Goal: Information Seeking & Learning: Learn about a topic

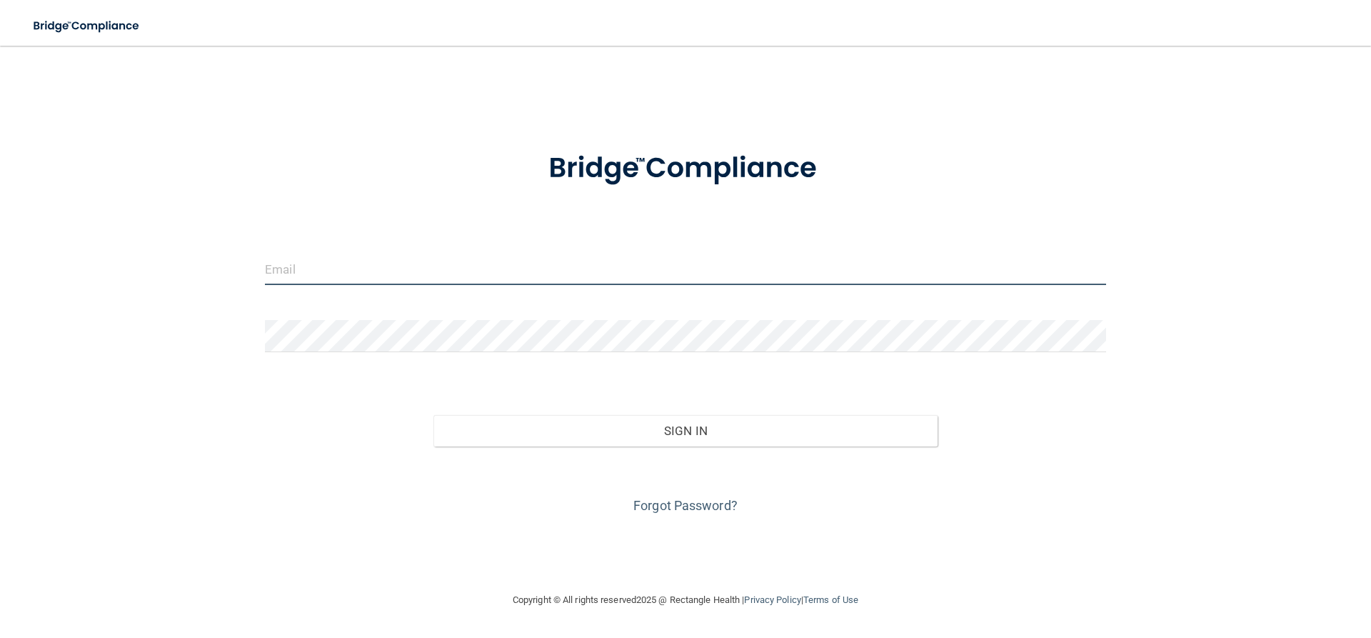
click at [391, 272] on input "email" at bounding box center [685, 269] width 841 height 32
type input "[PERSON_NAME][EMAIL_ADDRESS][PERSON_NAME][DOMAIN_NAME]"
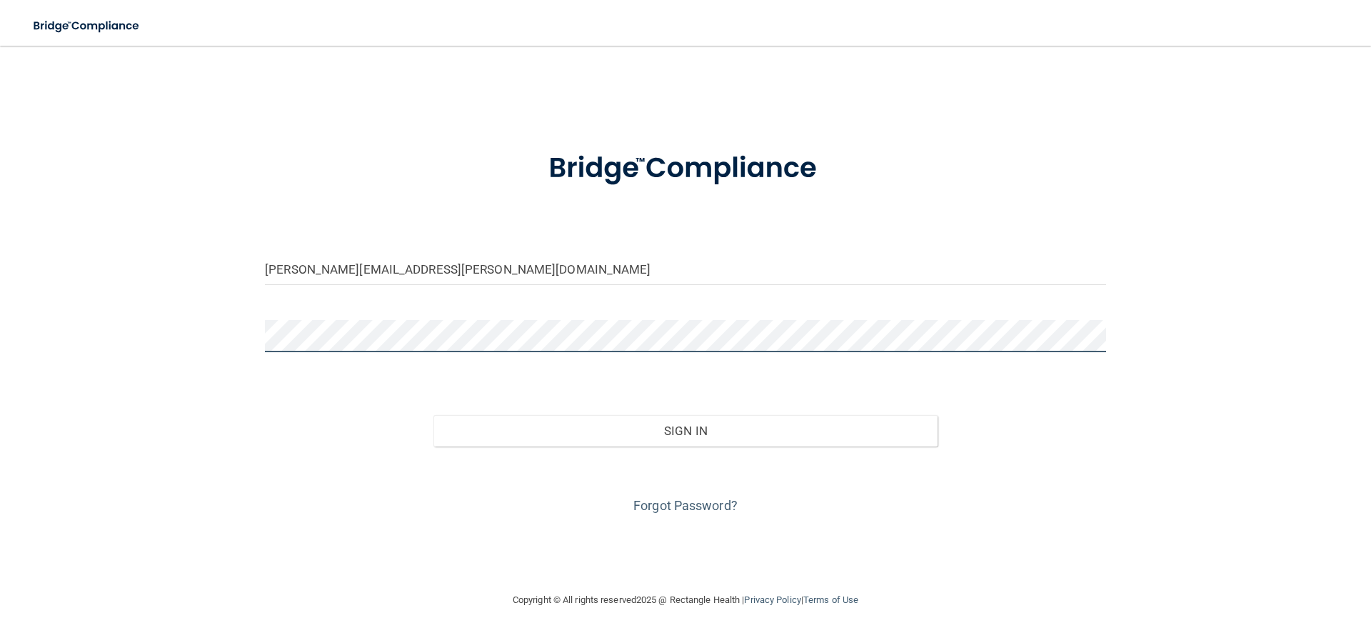
click at [433, 415] on button "Sign In" at bounding box center [685, 430] width 505 height 31
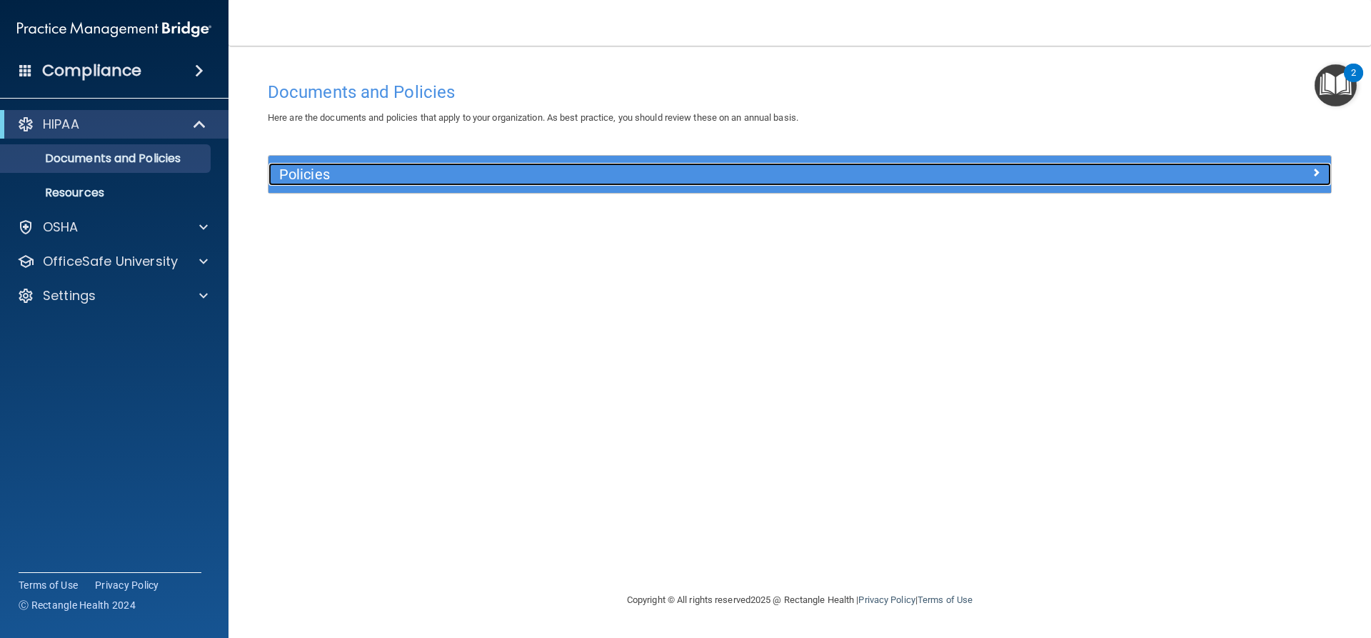
click at [1314, 165] on span at bounding box center [1315, 171] width 9 height 17
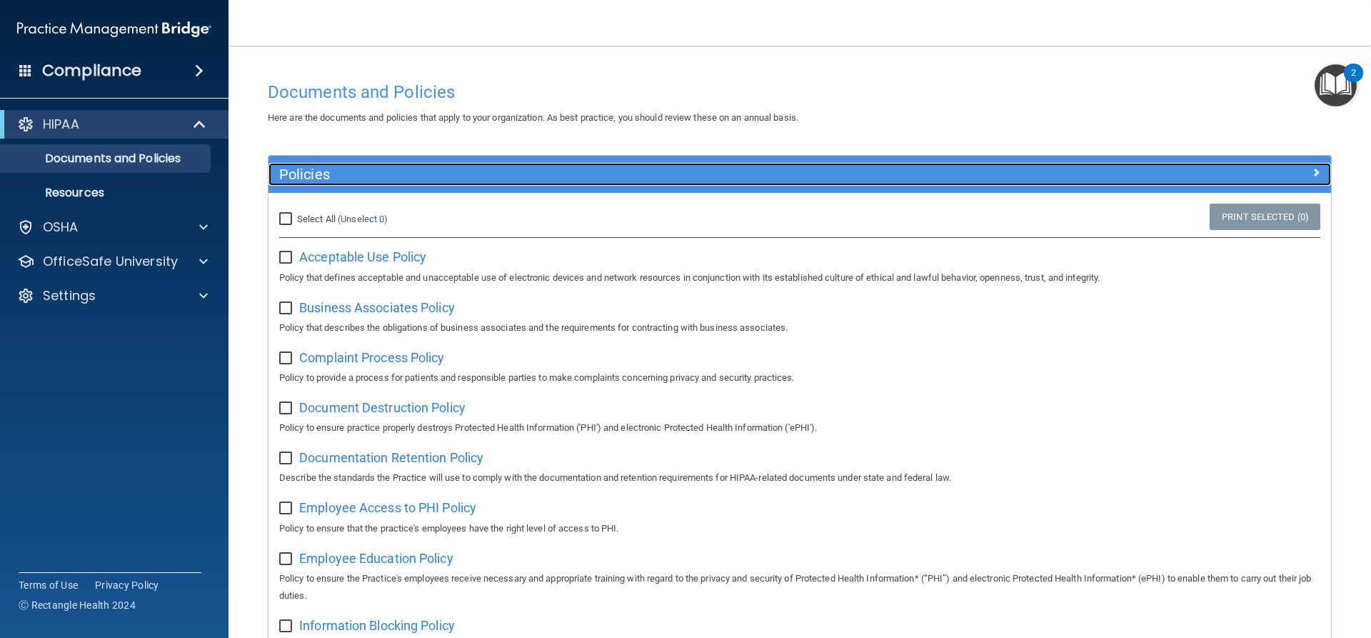
click at [1311, 167] on div at bounding box center [1198, 171] width 266 height 17
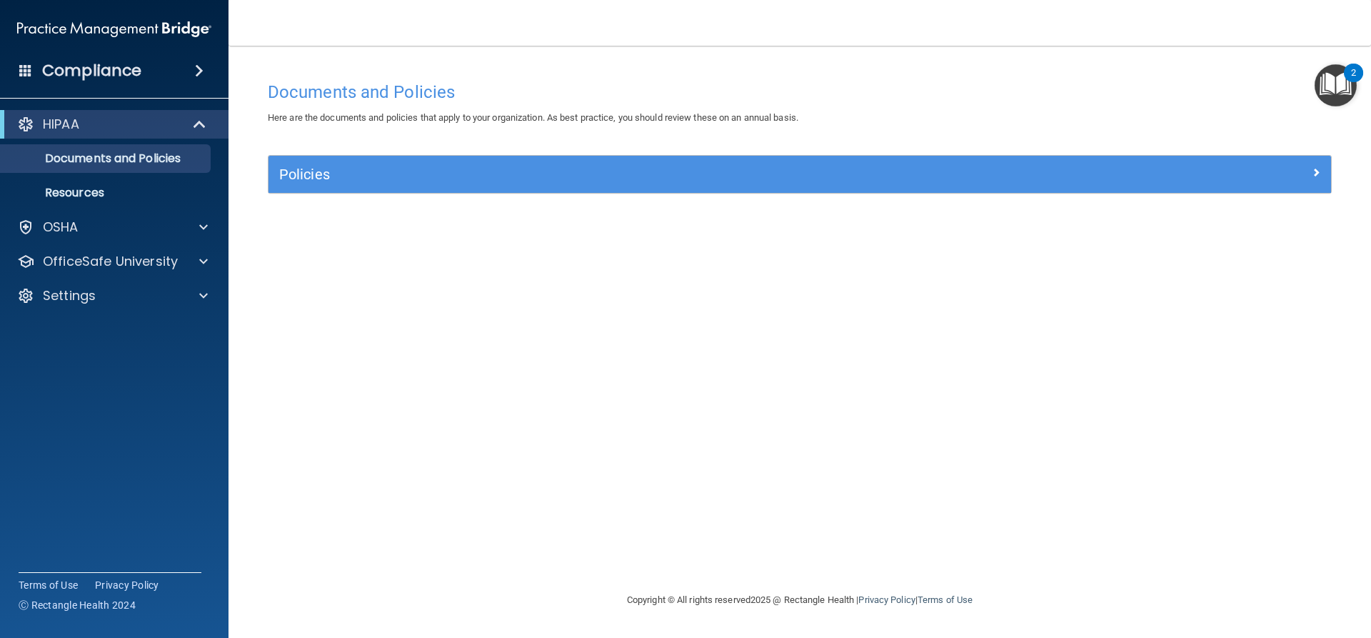
click at [1346, 86] on img "Open Resource Center, 2 new notifications" at bounding box center [1335, 85] width 42 height 42
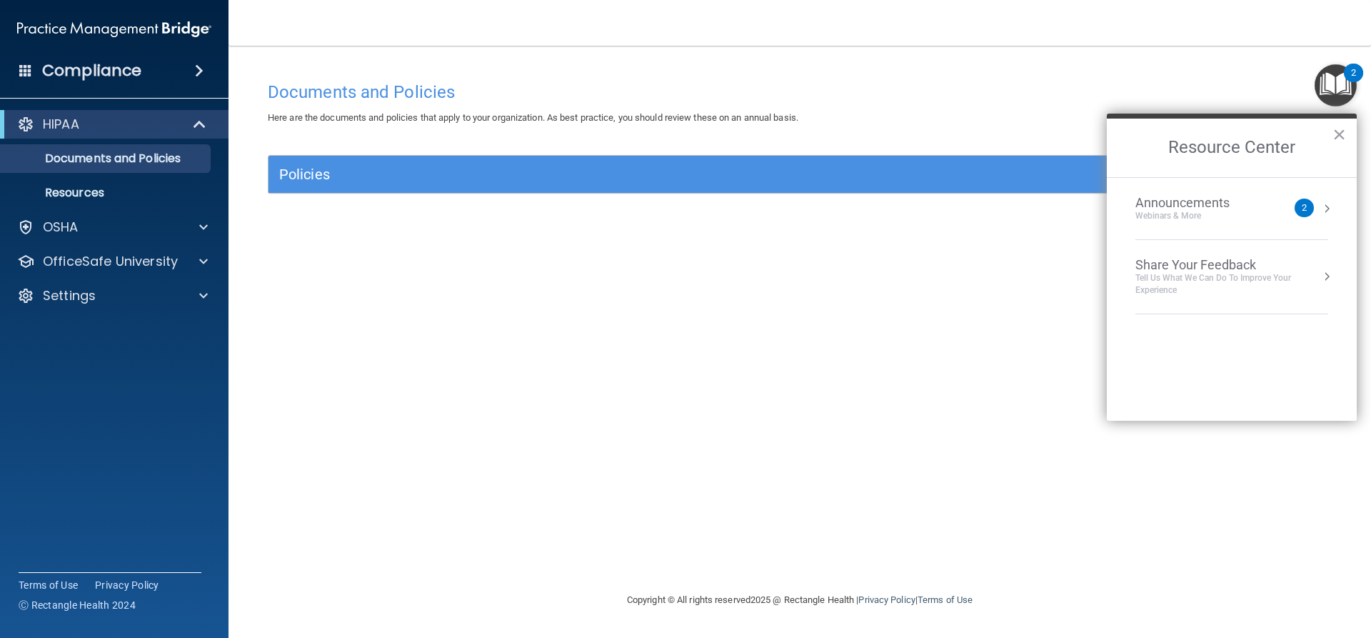
click at [1334, 76] on img "Open Resource Center, 2 new notifications" at bounding box center [1335, 85] width 42 height 42
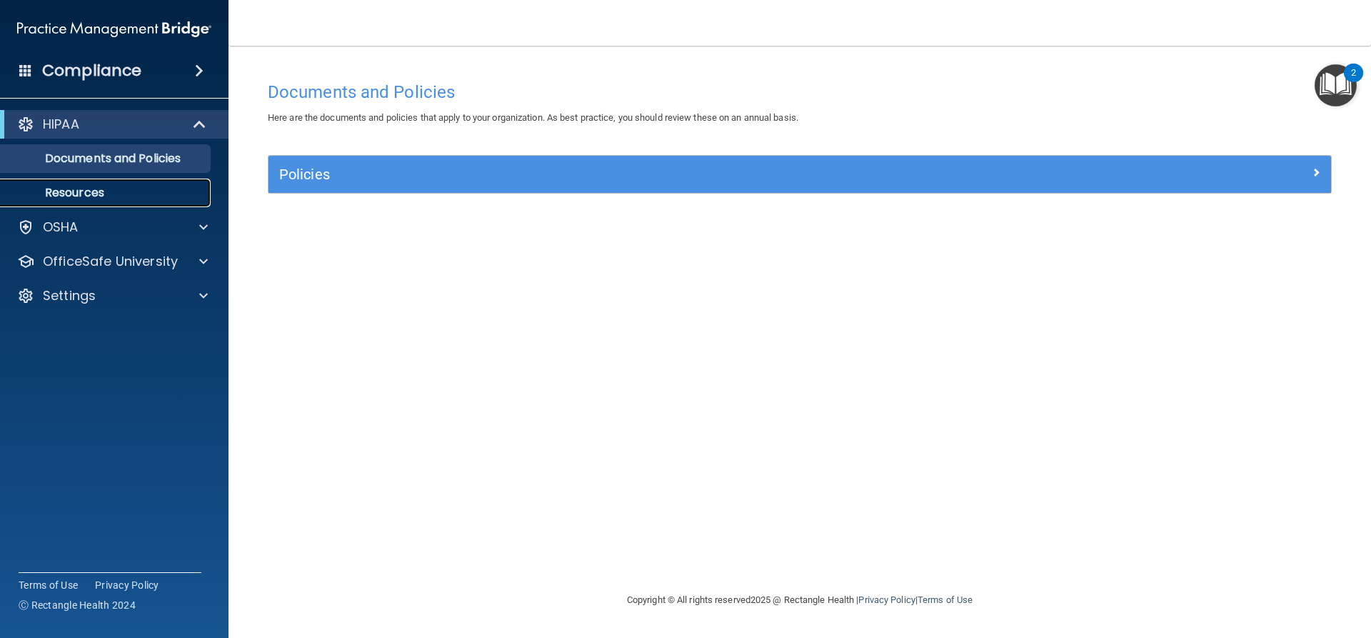
click at [78, 196] on p "Resources" at bounding box center [106, 193] width 195 height 14
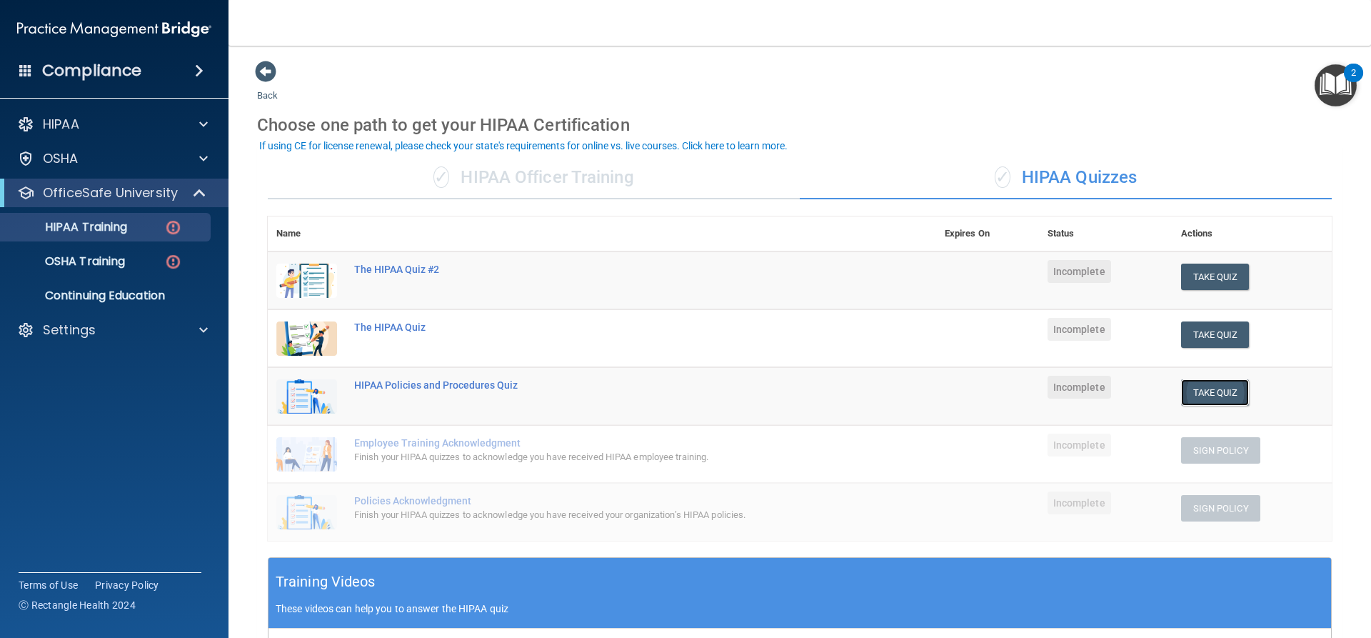
click at [1209, 395] on button "Take Quiz" at bounding box center [1215, 392] width 69 height 26
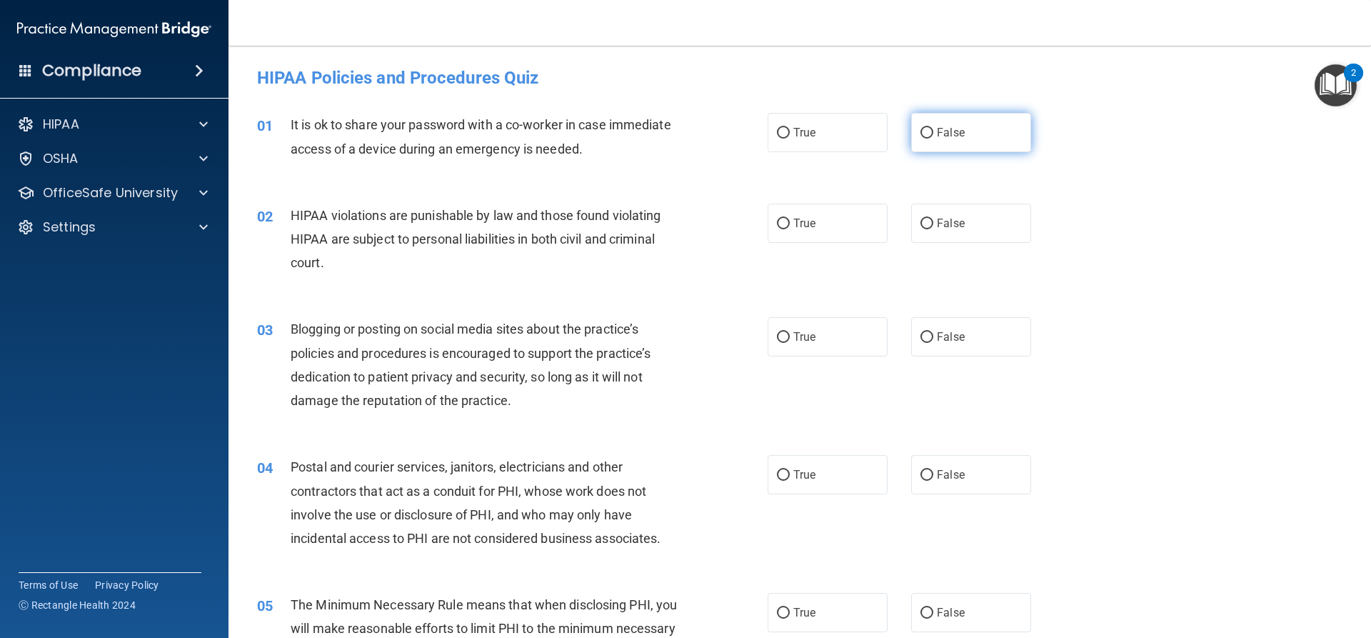
click at [943, 124] on label "False" at bounding box center [971, 132] width 120 height 39
click at [933, 128] on input "False" at bounding box center [926, 133] width 13 height 11
radio input "true"
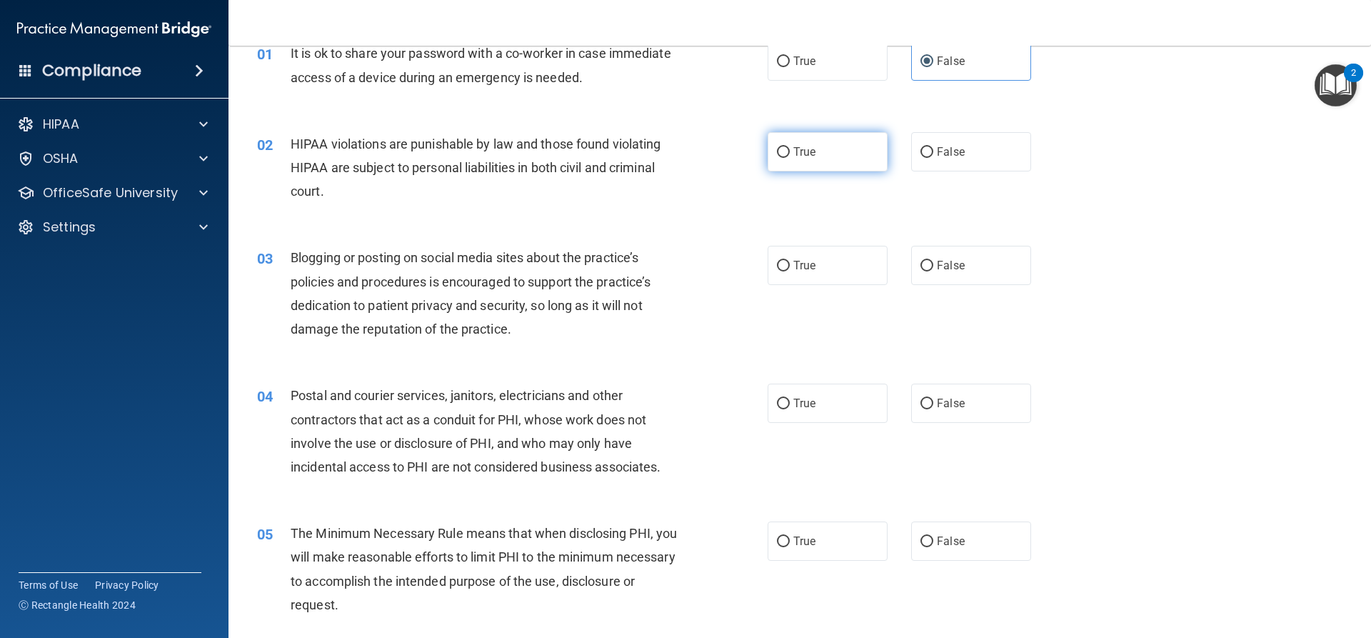
click at [782, 148] on input "True" at bounding box center [783, 152] width 13 height 11
radio input "true"
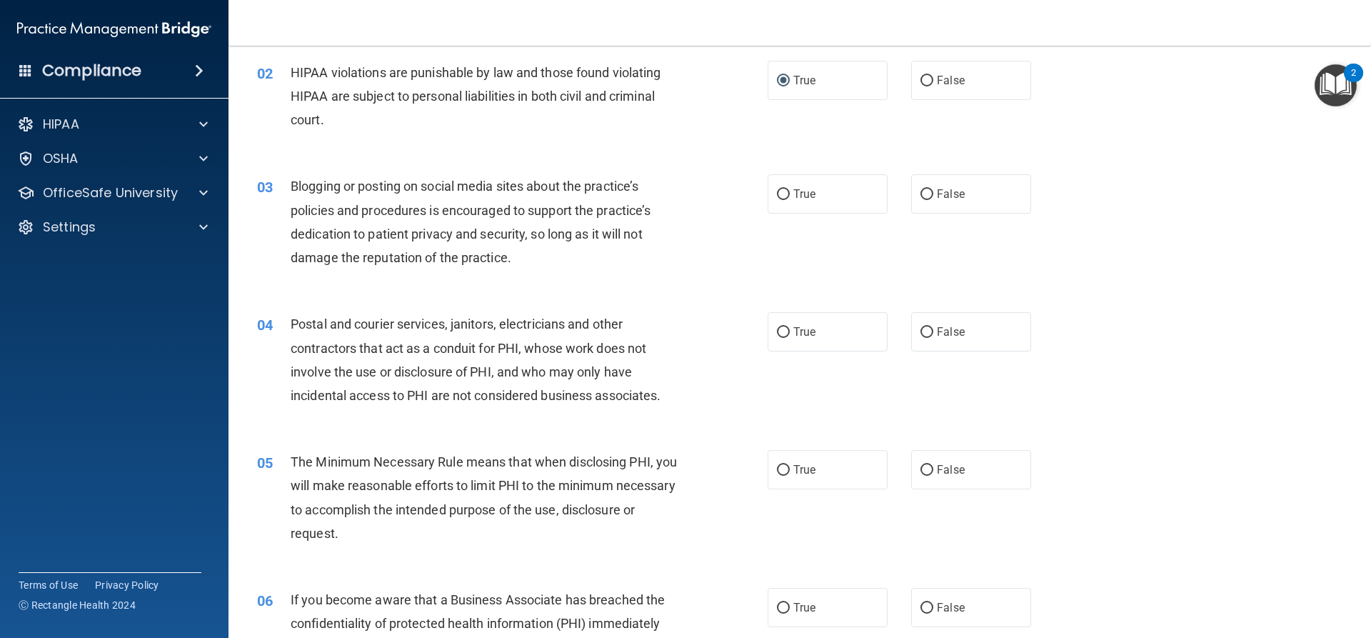
scroll to position [214, 0]
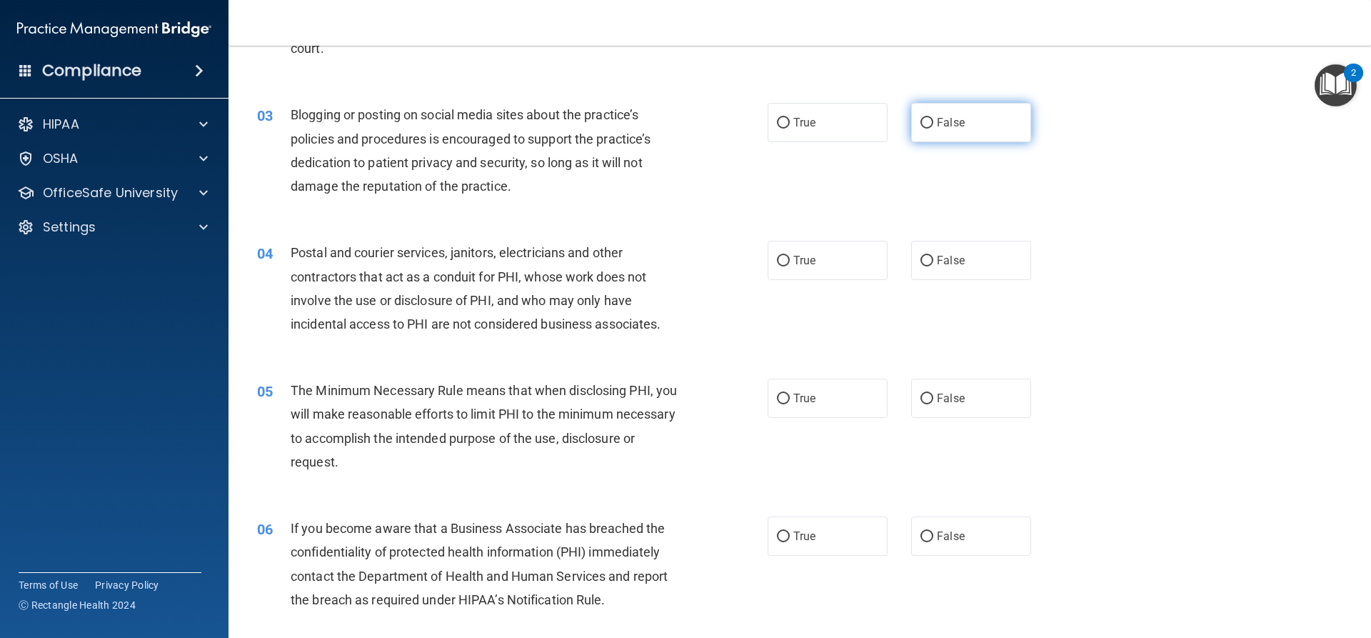
click at [957, 116] on span "False" at bounding box center [951, 123] width 28 height 14
click at [933, 118] on input "False" at bounding box center [926, 123] width 13 height 11
radio input "true"
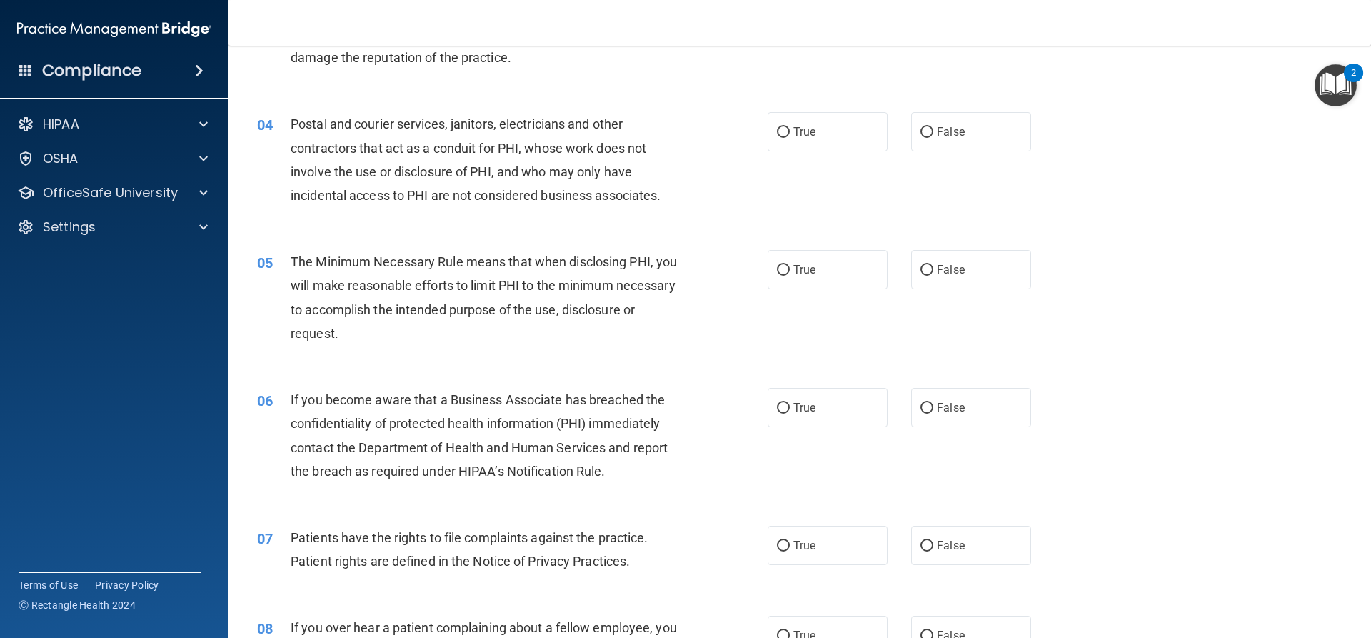
scroll to position [357, 0]
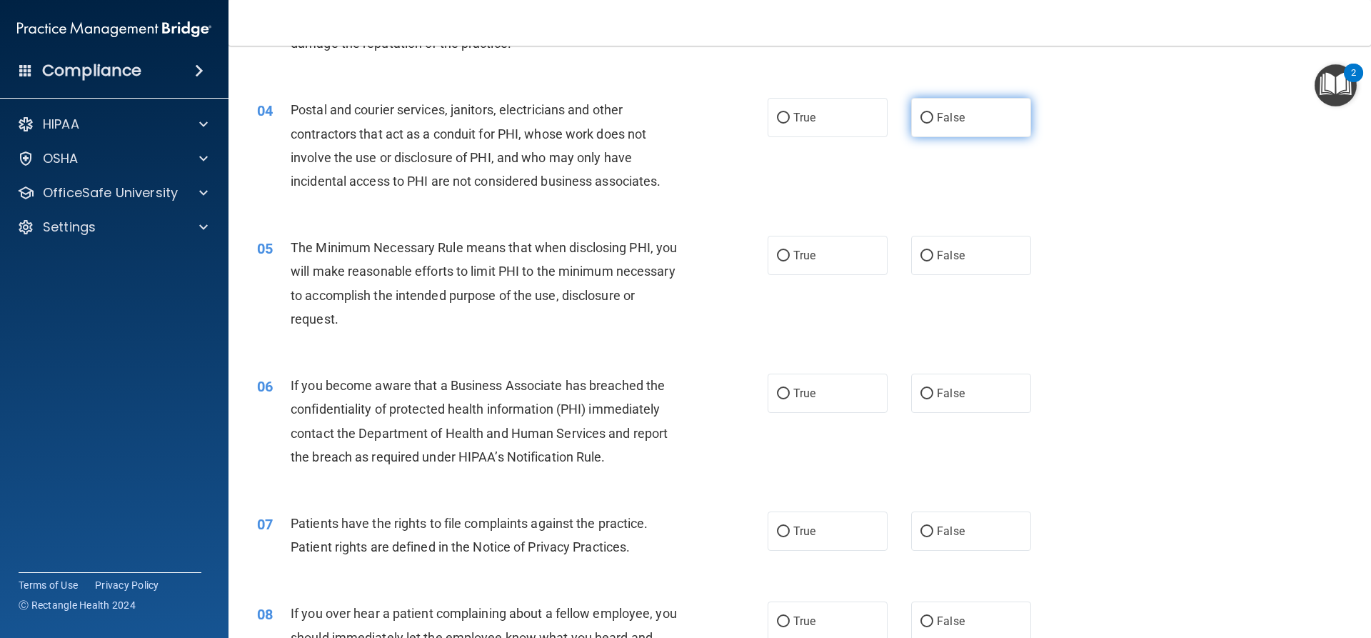
click at [957, 113] on label "False" at bounding box center [971, 117] width 120 height 39
click at [933, 113] on input "False" at bounding box center [926, 118] width 13 height 11
radio input "true"
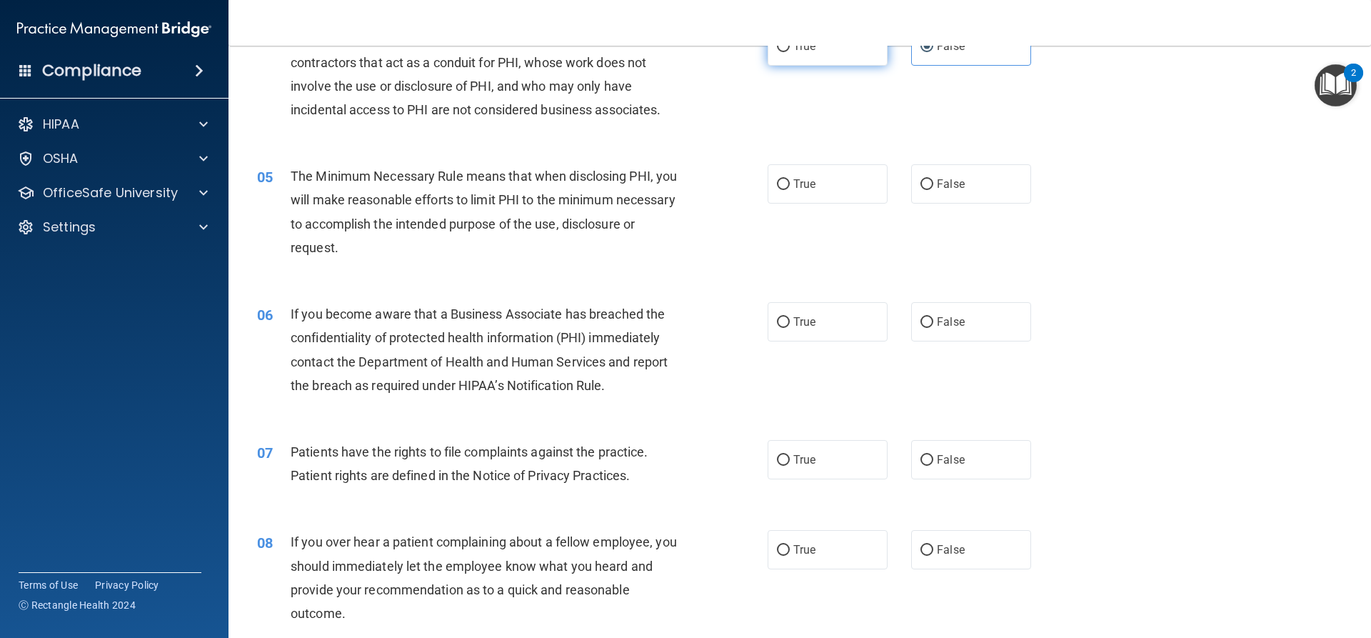
click at [812, 49] on label "True" at bounding box center [827, 45] width 120 height 39
click at [790, 49] on input "True" at bounding box center [783, 46] width 13 height 11
radio input "true"
radio input "false"
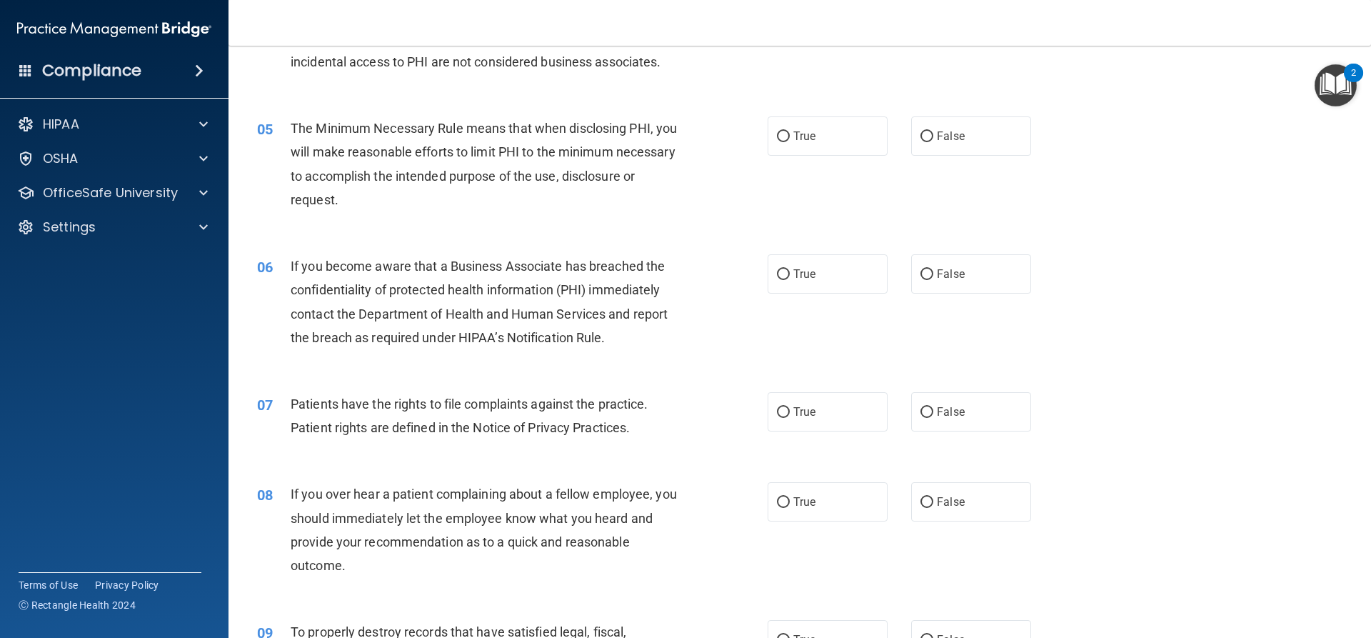
scroll to position [495, 0]
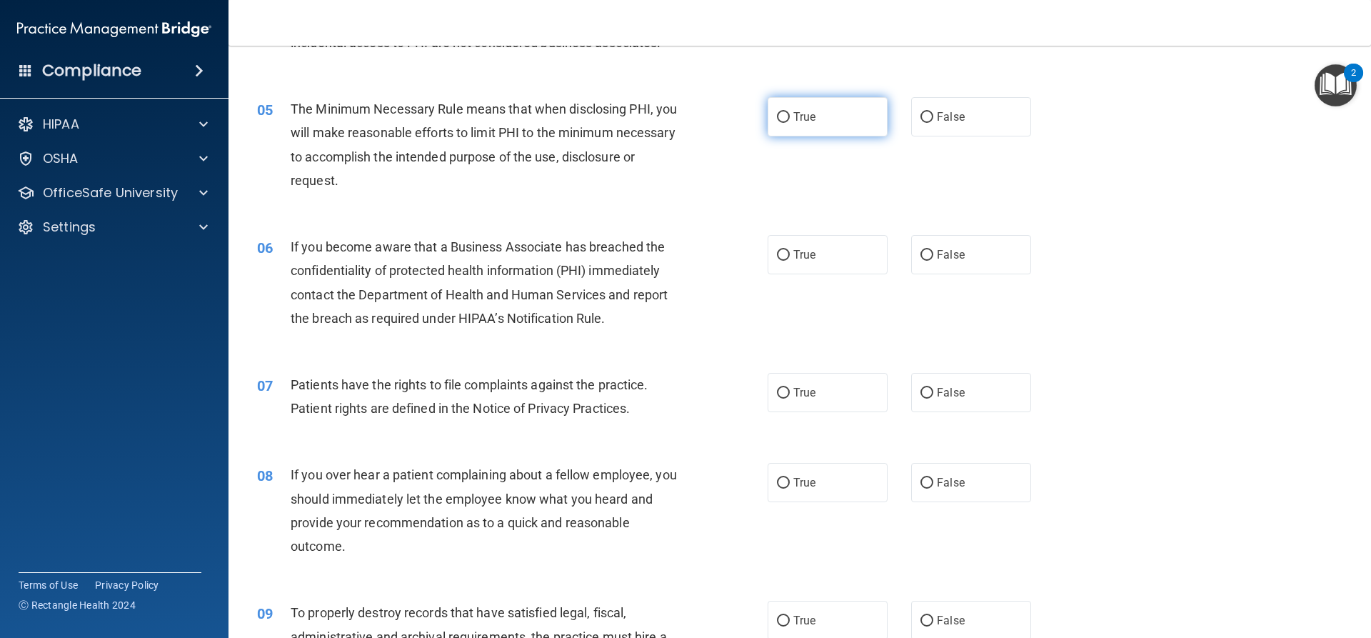
click at [782, 114] on input "True" at bounding box center [783, 117] width 13 height 11
radio input "true"
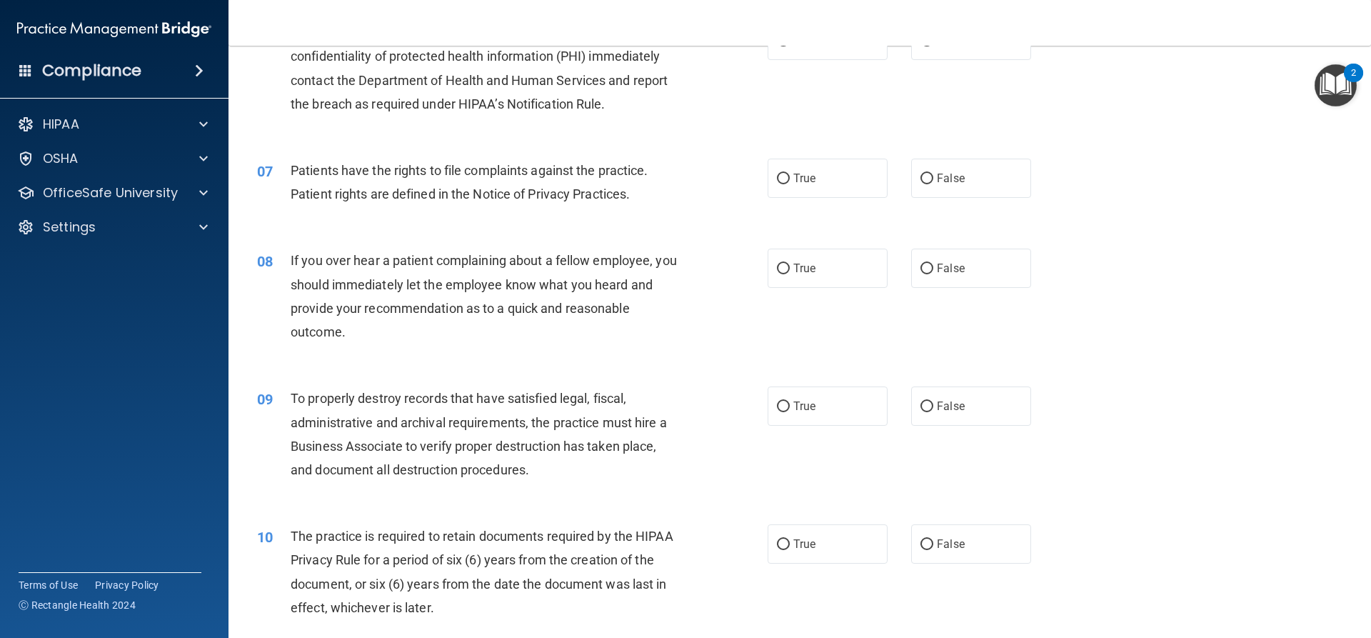
scroll to position [638, 0]
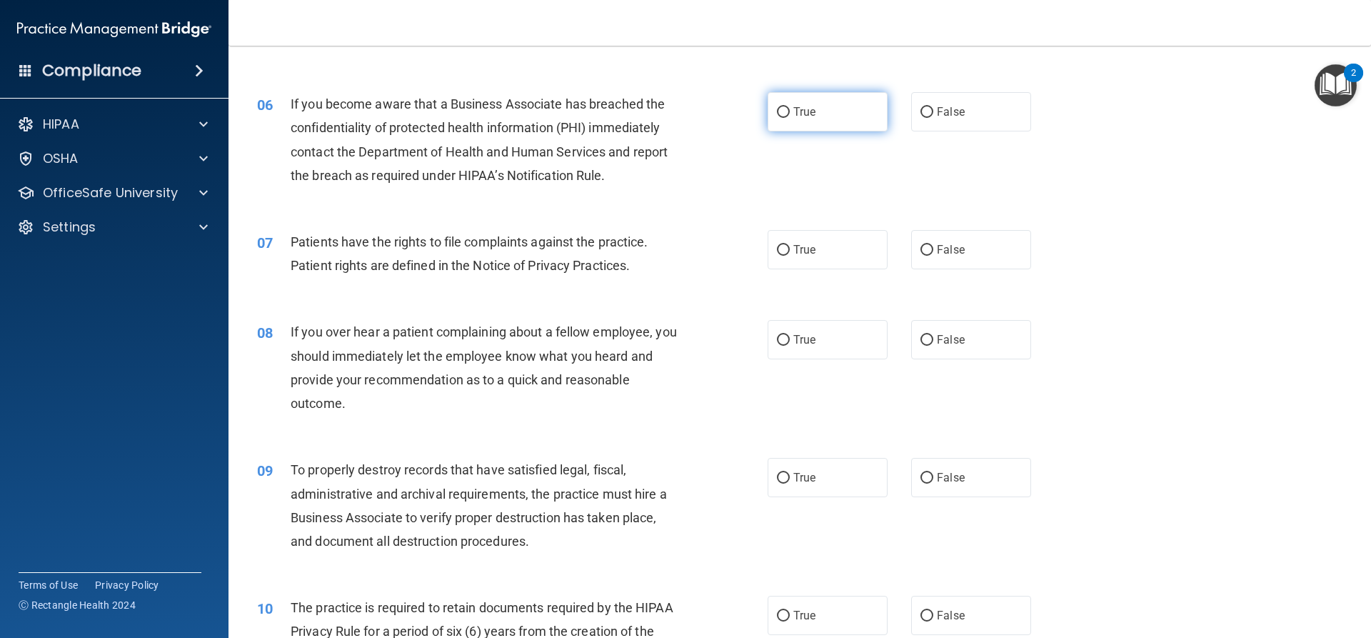
click at [784, 118] on input "True" at bounding box center [783, 112] width 13 height 11
radio input "true"
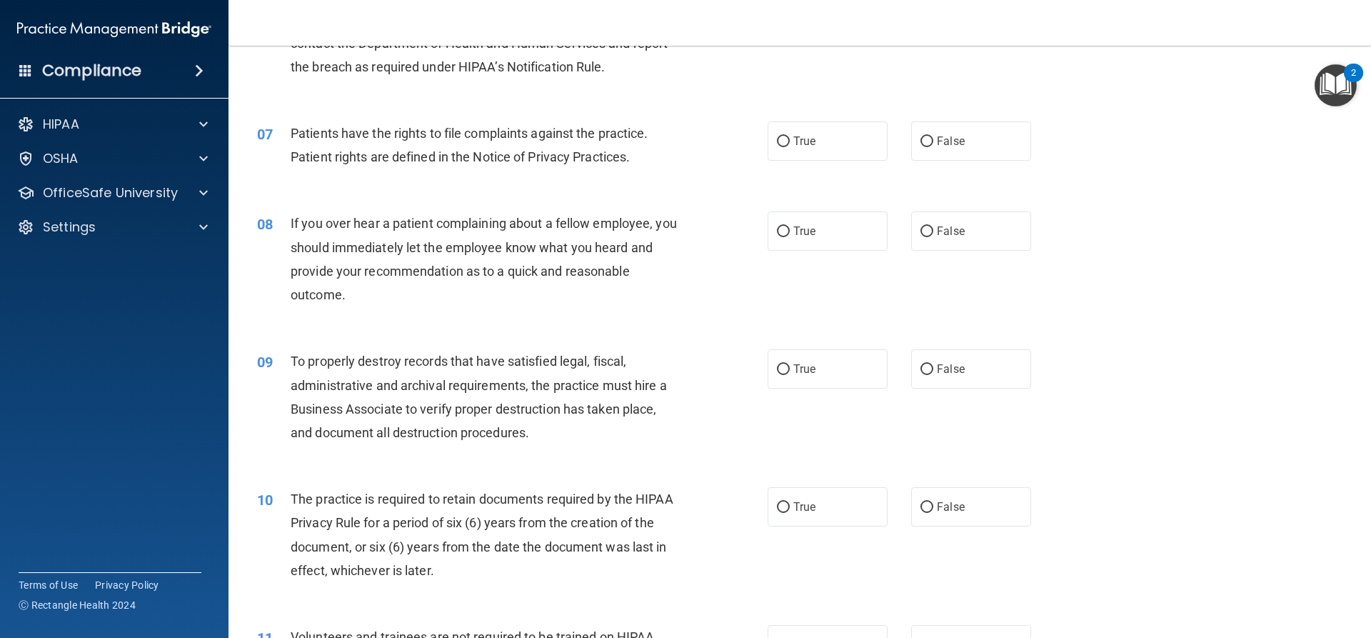
scroll to position [781, 0]
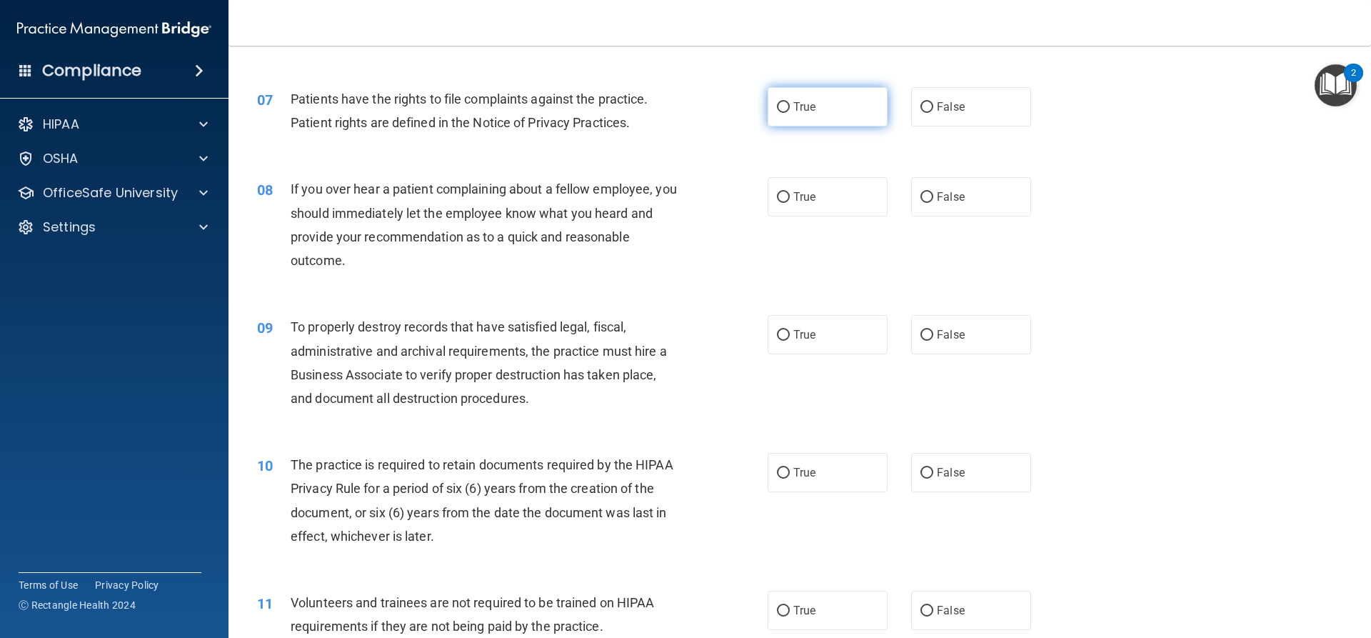
click at [813, 98] on label "True" at bounding box center [827, 106] width 120 height 39
click at [790, 102] on input "True" at bounding box center [783, 107] width 13 height 11
radio input "true"
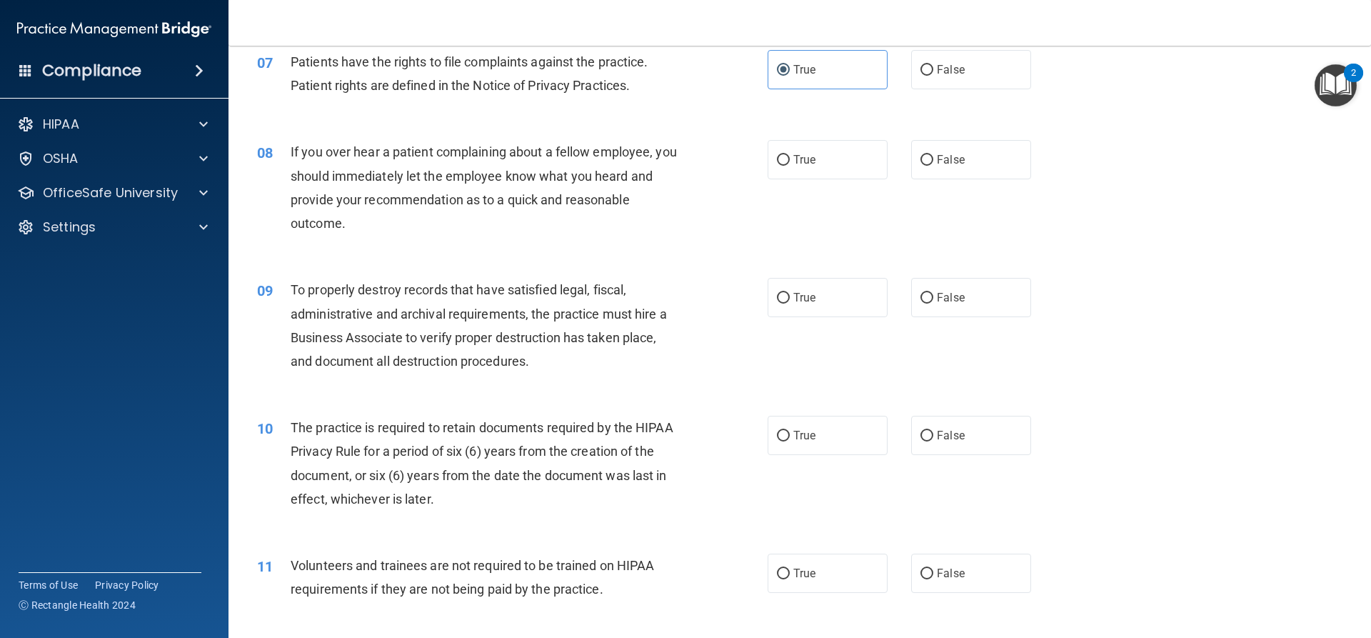
scroll to position [852, 0]
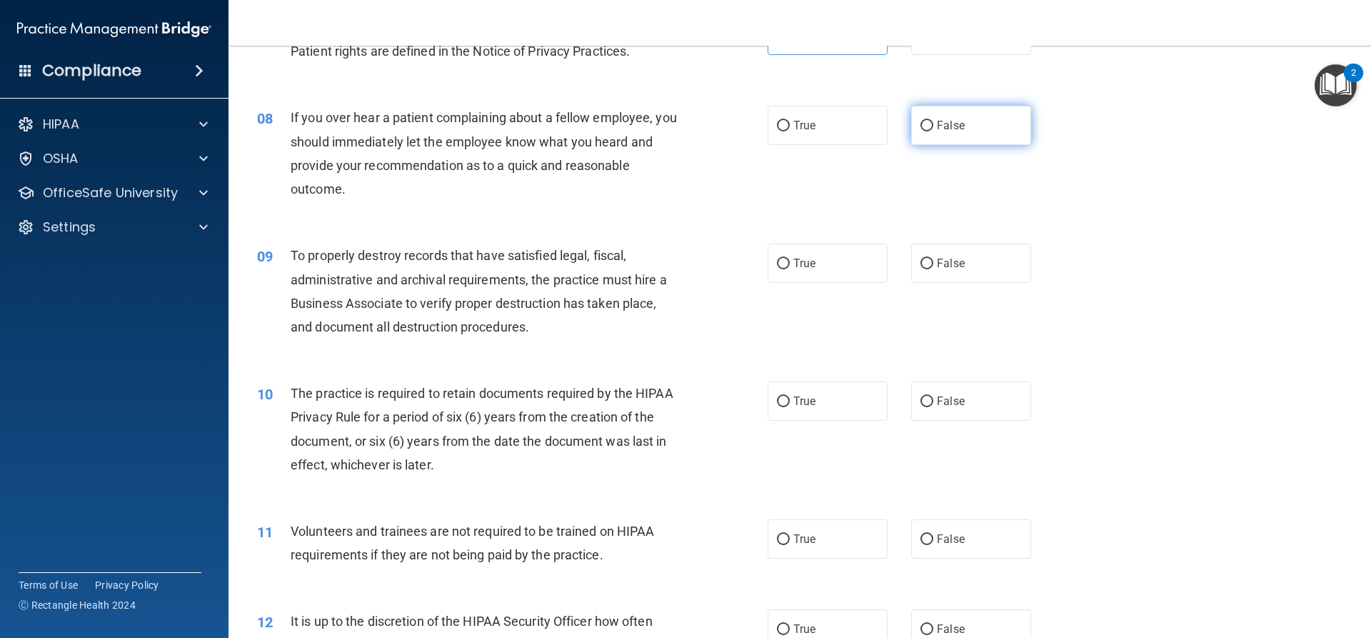
click at [930, 124] on label "False" at bounding box center [971, 125] width 120 height 39
click at [930, 124] on input "False" at bounding box center [926, 126] width 13 height 11
radio input "true"
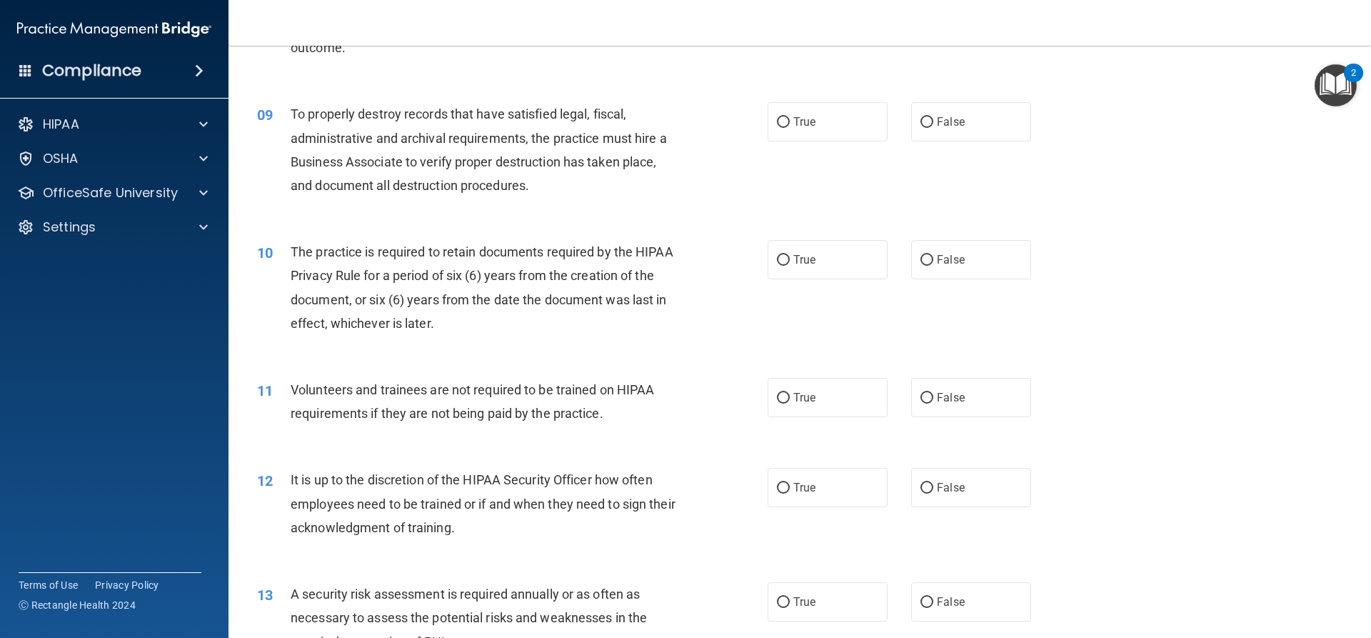
scroll to position [995, 0]
click at [927, 119] on label "False" at bounding box center [971, 120] width 120 height 39
click at [927, 119] on input "False" at bounding box center [926, 121] width 13 height 11
radio input "true"
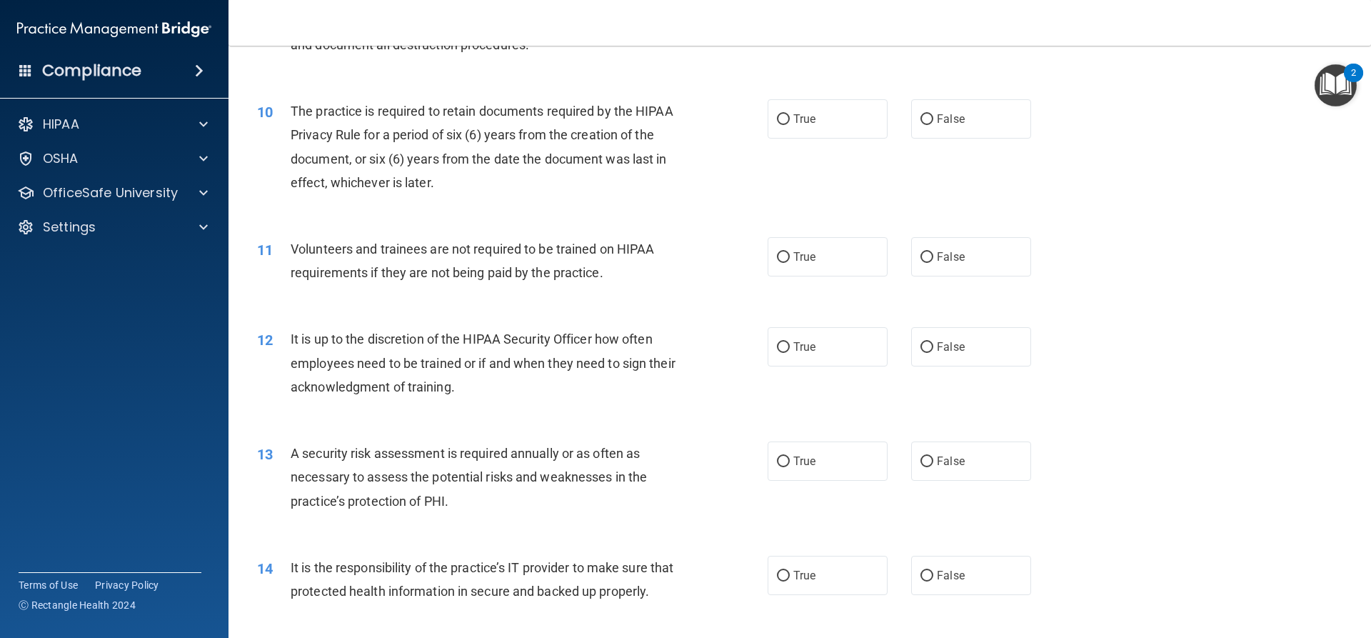
scroll to position [1138, 0]
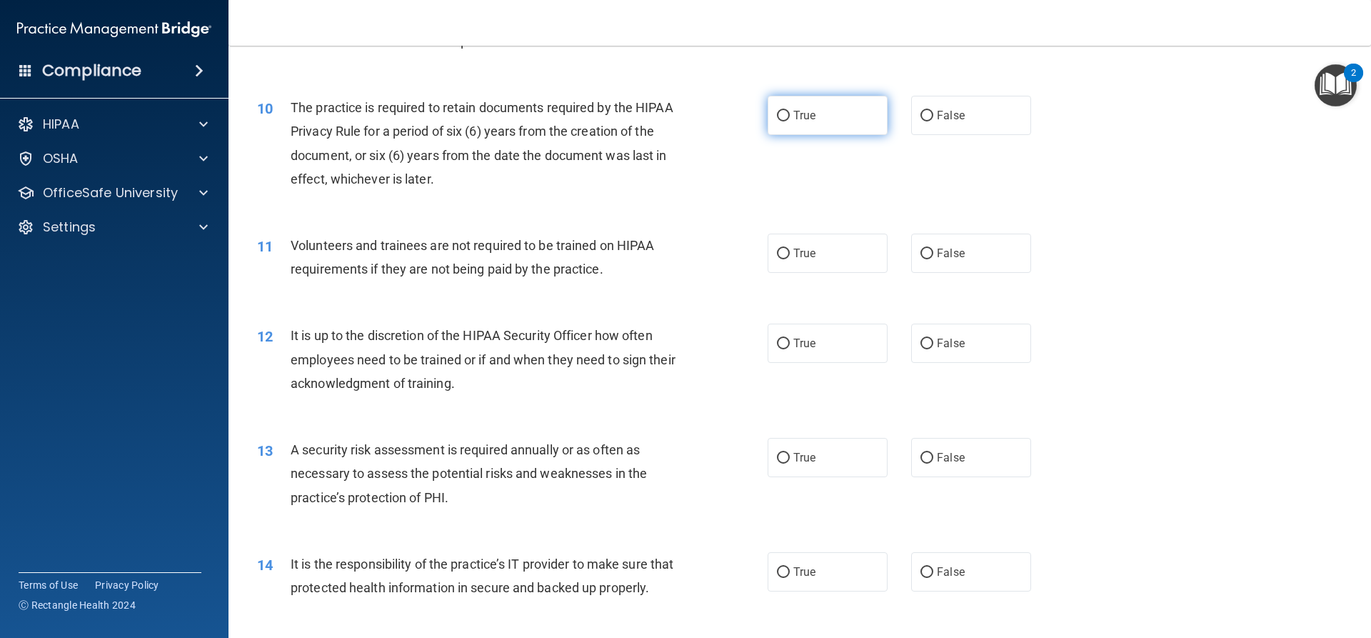
click at [786, 113] on label "True" at bounding box center [827, 115] width 120 height 39
click at [786, 113] on input "True" at bounding box center [783, 116] width 13 height 11
radio input "true"
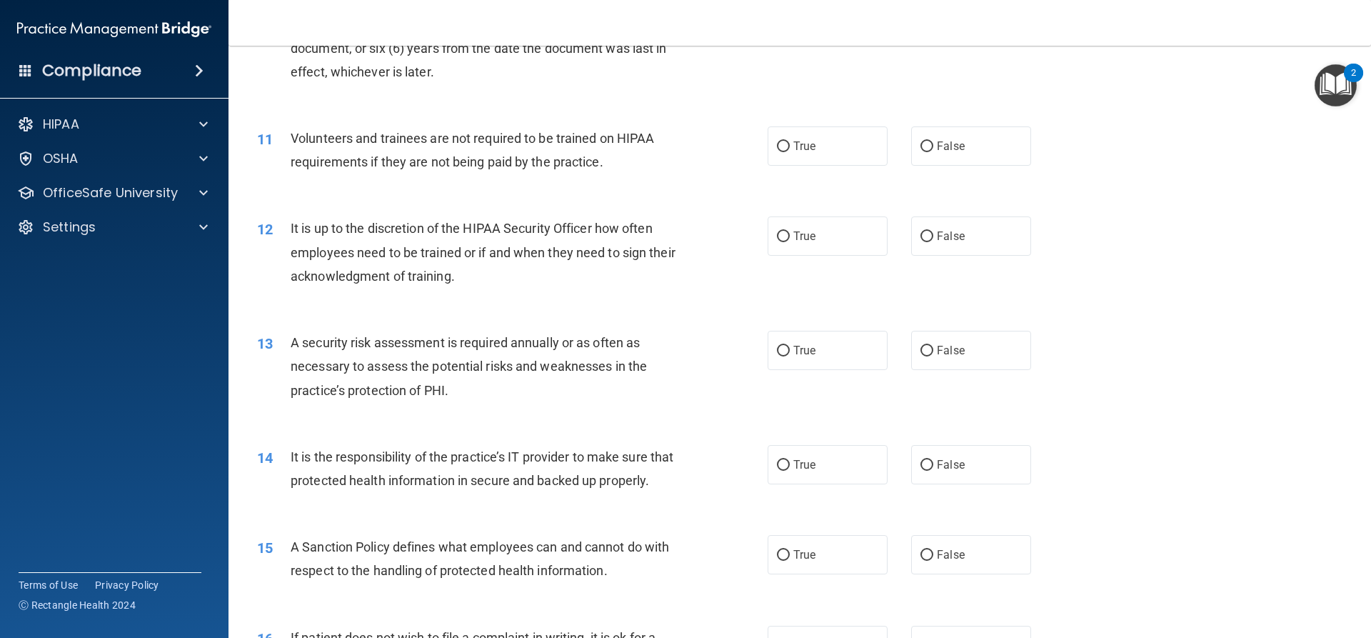
scroll to position [1281, 0]
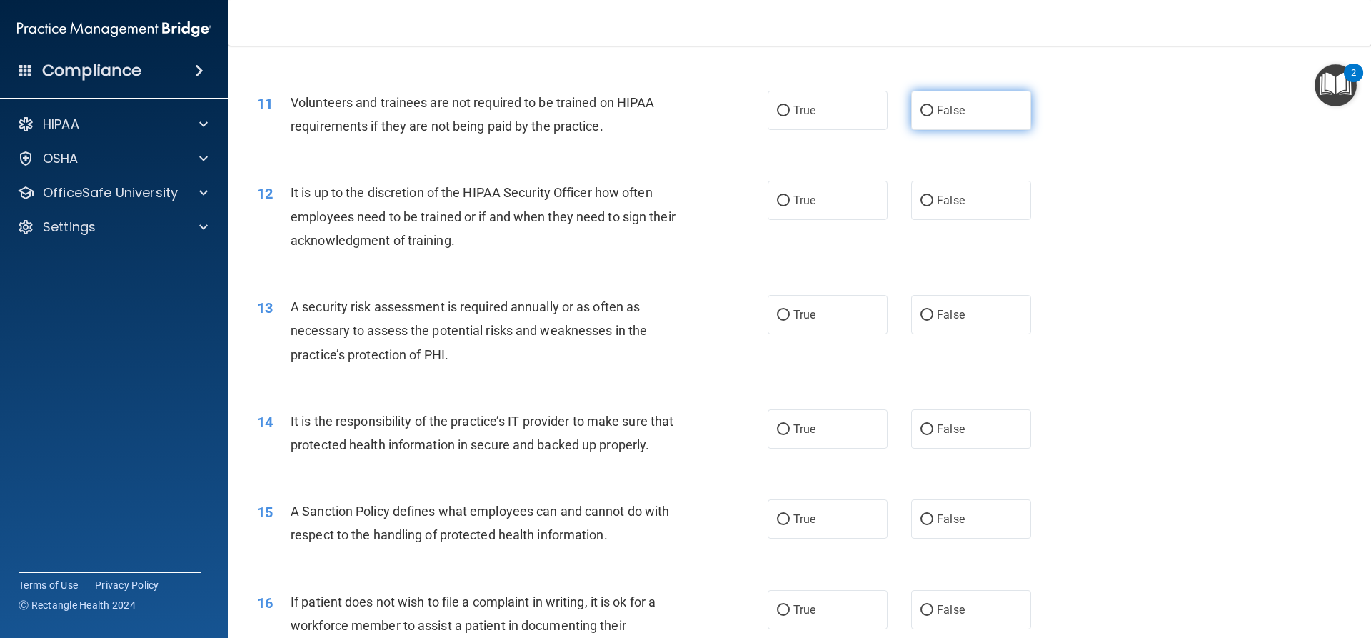
click at [921, 110] on input "False" at bounding box center [926, 111] width 13 height 11
radio input "true"
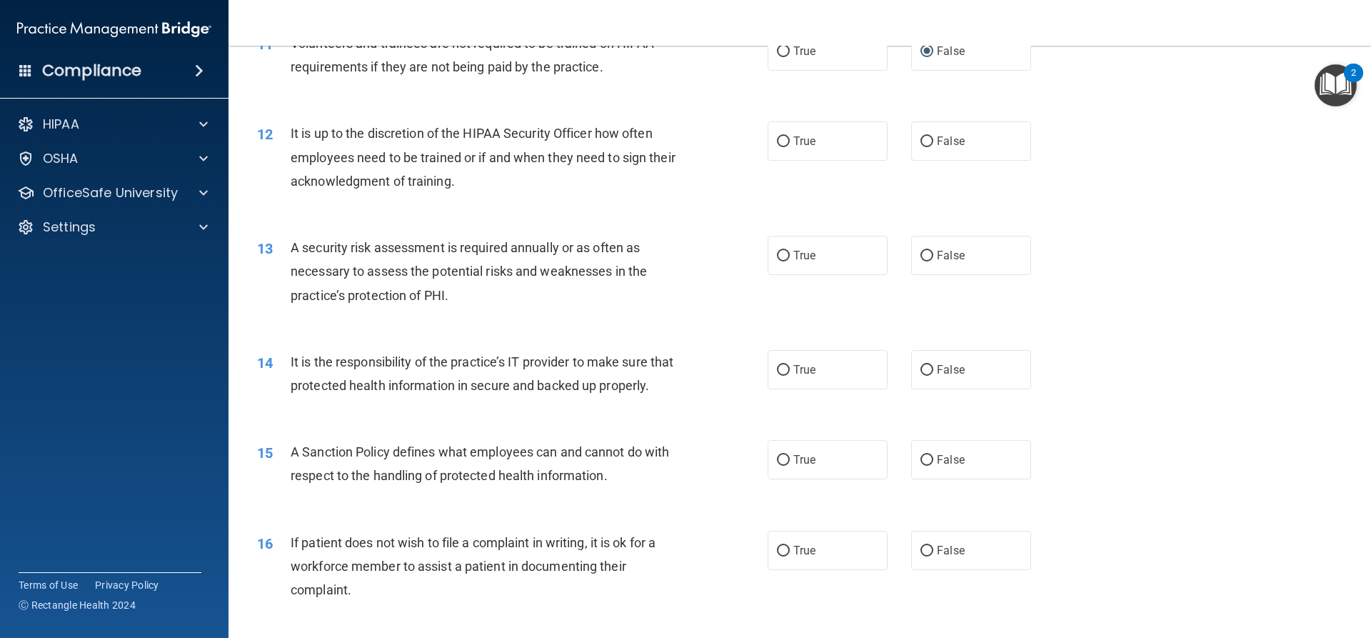
scroll to position [1352, 0]
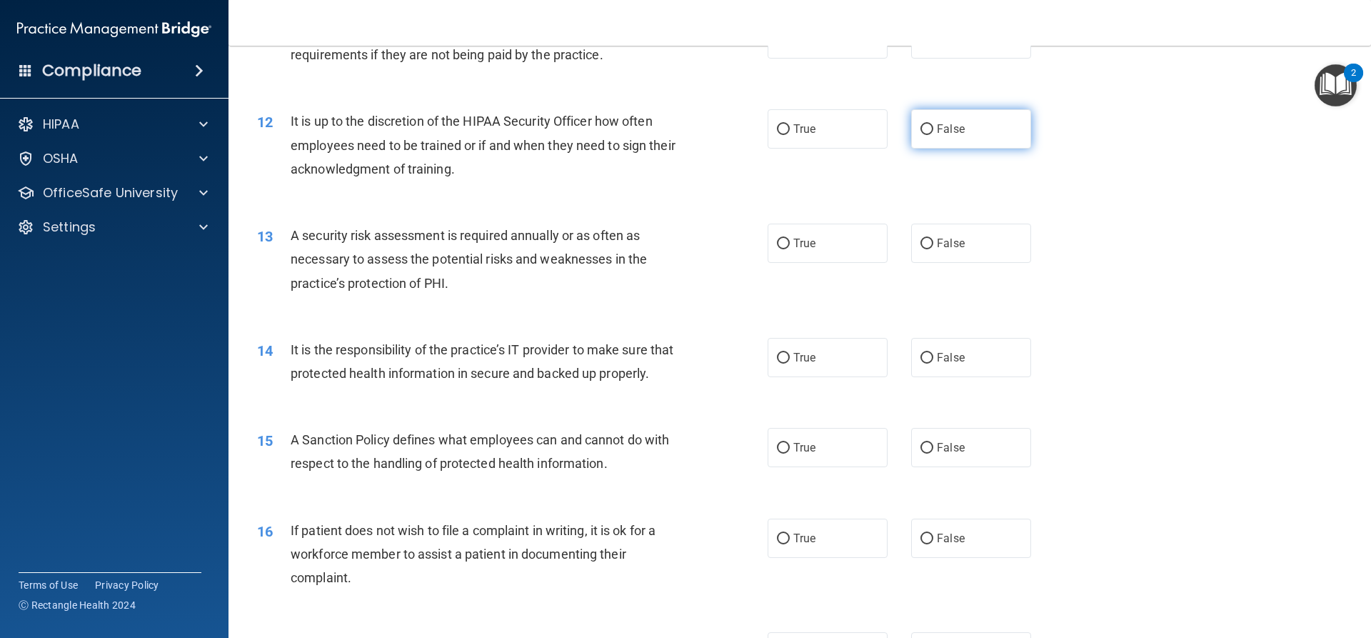
click at [929, 122] on label "False" at bounding box center [971, 128] width 120 height 39
click at [929, 124] on input "False" at bounding box center [926, 129] width 13 height 11
radio input "true"
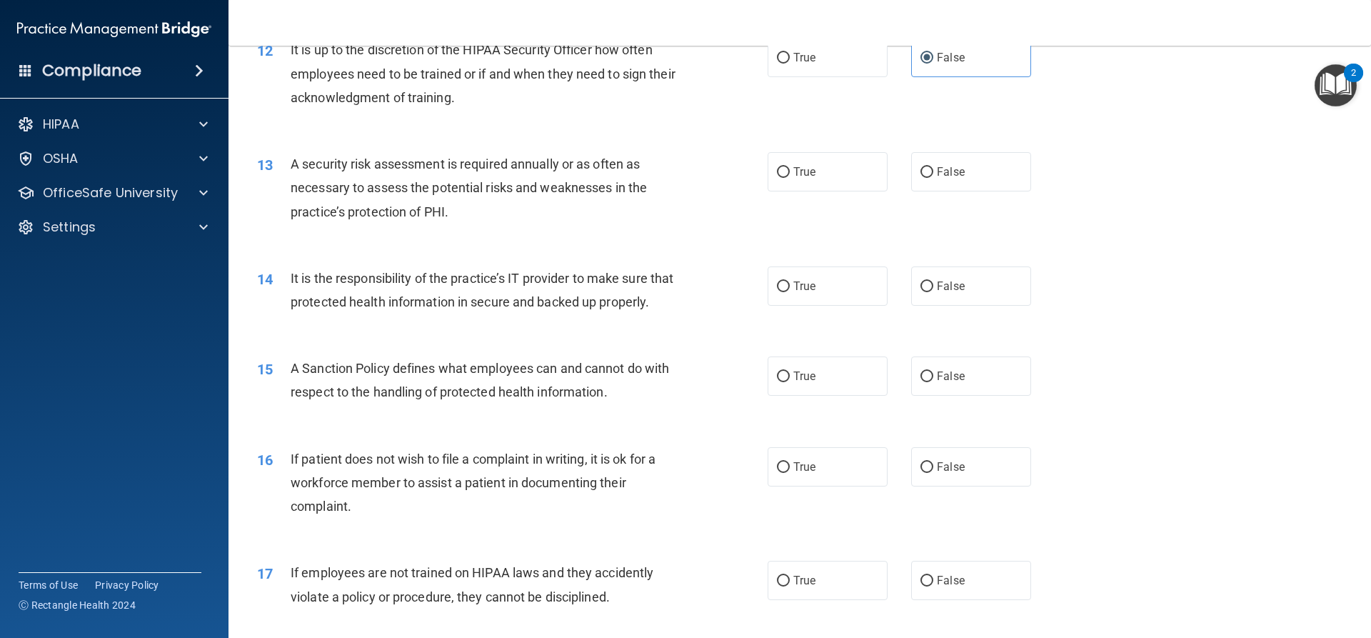
scroll to position [1495, 0]
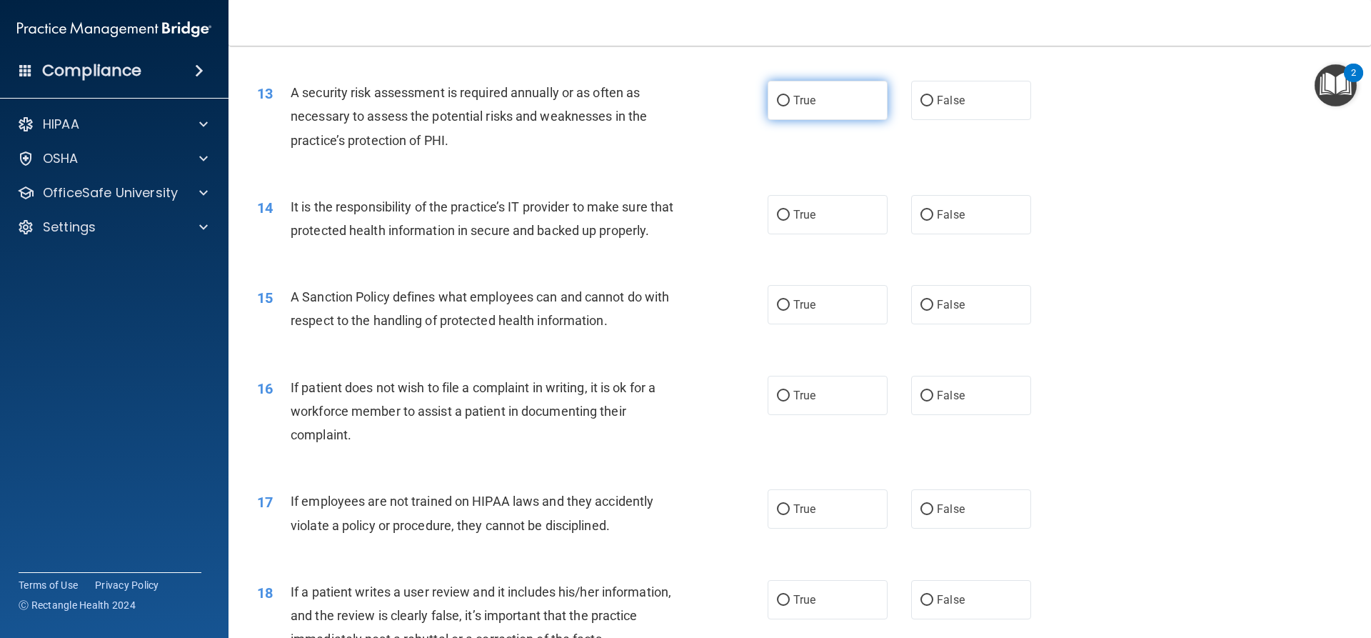
click at [835, 101] on label "True" at bounding box center [827, 100] width 120 height 39
click at [790, 101] on input "True" at bounding box center [783, 101] width 13 height 11
radio input "true"
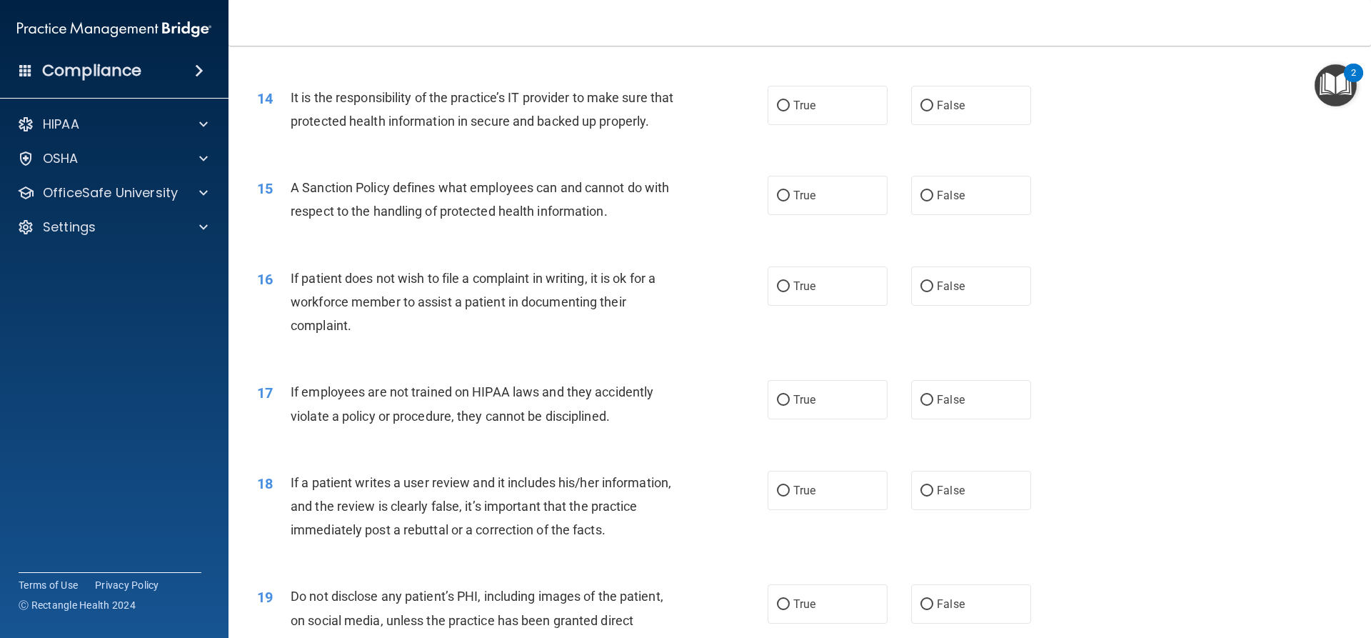
scroll to position [1638, 0]
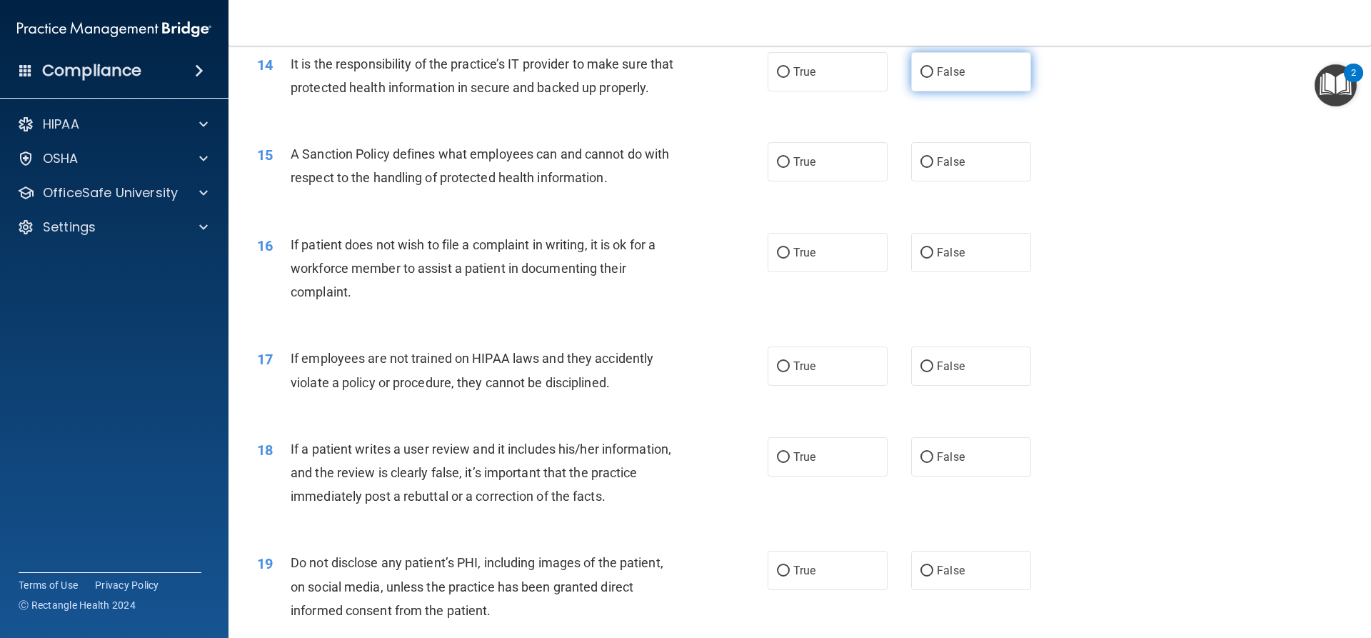
click at [986, 81] on label "False" at bounding box center [971, 71] width 120 height 39
click at [933, 78] on input "False" at bounding box center [926, 72] width 13 height 11
radio input "true"
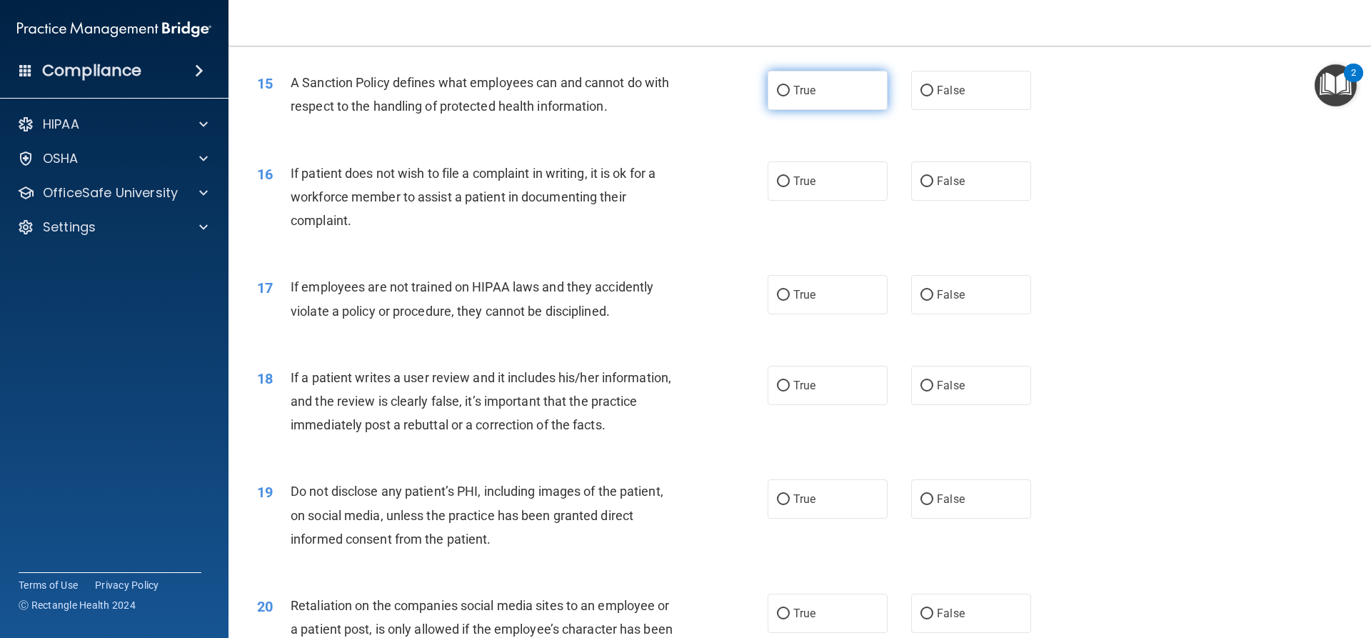
click at [849, 110] on label "True" at bounding box center [827, 90] width 120 height 39
click at [790, 96] on input "True" at bounding box center [783, 91] width 13 height 11
radio input "true"
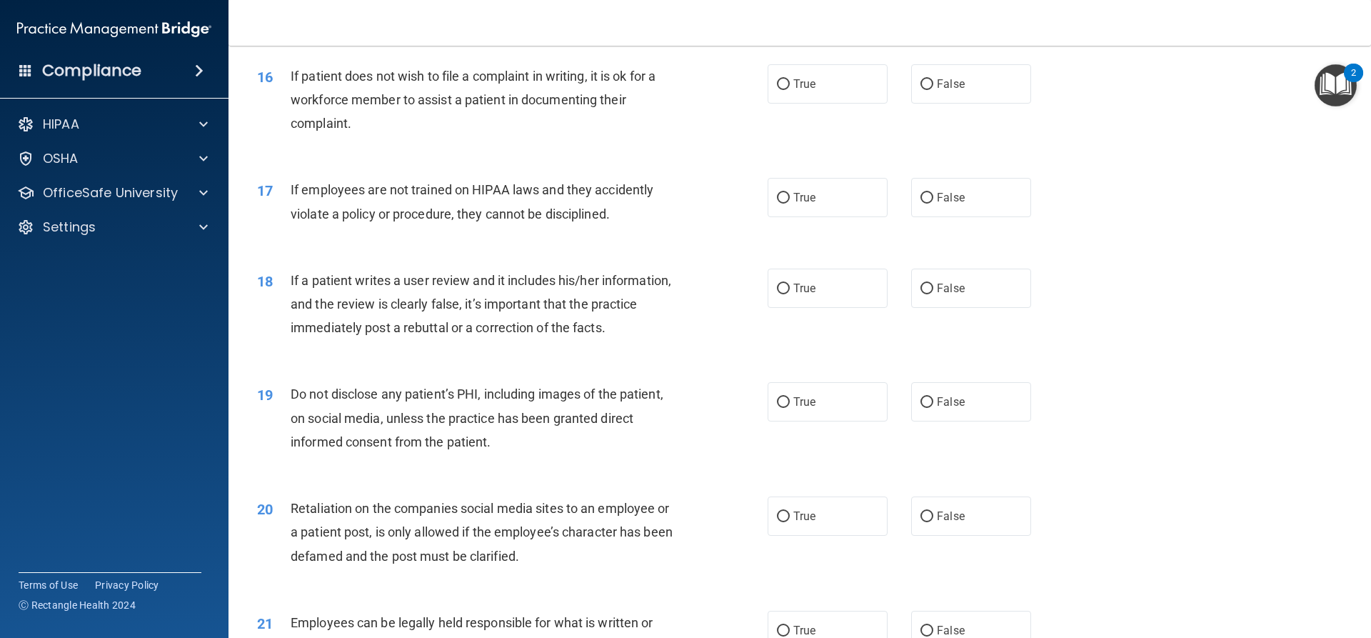
scroll to position [1781, 0]
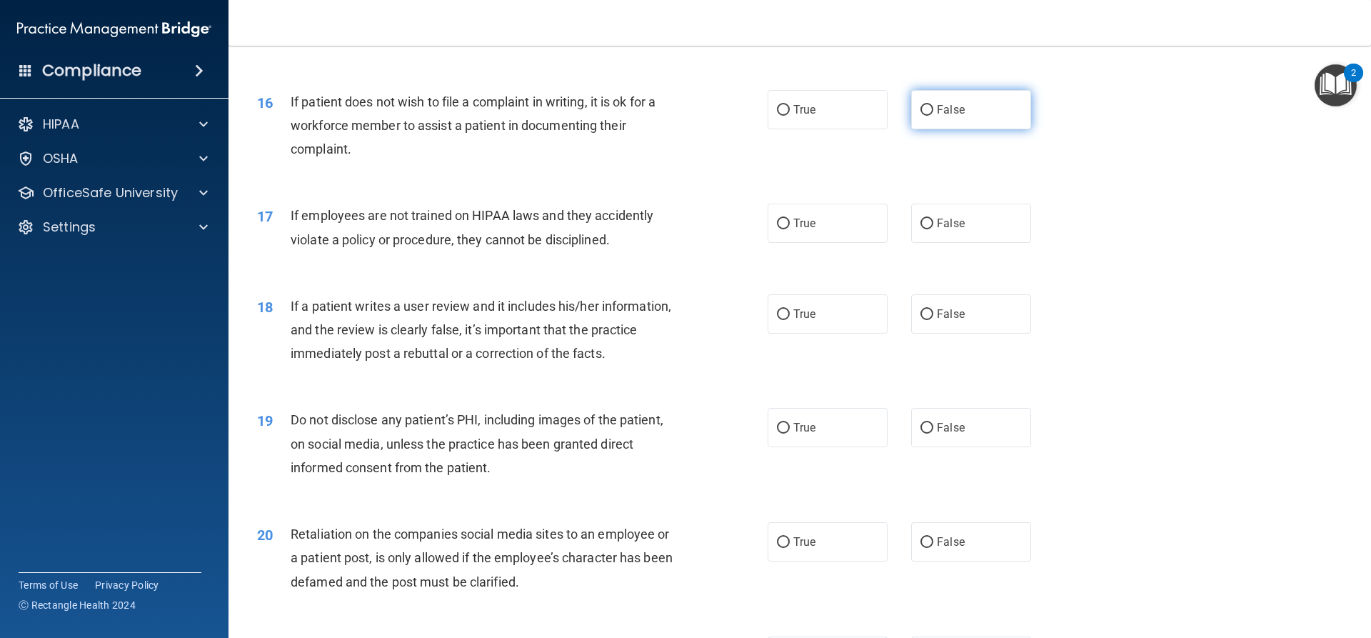
click at [943, 116] on span "False" at bounding box center [951, 110] width 28 height 14
click at [933, 116] on input "False" at bounding box center [926, 110] width 13 height 11
radio input "true"
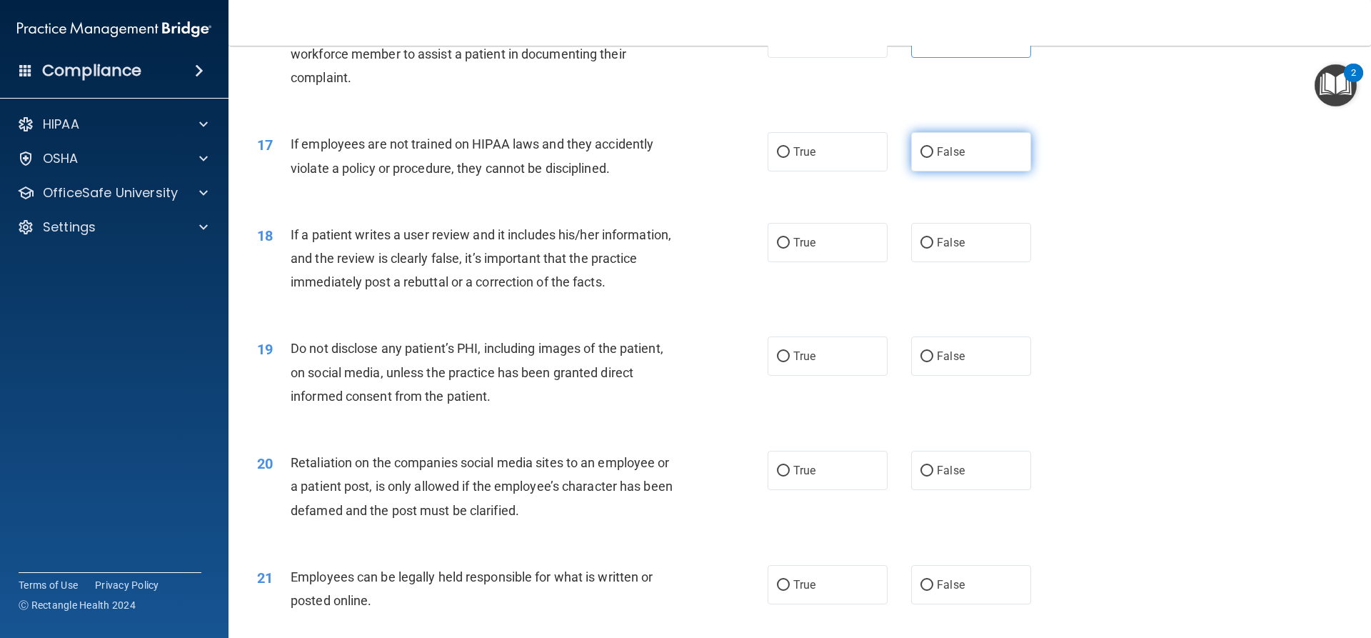
click at [979, 166] on label "False" at bounding box center [971, 151] width 120 height 39
click at [933, 158] on input "False" at bounding box center [926, 152] width 13 height 11
radio input "true"
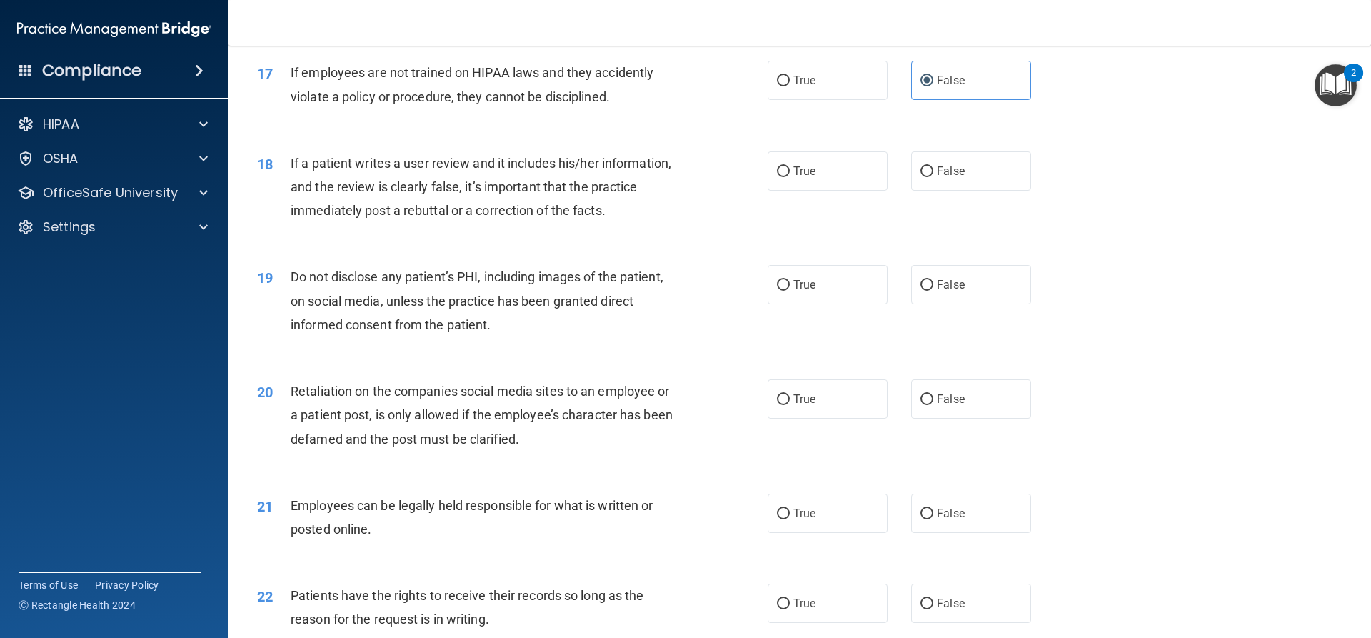
scroll to position [1995, 0]
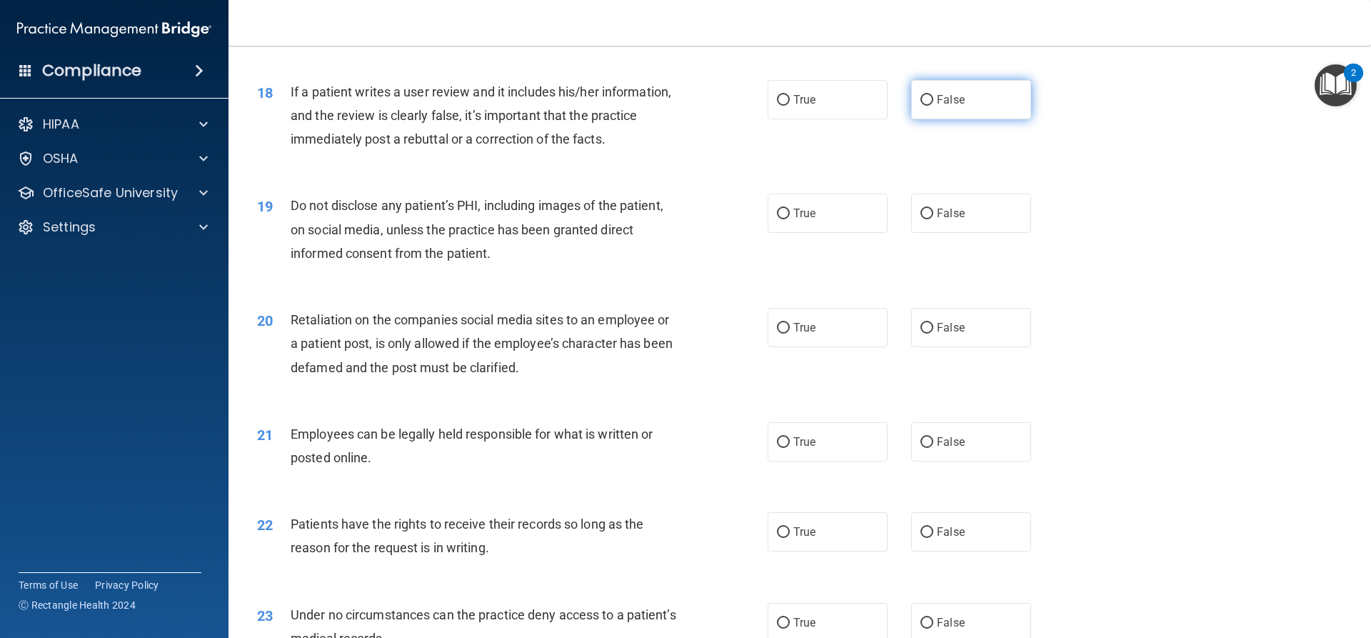
click at [958, 119] on label "False" at bounding box center [971, 99] width 120 height 39
click at [933, 106] on input "False" at bounding box center [926, 100] width 13 height 11
radio input "true"
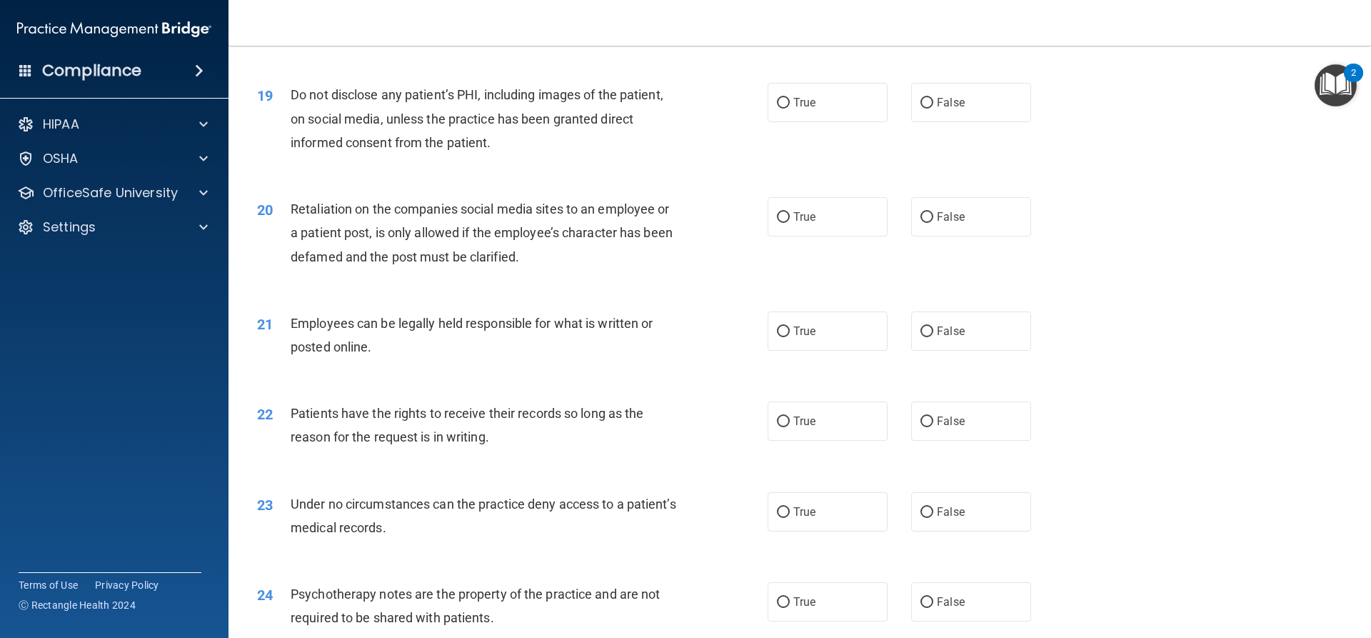
scroll to position [2137, 0]
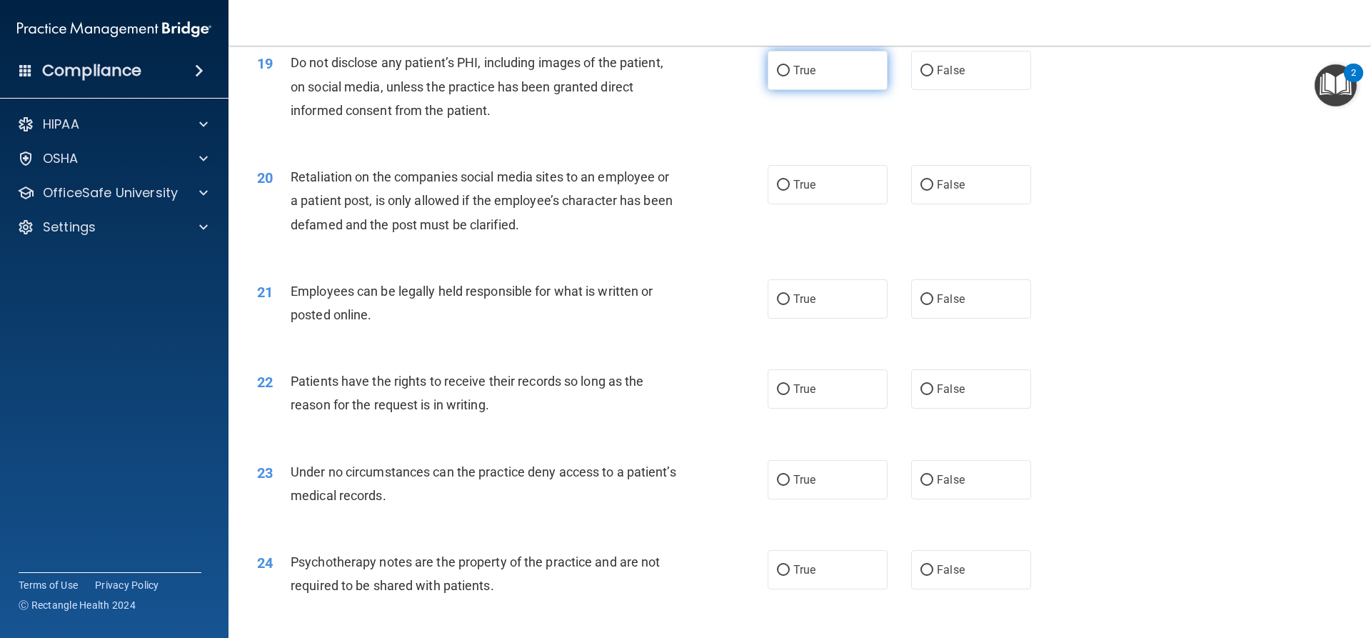
drag, startPoint x: 800, startPoint y: 103, endPoint x: 837, endPoint y: 131, distance: 47.0
click at [799, 90] on label "True" at bounding box center [827, 70] width 120 height 39
click at [790, 76] on input "True" at bounding box center [783, 71] width 13 height 11
radio input "true"
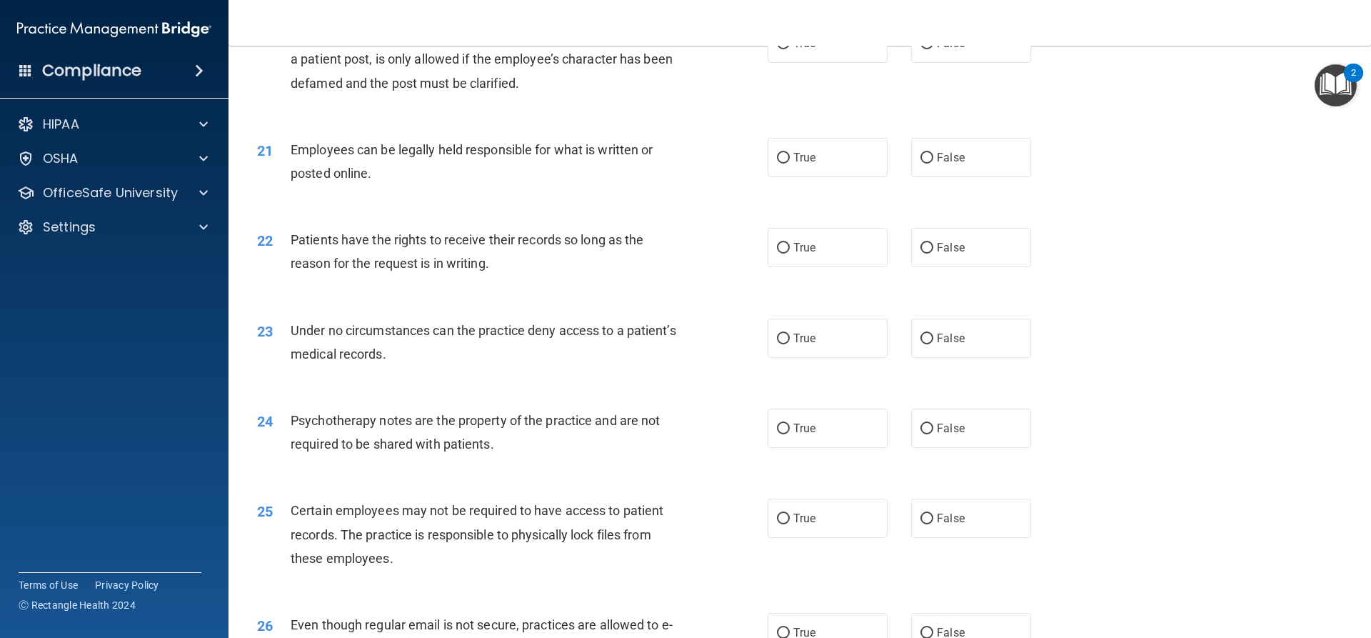
scroll to position [2280, 0]
click at [982, 57] on label "False" at bounding box center [971, 41] width 120 height 39
click at [933, 48] on input "False" at bounding box center [926, 42] width 13 height 11
radio input "true"
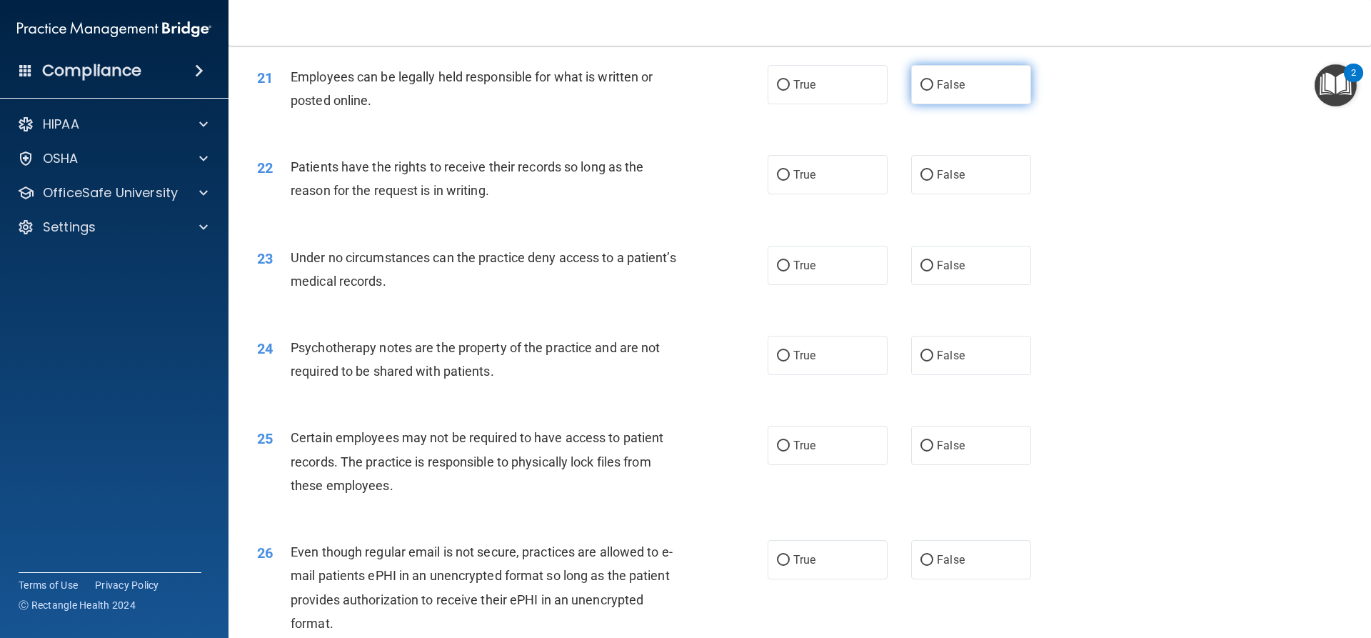
click at [955, 91] on span "False" at bounding box center [951, 85] width 28 height 14
click at [933, 91] on input "False" at bounding box center [926, 85] width 13 height 11
radio input "true"
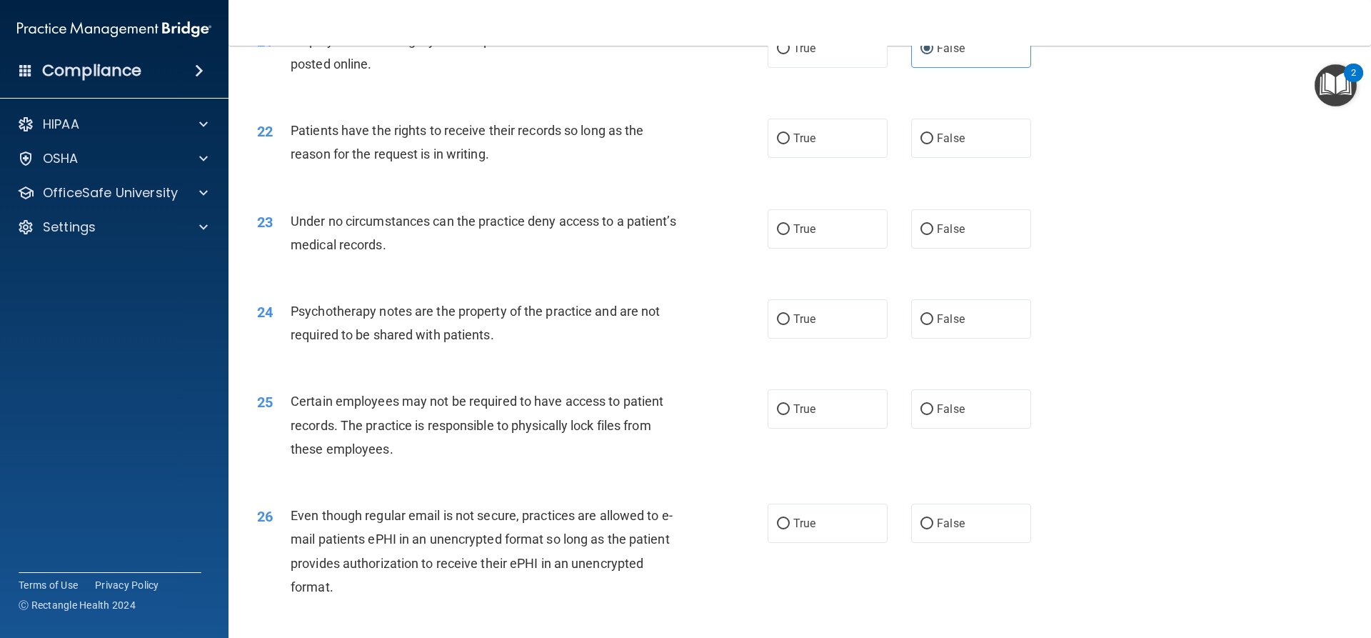
scroll to position [2423, 0]
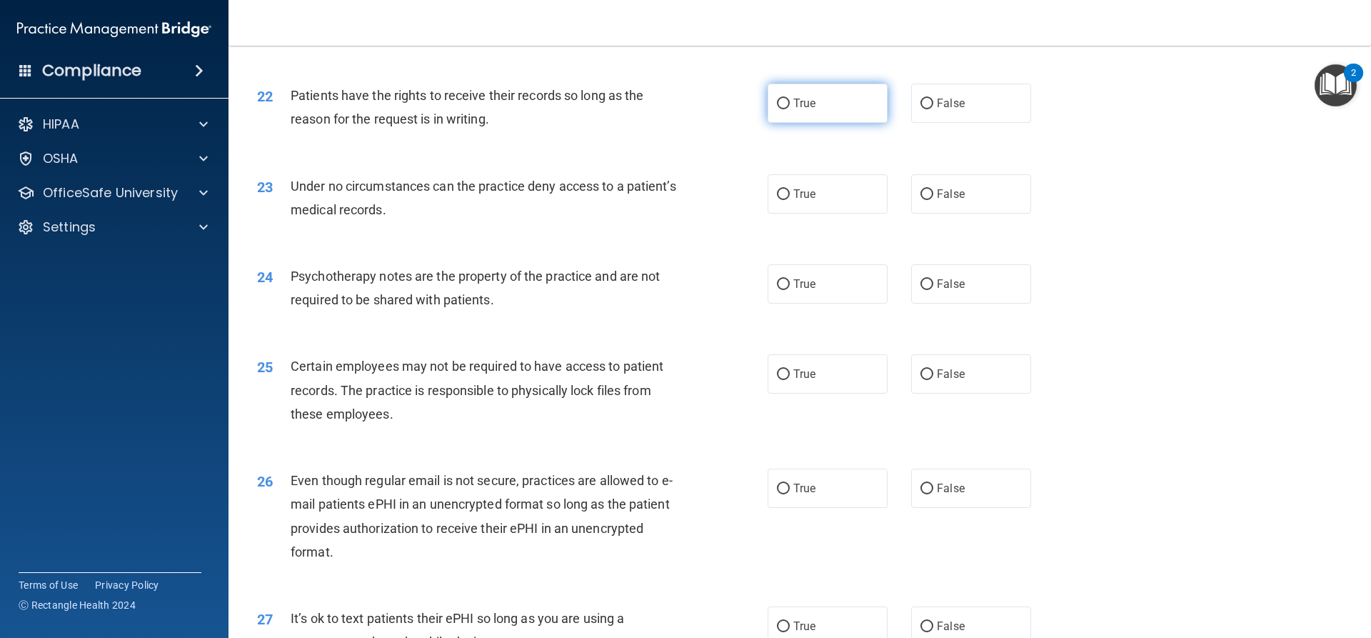
click at [817, 123] on label "True" at bounding box center [827, 103] width 120 height 39
click at [790, 109] on input "True" at bounding box center [783, 104] width 13 height 11
radio input "true"
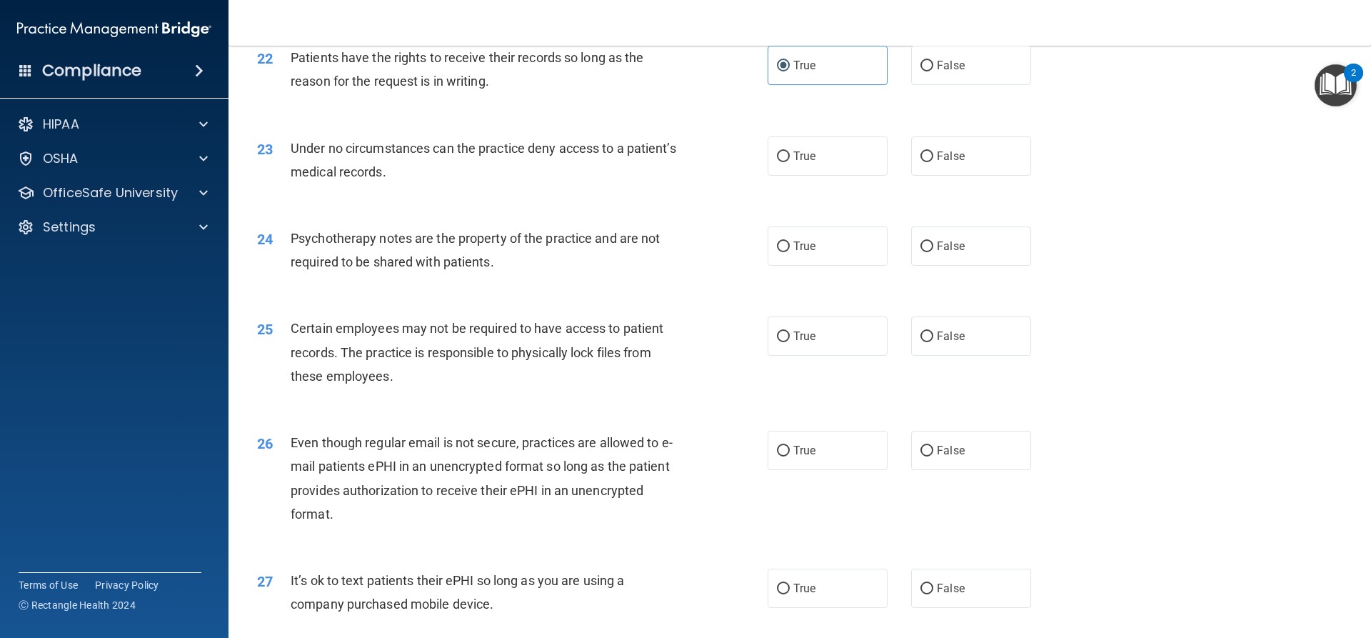
scroll to position [2494, 0]
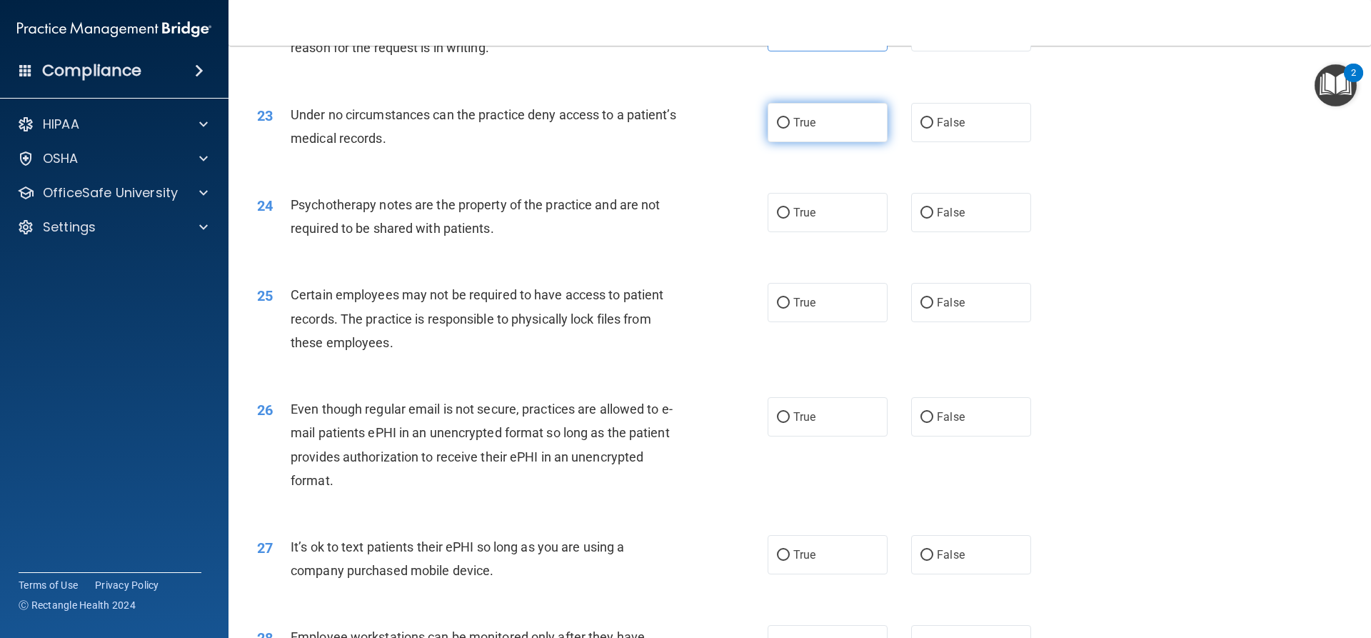
click at [821, 142] on label "True" at bounding box center [827, 122] width 120 height 39
click at [790, 129] on input "True" at bounding box center [783, 123] width 13 height 11
radio input "true"
click at [945, 129] on span "False" at bounding box center [951, 123] width 28 height 14
click at [933, 129] on input "False" at bounding box center [926, 123] width 13 height 11
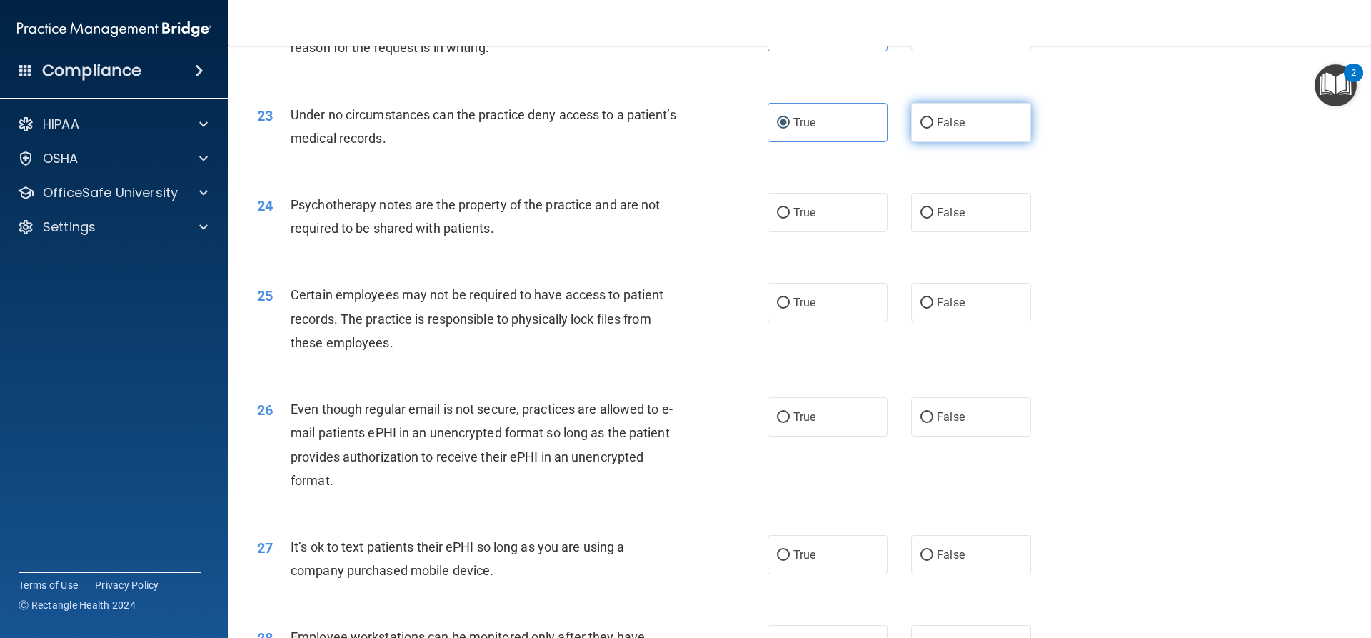
radio input "true"
radio input "false"
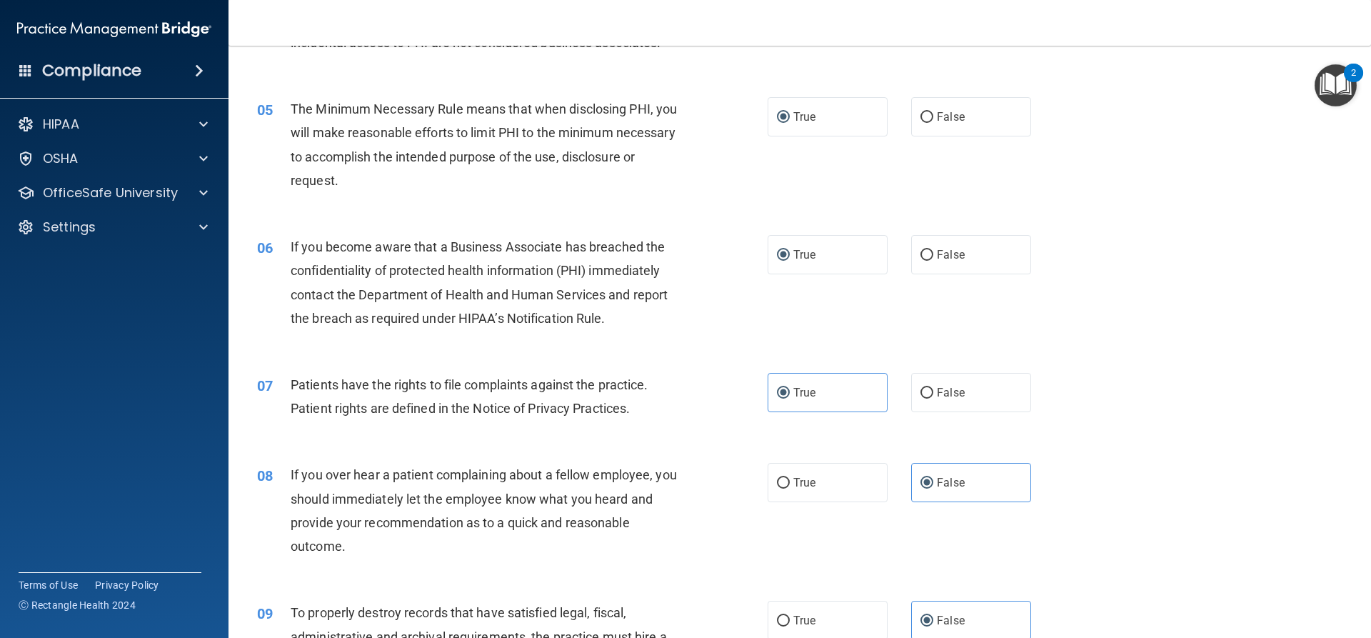
scroll to position [500, 0]
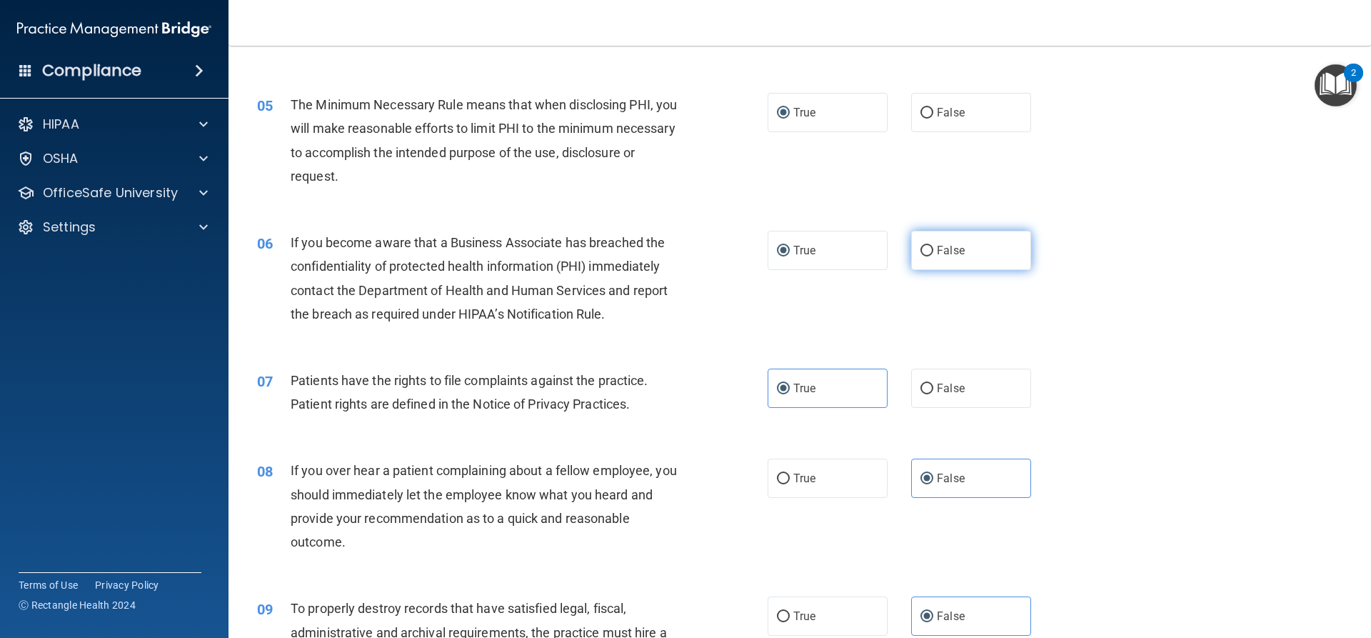
click at [957, 251] on label "False" at bounding box center [971, 250] width 120 height 39
click at [933, 251] on input "False" at bounding box center [926, 251] width 13 height 11
radio input "true"
radio input "false"
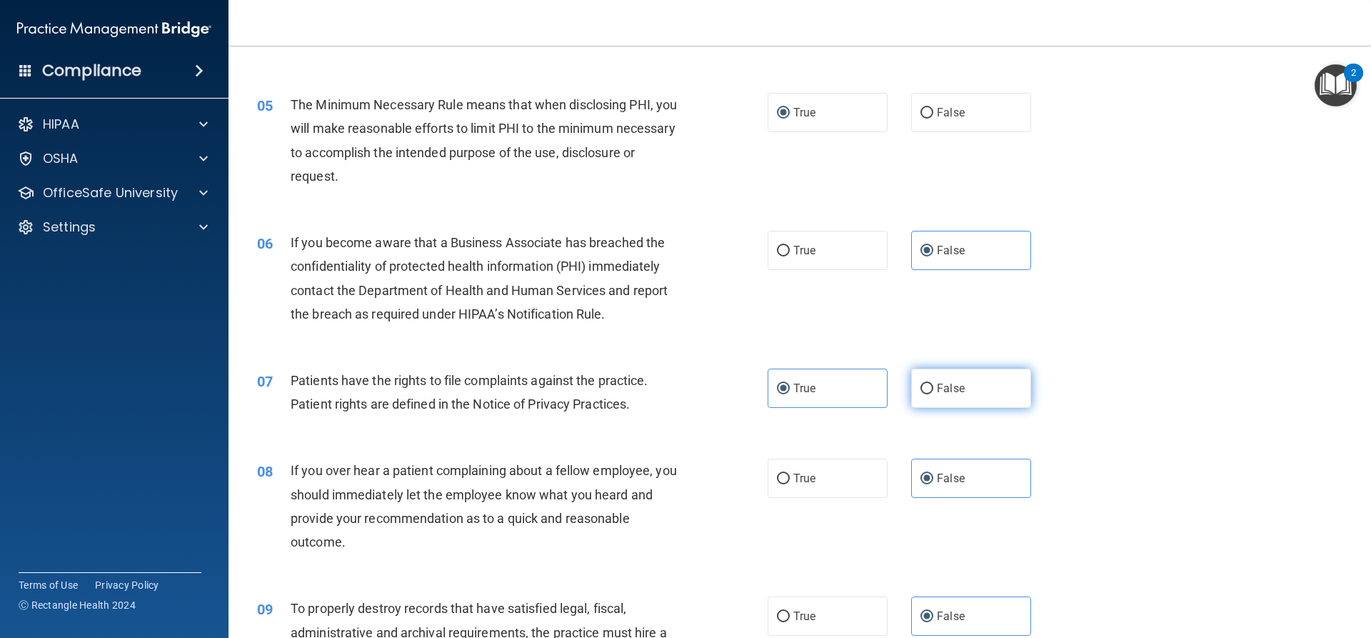
click at [950, 383] on span "False" at bounding box center [951, 388] width 28 height 14
click at [933, 383] on input "False" at bounding box center [926, 388] width 13 height 11
radio input "true"
radio input "false"
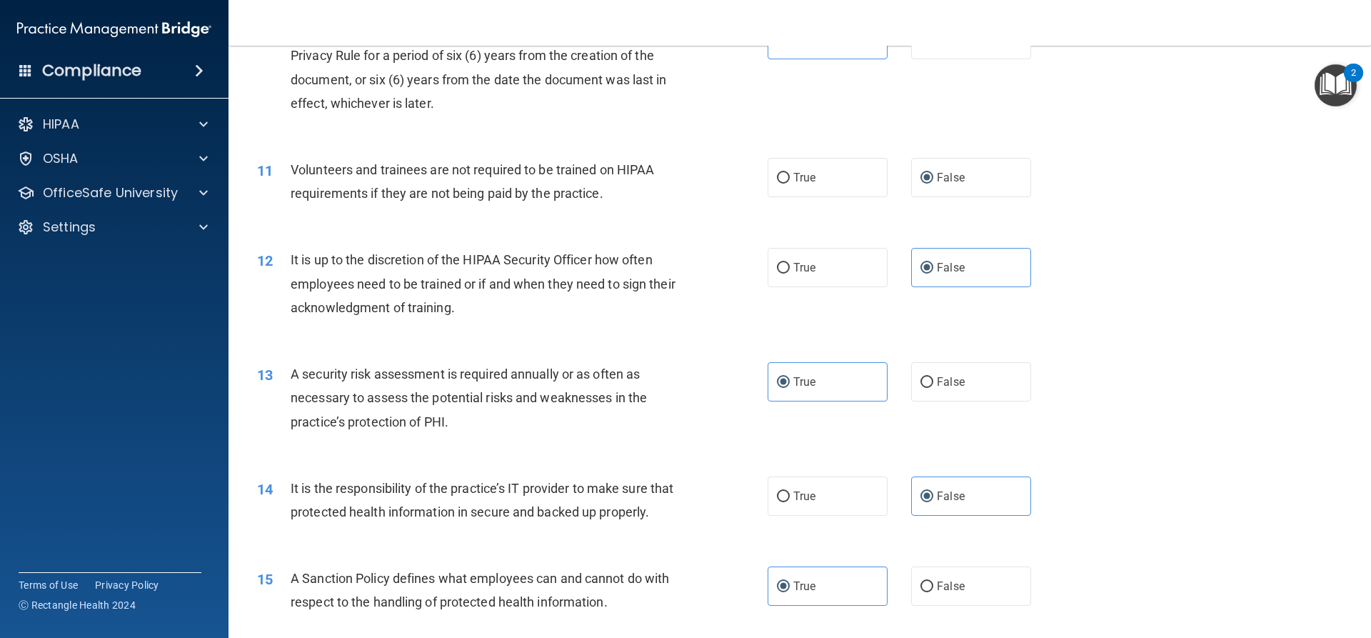
scroll to position [1285, 0]
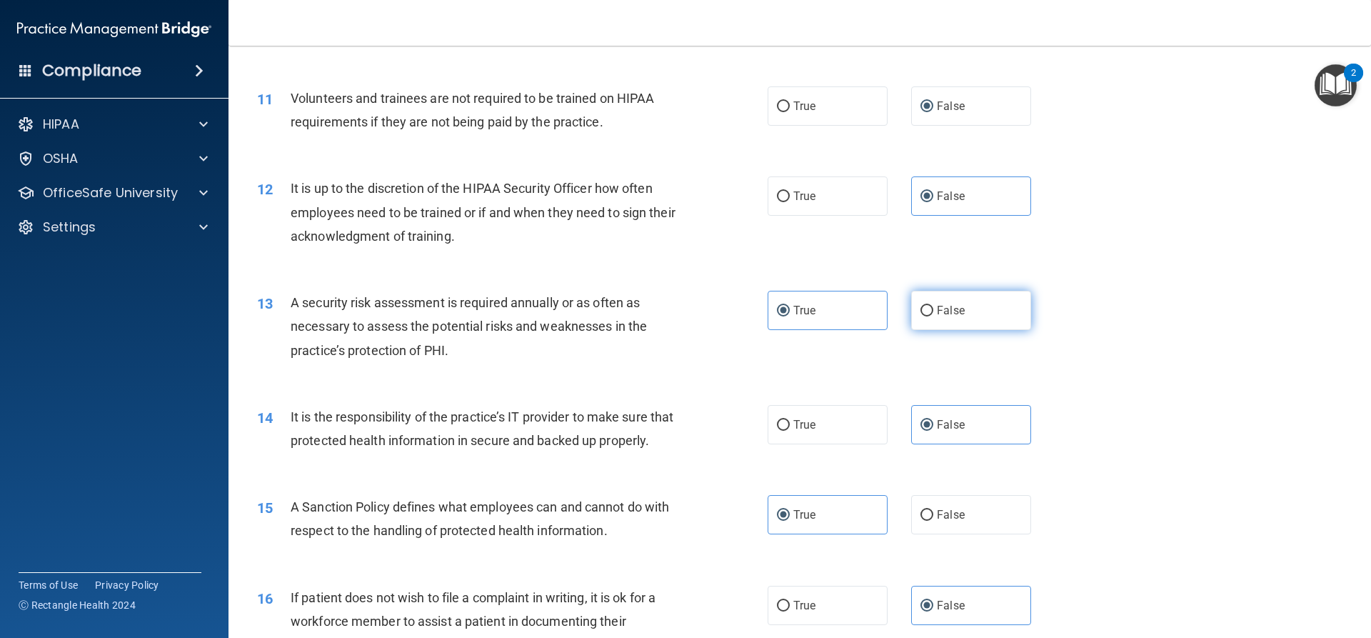
click at [972, 313] on label "False" at bounding box center [971, 310] width 120 height 39
click at [933, 313] on input "False" at bounding box center [926, 311] width 13 height 11
radio input "true"
radio input "false"
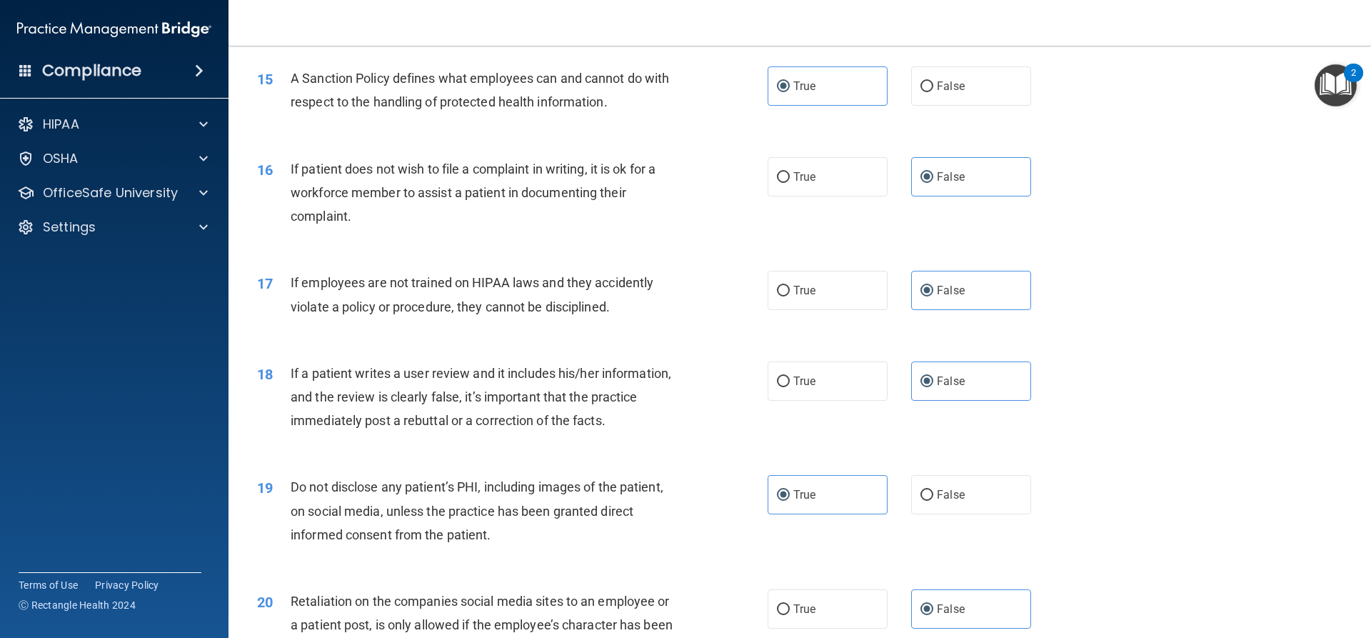
scroll to position [1785, 0]
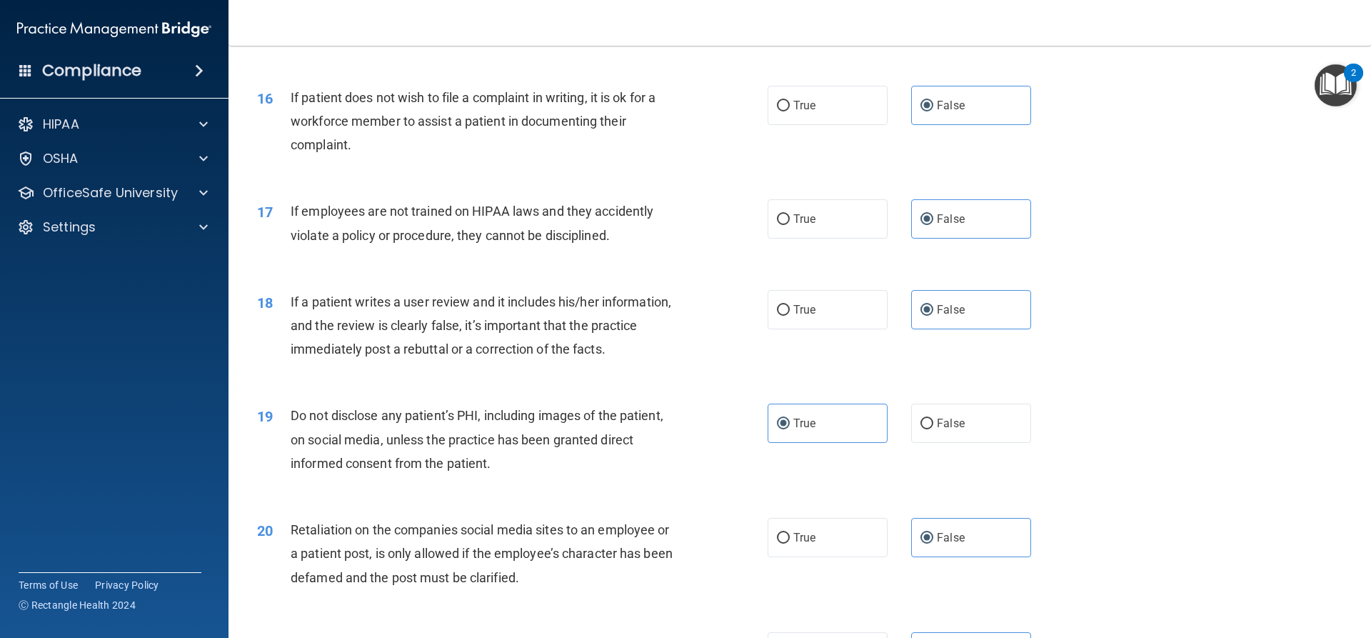
drag, startPoint x: 958, startPoint y: 438, endPoint x: 1074, endPoint y: 415, distance: 118.0
click at [959, 438] on label "False" at bounding box center [971, 422] width 120 height 39
click at [933, 429] on input "False" at bounding box center [926, 423] width 13 height 11
radio input "true"
radio input "false"
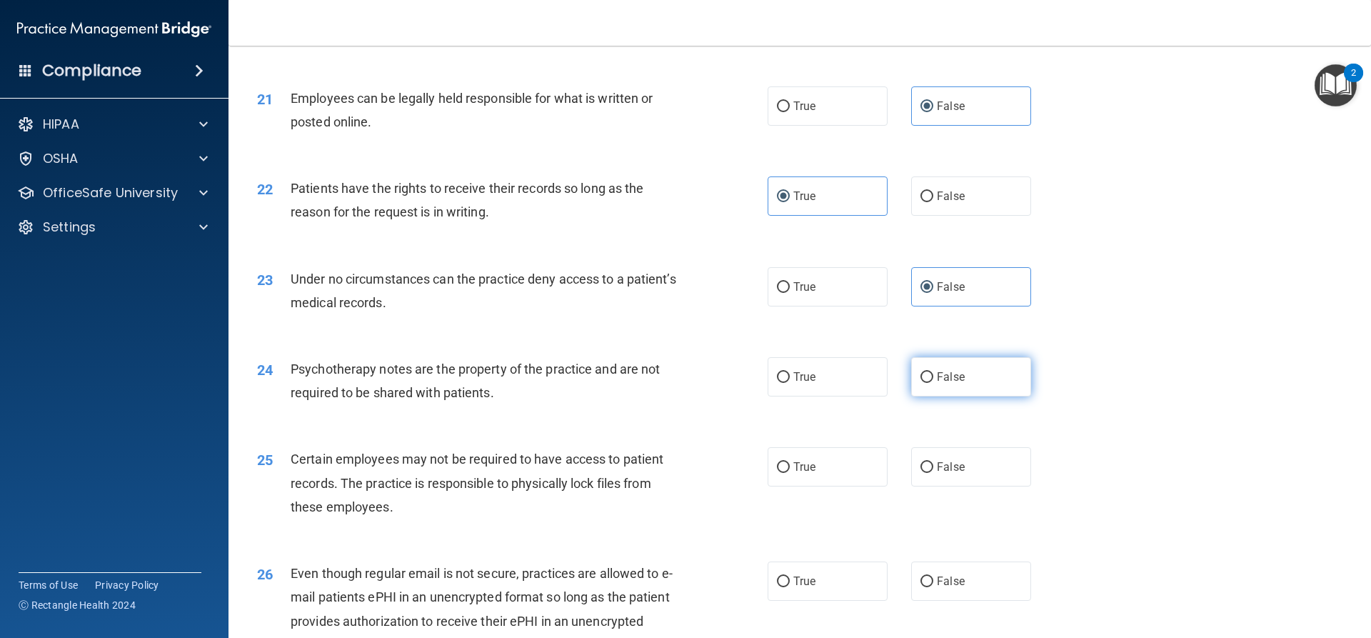
scroll to position [2356, 0]
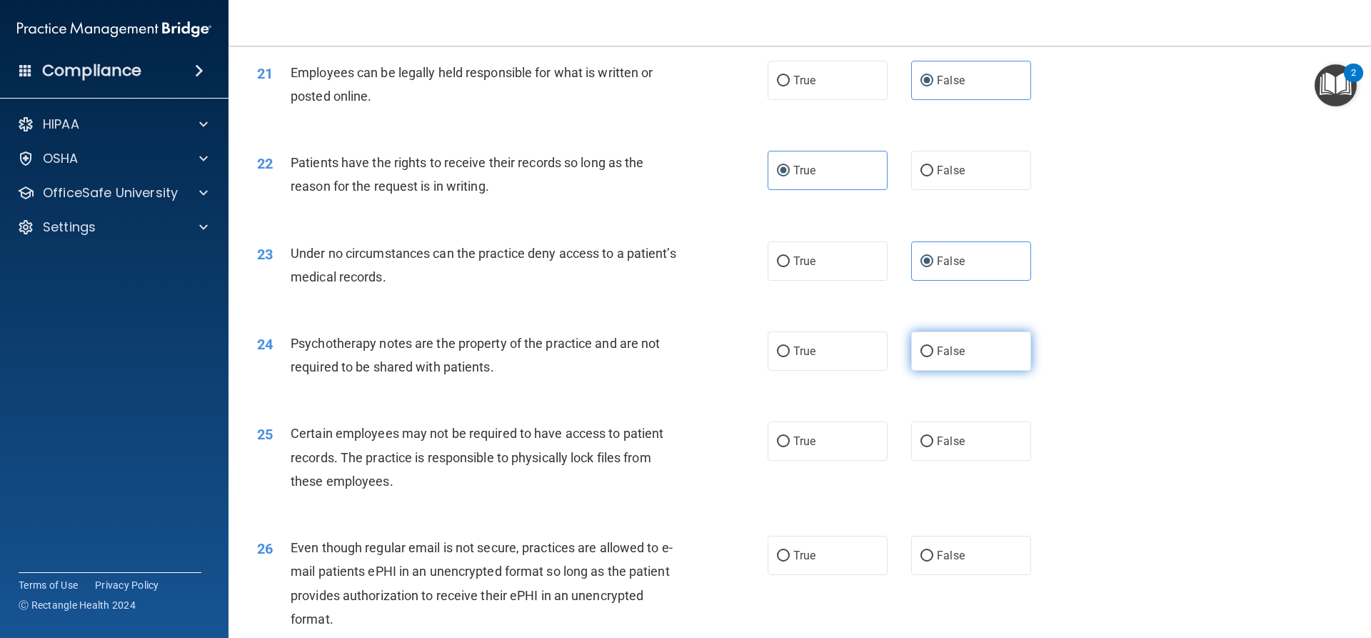
click at [937, 358] on span "False" at bounding box center [951, 351] width 28 height 14
click at [933, 357] on input "False" at bounding box center [926, 351] width 13 height 11
radio input "true"
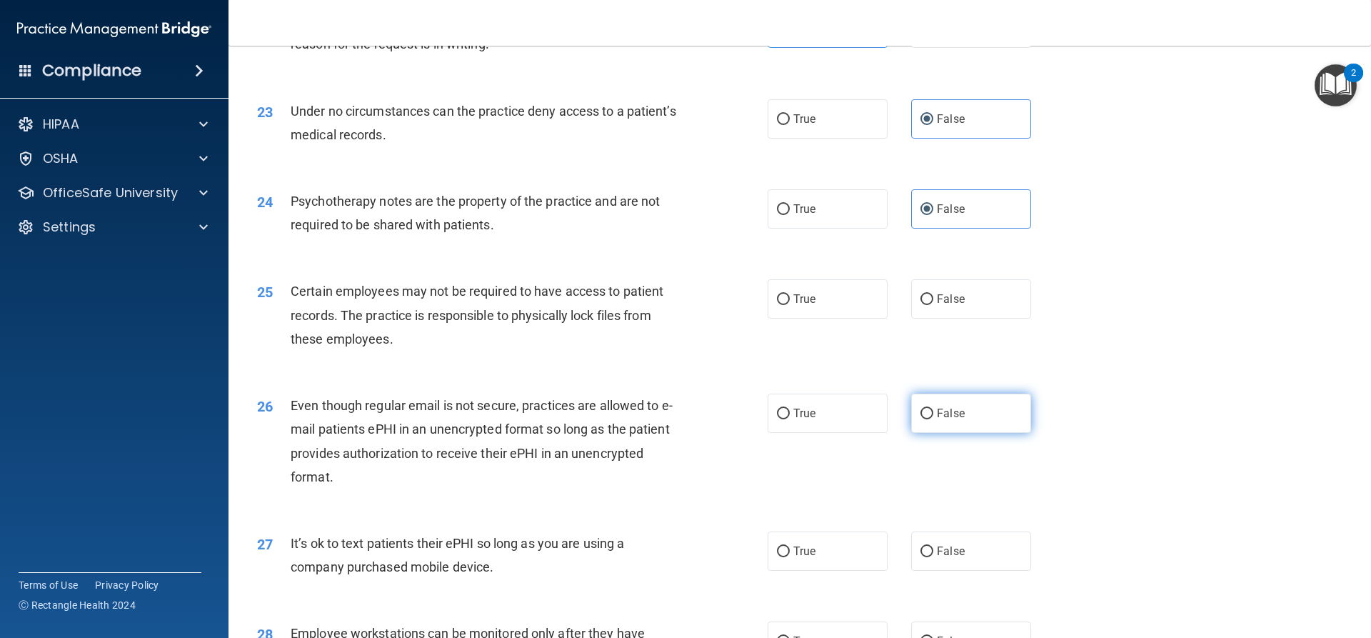
scroll to position [2499, 0]
click at [945, 424] on label "False" at bounding box center [971, 412] width 120 height 39
click at [933, 418] on input "False" at bounding box center [926, 413] width 13 height 11
radio input "true"
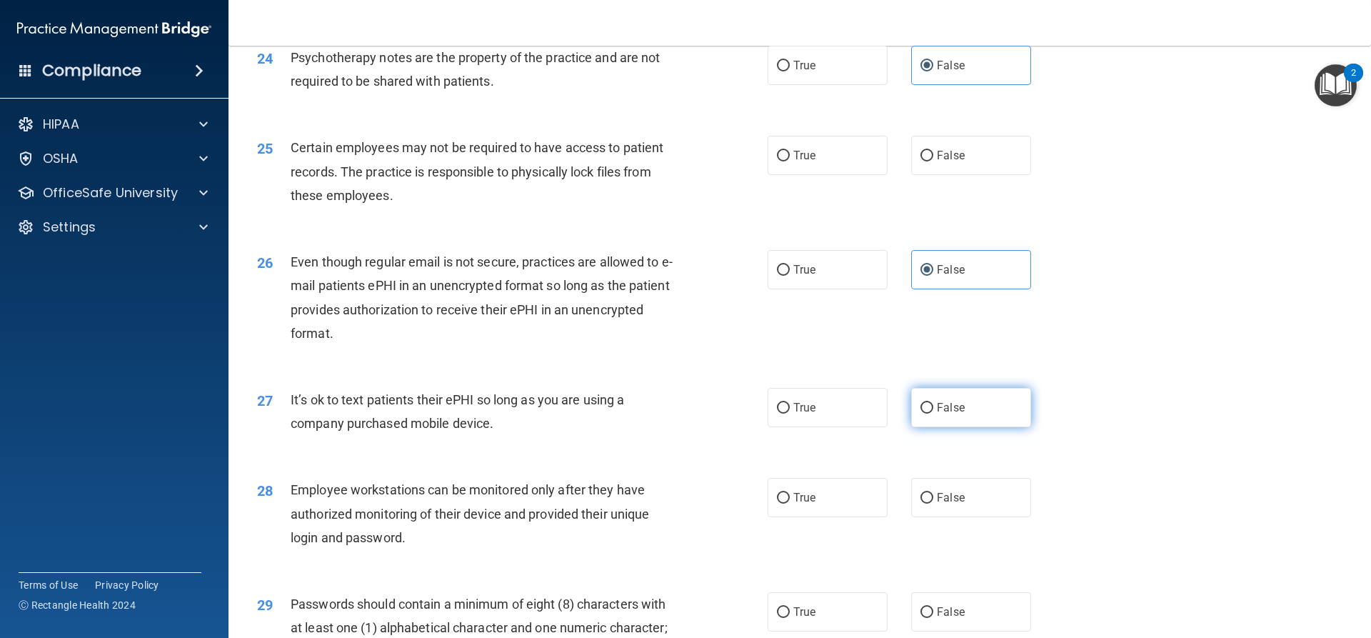
click at [977, 427] on label "False" at bounding box center [971, 407] width 120 height 39
click at [933, 413] on input "False" at bounding box center [926, 408] width 13 height 11
radio input "true"
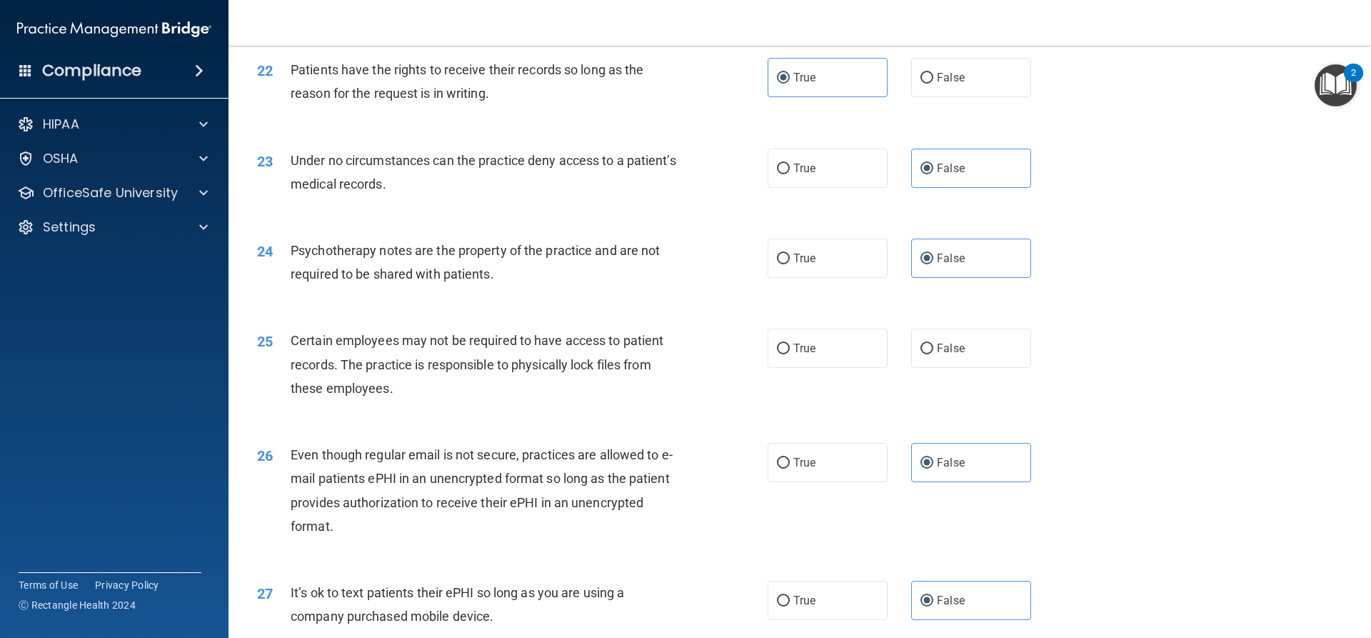
scroll to position [2427, 0]
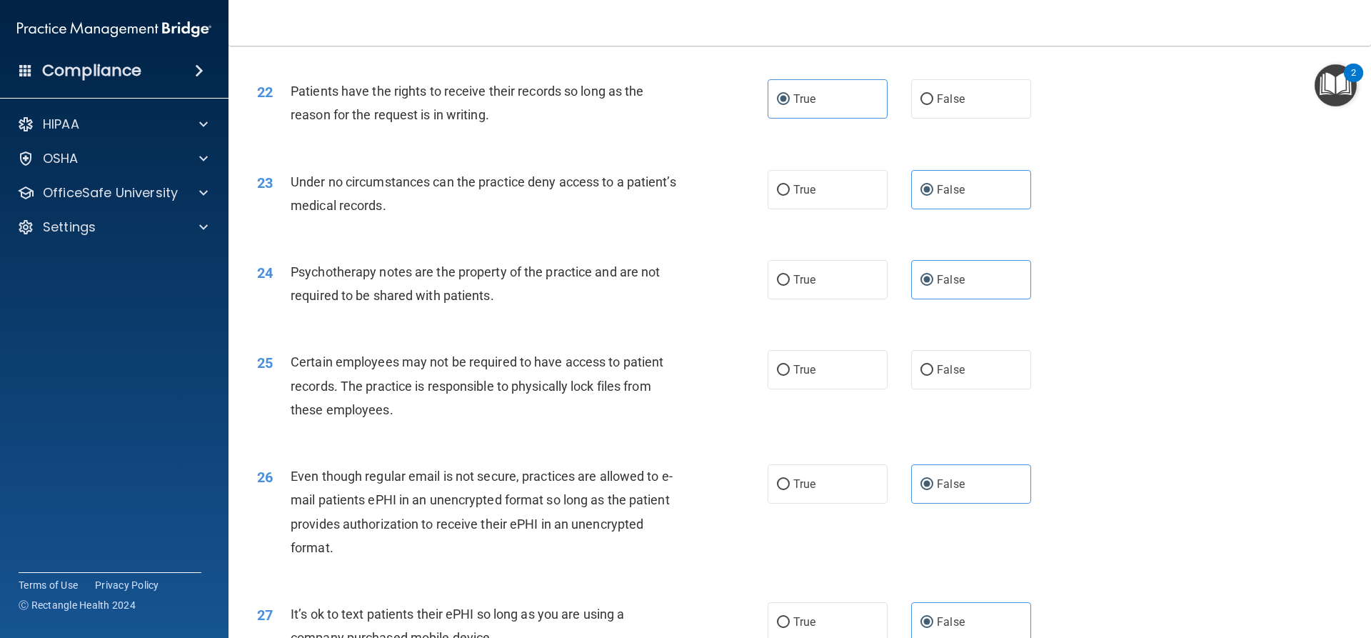
drag, startPoint x: 785, startPoint y: 391, endPoint x: 1087, endPoint y: 413, distance: 303.5
click at [785, 389] on label "True" at bounding box center [827, 369] width 120 height 39
click at [785, 376] on input "True" at bounding box center [783, 370] width 13 height 11
radio input "true"
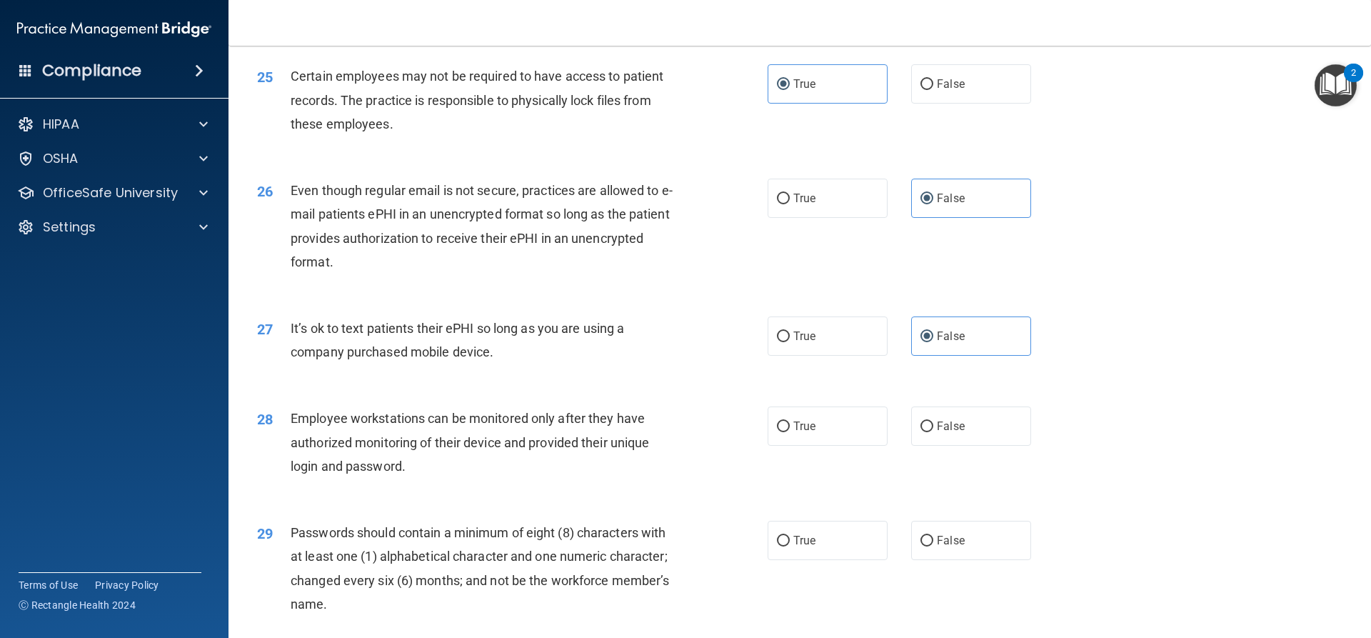
scroll to position [2784, 0]
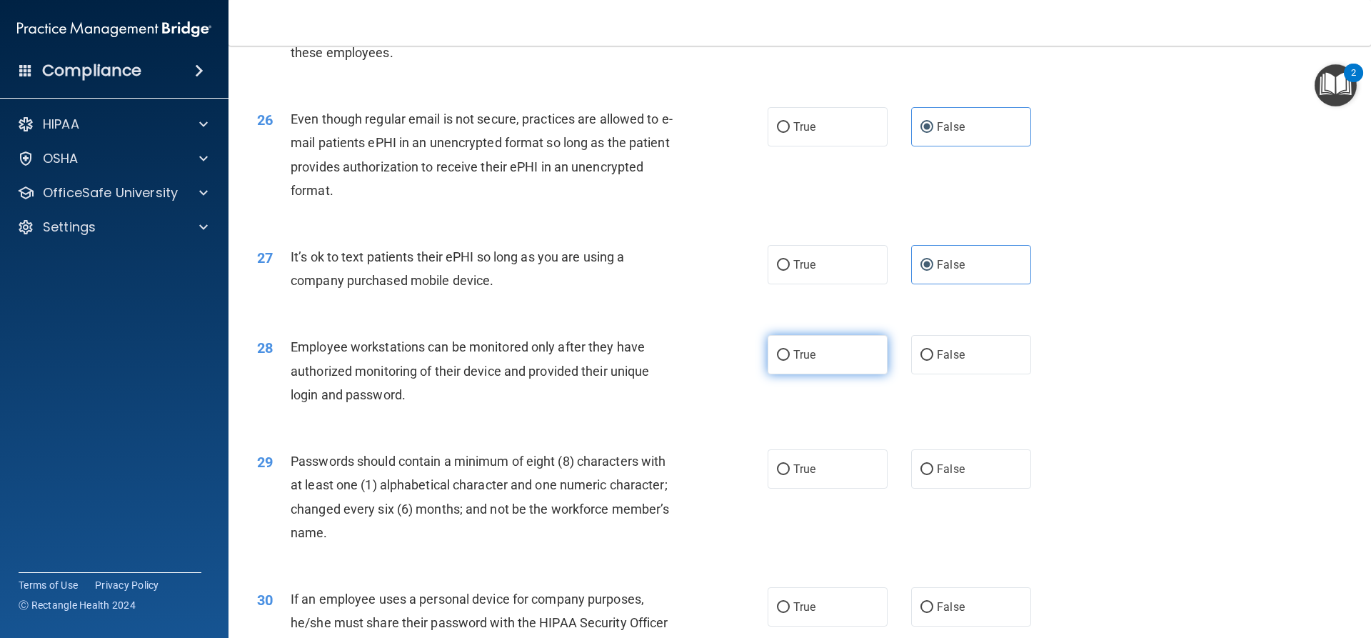
click at [845, 374] on label "True" at bounding box center [827, 354] width 120 height 39
click at [790, 361] on input "True" at bounding box center [783, 355] width 13 height 11
radio input "true"
click at [820, 488] on label "True" at bounding box center [827, 468] width 120 height 39
click at [790, 475] on input "True" at bounding box center [783, 469] width 13 height 11
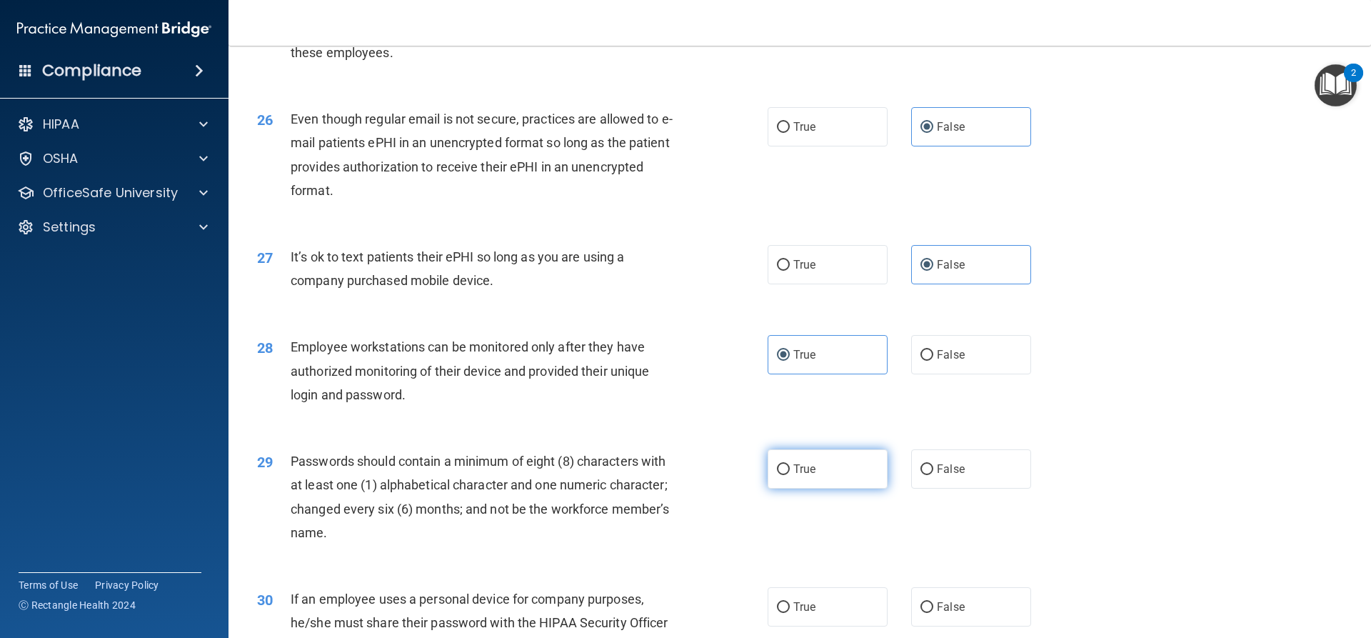
radio input "true"
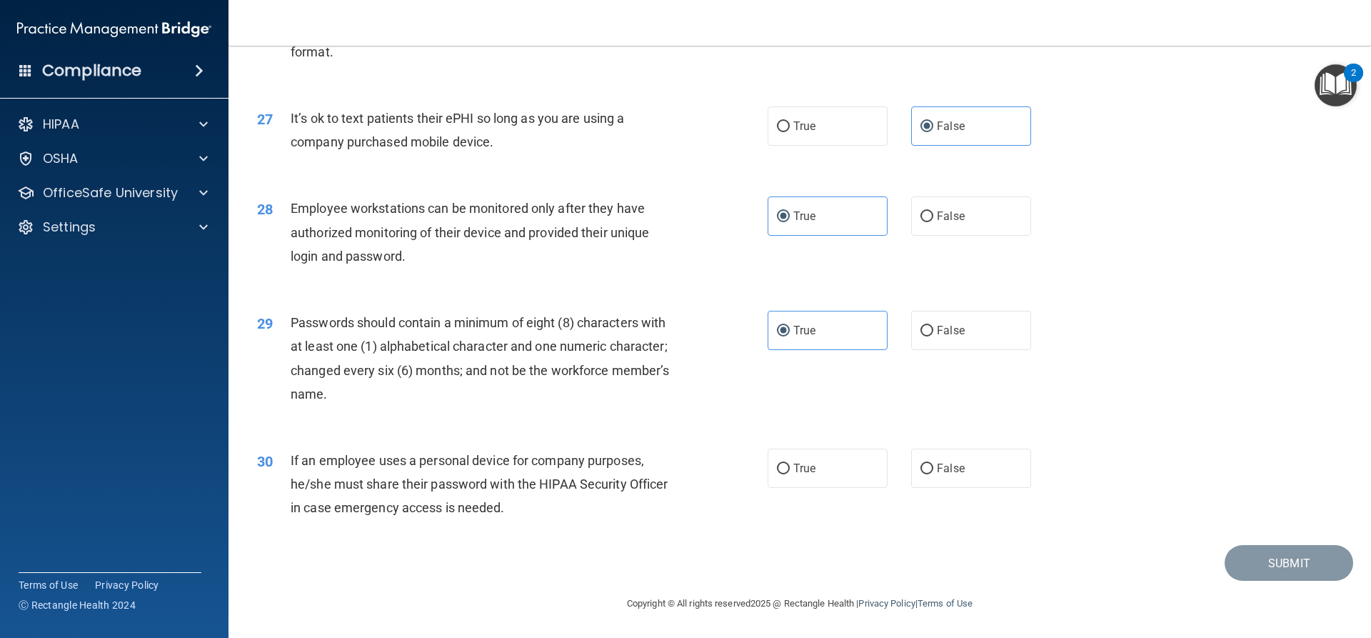
scroll to position [2946, 0]
drag, startPoint x: 840, startPoint y: 463, endPoint x: 873, endPoint y: 474, distance: 34.5
click at [839, 464] on label "True" at bounding box center [827, 467] width 120 height 39
click at [790, 464] on input "True" at bounding box center [783, 468] width 13 height 11
radio input "true"
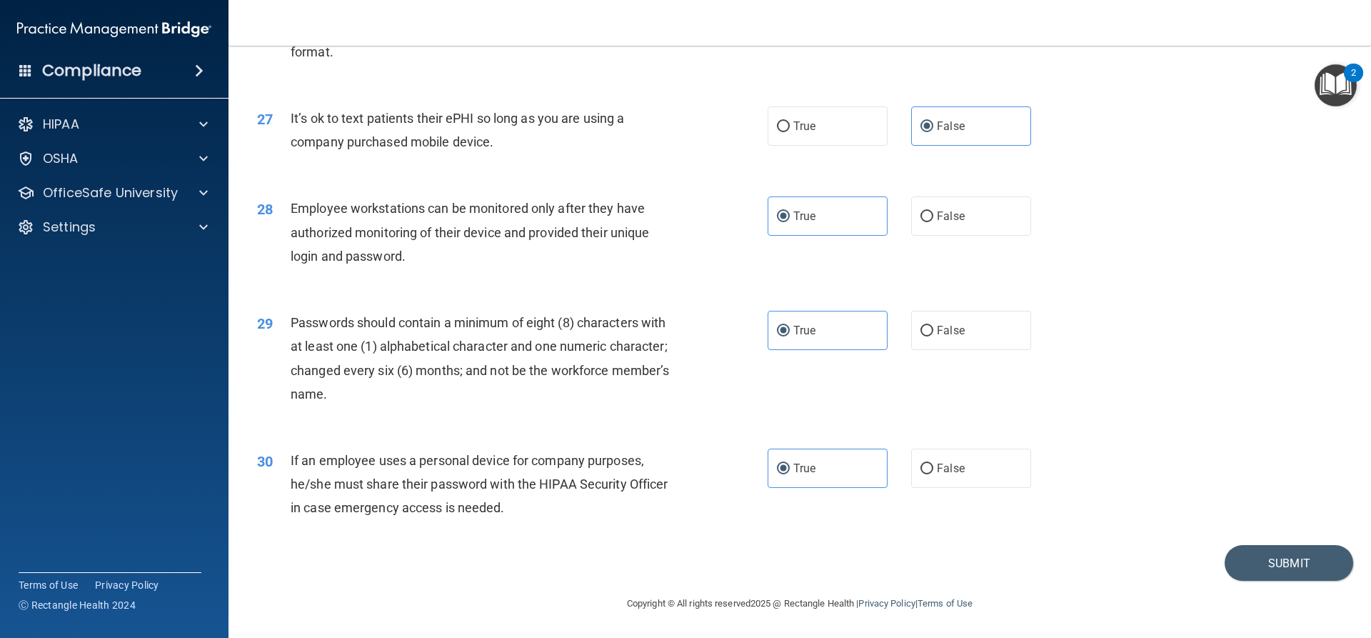
click at [1249, 544] on div "30 If an employee uses a personal device for company purposes, he/she must shar…" at bounding box center [799, 487] width 1107 height 114
click at [1249, 556] on button "Submit" at bounding box center [1288, 563] width 129 height 36
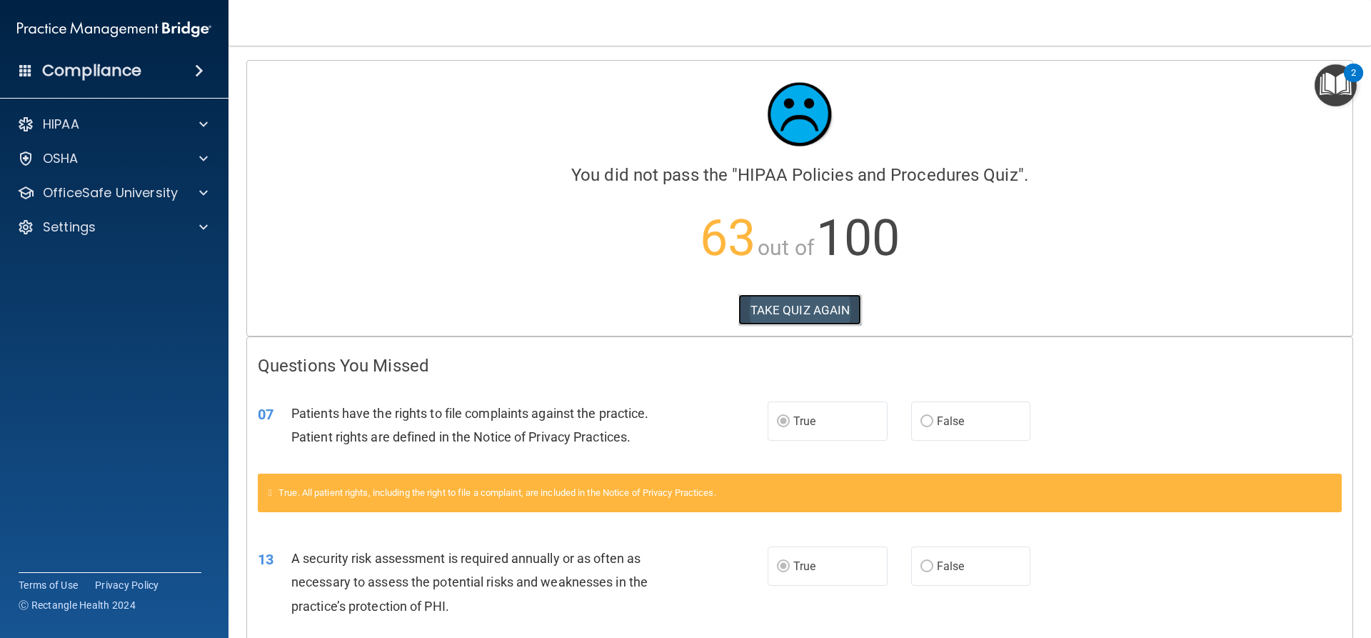
click at [805, 312] on button "TAKE QUIZ AGAIN" at bounding box center [800, 309] width 124 height 31
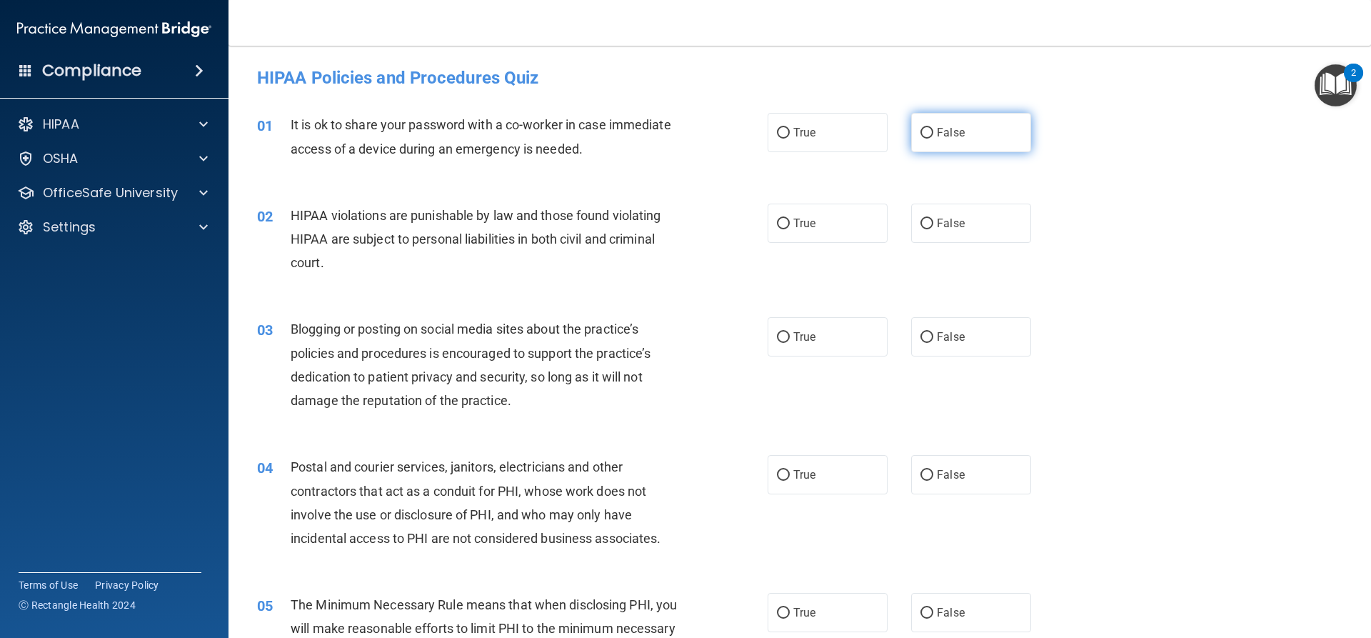
click at [946, 131] on span "False" at bounding box center [951, 133] width 28 height 14
click at [933, 131] on input "False" at bounding box center [926, 133] width 13 height 11
radio input "true"
click at [837, 221] on label "True" at bounding box center [827, 222] width 120 height 39
click at [790, 221] on input "True" at bounding box center [783, 223] width 13 height 11
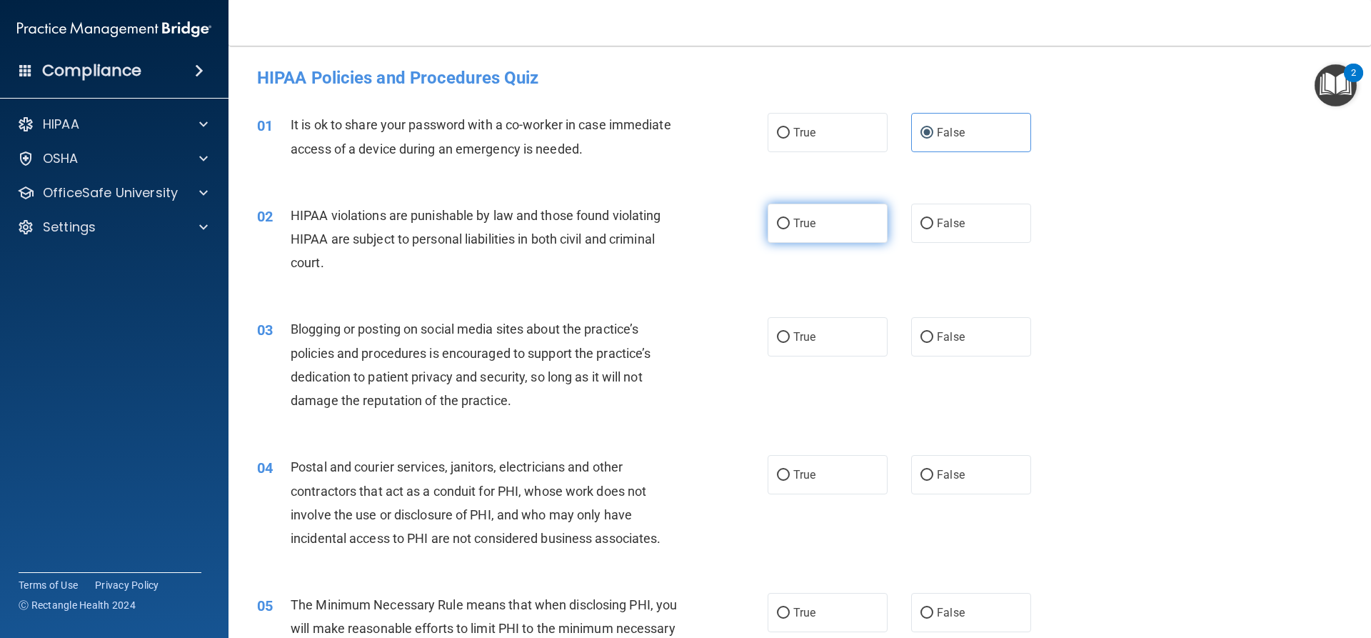
radio input "true"
click at [937, 332] on span "False" at bounding box center [951, 337] width 28 height 14
click at [933, 332] on input "False" at bounding box center [926, 337] width 13 height 11
radio input "true"
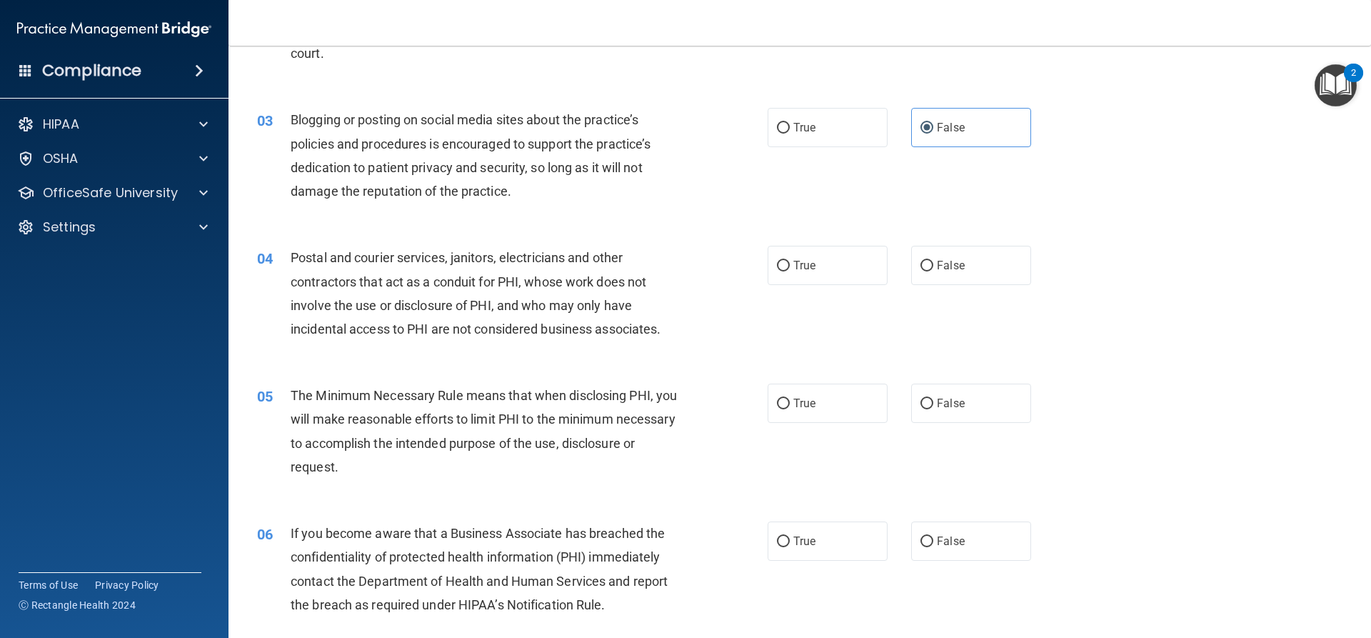
scroll to position [214, 0]
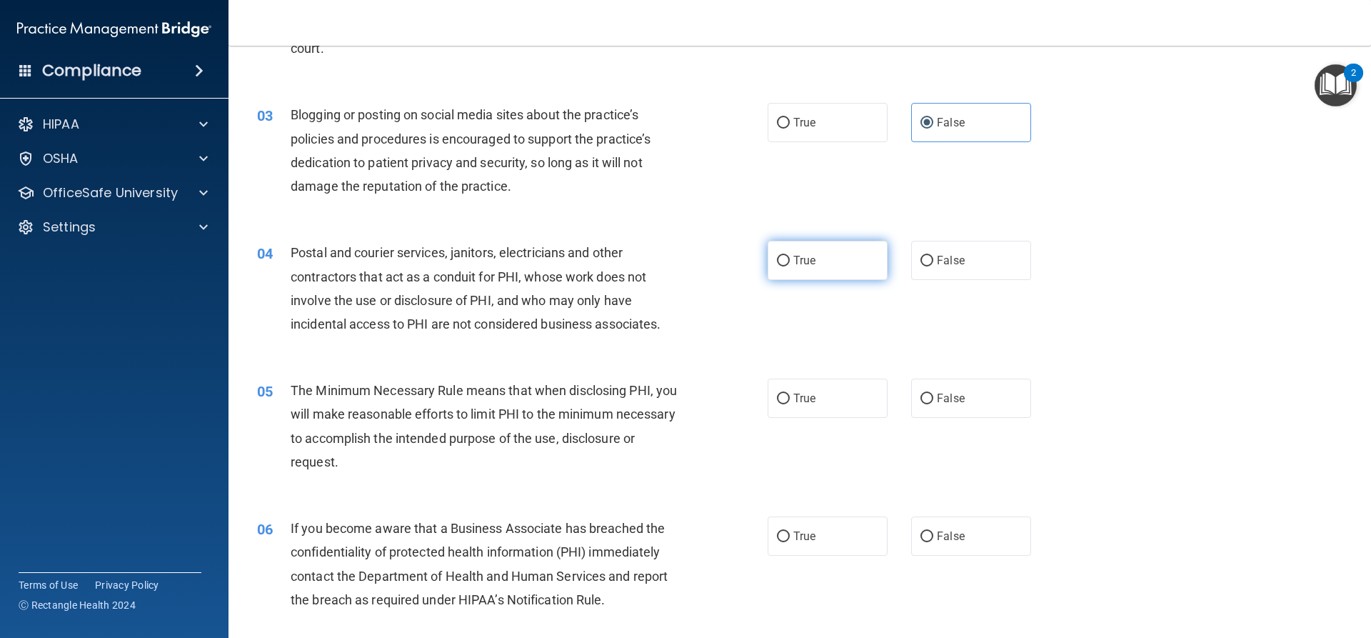
click at [832, 269] on label "True" at bounding box center [827, 260] width 120 height 39
click at [790, 266] on input "True" at bounding box center [783, 261] width 13 height 11
radio input "true"
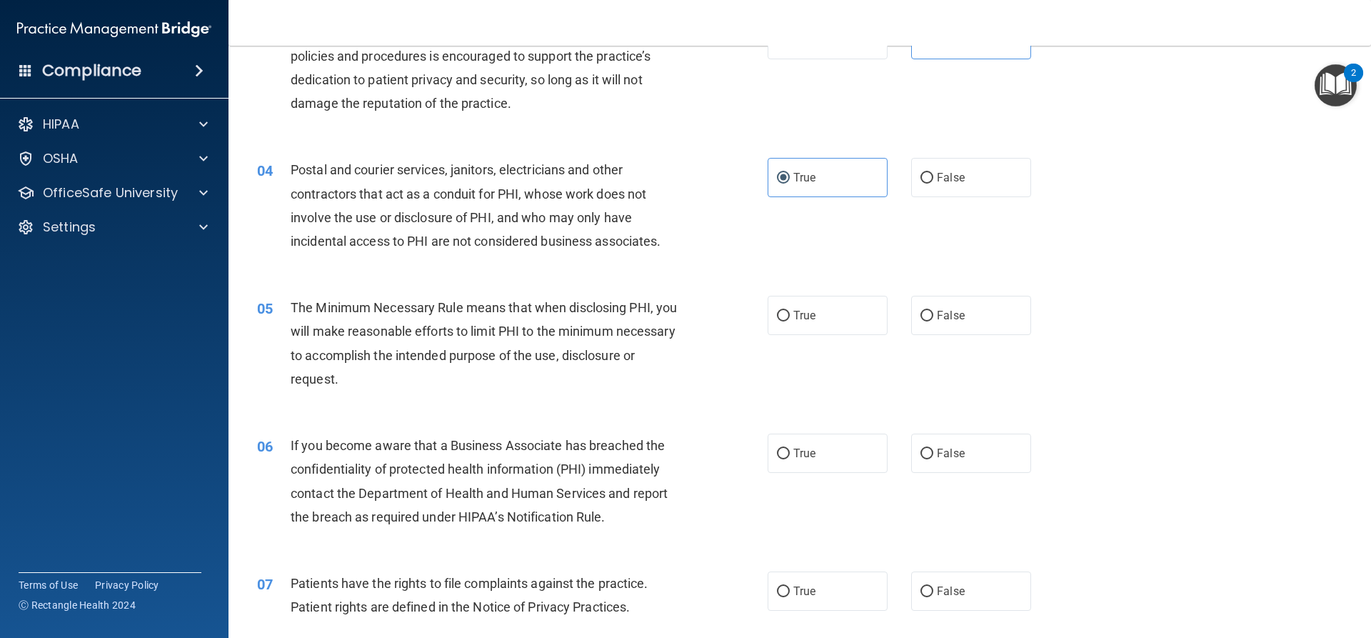
scroll to position [428, 0]
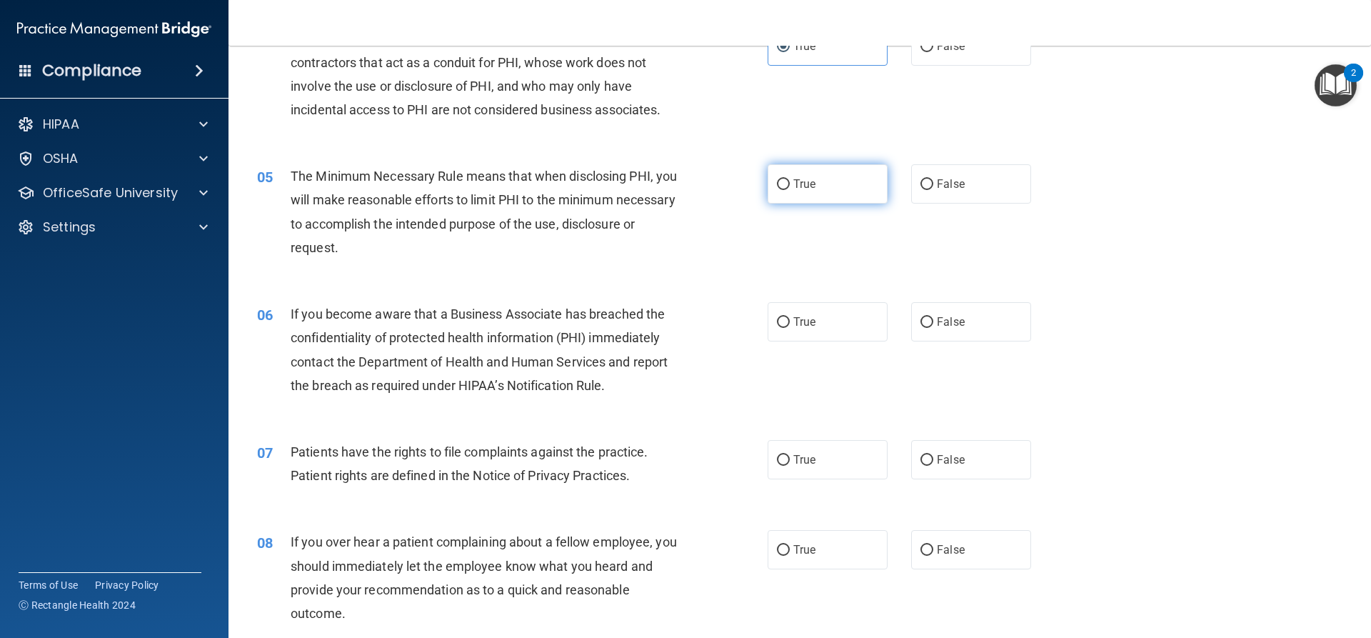
click at [830, 182] on label "True" at bounding box center [827, 183] width 120 height 39
click at [790, 182] on input "True" at bounding box center [783, 184] width 13 height 11
radio input "true"
click at [814, 313] on label "True" at bounding box center [827, 321] width 120 height 39
click at [790, 317] on input "True" at bounding box center [783, 322] width 13 height 11
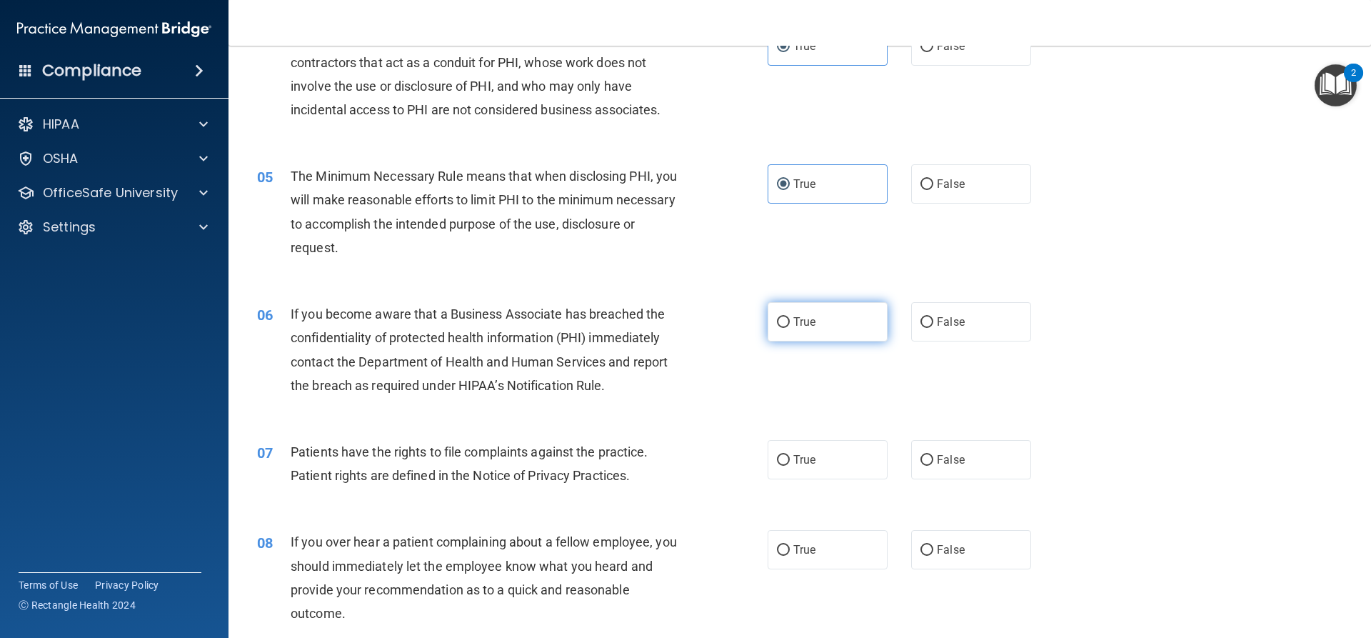
radio input "true"
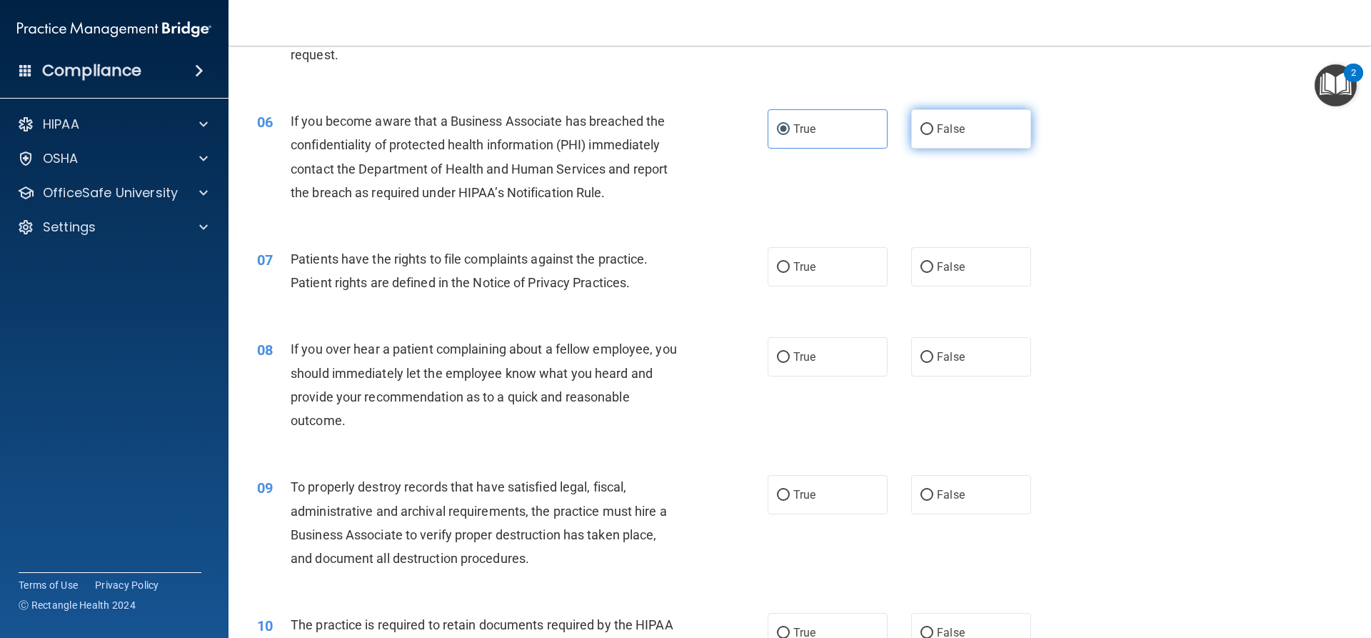
scroll to position [643, 0]
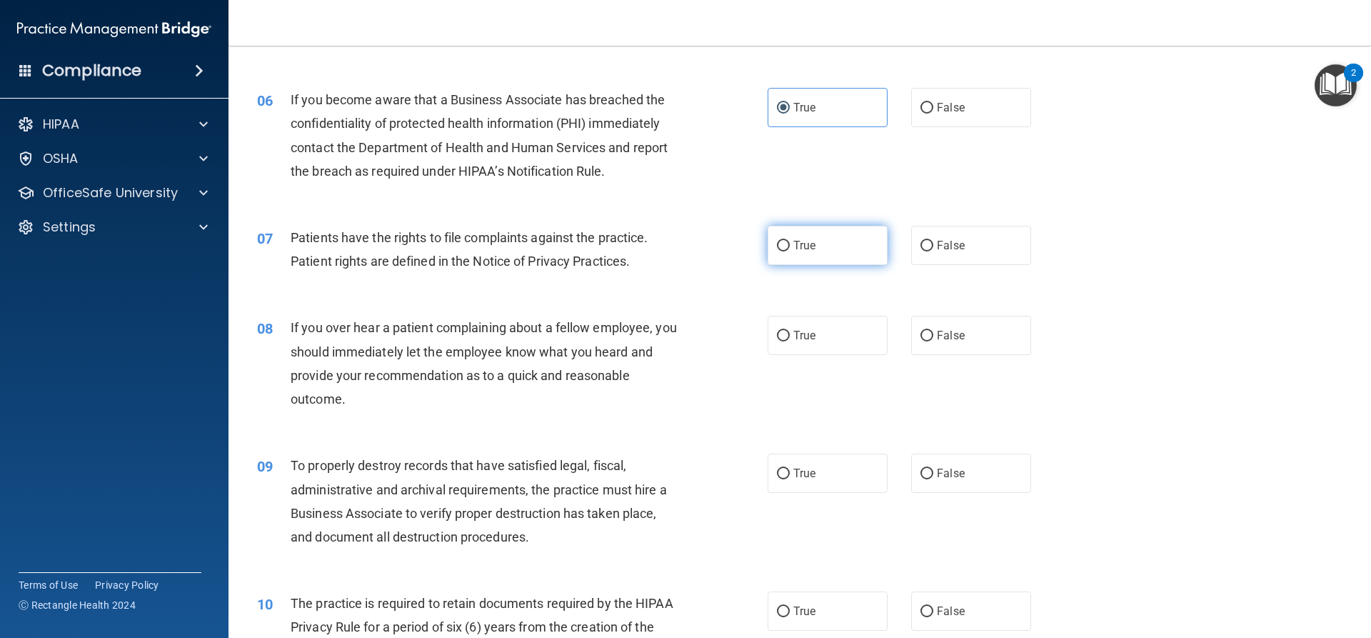
click at [816, 244] on label "True" at bounding box center [827, 245] width 120 height 39
click at [790, 244] on input "True" at bounding box center [783, 246] width 13 height 11
radio input "true"
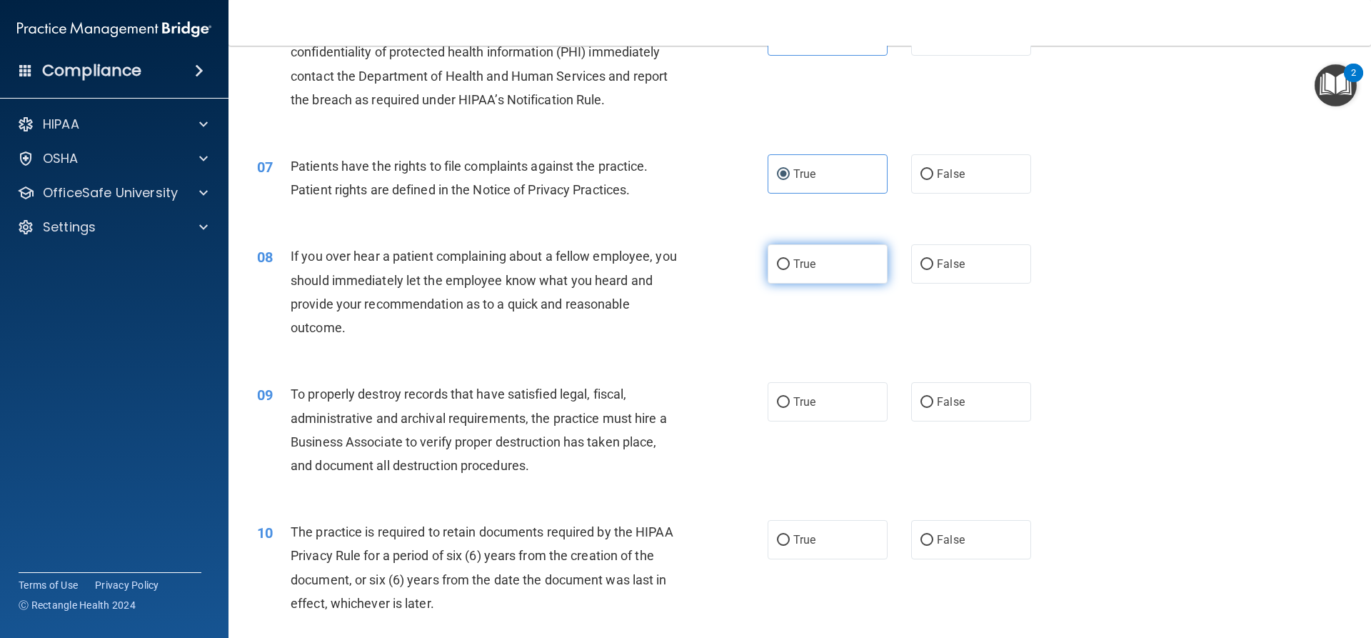
click at [845, 275] on label "True" at bounding box center [827, 263] width 120 height 39
click at [790, 270] on input "True" at bounding box center [783, 264] width 13 height 11
radio input "true"
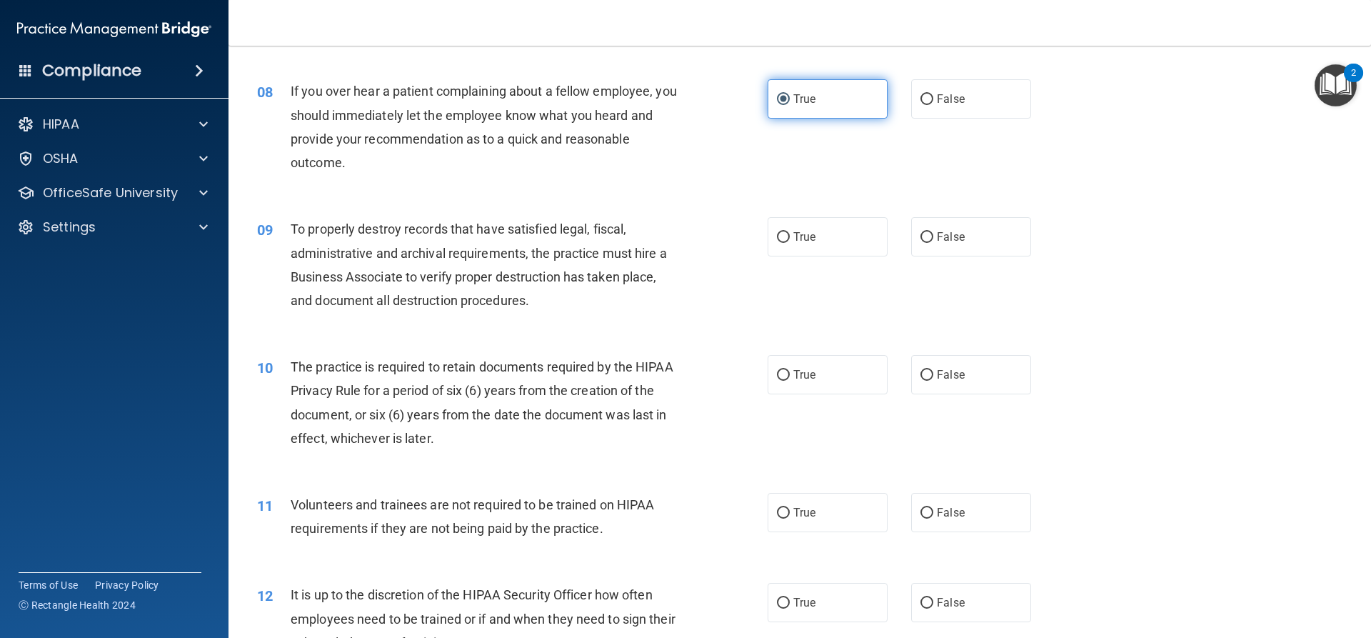
scroll to position [928, 0]
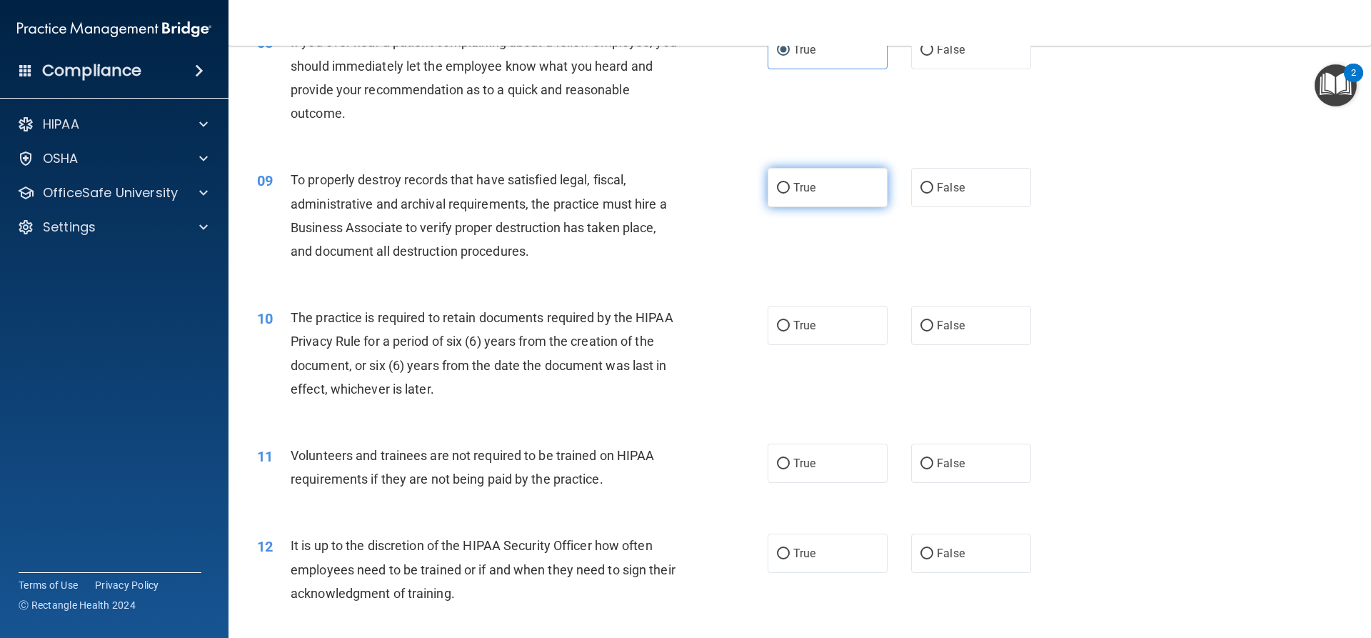
click at [838, 191] on label "True" at bounding box center [827, 187] width 120 height 39
click at [790, 191] on input "True" at bounding box center [783, 188] width 13 height 11
radio input "true"
click at [785, 334] on label "True" at bounding box center [827, 325] width 120 height 39
click at [785, 331] on input "True" at bounding box center [783, 326] width 13 height 11
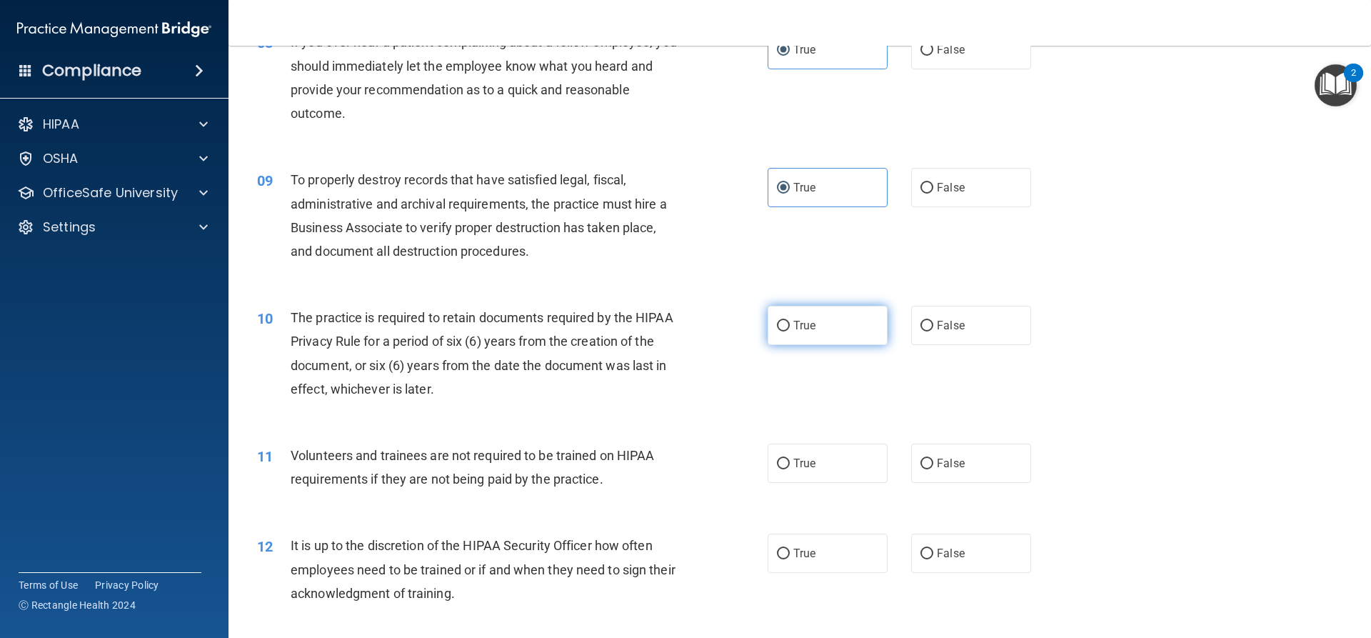
radio input "true"
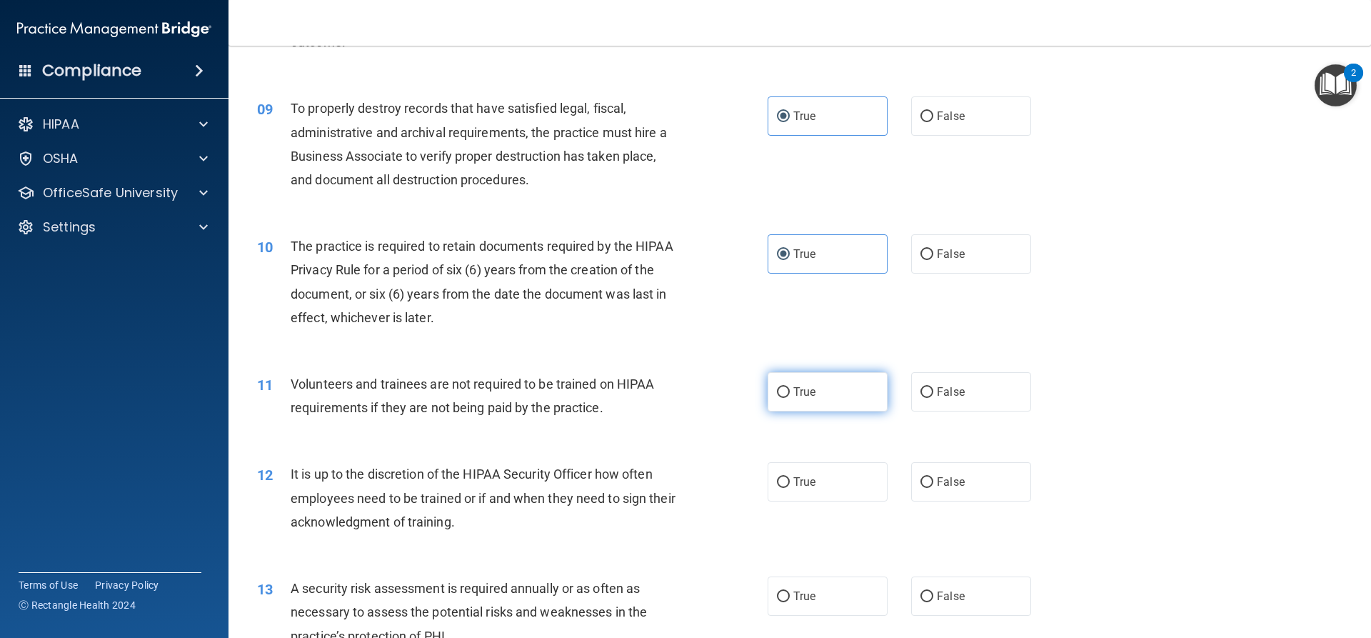
click at [846, 396] on label "True" at bounding box center [827, 391] width 120 height 39
click at [790, 396] on input "True" at bounding box center [783, 392] width 13 height 11
radio input "true"
click at [941, 382] on label "False" at bounding box center [971, 391] width 120 height 39
click at [933, 387] on input "False" at bounding box center [926, 392] width 13 height 11
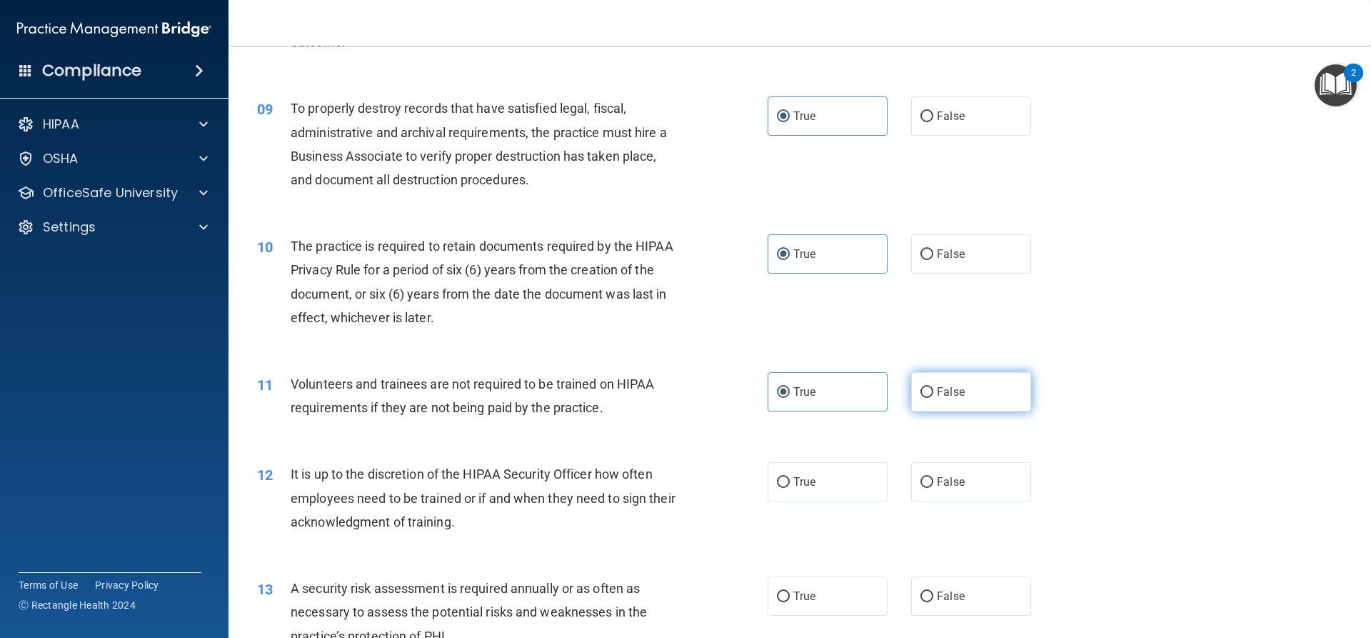
radio input "true"
radio input "false"
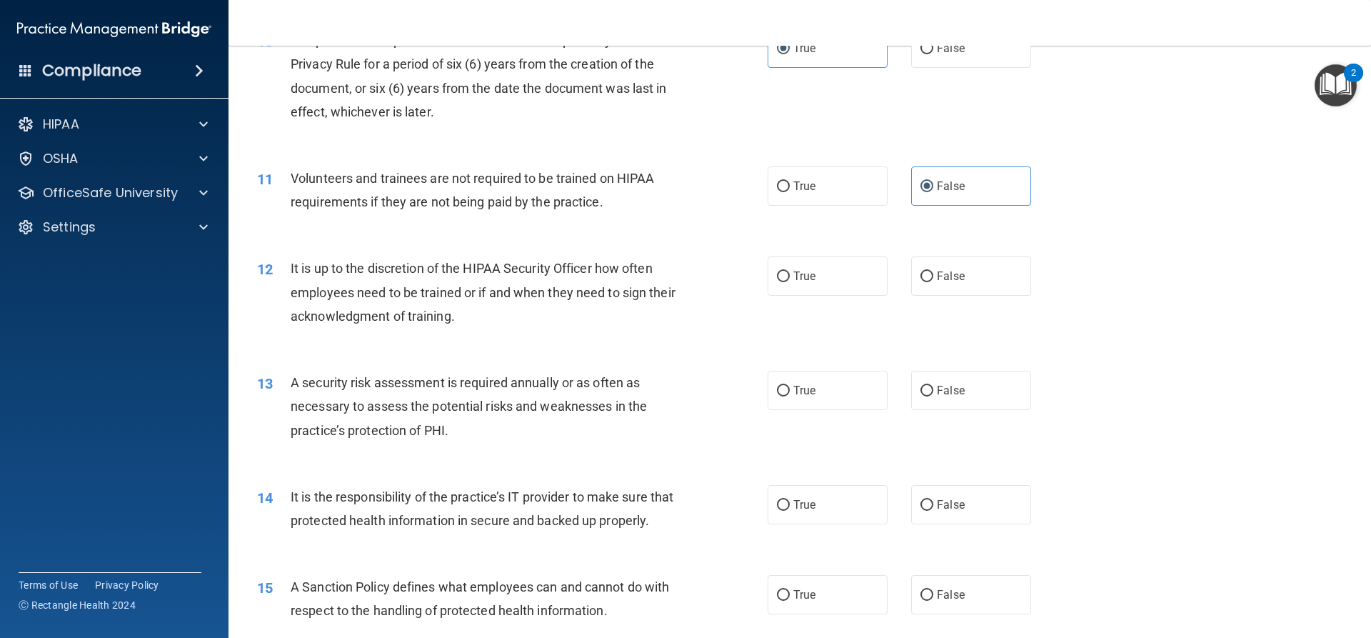
scroll to position [1214, 0]
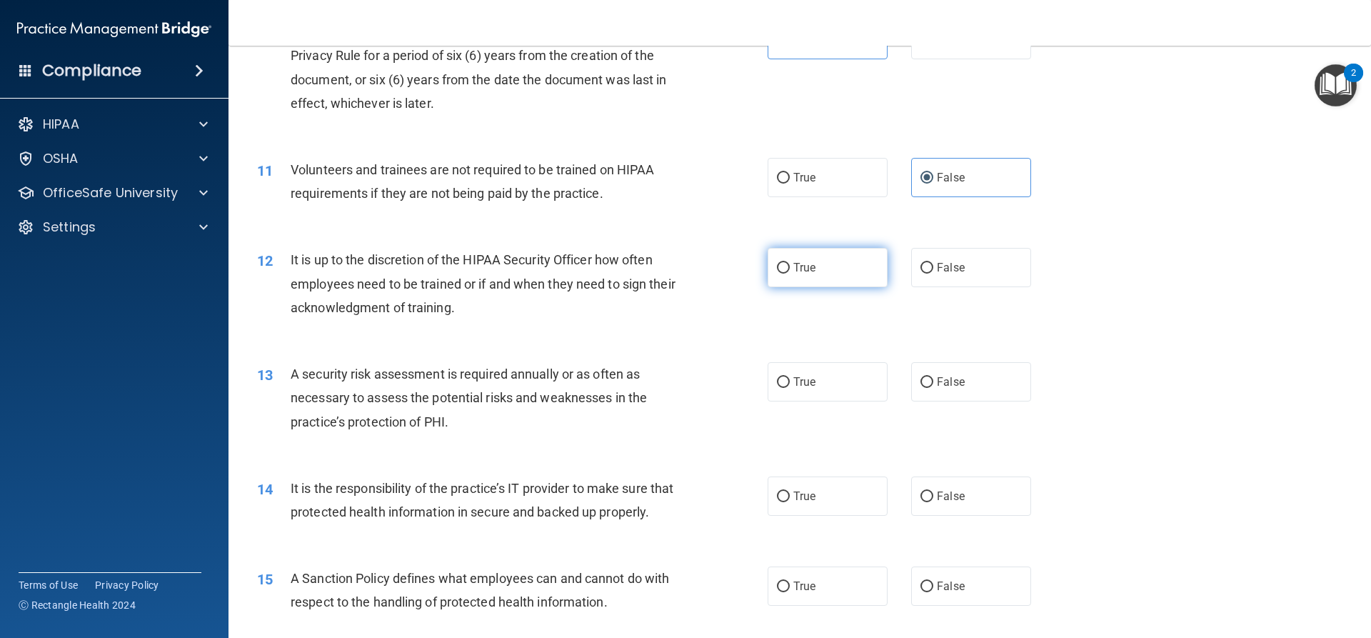
click at [825, 261] on label "True" at bounding box center [827, 267] width 120 height 39
click at [790, 263] on input "True" at bounding box center [783, 268] width 13 height 11
radio input "true"
click at [911, 270] on label "False" at bounding box center [971, 267] width 120 height 39
click at [920, 270] on input "False" at bounding box center [926, 268] width 13 height 11
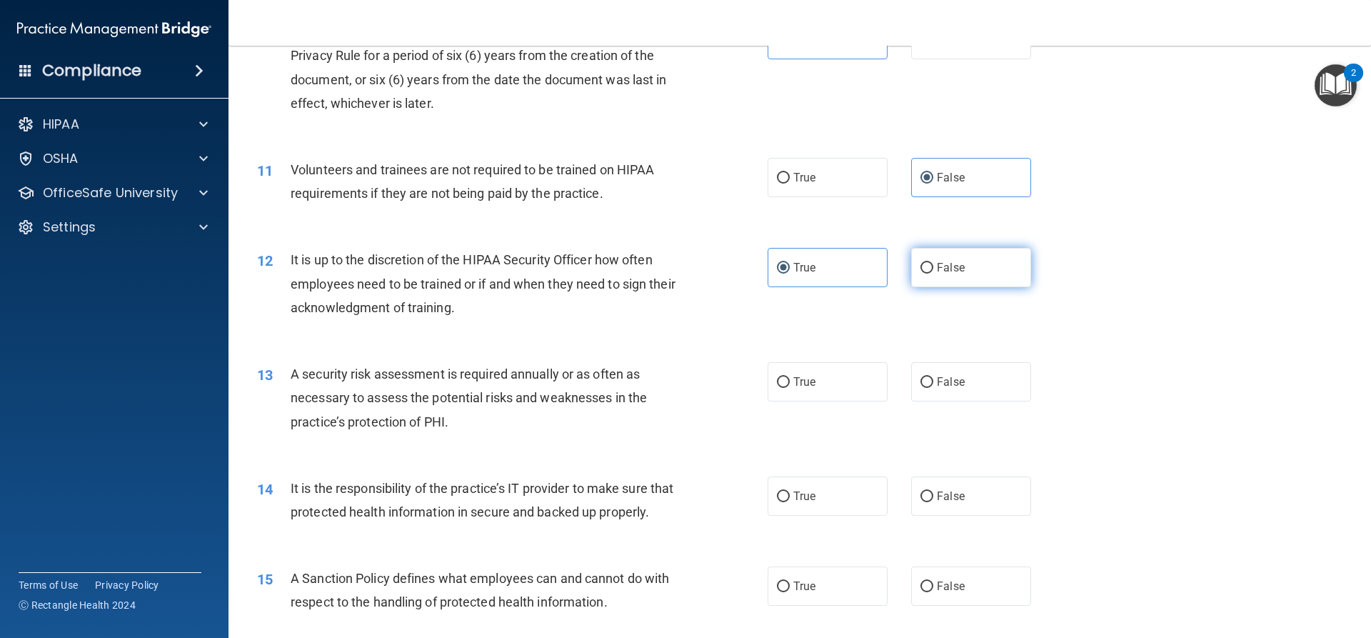
radio input "true"
radio input "false"
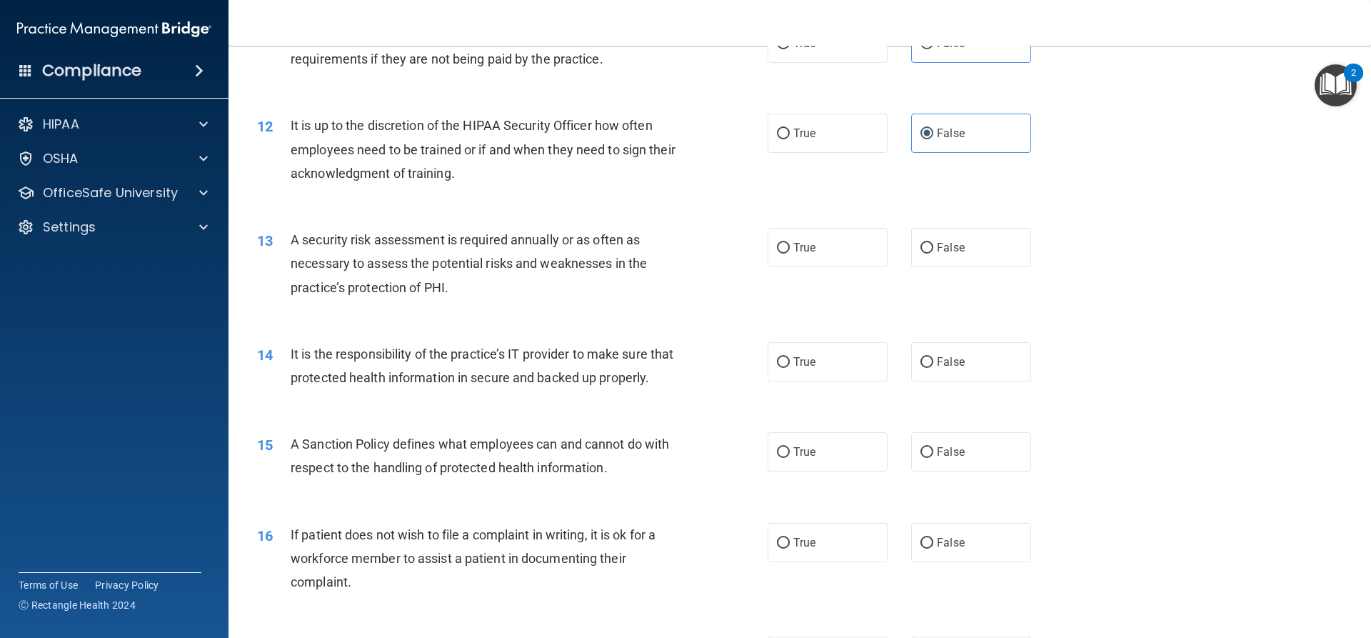
scroll to position [1356, 0]
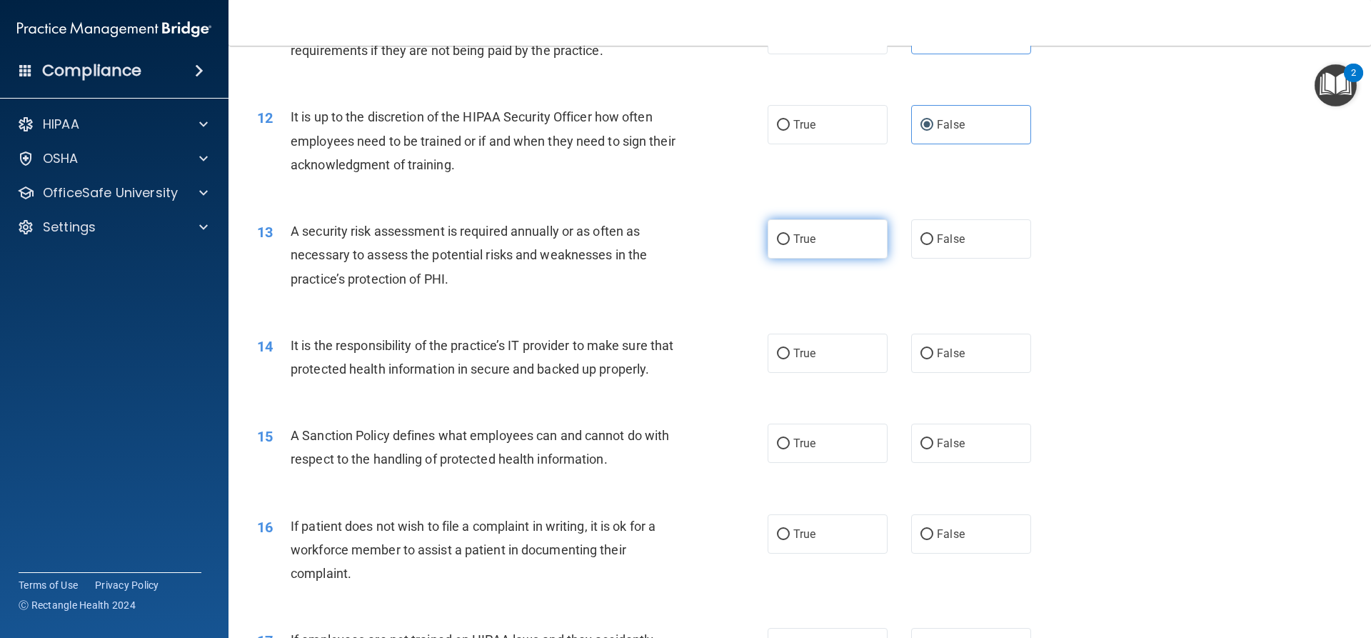
click at [816, 243] on label "True" at bounding box center [827, 238] width 120 height 39
click at [790, 243] on input "True" at bounding box center [783, 239] width 13 height 11
radio input "true"
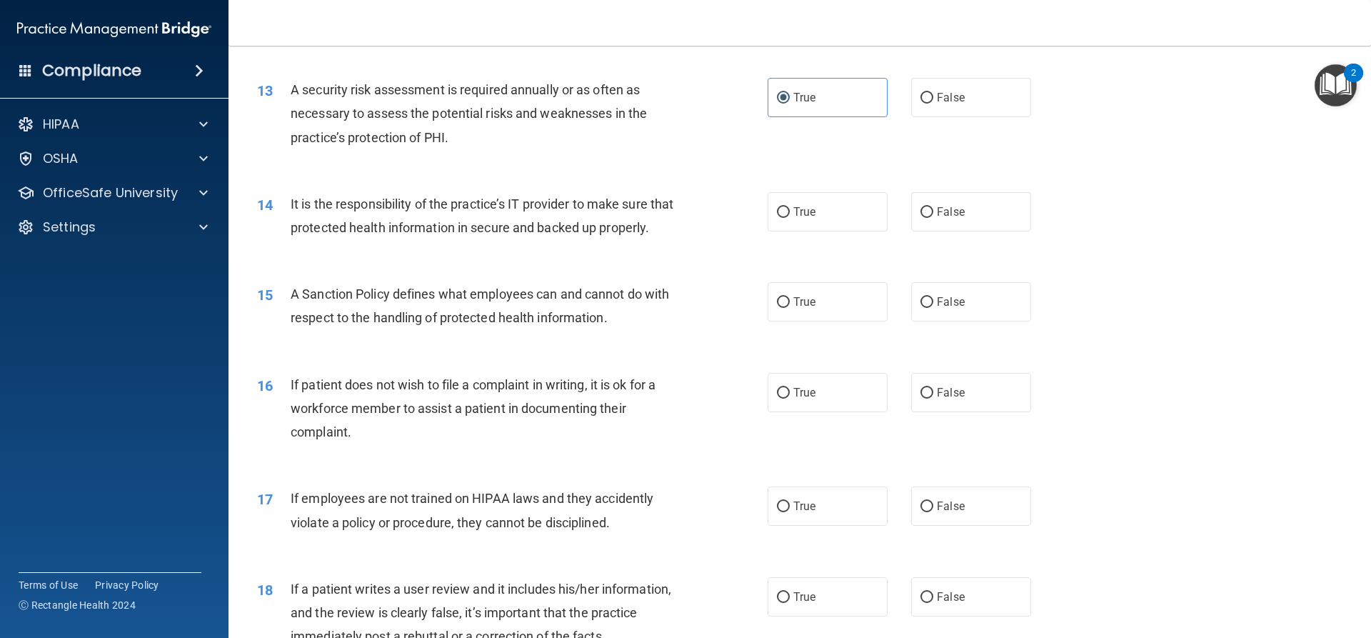
scroll to position [1499, 0]
click at [841, 214] on label "True" at bounding box center [827, 210] width 120 height 39
click at [790, 214] on input "True" at bounding box center [783, 211] width 13 height 11
radio input "true"
click at [924, 306] on input "False" at bounding box center [926, 301] width 13 height 11
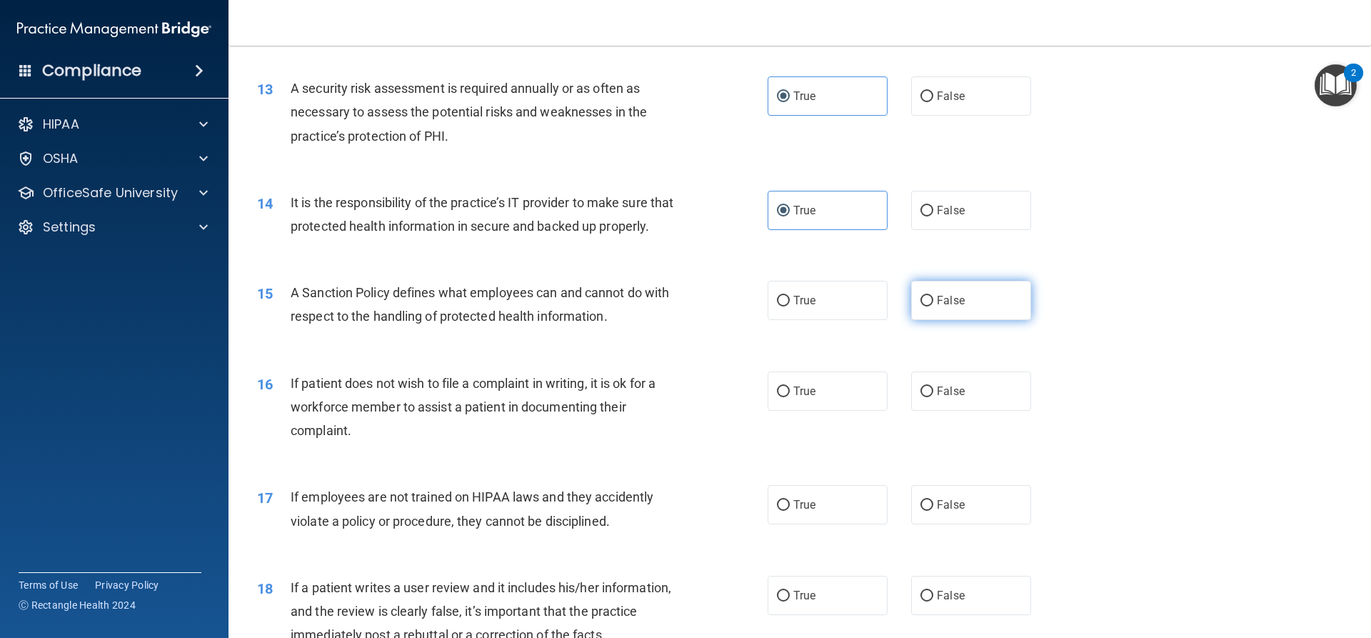
radio input "true"
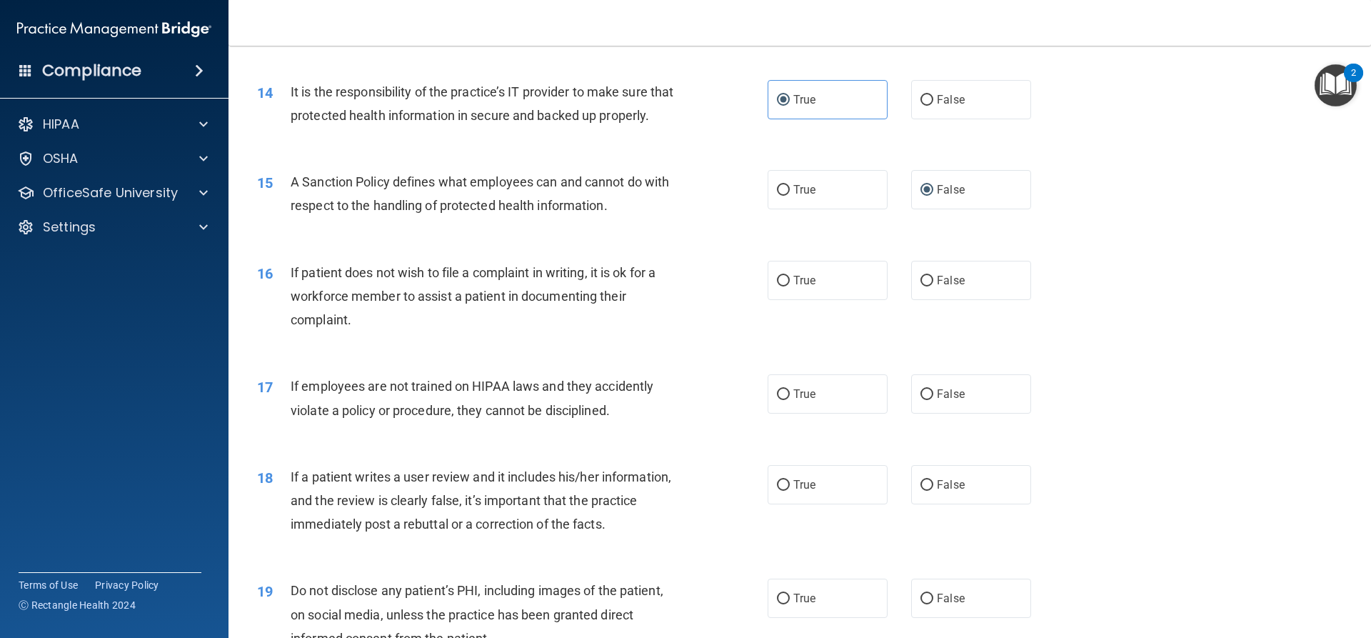
scroll to position [1642, 0]
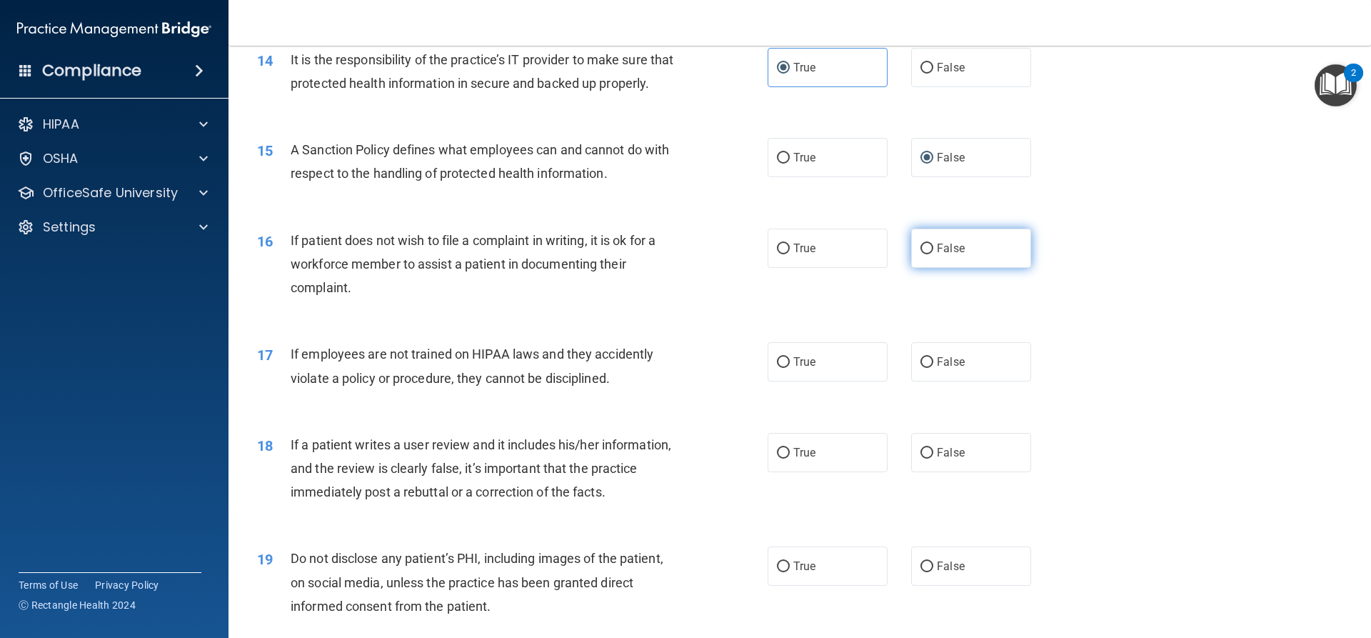
click at [956, 268] on label "False" at bounding box center [971, 247] width 120 height 39
click at [933, 254] on input "False" at bounding box center [926, 248] width 13 height 11
radio input "true"
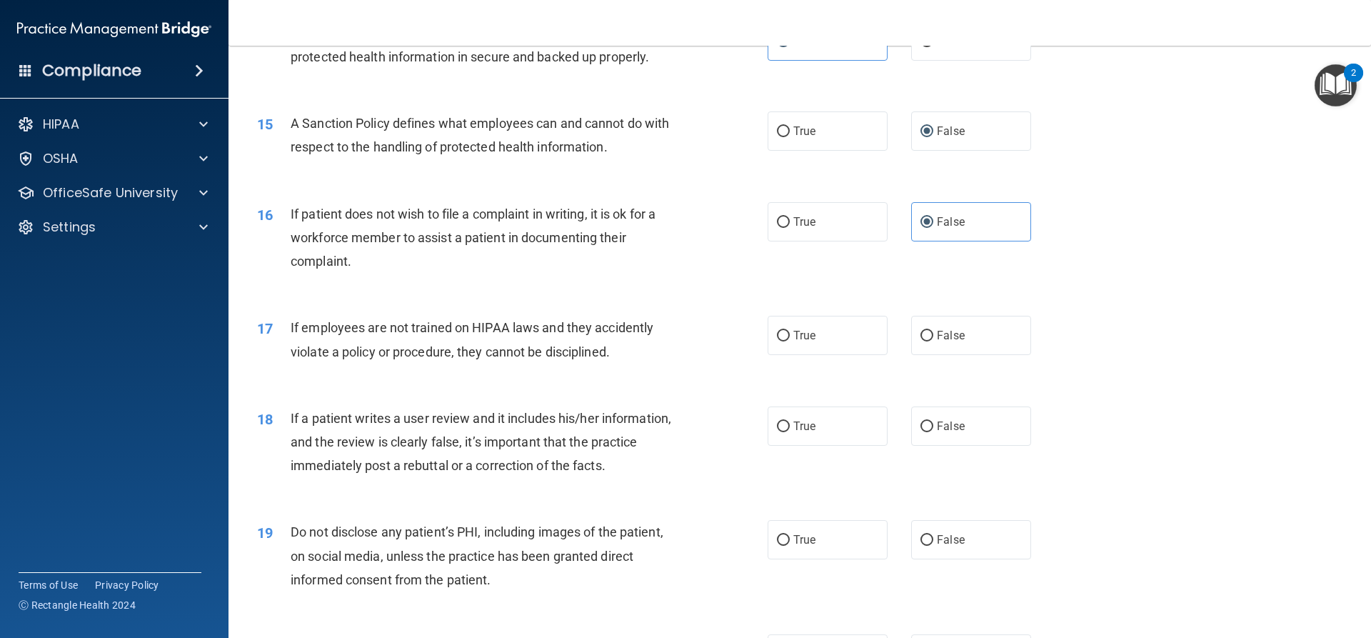
scroll to position [1713, 0]
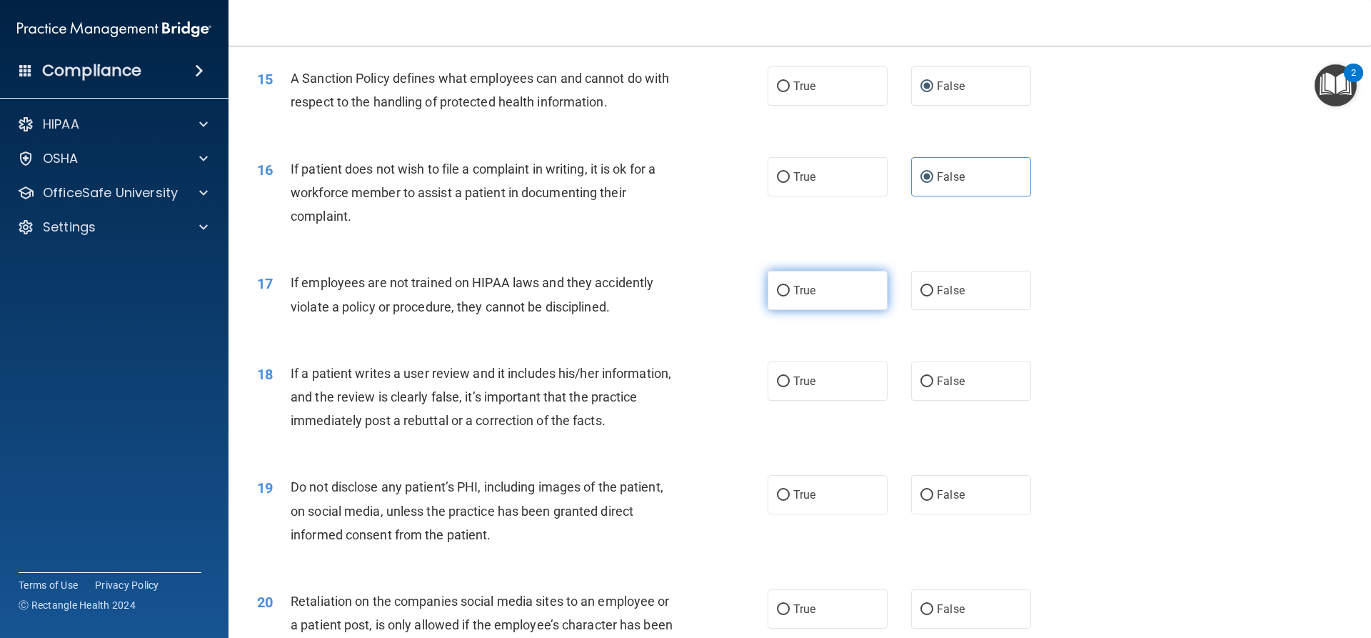
click at [828, 310] on label "True" at bounding box center [827, 290] width 120 height 39
click at [790, 296] on input "True" at bounding box center [783, 291] width 13 height 11
radio input "true"
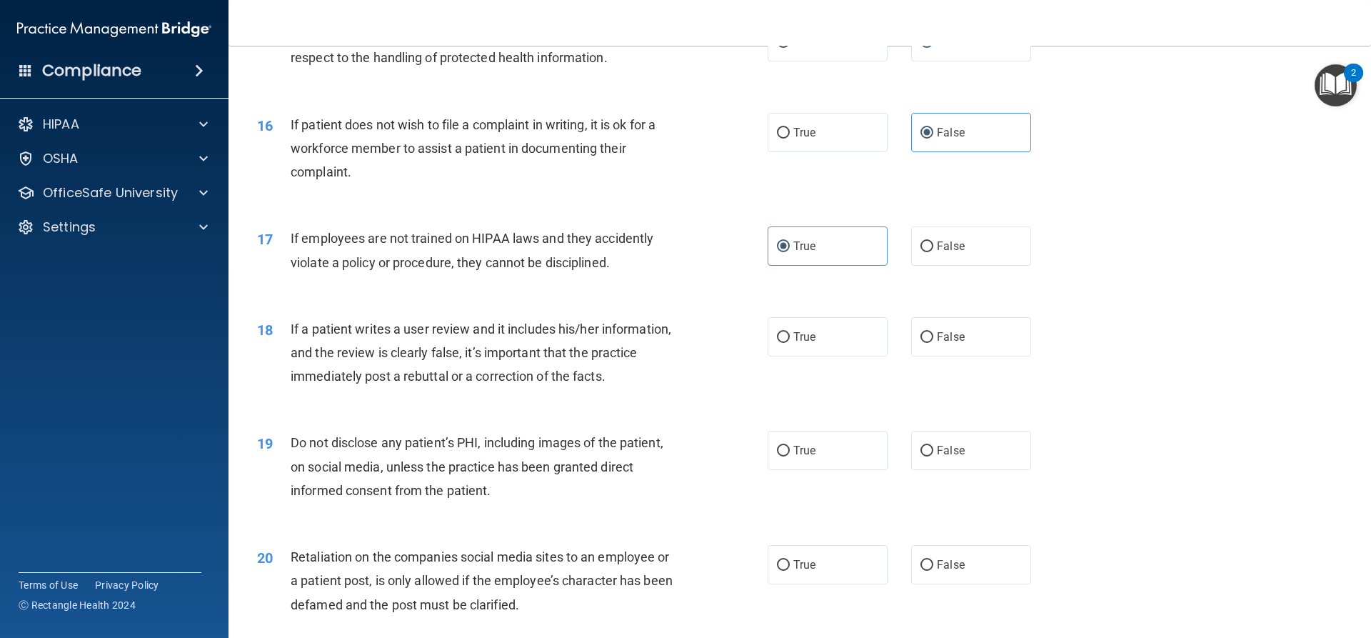
scroll to position [1856, 0]
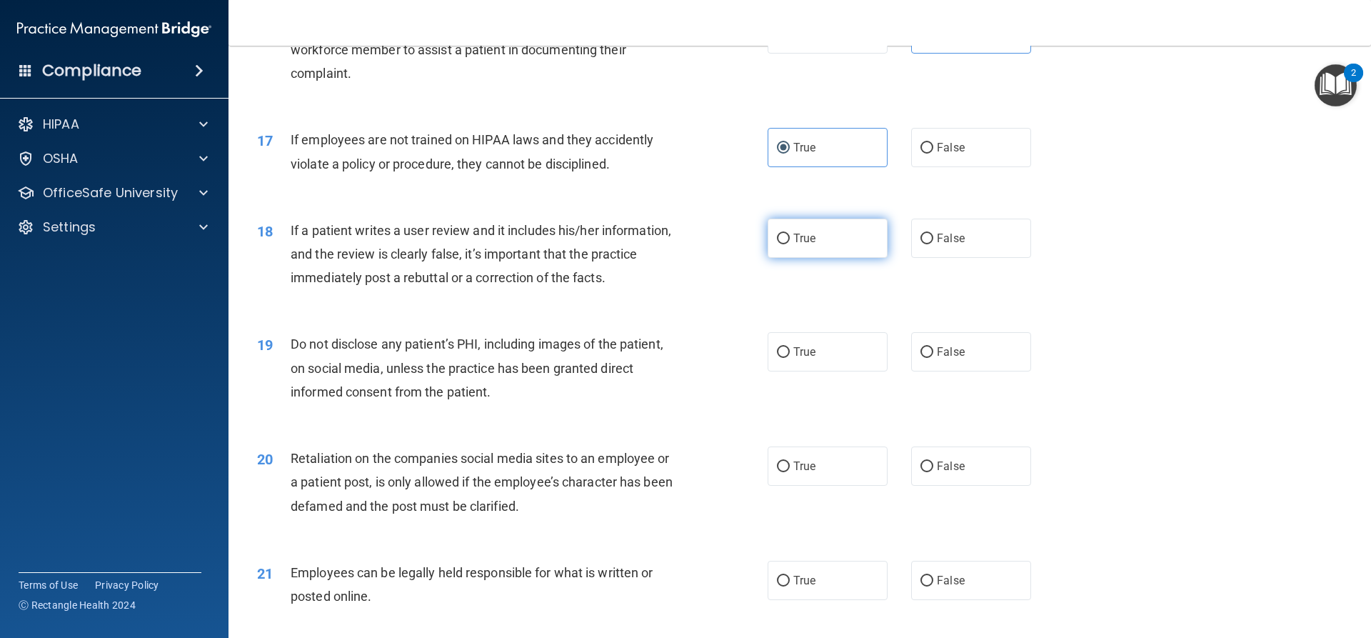
click at [836, 258] on label "True" at bounding box center [827, 237] width 120 height 39
click at [790, 244] on input "True" at bounding box center [783, 238] width 13 height 11
radio input "true"
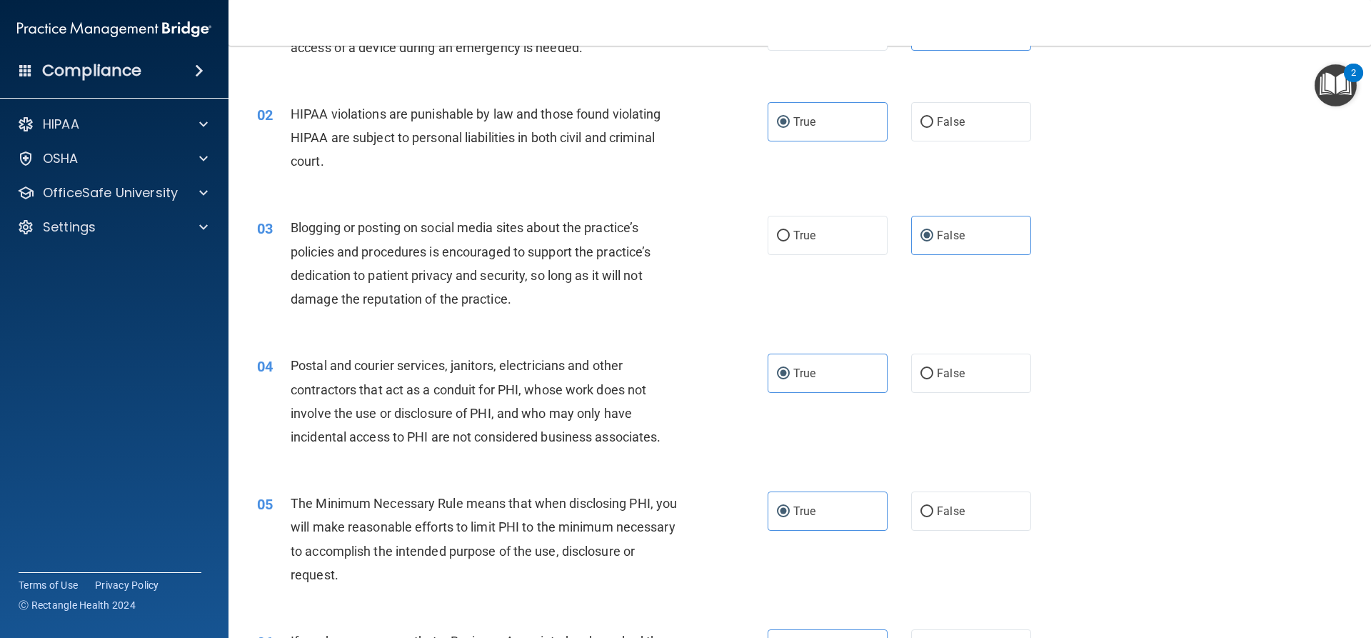
scroll to position [0, 0]
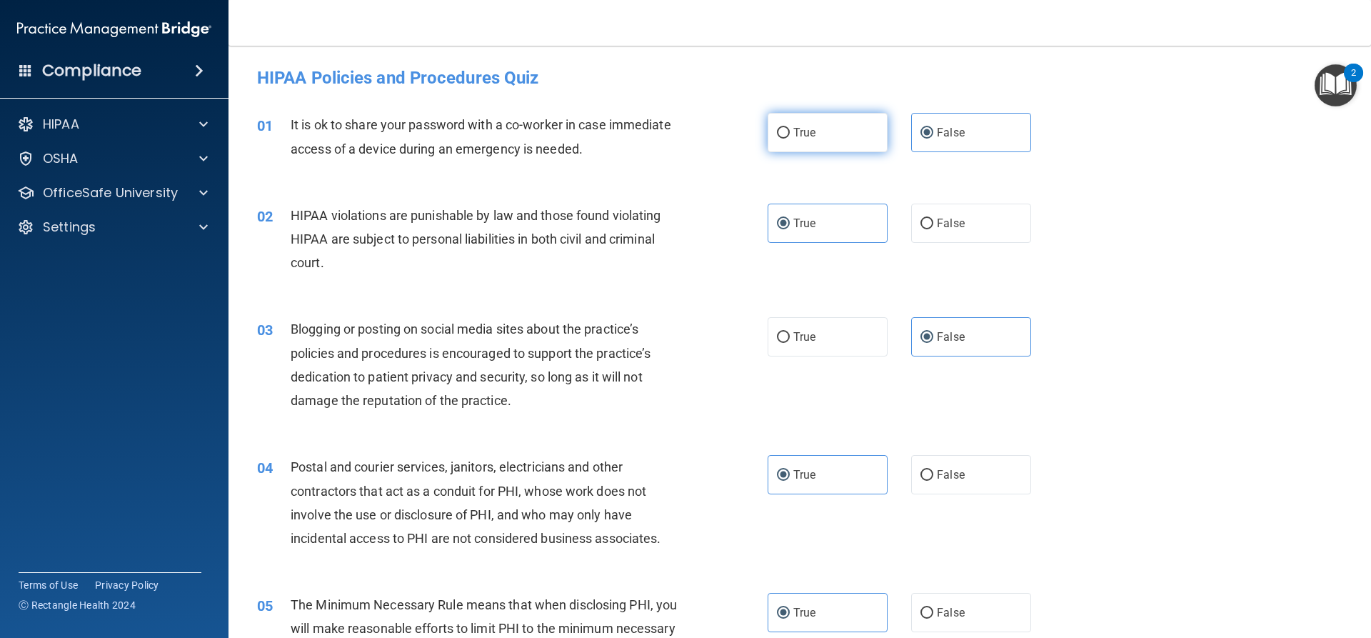
click at [816, 139] on label "True" at bounding box center [827, 132] width 120 height 39
click at [790, 139] on input "True" at bounding box center [783, 133] width 13 height 11
radio input "true"
radio input "false"
click at [795, 328] on label "True" at bounding box center [827, 336] width 120 height 39
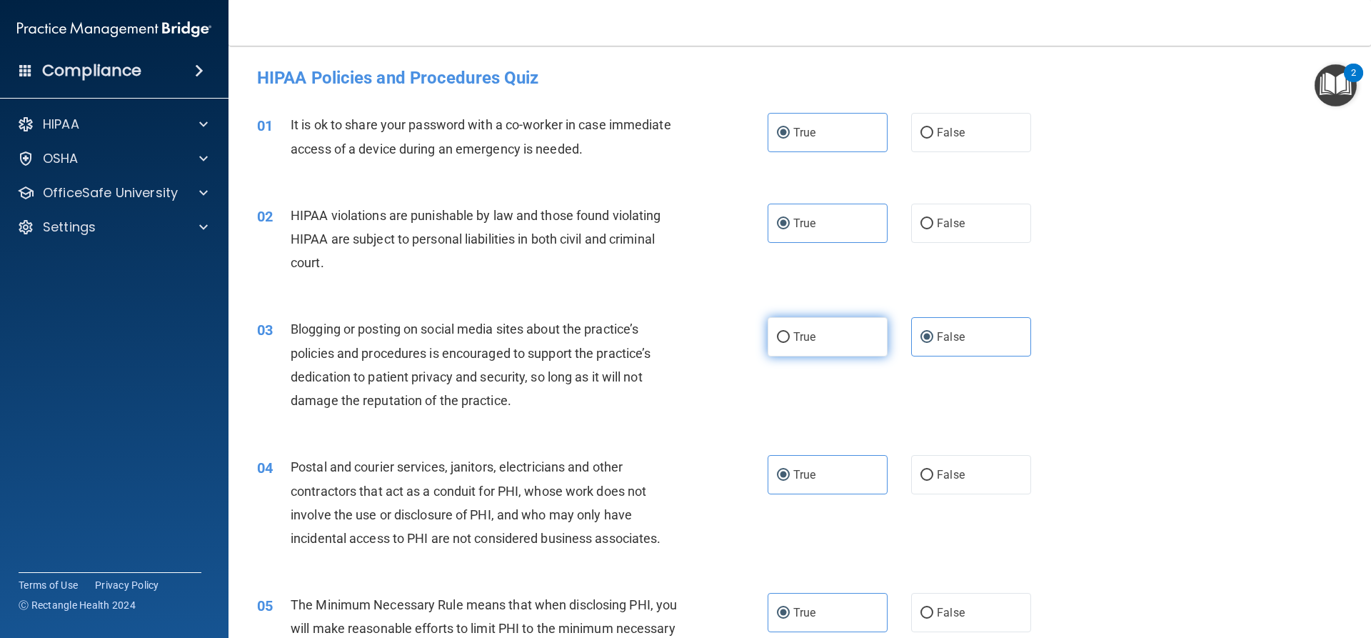
click at [790, 332] on input "True" at bounding box center [783, 337] width 13 height 11
radio input "true"
radio input "false"
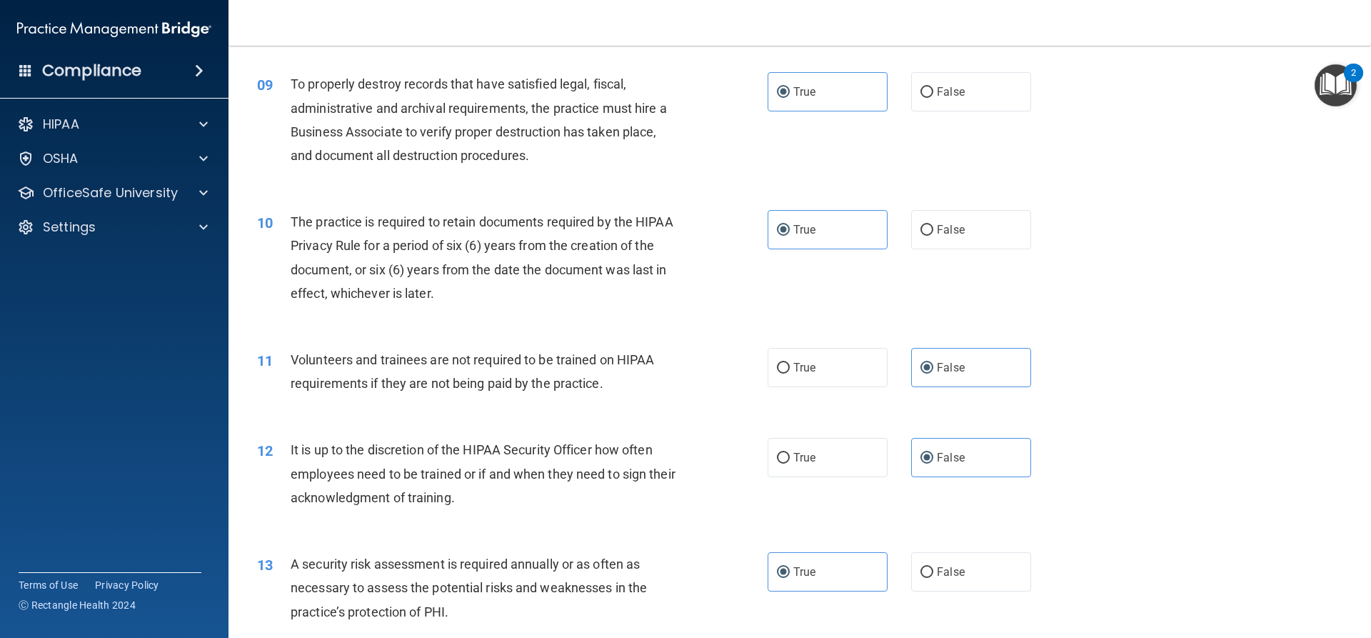
scroll to position [1071, 0]
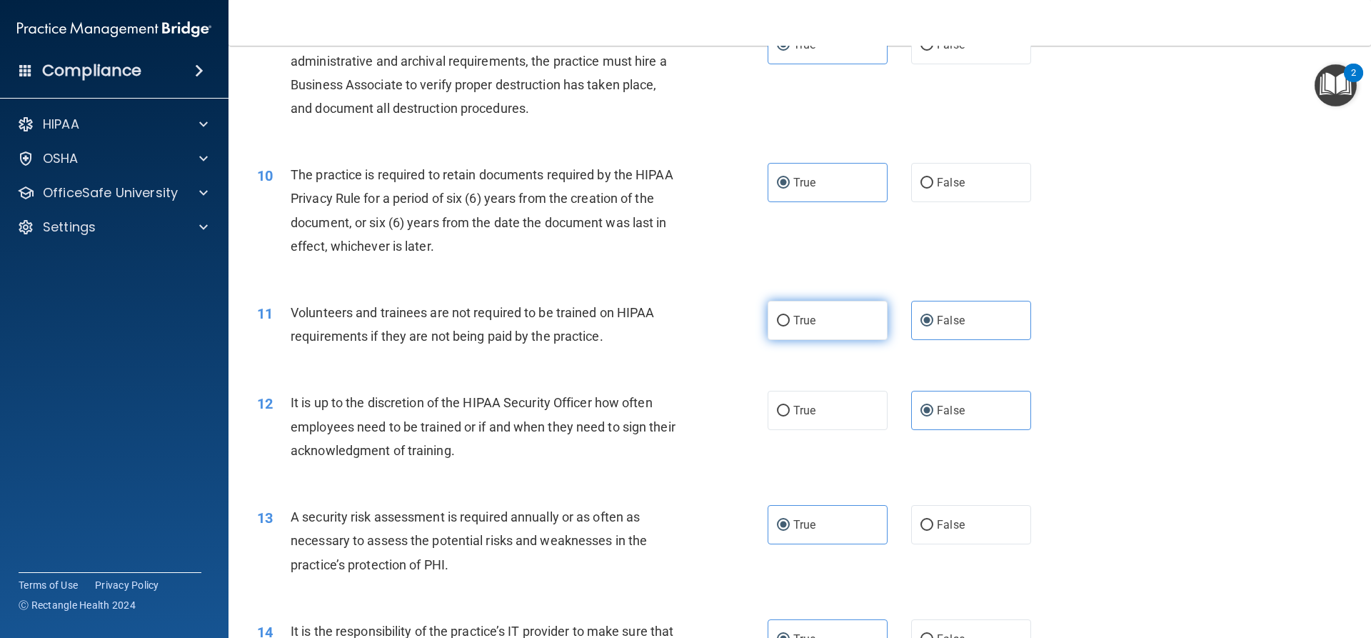
drag, startPoint x: 794, startPoint y: 330, endPoint x: 797, endPoint y: 343, distance: 13.9
click at [793, 330] on label "True" at bounding box center [827, 320] width 120 height 39
click at [790, 326] on input "True" at bounding box center [783, 321] width 13 height 11
radio input "true"
radio input "false"
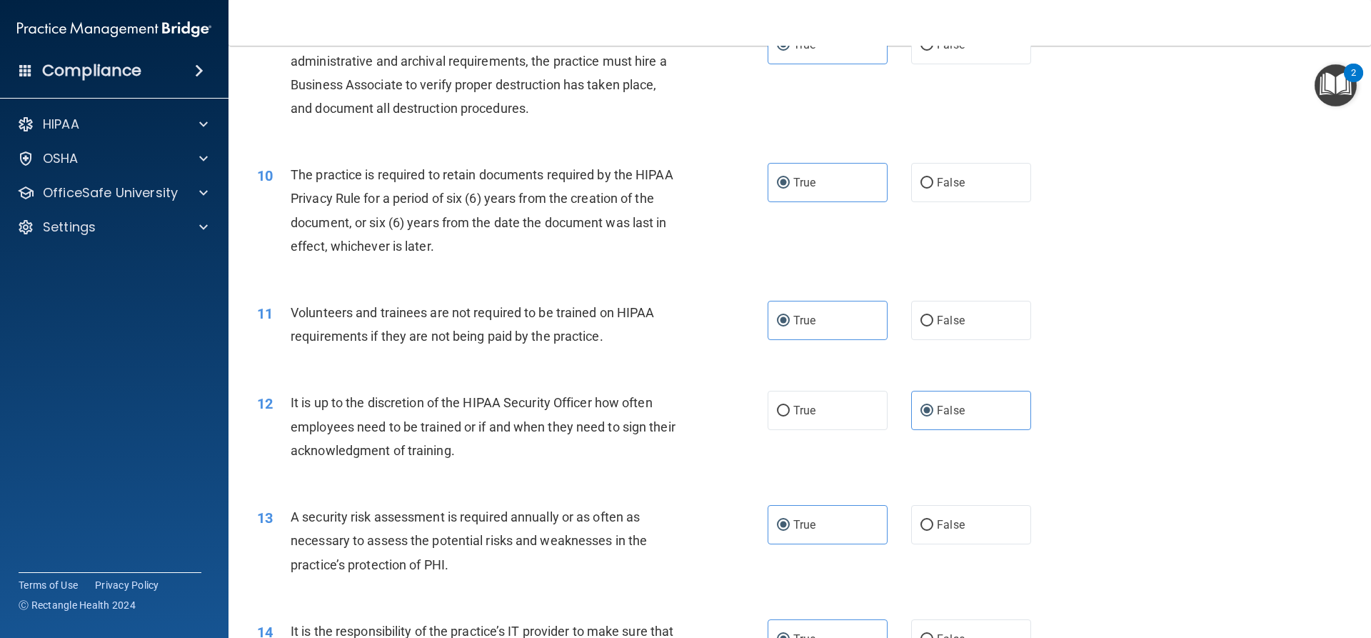
click at [798, 377] on div "12 It is up to the discretion of the HIPAA Security Officer how often employees…" at bounding box center [799, 430] width 1107 height 114
click at [805, 413] on span "True" at bounding box center [804, 410] width 22 height 14
click at [790, 413] on input "True" at bounding box center [783, 411] width 13 height 11
radio input "true"
radio input "false"
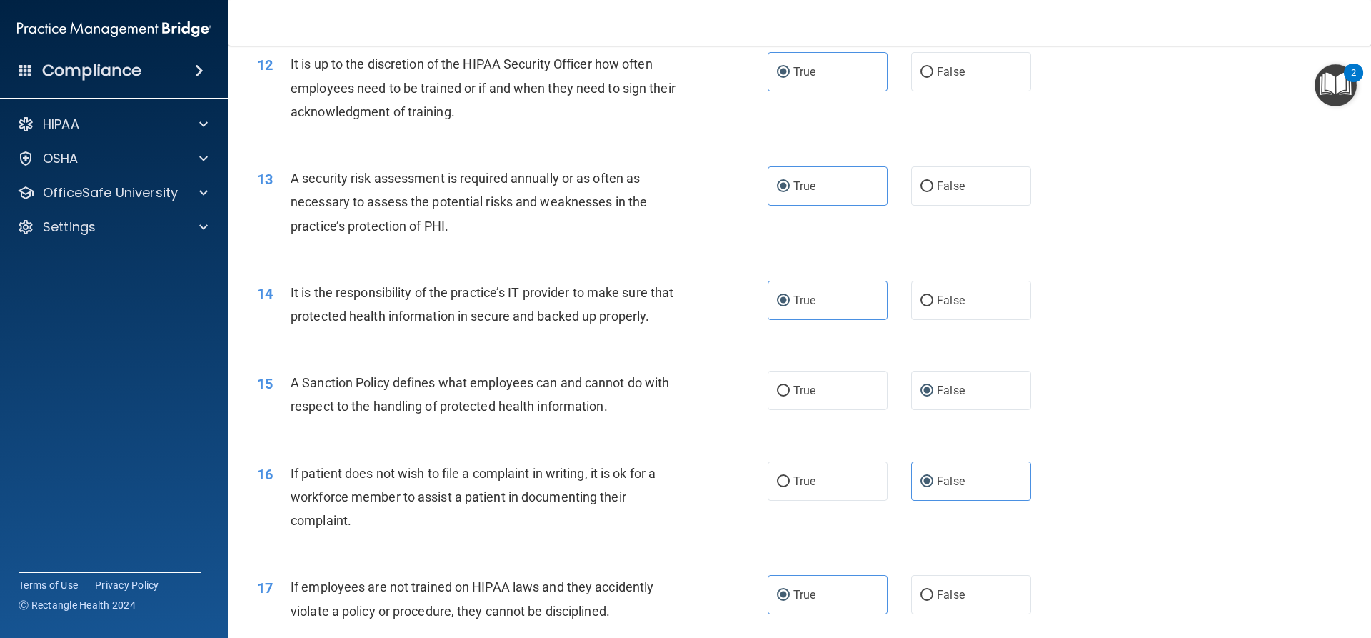
scroll to position [1428, 0]
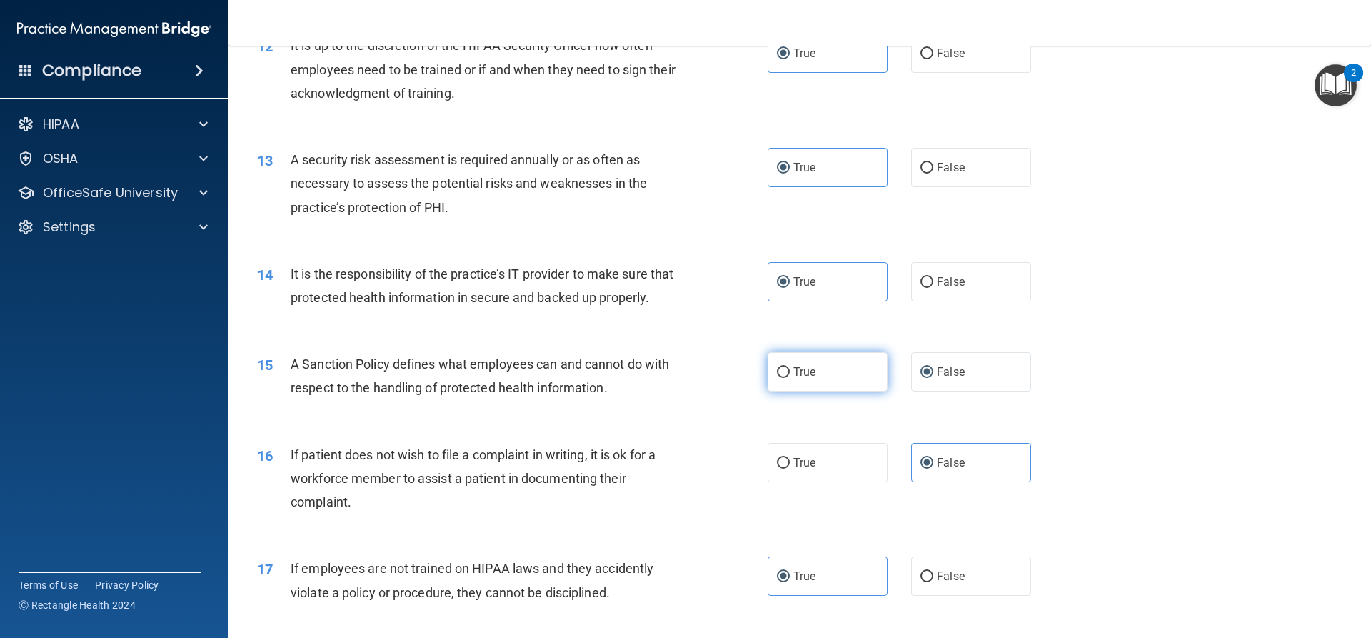
click at [793, 378] on span "True" at bounding box center [804, 372] width 22 height 14
click at [790, 378] on input "True" at bounding box center [783, 372] width 13 height 11
radio input "true"
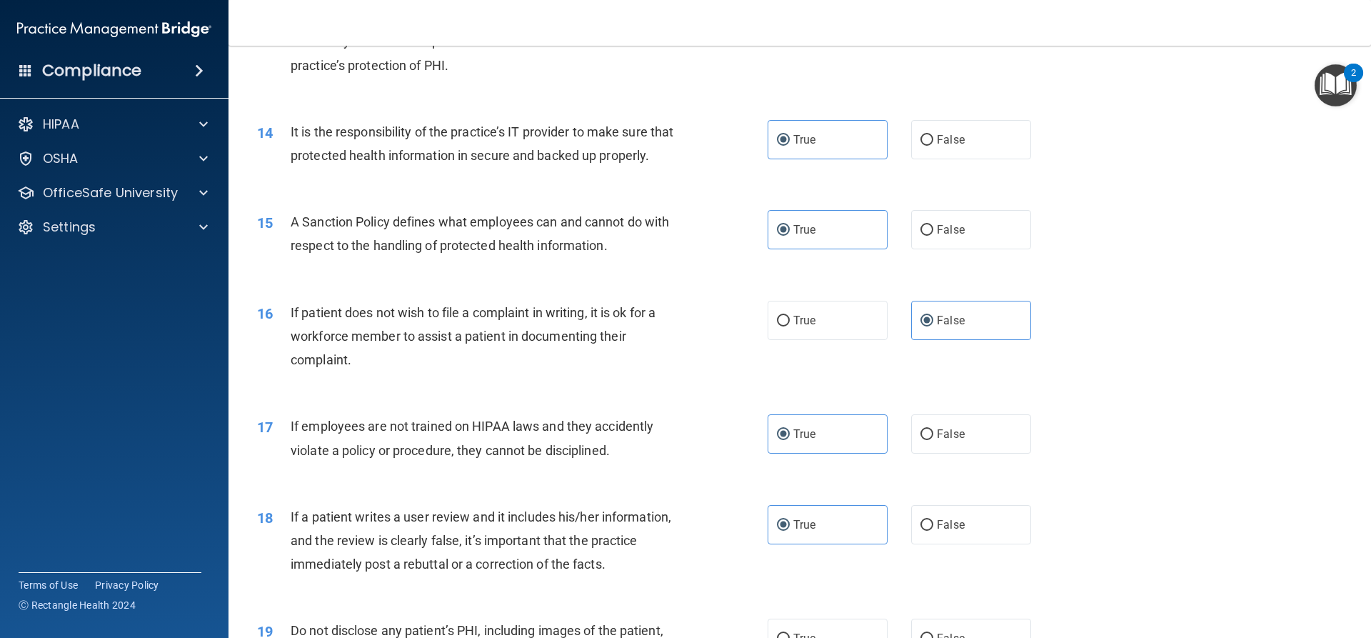
scroll to position [1571, 0]
click at [928, 247] on label "False" at bounding box center [971, 228] width 120 height 39
click at [928, 235] on input "False" at bounding box center [926, 229] width 13 height 11
radio input "true"
radio input "false"
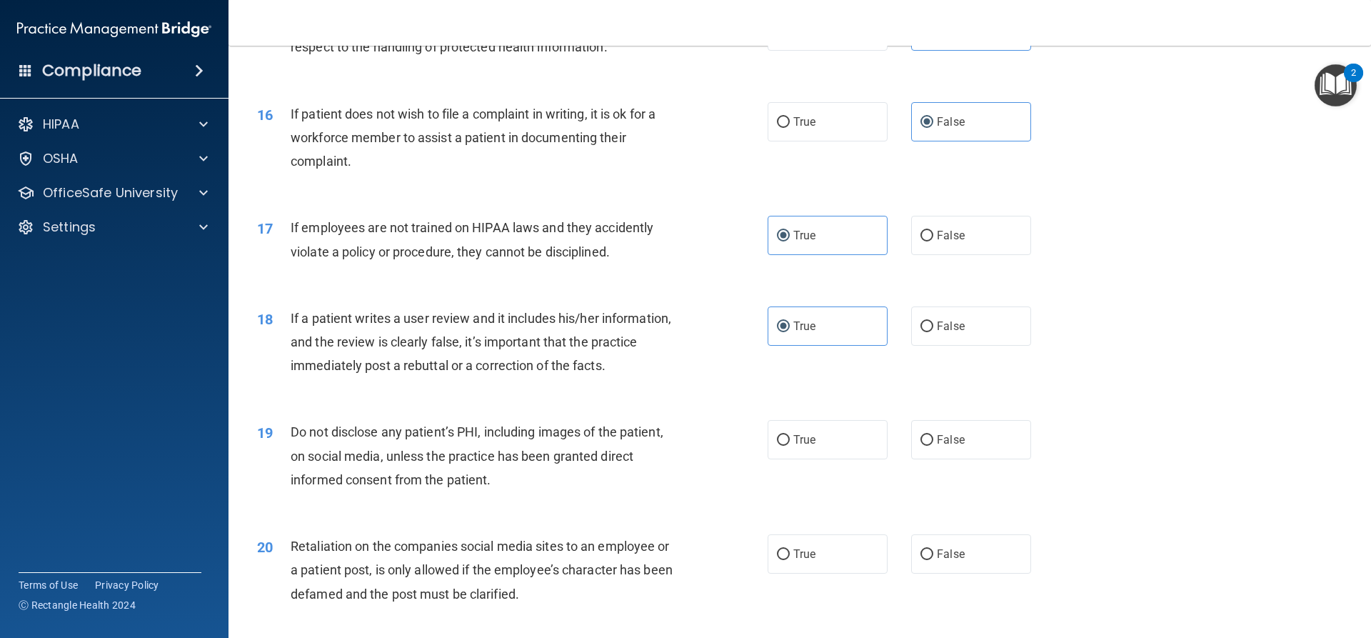
scroll to position [1785, 0]
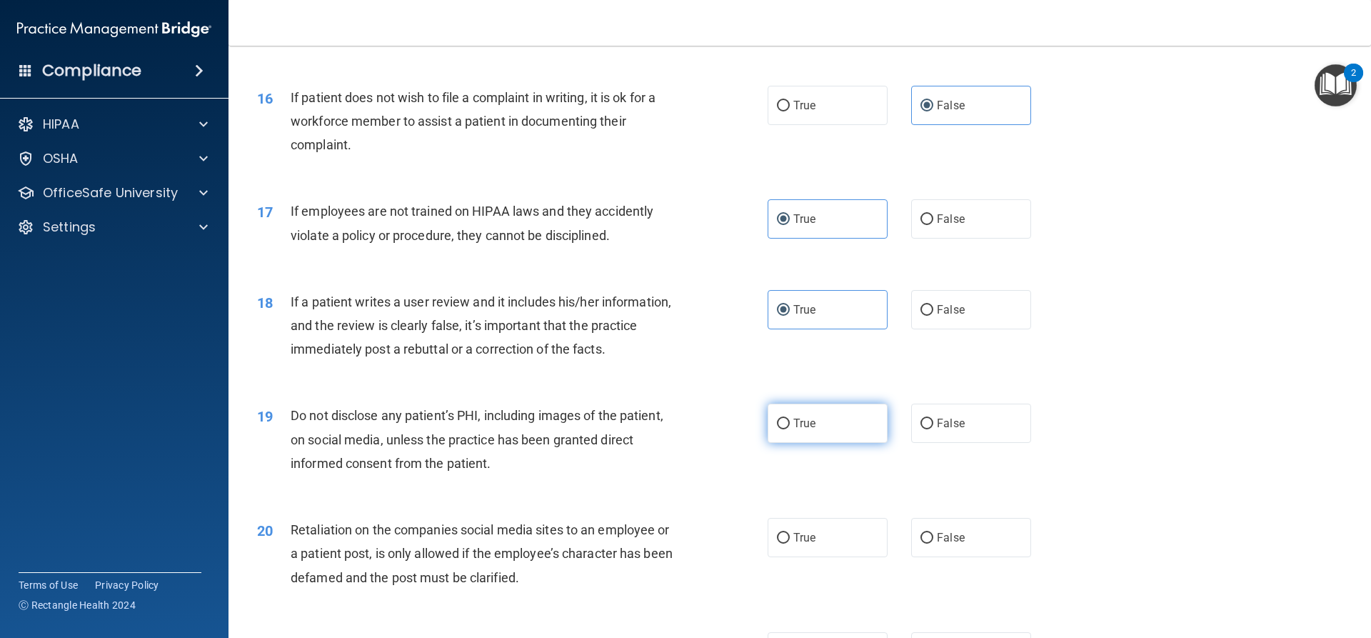
click at [824, 443] on label "True" at bounding box center [827, 422] width 120 height 39
click at [790, 429] on input "True" at bounding box center [783, 423] width 13 height 11
radio input "true"
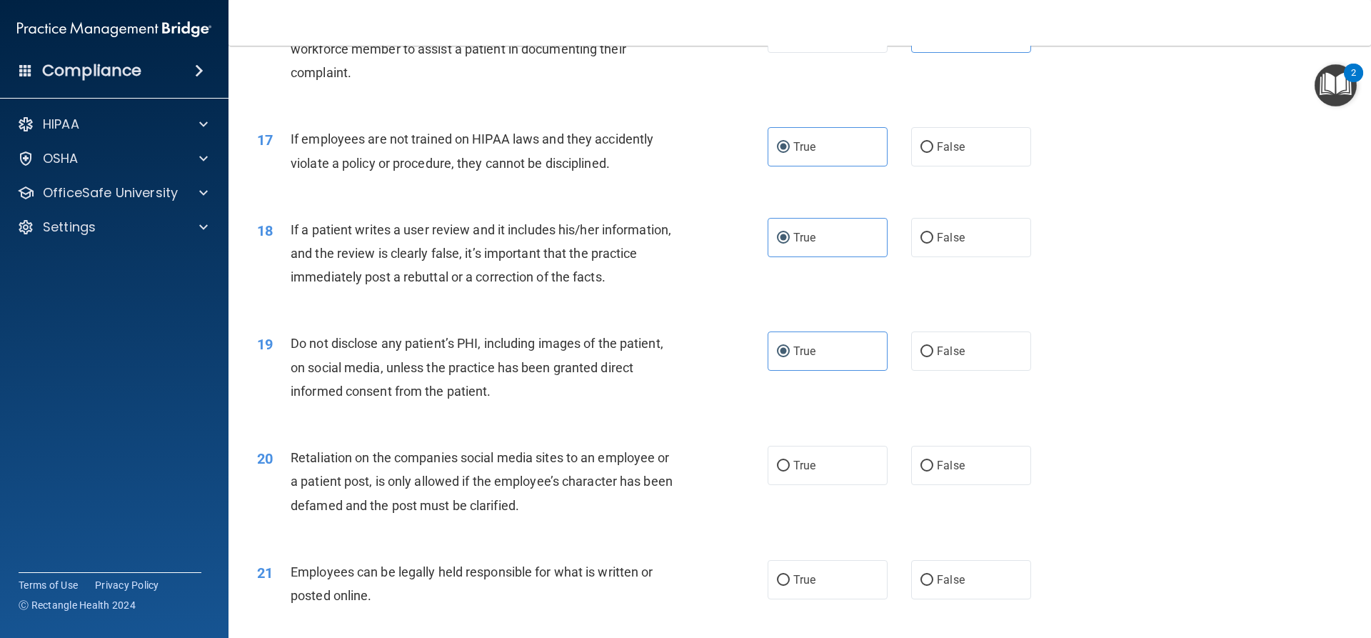
scroll to position [1999, 0]
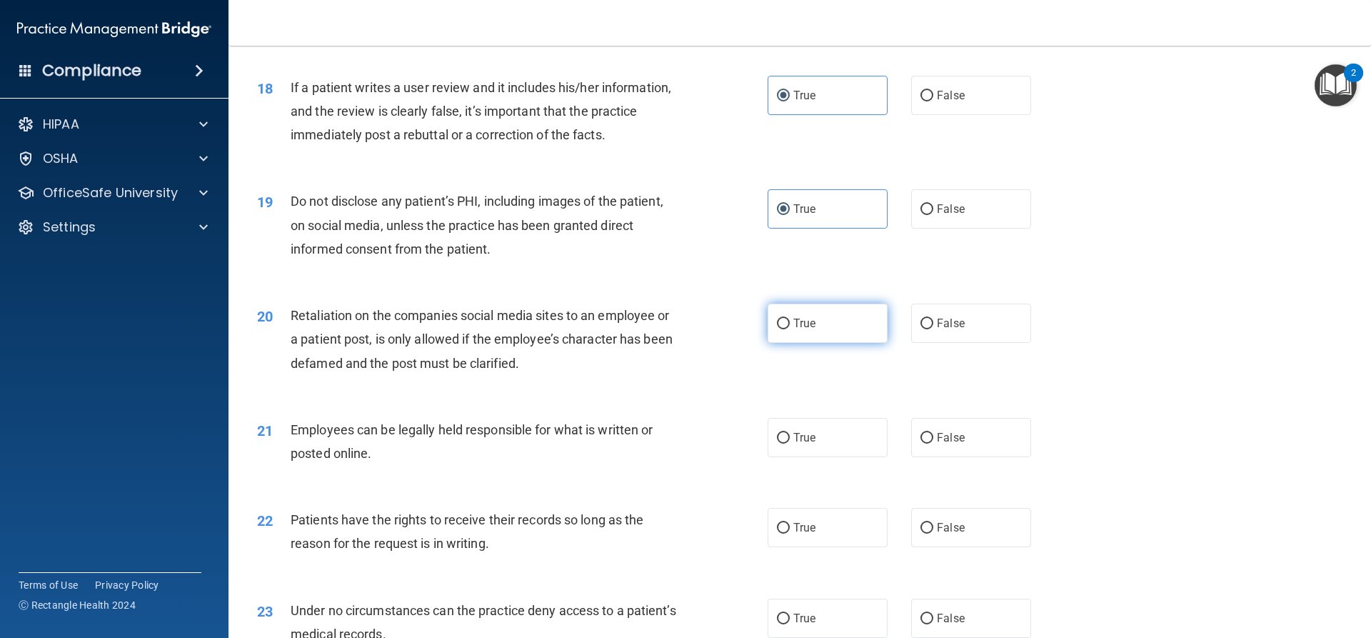
click at [811, 343] on label "True" at bounding box center [827, 322] width 120 height 39
click at [790, 329] on input "True" at bounding box center [783, 323] width 13 height 11
radio input "true"
click at [802, 444] on span "True" at bounding box center [804, 437] width 22 height 14
click at [790, 443] on input "True" at bounding box center [783, 438] width 13 height 11
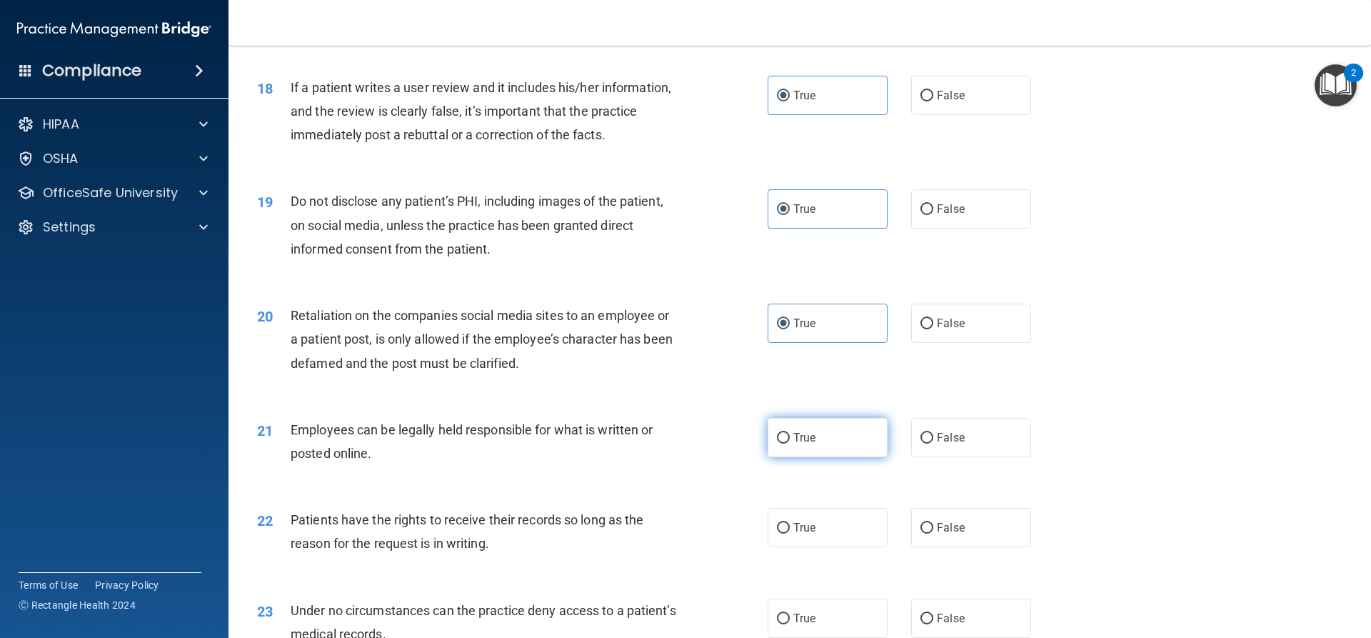
radio input "true"
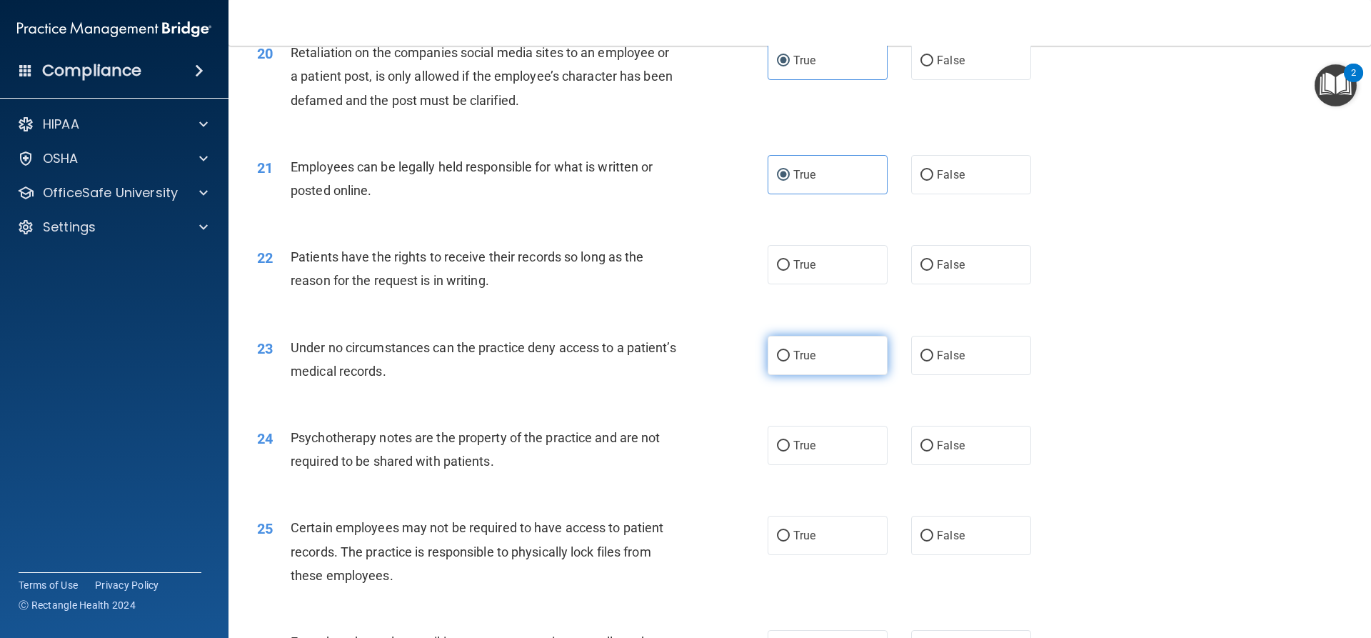
scroll to position [2285, 0]
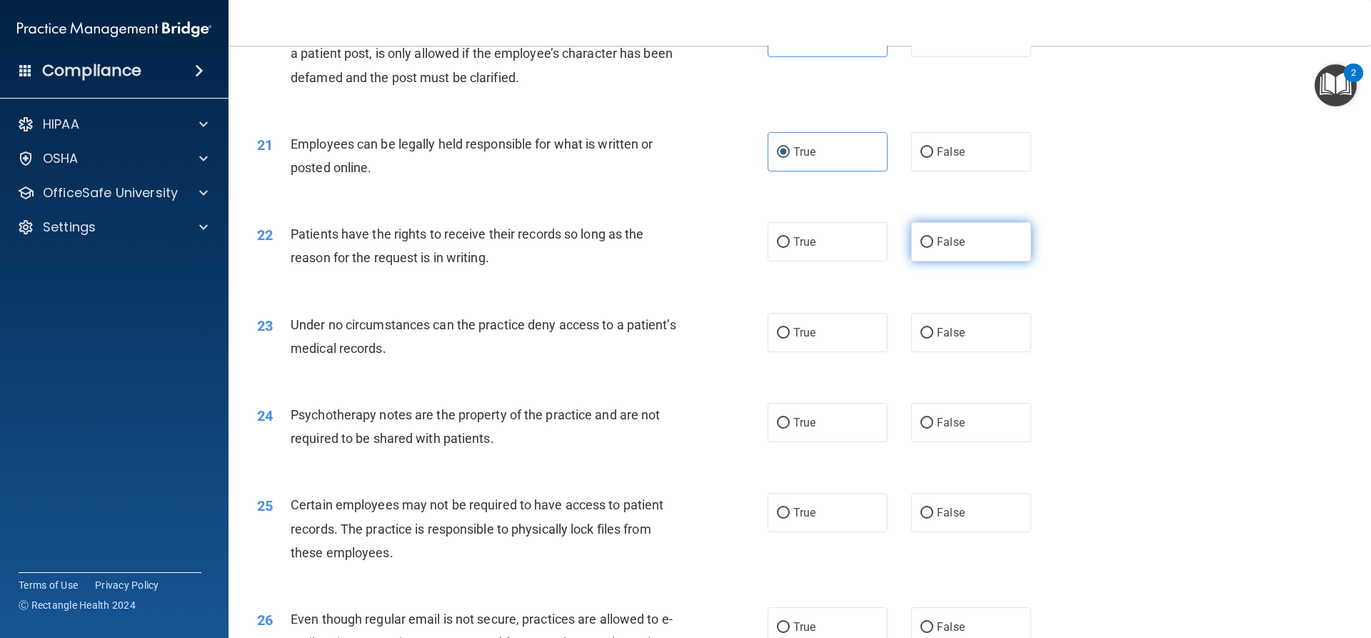
click at [940, 256] on label "False" at bounding box center [971, 241] width 120 height 39
click at [933, 248] on input "False" at bounding box center [926, 242] width 13 height 11
radio input "true"
click at [816, 352] on label "True" at bounding box center [827, 332] width 120 height 39
click at [790, 338] on input "True" at bounding box center [783, 333] width 13 height 11
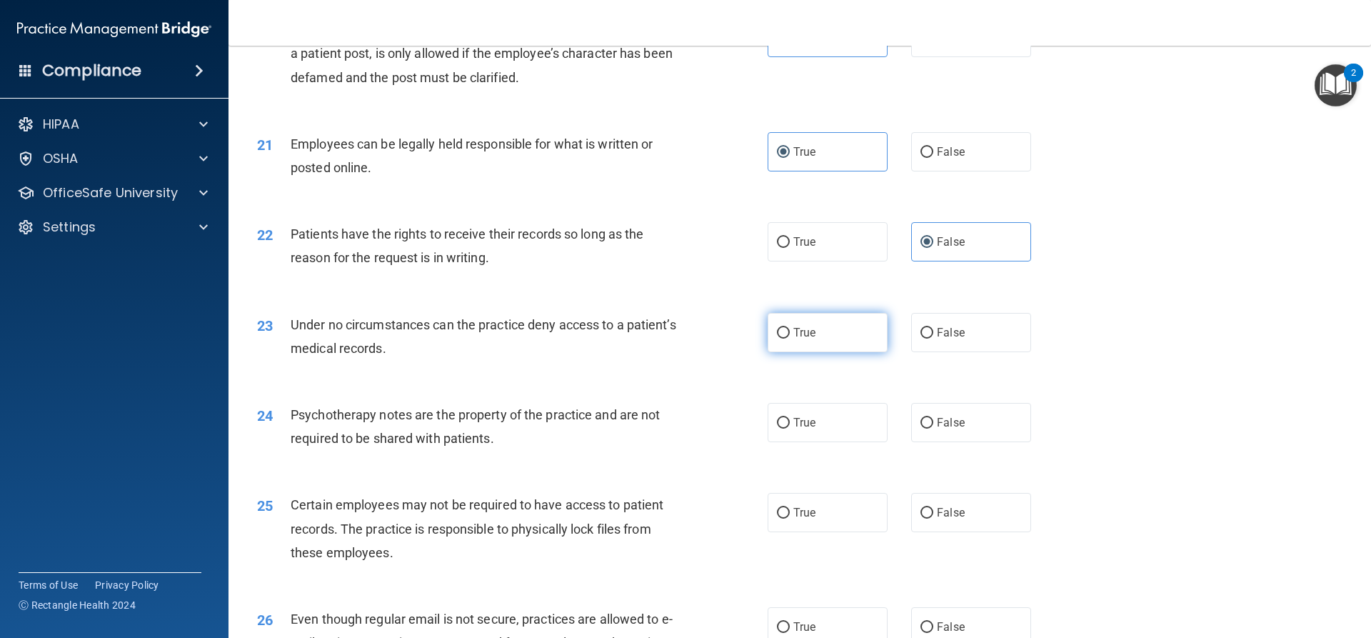
radio input "true"
click at [805, 429] on span "True" at bounding box center [804, 423] width 22 height 14
click at [790, 428] on input "True" at bounding box center [783, 423] width 13 height 11
radio input "true"
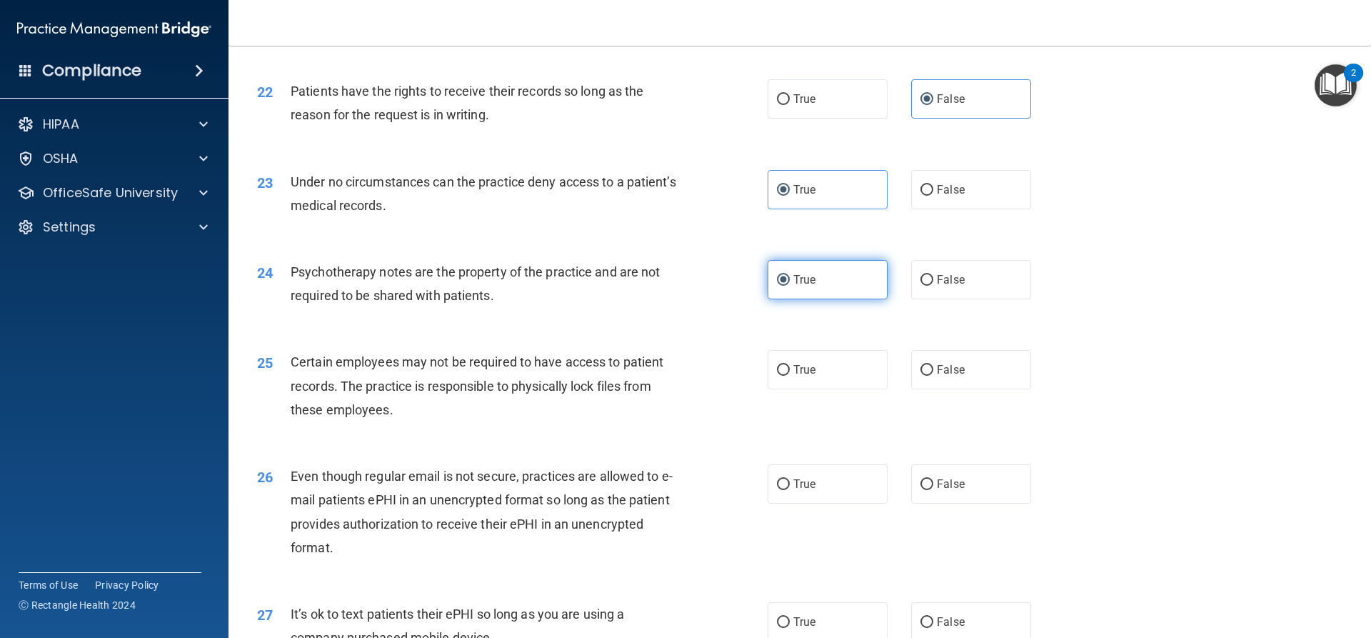
scroll to position [2499, 0]
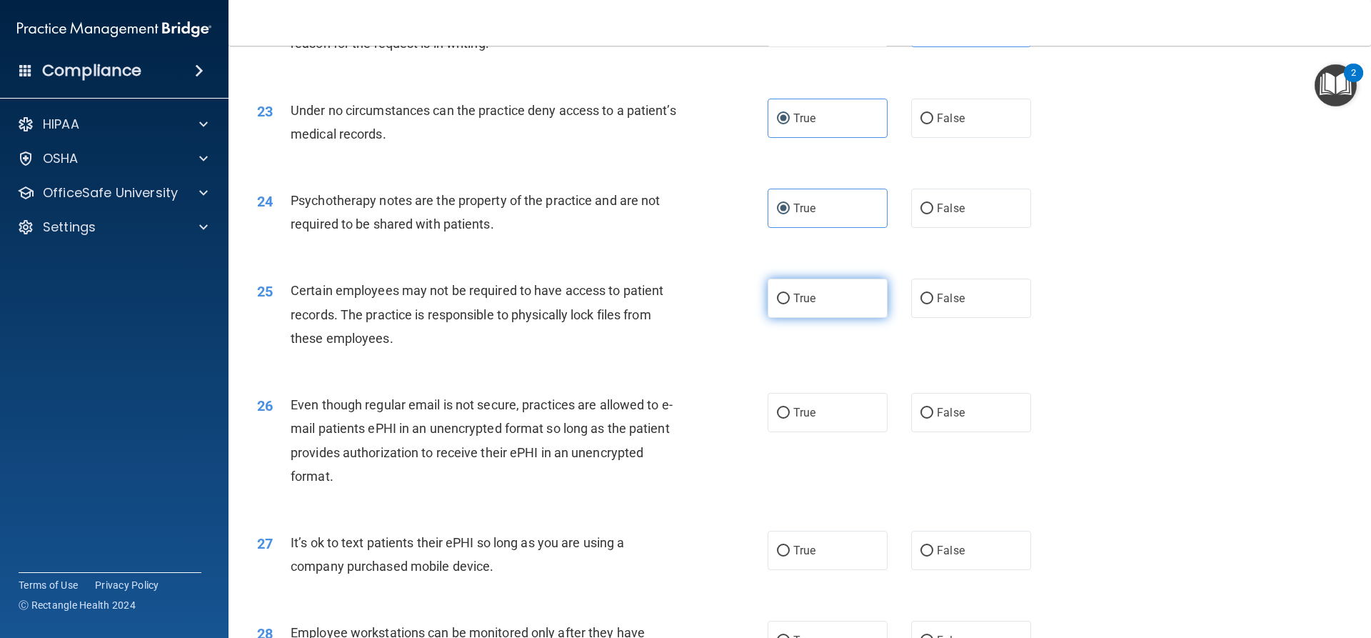
click at [825, 318] on label "True" at bounding box center [827, 297] width 120 height 39
click at [790, 304] on input "True" at bounding box center [783, 298] width 13 height 11
radio input "true"
click at [810, 419] on span "True" at bounding box center [804, 413] width 22 height 14
click at [790, 418] on input "True" at bounding box center [783, 413] width 13 height 11
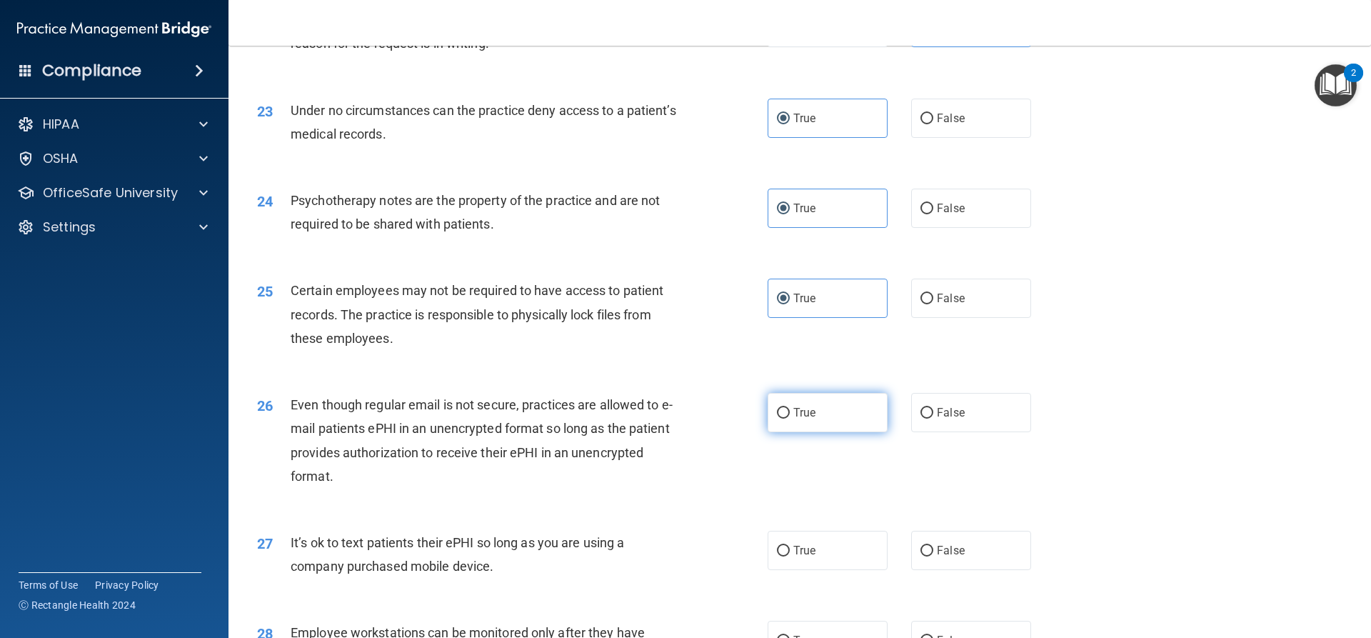
radio input "true"
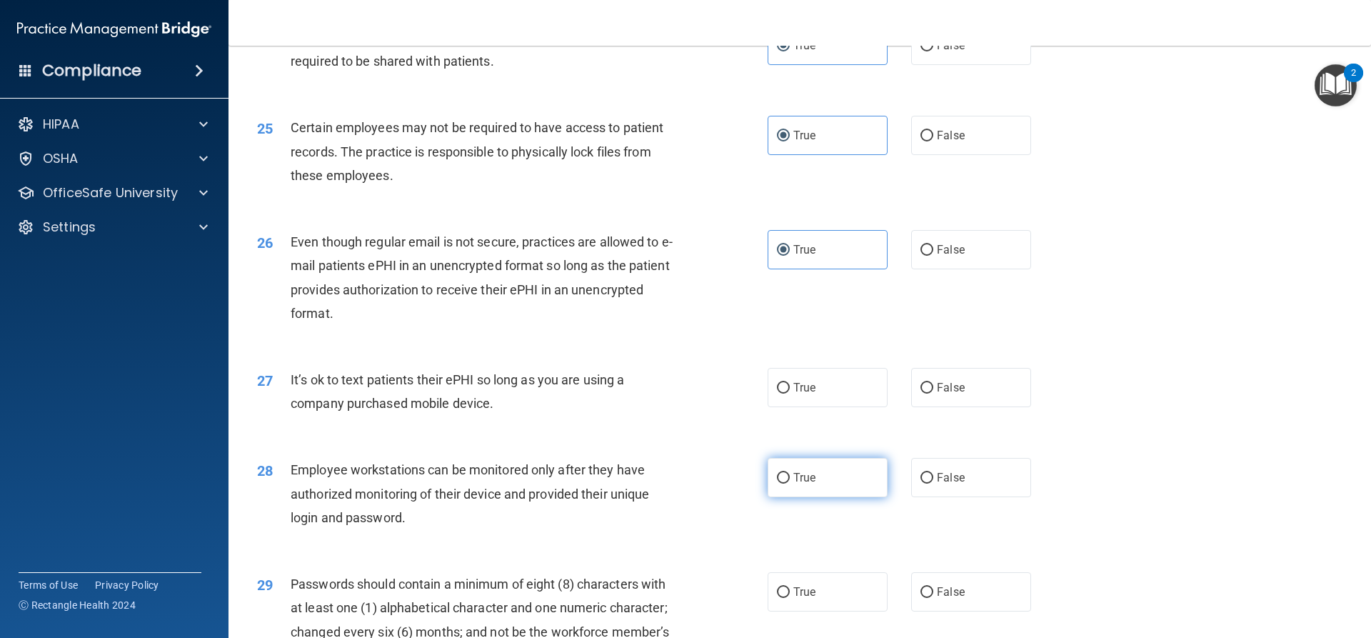
scroll to position [2713, 0]
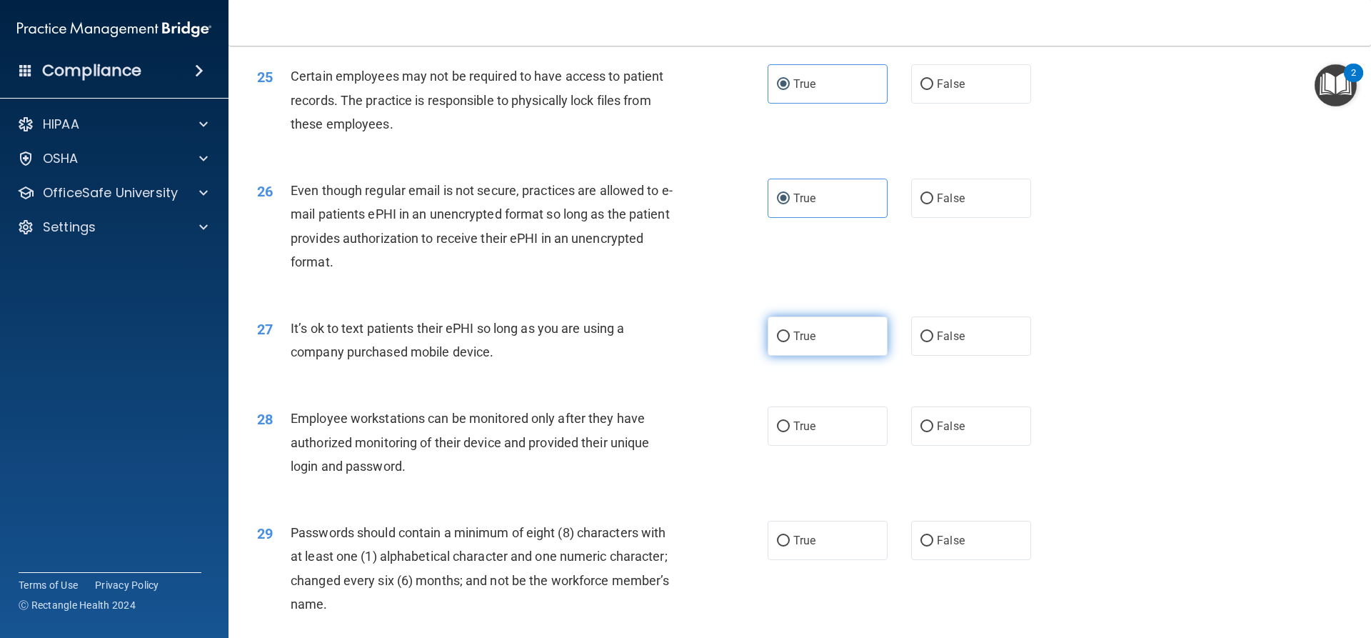
click at [815, 351] on label "True" at bounding box center [827, 335] width 120 height 39
click at [790, 342] on input "True" at bounding box center [783, 336] width 13 height 11
radio input "true"
click at [920, 432] on input "False" at bounding box center [926, 426] width 13 height 11
radio input "true"
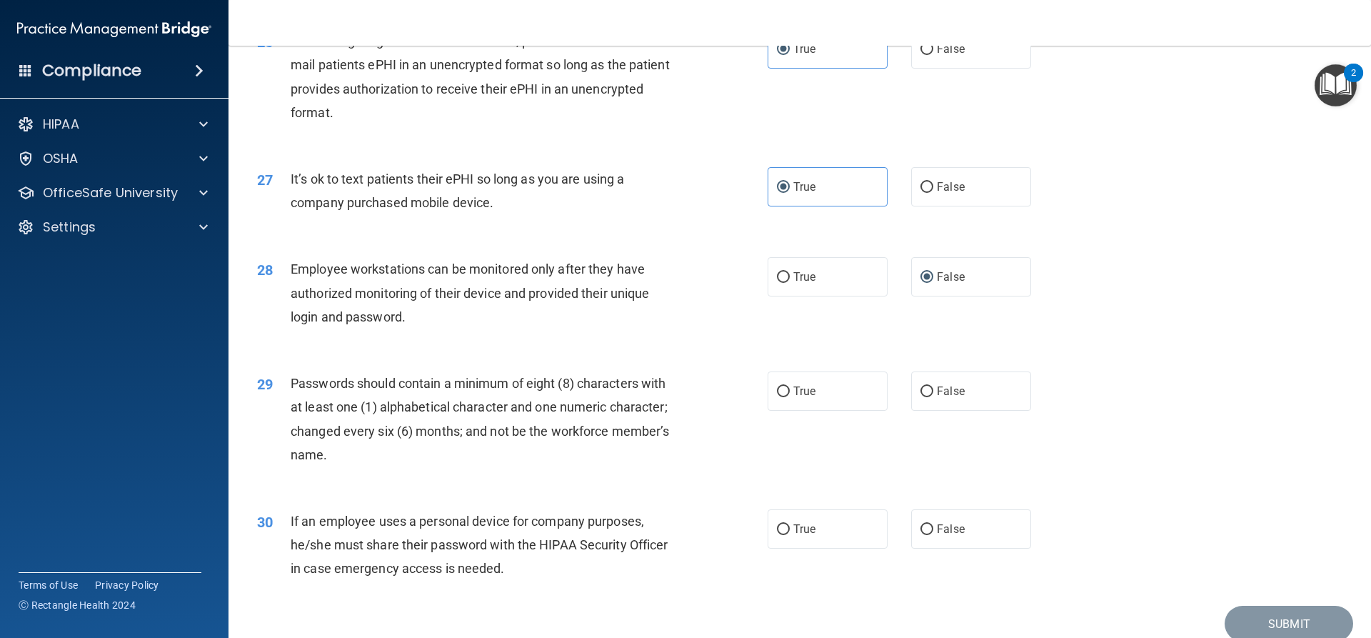
scroll to position [2946, 0]
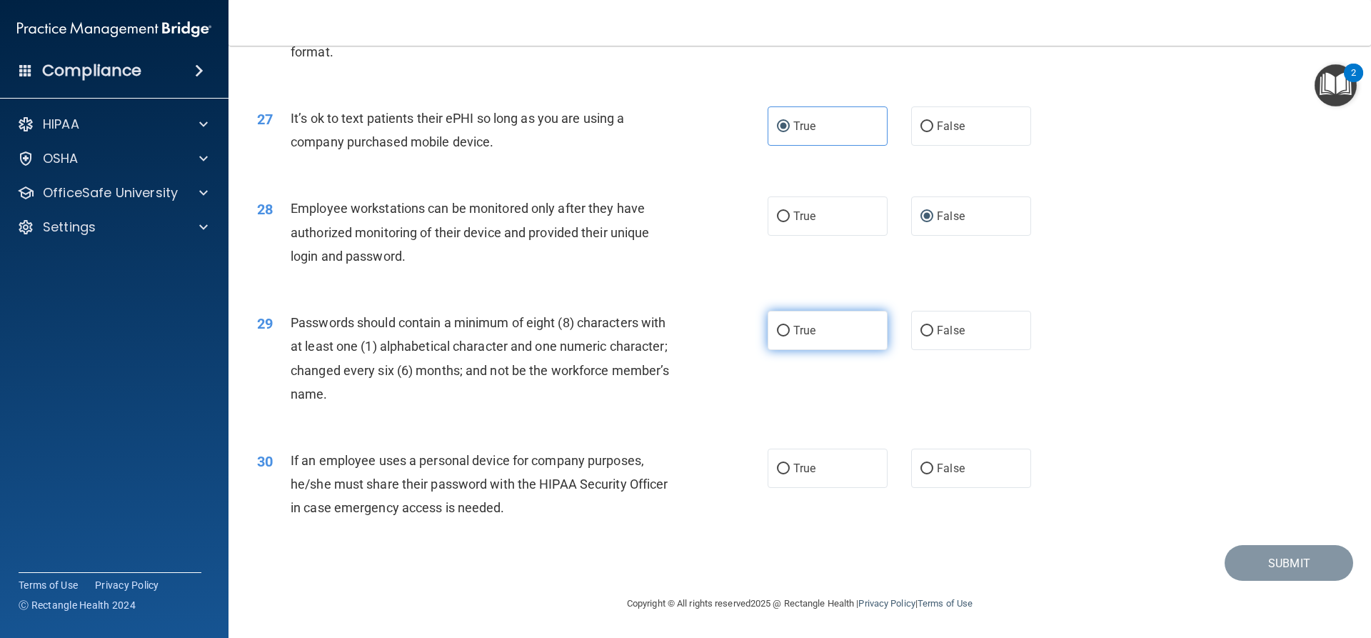
click at [817, 331] on label "True" at bounding box center [827, 330] width 120 height 39
click at [790, 331] on input "True" at bounding box center [783, 331] width 13 height 11
radio input "true"
click at [937, 466] on span "False" at bounding box center [951, 468] width 28 height 14
click at [933, 466] on input "False" at bounding box center [926, 468] width 13 height 11
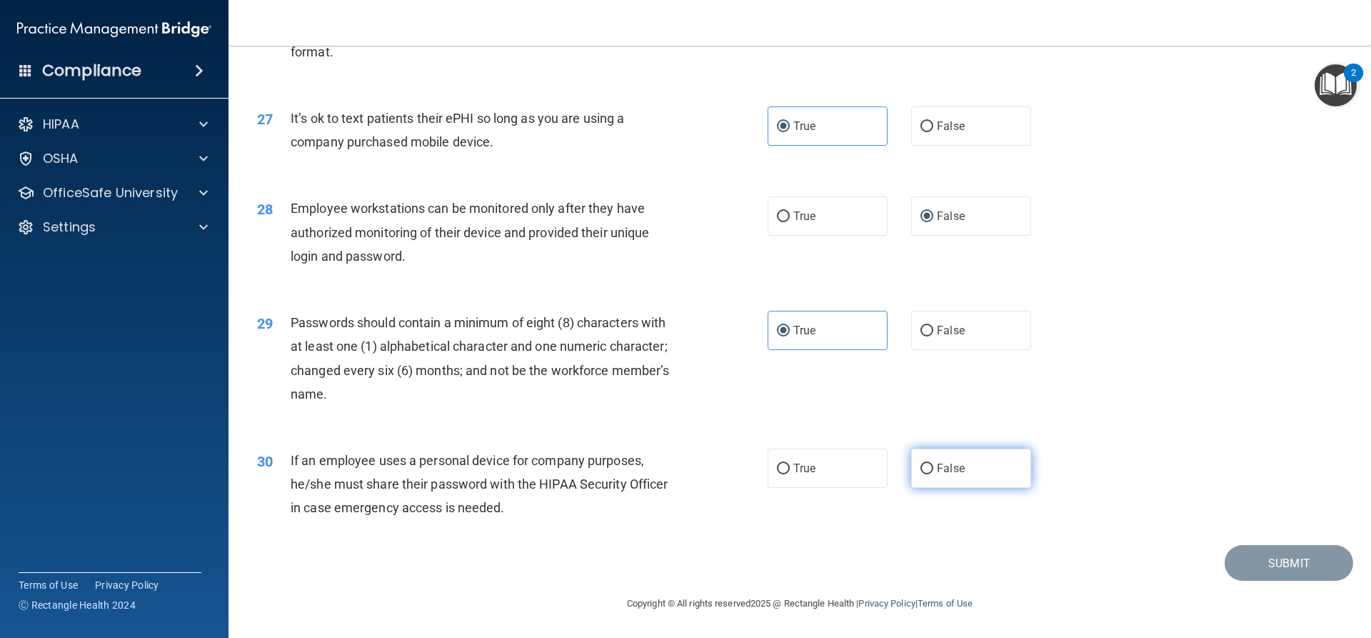
radio input "true"
drag, startPoint x: 1237, startPoint y: 551, endPoint x: 1231, endPoint y: 559, distance: 9.7
click at [1236, 553] on button "Submit" at bounding box center [1288, 563] width 129 height 36
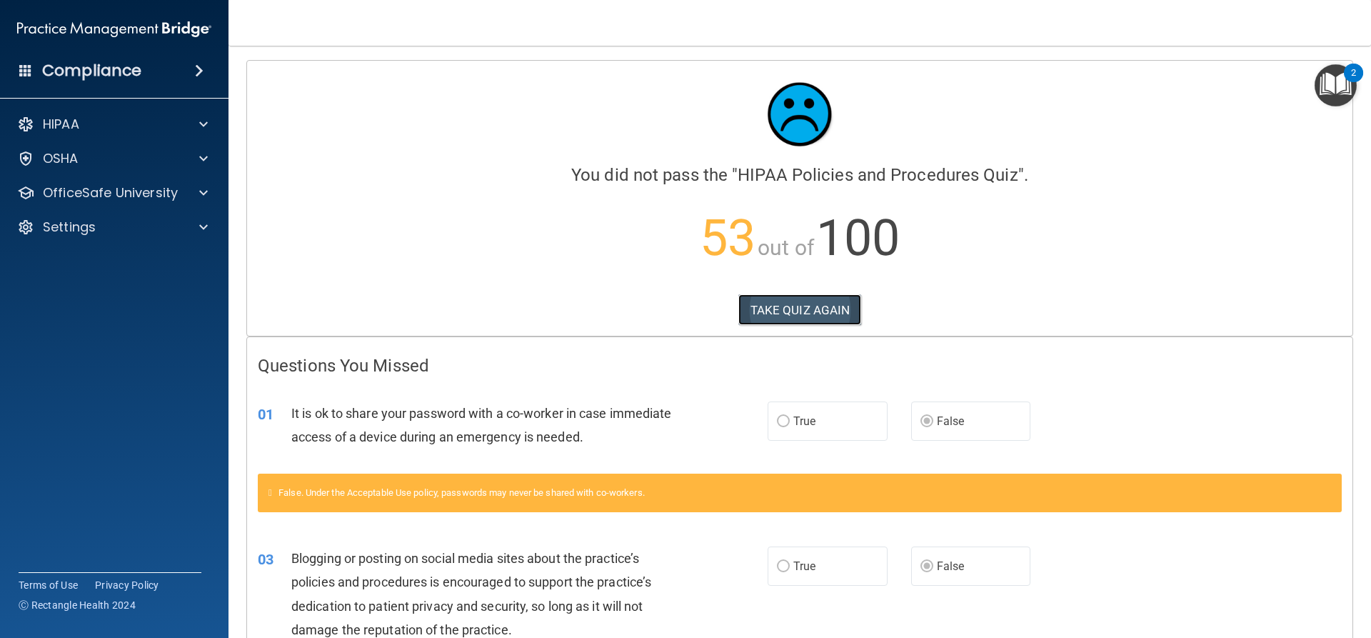
click at [785, 305] on button "TAKE QUIZ AGAIN" at bounding box center [800, 309] width 124 height 31
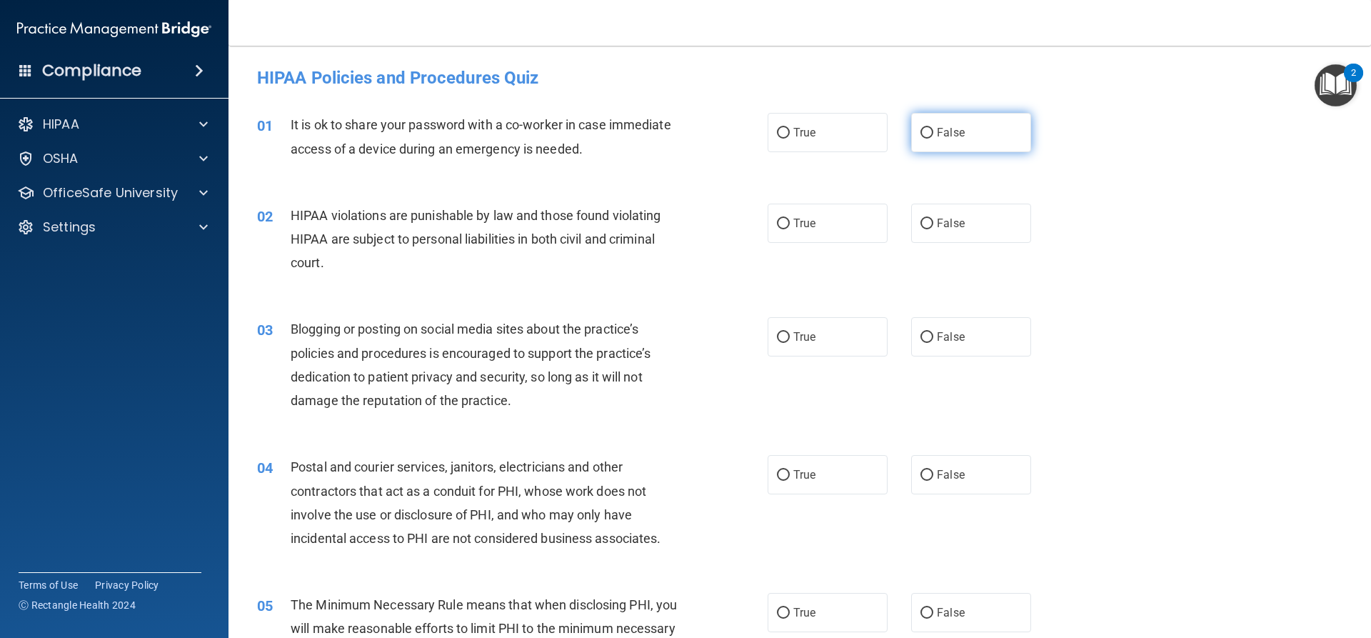
click at [930, 136] on label "False" at bounding box center [971, 132] width 120 height 39
click at [930, 136] on input "False" at bounding box center [926, 133] width 13 height 11
radio input "true"
click at [810, 223] on span "True" at bounding box center [804, 223] width 22 height 14
click at [790, 223] on input "True" at bounding box center [783, 223] width 13 height 11
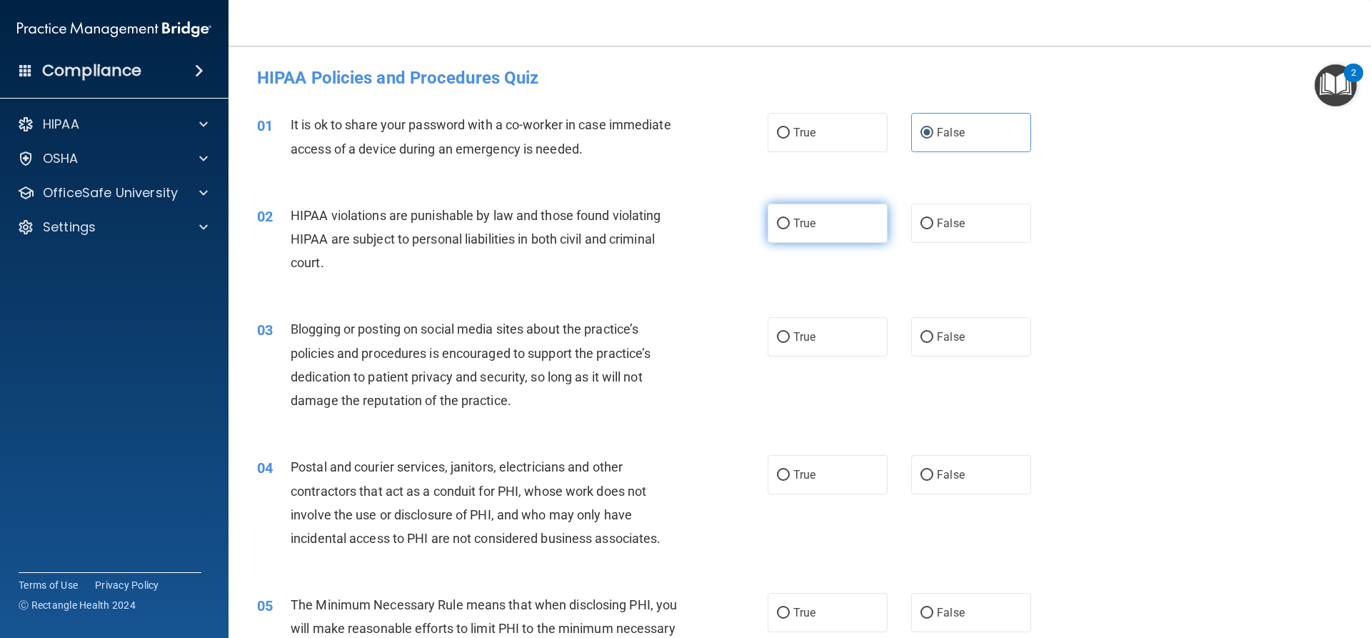
radio input "true"
click at [930, 319] on label "False" at bounding box center [971, 336] width 120 height 39
click at [930, 332] on input "False" at bounding box center [926, 337] width 13 height 11
radio input "true"
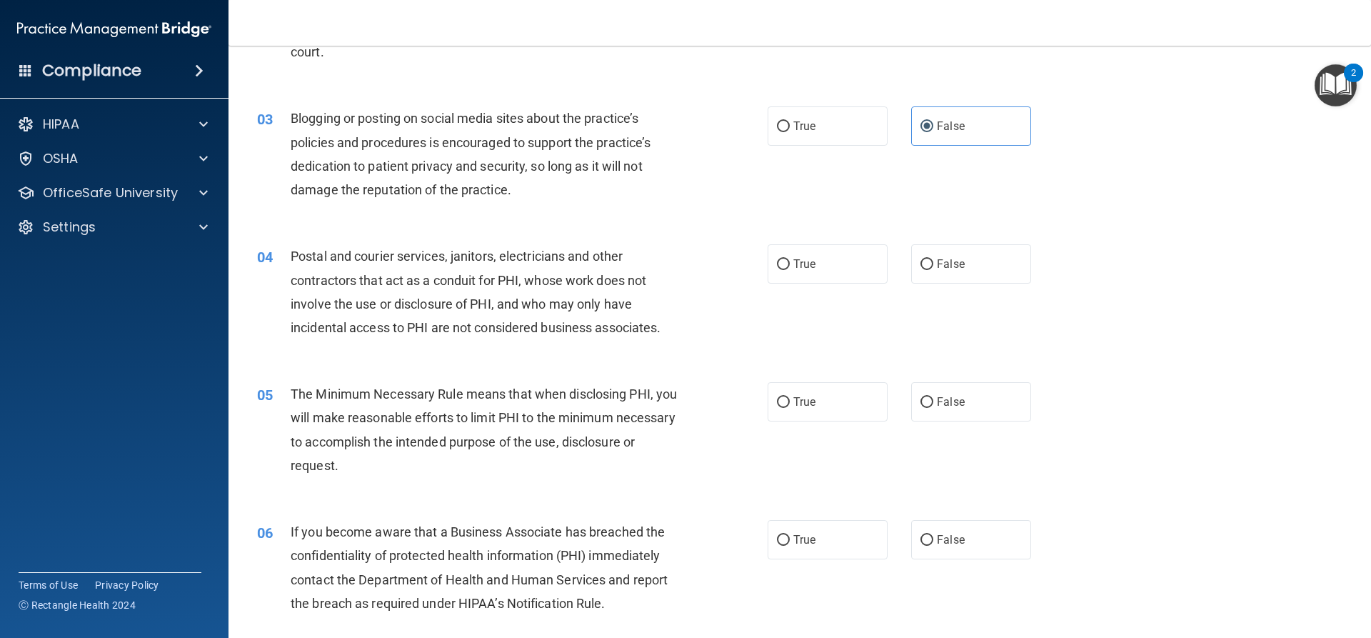
scroll to position [214, 0]
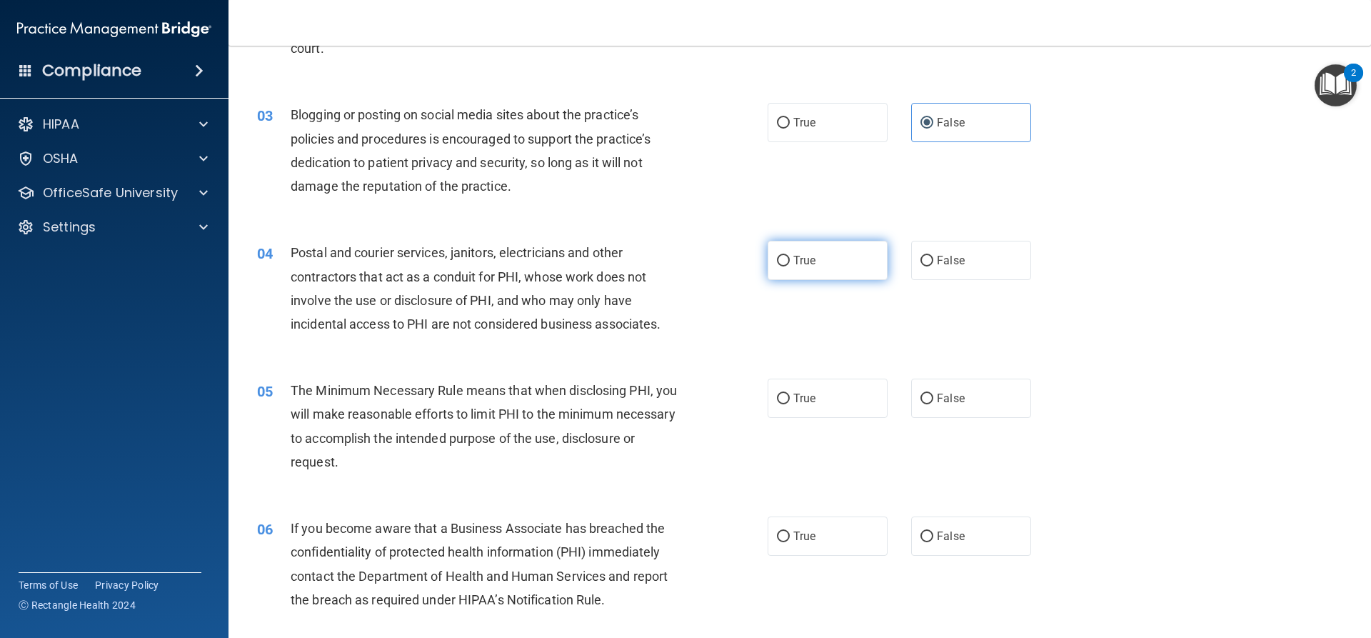
click at [780, 259] on input "True" at bounding box center [783, 261] width 13 height 11
radio input "true"
click at [793, 396] on span "True" at bounding box center [804, 398] width 22 height 14
click at [790, 396] on input "True" at bounding box center [783, 398] width 13 height 11
radio input "true"
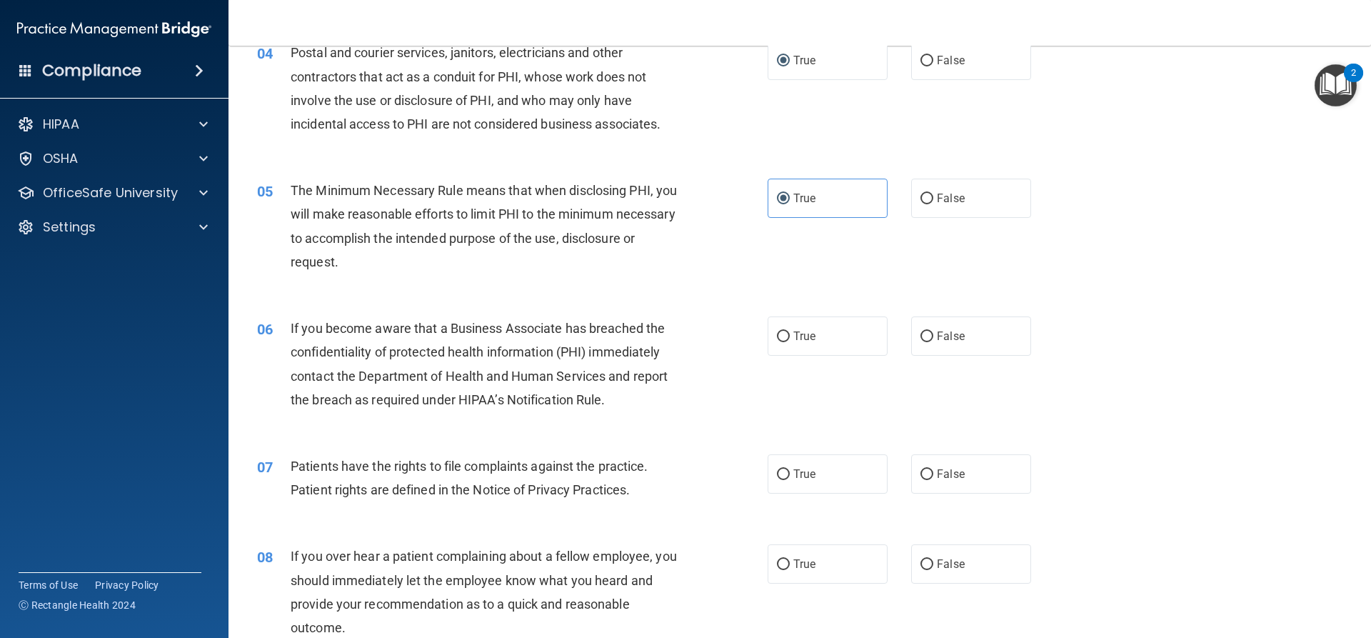
scroll to position [428, 0]
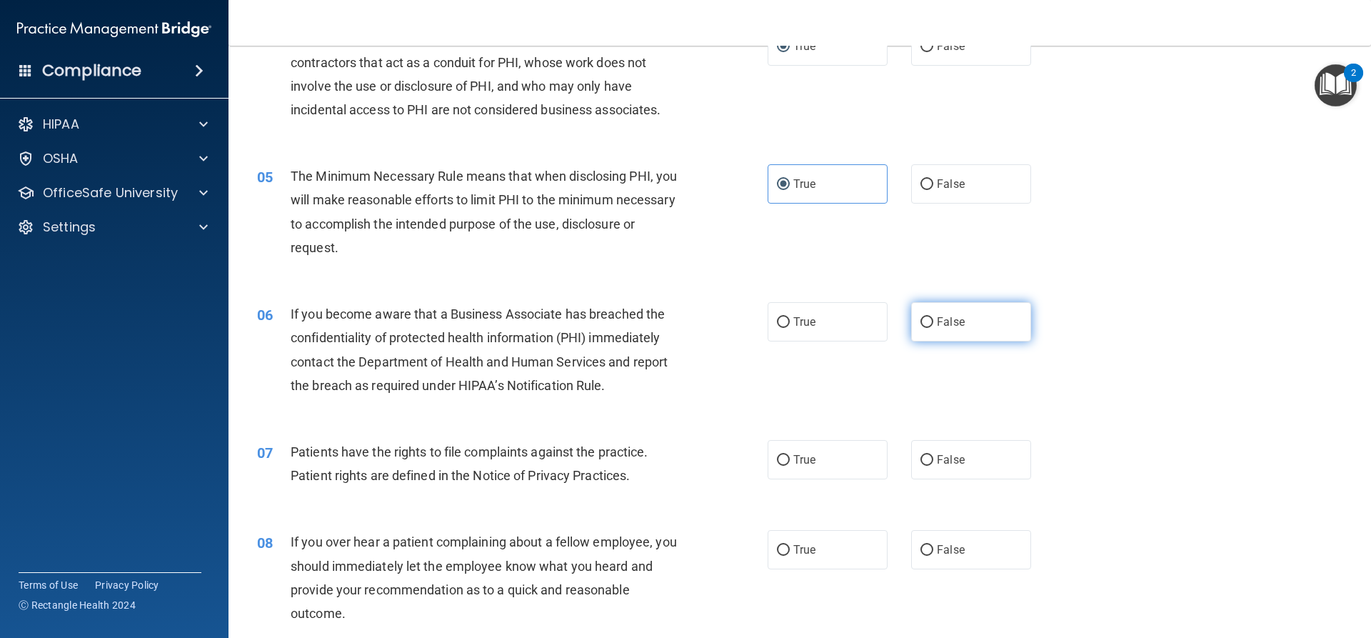
click at [942, 318] on span "False" at bounding box center [951, 322] width 28 height 14
click at [933, 318] on input "False" at bounding box center [926, 322] width 13 height 11
radio input "true"
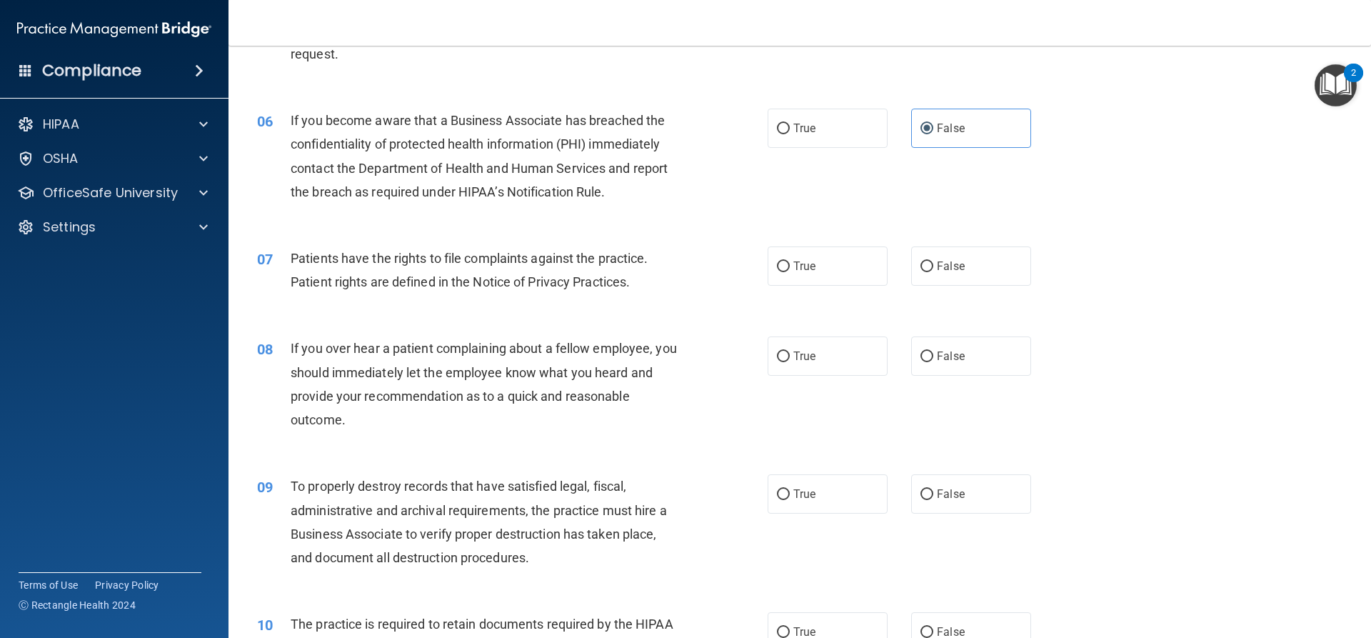
scroll to position [643, 0]
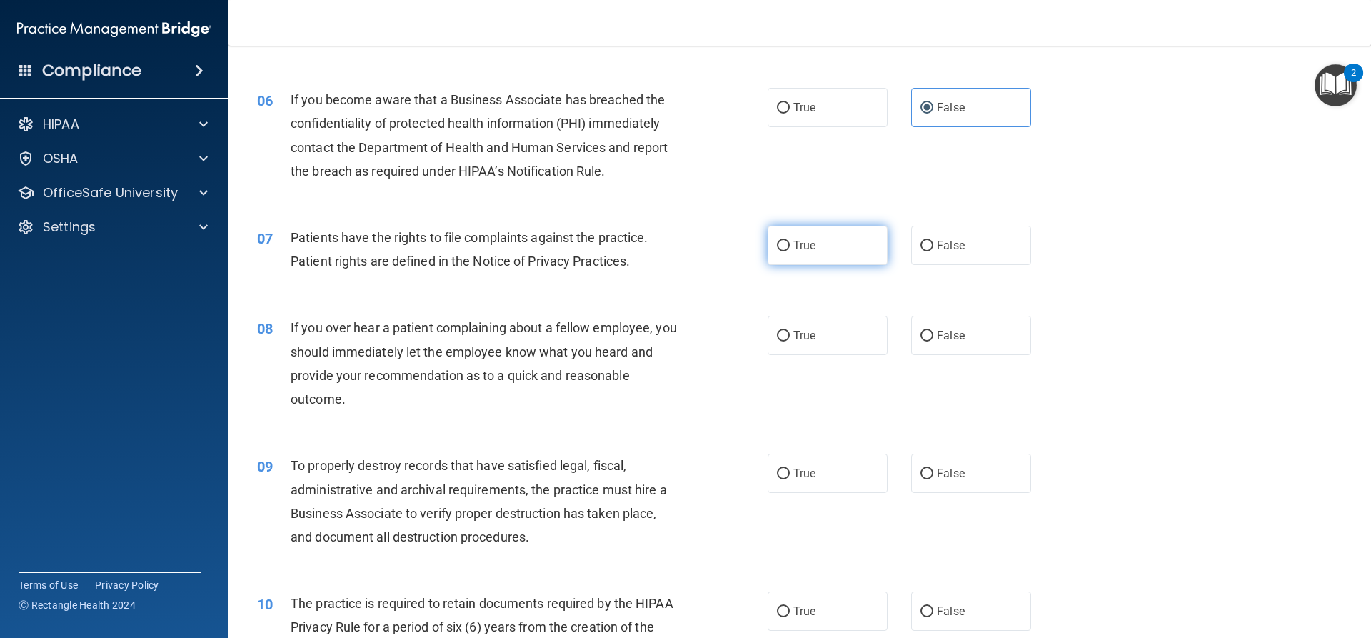
click at [819, 248] on label "True" at bounding box center [827, 245] width 120 height 39
click at [790, 248] on input "True" at bounding box center [783, 246] width 13 height 11
radio input "true"
click at [985, 319] on label "False" at bounding box center [971, 335] width 120 height 39
click at [933, 331] on input "False" at bounding box center [926, 336] width 13 height 11
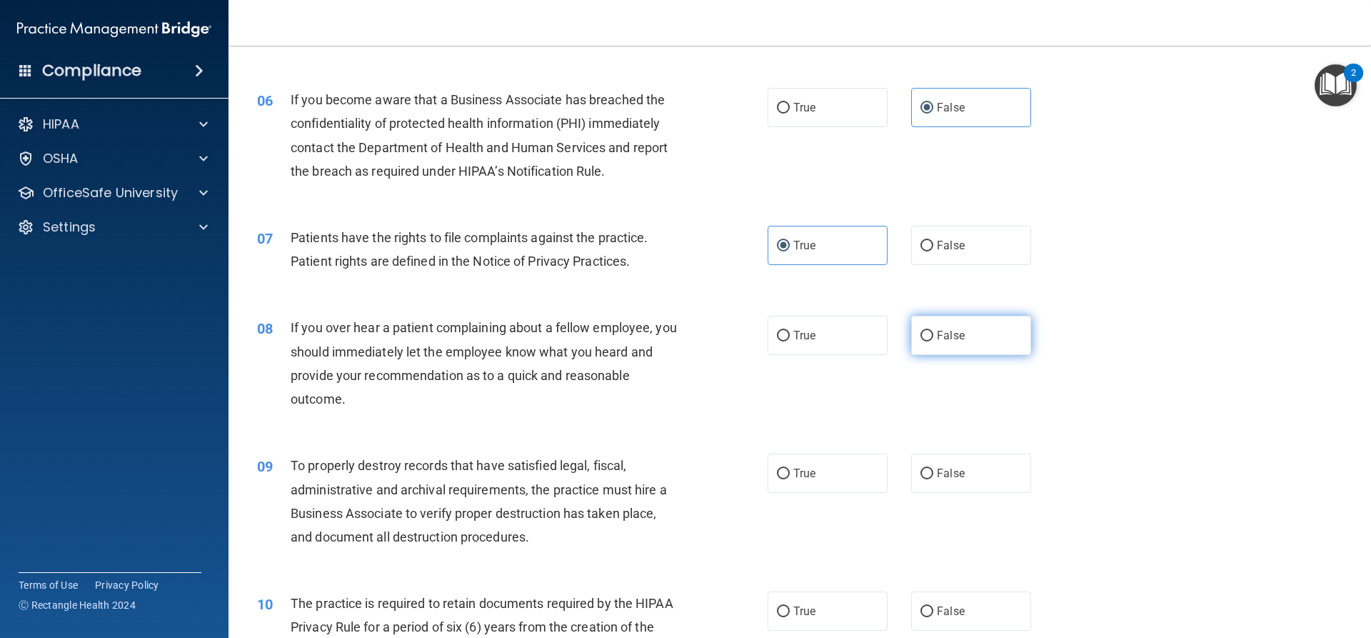
radio input "true"
click at [957, 474] on span "False" at bounding box center [951, 473] width 28 height 14
click at [933, 474] on input "False" at bounding box center [926, 473] width 13 height 11
radio input "true"
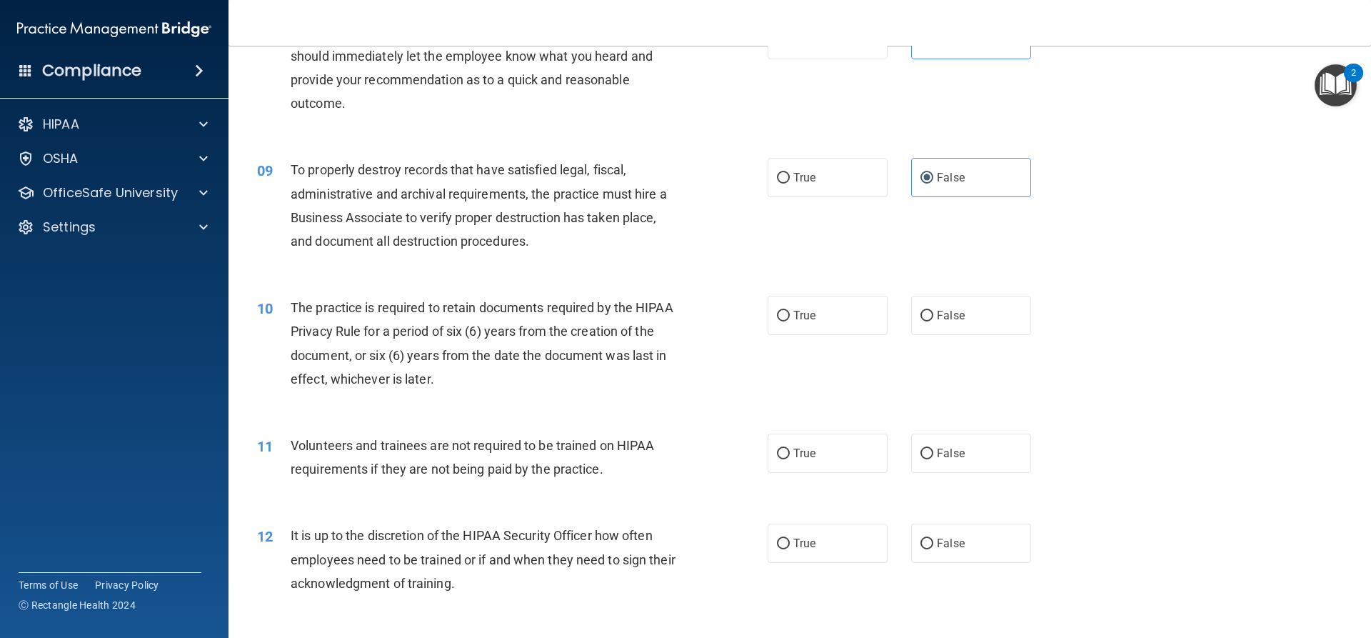
scroll to position [999, 0]
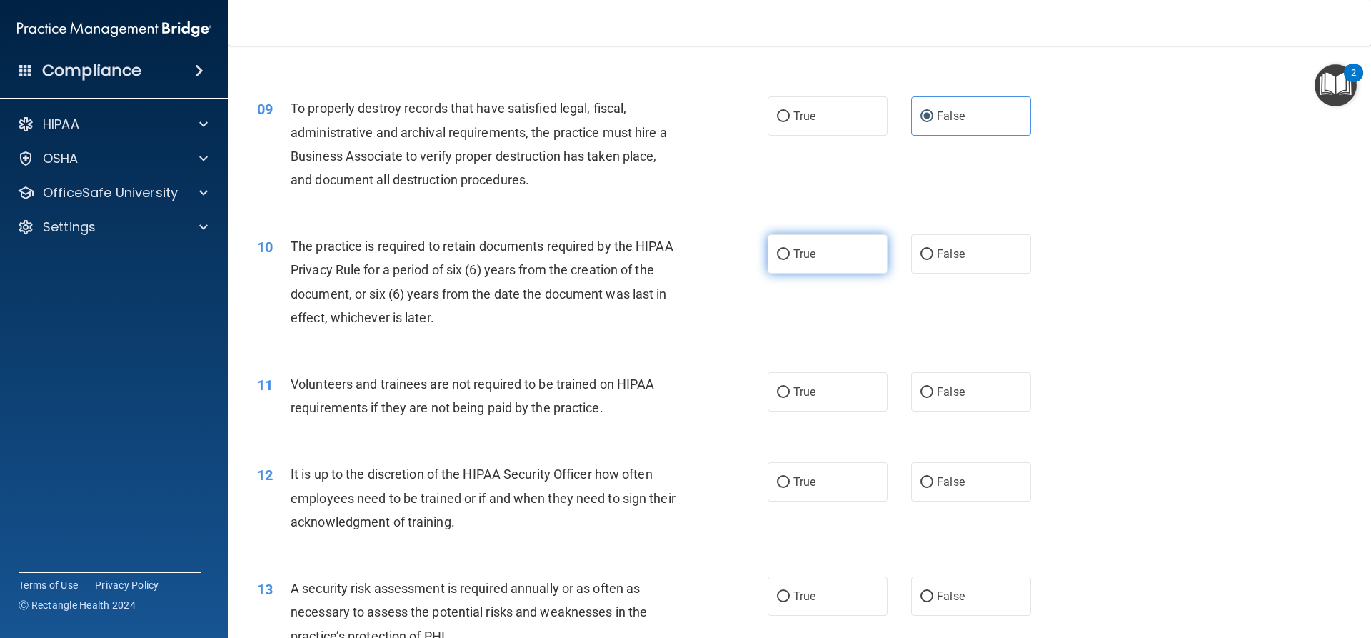
click at [810, 249] on span "True" at bounding box center [804, 254] width 22 height 14
click at [790, 249] on input "True" at bounding box center [783, 254] width 13 height 11
radio input "true"
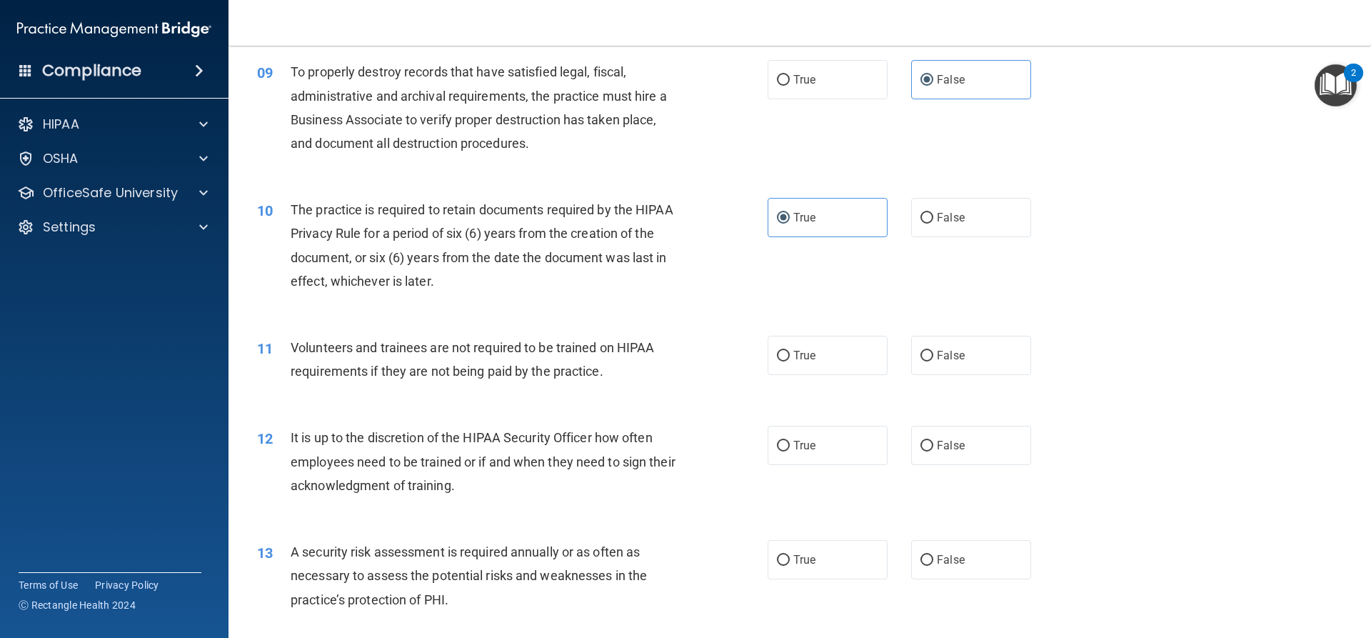
scroll to position [1071, 0]
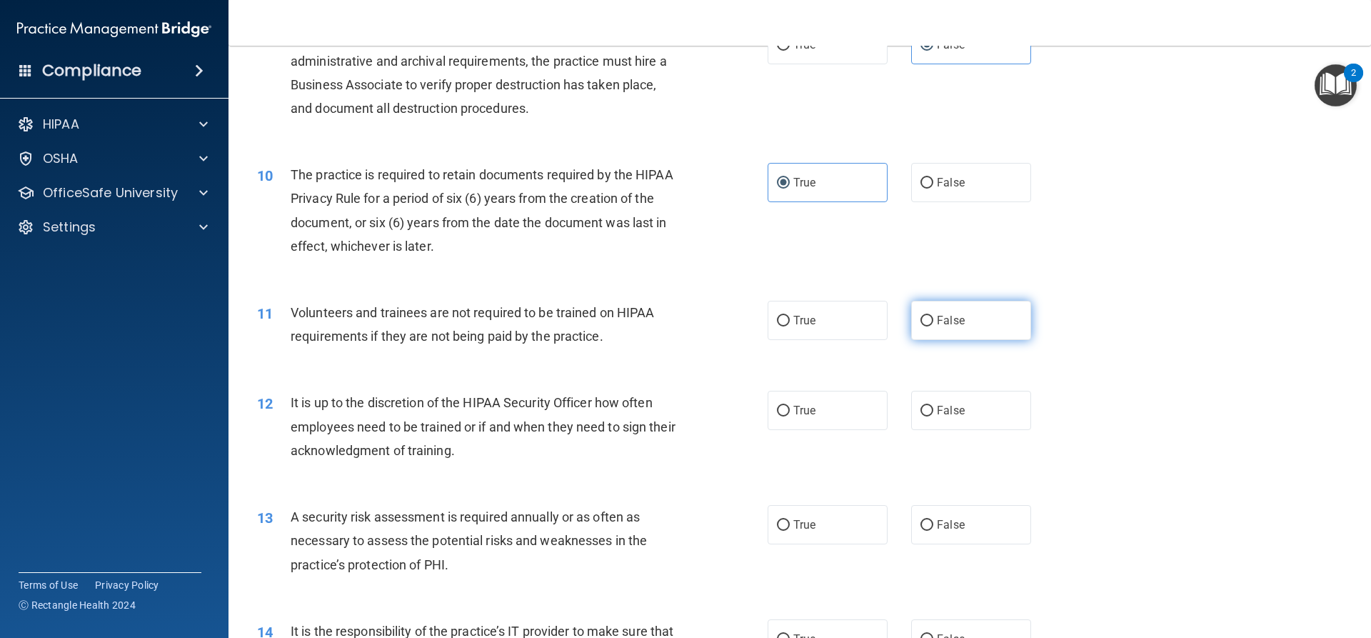
click at [939, 309] on label "False" at bounding box center [971, 320] width 120 height 39
click at [933, 316] on input "False" at bounding box center [926, 321] width 13 height 11
radio input "true"
click at [962, 411] on label "False" at bounding box center [971, 410] width 120 height 39
click at [933, 411] on input "False" at bounding box center [926, 411] width 13 height 11
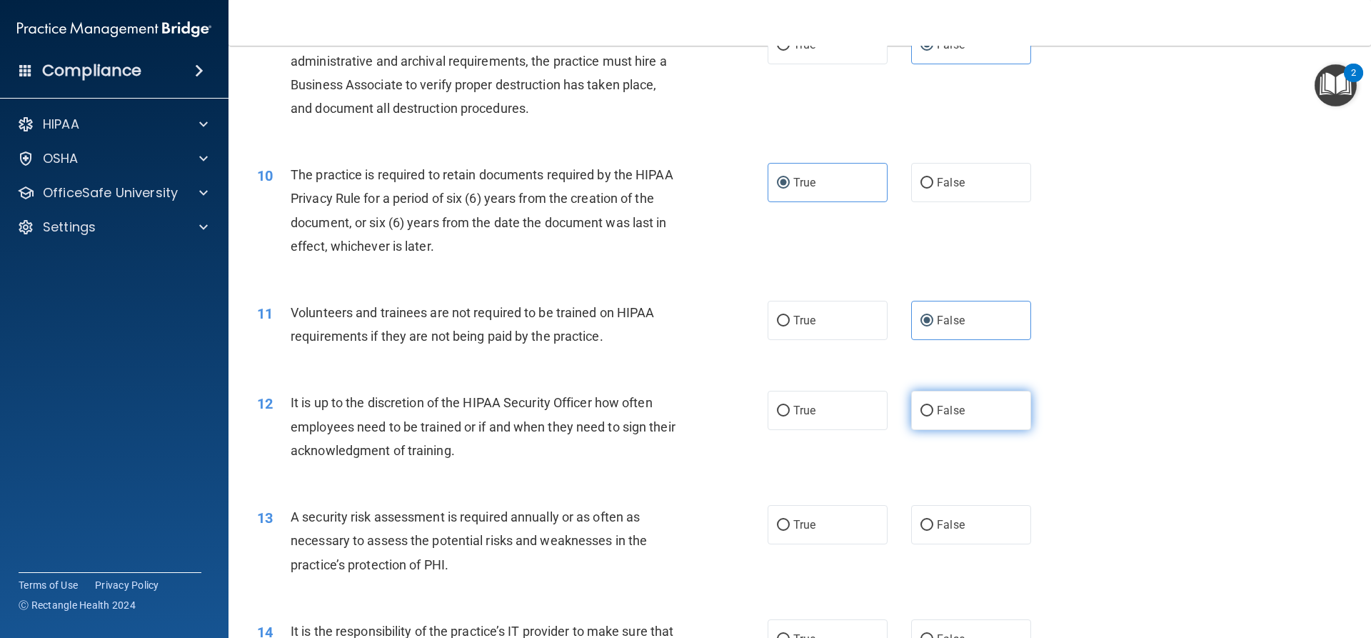
radio input "true"
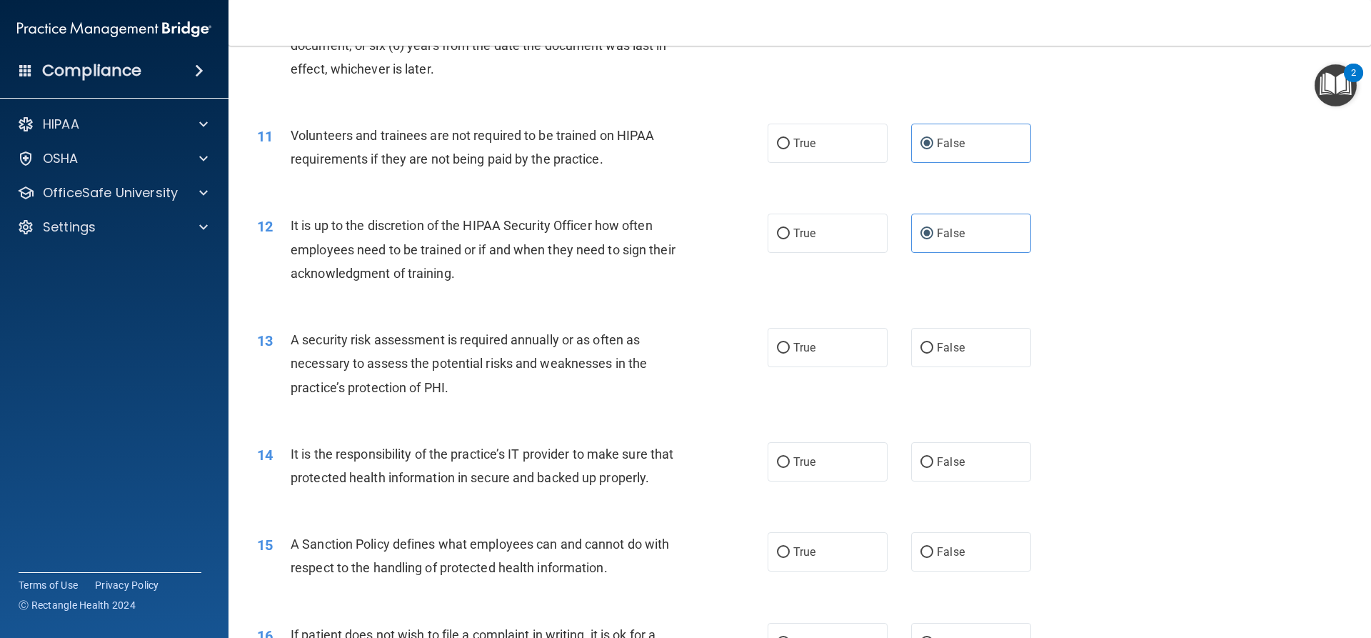
scroll to position [1285, 0]
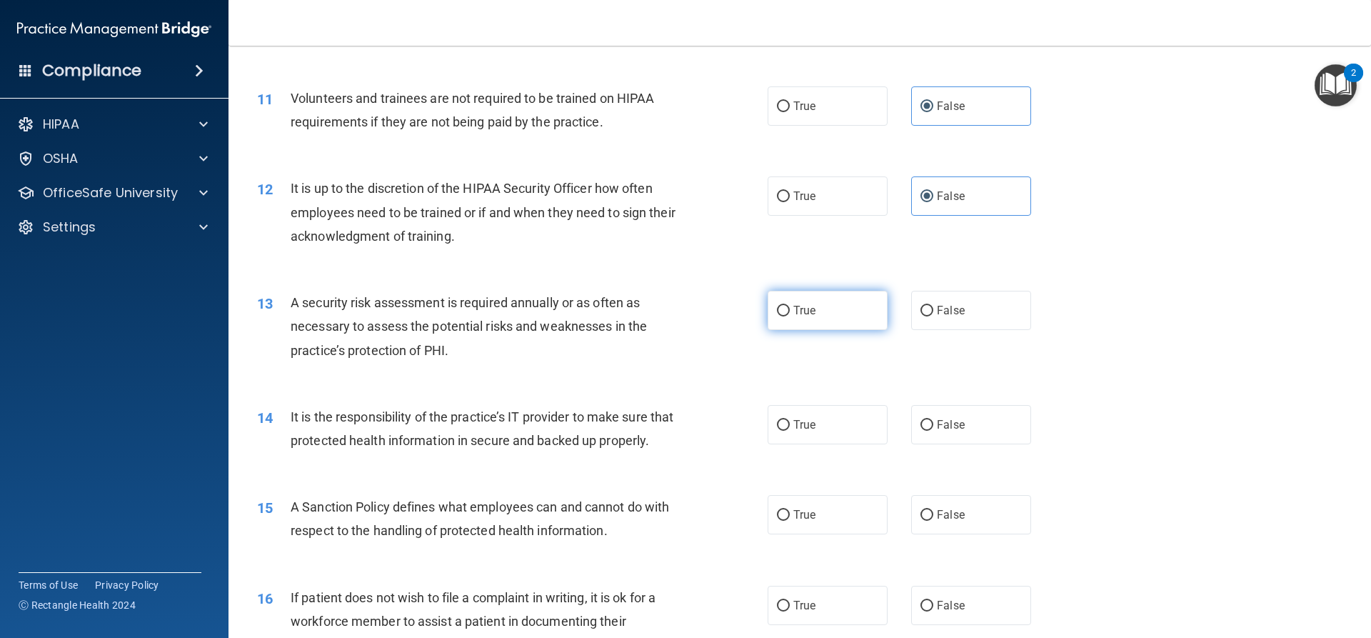
click at [814, 311] on label "True" at bounding box center [827, 310] width 120 height 39
click at [790, 311] on input "True" at bounding box center [783, 311] width 13 height 11
radio input "true"
click at [951, 428] on span "False" at bounding box center [951, 425] width 28 height 14
click at [933, 428] on input "False" at bounding box center [926, 425] width 13 height 11
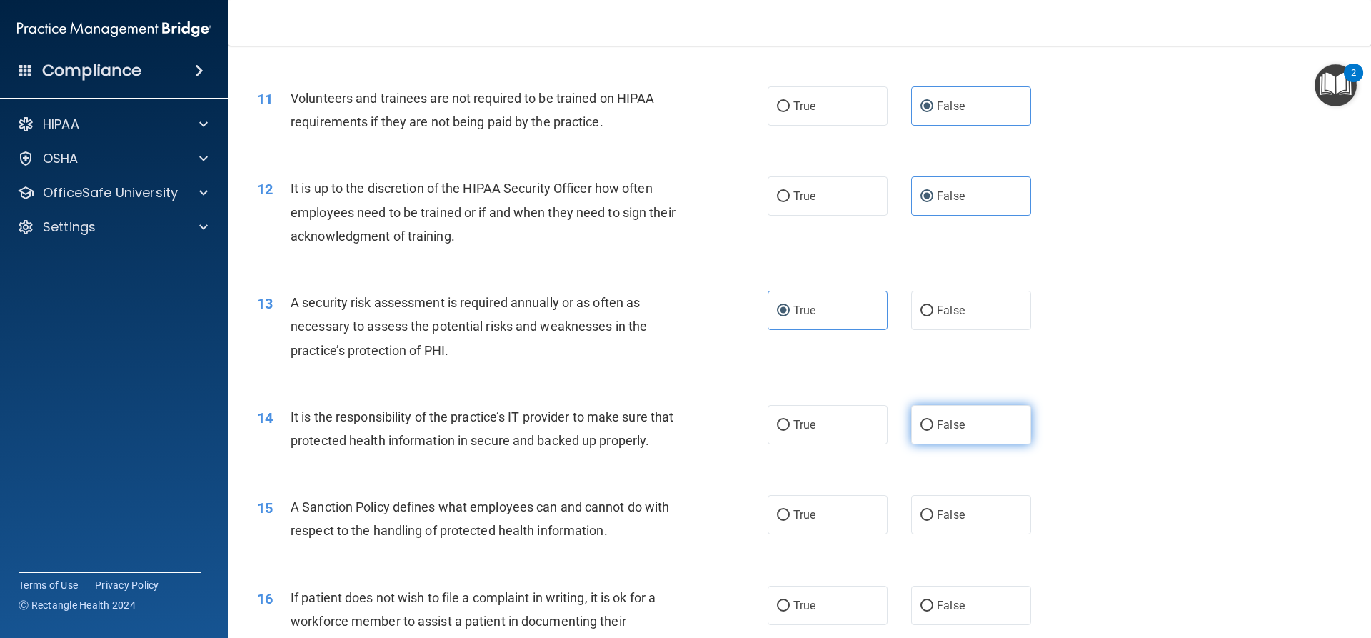
radio input "true"
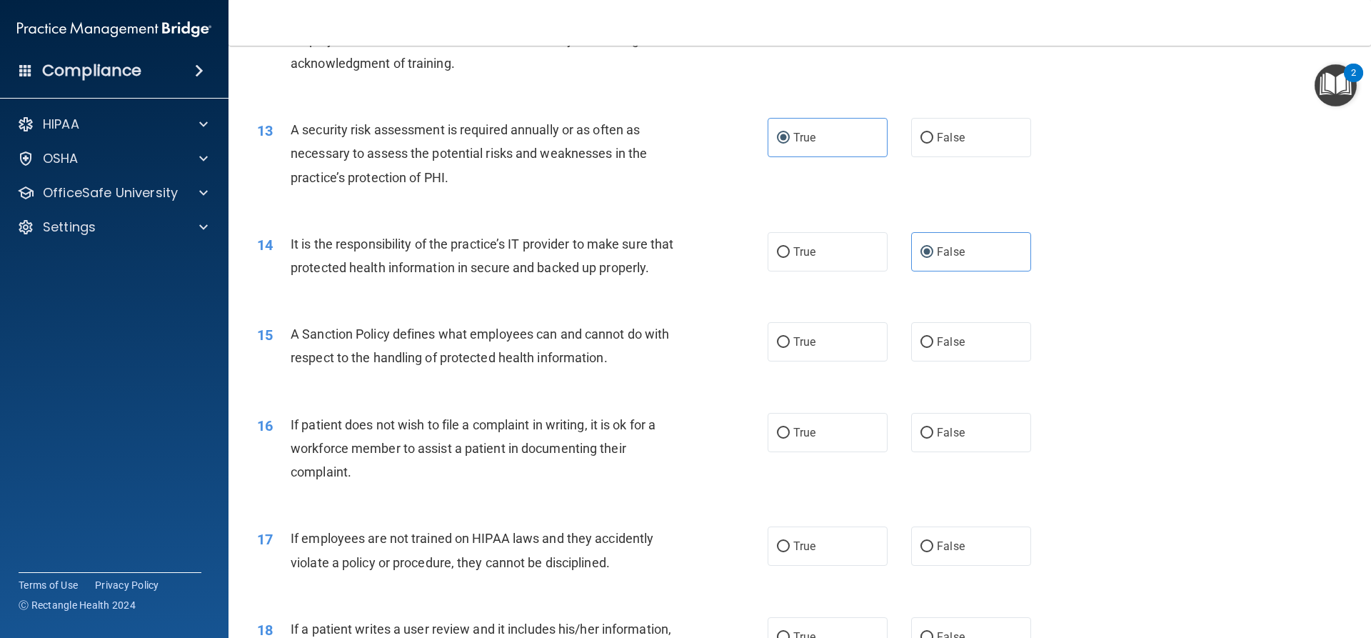
scroll to position [1499, 0]
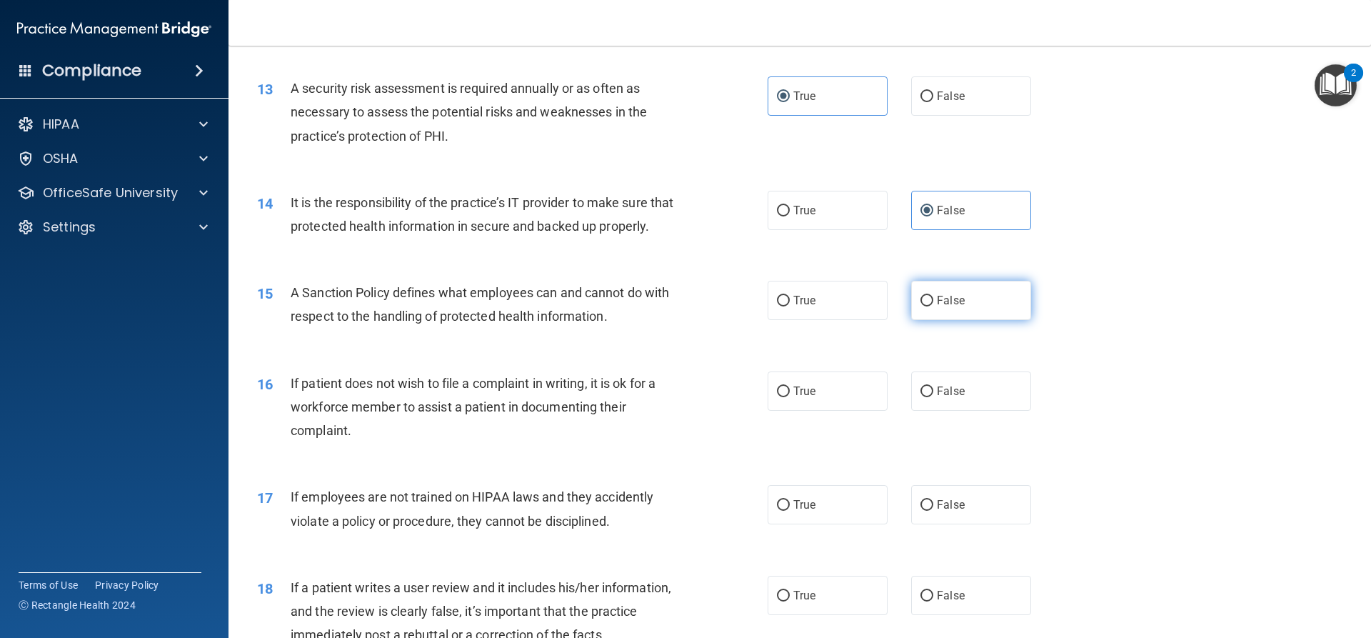
click at [948, 312] on label "False" at bounding box center [971, 300] width 120 height 39
click at [933, 306] on input "False" at bounding box center [926, 301] width 13 height 11
radio input "true"
click at [812, 411] on label "True" at bounding box center [827, 390] width 120 height 39
click at [790, 397] on input "True" at bounding box center [783, 391] width 13 height 11
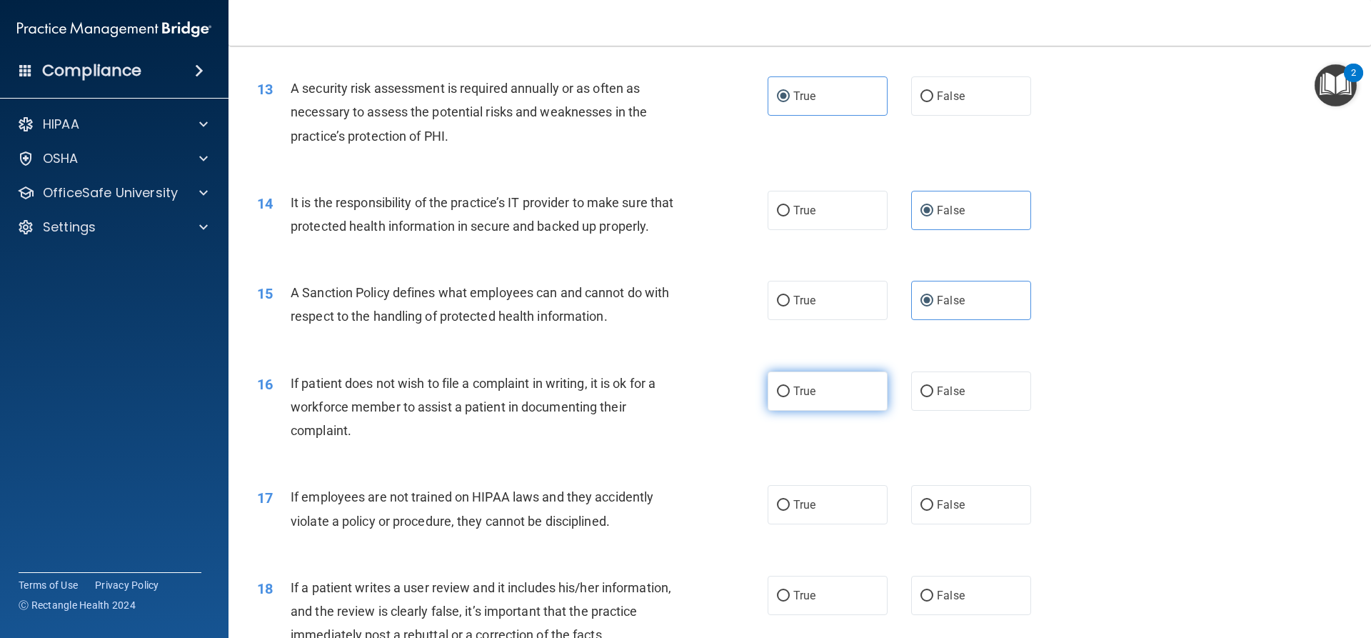
radio input "true"
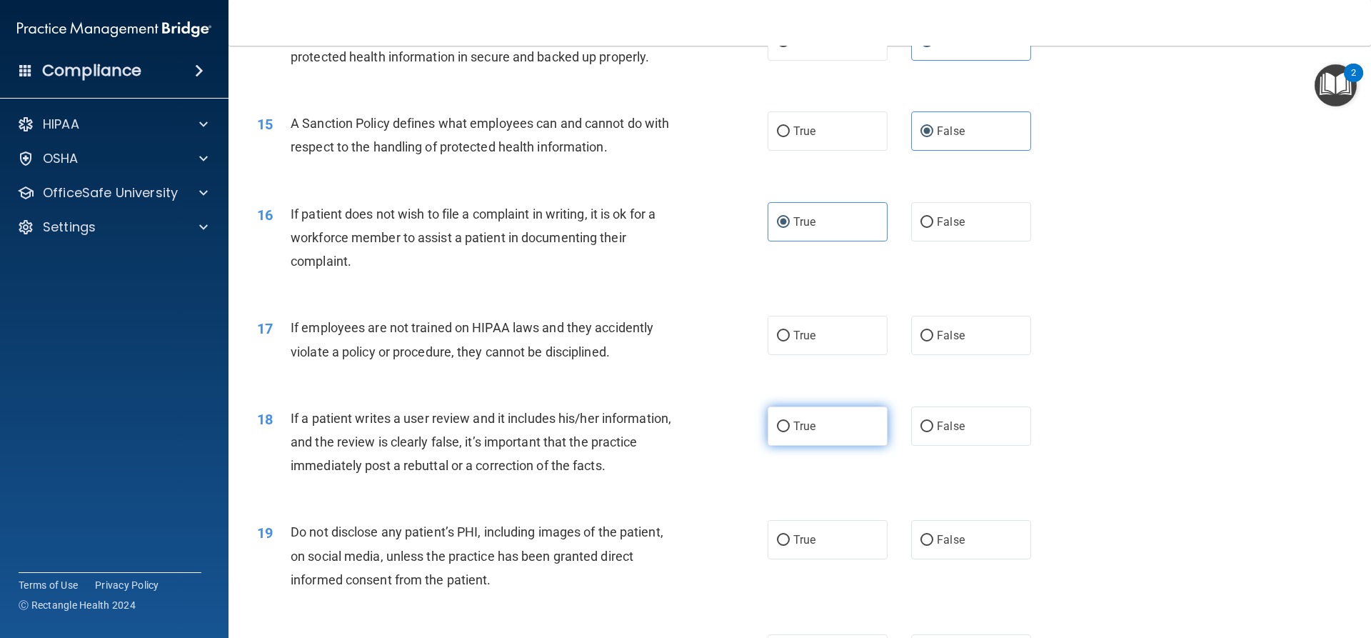
scroll to position [1713, 0]
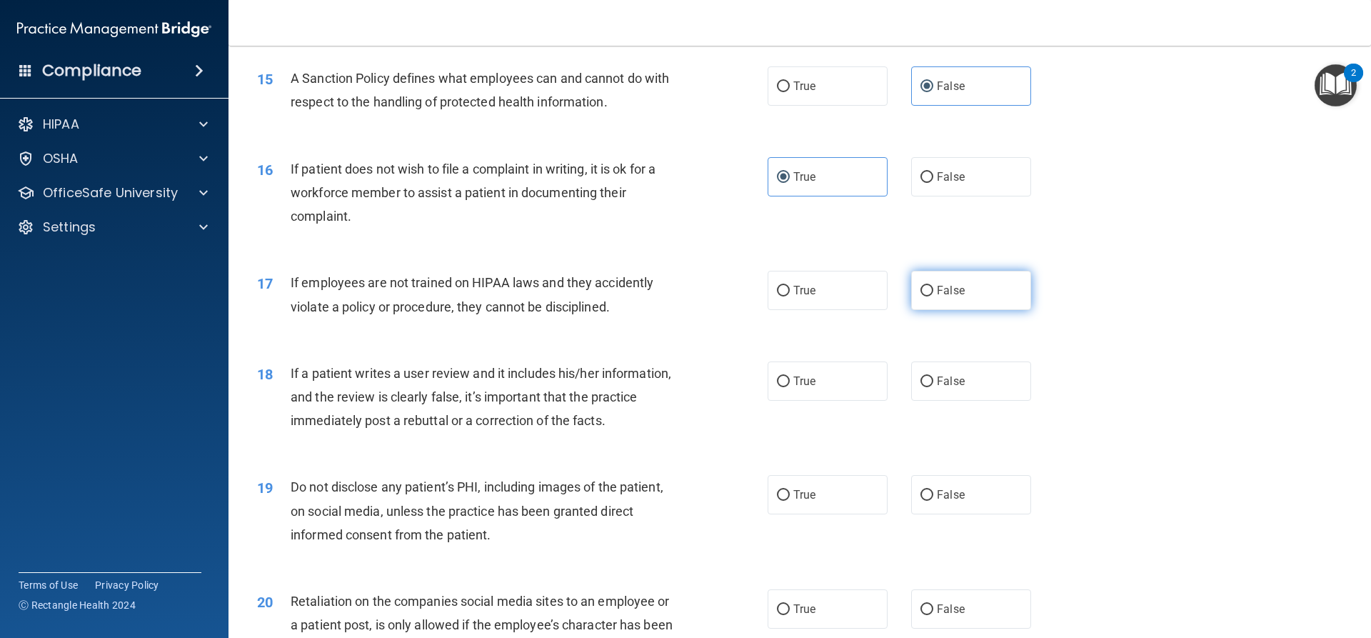
click at [958, 303] on label "False" at bounding box center [971, 290] width 120 height 39
click at [933, 296] on input "False" at bounding box center [926, 291] width 13 height 11
radio input "true"
click at [954, 388] on span "False" at bounding box center [951, 381] width 28 height 14
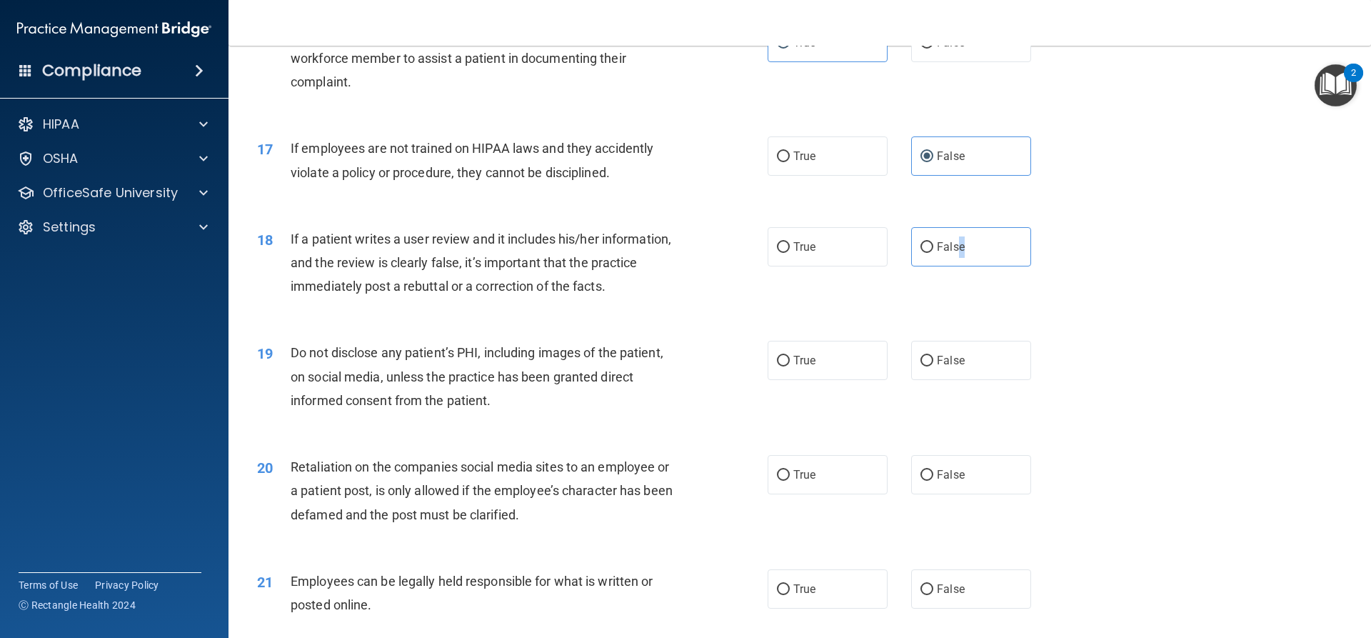
scroll to position [1928, 0]
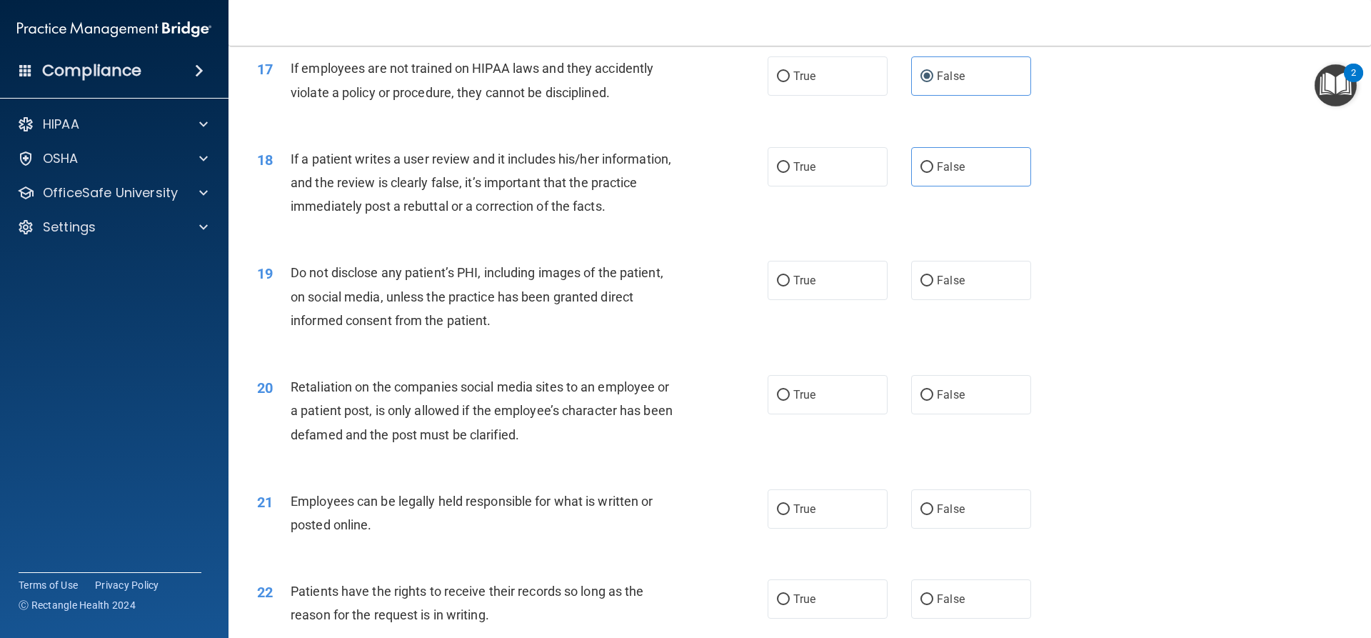
drag, startPoint x: 945, startPoint y: 192, endPoint x: 919, endPoint y: 229, distance: 45.2
click at [945, 173] on span "False" at bounding box center [951, 167] width 28 height 14
click at [933, 173] on input "False" at bounding box center [926, 167] width 13 height 11
radio input "true"
click at [816, 300] on label "True" at bounding box center [827, 280] width 120 height 39
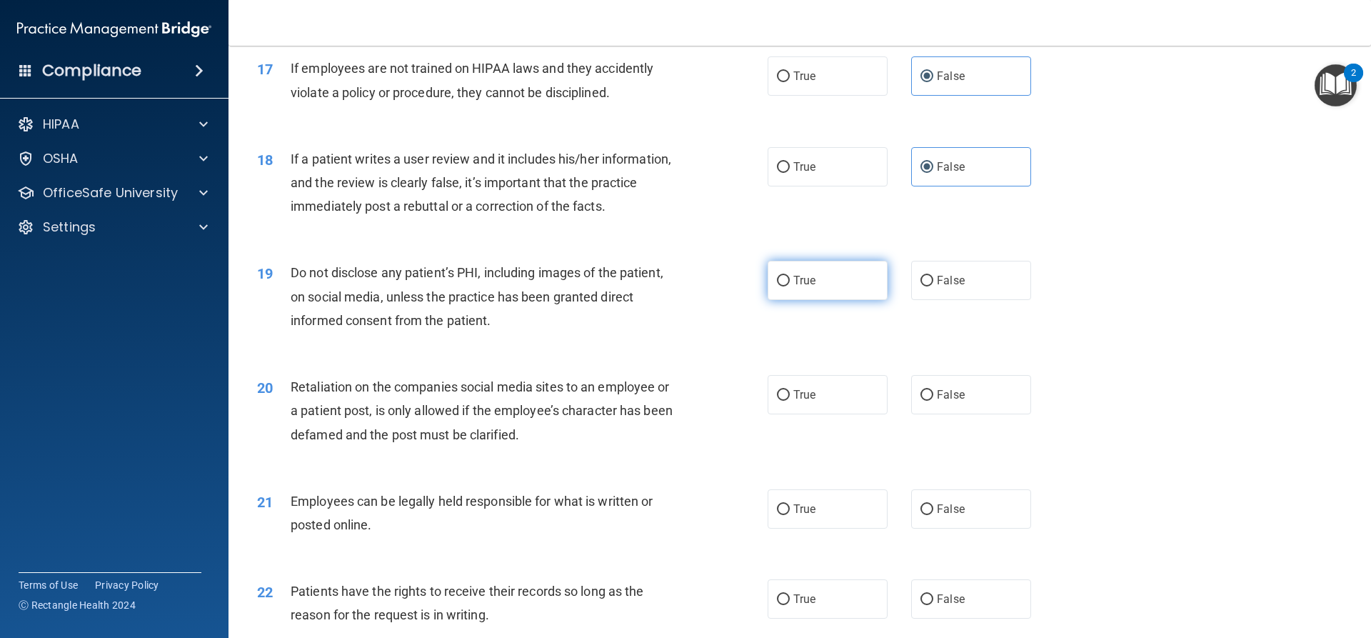
click at [790, 286] on input "True" at bounding box center [783, 281] width 13 height 11
radio input "true"
click at [958, 414] on label "False" at bounding box center [971, 394] width 120 height 39
click at [933, 401] on input "False" at bounding box center [926, 395] width 13 height 11
radio input "true"
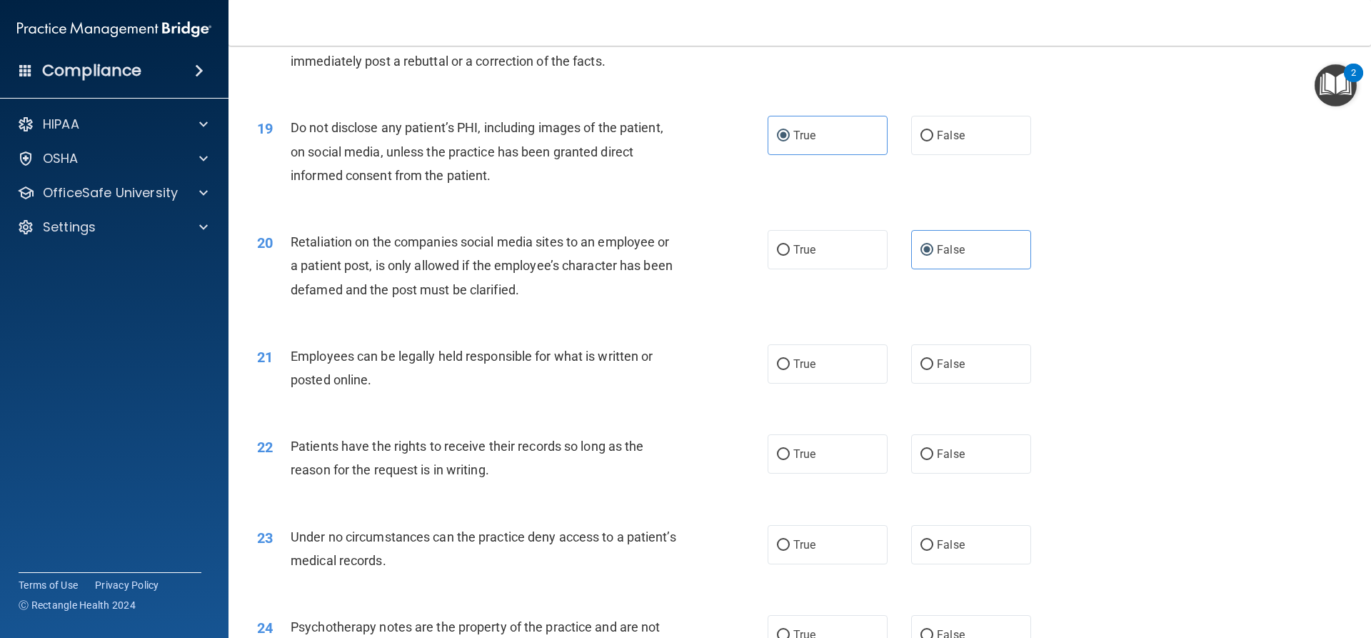
scroll to position [2142, 0]
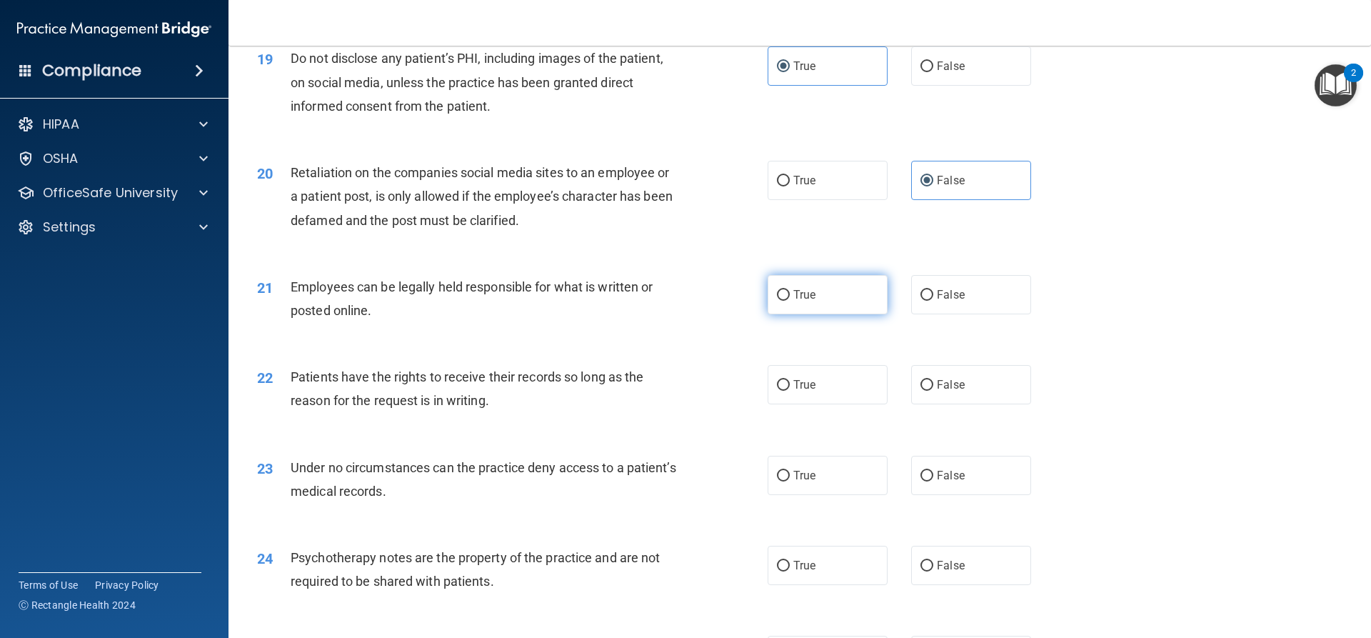
click at [798, 301] on span "True" at bounding box center [804, 295] width 22 height 14
click at [790, 301] on input "True" at bounding box center [783, 295] width 13 height 11
radio input "true"
click at [937, 391] on span "False" at bounding box center [951, 385] width 28 height 14
click at [933, 391] on input "False" at bounding box center [926, 385] width 13 height 11
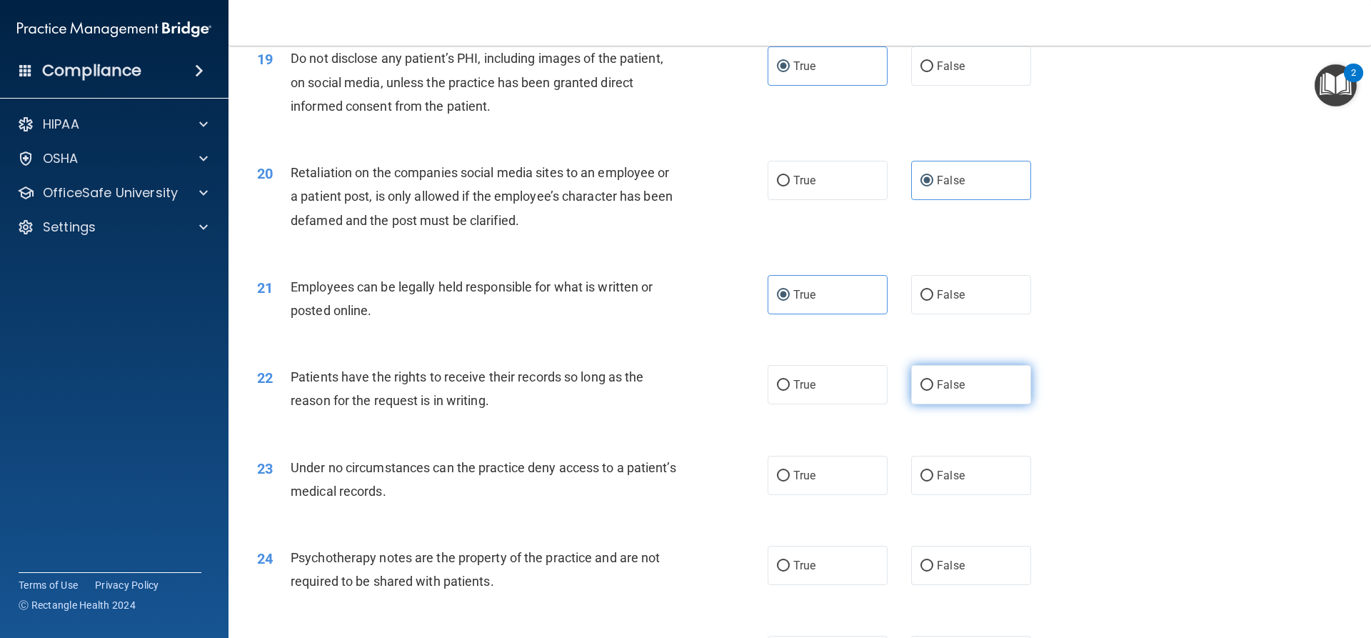
radio input "true"
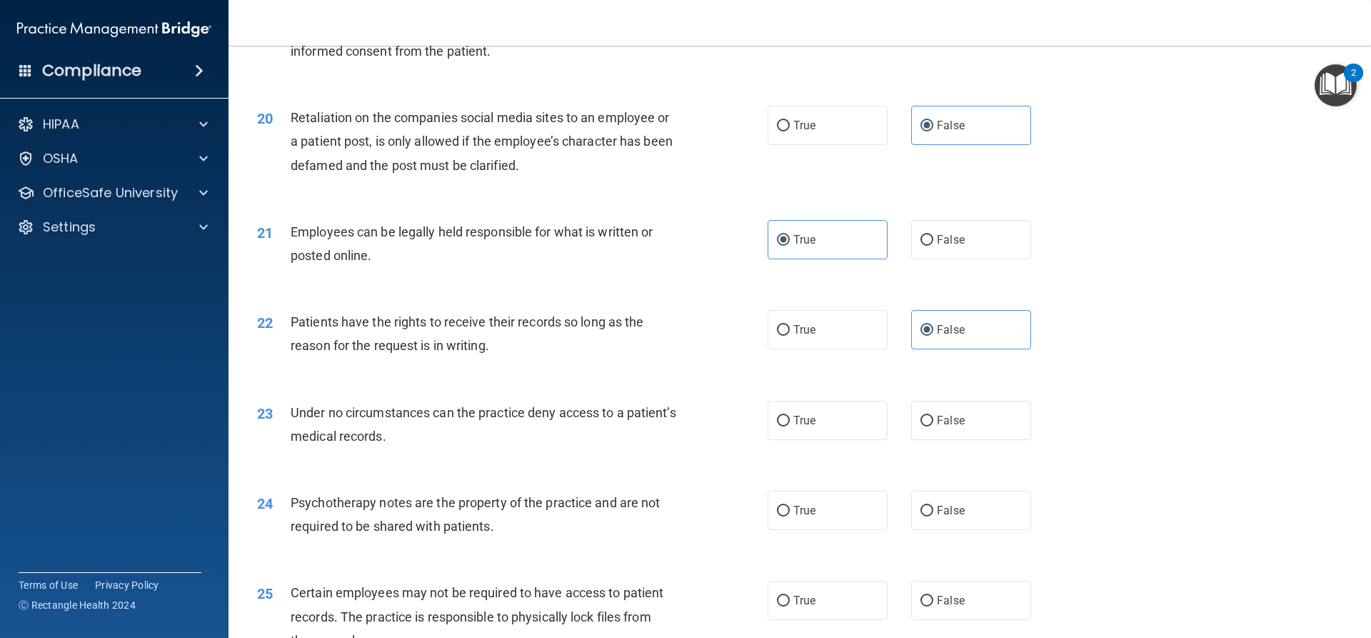
scroll to position [2356, 0]
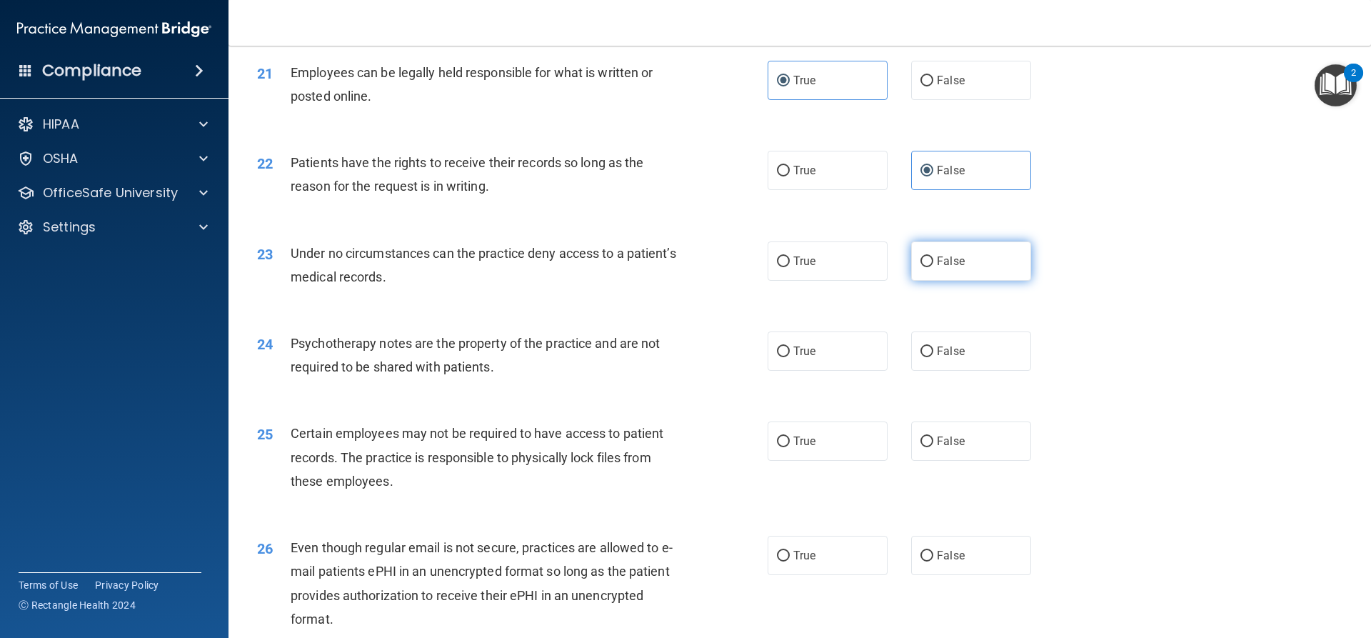
click at [945, 268] on label "False" at bounding box center [971, 260] width 120 height 39
click at [933, 267] on input "False" at bounding box center [926, 261] width 13 height 11
radio input "true"
click at [804, 358] on span "True" at bounding box center [804, 351] width 22 height 14
click at [790, 357] on input "True" at bounding box center [783, 351] width 13 height 11
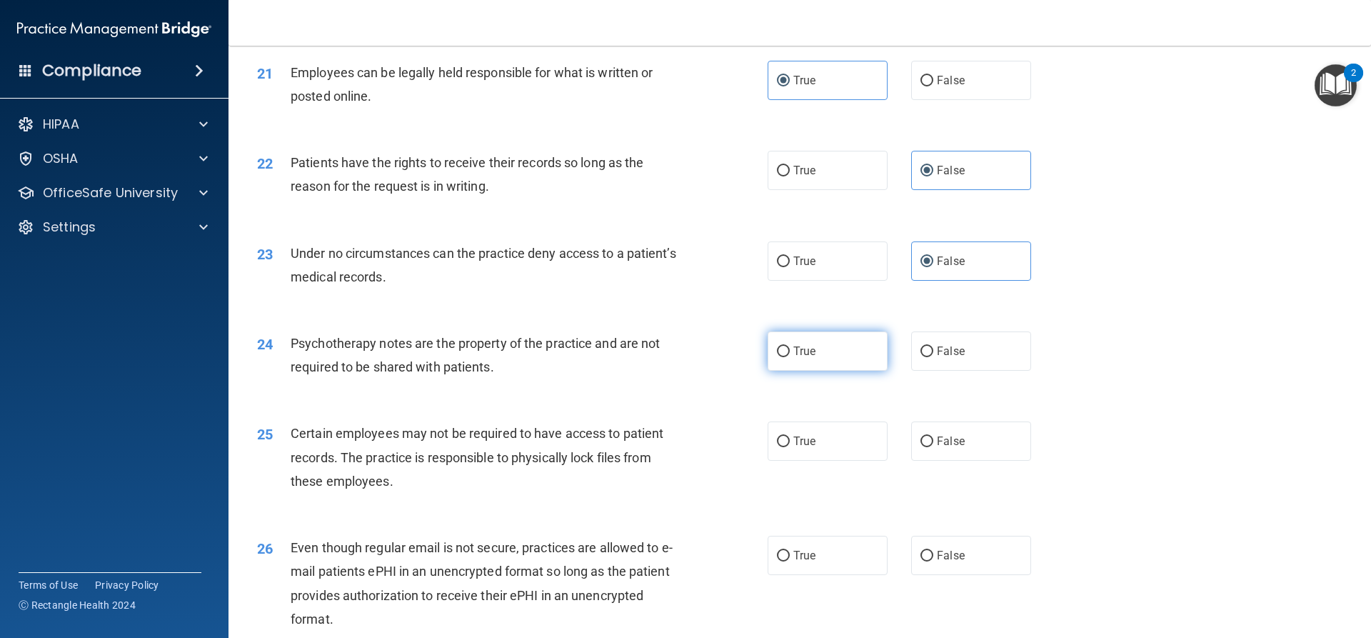
radio input "true"
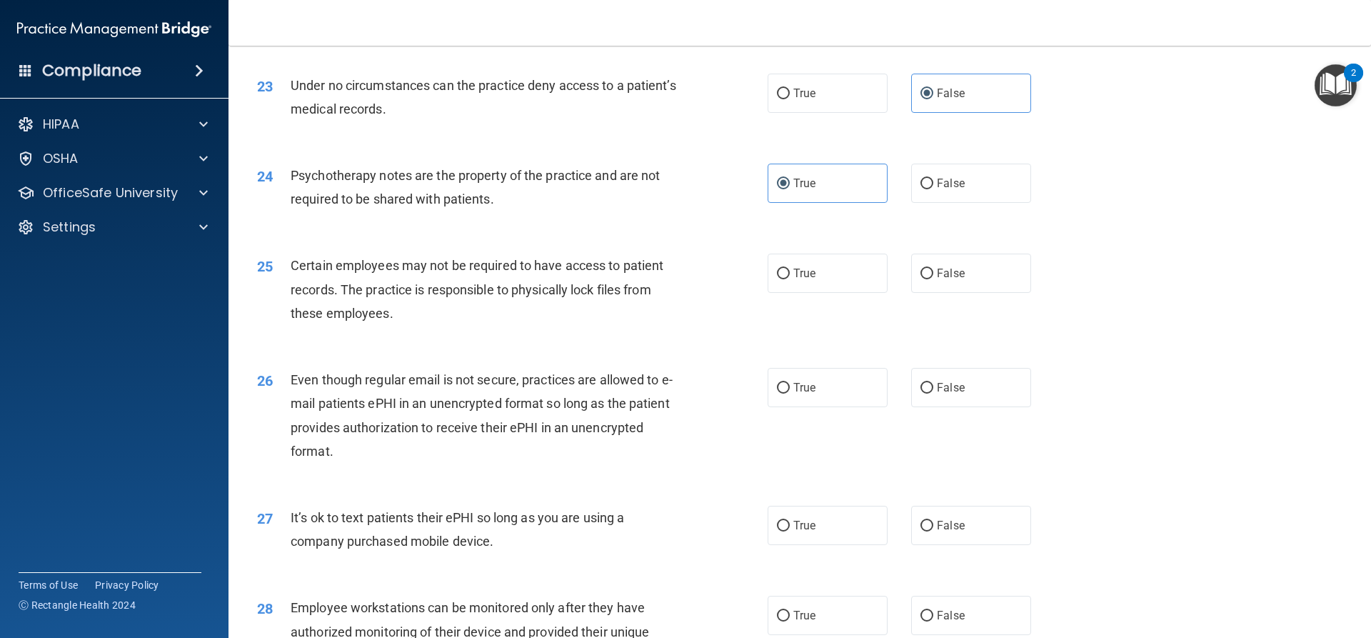
scroll to position [2570, 0]
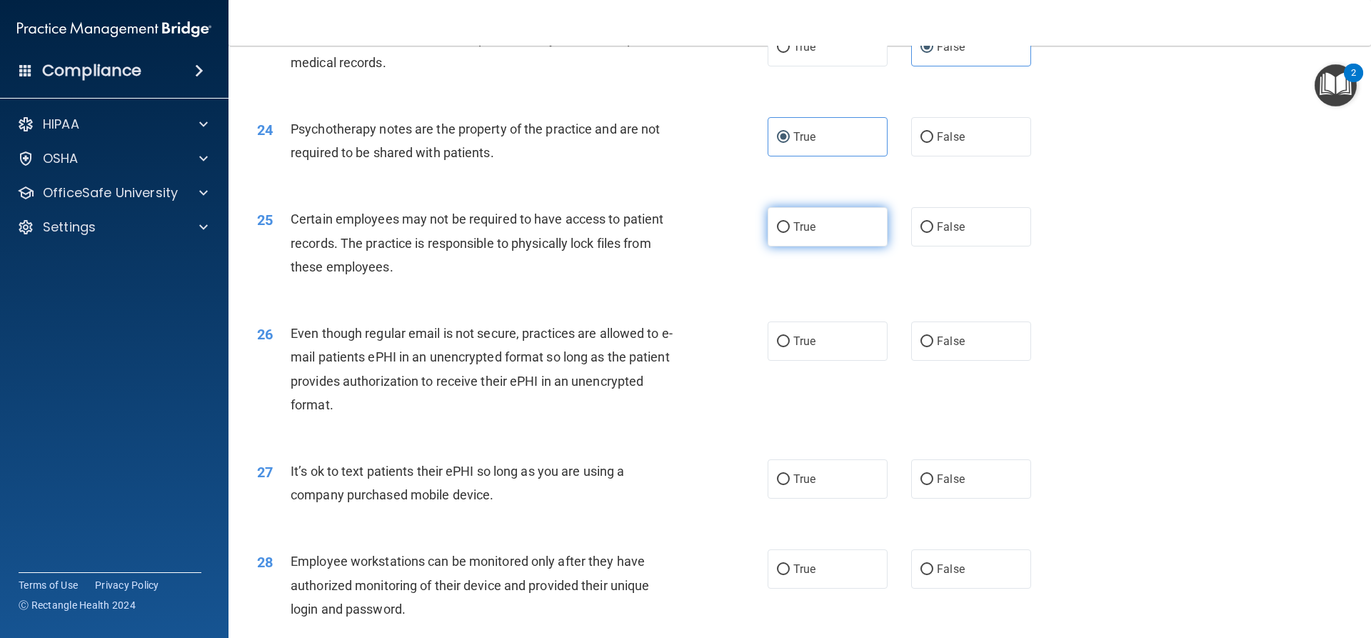
click at [816, 246] on label "True" at bounding box center [827, 226] width 120 height 39
click at [790, 233] on input "True" at bounding box center [783, 227] width 13 height 11
radio input "true"
click at [827, 361] on label "True" at bounding box center [827, 340] width 120 height 39
click at [790, 347] on input "True" at bounding box center [783, 341] width 13 height 11
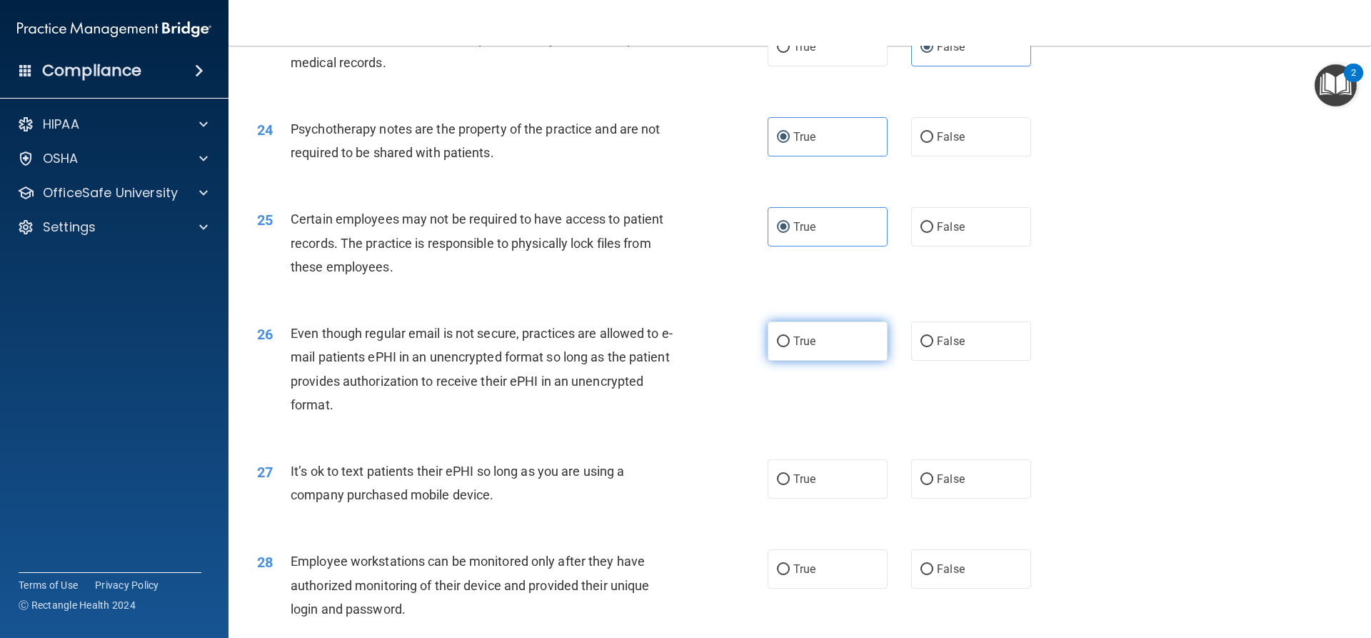
radio input "true"
click at [957, 498] on label "False" at bounding box center [971, 478] width 120 height 39
click at [933, 485] on input "False" at bounding box center [926, 479] width 13 height 11
radio input "true"
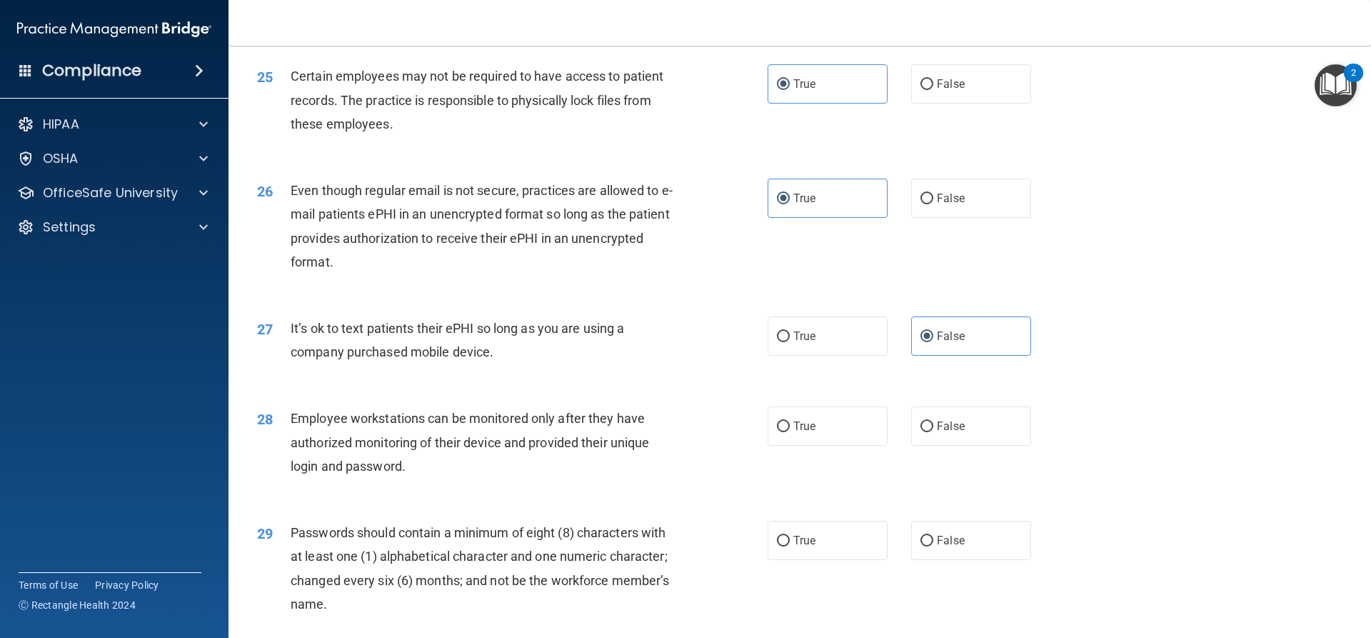
scroll to position [2784, 0]
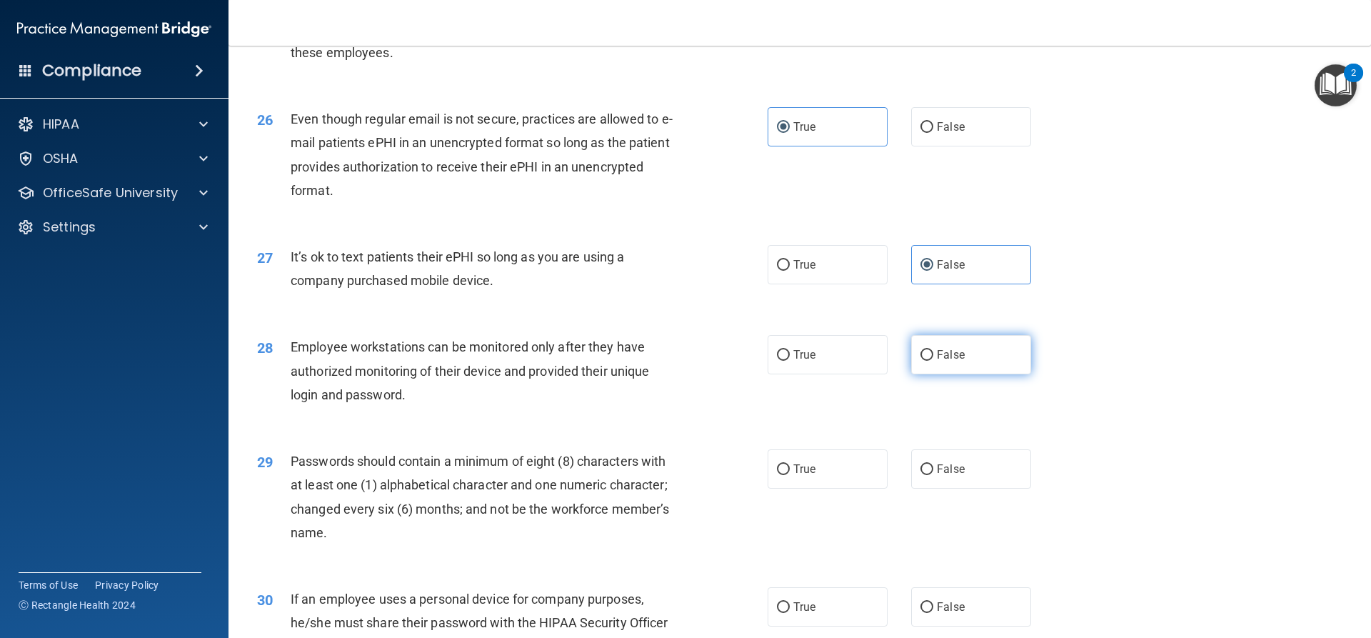
click at [969, 374] on label "False" at bounding box center [971, 354] width 120 height 39
click at [933, 361] on input "False" at bounding box center [926, 355] width 13 height 11
radio input "true"
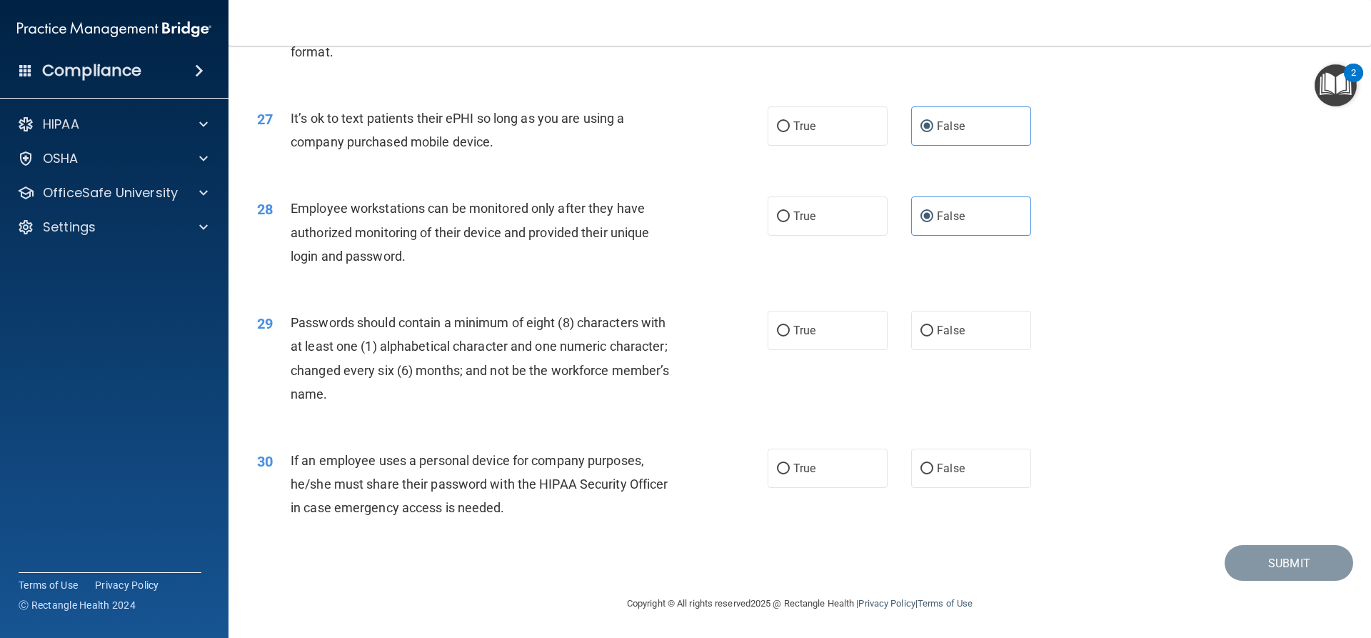
scroll to position [2946, 0]
click at [822, 349] on label "True" at bounding box center [827, 330] width 120 height 39
click at [790, 336] on input "True" at bounding box center [783, 331] width 13 height 11
radio input "true"
click at [930, 476] on label "False" at bounding box center [971, 467] width 120 height 39
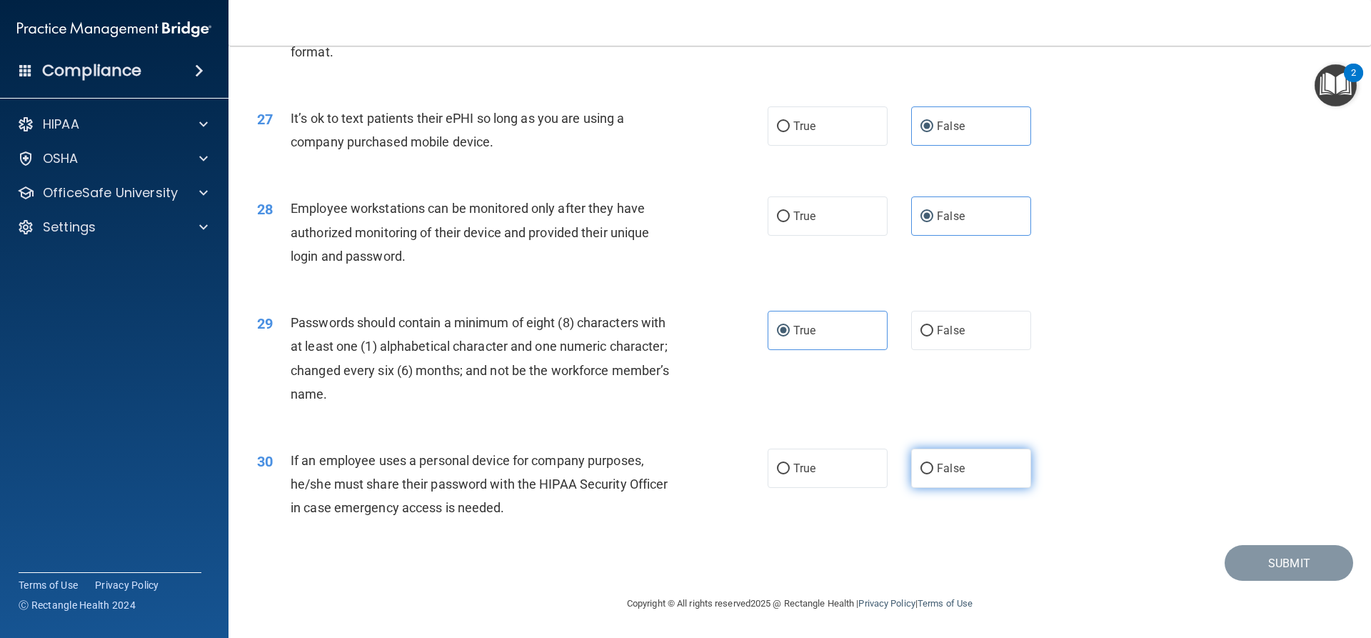
click at [930, 474] on input "False" at bounding box center [926, 468] width 13 height 11
radio input "true"
click at [1253, 553] on button "Submit" at bounding box center [1288, 563] width 129 height 36
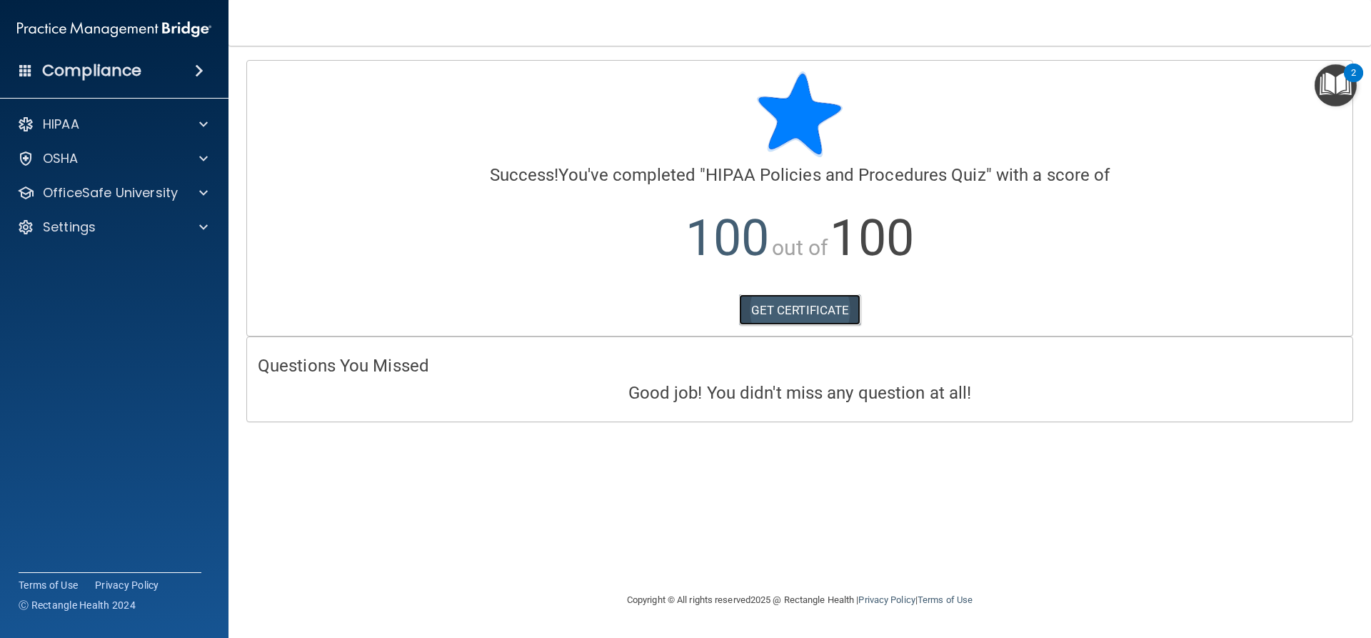
click at [822, 310] on link "GET CERTIFICATE" at bounding box center [800, 309] width 122 height 31
click at [198, 181] on div "OfficeSafe University" at bounding box center [114, 192] width 229 height 29
click at [198, 193] on div at bounding box center [201, 192] width 36 height 17
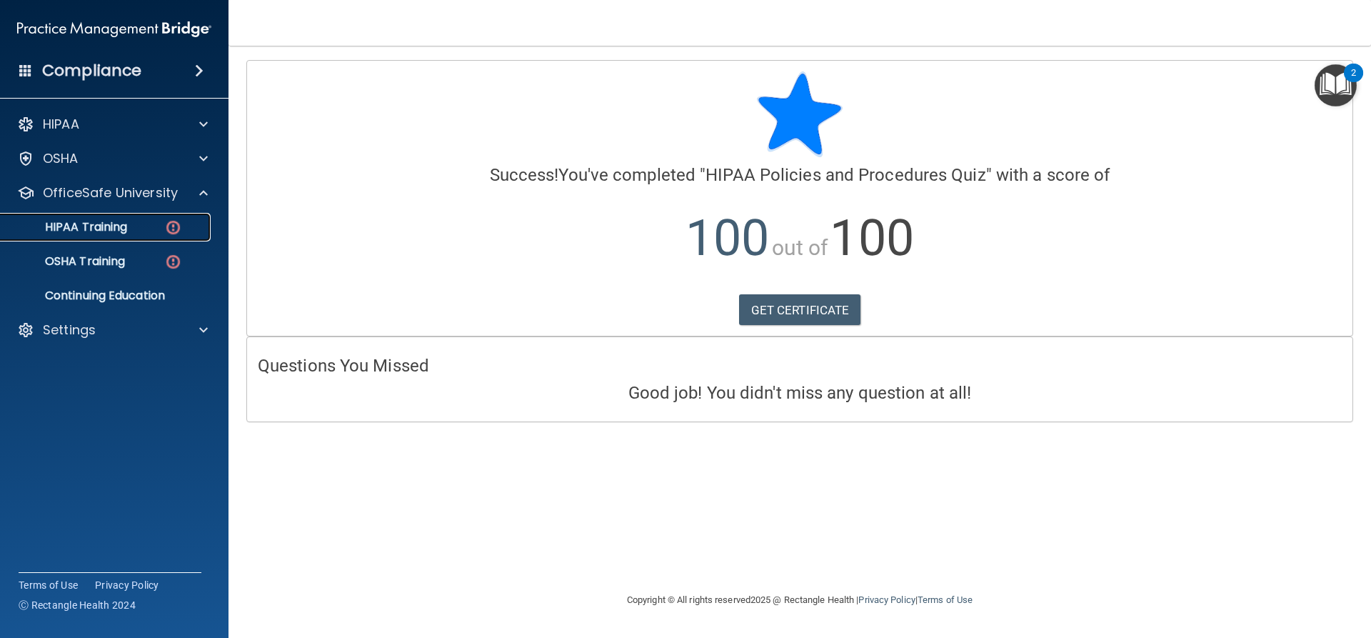
click at [124, 229] on p "HIPAA Training" at bounding box center [68, 227] width 118 height 14
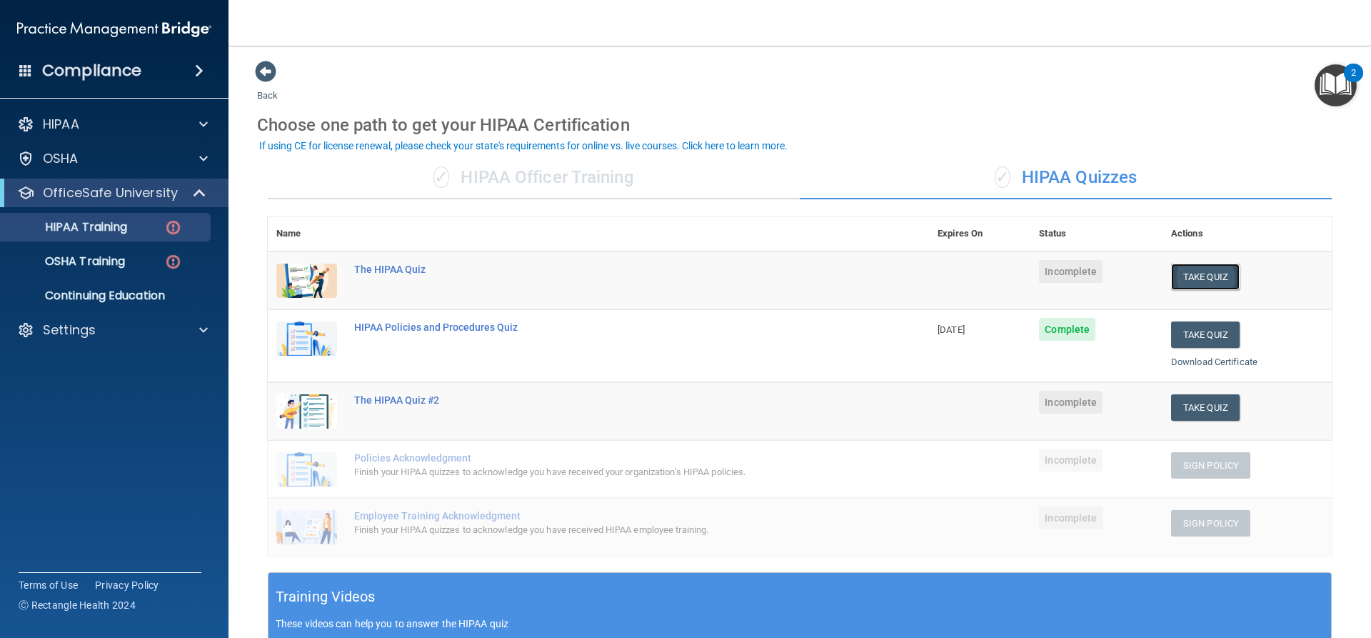
click at [1192, 273] on button "Take Quiz" at bounding box center [1205, 276] width 69 height 26
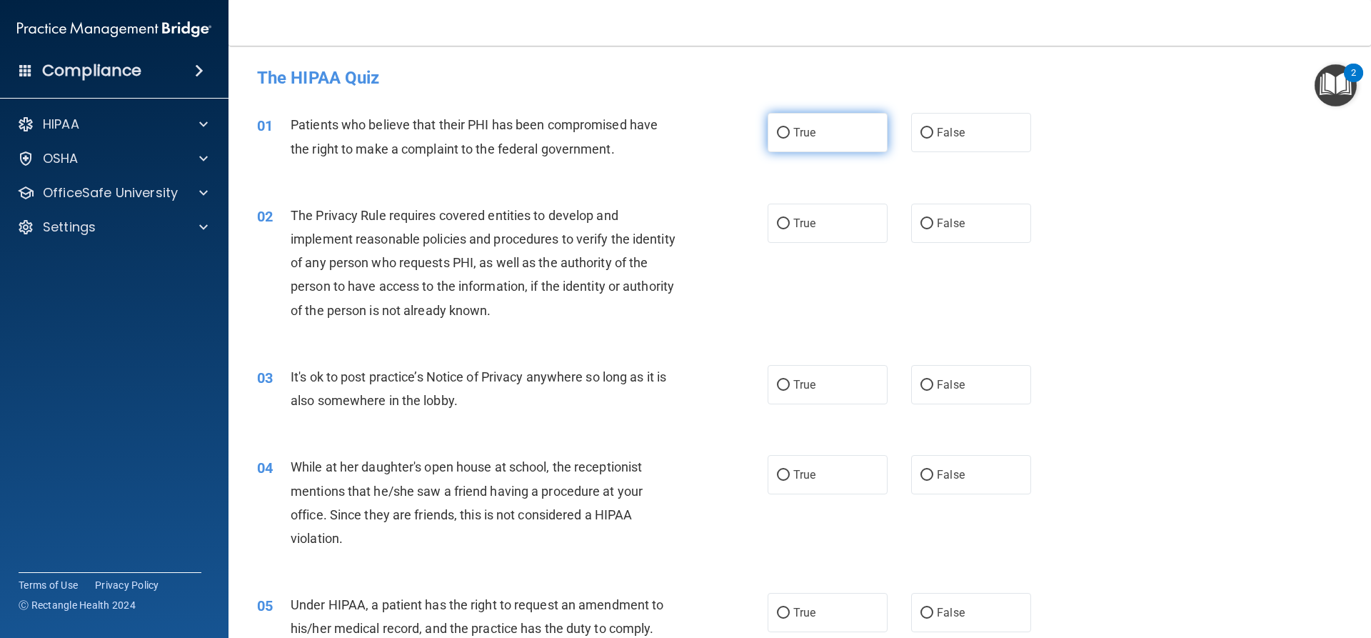
click at [823, 137] on label "True" at bounding box center [827, 132] width 120 height 39
click at [790, 137] on input "True" at bounding box center [783, 133] width 13 height 11
radio input "true"
click at [812, 215] on label "True" at bounding box center [827, 222] width 120 height 39
click at [790, 218] on input "True" at bounding box center [783, 223] width 13 height 11
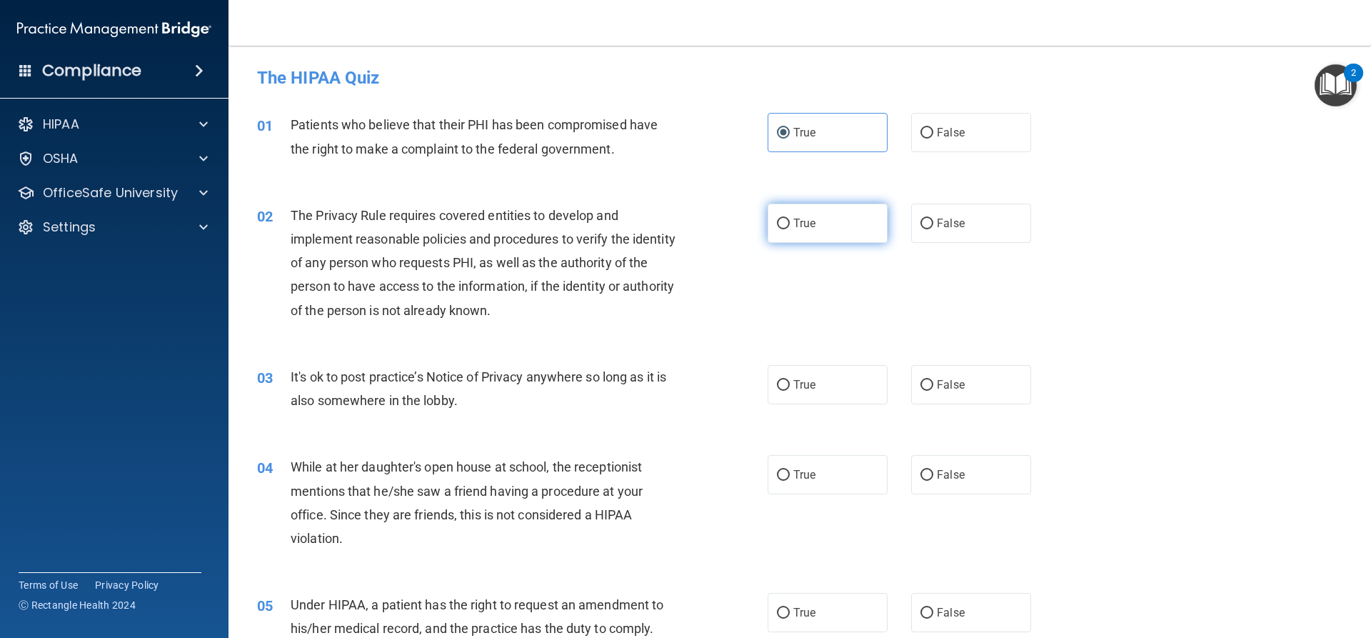
radio input "true"
click at [802, 373] on label "True" at bounding box center [827, 384] width 120 height 39
click at [790, 380] on input "True" at bounding box center [783, 385] width 13 height 11
radio input "true"
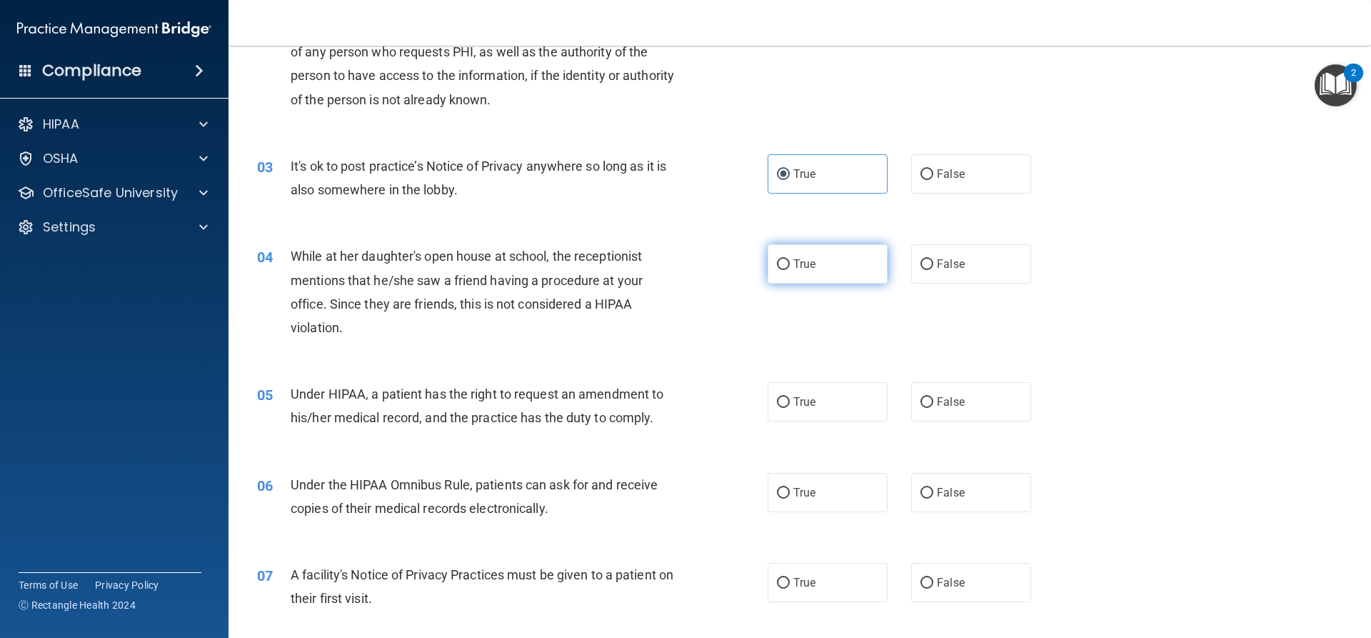
scroll to position [214, 0]
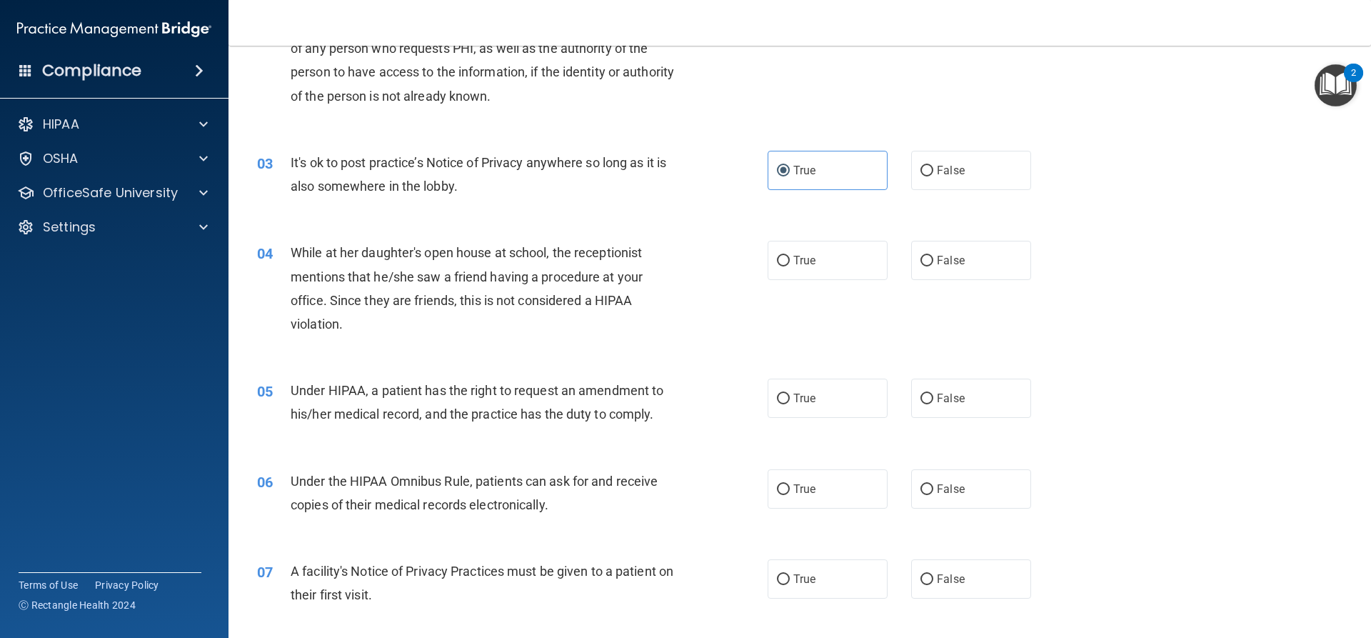
drag, startPoint x: 822, startPoint y: 241, endPoint x: 807, endPoint y: 316, distance: 77.0
click at [823, 242] on label "True" at bounding box center [827, 260] width 120 height 39
click at [790, 256] on input "True" at bounding box center [783, 261] width 13 height 11
radio input "true"
click at [799, 390] on label "True" at bounding box center [827, 397] width 120 height 39
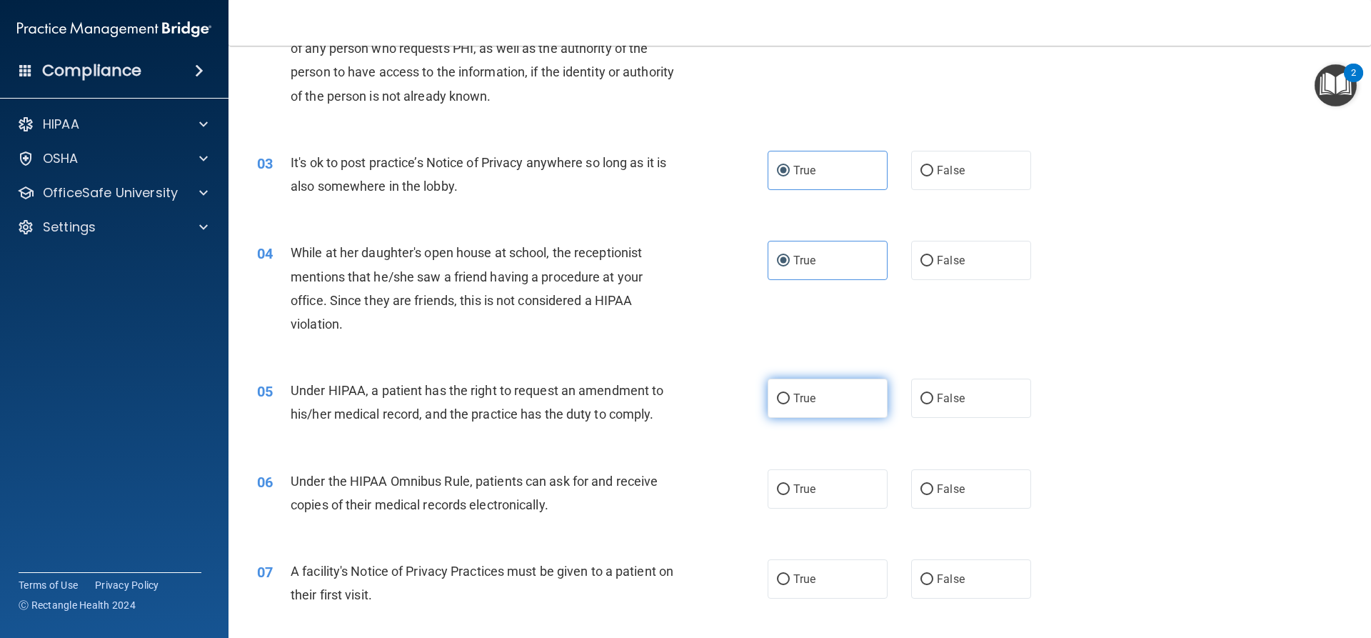
click at [790, 393] on input "True" at bounding box center [783, 398] width 13 height 11
radio input "true"
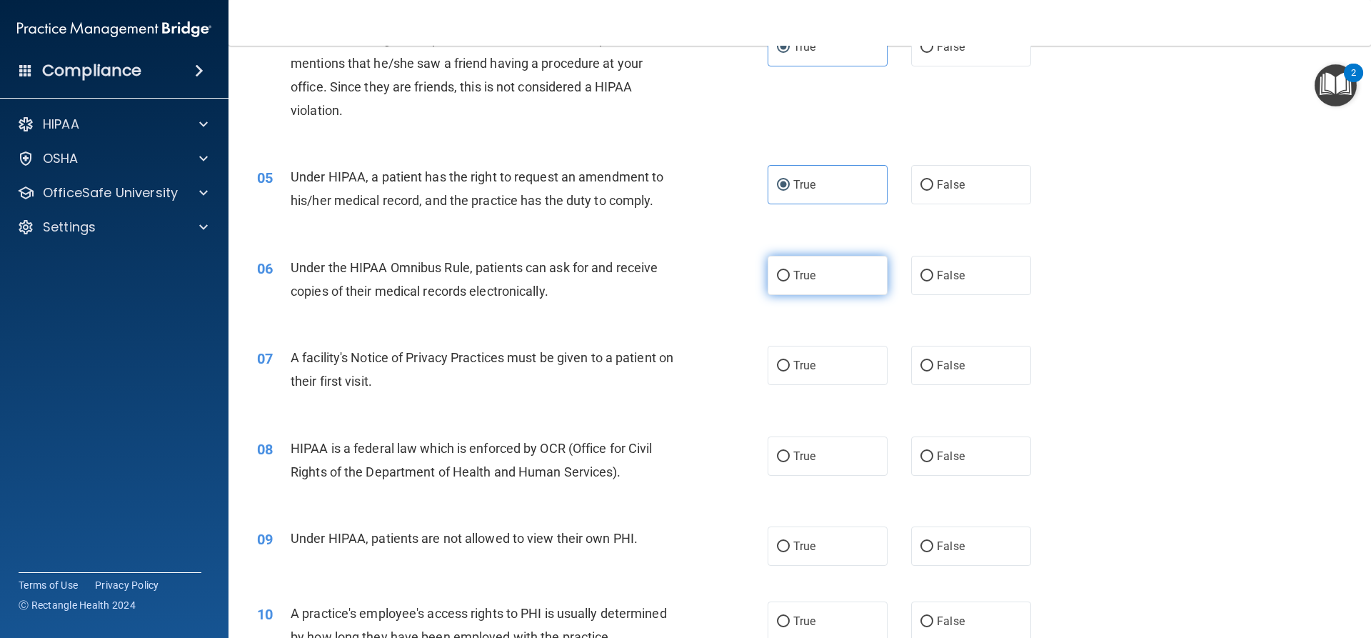
scroll to position [428, 0]
drag, startPoint x: 813, startPoint y: 280, endPoint x: 814, endPoint y: 287, distance: 7.2
click at [813, 281] on label "True" at bounding box center [827, 274] width 120 height 39
click at [790, 281] on input "True" at bounding box center [783, 275] width 13 height 11
radio input "true"
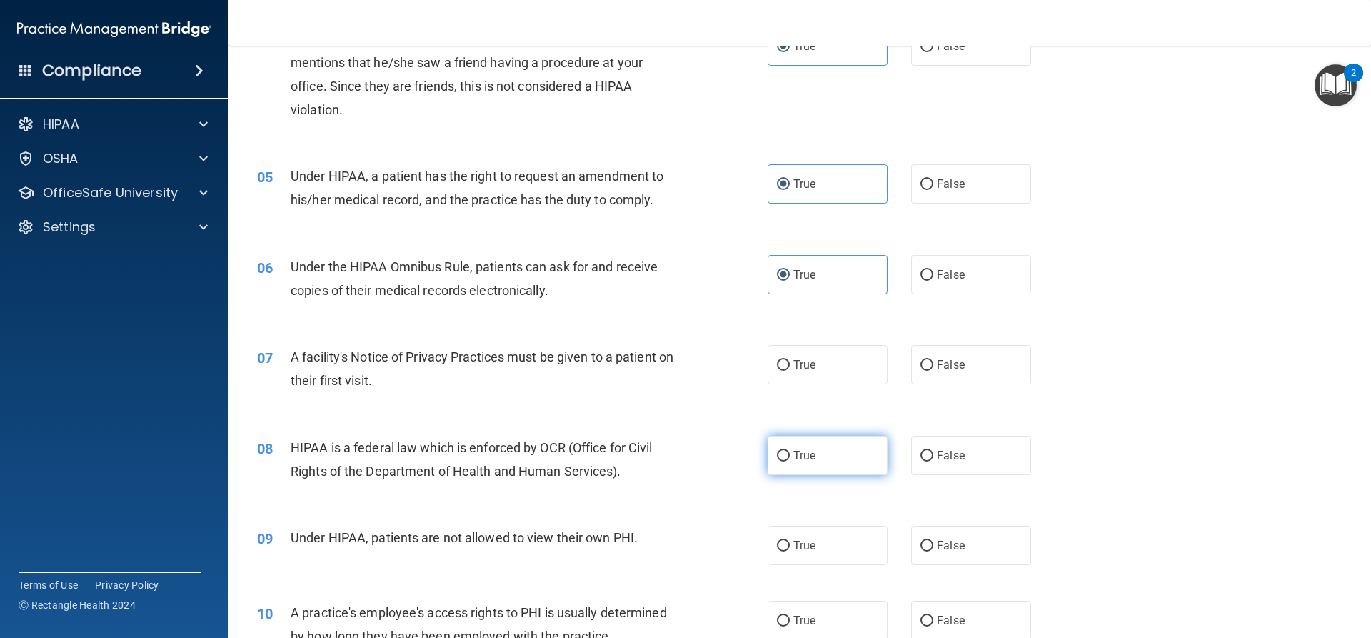
drag, startPoint x: 801, startPoint y: 365, endPoint x: 820, endPoint y: 437, distance: 74.6
click at [803, 368] on span "True" at bounding box center [804, 365] width 22 height 14
click at [824, 454] on label "True" at bounding box center [827, 454] width 120 height 39
click at [790, 454] on input "True" at bounding box center [783, 455] width 13 height 11
radio input "true"
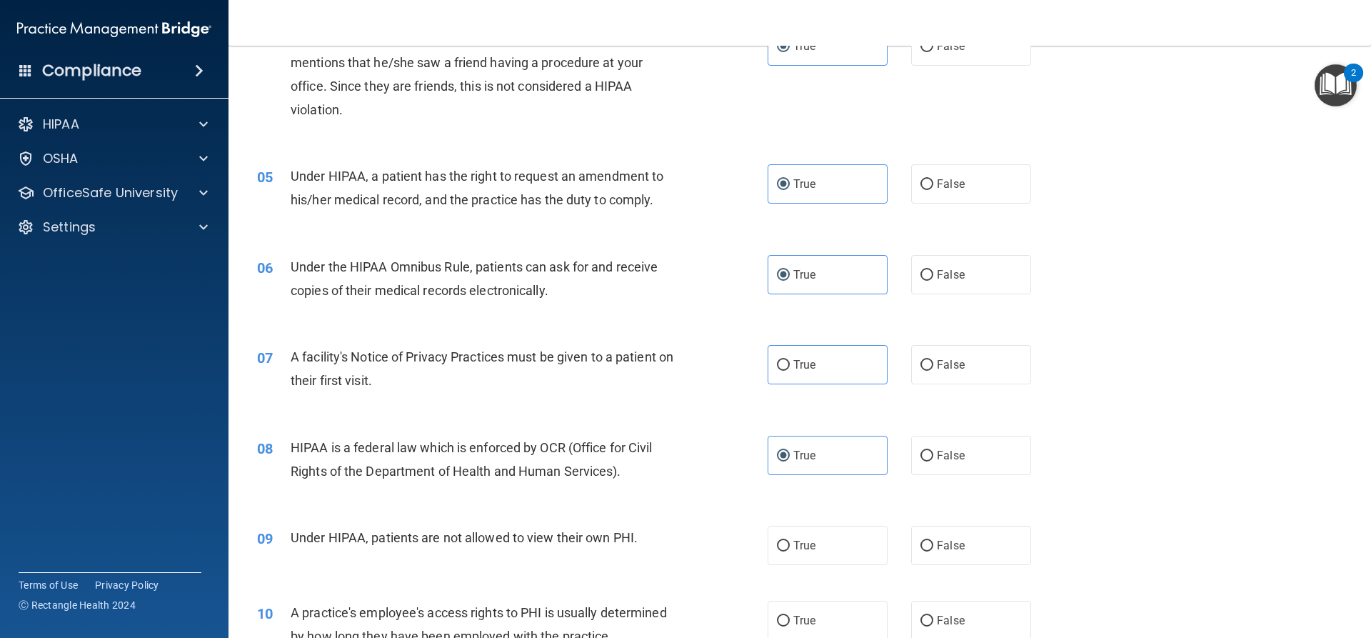
drag, startPoint x: 790, startPoint y: 356, endPoint x: 713, endPoint y: 365, distance: 77.0
click at [792, 355] on label "True" at bounding box center [827, 364] width 120 height 39
click at [782, 353] on label "True" at bounding box center [827, 364] width 120 height 39
click at [782, 360] on input "True" at bounding box center [783, 365] width 13 height 11
radio input "true"
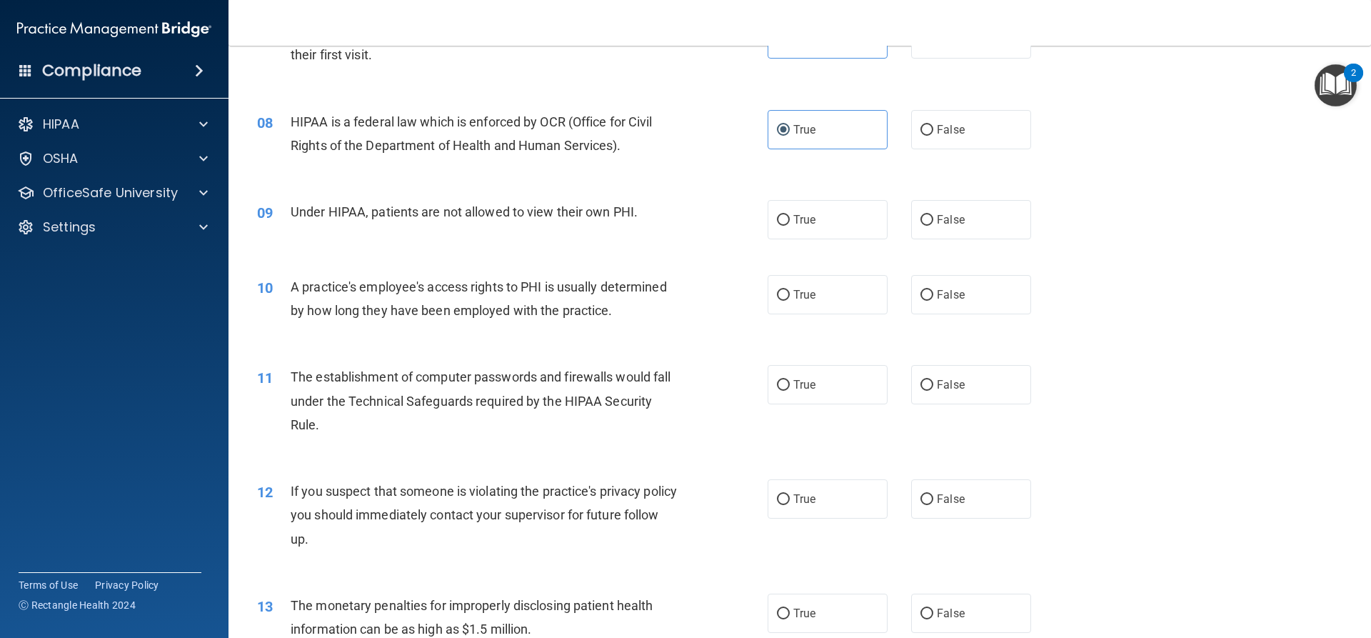
scroll to position [785, 0]
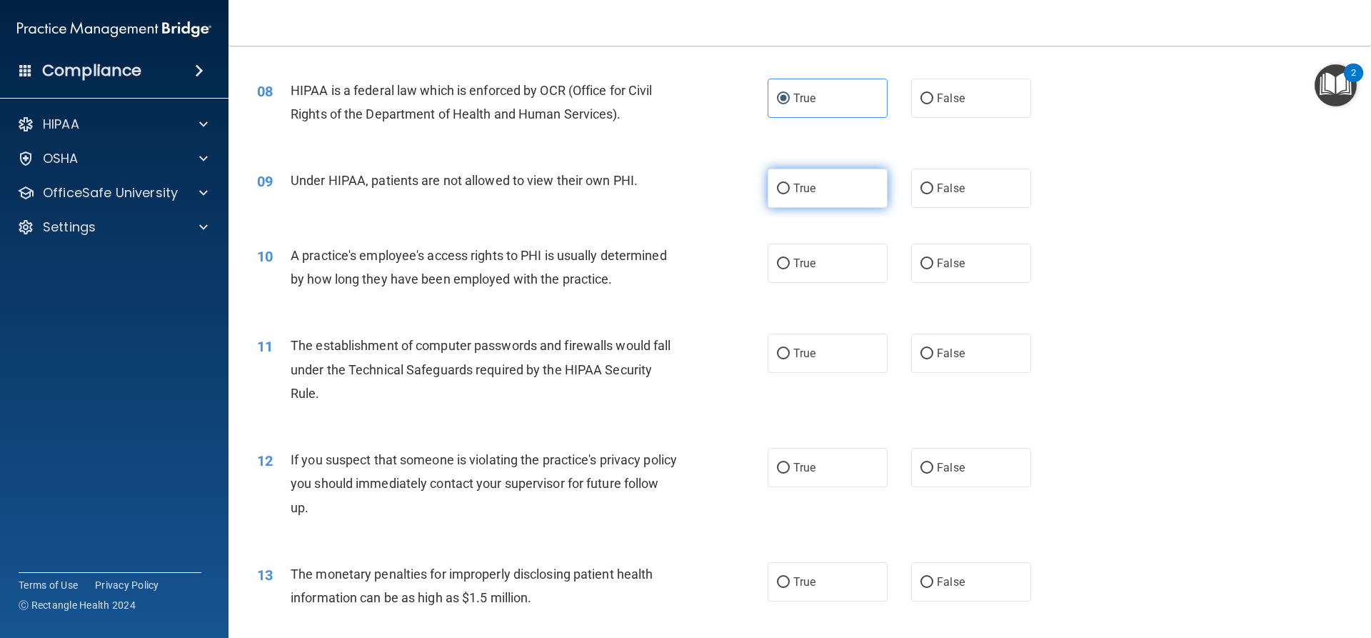
click at [787, 191] on label "True" at bounding box center [827, 187] width 120 height 39
click at [787, 191] on input "True" at bounding box center [783, 188] width 13 height 11
radio input "true"
click at [779, 265] on input "True" at bounding box center [783, 263] width 13 height 11
radio input "true"
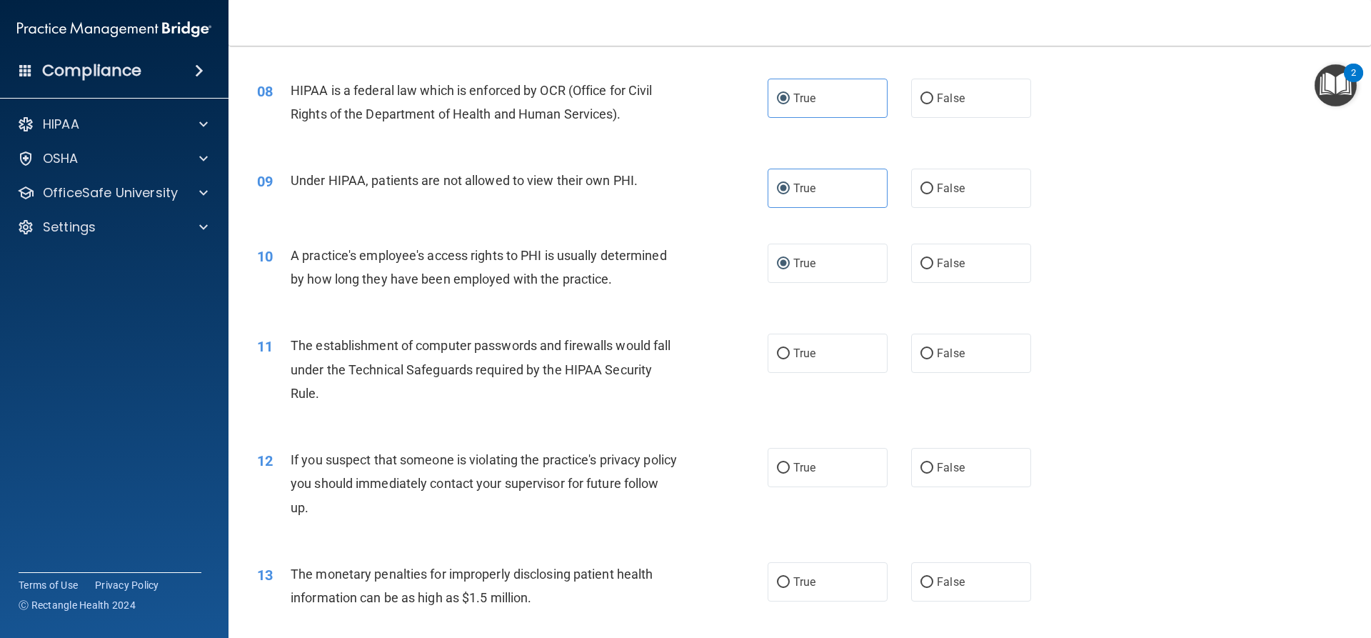
drag, startPoint x: 787, startPoint y: 358, endPoint x: 783, endPoint y: 383, distance: 25.4
click at [787, 358] on label "True" at bounding box center [827, 352] width 120 height 39
click at [787, 358] on input "True" at bounding box center [783, 353] width 13 height 11
radio input "true"
click at [787, 478] on label "True" at bounding box center [827, 467] width 120 height 39
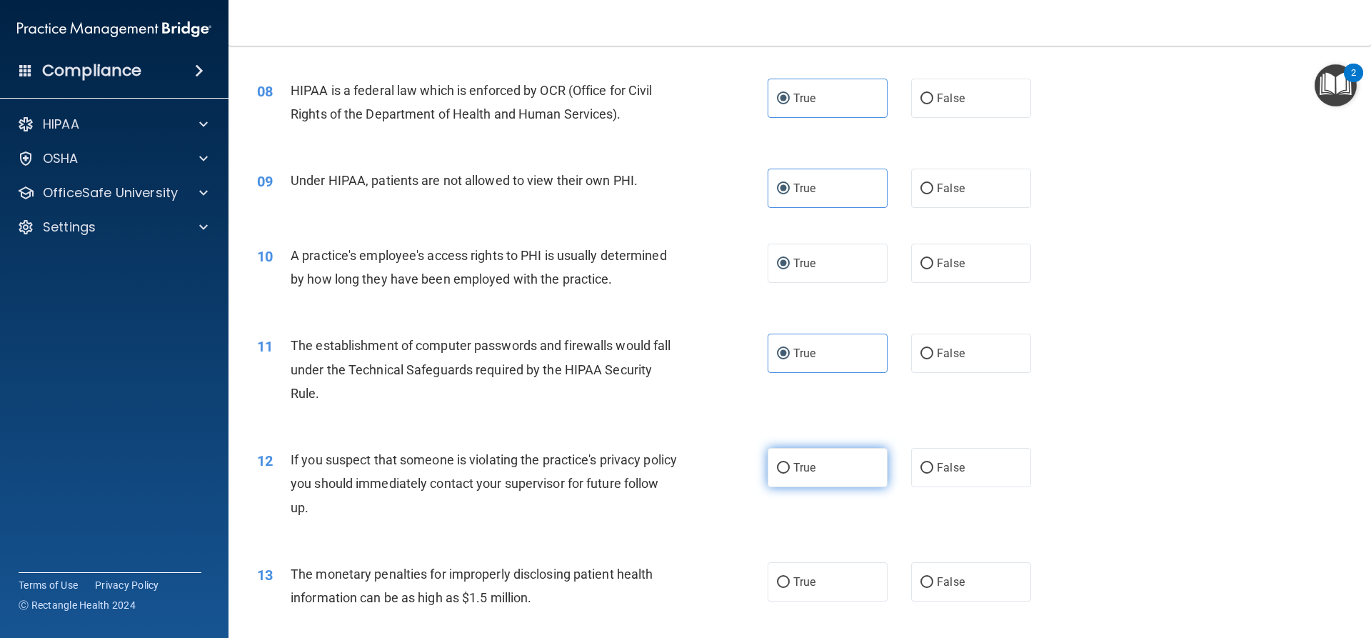
click at [787, 473] on input "True" at bounding box center [783, 468] width 13 height 11
radio input "true"
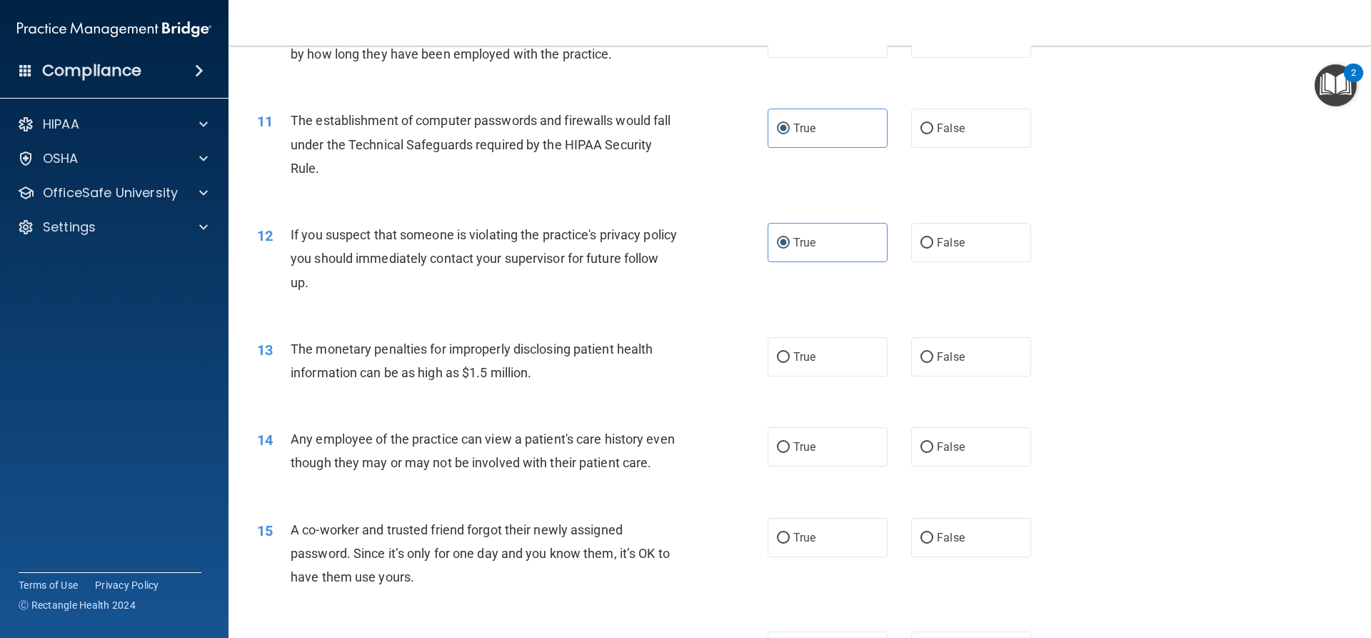
scroll to position [1071, 0]
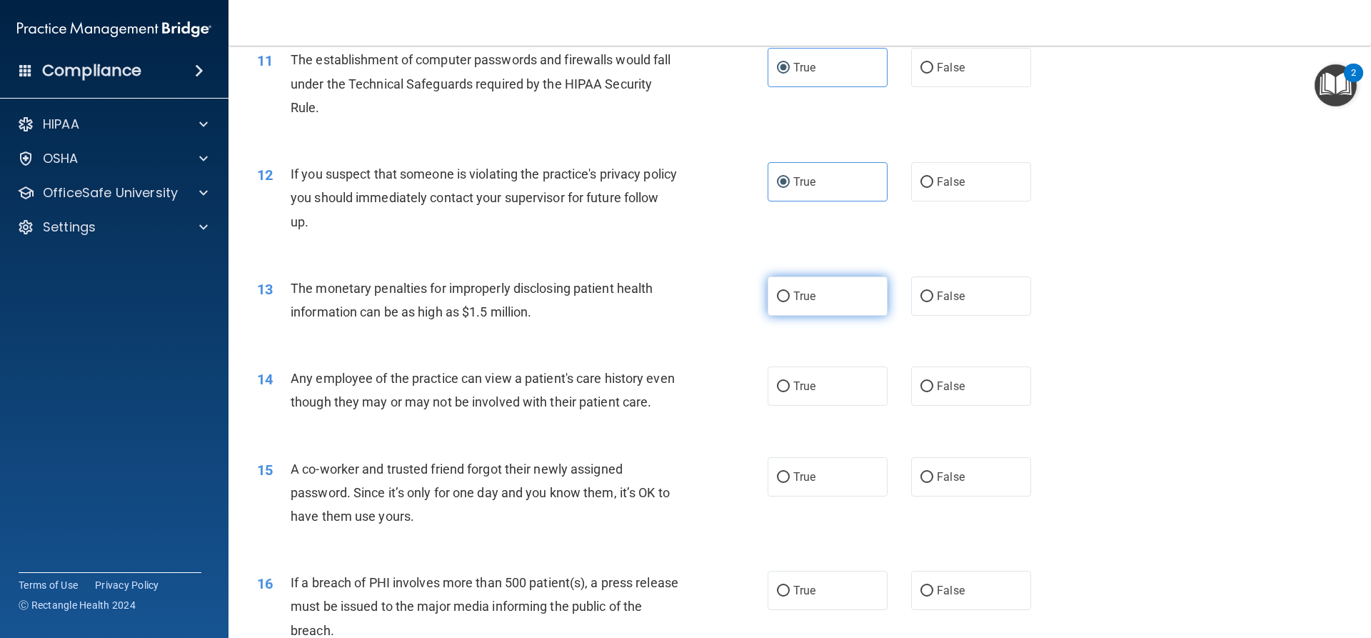
click at [779, 306] on label "True" at bounding box center [827, 295] width 120 height 39
click at [779, 302] on input "True" at bounding box center [783, 296] width 13 height 11
radio input "true"
drag, startPoint x: 780, startPoint y: 391, endPoint x: 776, endPoint y: 452, distance: 60.8
click at [780, 392] on input "True" at bounding box center [783, 386] width 13 height 11
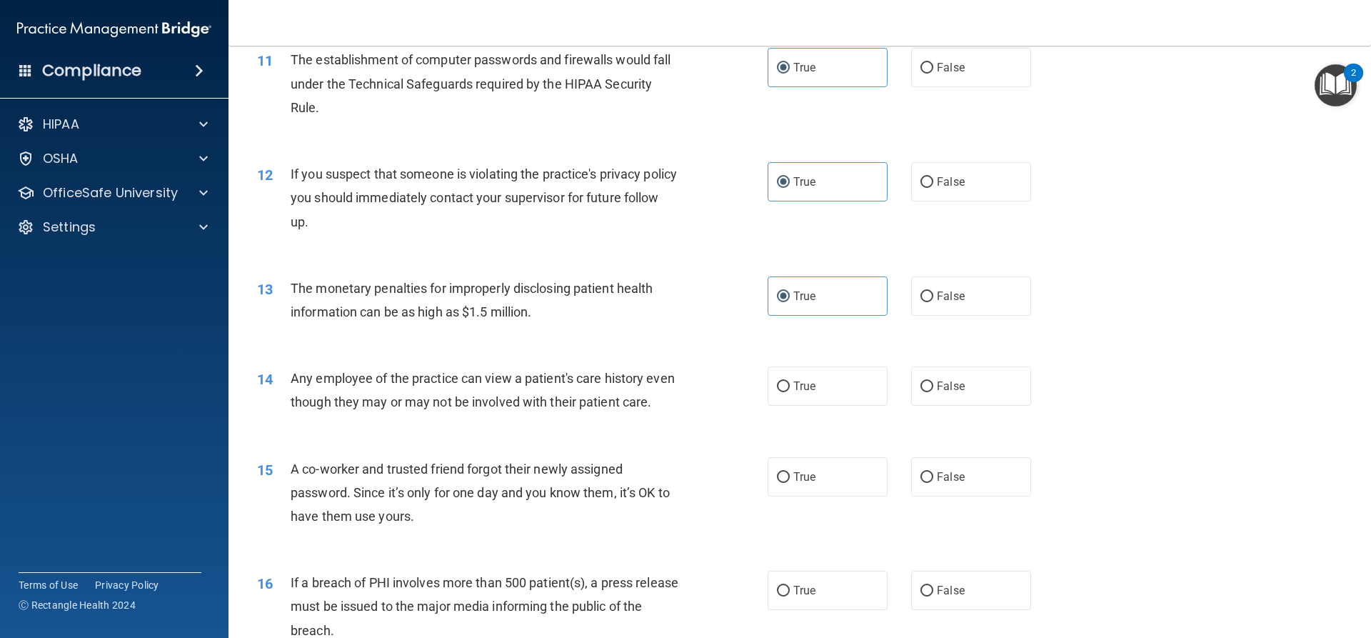
radio input "true"
drag, startPoint x: 800, startPoint y: 500, endPoint x: 780, endPoint y: 485, distance: 25.0
click at [800, 483] on span "True" at bounding box center [804, 477] width 22 height 14
click at [790, 483] on input "True" at bounding box center [783, 477] width 13 height 11
radio input "true"
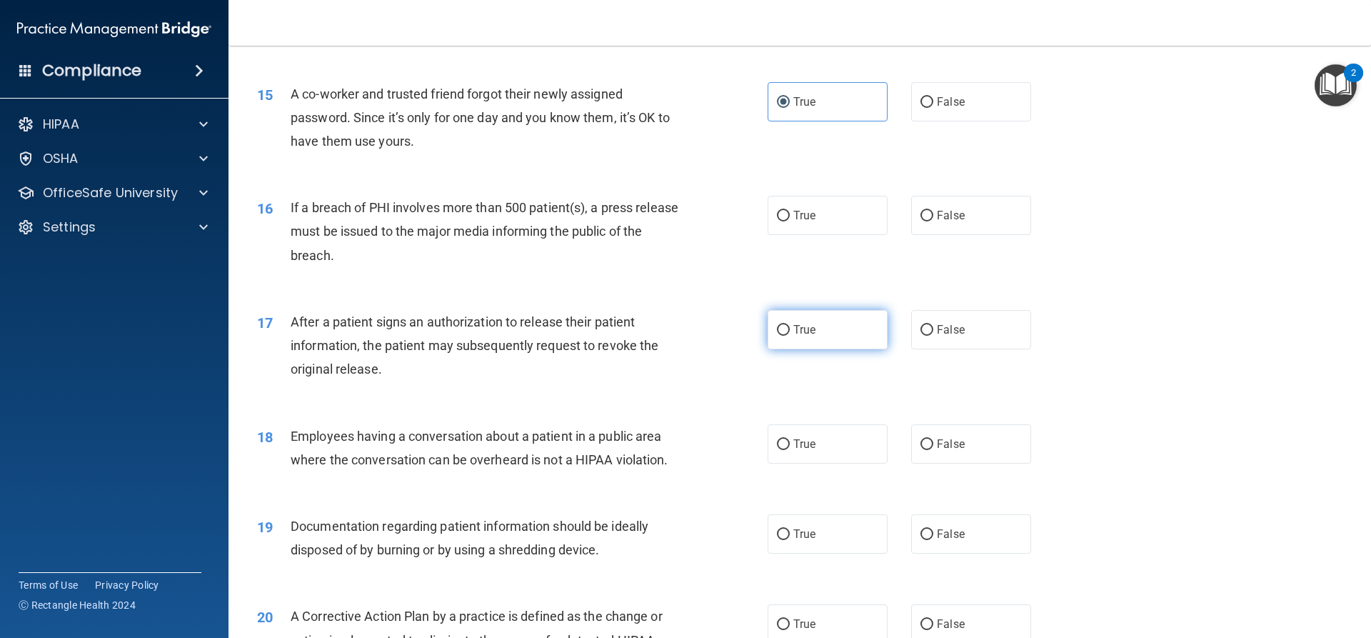
scroll to position [1499, 0]
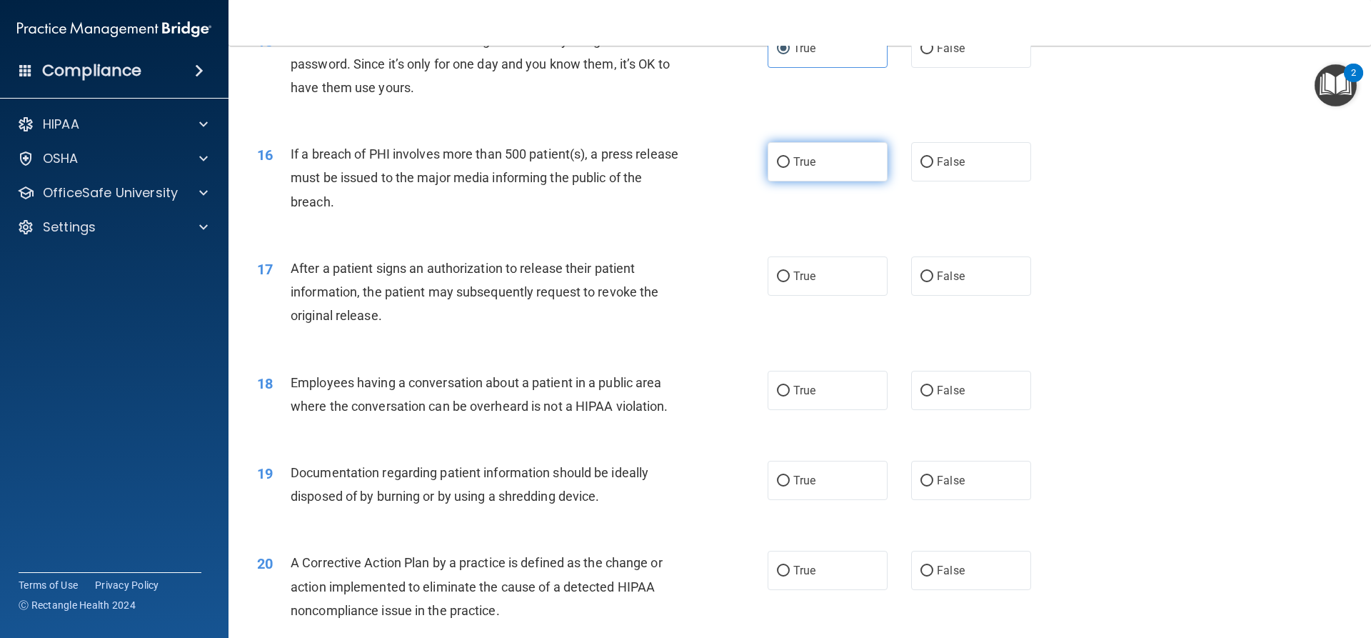
click at [839, 181] on label "True" at bounding box center [827, 161] width 120 height 39
click at [790, 168] on input "True" at bounding box center [783, 162] width 13 height 11
radio input "true"
drag, startPoint x: 804, startPoint y: 303, endPoint x: 806, endPoint y: 358, distance: 55.0
click at [804, 283] on span "True" at bounding box center [804, 276] width 22 height 14
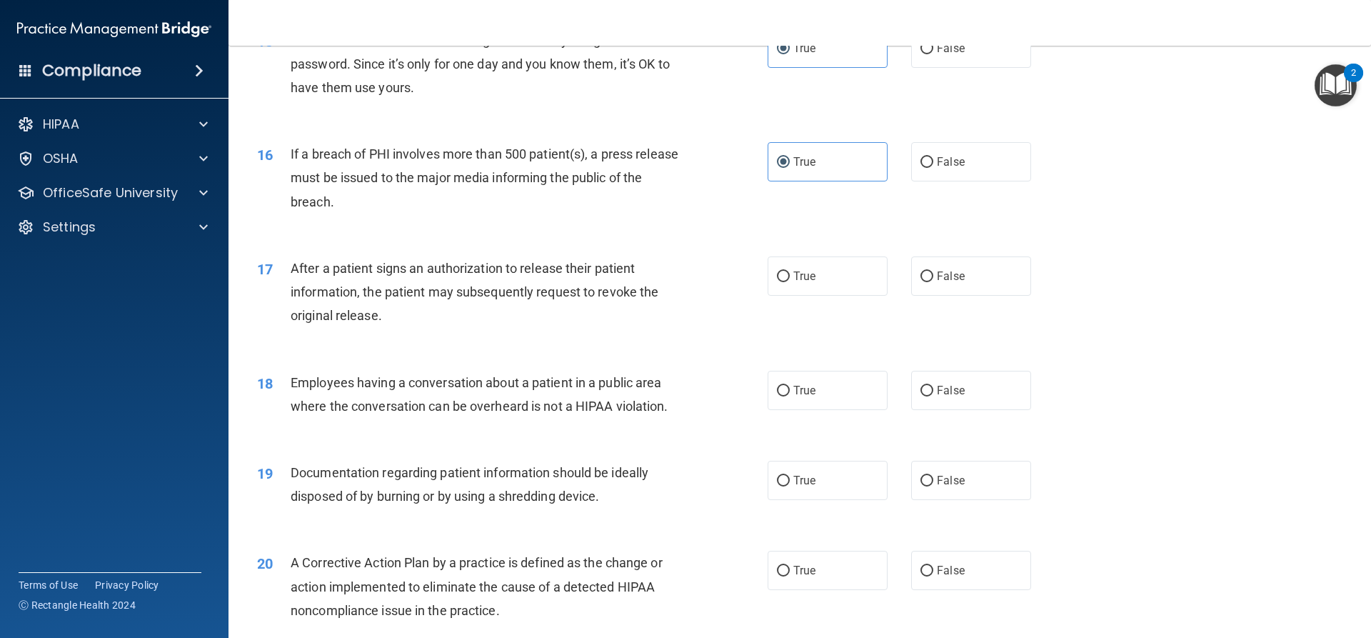
click at [790, 282] on input "True" at bounding box center [783, 276] width 13 height 11
radio input "true"
drag, startPoint x: 807, startPoint y: 410, endPoint x: 805, endPoint y: 464, distance: 54.3
click at [807, 397] on span "True" at bounding box center [804, 390] width 22 height 14
click at [790, 396] on input "True" at bounding box center [783, 391] width 13 height 11
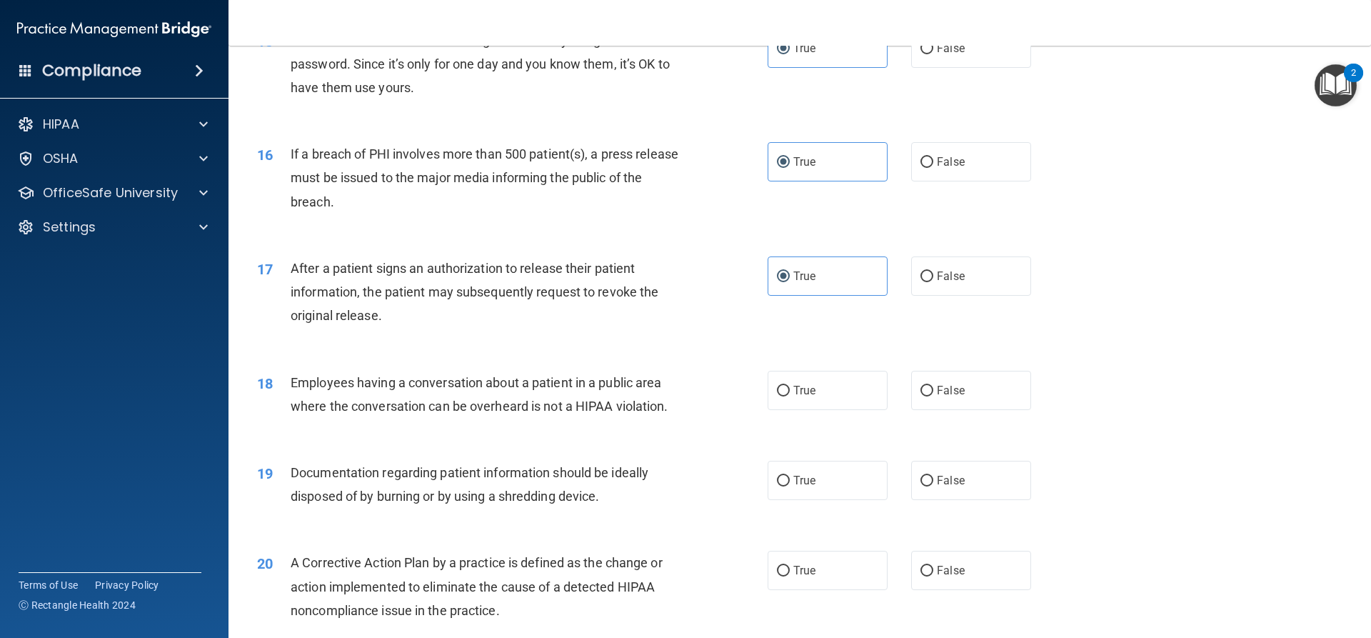
radio input "true"
click at [816, 500] on label "True" at bounding box center [827, 479] width 120 height 39
click at [790, 486] on input "True" at bounding box center [783, 480] width 13 height 11
radio input "true"
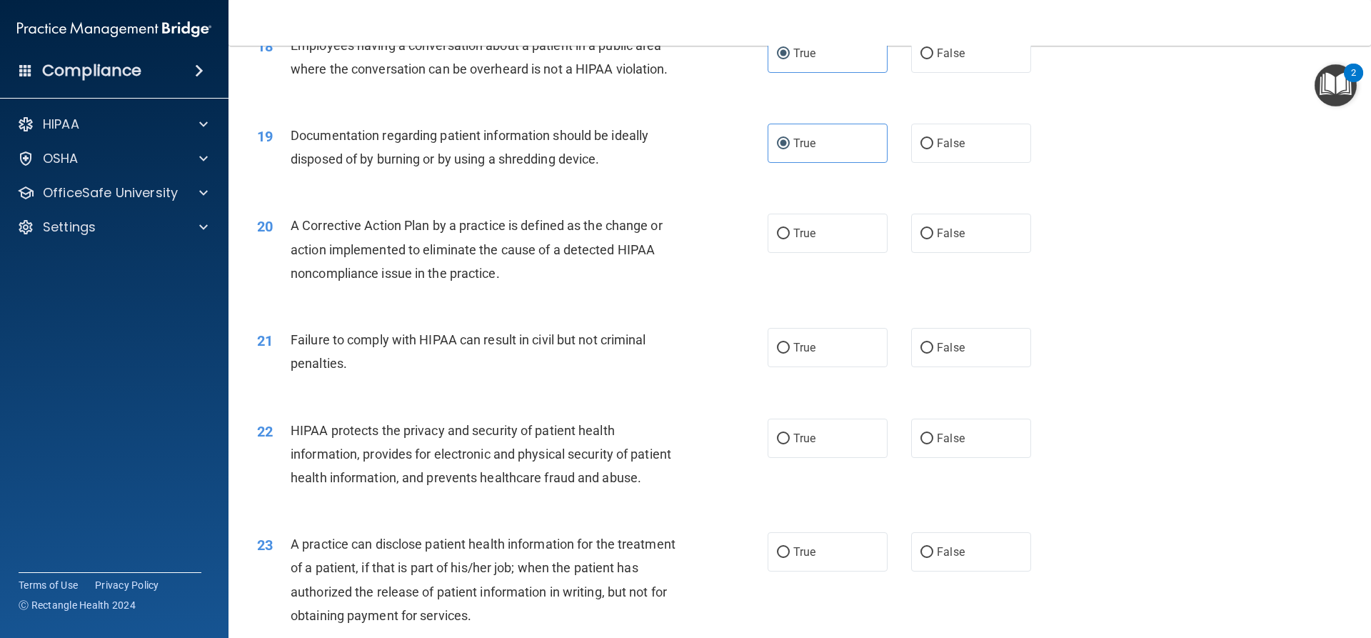
scroll to position [1856, 0]
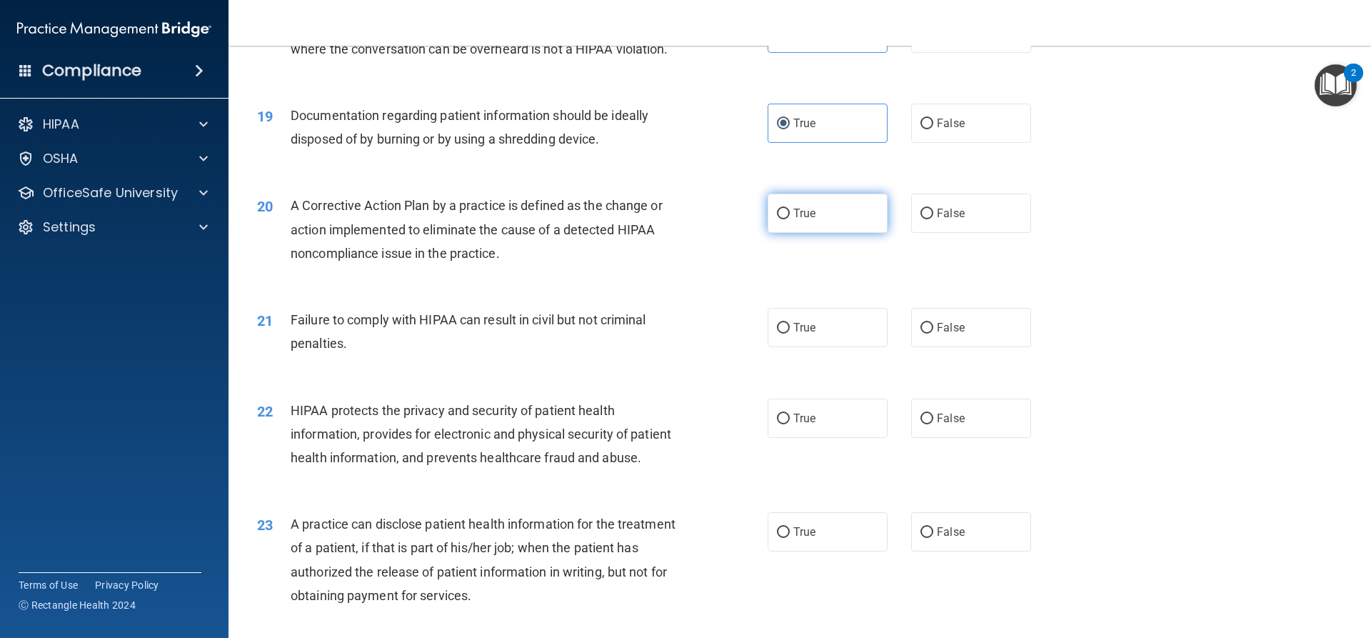
click at [795, 221] on label "True" at bounding box center [827, 212] width 120 height 39
click at [790, 219] on input "True" at bounding box center [783, 213] width 13 height 11
radio input "true"
click at [797, 343] on label "True" at bounding box center [827, 327] width 120 height 39
click at [790, 333] on input "True" at bounding box center [783, 328] width 13 height 11
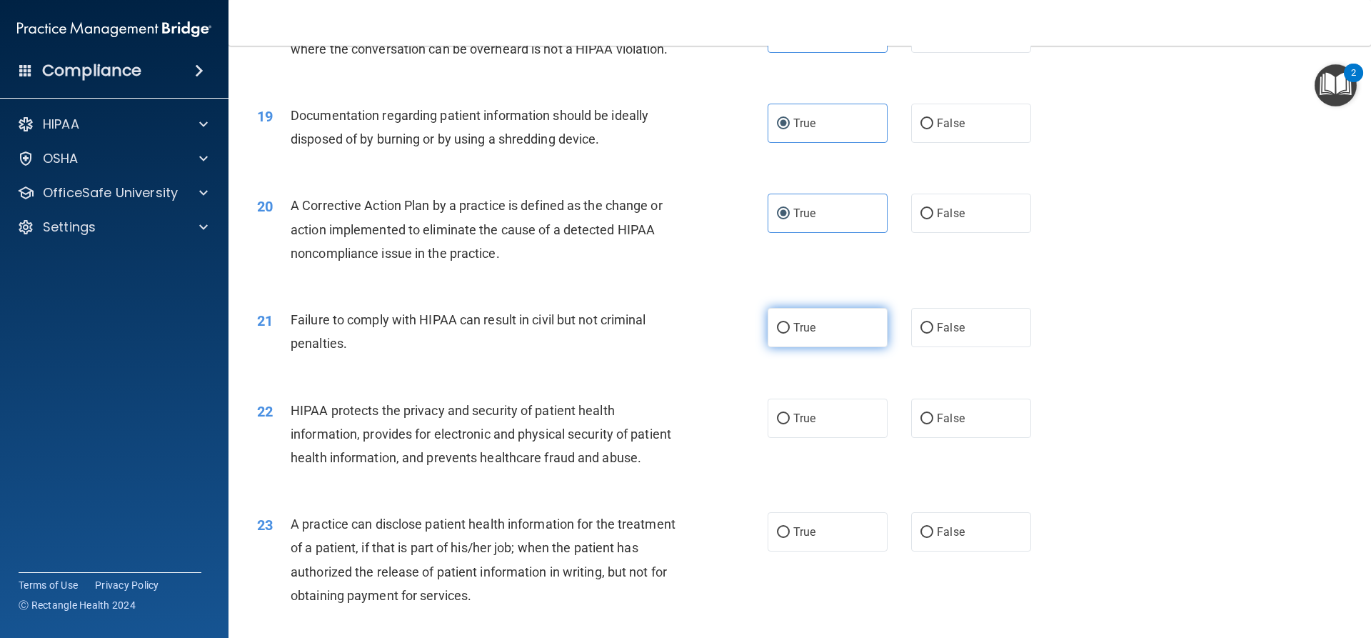
radio input "true"
drag, startPoint x: 814, startPoint y: 446, endPoint x: 750, endPoint y: 444, distance: 64.3
click at [813, 438] on label "True" at bounding box center [827, 417] width 120 height 39
click at [790, 424] on input "True" at bounding box center [783, 418] width 13 height 11
radio input "true"
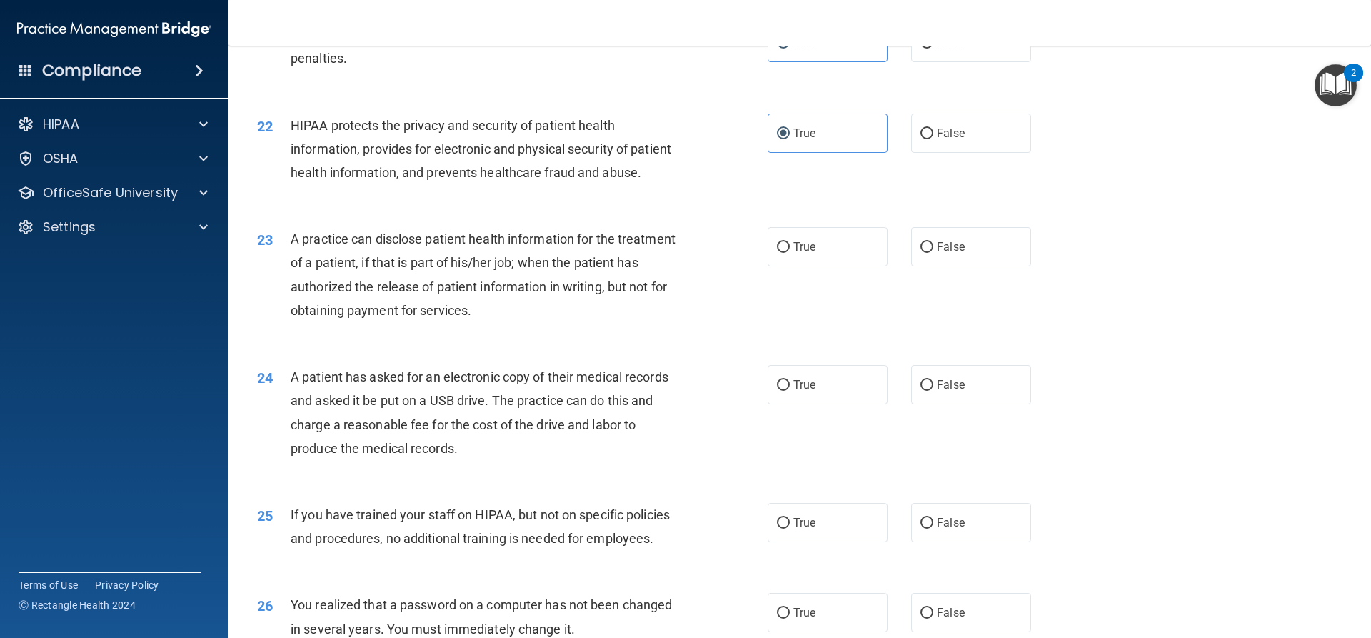
scroll to position [2142, 0]
click at [808, 268] on div "23 A practice can disclose patient health information for the treatment of a pa…" at bounding box center [799, 277] width 1107 height 138
click at [802, 253] on span "True" at bounding box center [804, 246] width 22 height 14
click at [790, 252] on input "True" at bounding box center [783, 246] width 13 height 11
radio input "true"
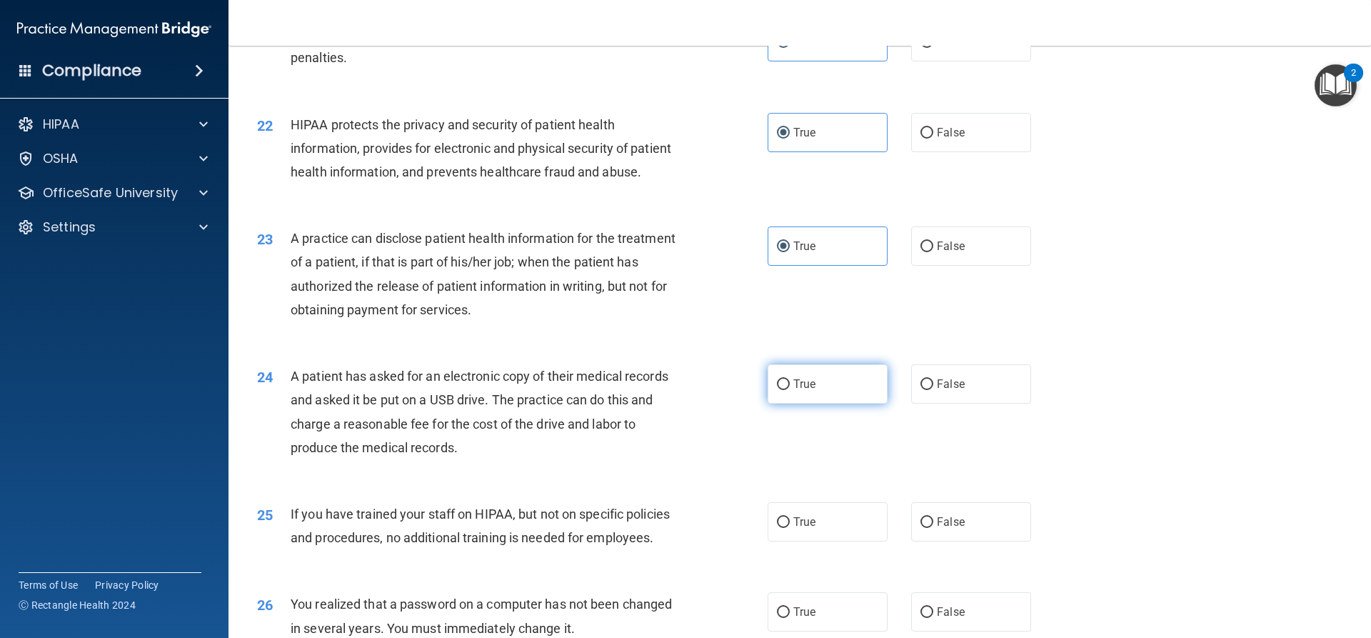
click at [805, 403] on label "True" at bounding box center [827, 383] width 120 height 39
click at [790, 390] on input "True" at bounding box center [783, 384] width 13 height 11
radio input "true"
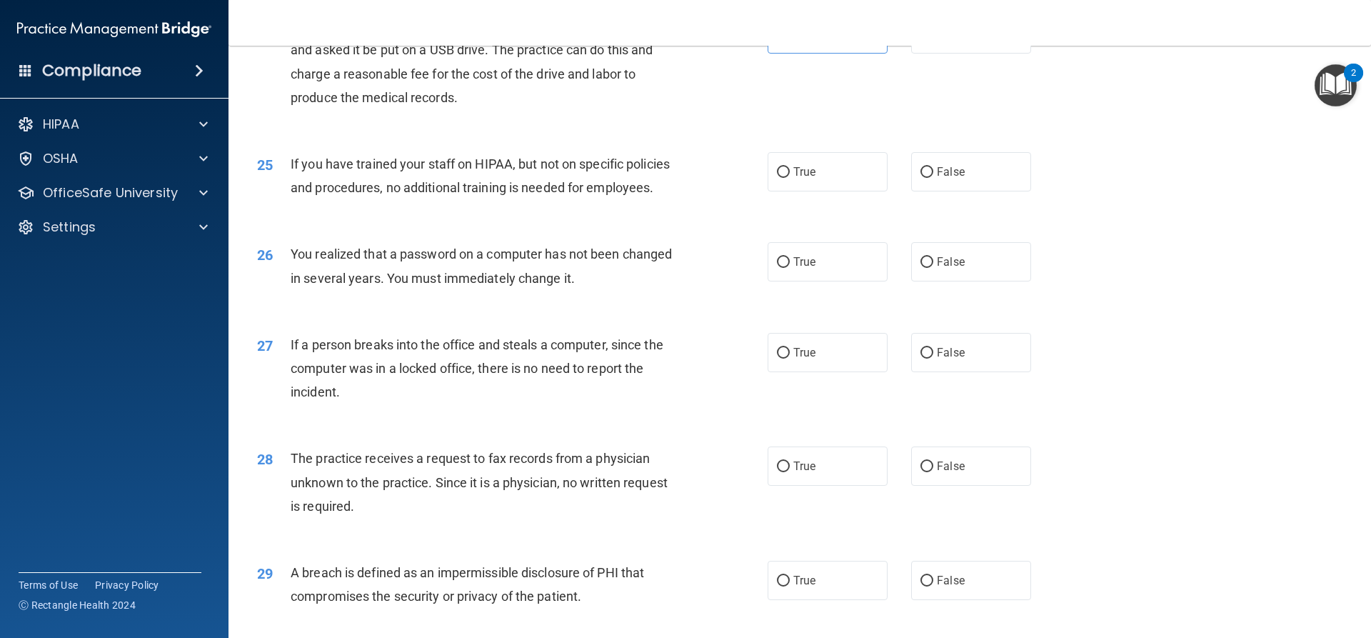
scroll to position [2570, 0]
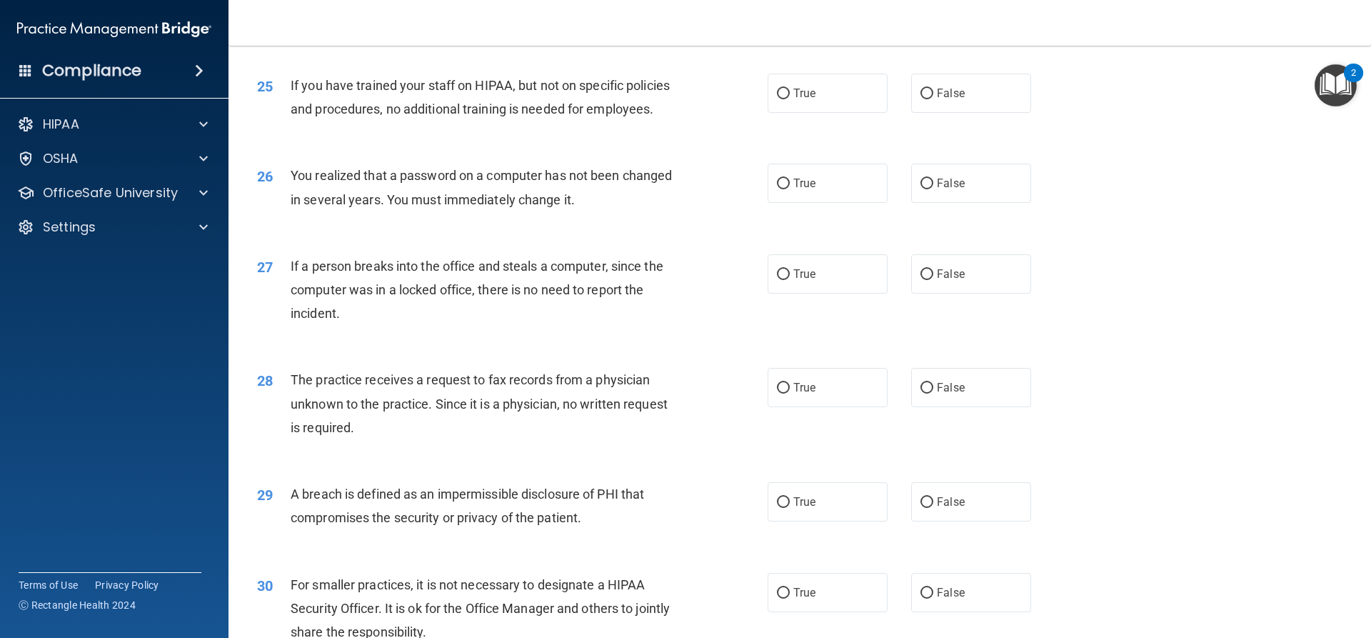
drag, startPoint x: 805, startPoint y: 145, endPoint x: 817, endPoint y: 191, distance: 47.3
click at [806, 100] on span "True" at bounding box center [804, 93] width 22 height 14
click at [790, 99] on input "True" at bounding box center [783, 94] width 13 height 11
radio input "true"
drag, startPoint x: 808, startPoint y: 228, endPoint x: 813, endPoint y: 296, distance: 67.3
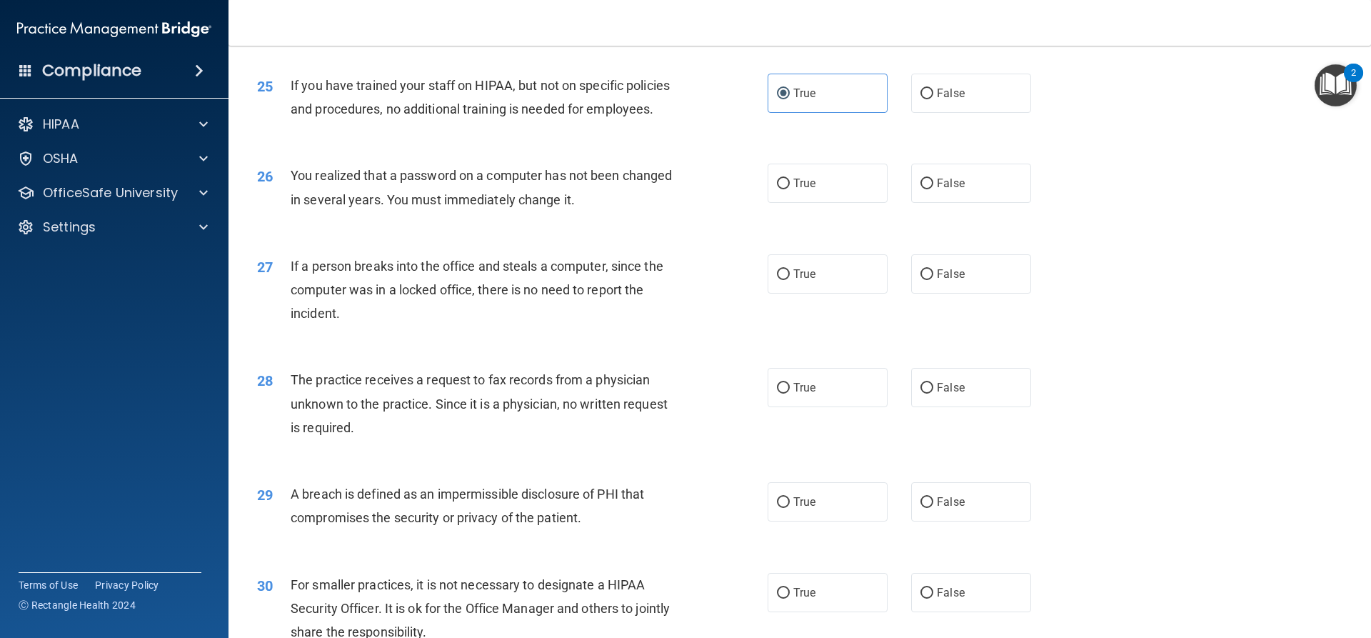
click at [808, 190] on span "True" at bounding box center [804, 183] width 22 height 14
click at [790, 189] on input "True" at bounding box center [783, 183] width 13 height 11
radio input "true"
click at [810, 293] on label "True" at bounding box center [827, 273] width 120 height 39
click at [790, 280] on input "True" at bounding box center [783, 274] width 13 height 11
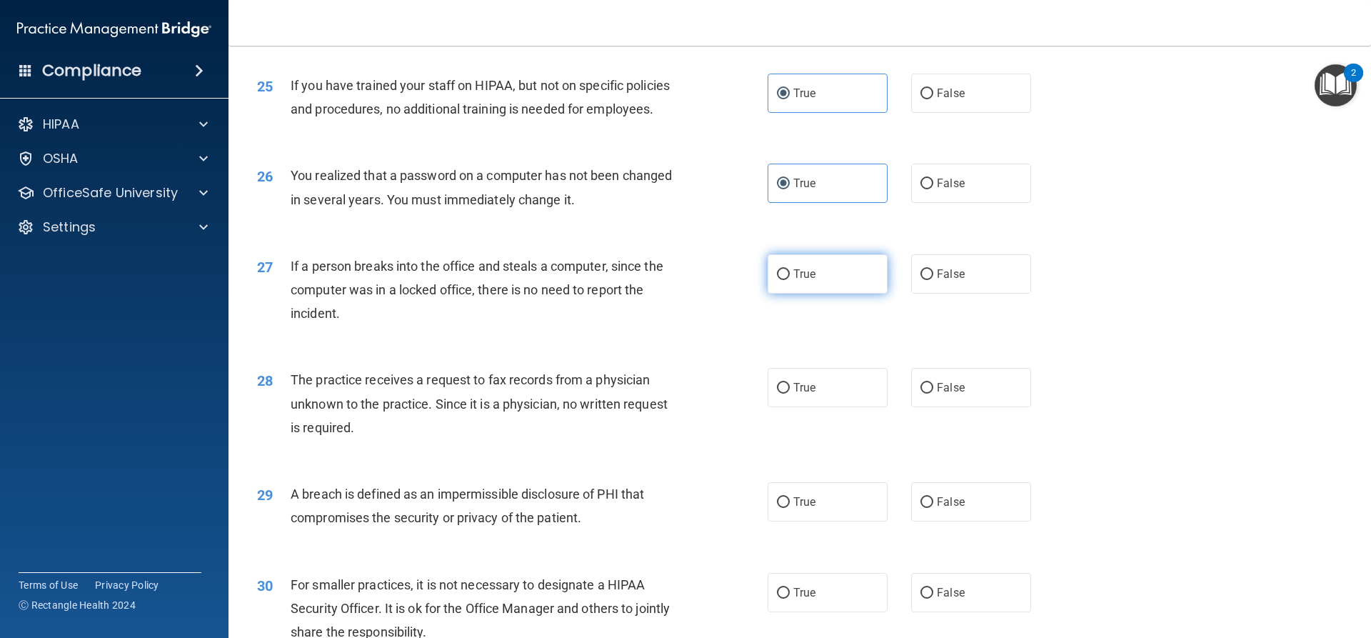
radio input "true"
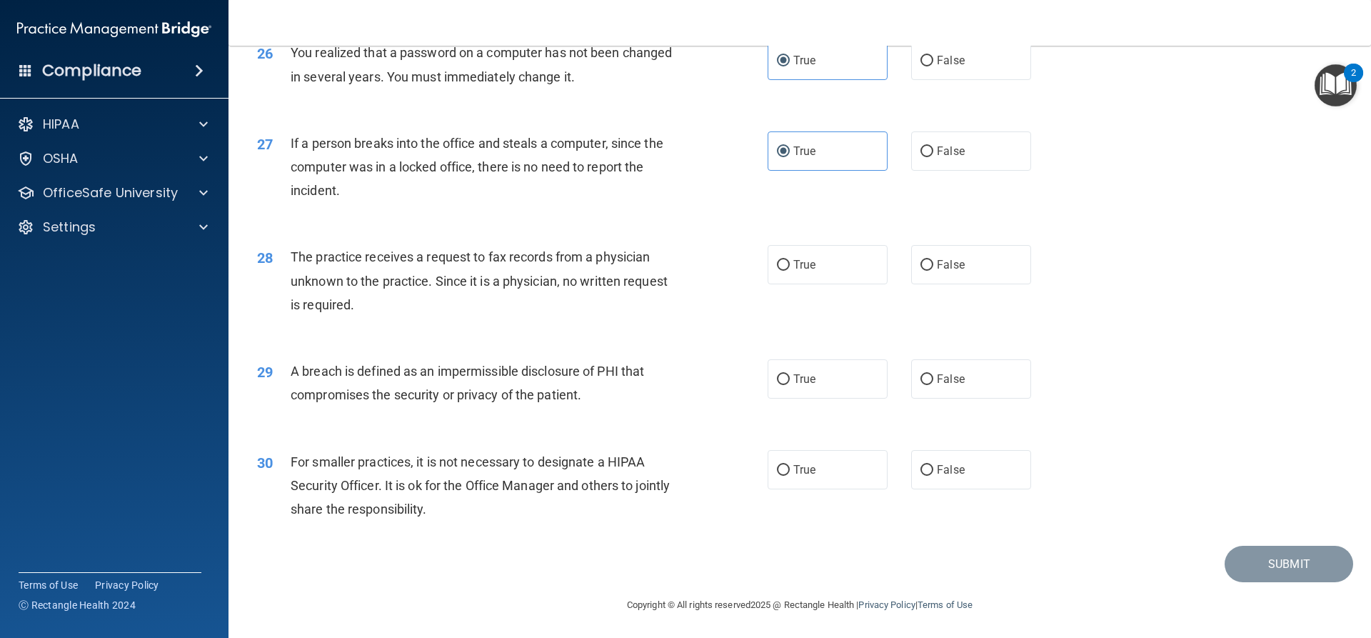
scroll to position [2713, 0]
drag, startPoint x: 785, startPoint y: 303, endPoint x: 790, endPoint y: 363, distance: 60.2
click at [785, 283] on label "True" at bounding box center [827, 262] width 120 height 39
click at [785, 269] on input "True" at bounding box center [783, 263] width 13 height 11
radio input "true"
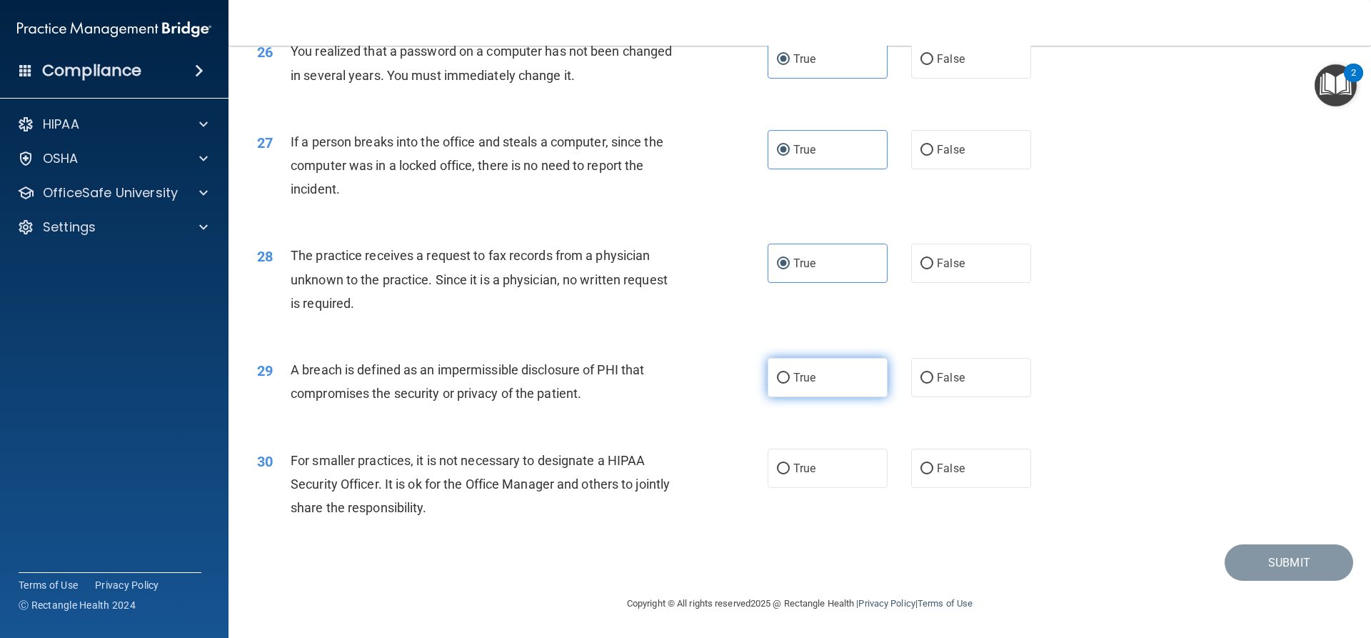
click at [792, 393] on label "True" at bounding box center [827, 377] width 120 height 39
click at [790, 383] on input "True" at bounding box center [783, 378] width 13 height 11
radio input "true"
click at [816, 488] on label "True" at bounding box center [827, 467] width 120 height 39
click at [790, 474] on input "True" at bounding box center [783, 468] width 13 height 11
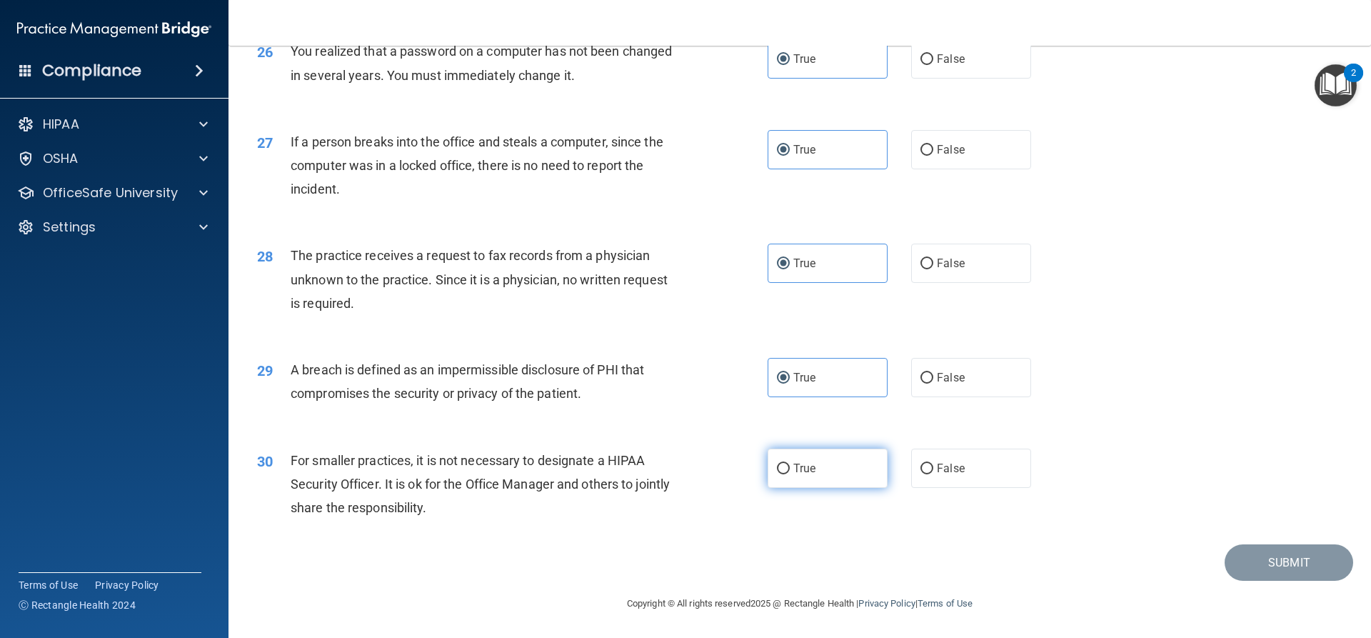
radio input "true"
click at [1250, 580] on button "Submit" at bounding box center [1288, 562] width 129 height 36
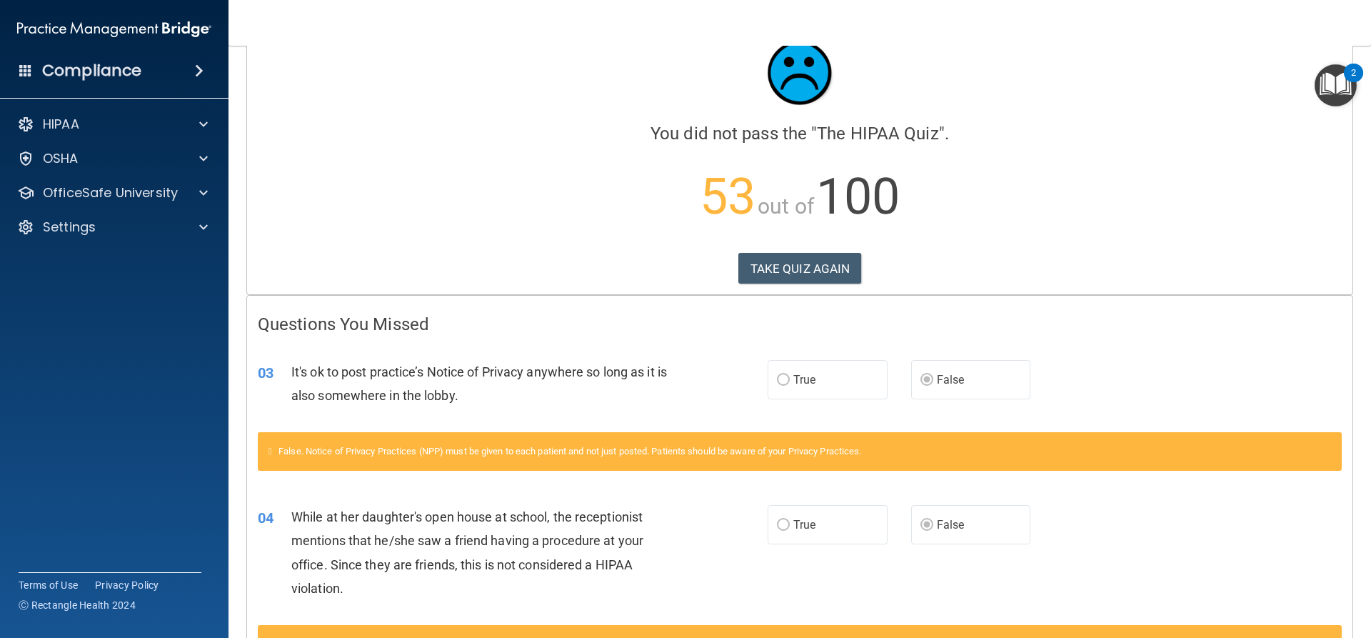
scroll to position [44, 0]
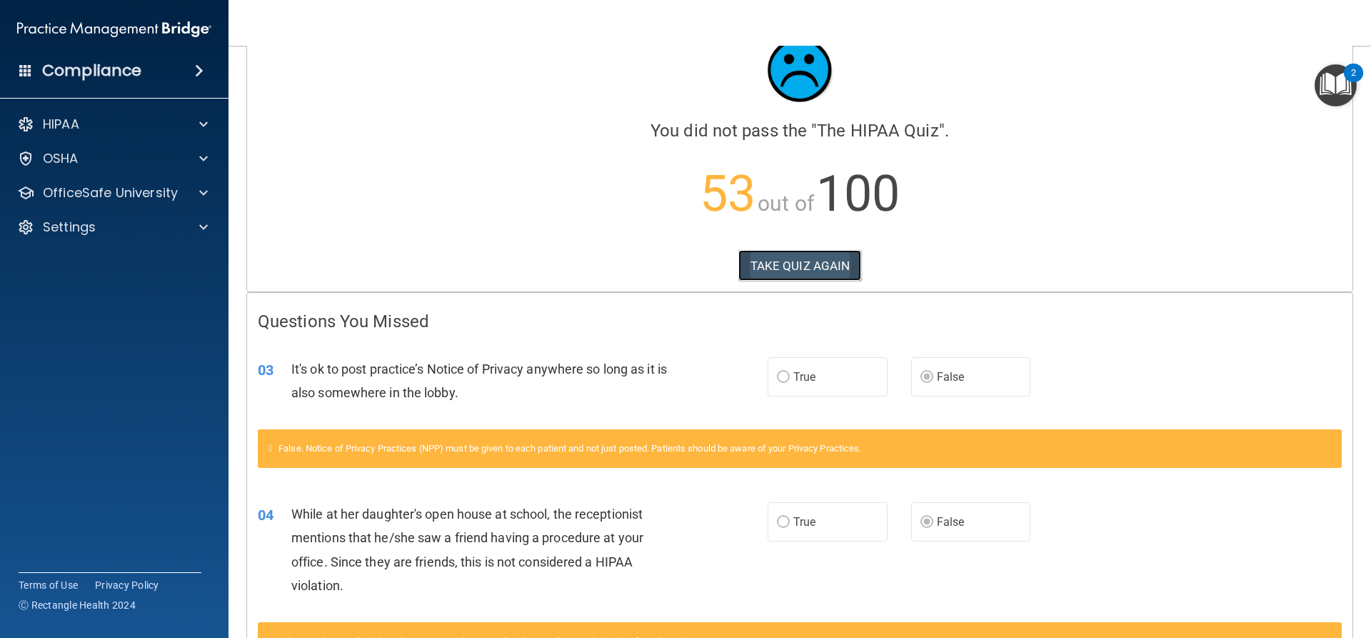
click at [804, 261] on button "TAKE QUIZ AGAIN" at bounding box center [800, 265] width 124 height 31
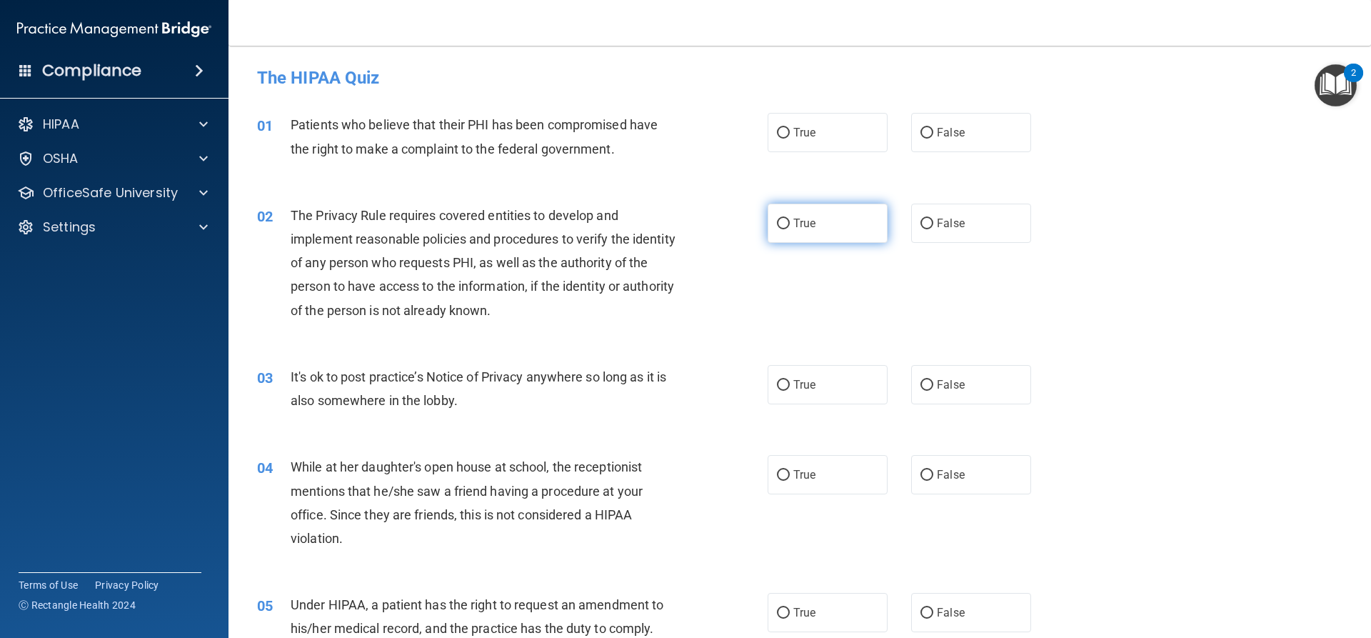
drag, startPoint x: 786, startPoint y: 139, endPoint x: 795, endPoint y: 203, distance: 65.5
click at [788, 137] on label "True" at bounding box center [827, 132] width 120 height 39
click at [788, 137] on input "True" at bounding box center [783, 133] width 13 height 11
radio input "true"
click at [797, 228] on span "True" at bounding box center [804, 223] width 22 height 14
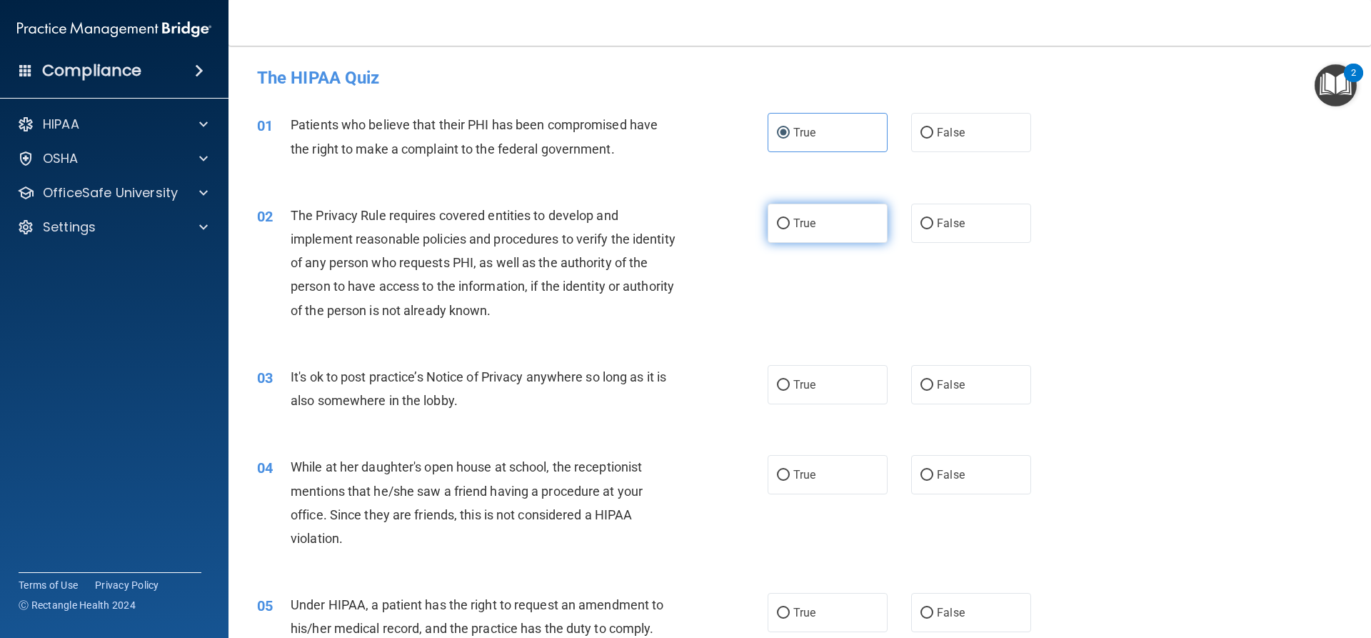
click at [790, 228] on input "True" at bounding box center [783, 223] width 13 height 11
radio input "true"
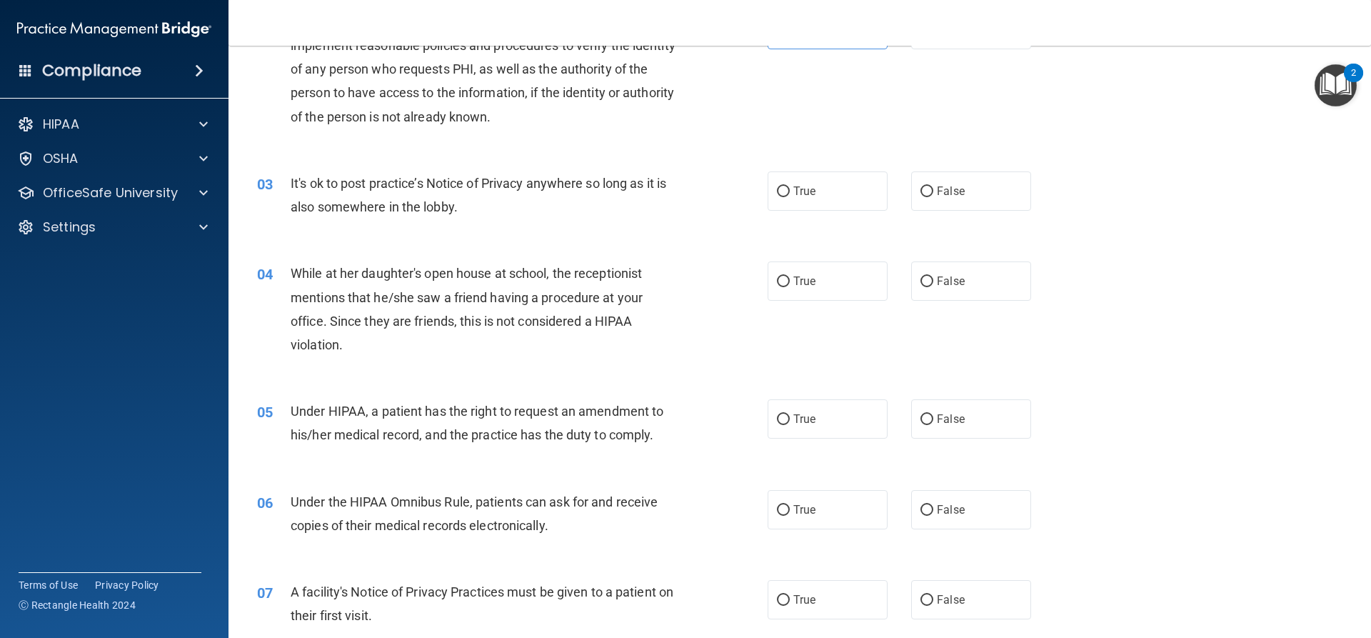
scroll to position [214, 0]
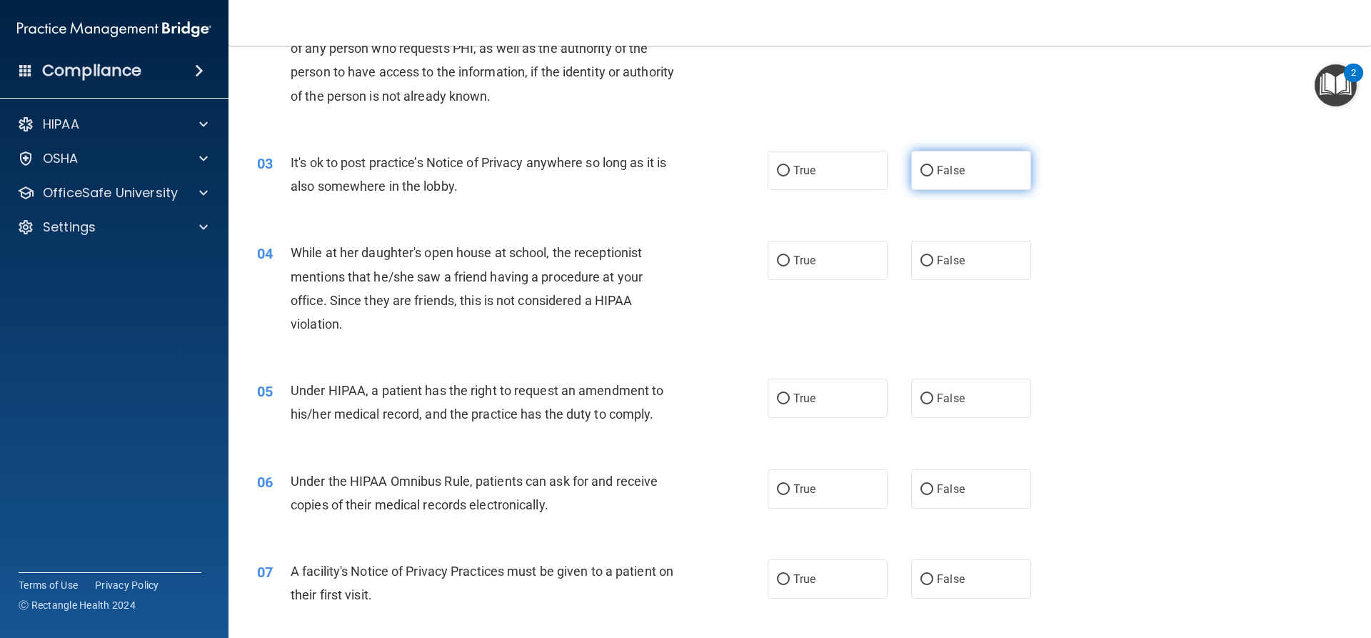
click at [950, 175] on span "False" at bounding box center [951, 170] width 28 height 14
click at [933, 175] on input "False" at bounding box center [926, 171] width 13 height 11
radio input "true"
click at [925, 260] on input "False" at bounding box center [926, 261] width 13 height 11
radio input "true"
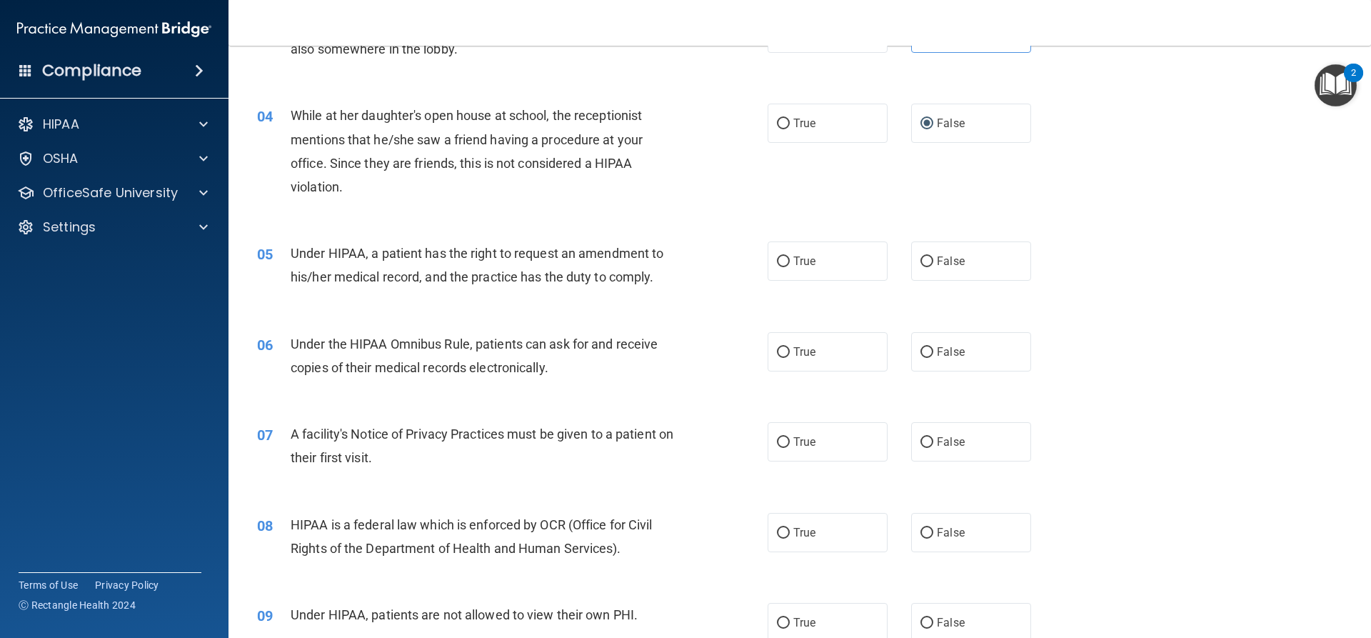
scroll to position [357, 0]
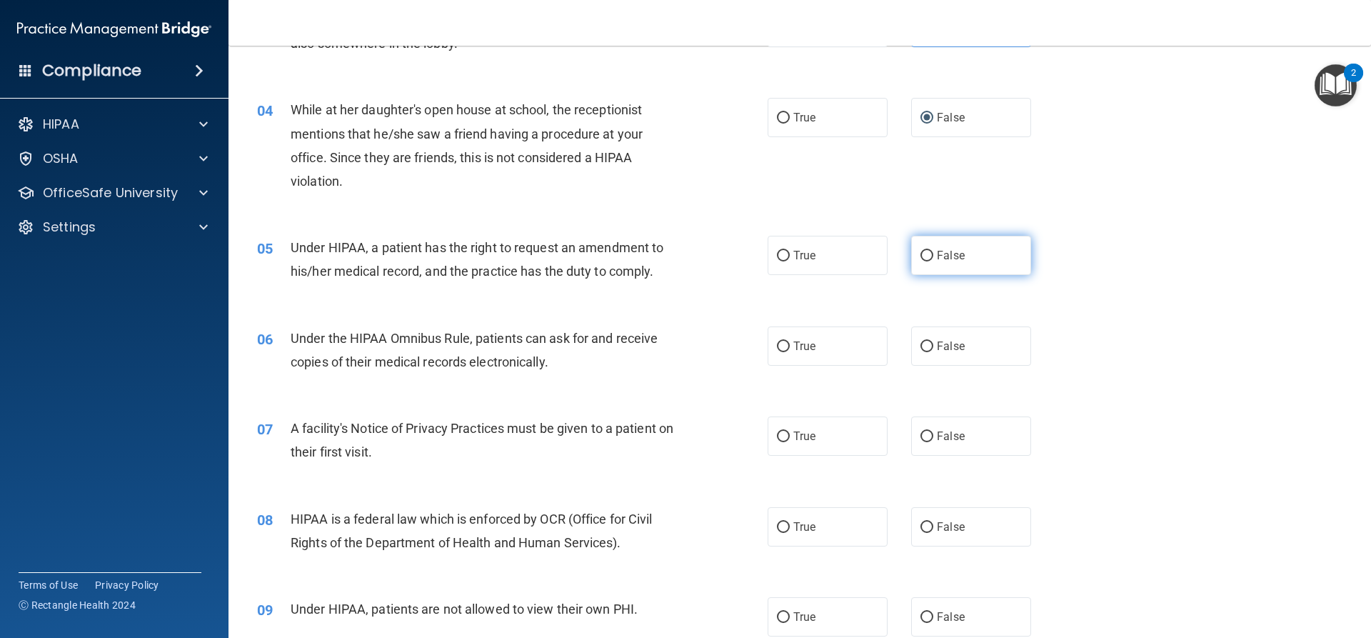
click at [963, 258] on label "False" at bounding box center [971, 255] width 120 height 39
click at [933, 258] on input "False" at bounding box center [926, 256] width 13 height 11
radio input "true"
click at [792, 358] on label "True" at bounding box center [827, 345] width 120 height 39
click at [790, 352] on input "True" at bounding box center [783, 346] width 13 height 11
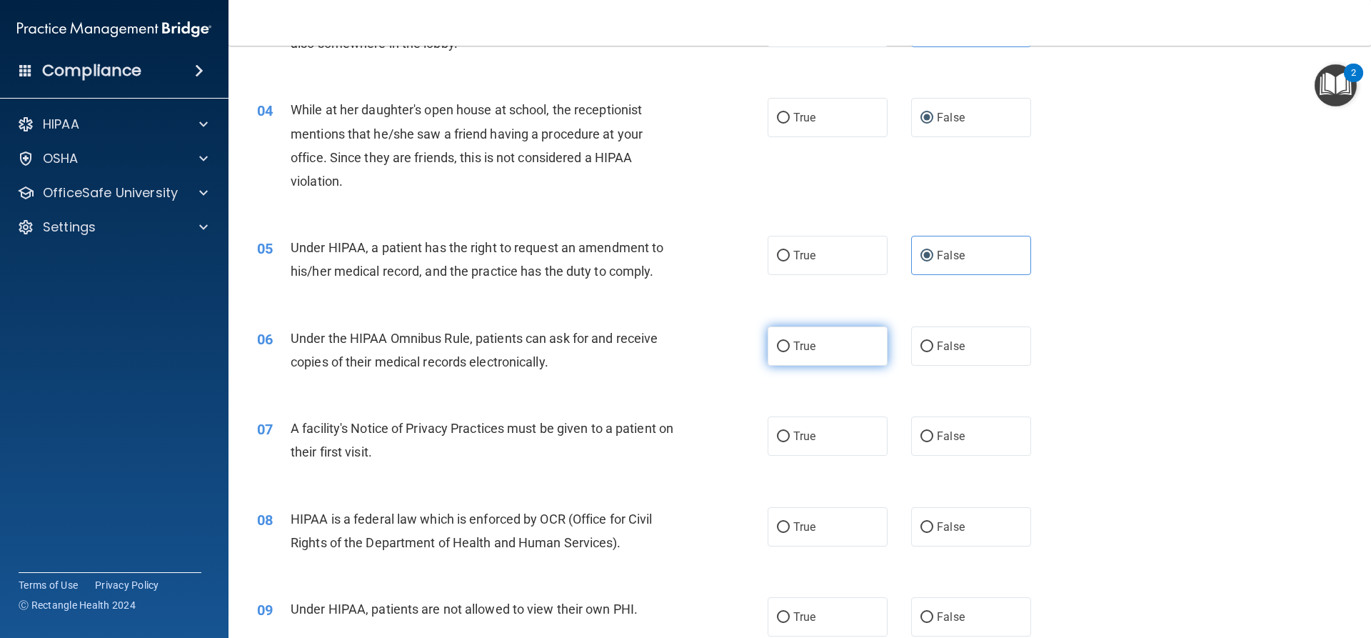
radio input "true"
click at [814, 428] on label "True" at bounding box center [827, 435] width 120 height 39
click at [790, 431] on input "True" at bounding box center [783, 436] width 13 height 11
radio input "true"
click at [812, 539] on label "True" at bounding box center [827, 526] width 120 height 39
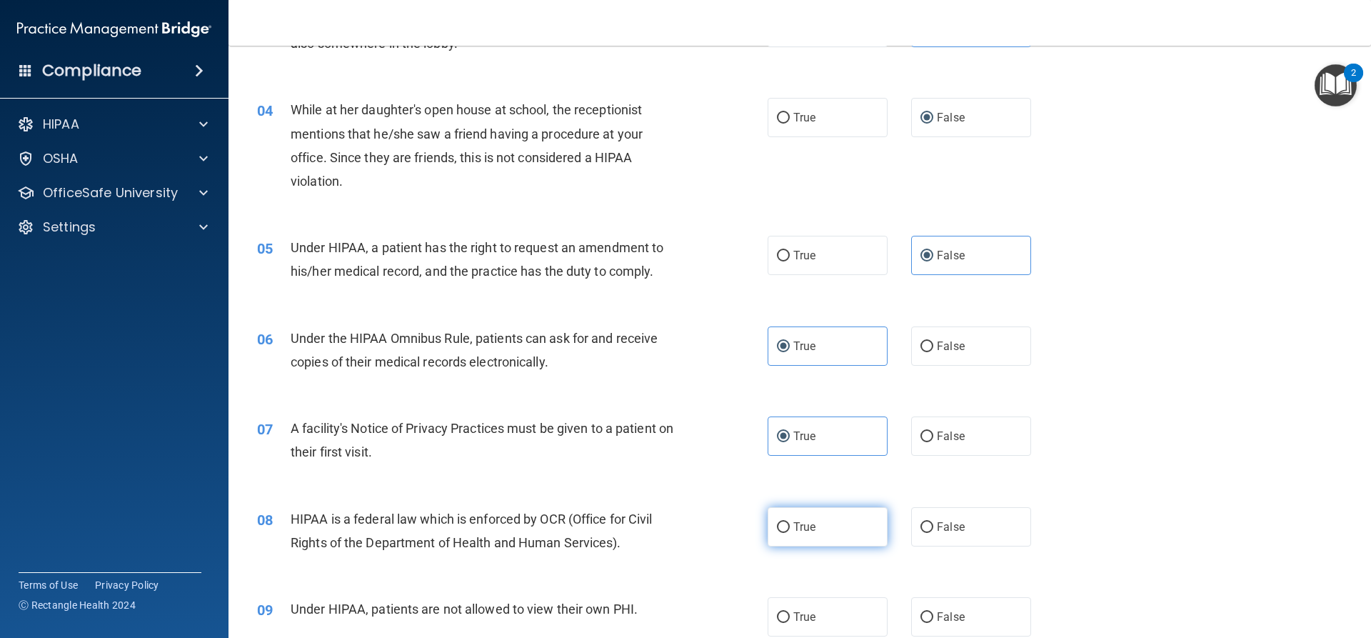
click at [790, 533] on input "True" at bounding box center [783, 527] width 13 height 11
radio input "true"
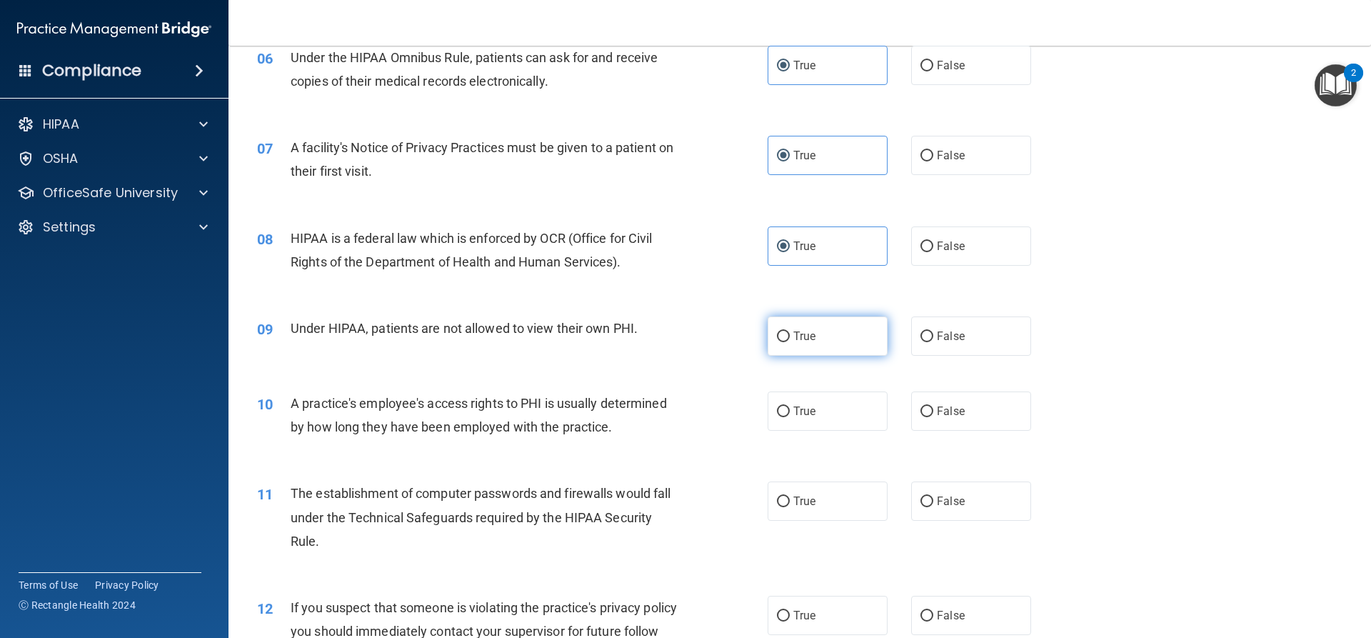
scroll to position [643, 0]
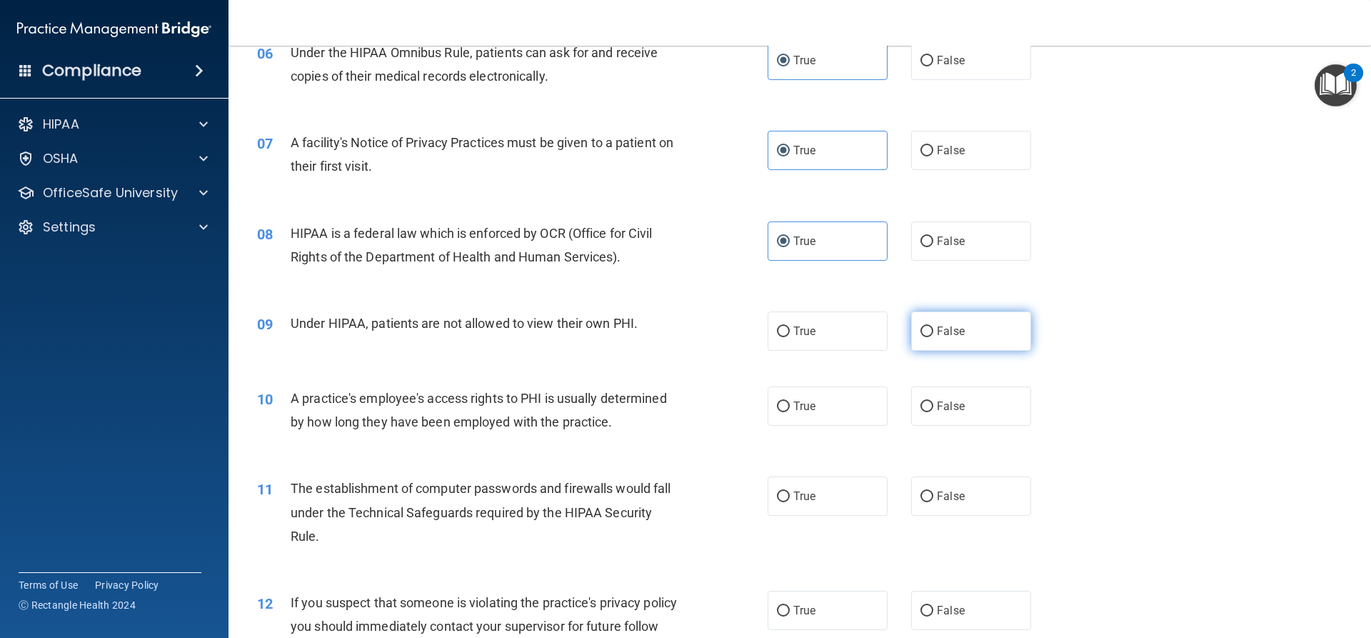
click at [959, 331] on label "False" at bounding box center [971, 330] width 120 height 39
click at [933, 331] on input "False" at bounding box center [926, 331] width 13 height 11
radio input "true"
click at [970, 416] on label "False" at bounding box center [971, 405] width 120 height 39
click at [933, 412] on input "False" at bounding box center [926, 406] width 13 height 11
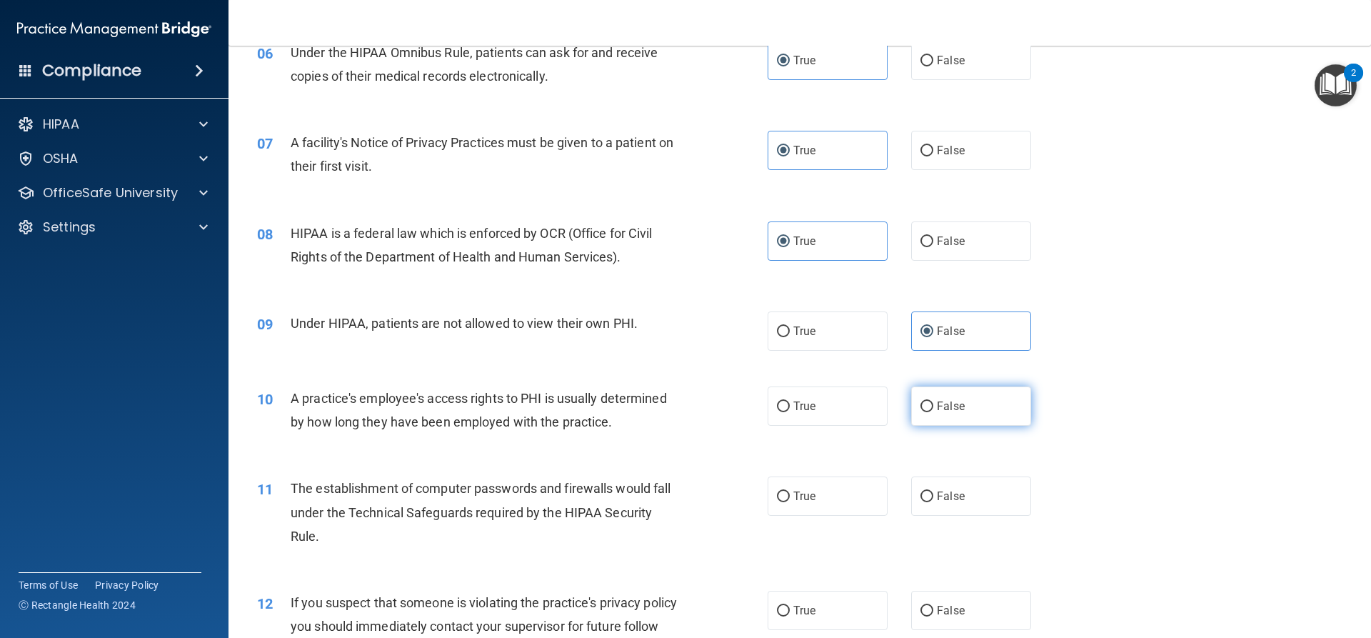
radio input "true"
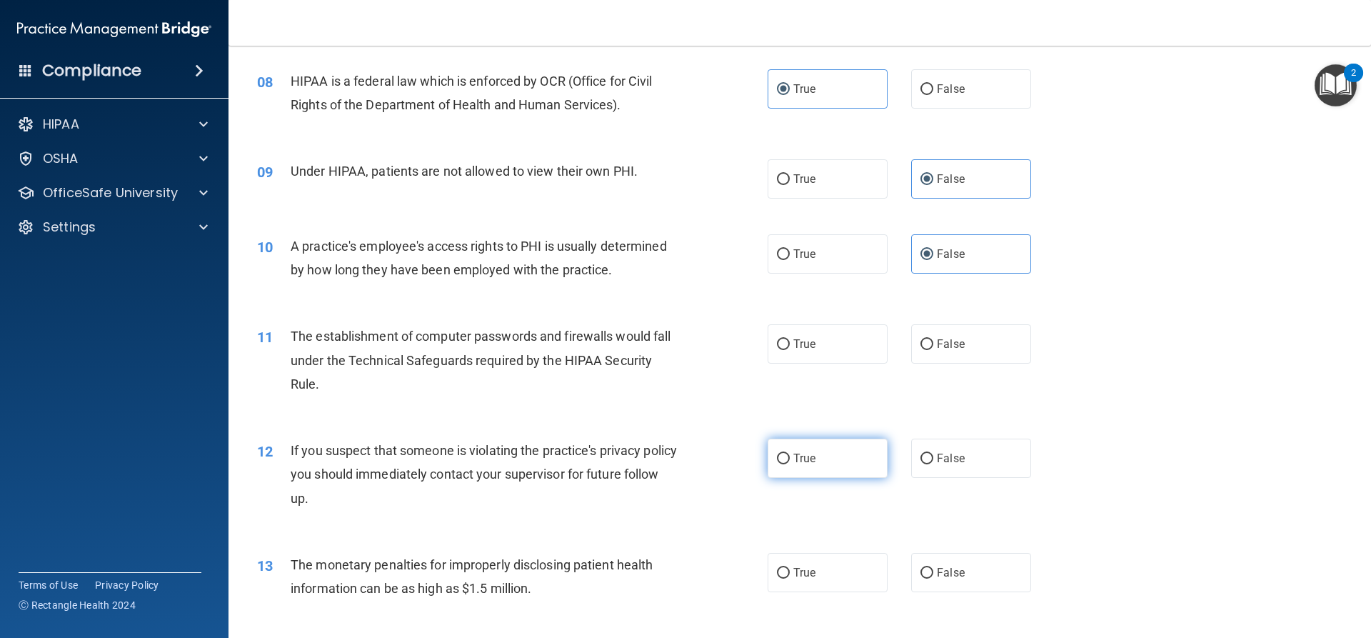
scroll to position [857, 0]
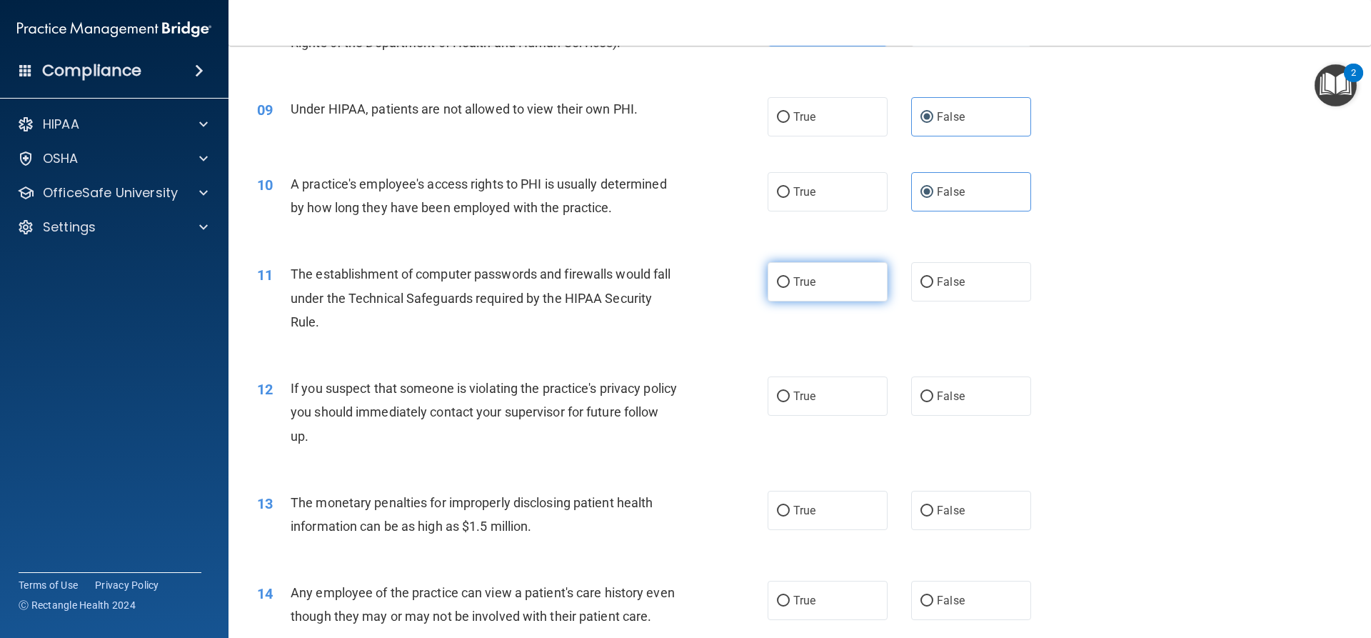
click at [818, 284] on label "True" at bounding box center [827, 281] width 120 height 39
click at [790, 284] on input "True" at bounding box center [783, 282] width 13 height 11
radio input "true"
click at [807, 396] on span "True" at bounding box center [804, 396] width 22 height 14
click at [790, 396] on input "True" at bounding box center [783, 396] width 13 height 11
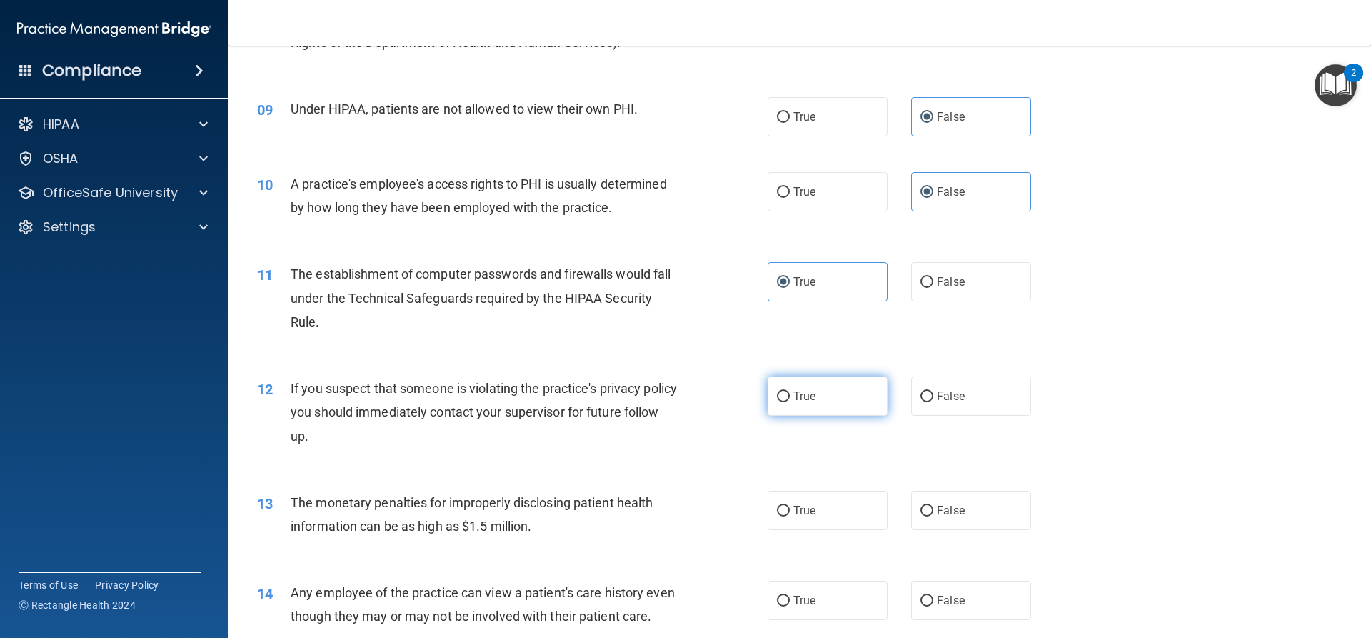
radio input "true"
click at [796, 500] on label "True" at bounding box center [827, 509] width 120 height 39
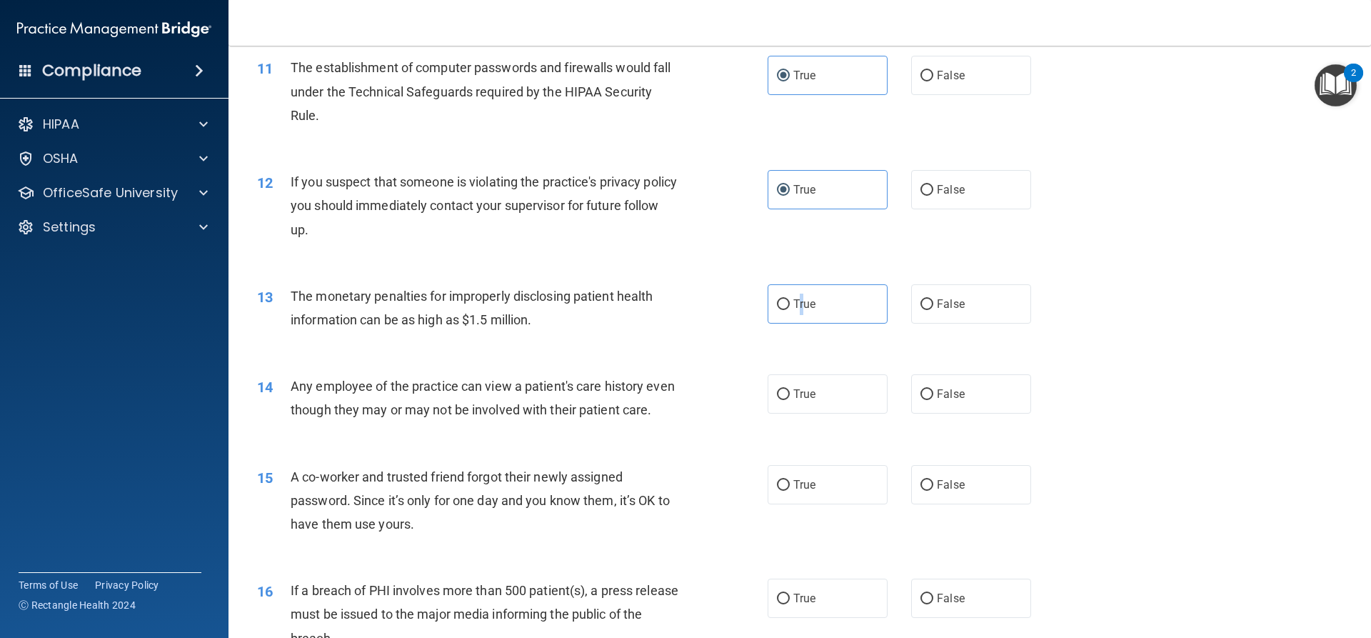
scroll to position [1071, 0]
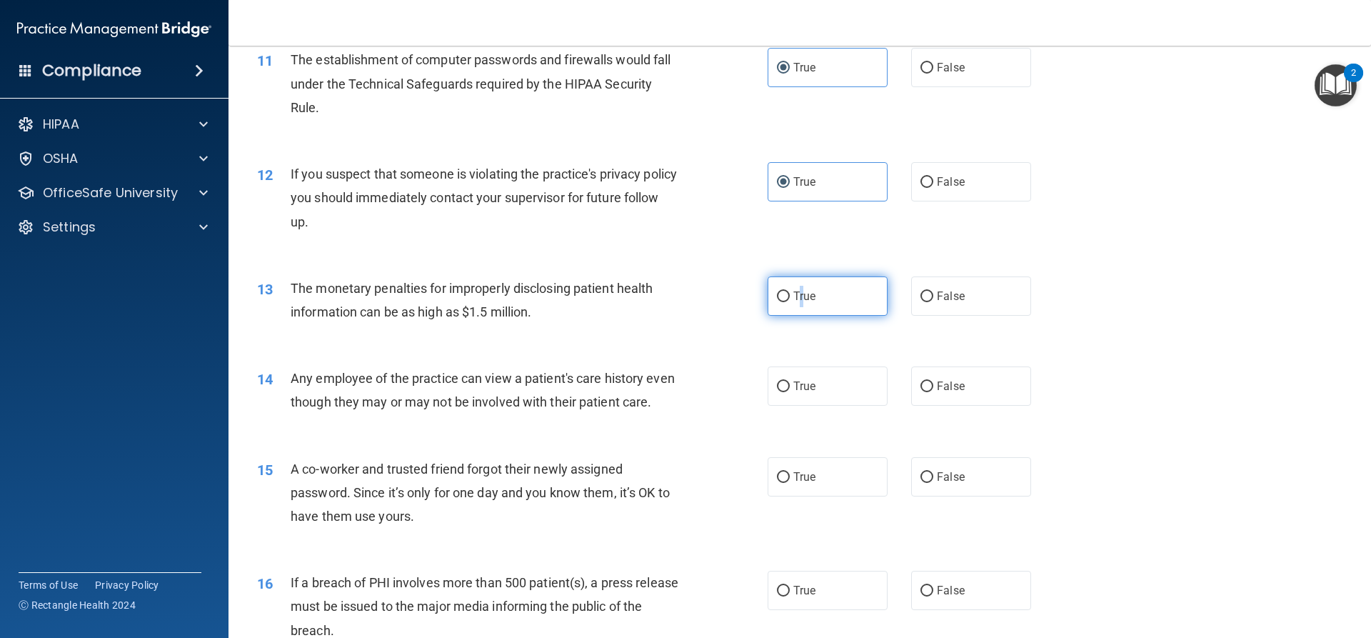
click at [779, 293] on input "True" at bounding box center [783, 296] width 13 height 11
radio input "true"
click at [950, 381] on span "False" at bounding box center [951, 386] width 28 height 14
click at [933, 381] on input "False" at bounding box center [926, 386] width 13 height 11
radio input "true"
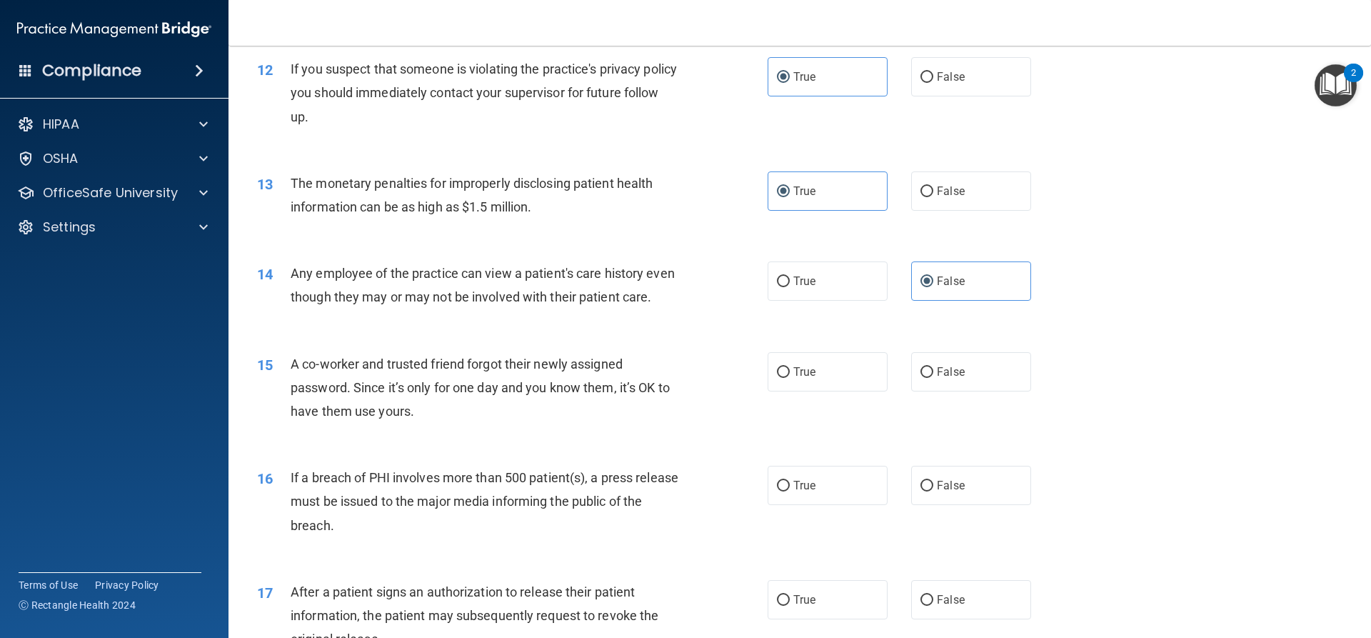
scroll to position [1214, 0]
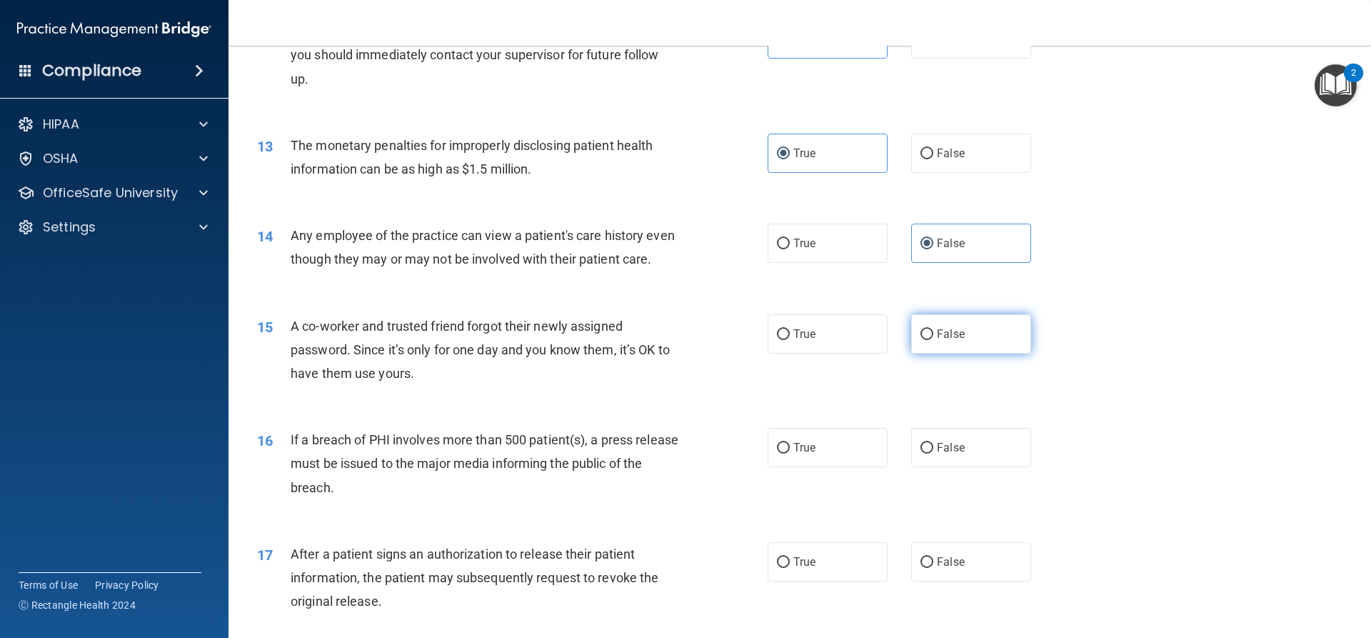
click at [966, 353] on label "False" at bounding box center [971, 333] width 120 height 39
click at [933, 340] on input "False" at bounding box center [926, 334] width 13 height 11
radio input "true"
click at [806, 454] on span "True" at bounding box center [804, 447] width 22 height 14
click at [790, 453] on input "True" at bounding box center [783, 448] width 13 height 11
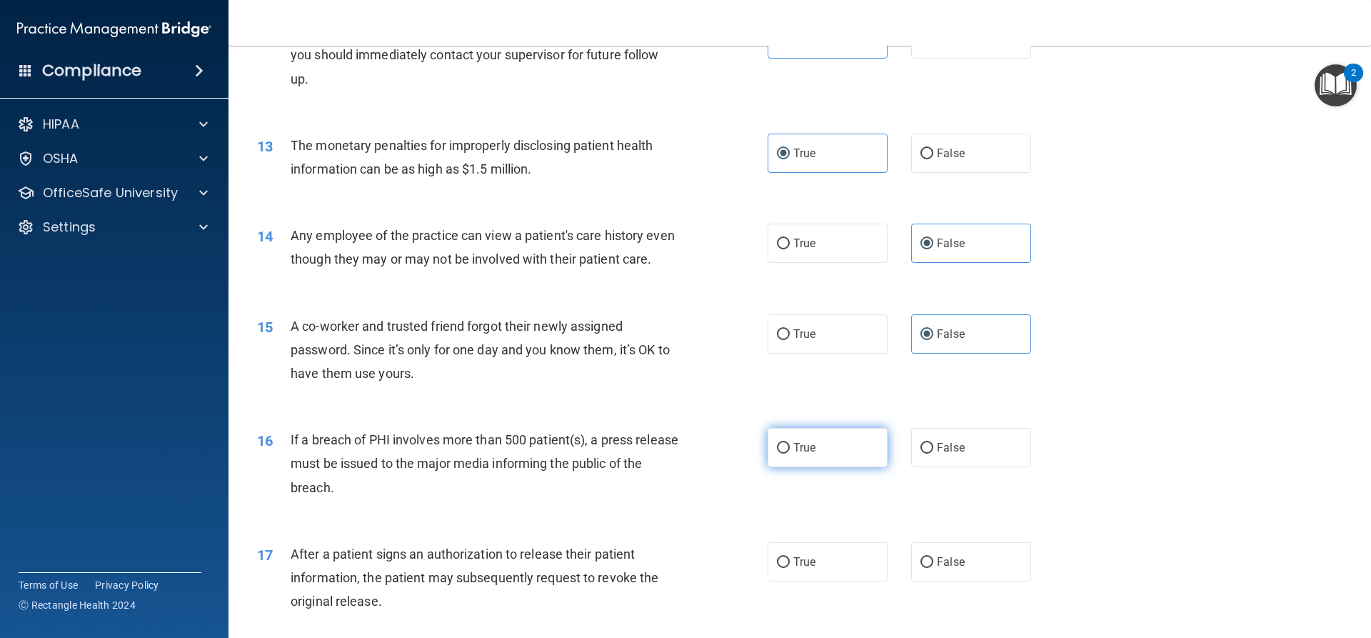
radio input "true"
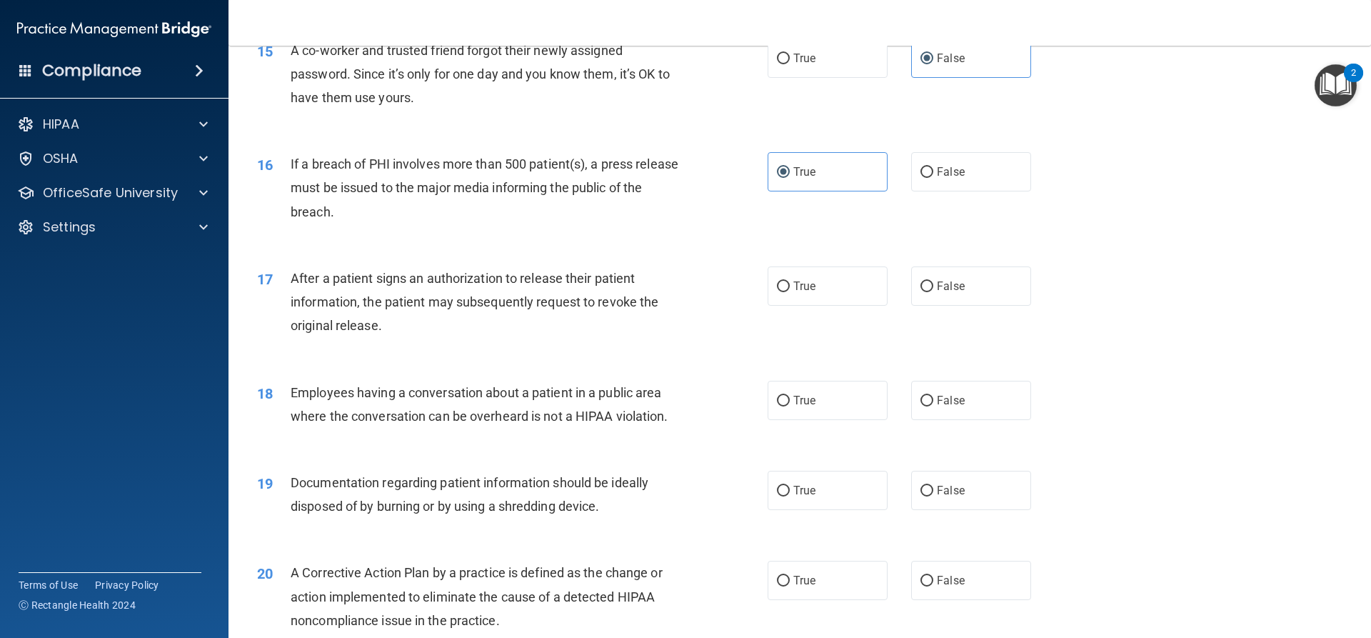
scroll to position [1499, 0]
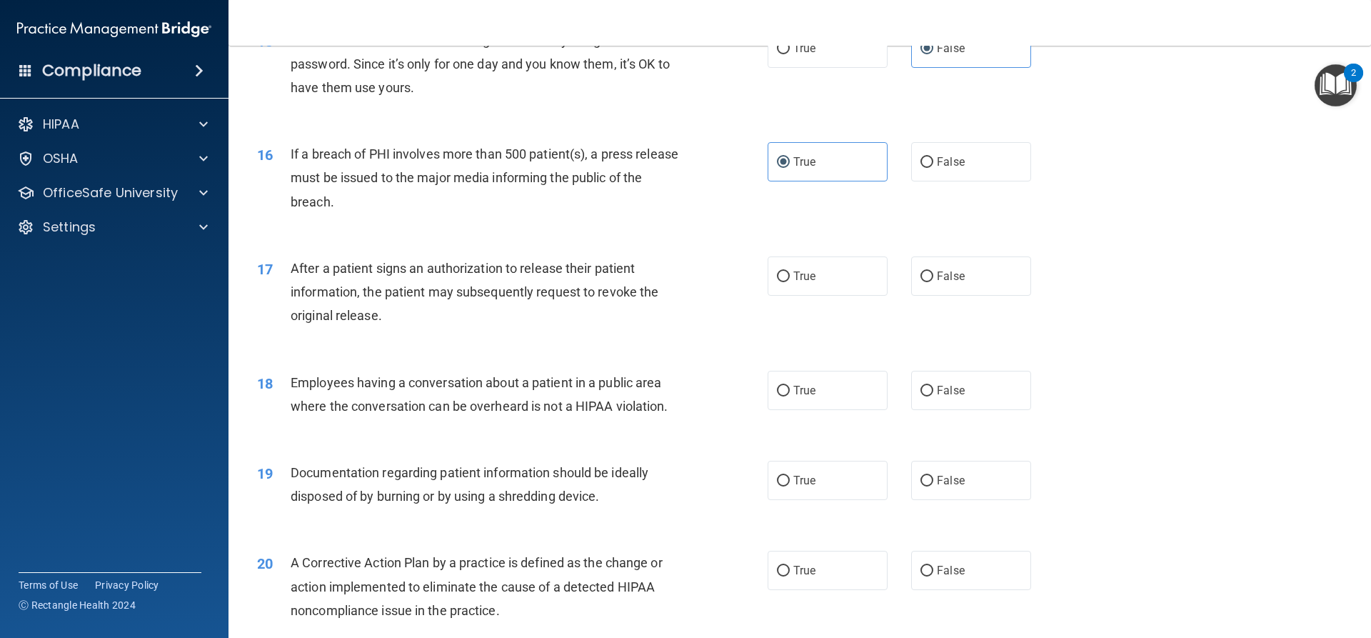
drag, startPoint x: 817, startPoint y: 313, endPoint x: 814, endPoint y: 343, distance: 29.5
click at [818, 296] on label "True" at bounding box center [827, 275] width 120 height 39
click at [790, 282] on input "True" at bounding box center [783, 276] width 13 height 11
radio input "true"
click at [937, 397] on span "False" at bounding box center [951, 390] width 28 height 14
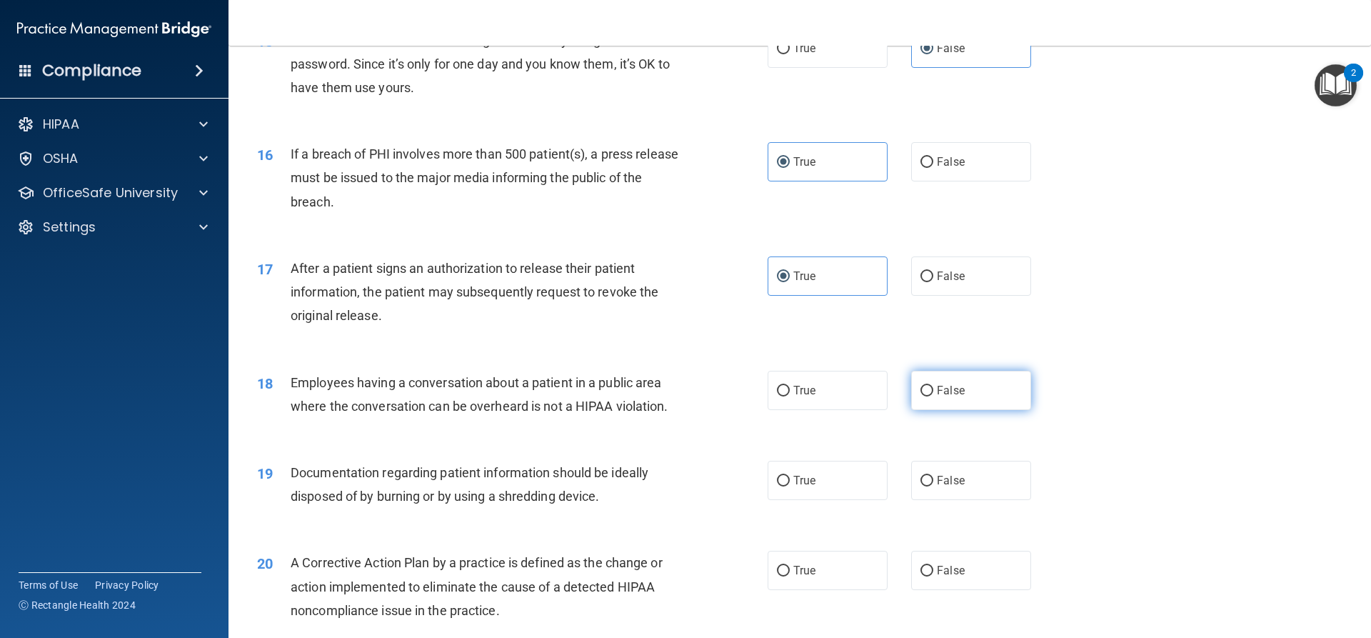
click at [933, 396] on input "False" at bounding box center [926, 391] width 13 height 11
radio input "true"
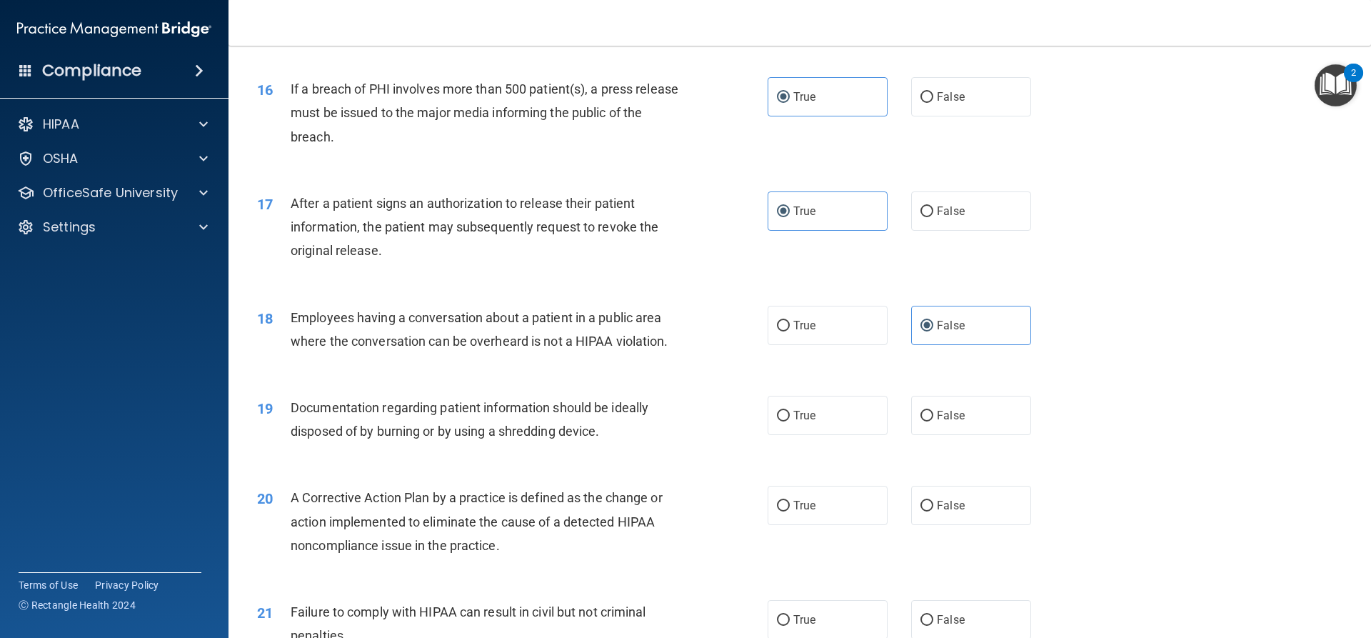
scroll to position [1713, 0]
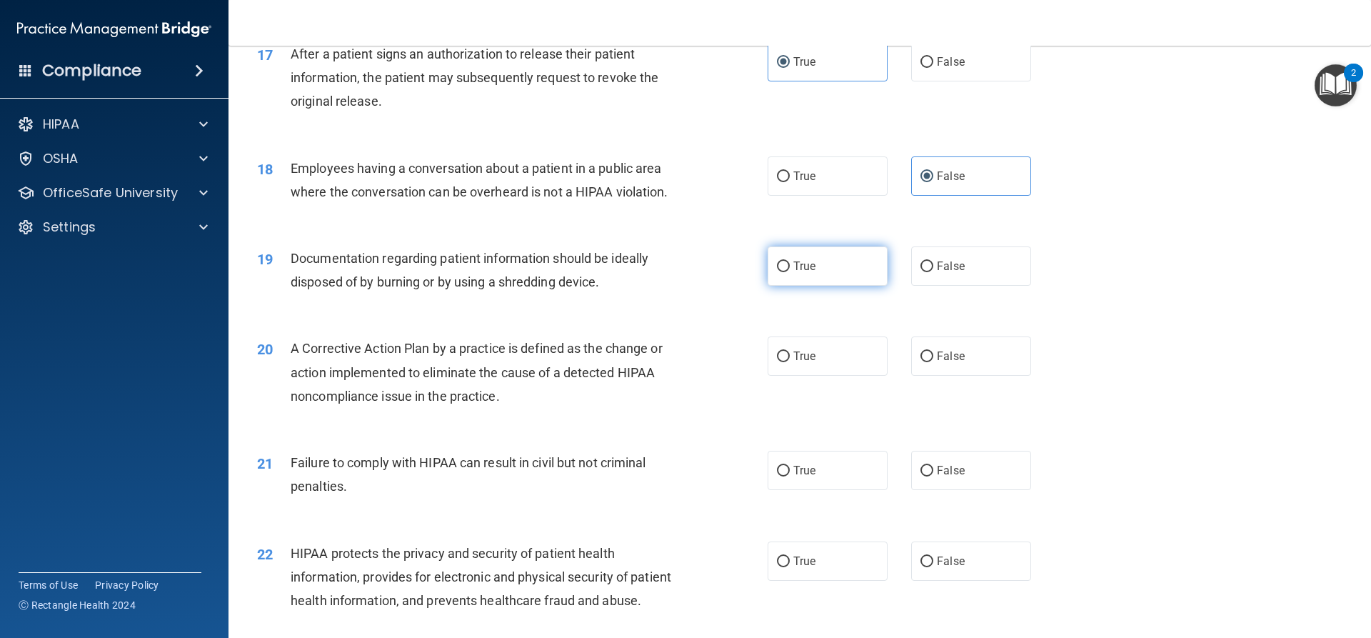
click at [825, 286] on label "True" at bounding box center [827, 265] width 120 height 39
click at [790, 272] on input "True" at bounding box center [783, 266] width 13 height 11
radio input "true"
click at [821, 376] on label "True" at bounding box center [827, 355] width 120 height 39
click at [790, 362] on input "True" at bounding box center [783, 356] width 13 height 11
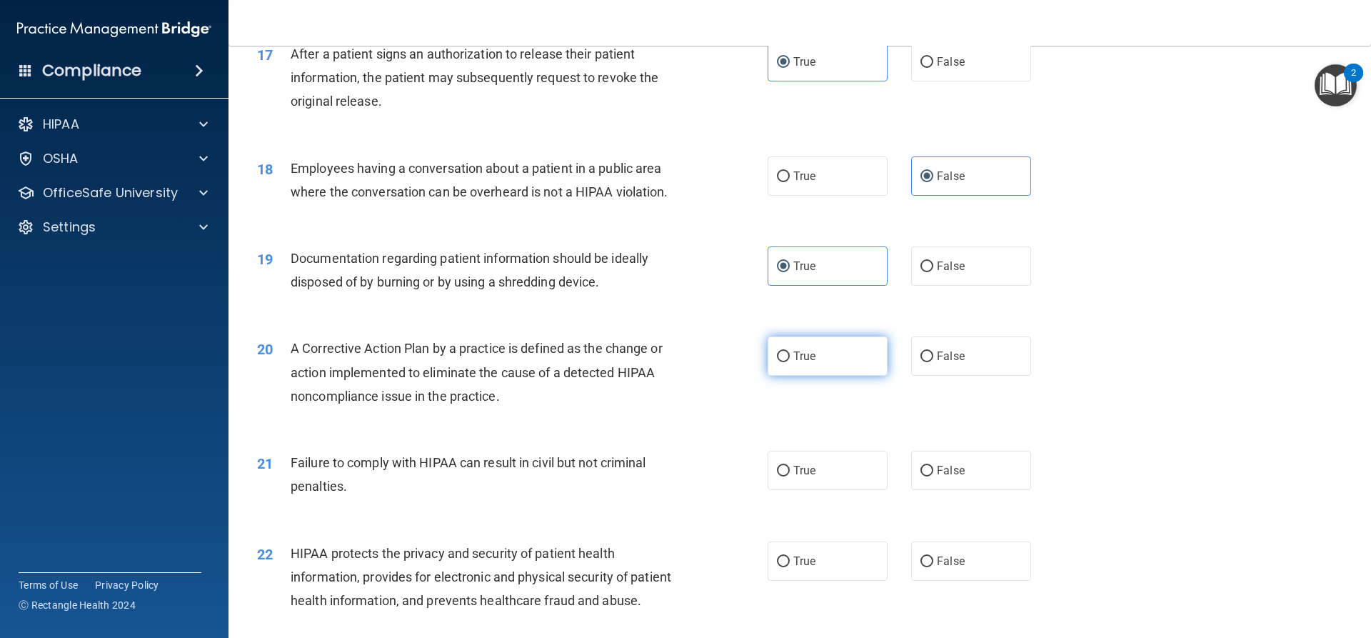
radio input "true"
click at [958, 490] on label "False" at bounding box center [971, 469] width 120 height 39
click at [933, 476] on input "False" at bounding box center [926, 470] width 13 height 11
radio input "true"
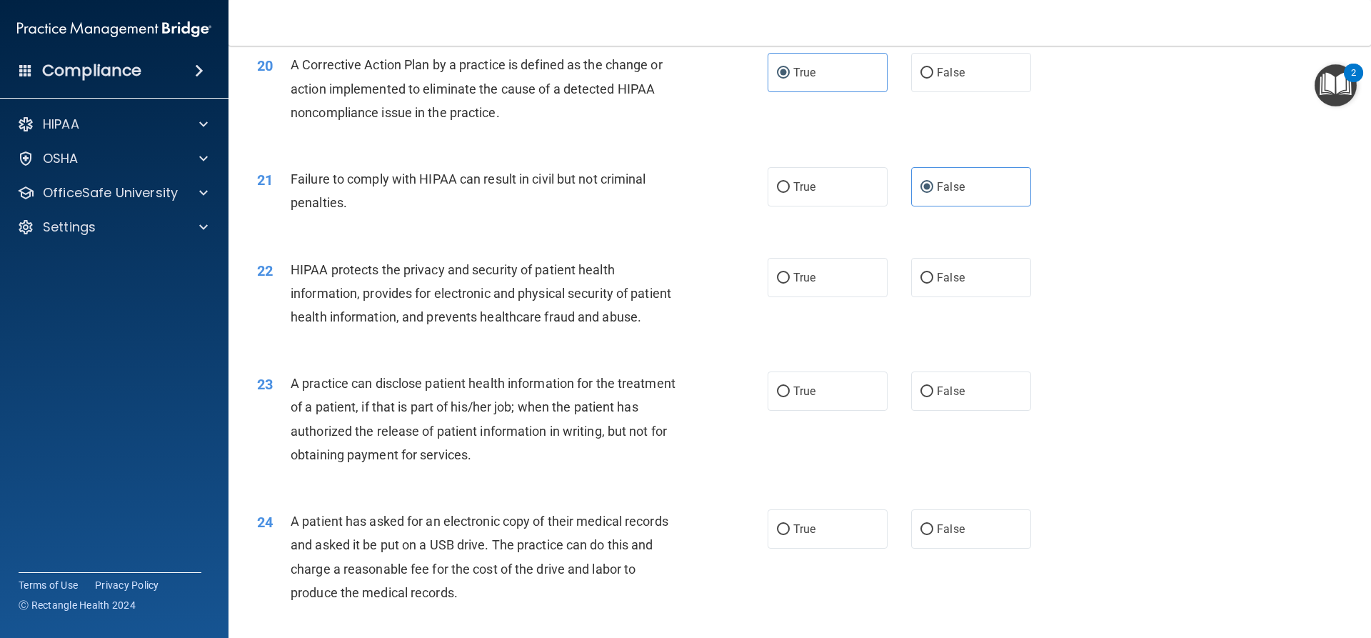
scroll to position [1999, 0]
click at [840, 295] on label "True" at bounding box center [827, 275] width 120 height 39
click at [790, 281] on input "True" at bounding box center [783, 276] width 13 height 11
radio input "true"
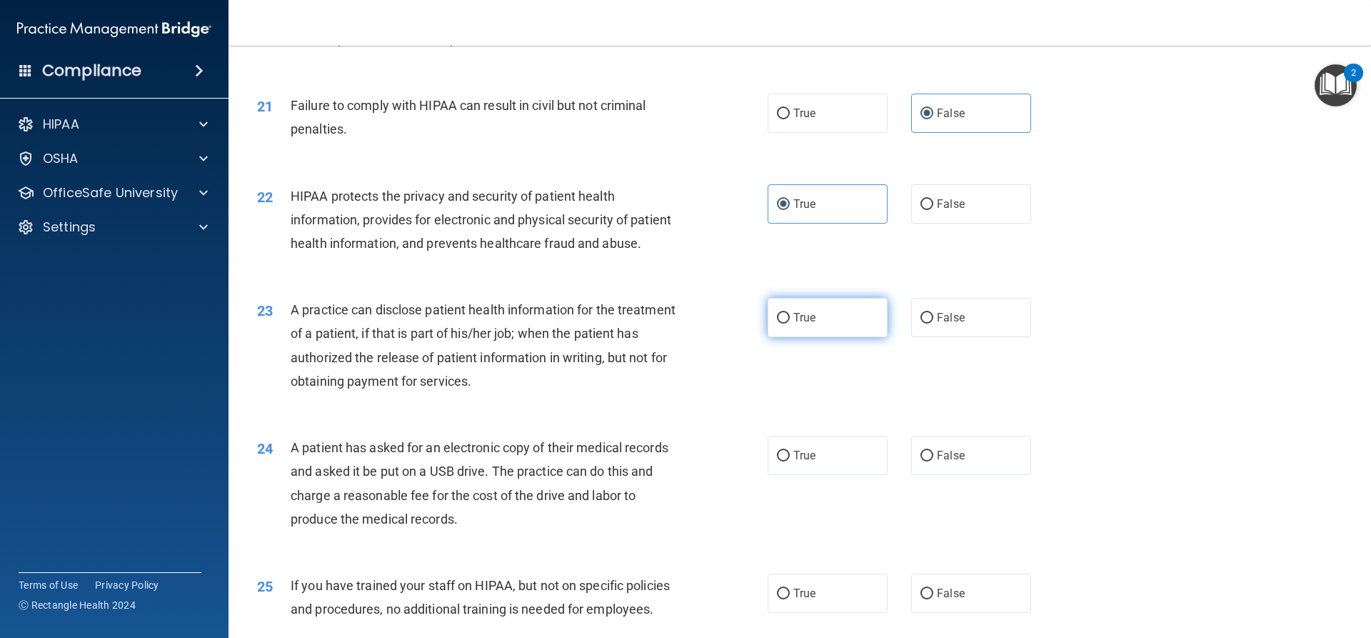
click at [832, 337] on label "True" at bounding box center [827, 317] width 120 height 39
click at [790, 323] on input "True" at bounding box center [783, 318] width 13 height 11
radio input "true"
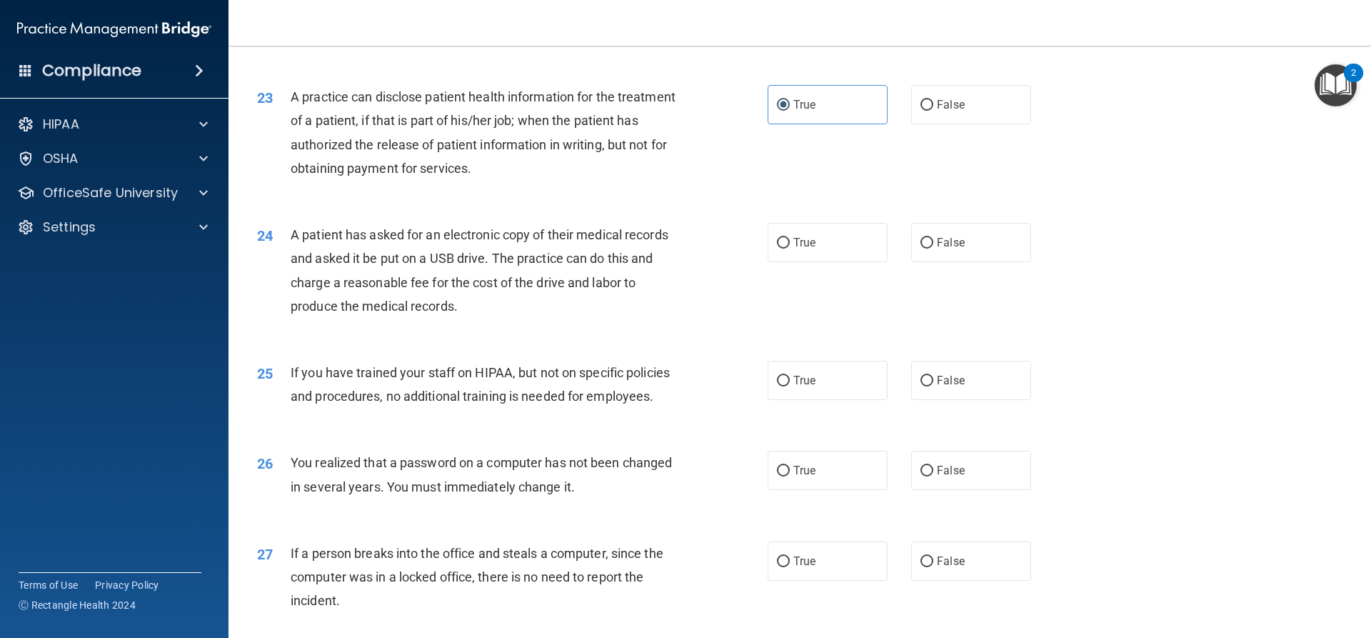
scroll to position [2285, 0]
click at [959, 261] on label "False" at bounding box center [971, 240] width 120 height 39
click at [933, 247] on input "False" at bounding box center [926, 241] width 13 height 11
radio input "true"
click at [815, 309] on div "24 A patient has asked for an electronic copy of their medical records and aske…" at bounding box center [799, 272] width 1107 height 138
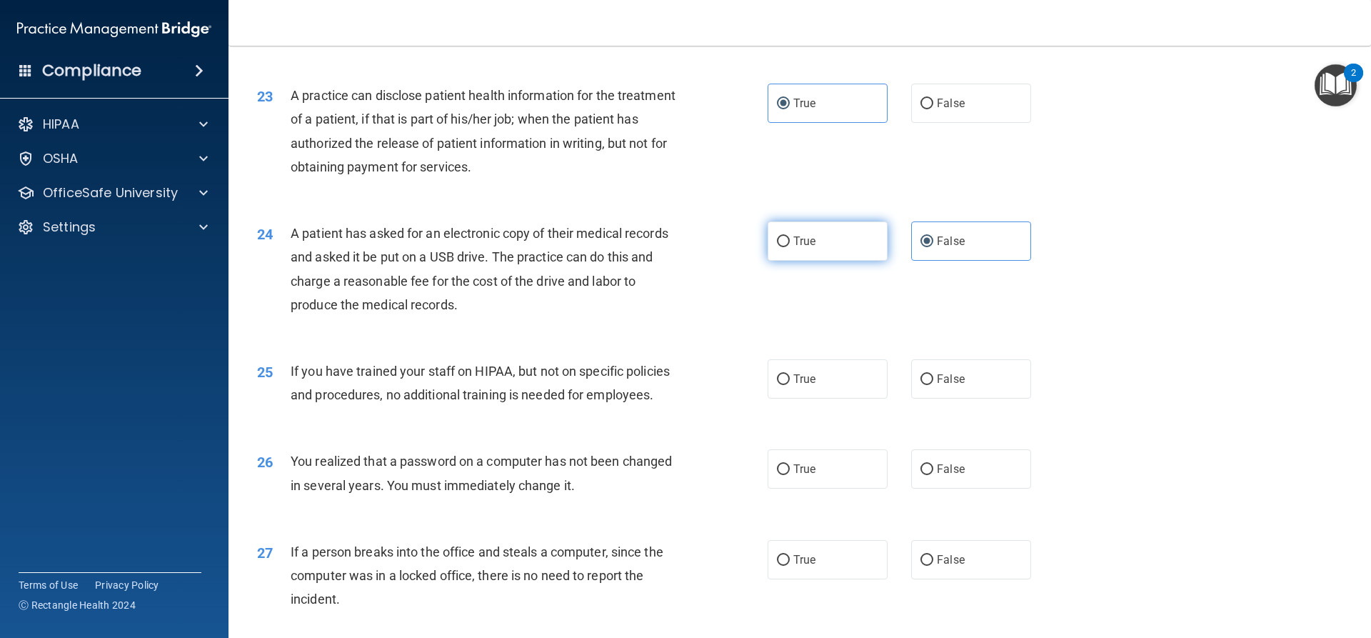
click at [825, 261] on label "True" at bounding box center [827, 240] width 120 height 39
click at [790, 247] on input "True" at bounding box center [783, 241] width 13 height 11
radio input "true"
radio input "false"
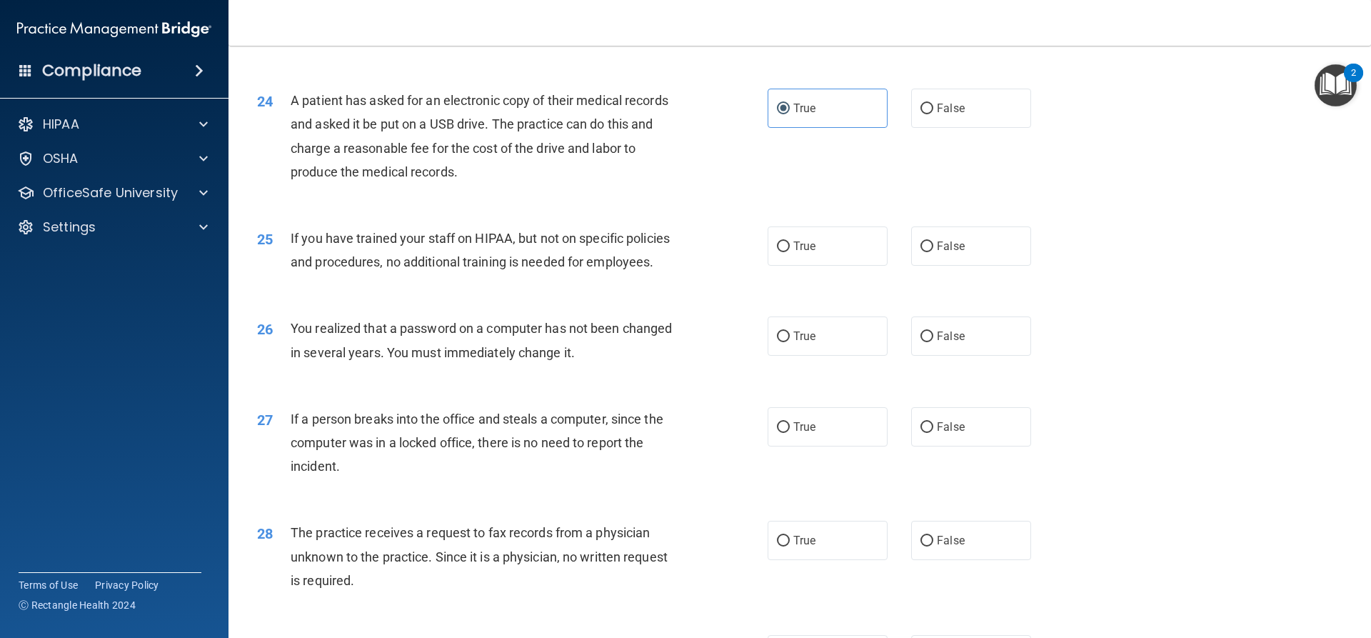
scroll to position [2427, 0]
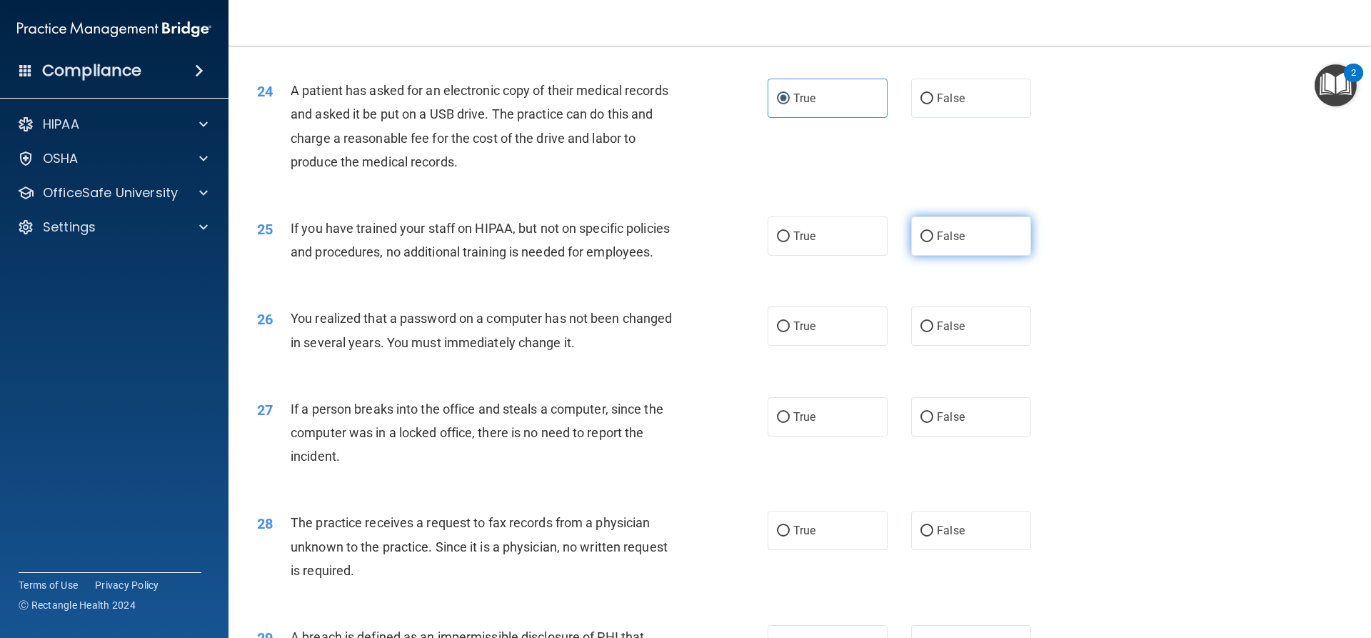
click at [937, 243] on span "False" at bounding box center [951, 236] width 28 height 14
click at [932, 242] on input "False" at bounding box center [926, 236] width 13 height 11
radio input "true"
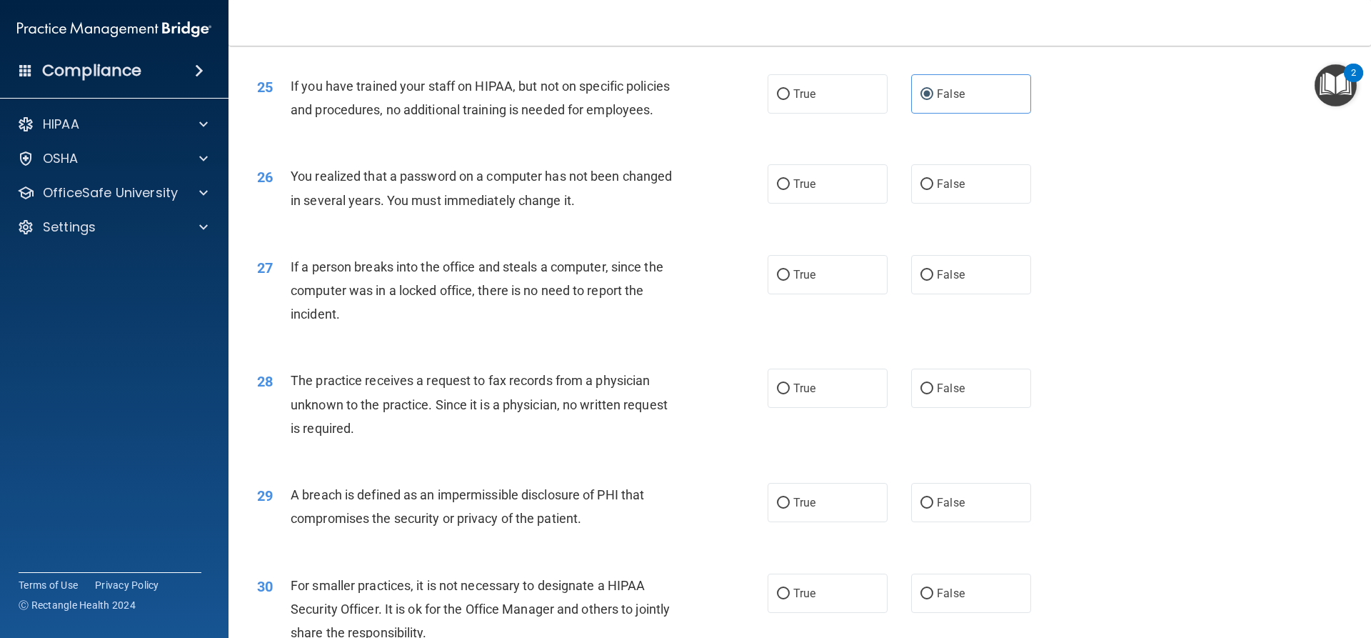
scroll to position [2570, 0]
click at [830, 203] on label "True" at bounding box center [827, 182] width 120 height 39
click at [790, 189] on input "True" at bounding box center [783, 183] width 13 height 11
radio input "true"
click at [947, 293] on label "False" at bounding box center [971, 273] width 120 height 39
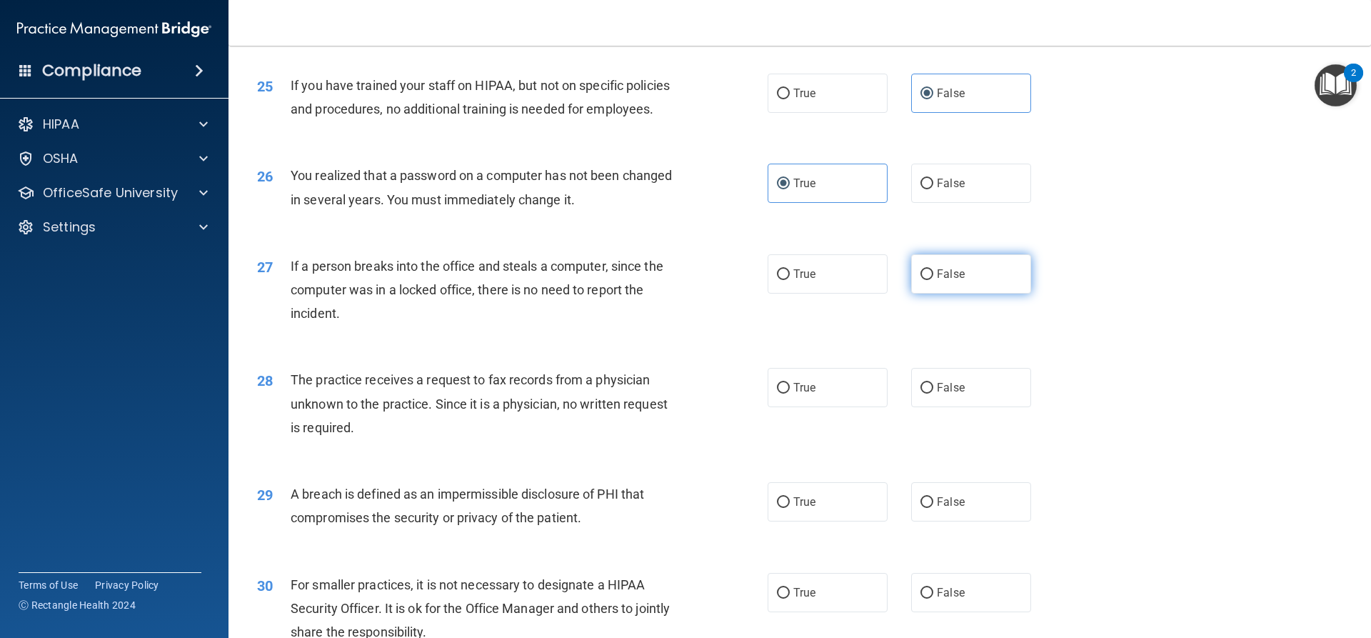
click at [933, 280] on input "False" at bounding box center [926, 274] width 13 height 11
radio input "true"
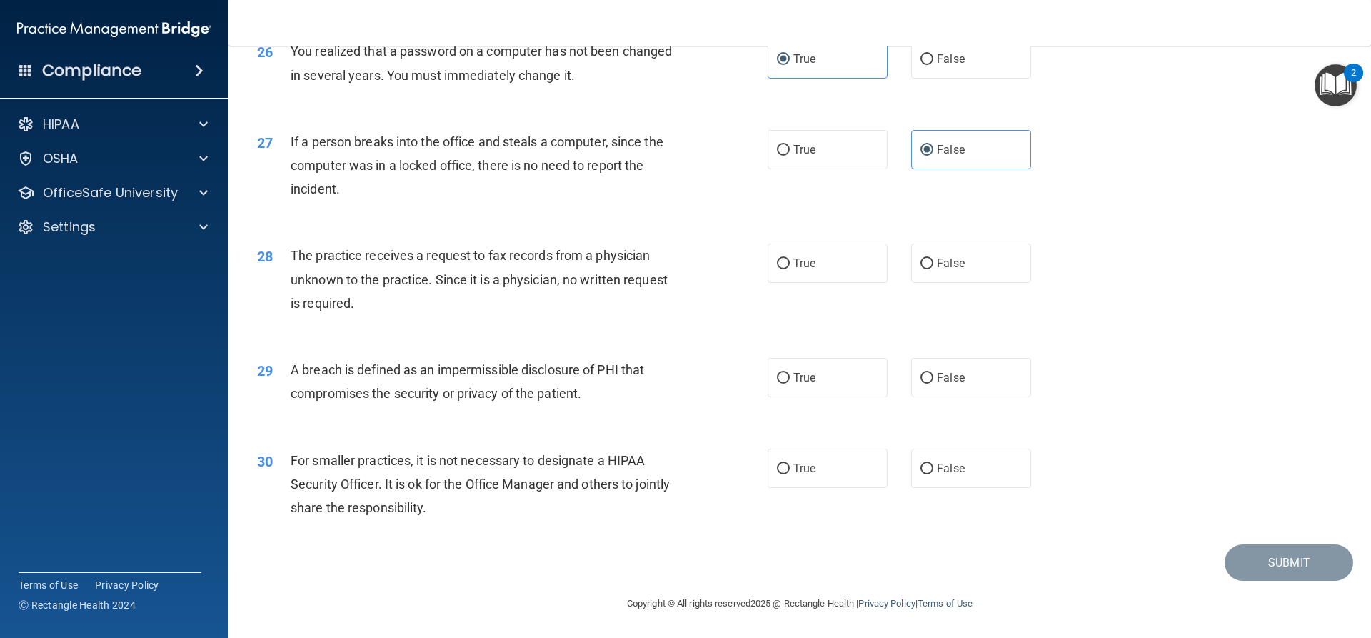
scroll to position [2713, 0]
click at [964, 283] on label "False" at bounding box center [971, 262] width 120 height 39
click at [933, 269] on input "False" at bounding box center [926, 263] width 13 height 11
radio input "true"
click at [788, 396] on label "True" at bounding box center [827, 377] width 120 height 39
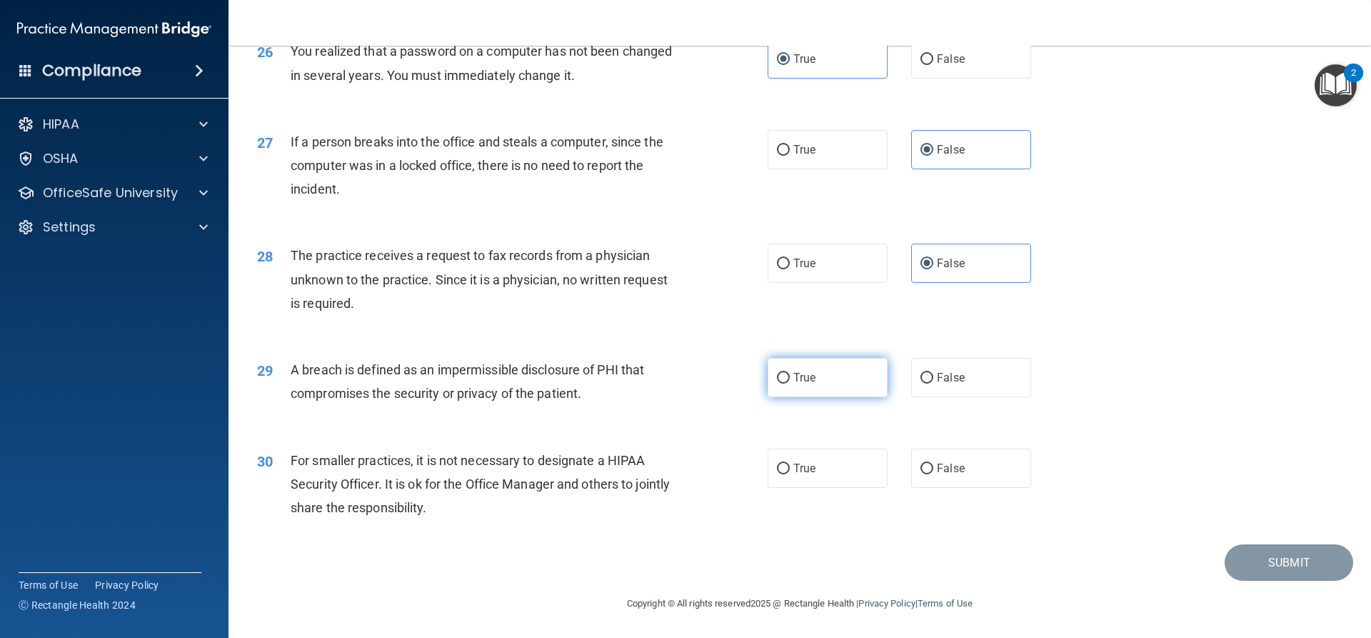
click at [788, 383] on input "True" at bounding box center [783, 378] width 13 height 11
radio input "true"
click at [960, 488] on label "False" at bounding box center [971, 467] width 120 height 39
click at [933, 474] on input "False" at bounding box center [926, 468] width 13 height 11
radio input "true"
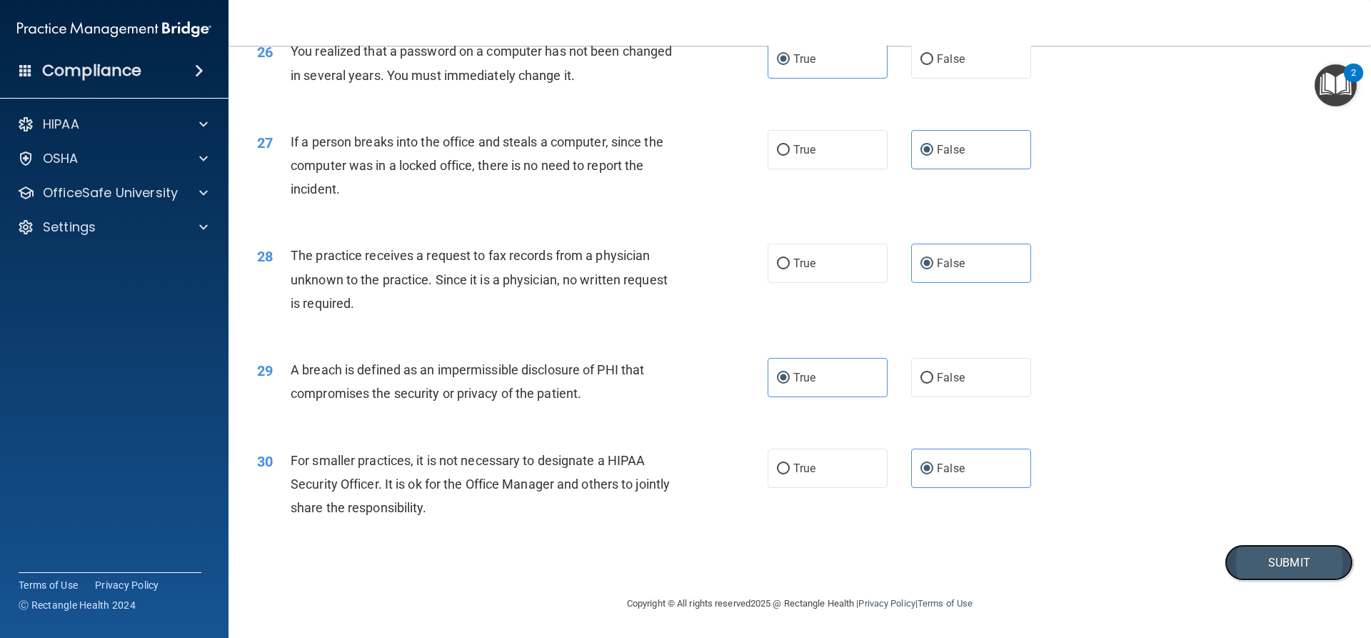
click at [1247, 580] on button "Submit" at bounding box center [1288, 562] width 129 height 36
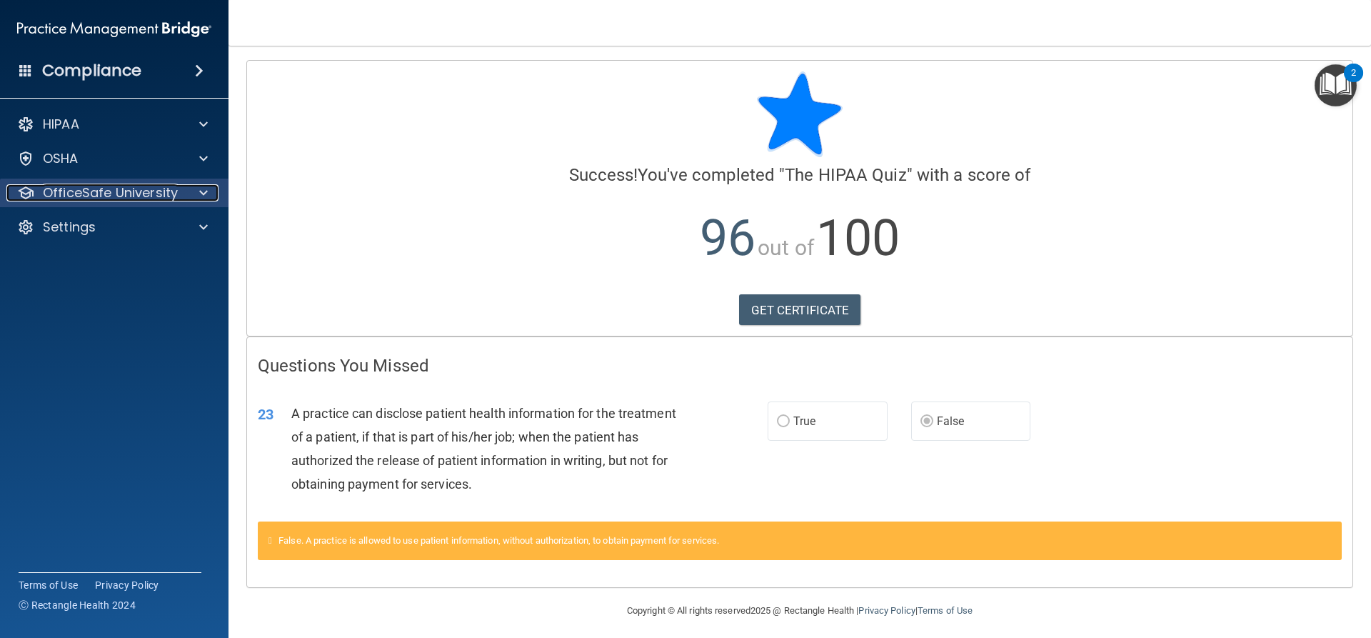
click at [168, 191] on p "OfficeSafe University" at bounding box center [110, 192] width 135 height 17
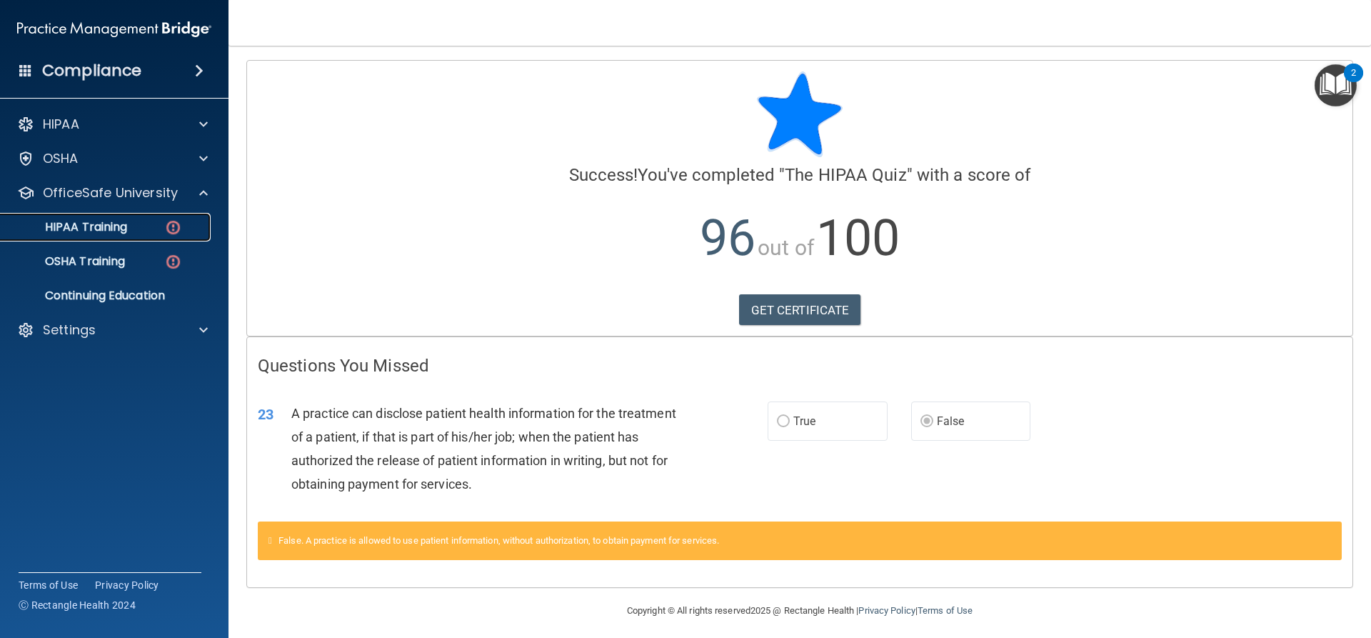
click at [131, 234] on link "HIPAA Training" at bounding box center [98, 227] width 225 height 29
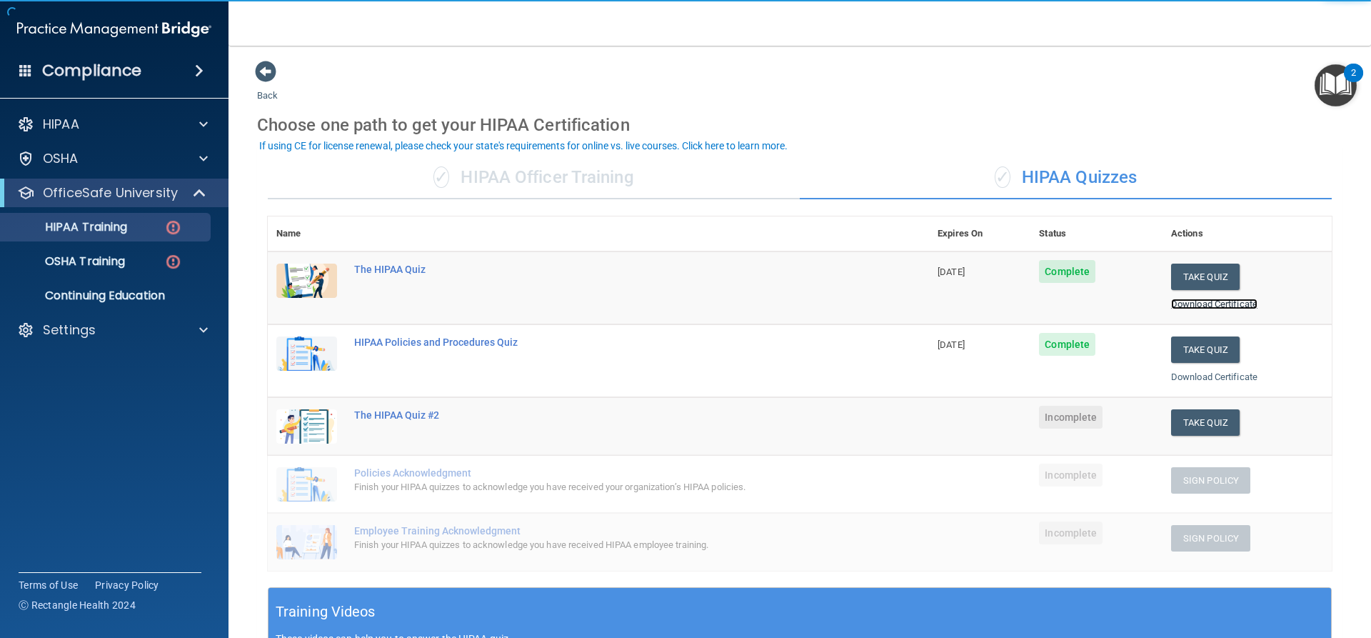
click at [1211, 301] on link "Download Certificate" at bounding box center [1214, 303] width 86 height 11
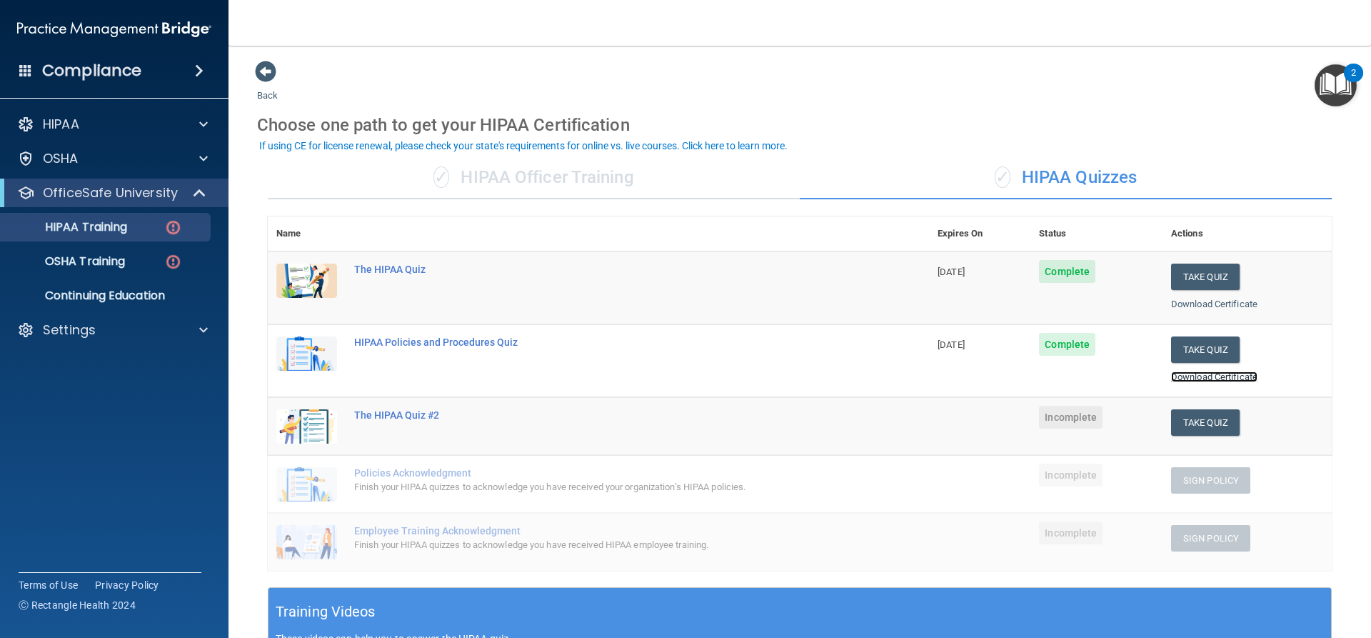
click at [1239, 376] on link "Download Certificate" at bounding box center [1214, 376] width 86 height 11
click at [1202, 420] on button "Take Quiz" at bounding box center [1205, 422] width 69 height 26
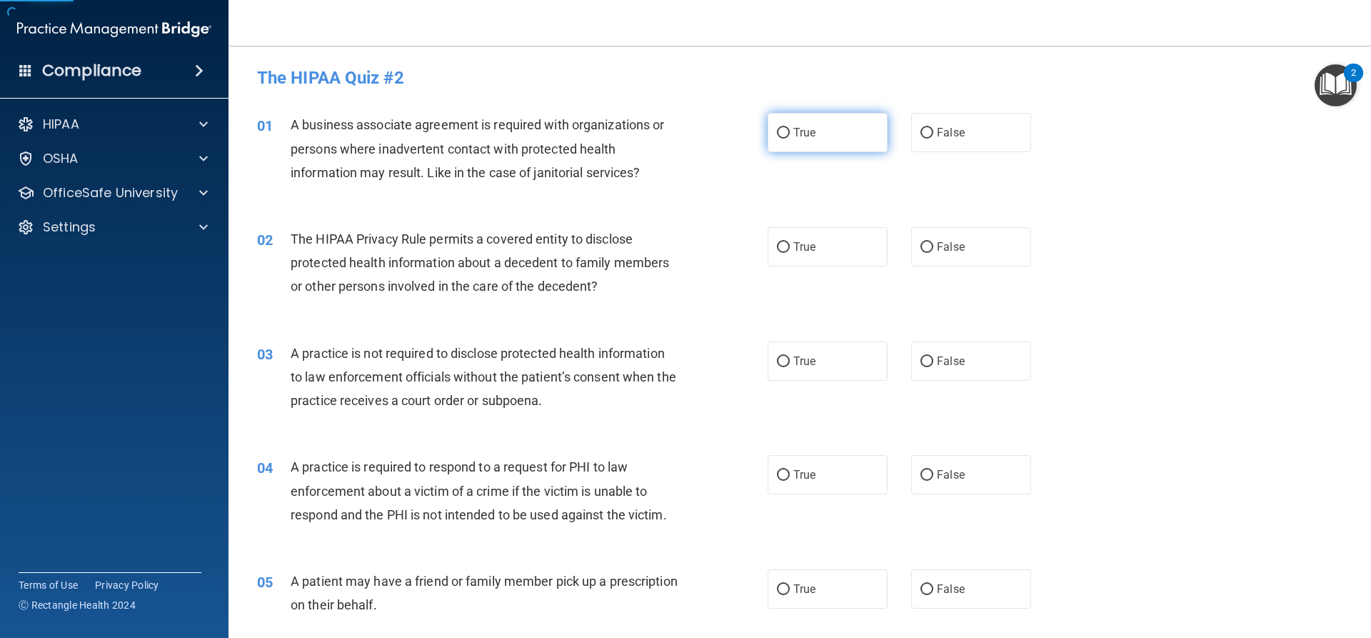
click at [828, 135] on label "True" at bounding box center [827, 132] width 120 height 39
click at [790, 135] on input "True" at bounding box center [783, 133] width 13 height 11
radio input "true"
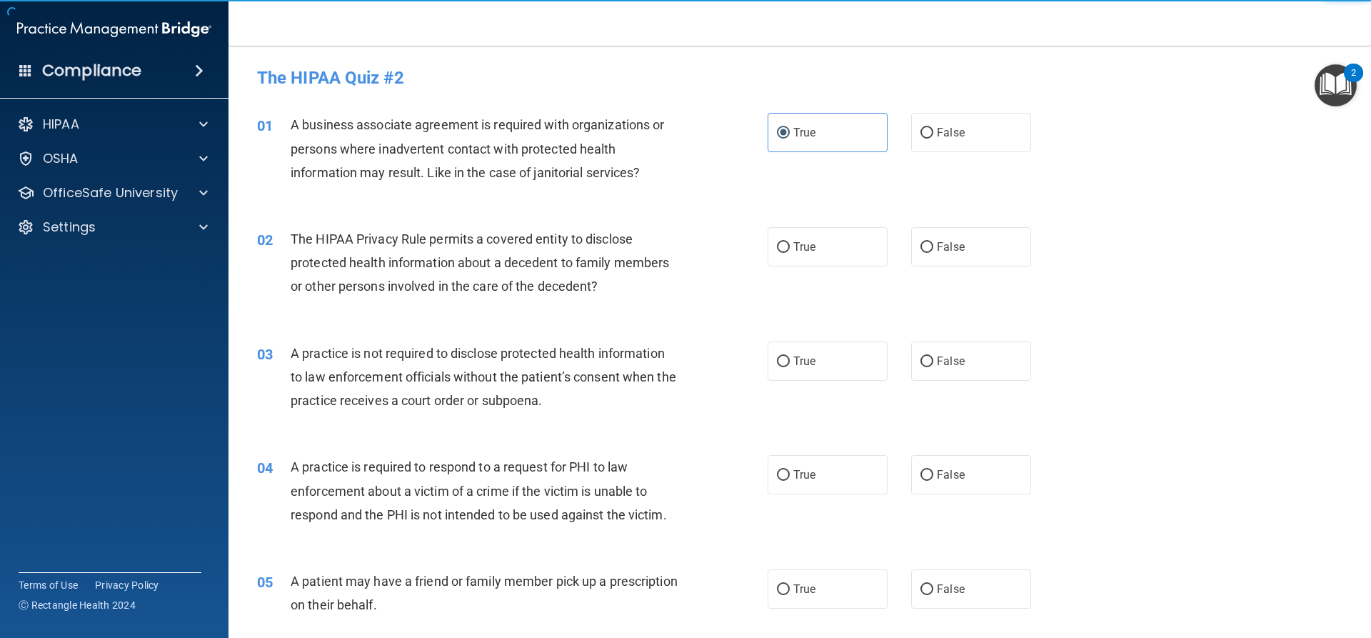
drag, startPoint x: 826, startPoint y: 238, endPoint x: 808, endPoint y: 315, distance: 79.1
click at [825, 241] on label "True" at bounding box center [827, 246] width 120 height 39
click at [790, 242] on input "True" at bounding box center [783, 247] width 13 height 11
radio input "true"
drag, startPoint x: 802, startPoint y: 341, endPoint x: 805, endPoint y: 385, distance: 44.4
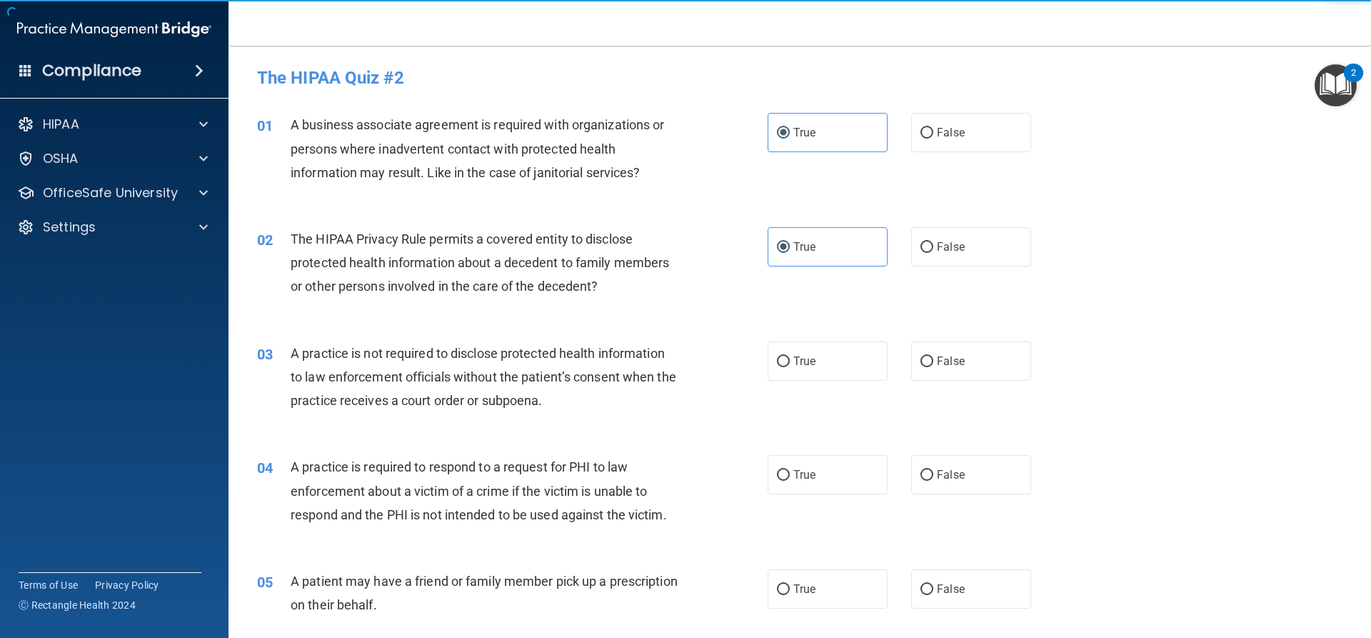
click at [802, 347] on label "True" at bounding box center [827, 360] width 120 height 39
click at [790, 356] on input "True" at bounding box center [783, 361] width 13 height 11
radio input "true"
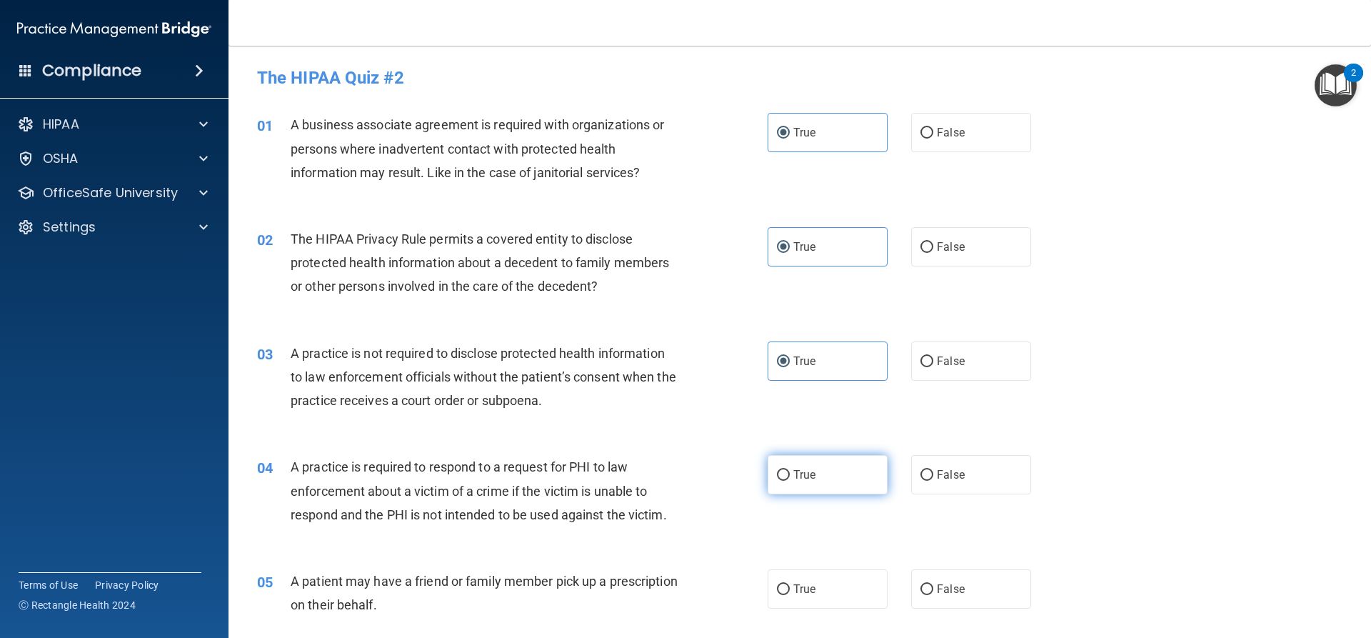
click at [810, 467] on label "True" at bounding box center [827, 474] width 120 height 39
click at [790, 470] on input "True" at bounding box center [783, 475] width 13 height 11
radio input "true"
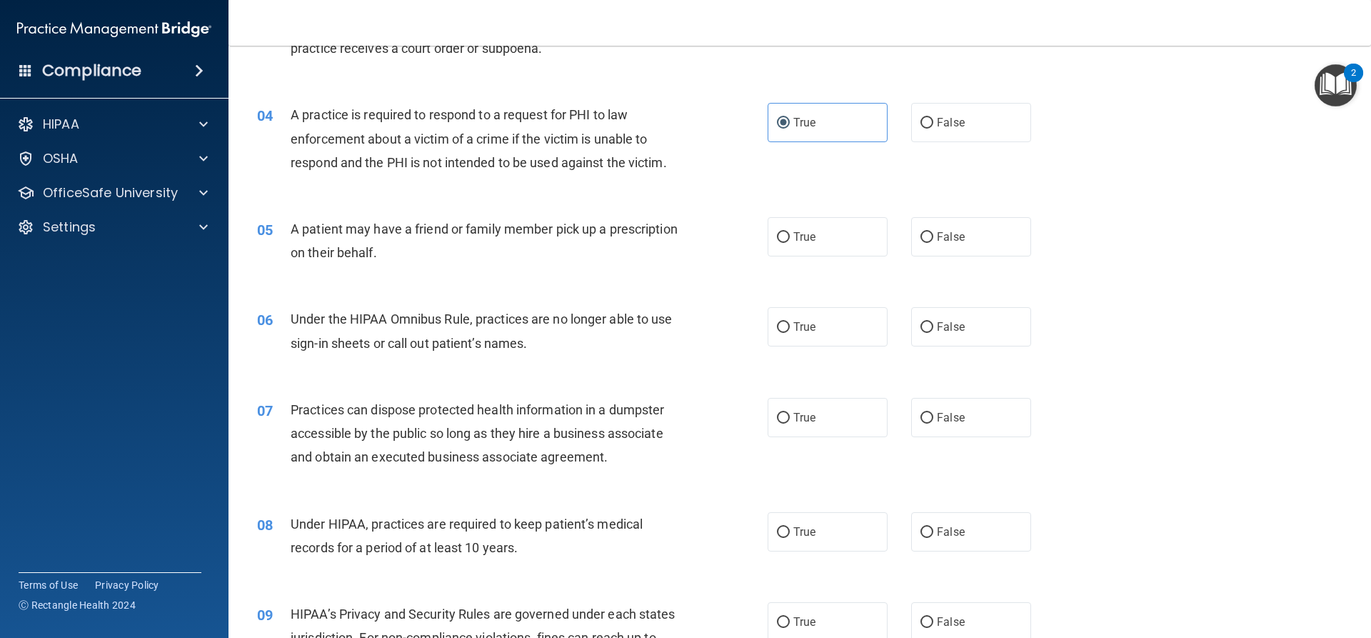
scroll to position [357, 0]
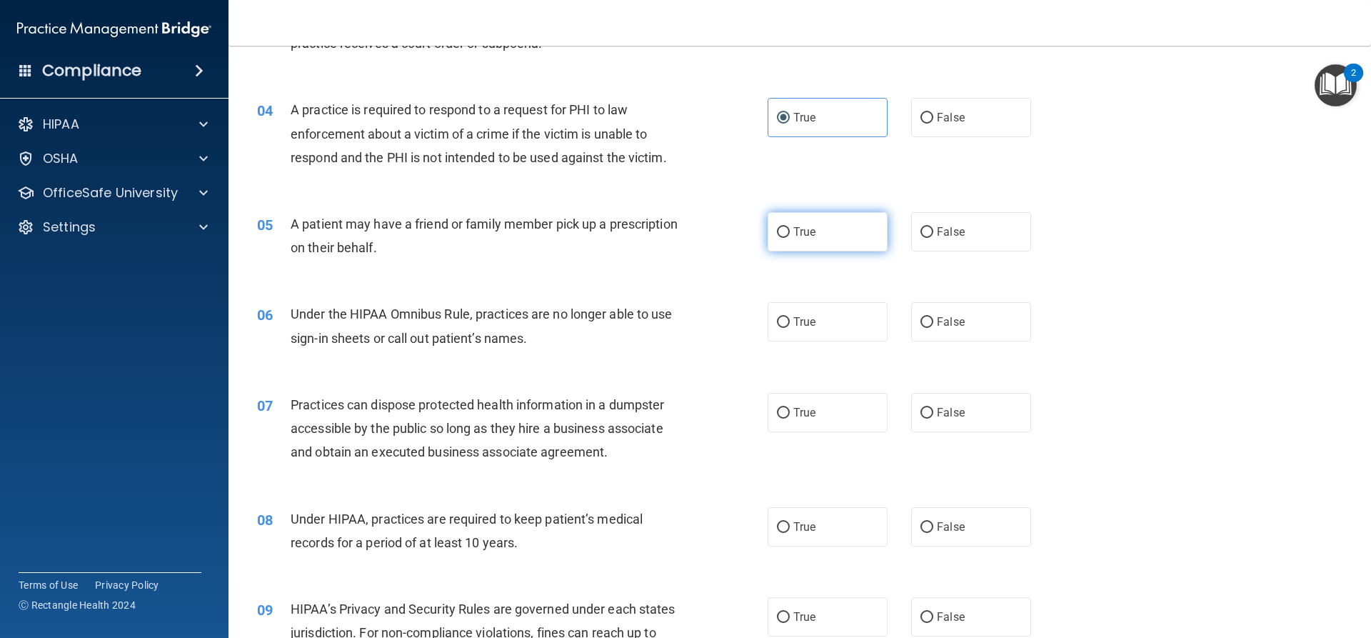
click at [783, 229] on input "True" at bounding box center [783, 232] width 13 height 11
radio input "true"
drag, startPoint x: 795, startPoint y: 318, endPoint x: 797, endPoint y: 381, distance: 62.1
click at [795, 324] on span "True" at bounding box center [804, 322] width 22 height 14
click at [790, 324] on input "True" at bounding box center [783, 322] width 13 height 11
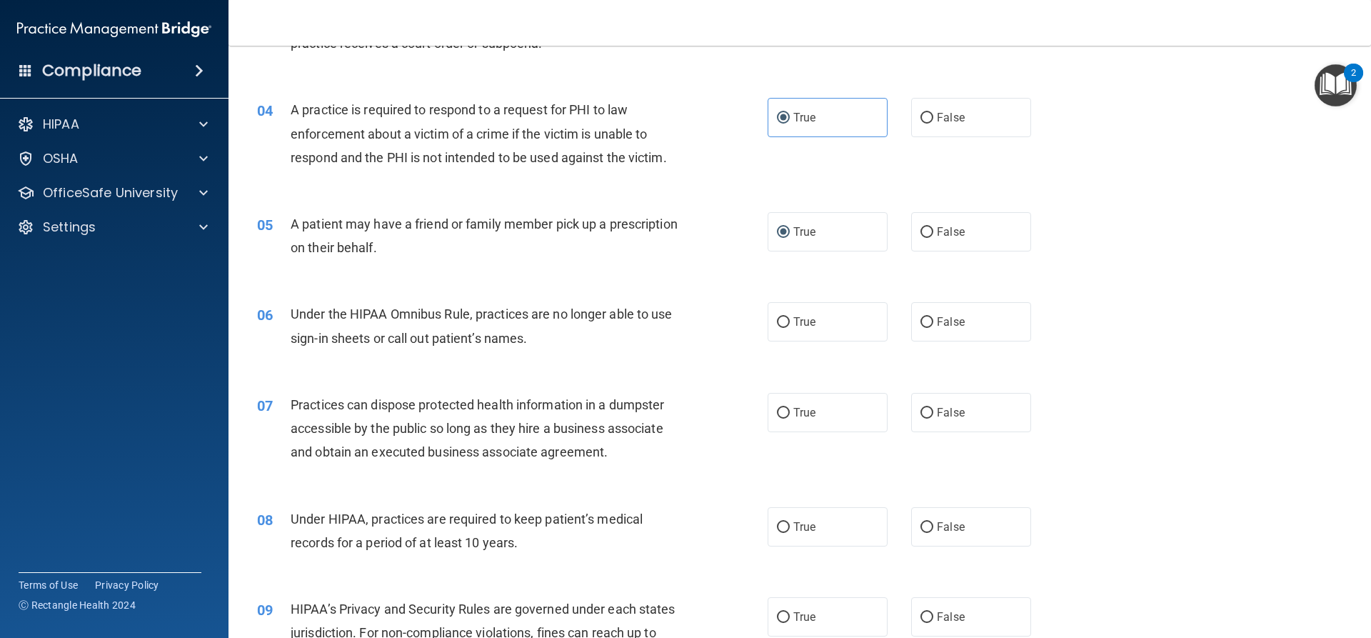
radio input "true"
click at [800, 391] on div "07 Practices can dispose protected health information in a dumpster accessible …" at bounding box center [799, 432] width 1107 height 114
drag, startPoint x: 810, startPoint y: 406, endPoint x: 802, endPoint y: 407, distance: 8.0
click at [809, 406] on span "True" at bounding box center [804, 413] width 22 height 14
click at [790, 408] on input "True" at bounding box center [783, 413] width 13 height 11
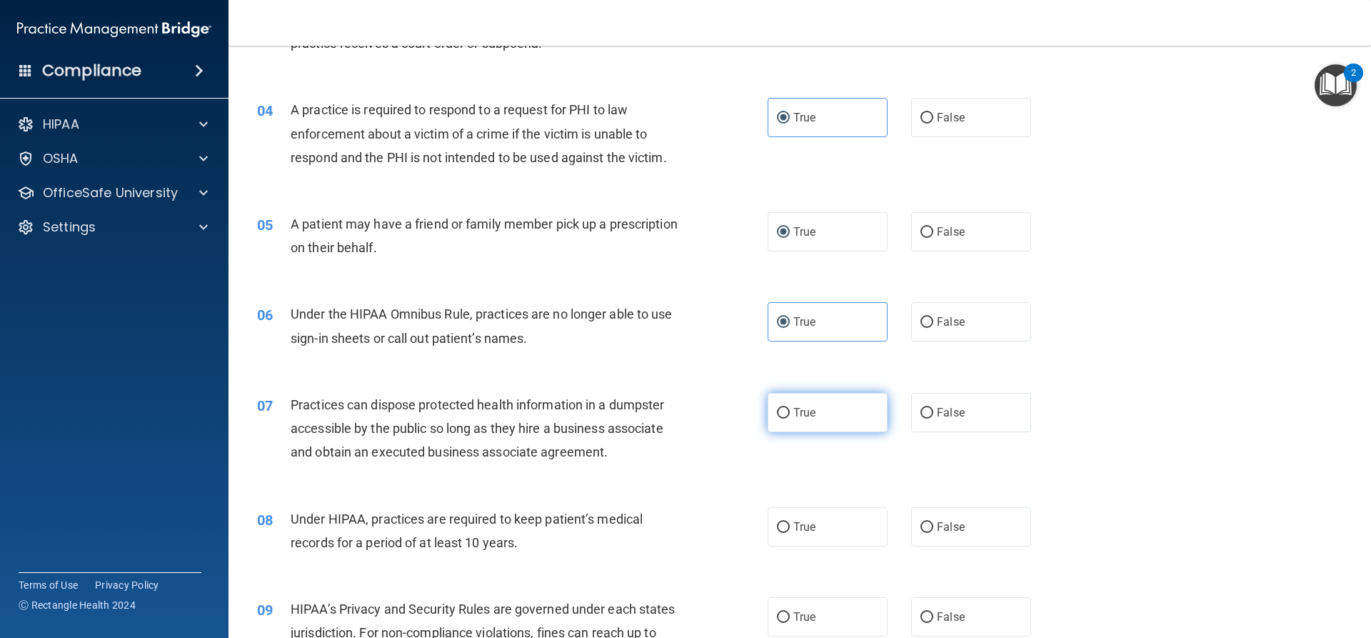
radio input "true"
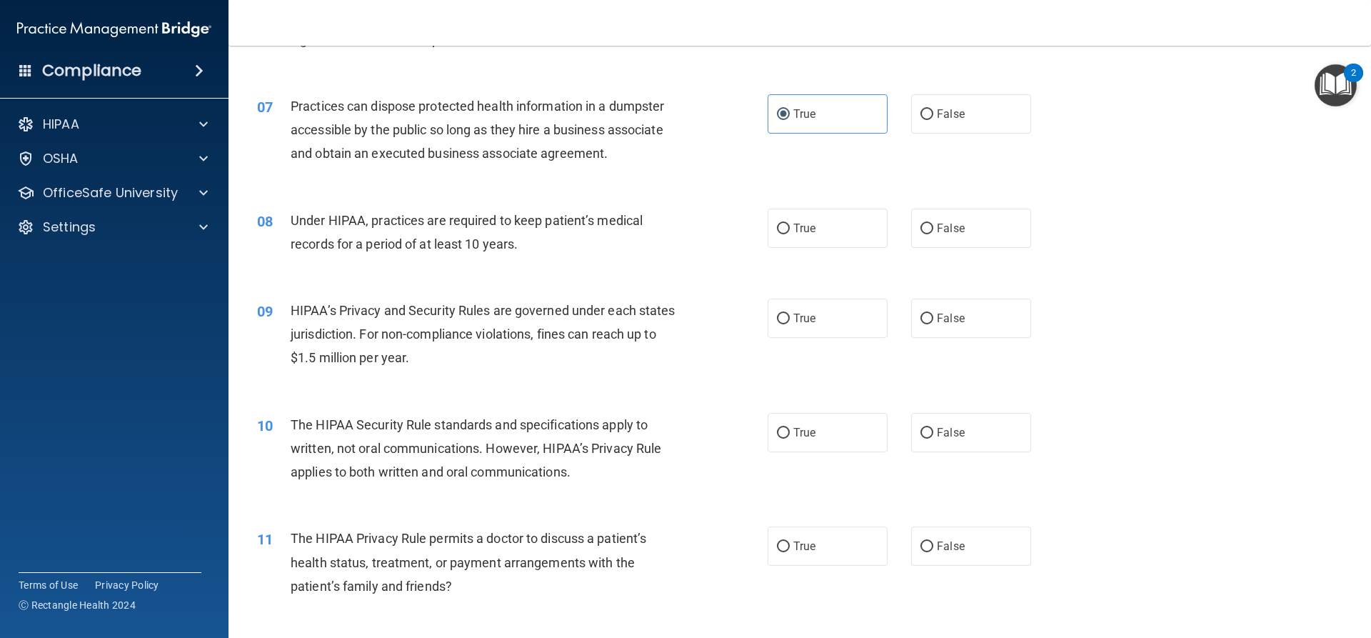
scroll to position [714, 0]
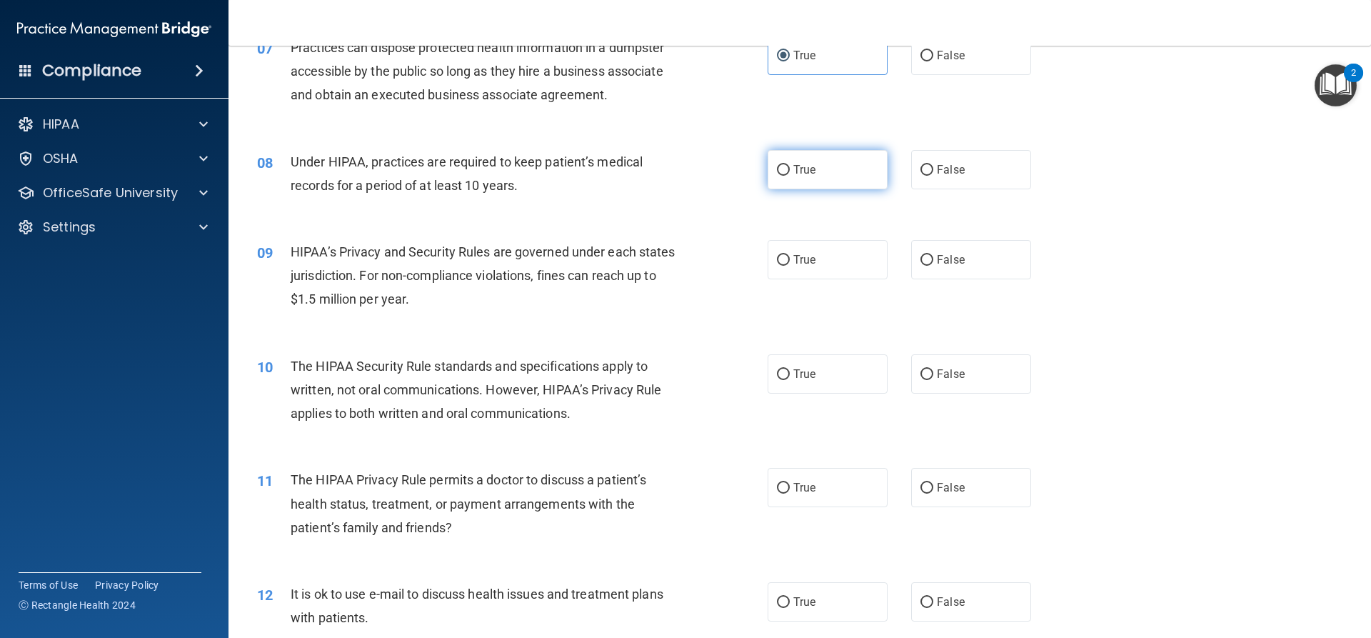
click at [819, 153] on label "True" at bounding box center [827, 169] width 120 height 39
click at [790, 165] on input "True" at bounding box center [783, 170] width 13 height 11
radio input "true"
drag, startPoint x: 805, startPoint y: 262, endPoint x: 797, endPoint y: 337, distance: 75.4
click at [805, 263] on span "True" at bounding box center [804, 260] width 22 height 14
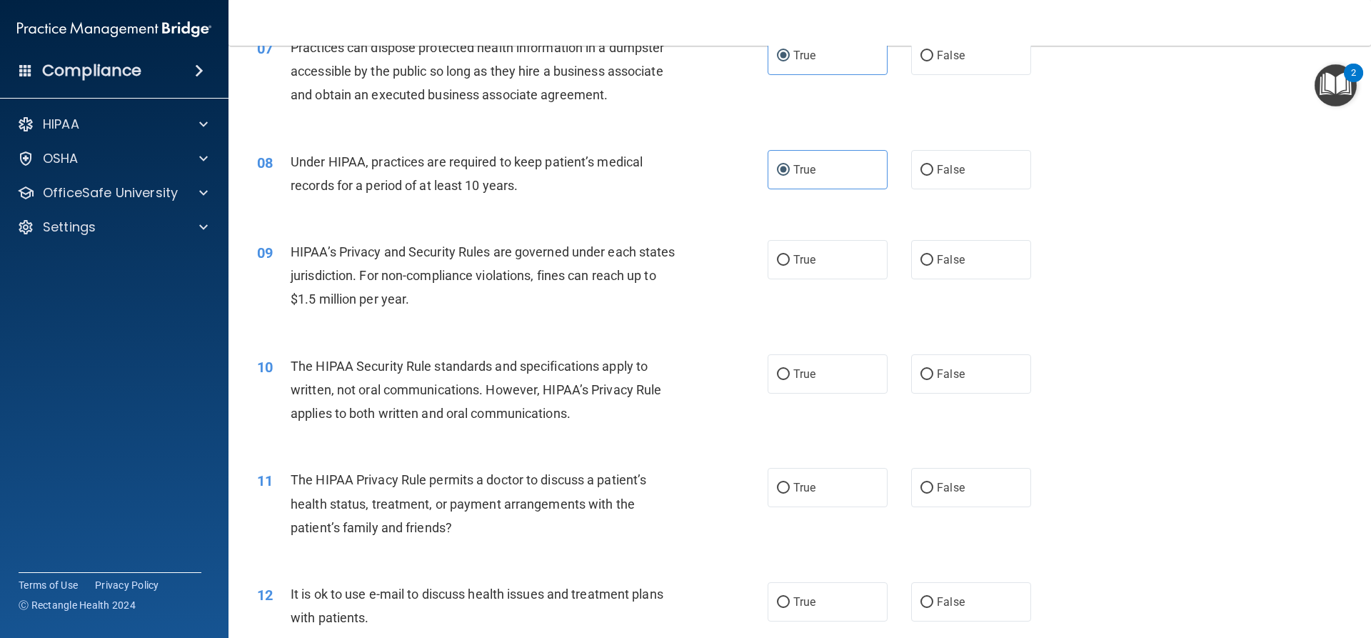
click at [790, 263] on input "True" at bounding box center [783, 260] width 13 height 11
radio input "true"
click at [797, 374] on label "True" at bounding box center [827, 373] width 120 height 39
click at [790, 374] on input "True" at bounding box center [783, 374] width 13 height 11
radio input "true"
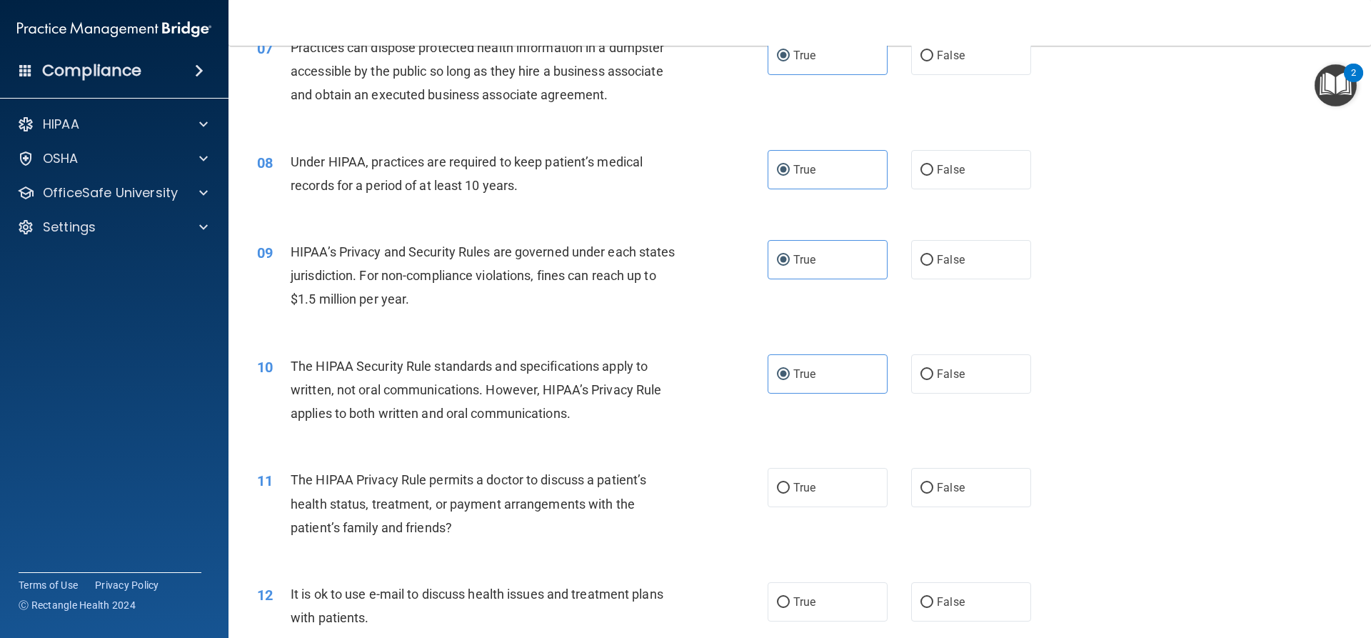
drag, startPoint x: 812, startPoint y: 476, endPoint x: 662, endPoint y: 428, distance: 157.4
click at [811, 477] on label "True" at bounding box center [827, 487] width 120 height 39
click at [790, 483] on input "True" at bounding box center [783, 488] width 13 height 11
radio input "true"
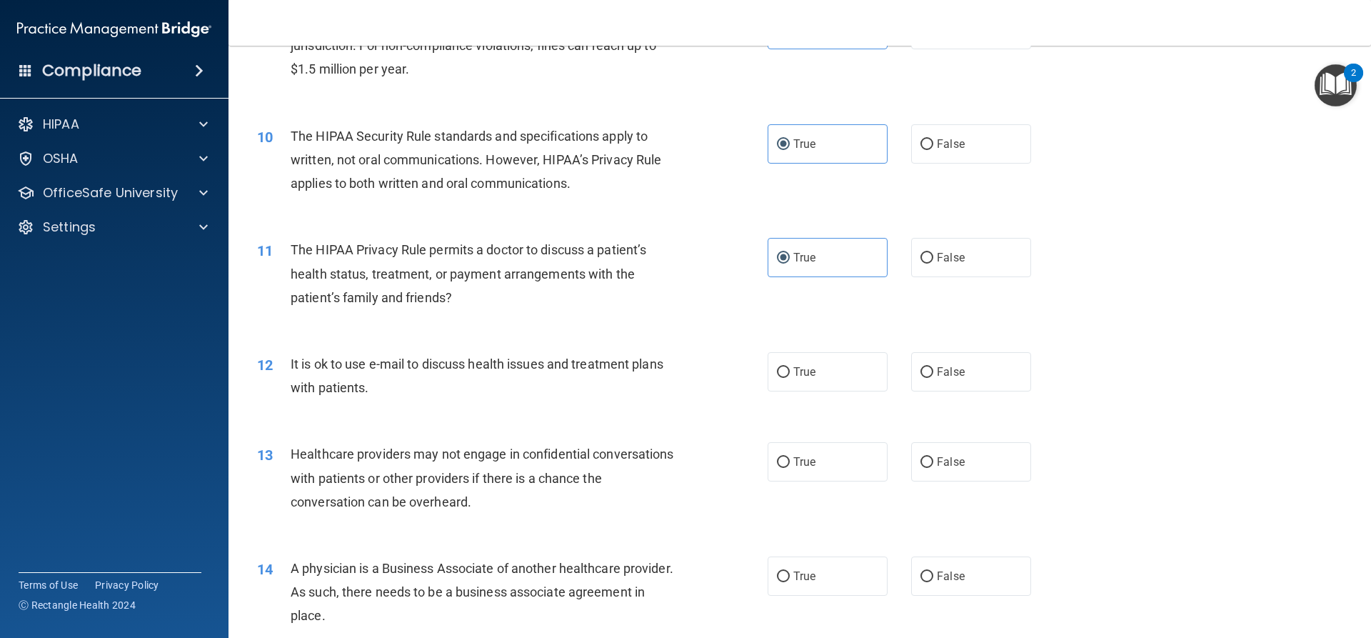
scroll to position [999, 0]
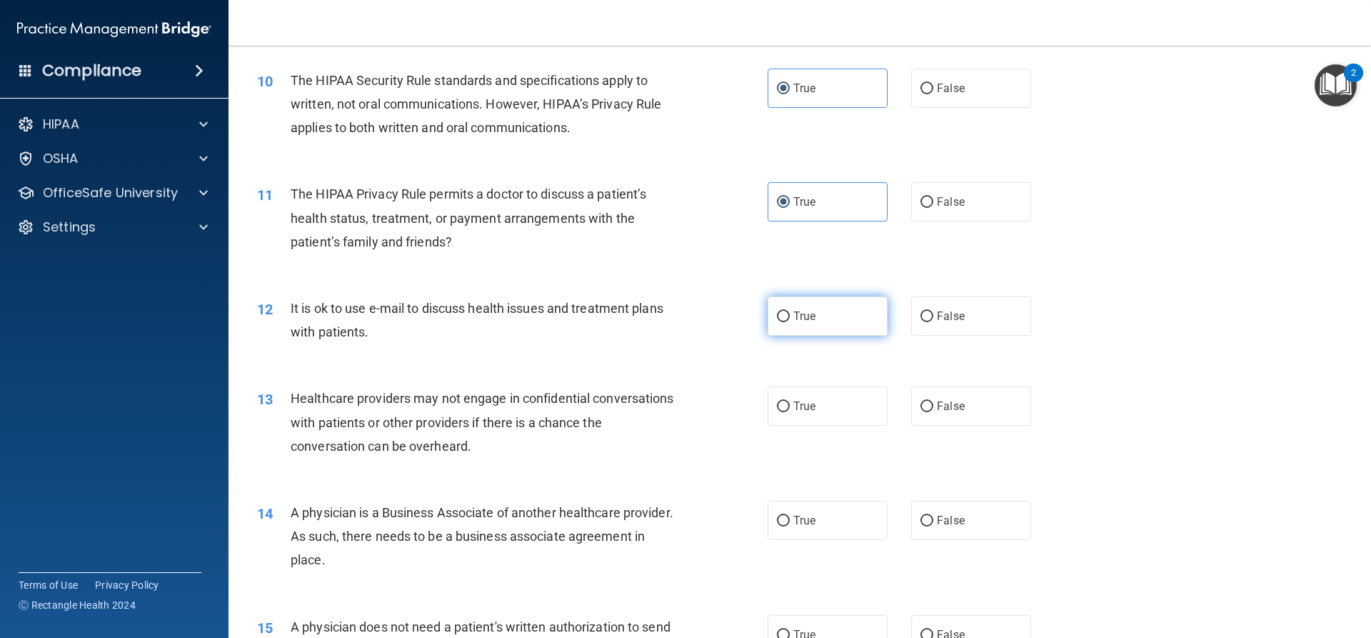
click at [815, 321] on label "True" at bounding box center [827, 315] width 120 height 39
click at [790, 321] on input "True" at bounding box center [783, 316] width 13 height 11
radio input "true"
click at [817, 416] on label "True" at bounding box center [827, 405] width 120 height 39
click at [790, 412] on input "True" at bounding box center [783, 406] width 13 height 11
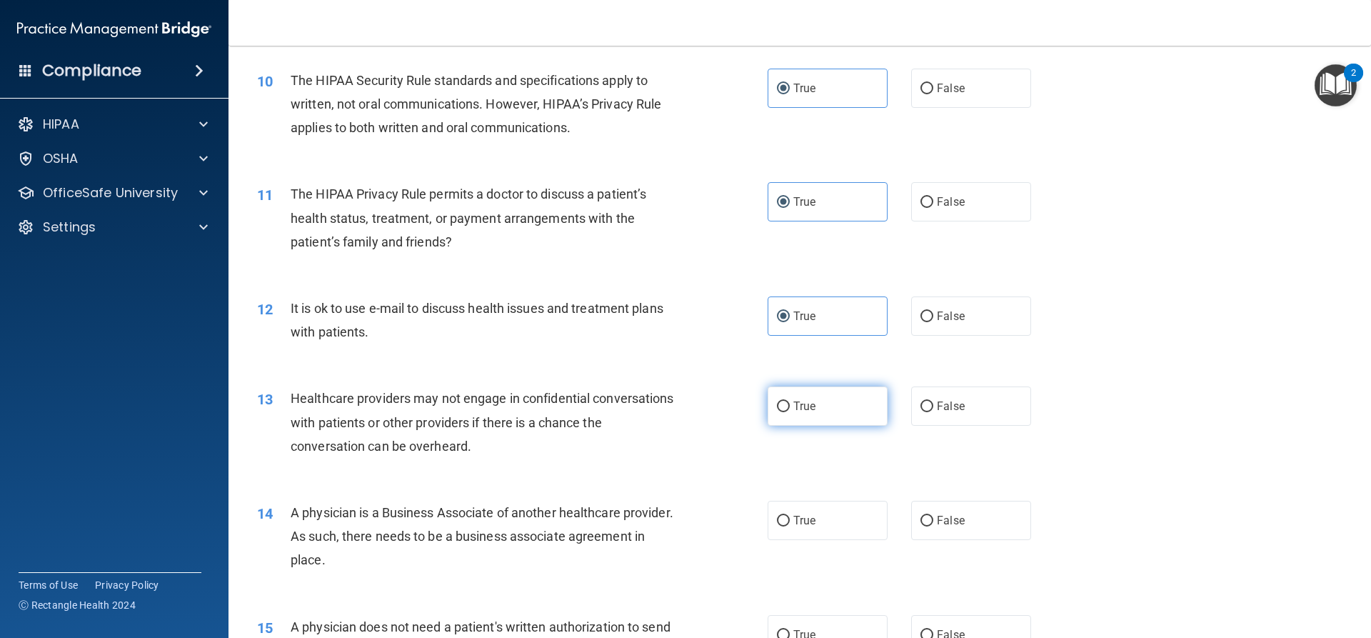
radio input "true"
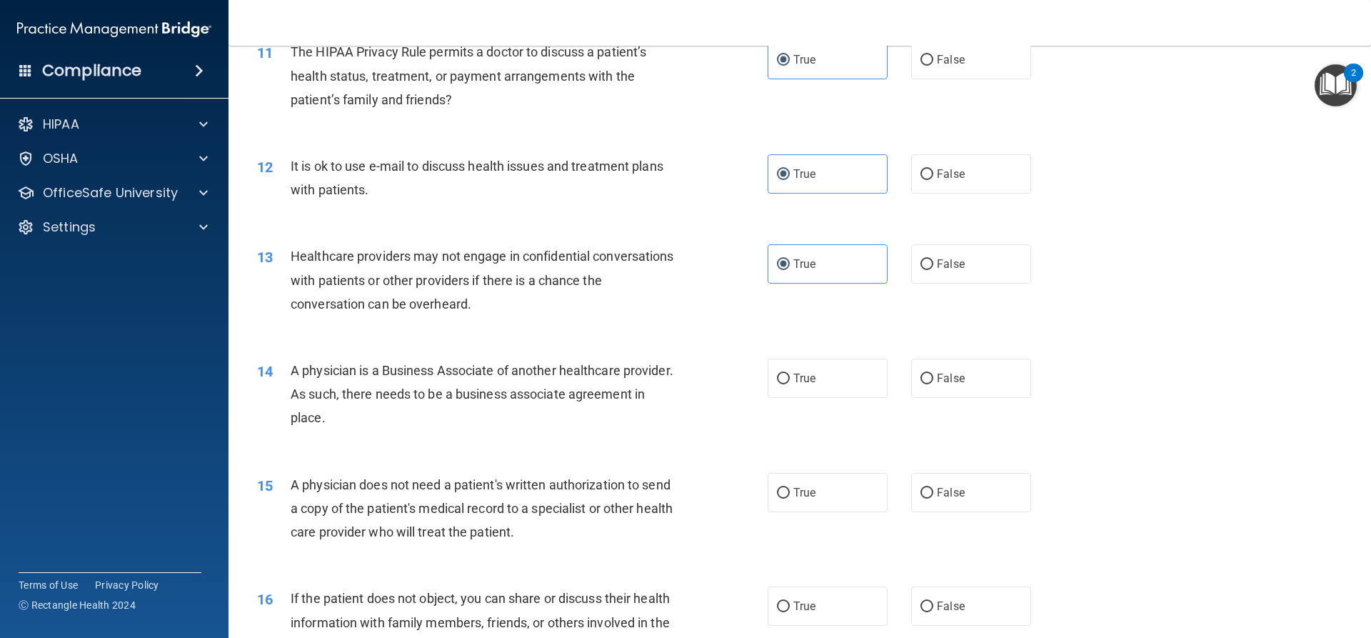
scroll to position [1356, 0]
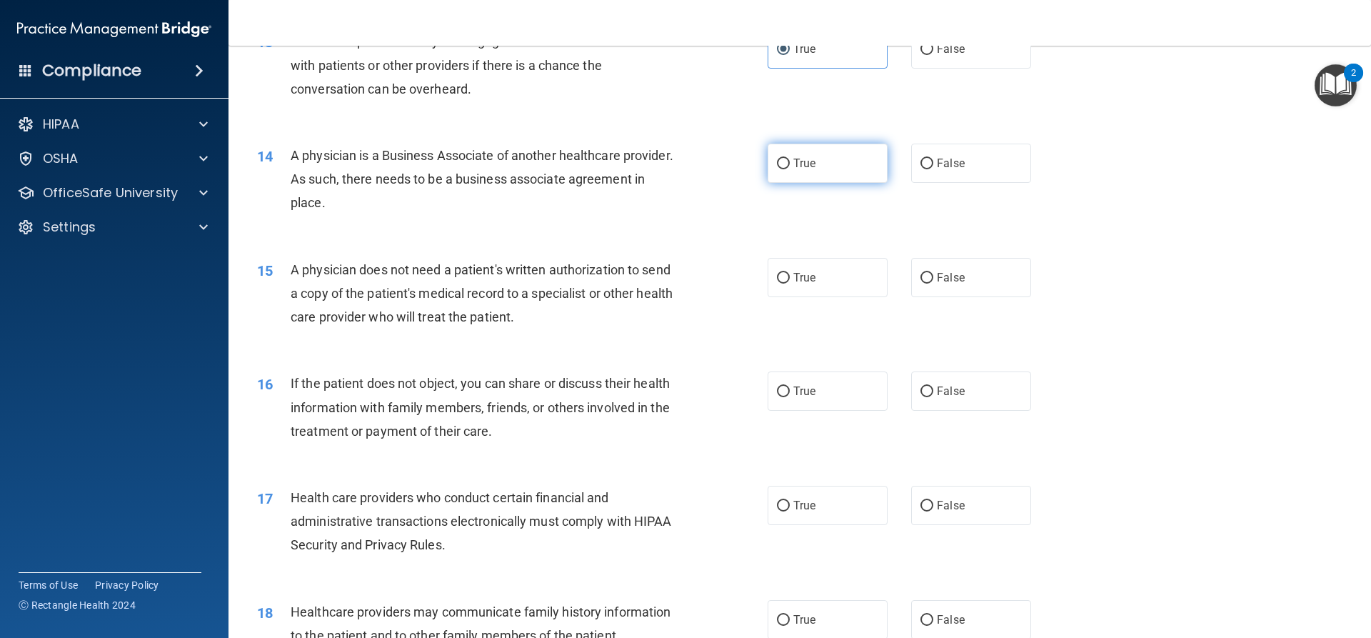
click at [825, 165] on label "True" at bounding box center [827, 162] width 120 height 39
click at [790, 165] on input "True" at bounding box center [783, 163] width 13 height 11
radio input "true"
click at [816, 264] on label "True" at bounding box center [827, 277] width 120 height 39
click at [790, 273] on input "True" at bounding box center [783, 278] width 13 height 11
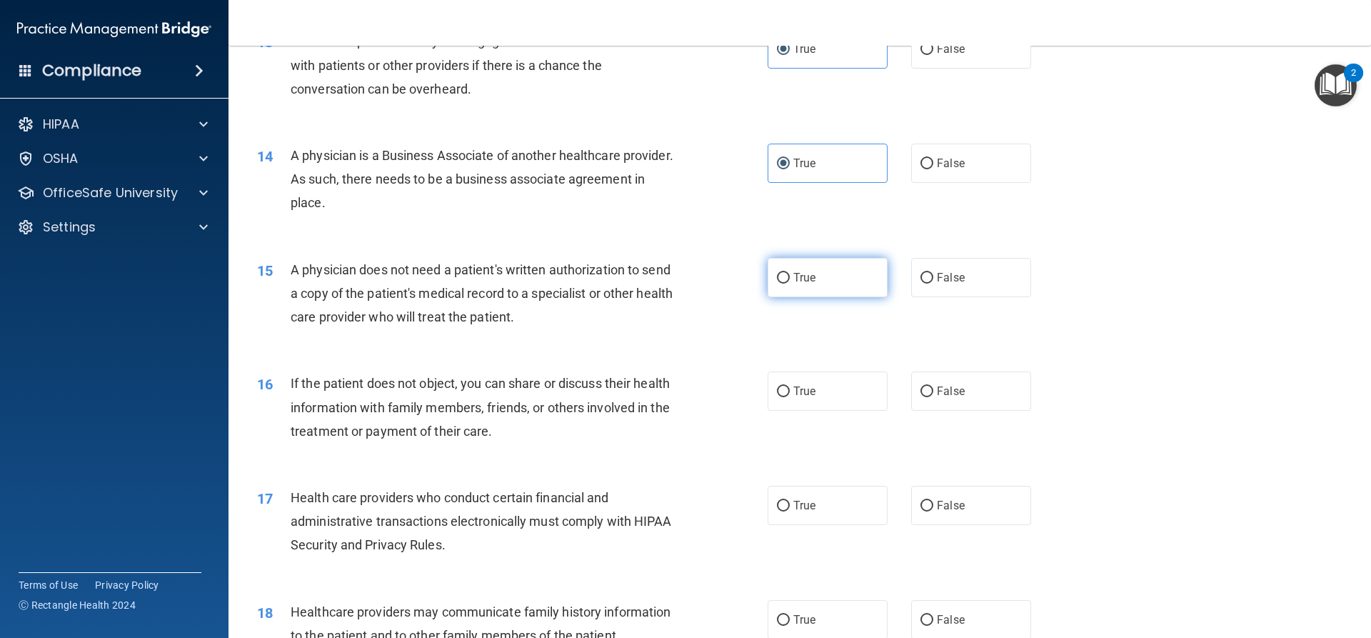
radio input "true"
drag, startPoint x: 804, startPoint y: 383, endPoint x: 830, endPoint y: 439, distance: 62.0
click at [805, 386] on label "True" at bounding box center [827, 390] width 120 height 39
click at [790, 386] on input "True" at bounding box center [783, 391] width 13 height 11
radio input "true"
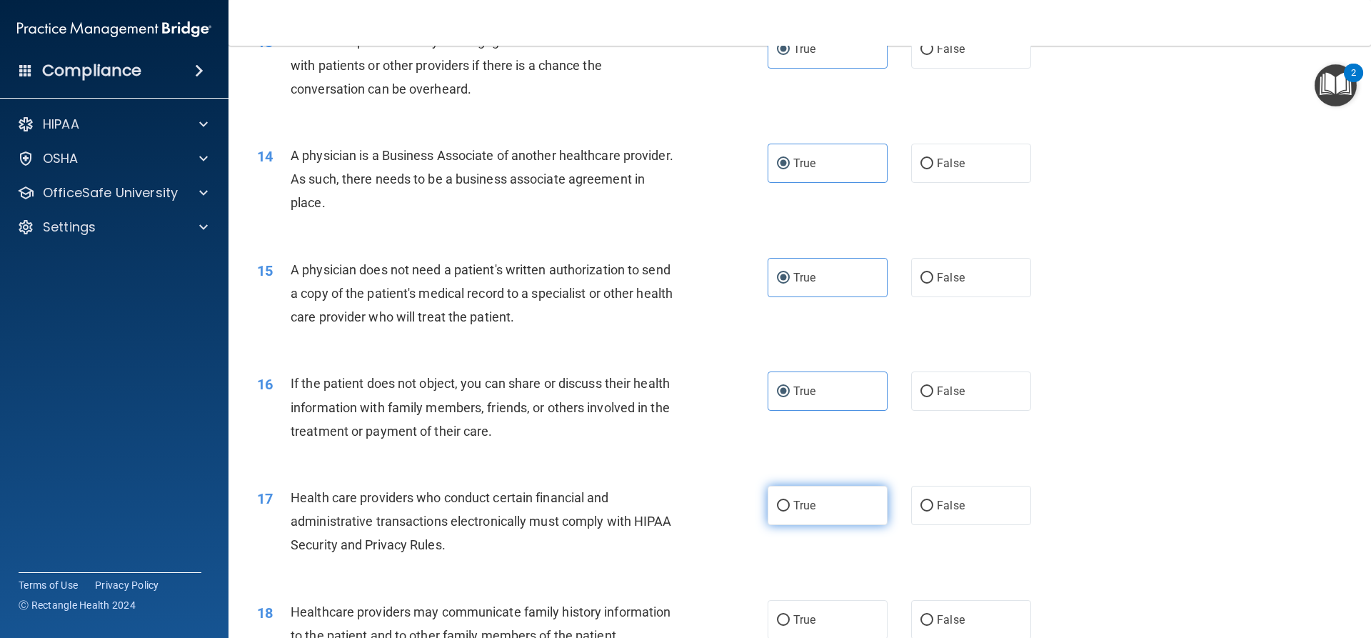
click at [830, 505] on label "True" at bounding box center [827, 504] width 120 height 39
click at [790, 505] on input "True" at bounding box center [783, 505] width 13 height 11
radio input "true"
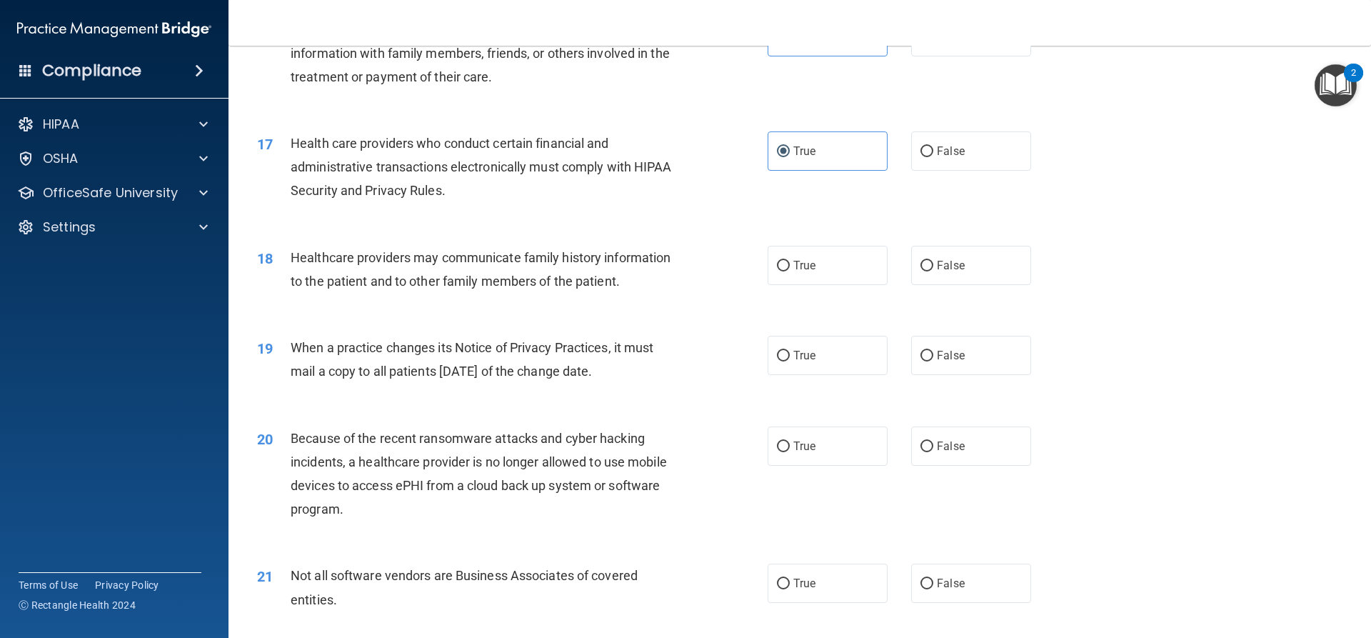
scroll to position [1713, 0]
click at [837, 276] on label "True" at bounding box center [827, 262] width 120 height 39
click at [790, 268] on input "True" at bounding box center [783, 263] width 13 height 11
radio input "true"
click at [817, 354] on label "True" at bounding box center [827, 352] width 120 height 39
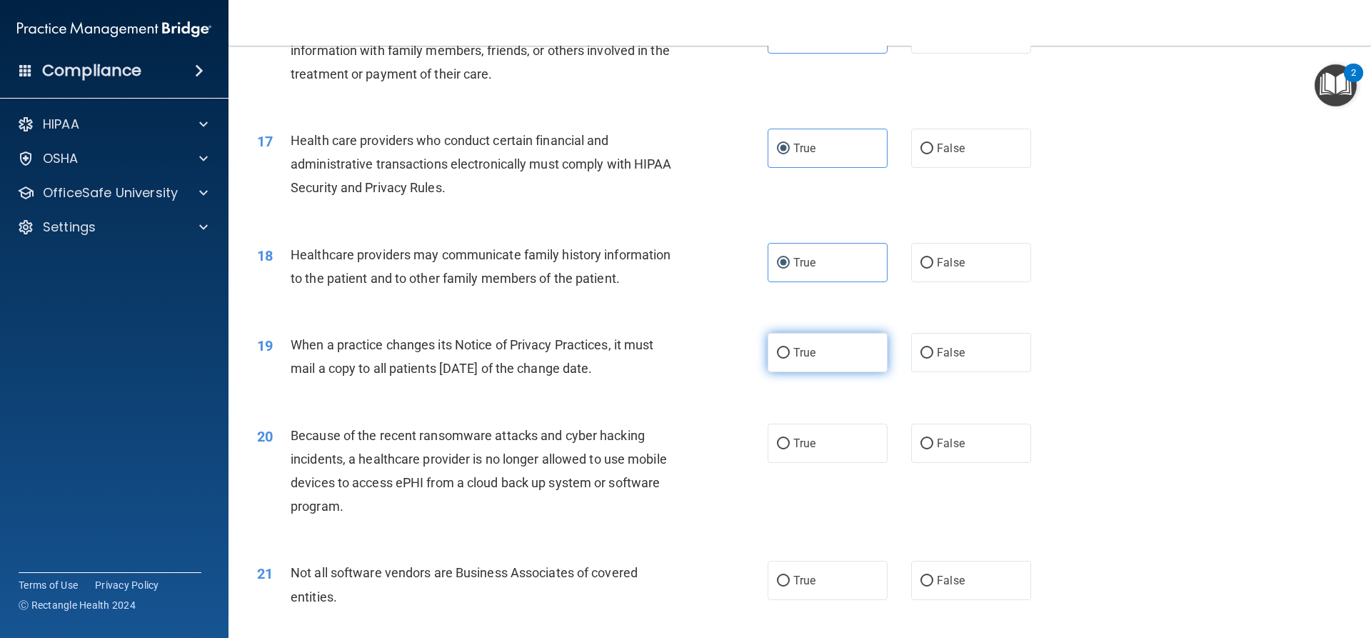
click at [790, 354] on input "True" at bounding box center [783, 353] width 13 height 11
radio input "true"
click at [816, 430] on label "True" at bounding box center [827, 442] width 120 height 39
click at [790, 438] on input "True" at bounding box center [783, 443] width 13 height 11
radio input "true"
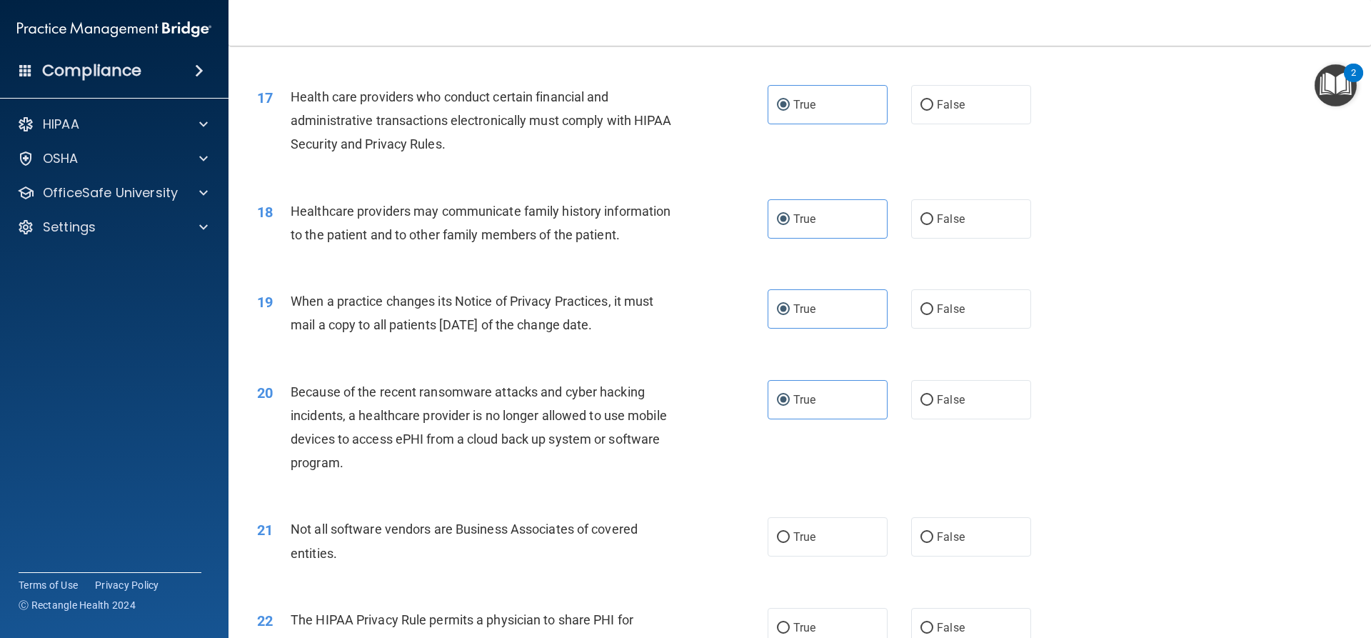
scroll to position [2070, 0]
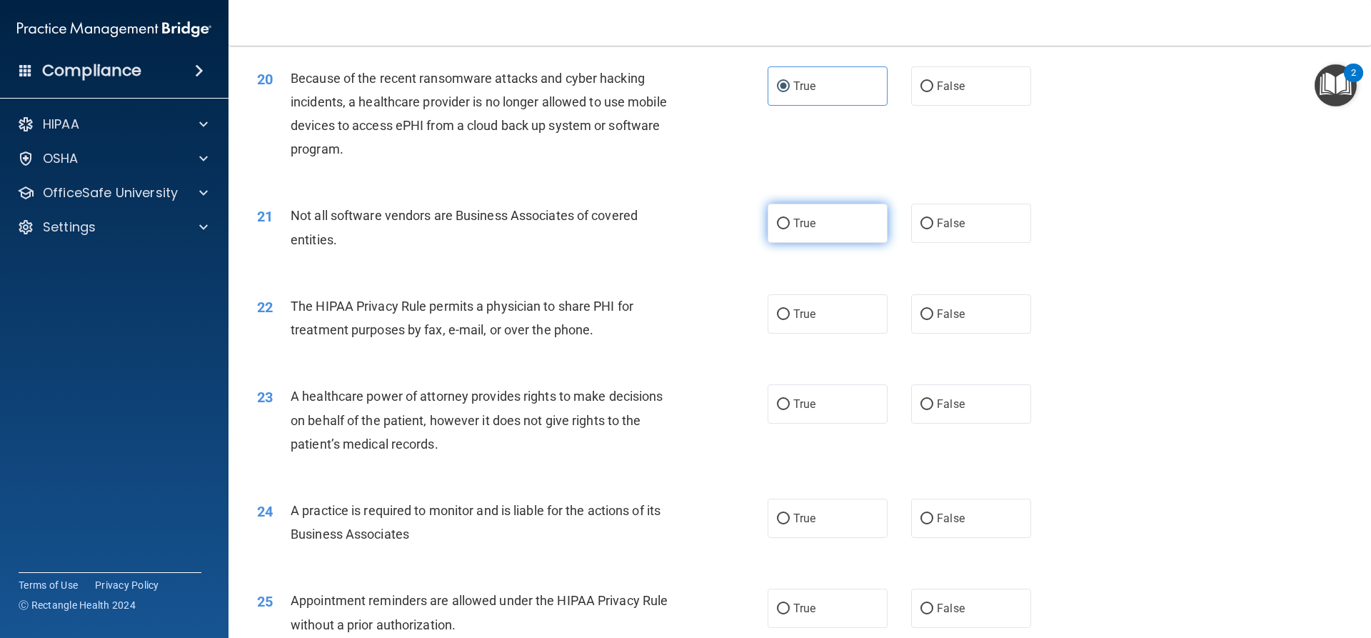
click at [810, 234] on label "True" at bounding box center [827, 222] width 120 height 39
click at [790, 229] on input "True" at bounding box center [783, 223] width 13 height 11
radio input "true"
click at [807, 300] on label "True" at bounding box center [827, 313] width 120 height 39
click at [790, 309] on input "True" at bounding box center [783, 314] width 13 height 11
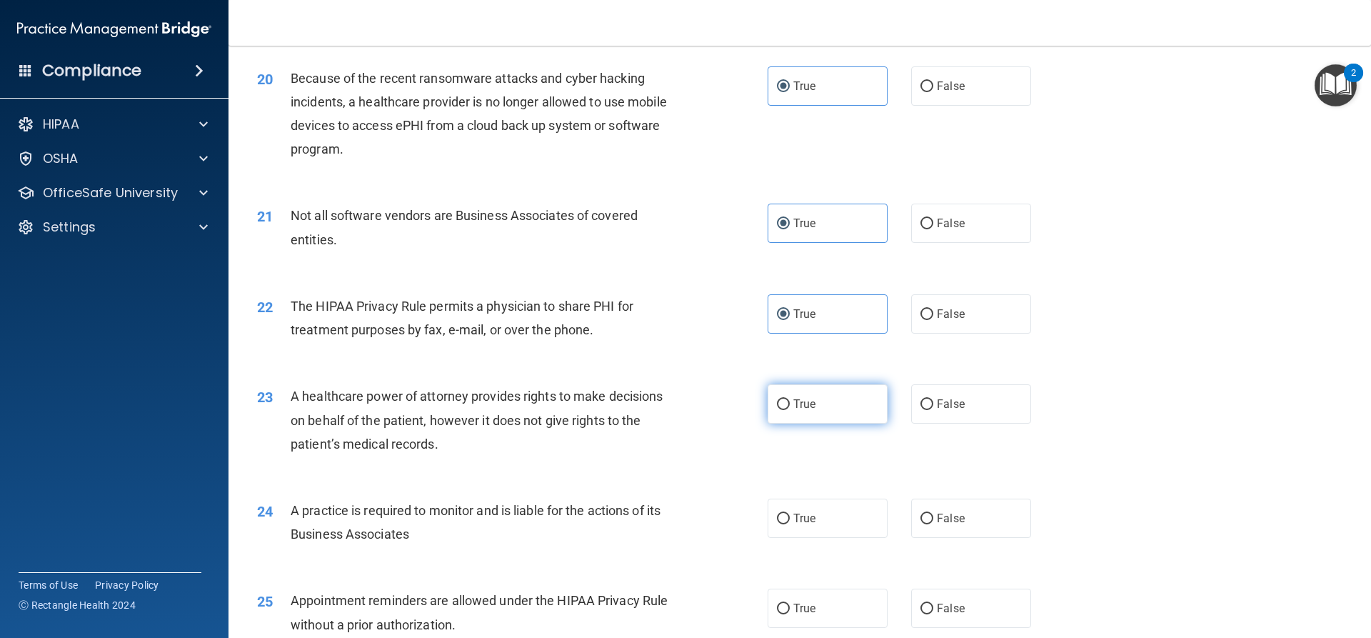
drag, startPoint x: 806, startPoint y: 401, endPoint x: 802, endPoint y: 418, distance: 18.4
click at [806, 402] on span "True" at bounding box center [804, 404] width 22 height 14
click at [790, 402] on input "True" at bounding box center [783, 404] width 13 height 11
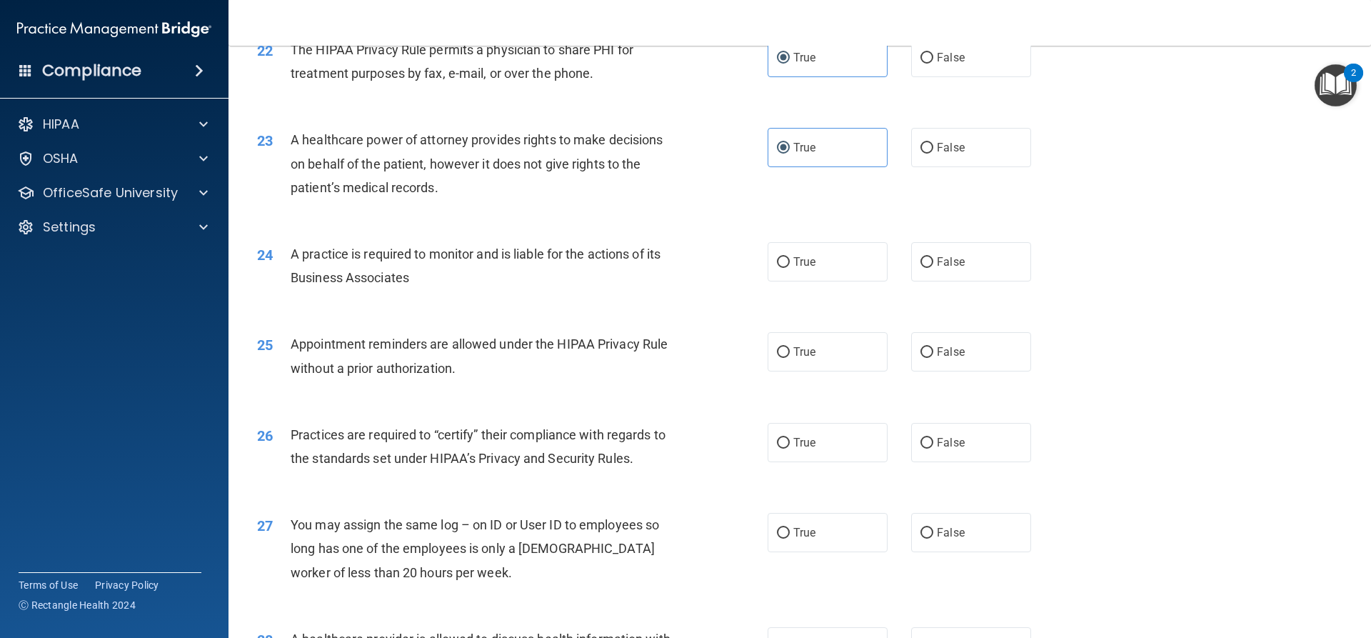
scroll to position [2356, 0]
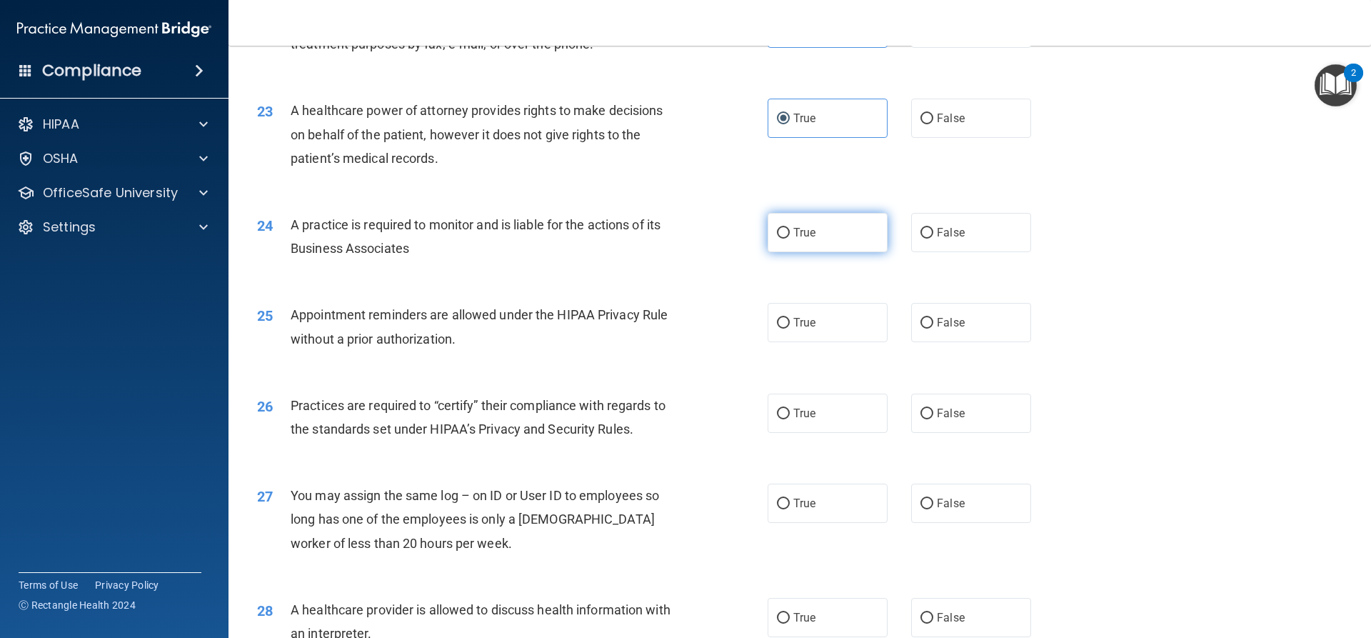
click at [837, 231] on label "True" at bounding box center [827, 232] width 120 height 39
click at [790, 231] on input "True" at bounding box center [783, 233] width 13 height 11
drag, startPoint x: 829, startPoint y: 321, endPoint x: 819, endPoint y: 395, distance: 74.2
click at [830, 323] on label "True" at bounding box center [827, 322] width 120 height 39
click at [790, 323] on input "True" at bounding box center [783, 323] width 13 height 11
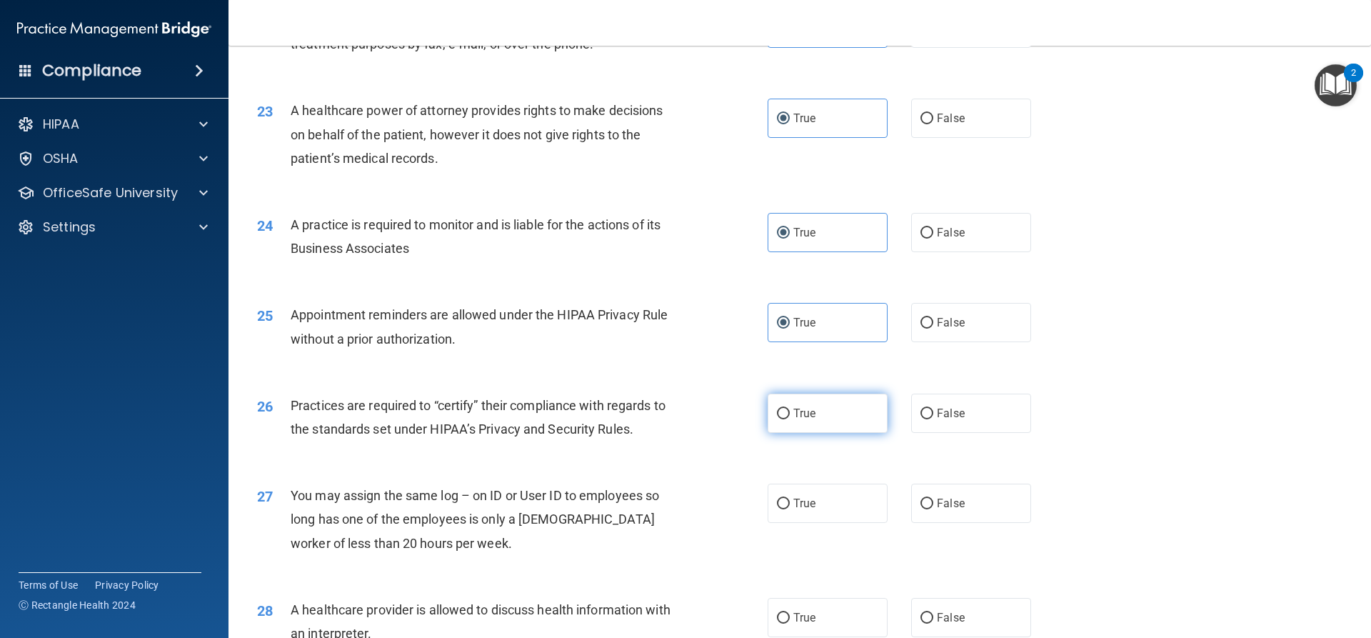
drag, startPoint x: 815, startPoint y: 408, endPoint x: 799, endPoint y: 416, distance: 17.9
click at [813, 409] on label "True" at bounding box center [827, 412] width 120 height 39
click at [790, 409] on input "True" at bounding box center [783, 413] width 13 height 11
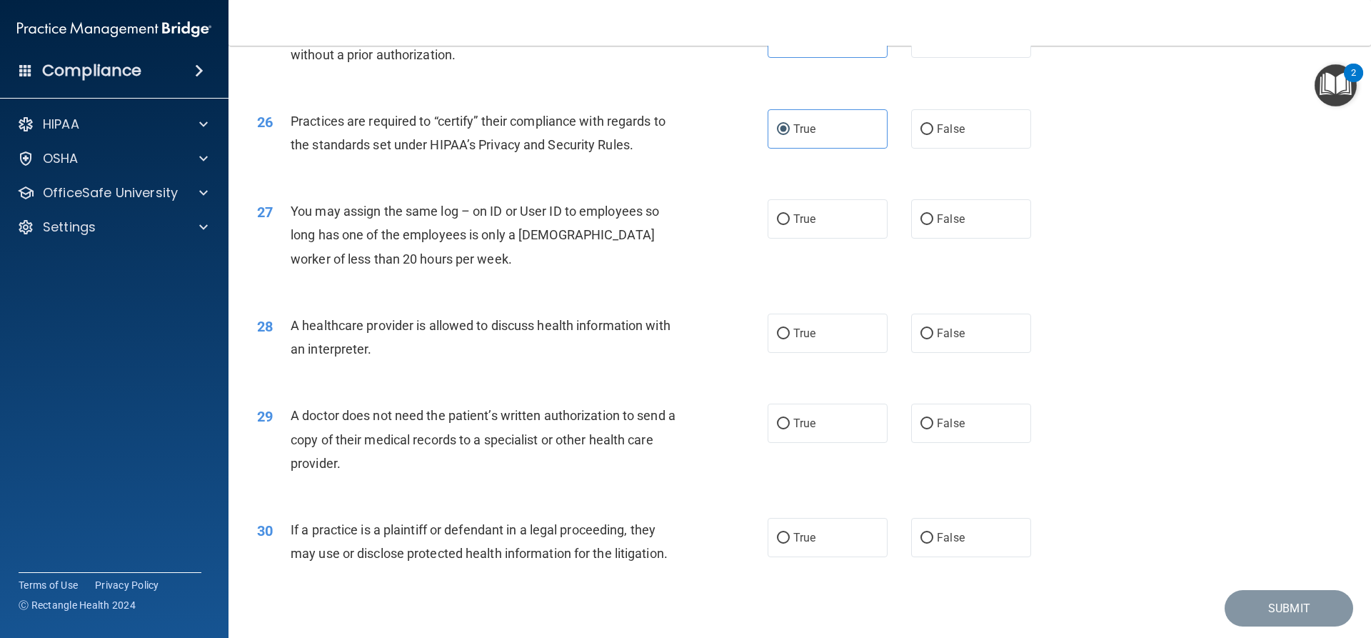
scroll to position [2642, 0]
click at [804, 221] on span "True" at bounding box center [804, 218] width 22 height 14
click at [790, 221] on input "True" at bounding box center [783, 218] width 13 height 11
click at [807, 329] on span "True" at bounding box center [804, 332] width 22 height 14
click at [790, 329] on input "True" at bounding box center [783, 332] width 13 height 11
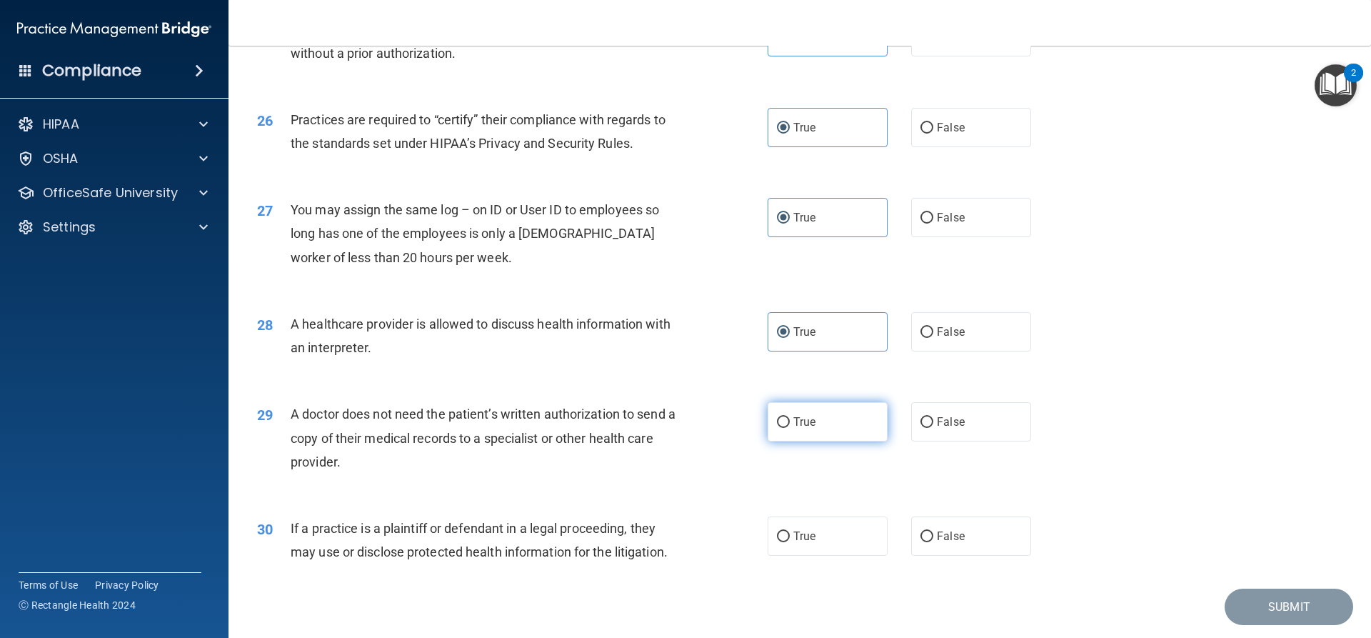
click at [792, 433] on label "True" at bounding box center [827, 421] width 120 height 39
click at [790, 428] on input "True" at bounding box center [783, 422] width 13 height 11
drag, startPoint x: 817, startPoint y: 534, endPoint x: 811, endPoint y: 543, distance: 10.3
click at [816, 535] on label "True" at bounding box center [827, 535] width 120 height 39
click at [790, 535] on input "True" at bounding box center [783, 536] width 13 height 11
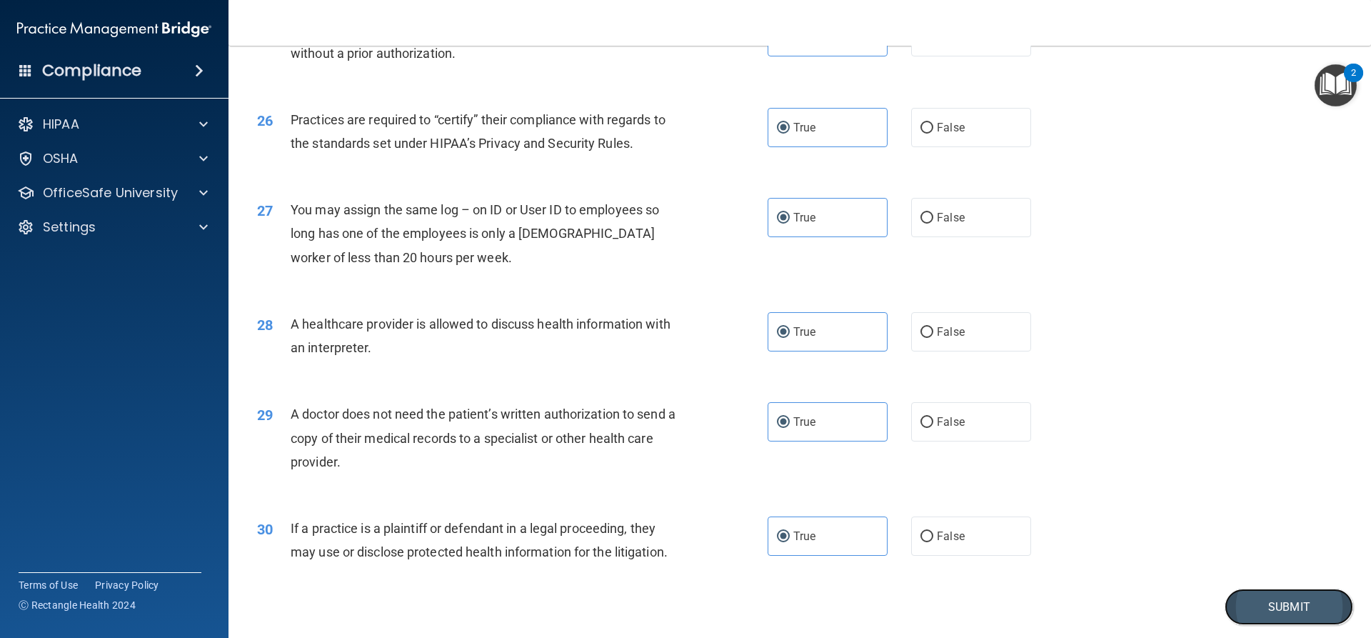
click at [1279, 590] on button "Submit" at bounding box center [1288, 606] width 129 height 36
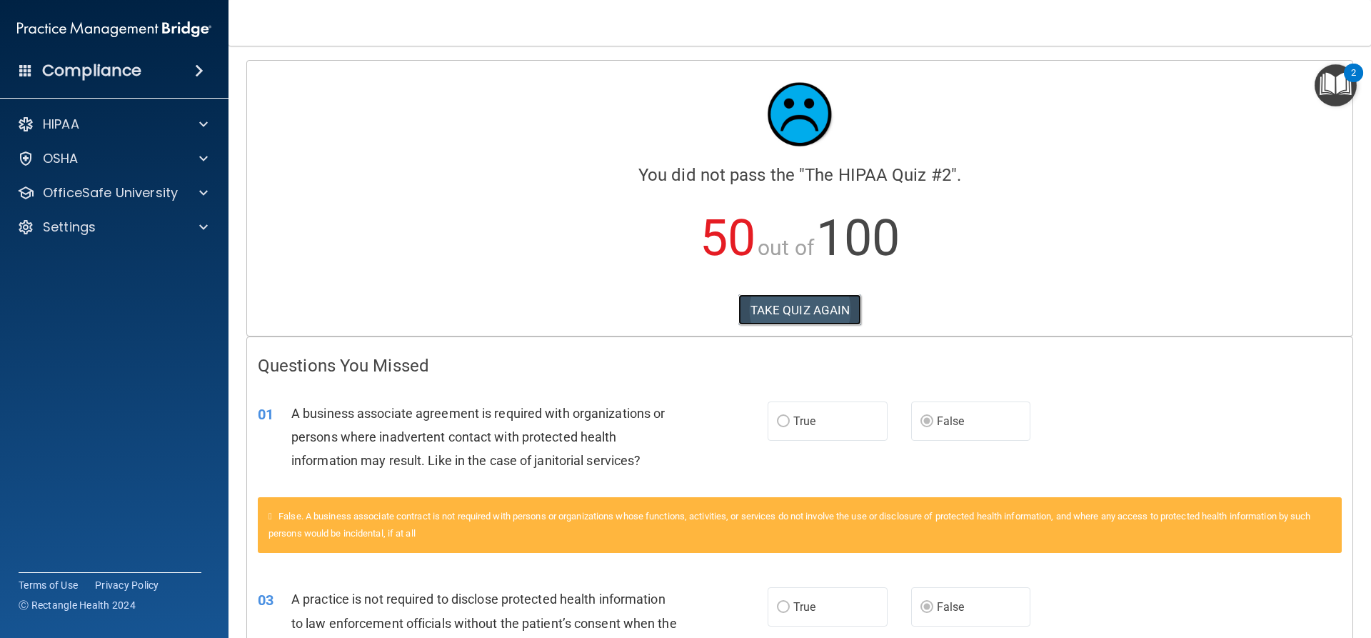
click at [777, 315] on button "TAKE QUIZ AGAIN" at bounding box center [800, 309] width 124 height 31
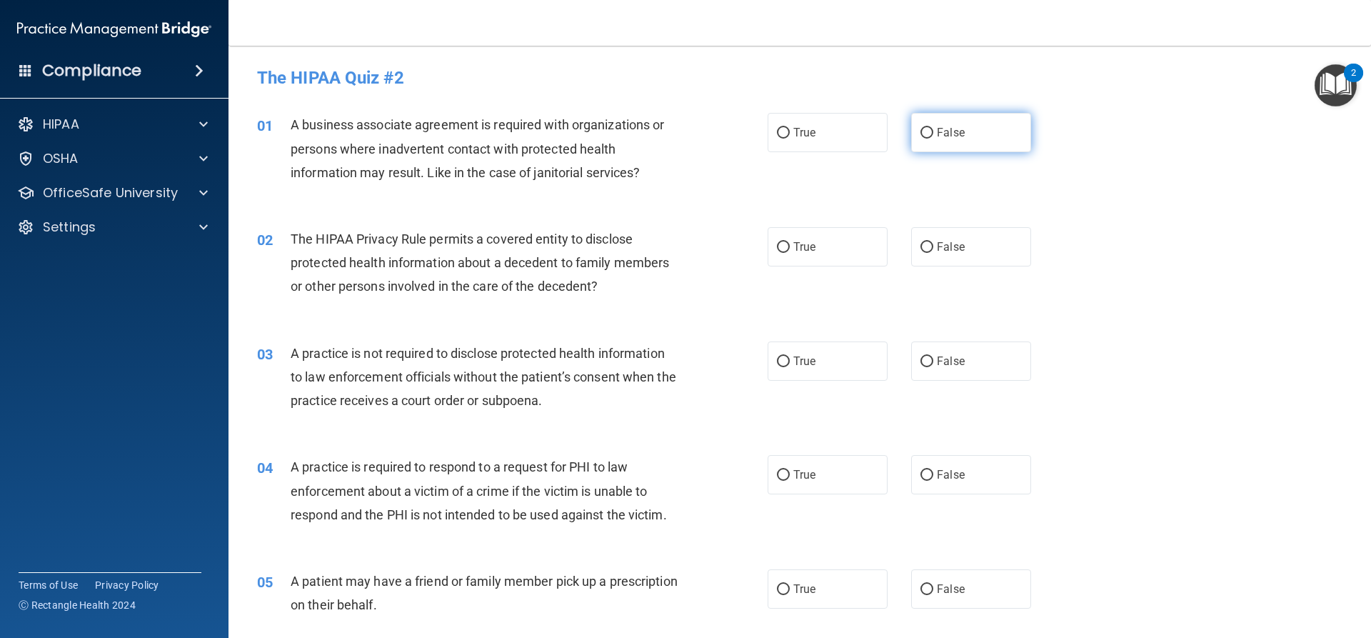
click at [972, 119] on label "False" at bounding box center [971, 132] width 120 height 39
click at [933, 128] on input "False" at bounding box center [926, 133] width 13 height 11
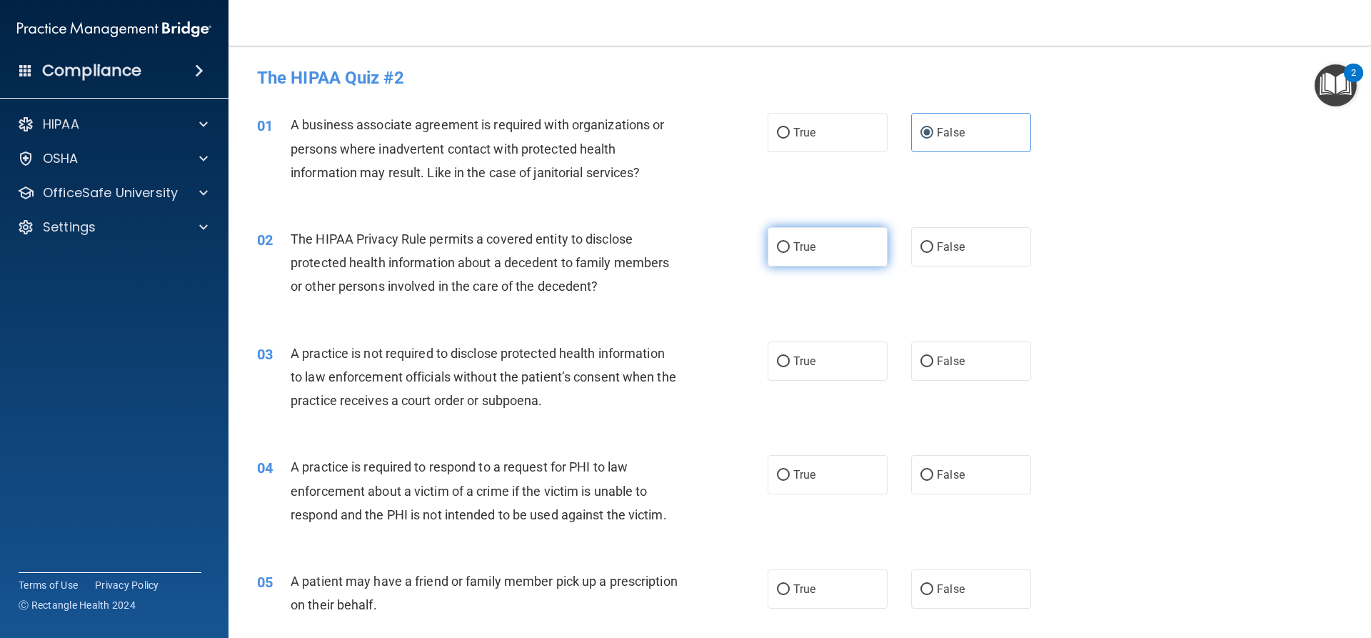
click at [780, 239] on label "True" at bounding box center [827, 246] width 120 height 39
click at [780, 242] on input "True" at bounding box center [783, 247] width 13 height 11
click at [915, 334] on div "03 A practice is not required to disclose protected health information to law e…" at bounding box center [799, 380] width 1107 height 114
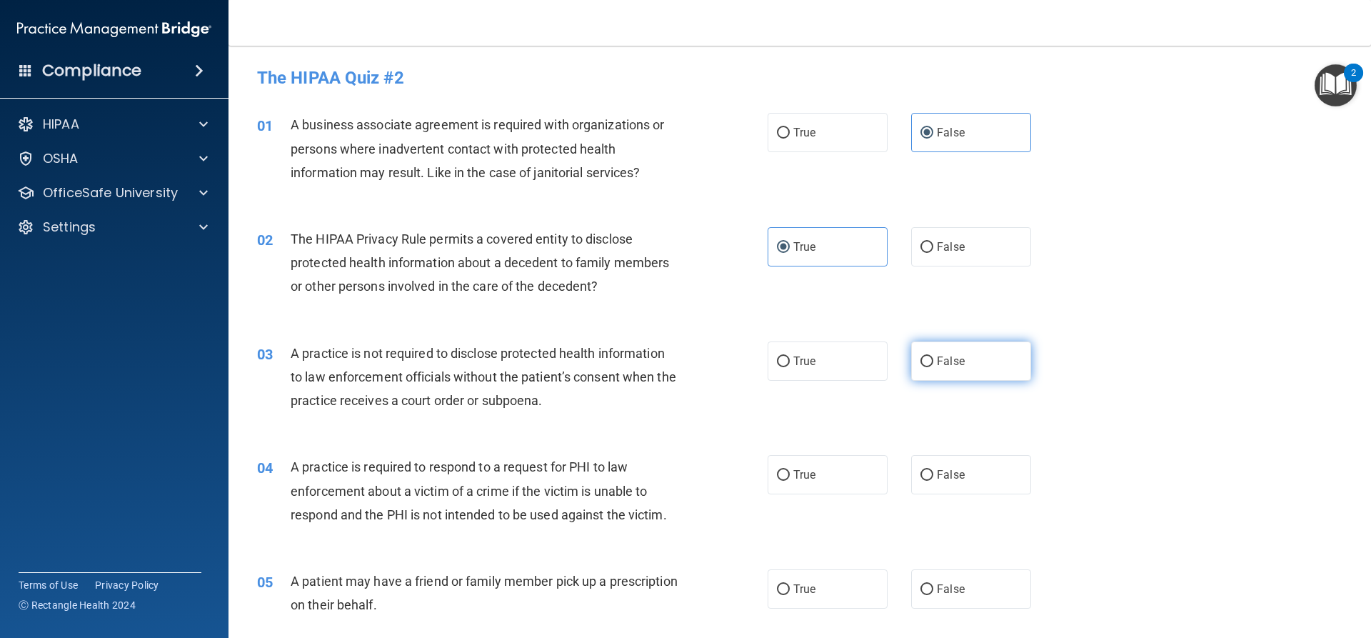
click at [935, 353] on label "False" at bounding box center [971, 360] width 120 height 39
click at [933, 356] on input "False" at bounding box center [926, 361] width 13 height 11
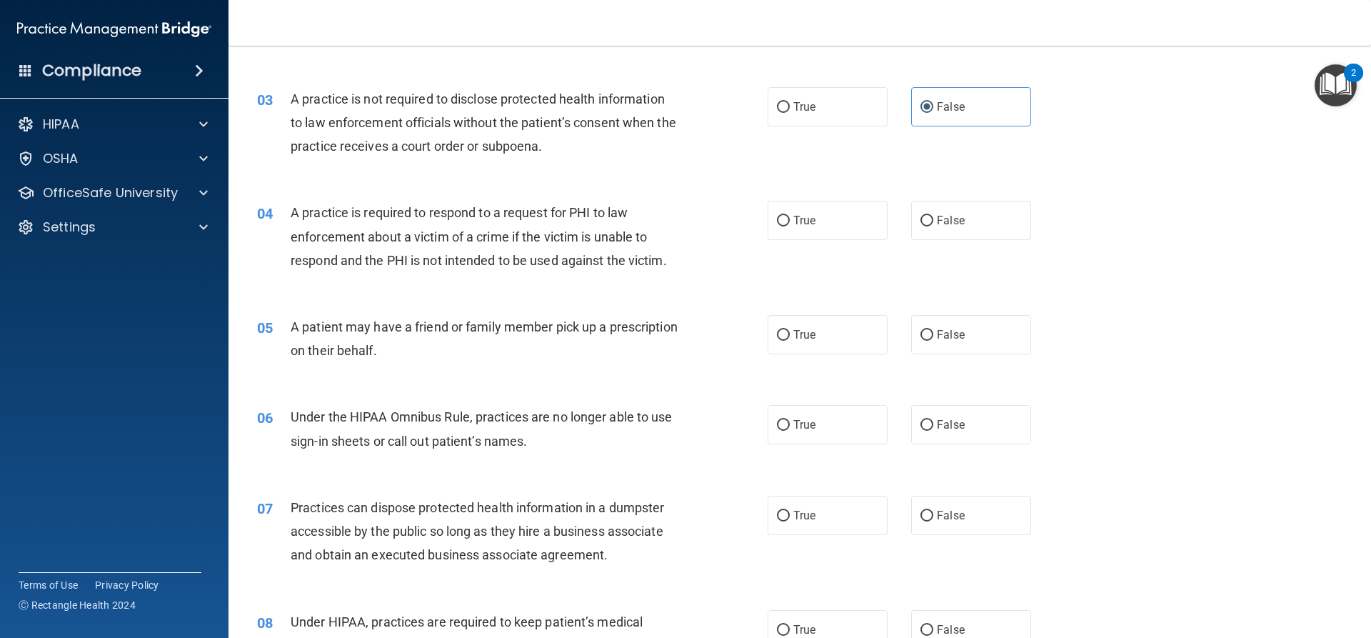
scroll to position [286, 0]
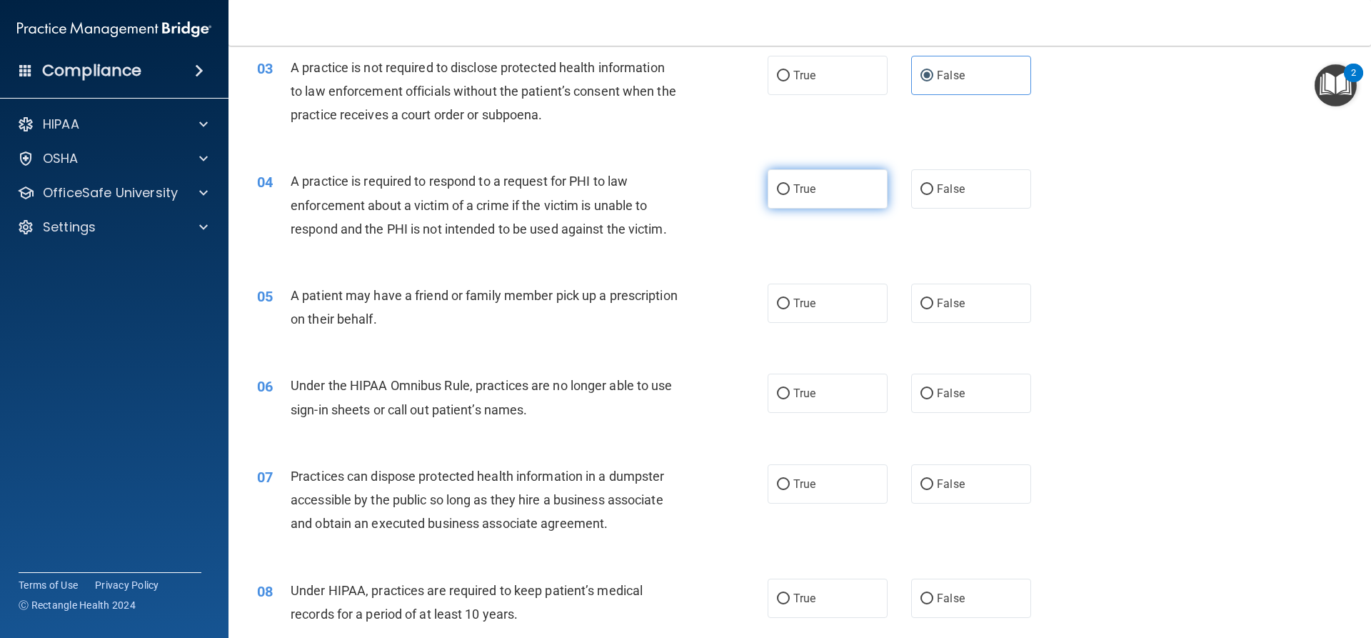
click at [803, 188] on span "True" at bounding box center [804, 189] width 22 height 14
click at [790, 188] on input "True" at bounding box center [783, 189] width 13 height 11
drag, startPoint x: 828, startPoint y: 296, endPoint x: 830, endPoint y: 345, distance: 48.6
click at [827, 298] on label "True" at bounding box center [827, 302] width 120 height 39
click at [790, 298] on input "True" at bounding box center [783, 303] width 13 height 11
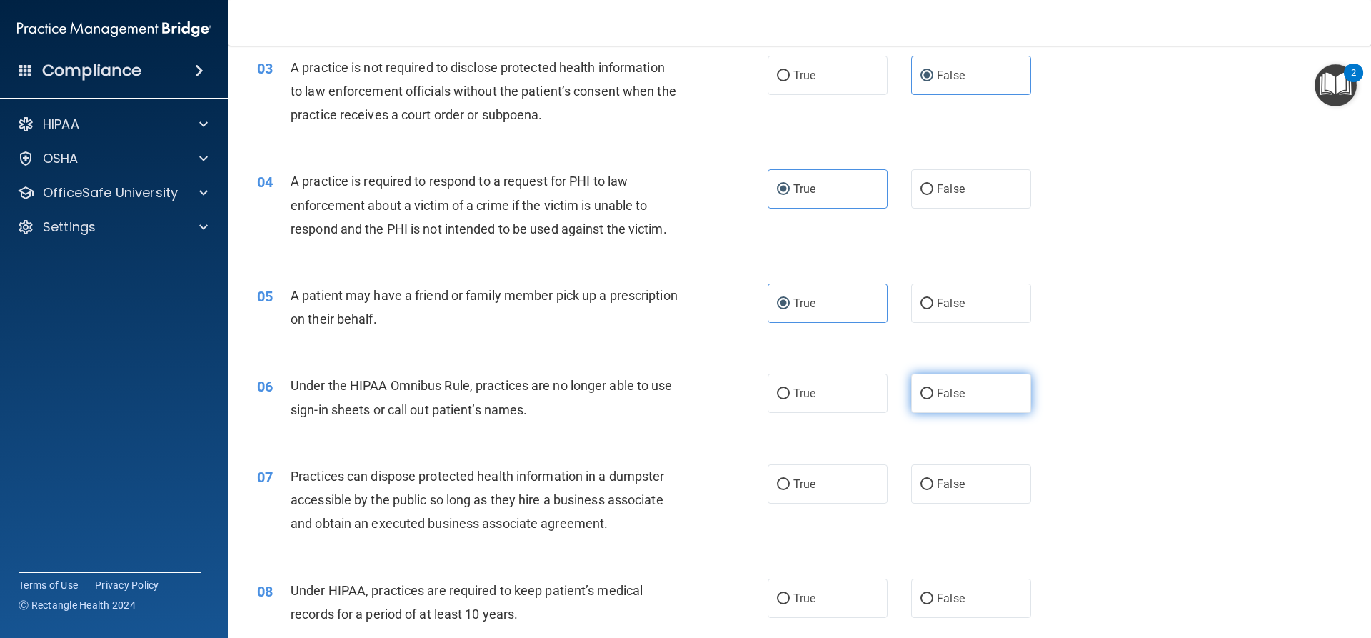
click at [962, 406] on label "False" at bounding box center [971, 392] width 120 height 39
click at [933, 399] on input "False" at bounding box center [926, 393] width 13 height 11
click at [976, 491] on label "False" at bounding box center [971, 483] width 120 height 39
click at [933, 490] on input "False" at bounding box center [926, 484] width 13 height 11
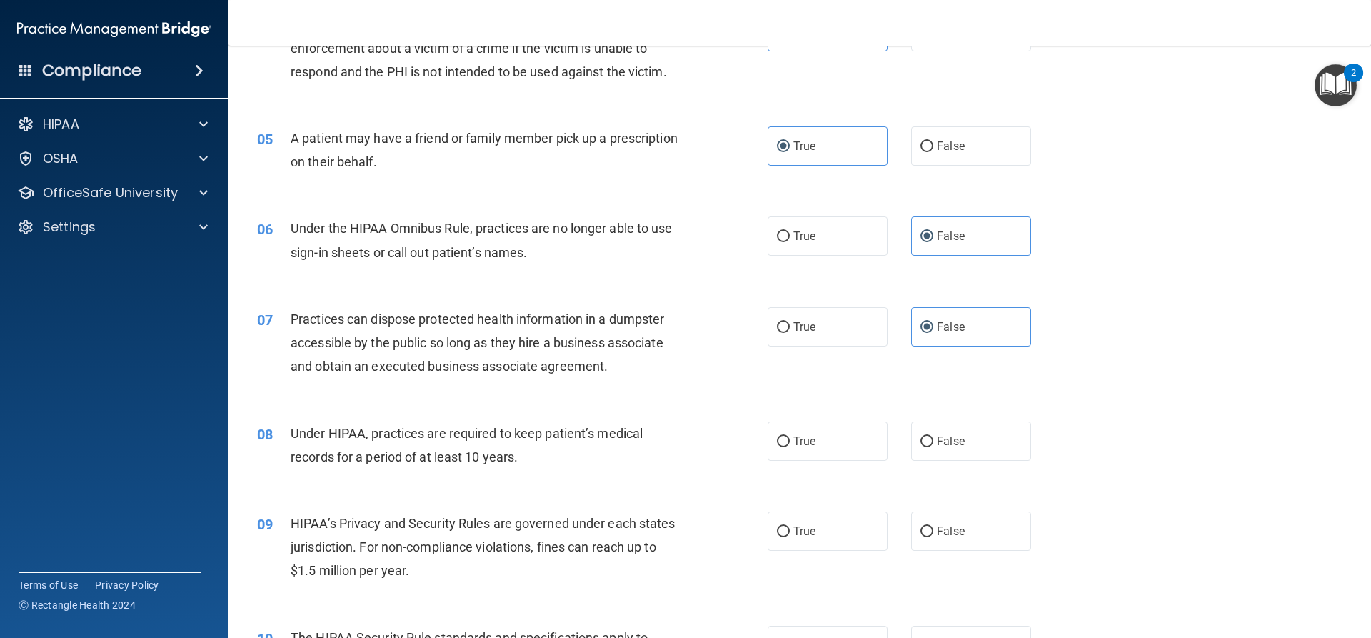
scroll to position [500, 0]
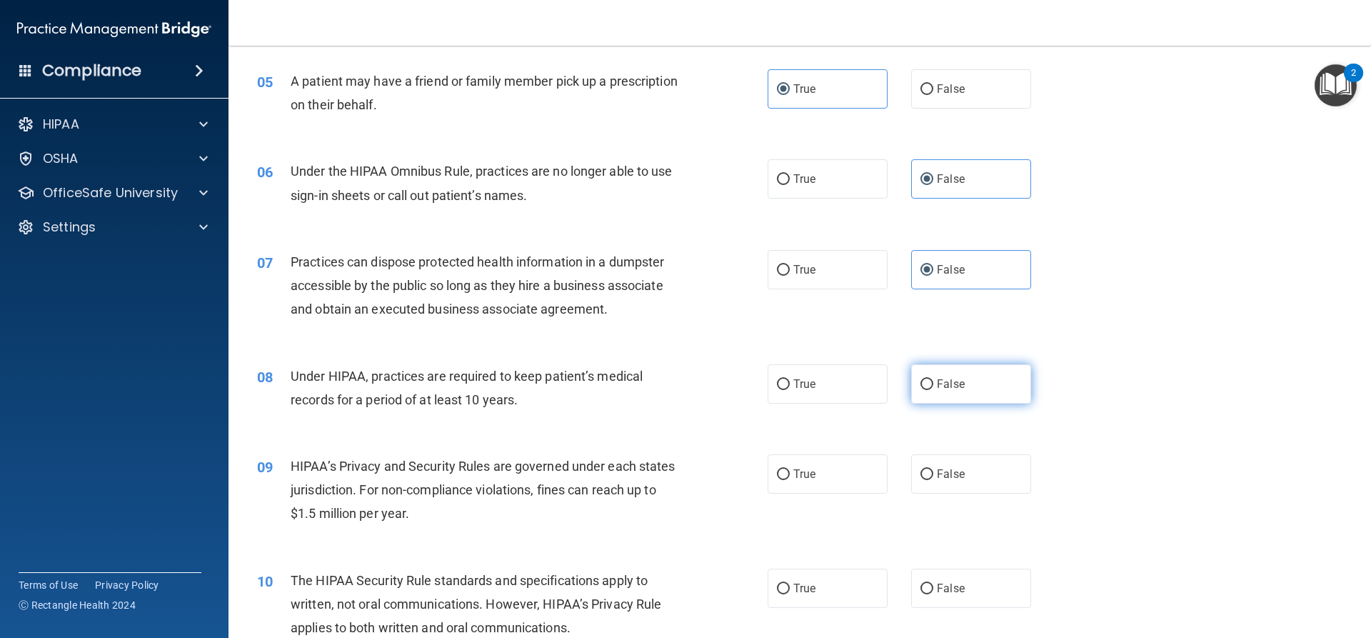
click at [938, 386] on span "False" at bounding box center [951, 384] width 28 height 14
click at [933, 386] on input "False" at bounding box center [926, 384] width 13 height 11
click at [955, 480] on label "False" at bounding box center [971, 473] width 120 height 39
click at [933, 480] on input "False" at bounding box center [926, 474] width 13 height 11
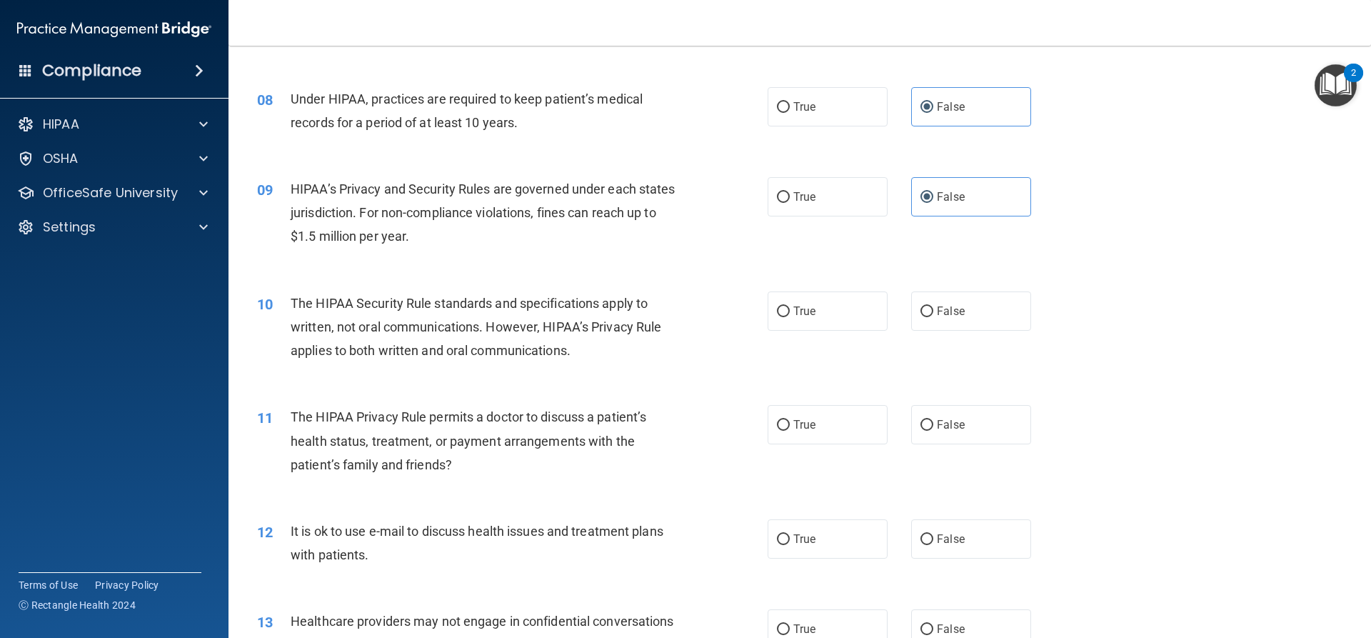
scroll to position [785, 0]
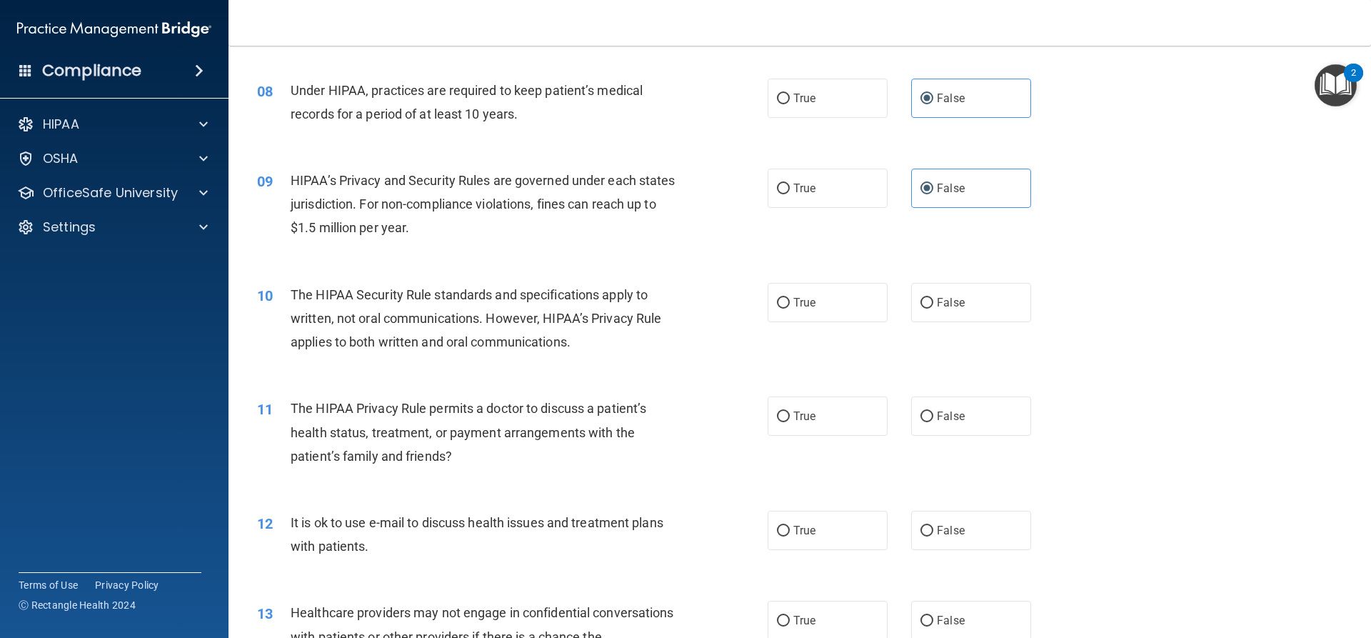
drag, startPoint x: 816, startPoint y: 311, endPoint x: 815, endPoint y: 348, distance: 36.4
click at [815, 314] on label "True" at bounding box center [827, 302] width 120 height 39
click at [790, 308] on input "True" at bounding box center [783, 303] width 13 height 11
click at [799, 413] on span "True" at bounding box center [804, 416] width 22 height 14
click at [790, 413] on input "True" at bounding box center [783, 416] width 13 height 11
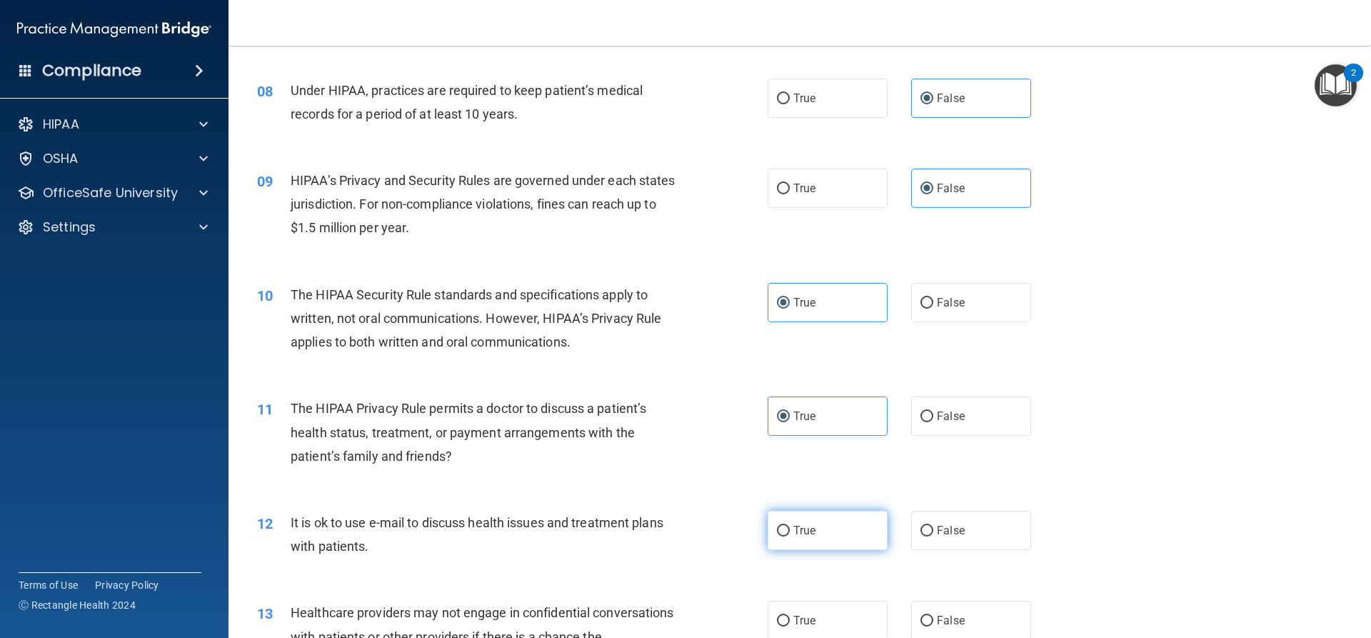
click at [822, 534] on label "True" at bounding box center [827, 529] width 120 height 39
click at [790, 534] on input "True" at bounding box center [783, 530] width 13 height 11
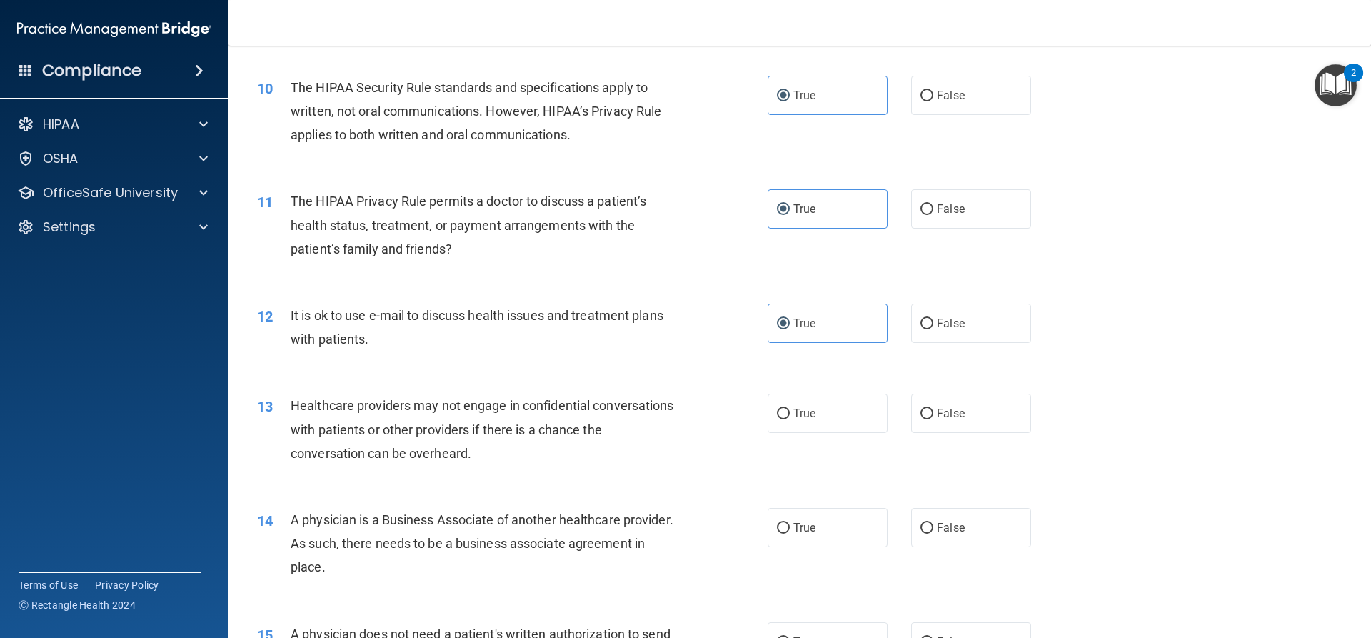
scroll to position [1071, 0]
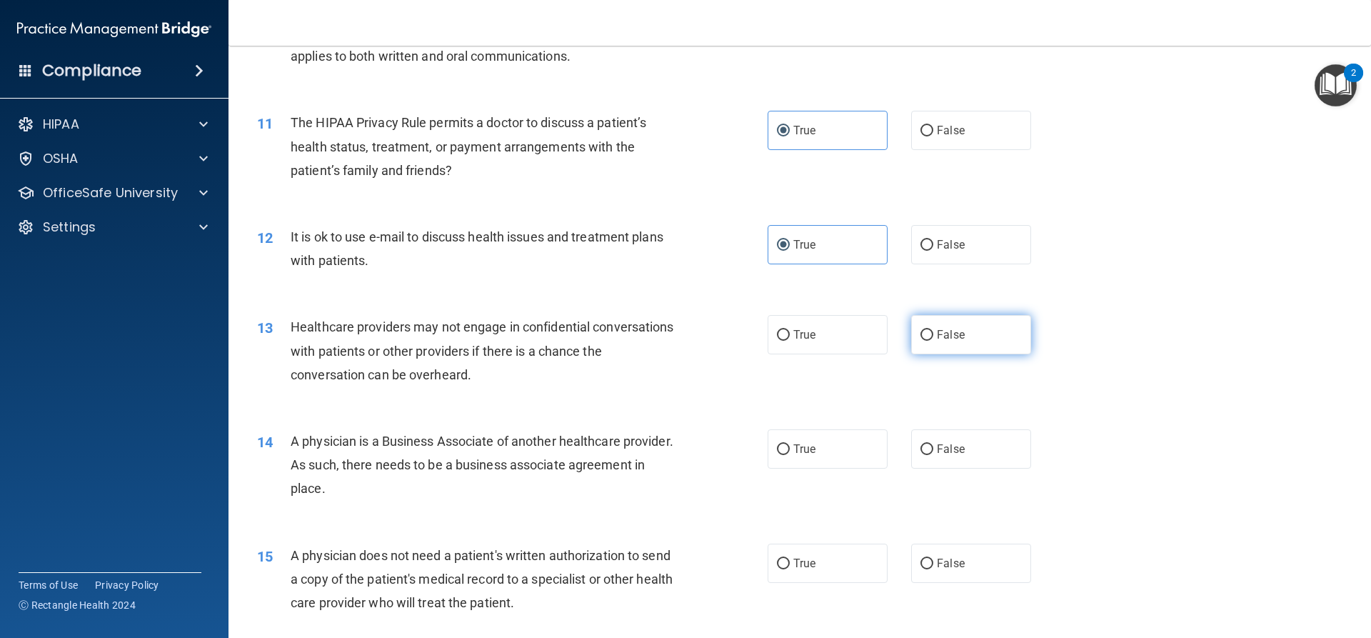
click at [939, 330] on span "False" at bounding box center [951, 335] width 28 height 14
click at [933, 330] on input "False" at bounding box center [926, 335] width 13 height 11
click at [956, 446] on span "False" at bounding box center [951, 449] width 28 height 14
click at [933, 446] on input "False" at bounding box center [926, 449] width 13 height 11
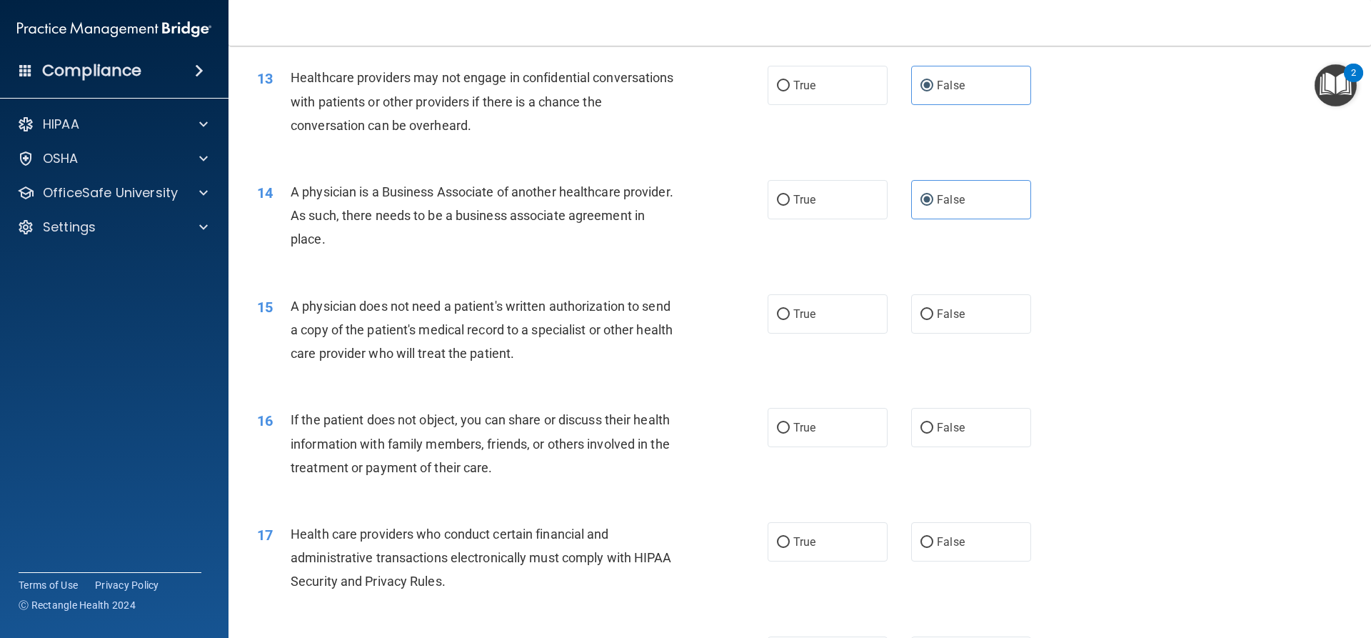
scroll to position [1356, 0]
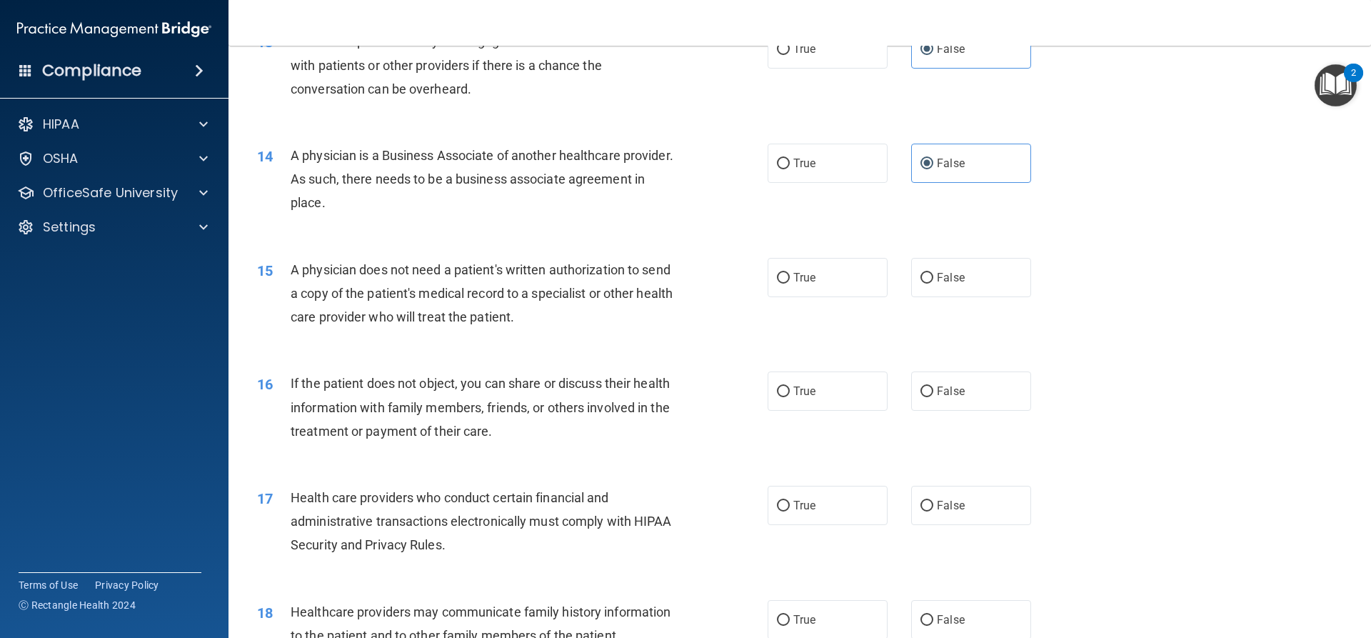
drag, startPoint x: 808, startPoint y: 274, endPoint x: 824, endPoint y: 330, distance: 57.9
click at [809, 273] on span "True" at bounding box center [804, 278] width 22 height 14
click at [790, 273] on input "True" at bounding box center [783, 278] width 13 height 11
drag, startPoint x: 828, startPoint y: 395, endPoint x: 815, endPoint y: 471, distance: 77.6
click at [827, 396] on label "True" at bounding box center [827, 390] width 120 height 39
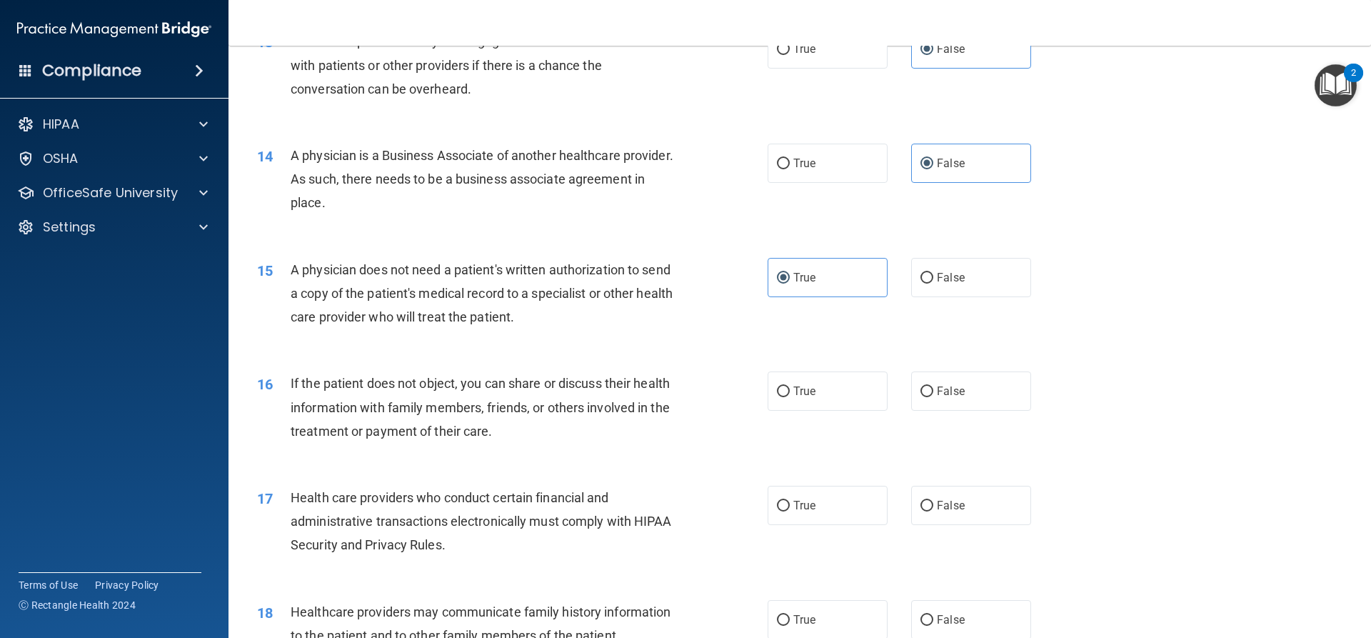
click at [790, 396] on input "True" at bounding box center [783, 391] width 13 height 11
click at [814, 505] on label "True" at bounding box center [827, 504] width 120 height 39
click at [790, 505] on input "True" at bounding box center [783, 505] width 13 height 11
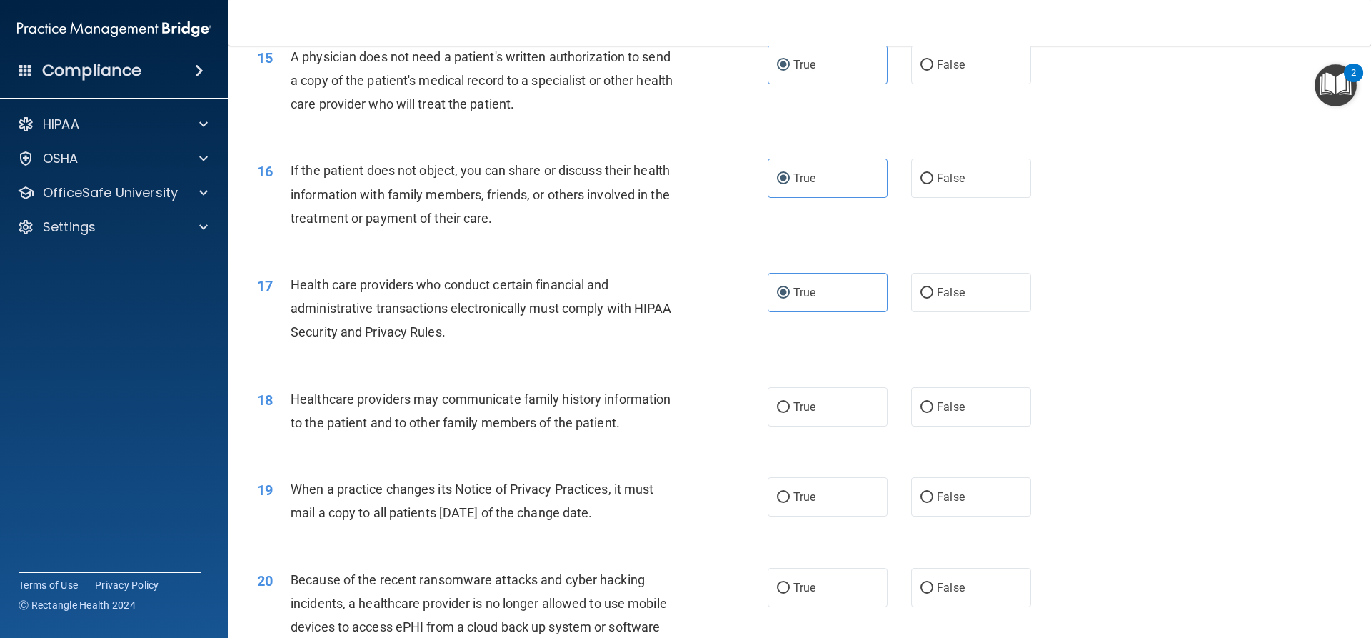
scroll to position [1571, 0]
click at [965, 413] on label "False" at bounding box center [971, 405] width 120 height 39
click at [933, 411] on input "False" at bounding box center [926, 406] width 13 height 11
drag, startPoint x: 959, startPoint y: 482, endPoint x: 1040, endPoint y: 428, distance: 97.8
click at [960, 483] on label "False" at bounding box center [971, 494] width 120 height 39
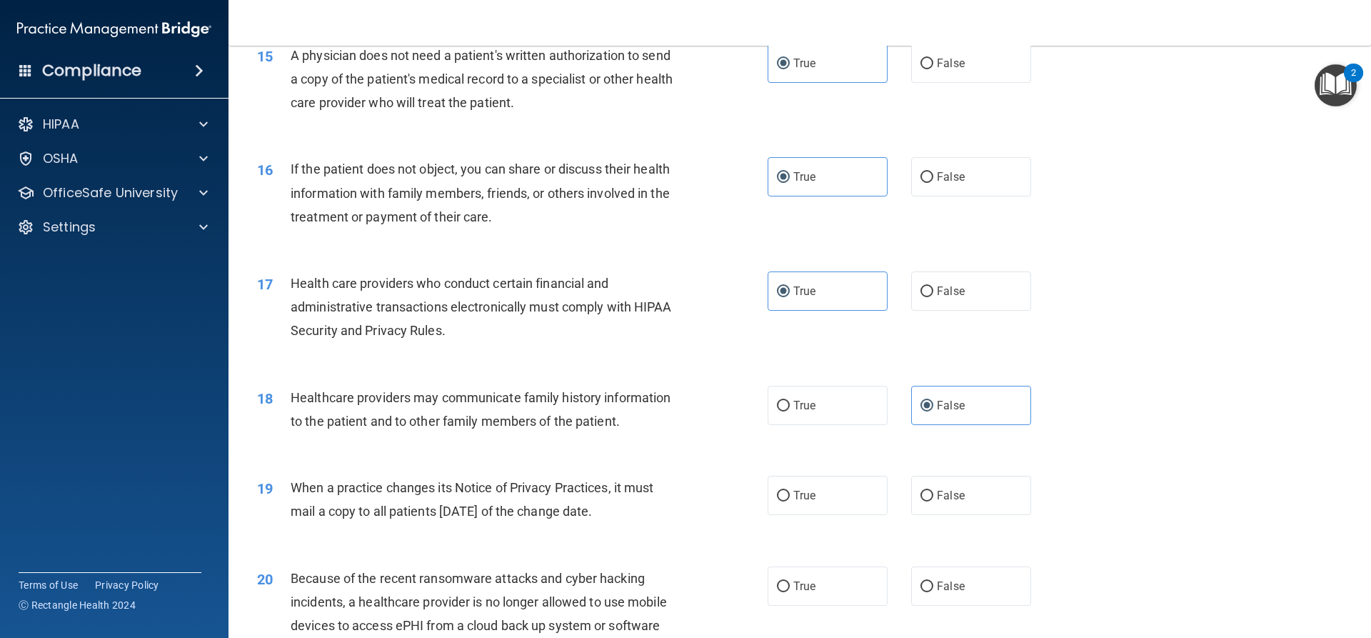
click at [933, 490] on input "False" at bounding box center [926, 495] width 13 height 11
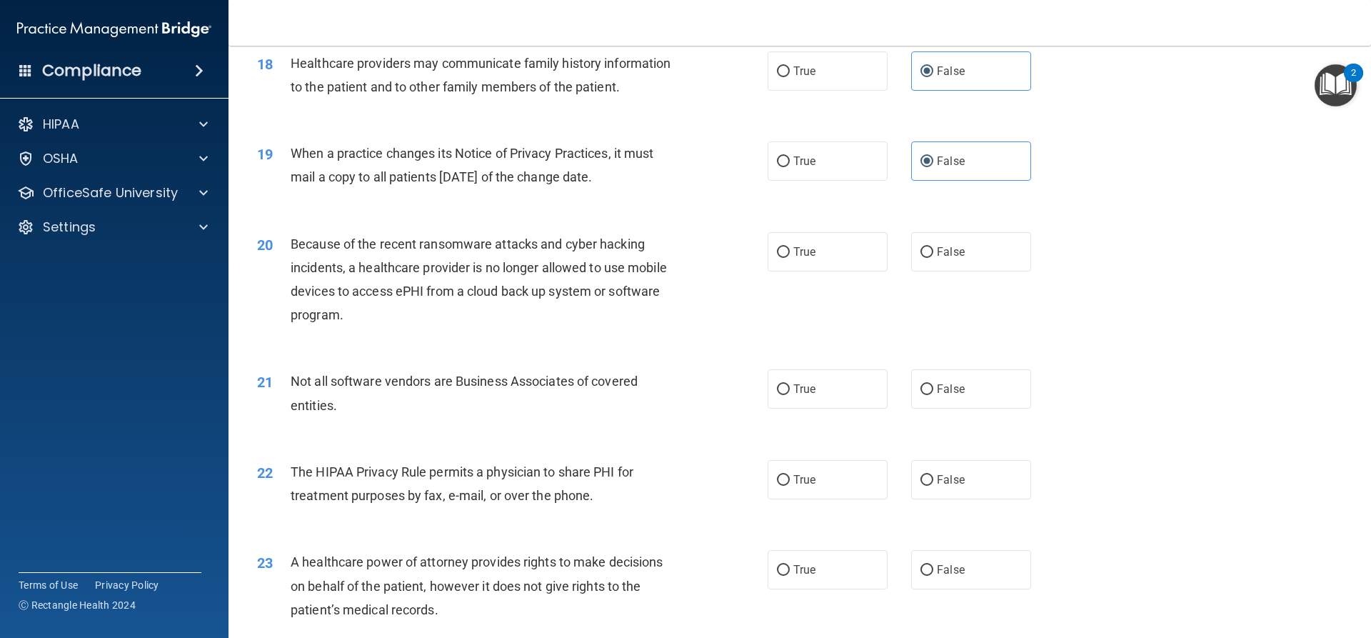
scroll to position [1928, 0]
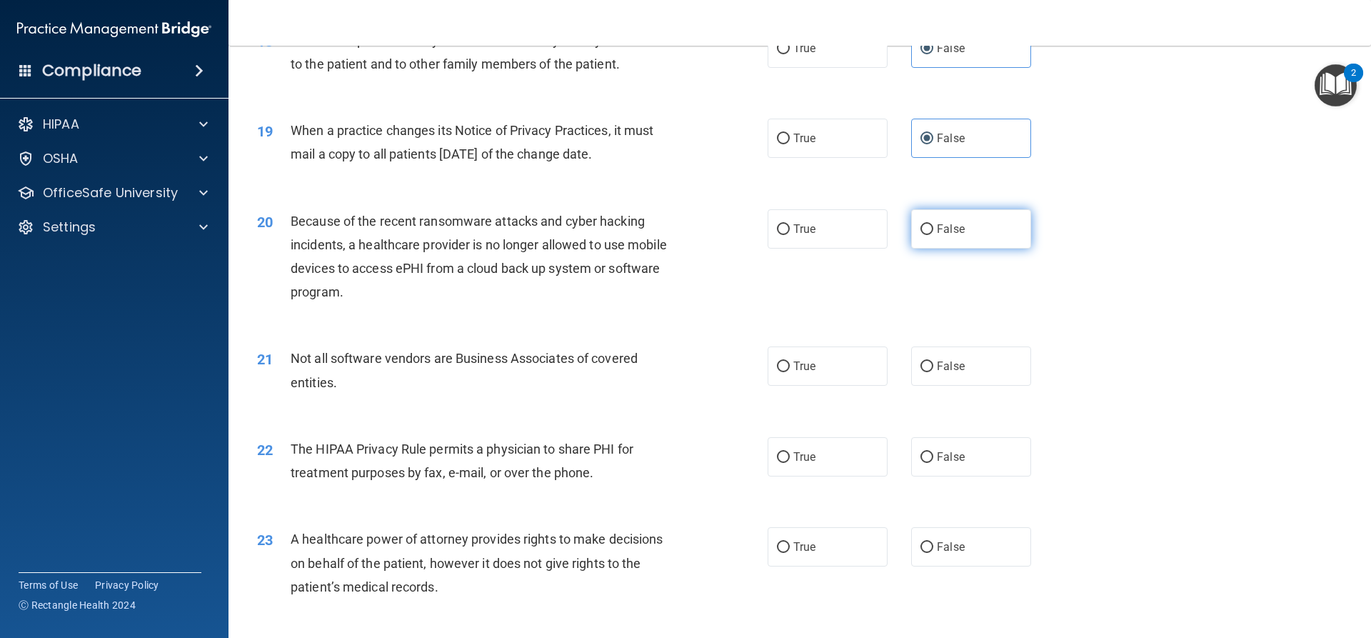
click at [997, 231] on label "False" at bounding box center [971, 228] width 120 height 39
click at [933, 231] on input "False" at bounding box center [926, 229] width 13 height 11
click at [825, 366] on label "True" at bounding box center [827, 365] width 120 height 39
click at [790, 366] on input "True" at bounding box center [783, 366] width 13 height 11
click at [818, 463] on label "True" at bounding box center [827, 456] width 120 height 39
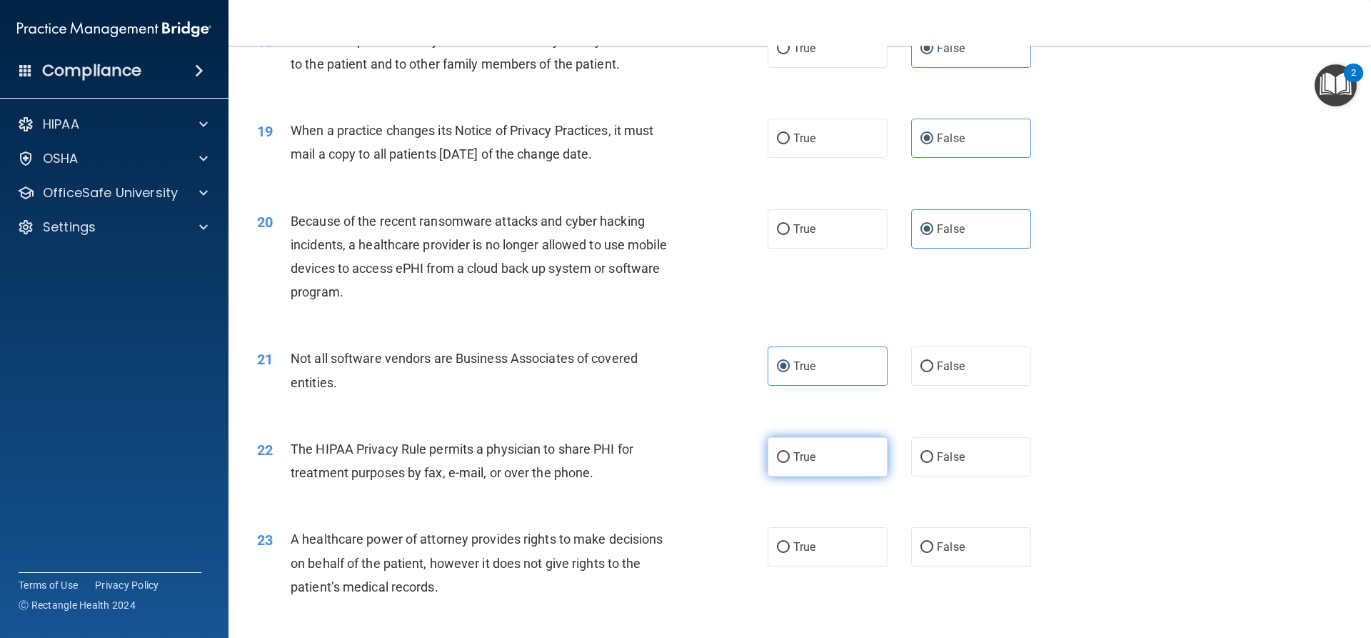
click at [790, 463] on input "True" at bounding box center [783, 457] width 13 height 11
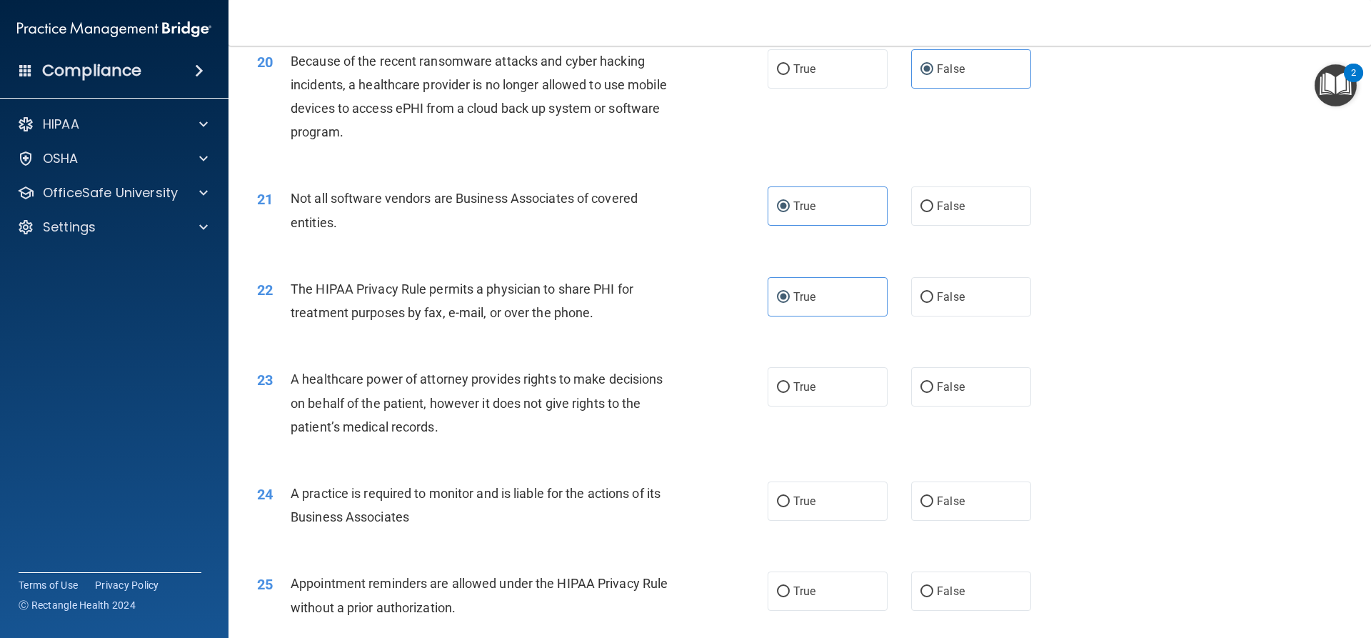
scroll to position [2142, 0]
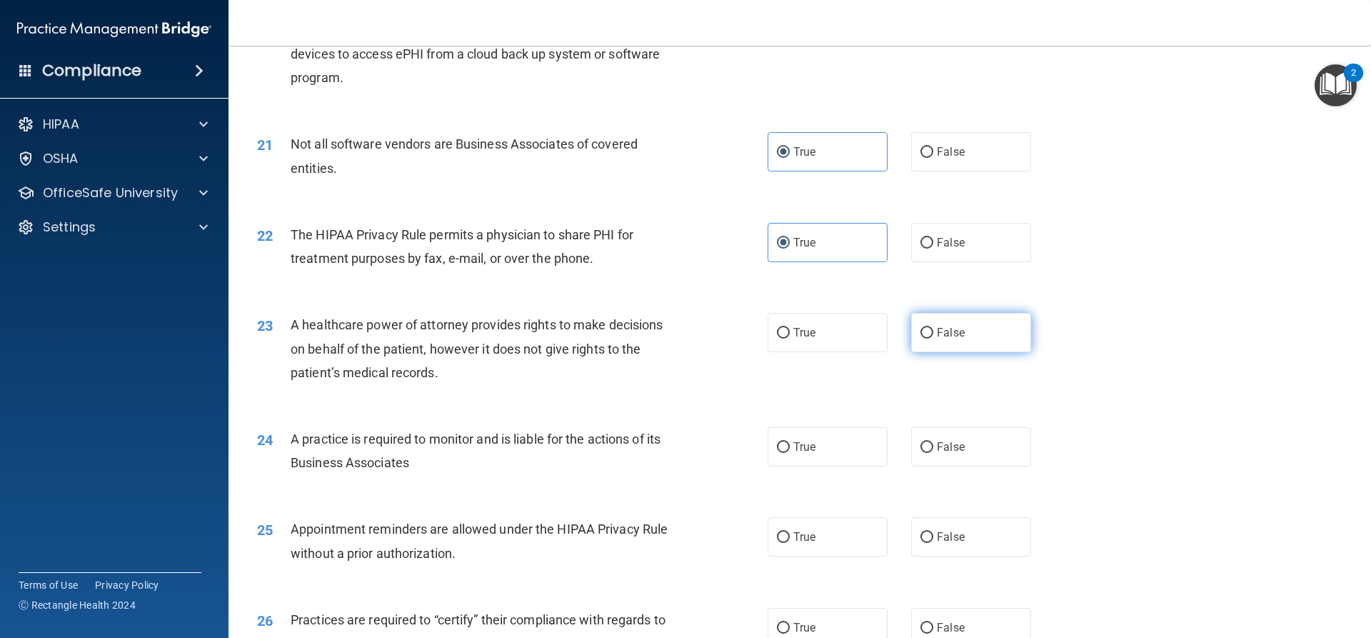
click at [945, 331] on span "False" at bounding box center [951, 333] width 28 height 14
click at [933, 331] on input "False" at bounding box center [926, 333] width 13 height 11
click at [962, 455] on label "False" at bounding box center [971, 446] width 120 height 39
click at [933, 453] on input "False" at bounding box center [926, 447] width 13 height 11
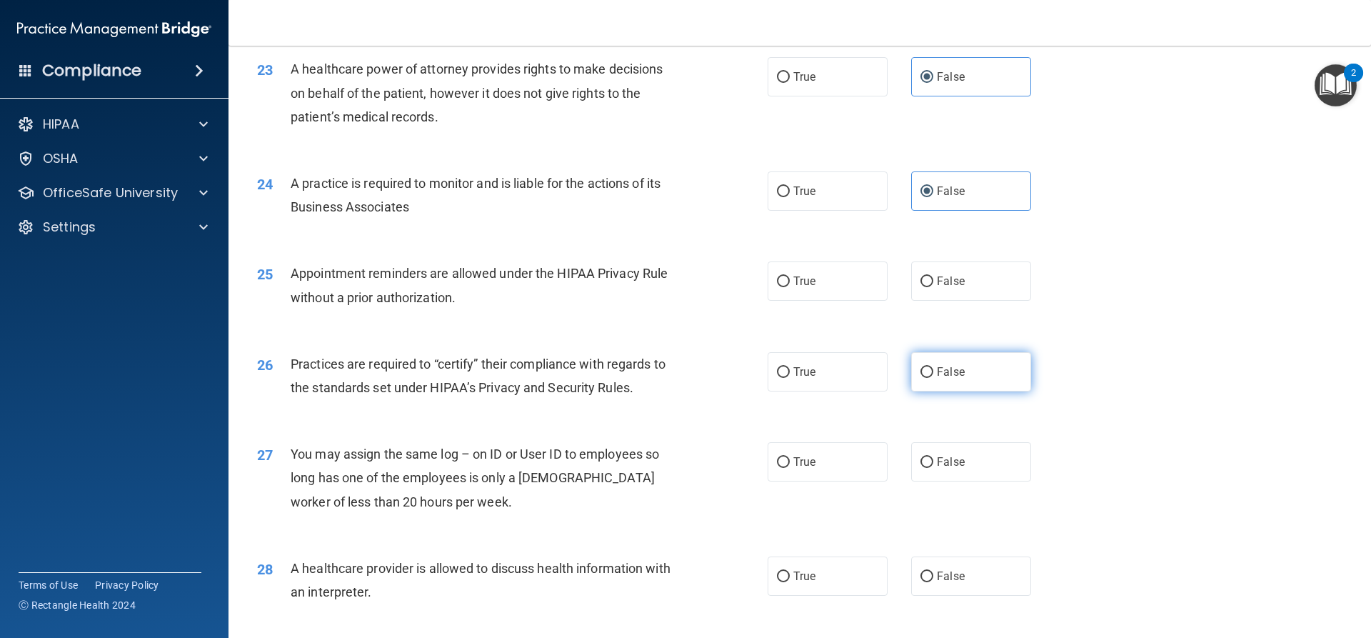
scroll to position [2427, 0]
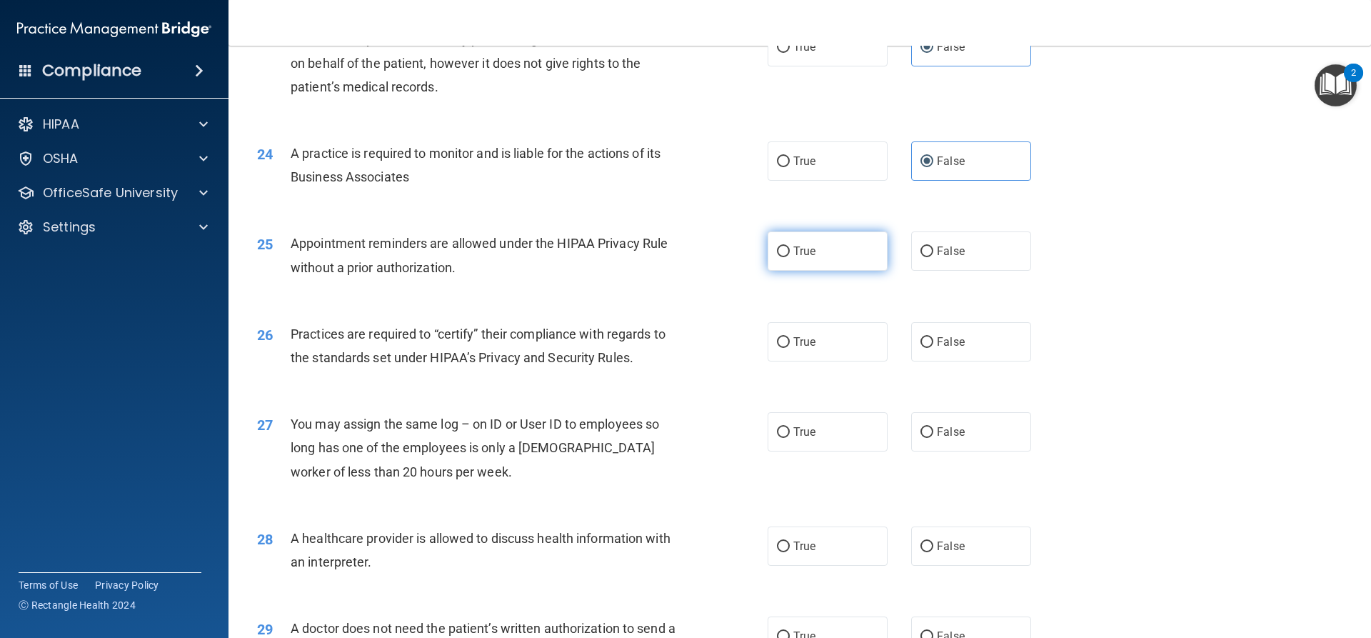
click at [833, 251] on label "True" at bounding box center [827, 250] width 120 height 39
click at [790, 251] on input "True" at bounding box center [783, 251] width 13 height 11
click at [943, 344] on span "False" at bounding box center [951, 342] width 28 height 14
click at [933, 344] on input "False" at bounding box center [926, 342] width 13 height 11
click at [956, 441] on label "False" at bounding box center [971, 431] width 120 height 39
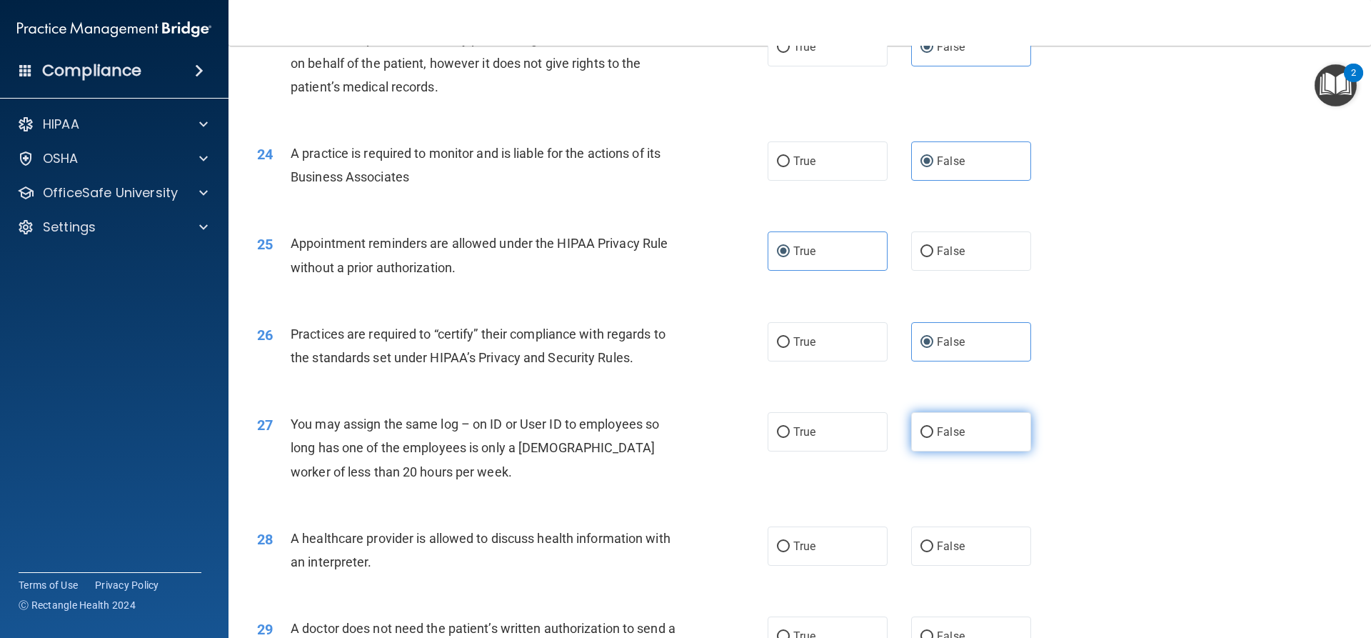
click at [933, 438] on input "False" at bounding box center [926, 432] width 13 height 11
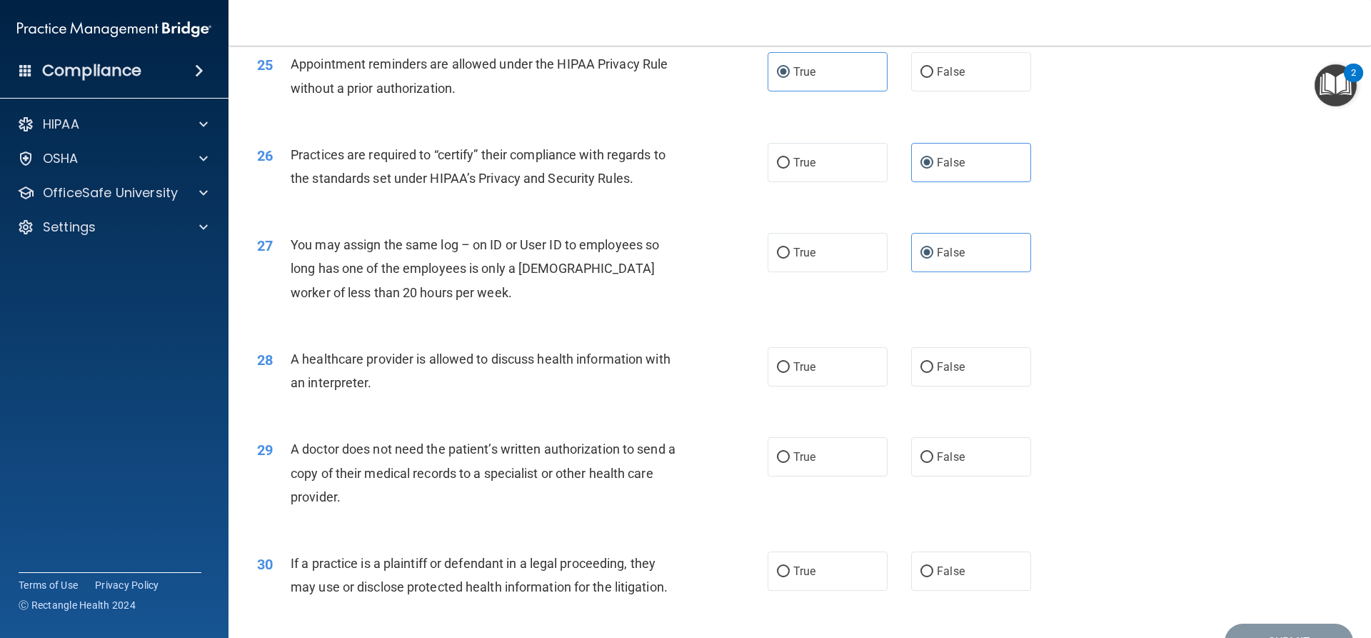
scroll to position [2642, 0]
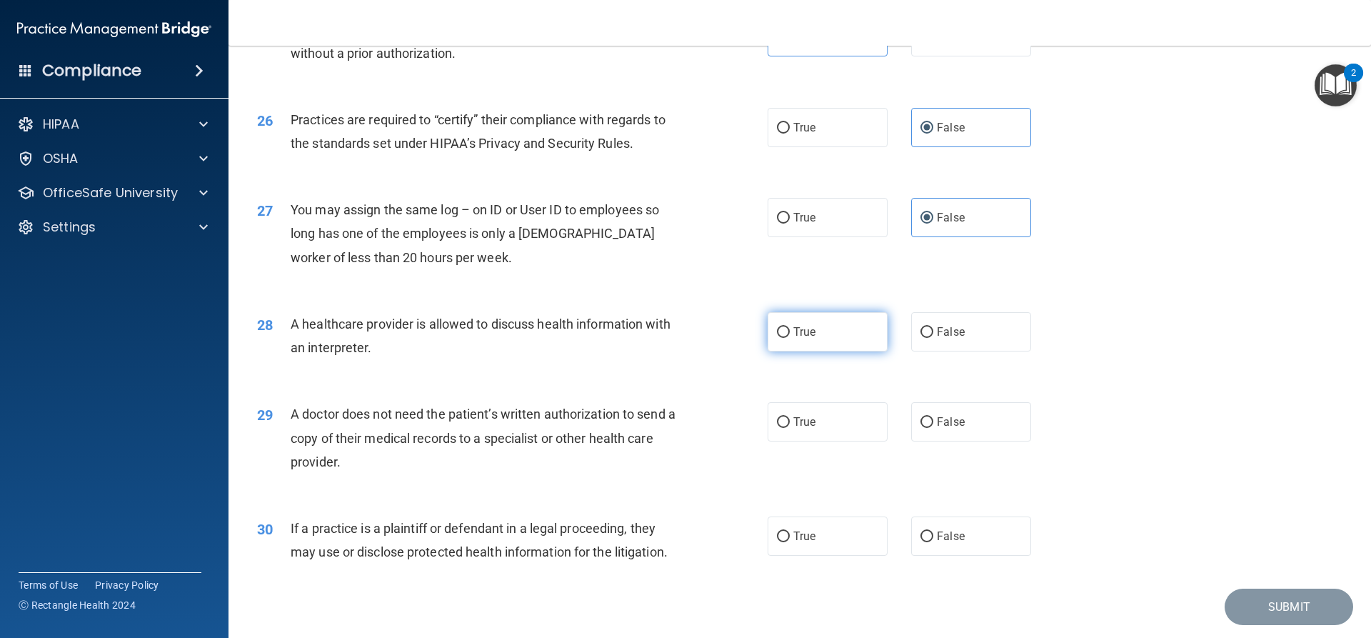
click at [830, 338] on label "True" at bounding box center [827, 331] width 120 height 39
click at [790, 338] on input "True" at bounding box center [783, 332] width 13 height 11
click at [822, 425] on label "True" at bounding box center [827, 421] width 120 height 39
click at [790, 425] on input "True" at bounding box center [783, 422] width 13 height 11
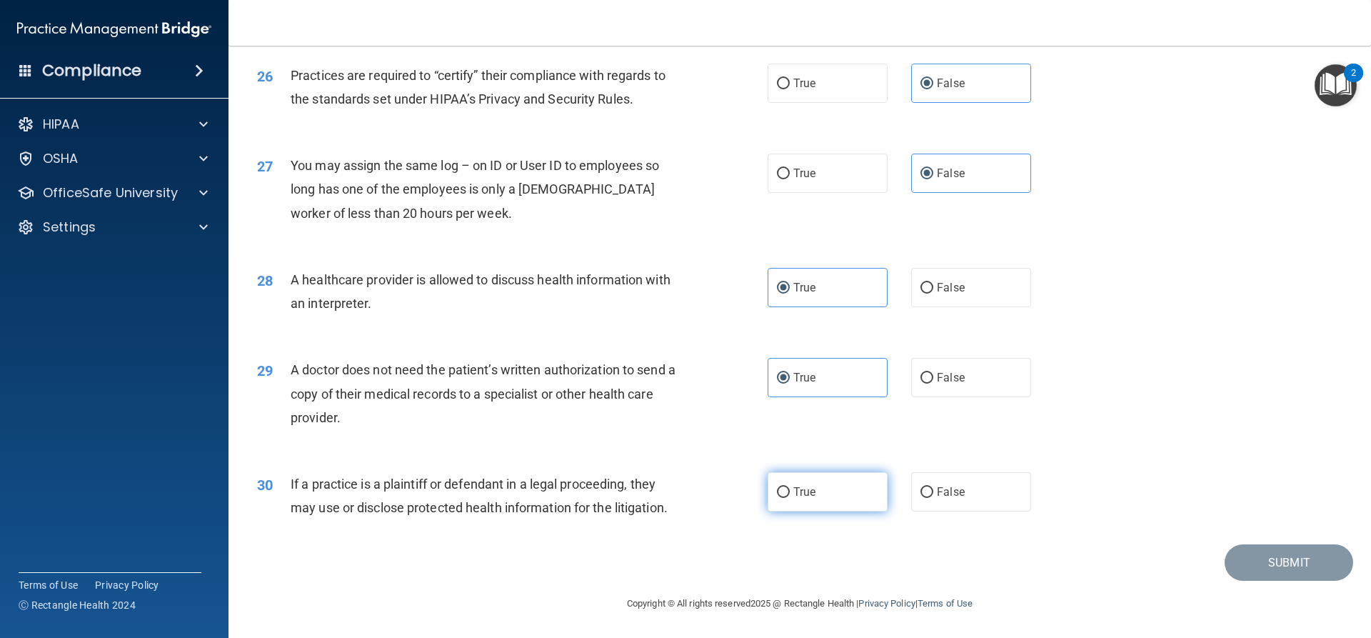
drag, startPoint x: 816, startPoint y: 482, endPoint x: 827, endPoint y: 485, distance: 11.3
click at [819, 483] on label "True" at bounding box center [827, 491] width 120 height 39
click at [790, 487] on input "True" at bounding box center [783, 492] width 13 height 11
click at [1272, 575] on button "Submit" at bounding box center [1288, 562] width 129 height 36
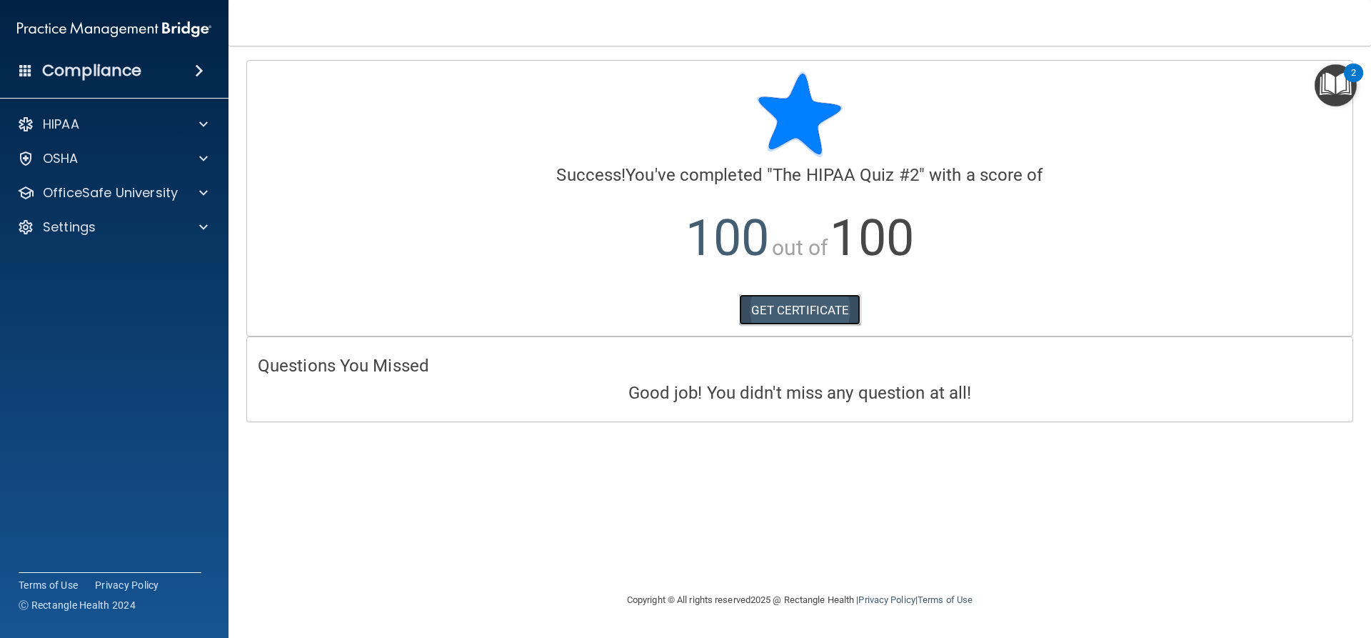
click at [828, 309] on link "GET CERTIFICATE" at bounding box center [800, 309] width 122 height 31
click at [100, 190] on p "OfficeSafe University" at bounding box center [110, 192] width 135 height 17
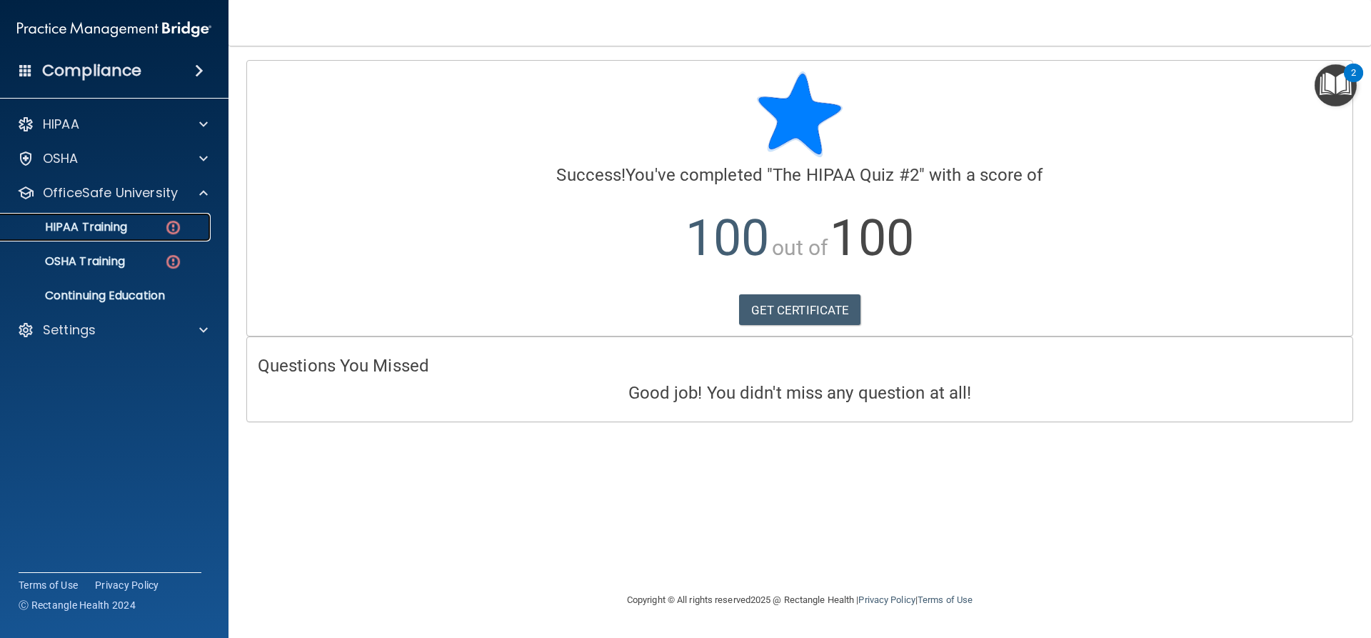
click at [106, 237] on link "HIPAA Training" at bounding box center [98, 227] width 225 height 29
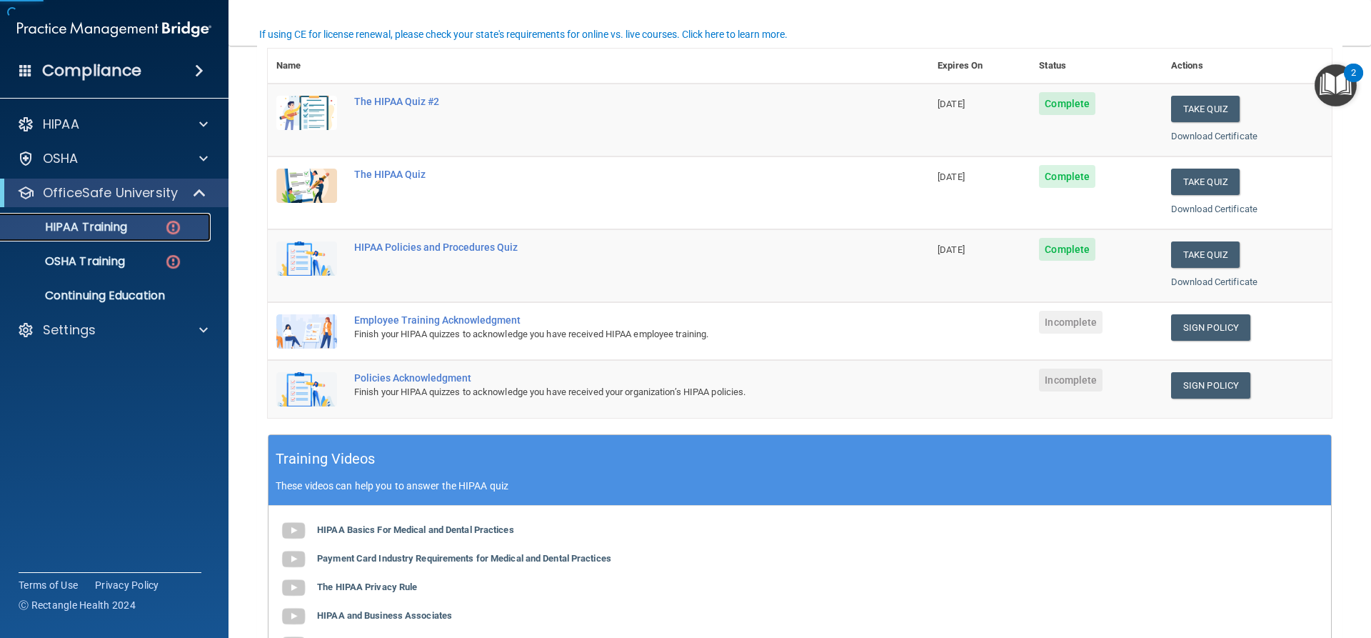
scroll to position [214, 0]
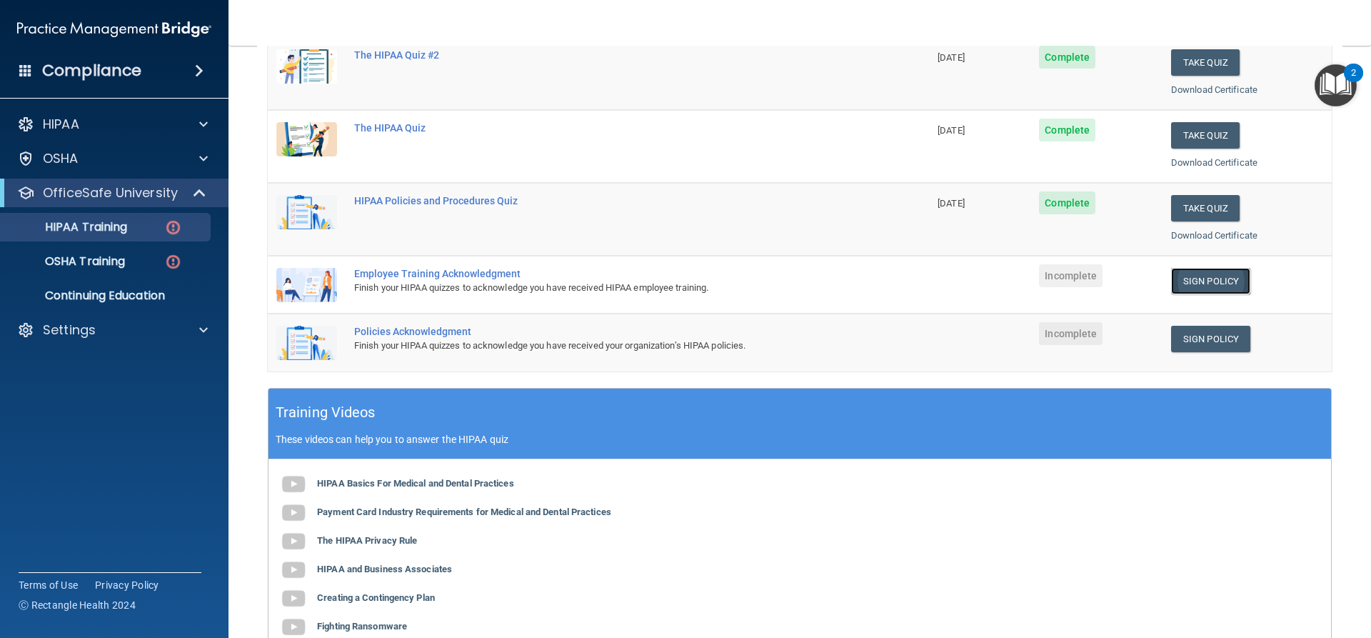
click at [1184, 279] on link "Sign Policy" at bounding box center [1210, 281] width 79 height 26
click at [1213, 338] on link "Sign Policy" at bounding box center [1210, 339] width 79 height 26
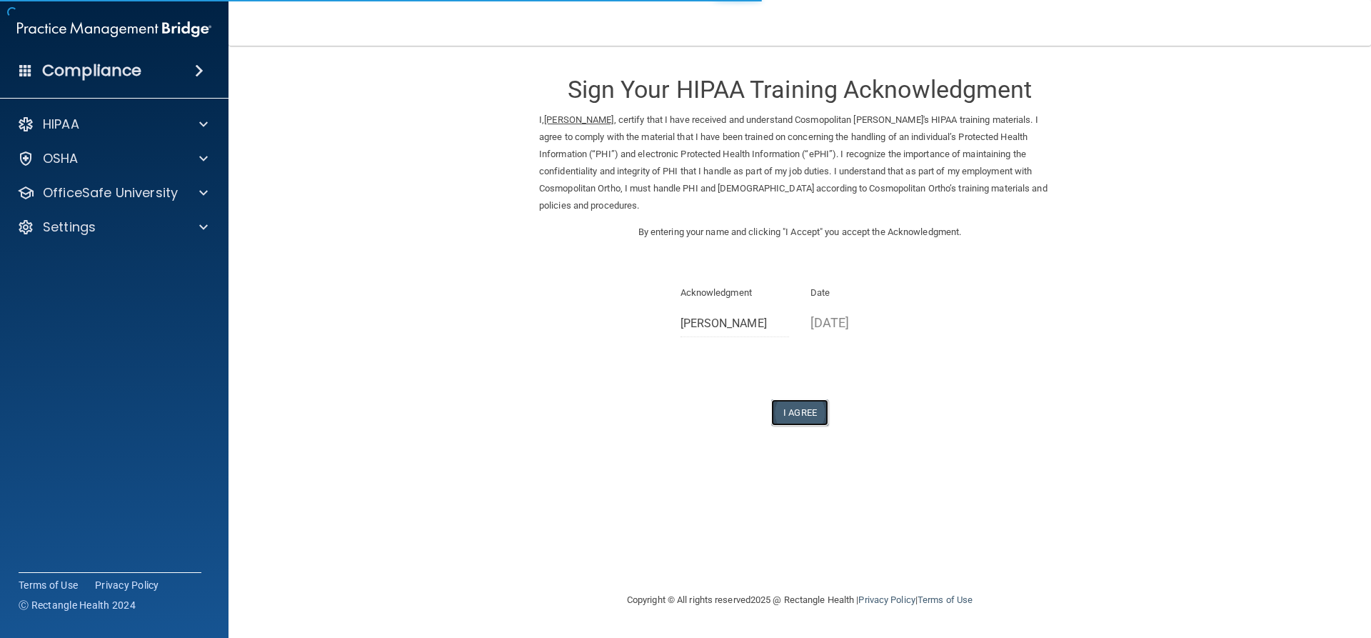
click at [797, 399] on button "I Agree" at bounding box center [799, 412] width 57 height 26
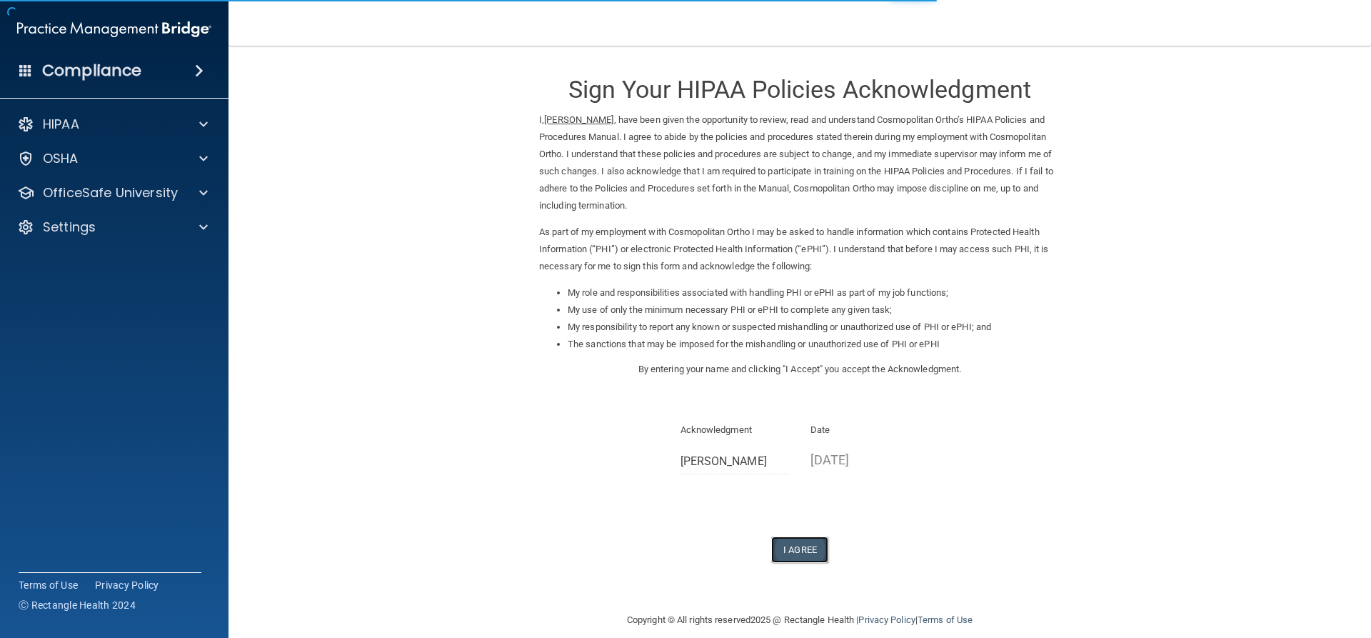
click at [801, 554] on button "I Agree" at bounding box center [799, 549] width 57 height 26
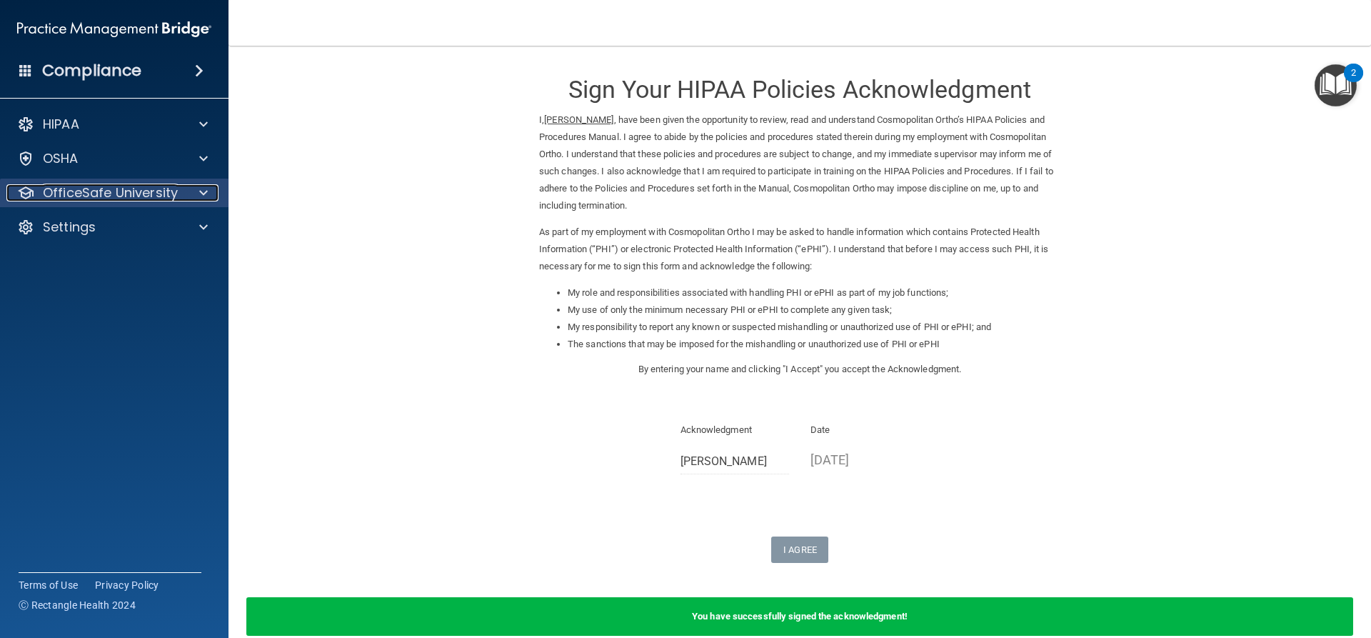
click at [187, 185] on div at bounding box center [201, 192] width 36 height 17
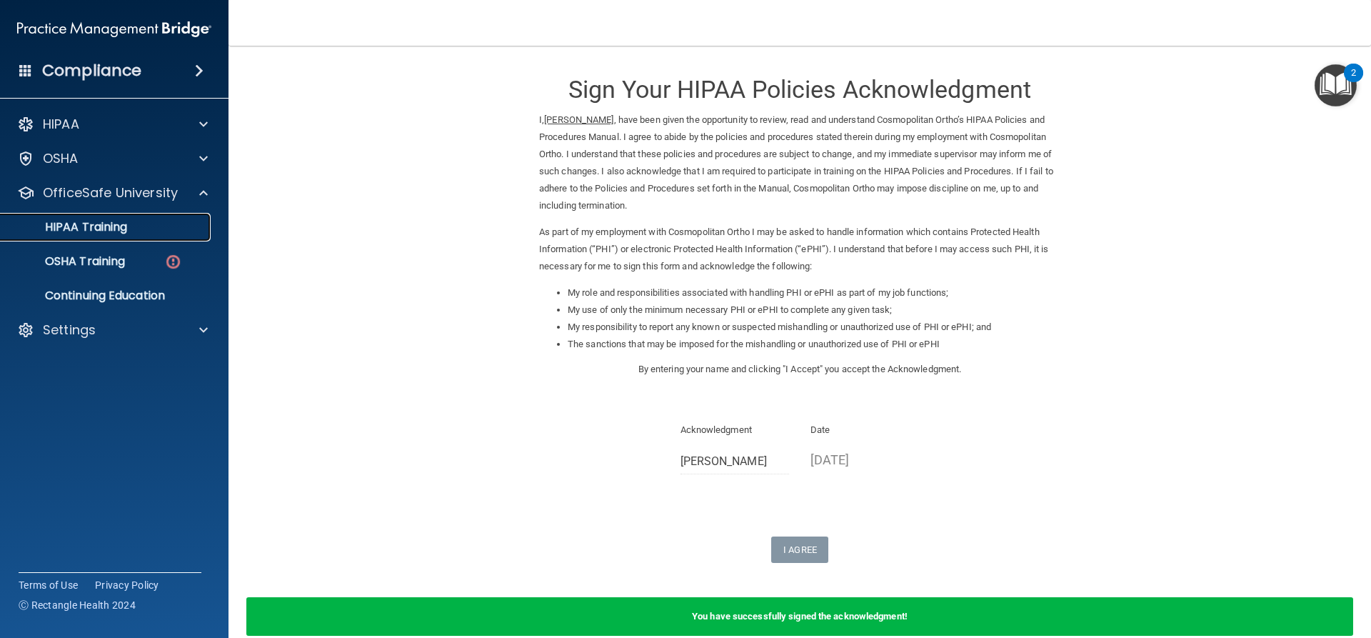
click at [128, 234] on link "HIPAA Training" at bounding box center [98, 227] width 225 height 29
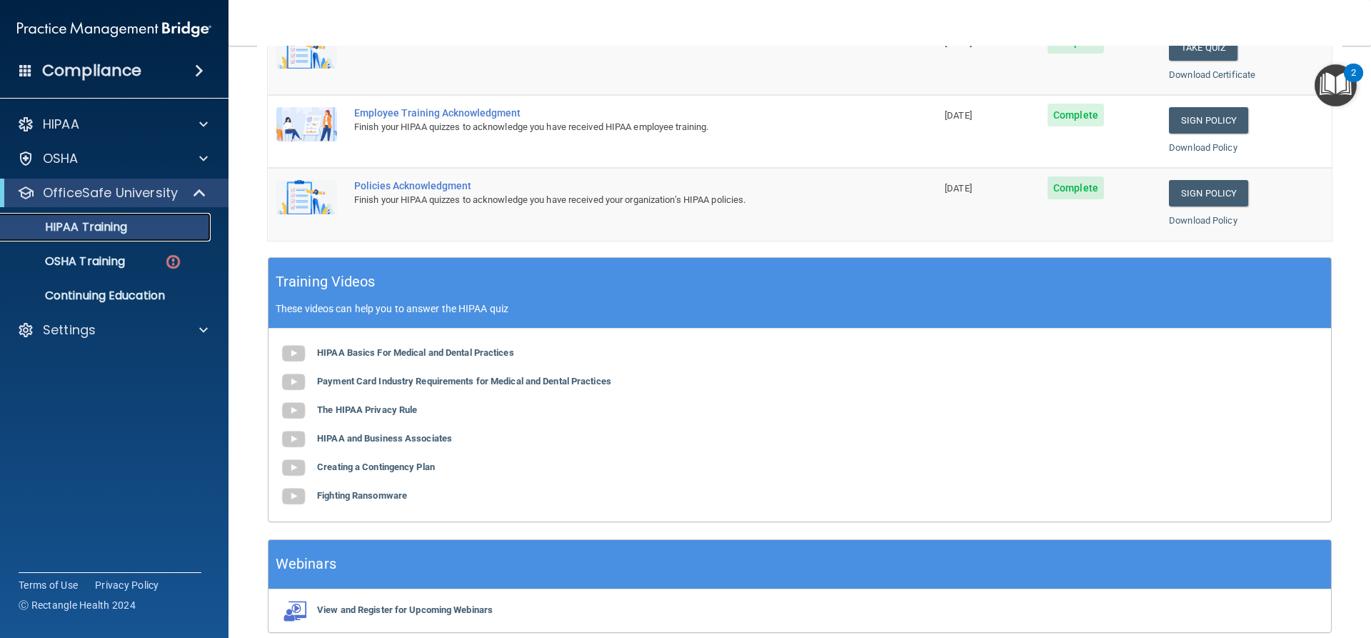
scroll to position [438, 0]
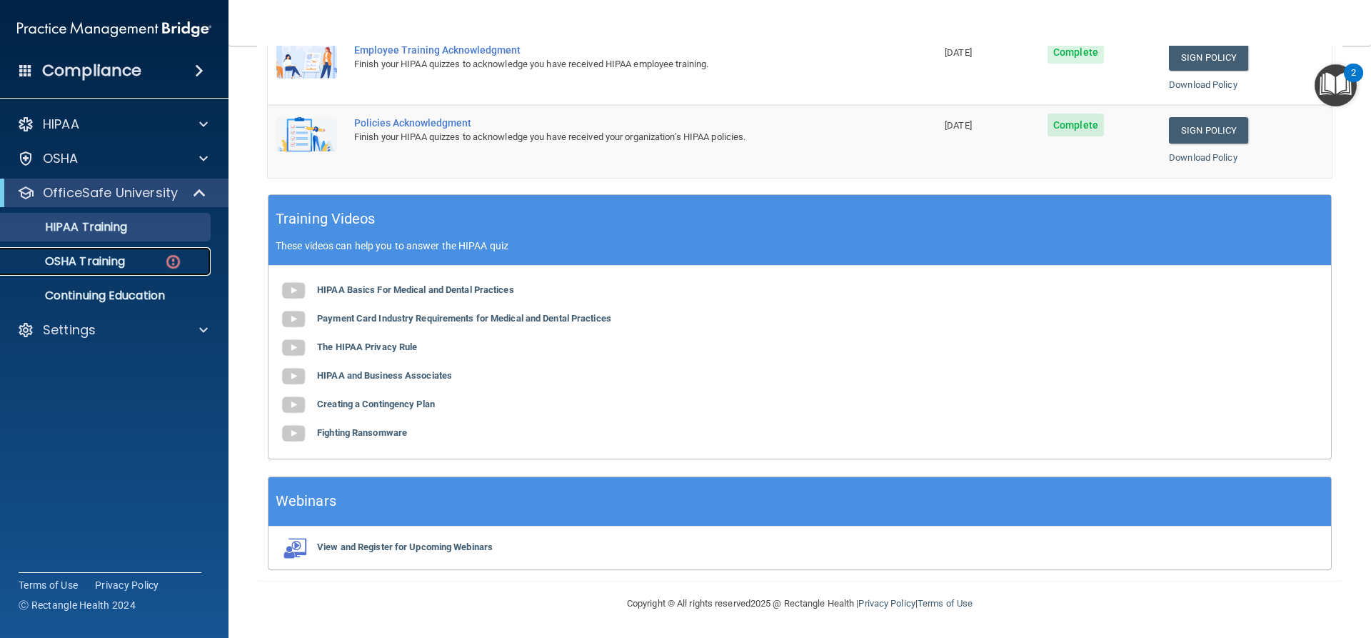
click at [101, 254] on p "OSHA Training" at bounding box center [67, 261] width 116 height 14
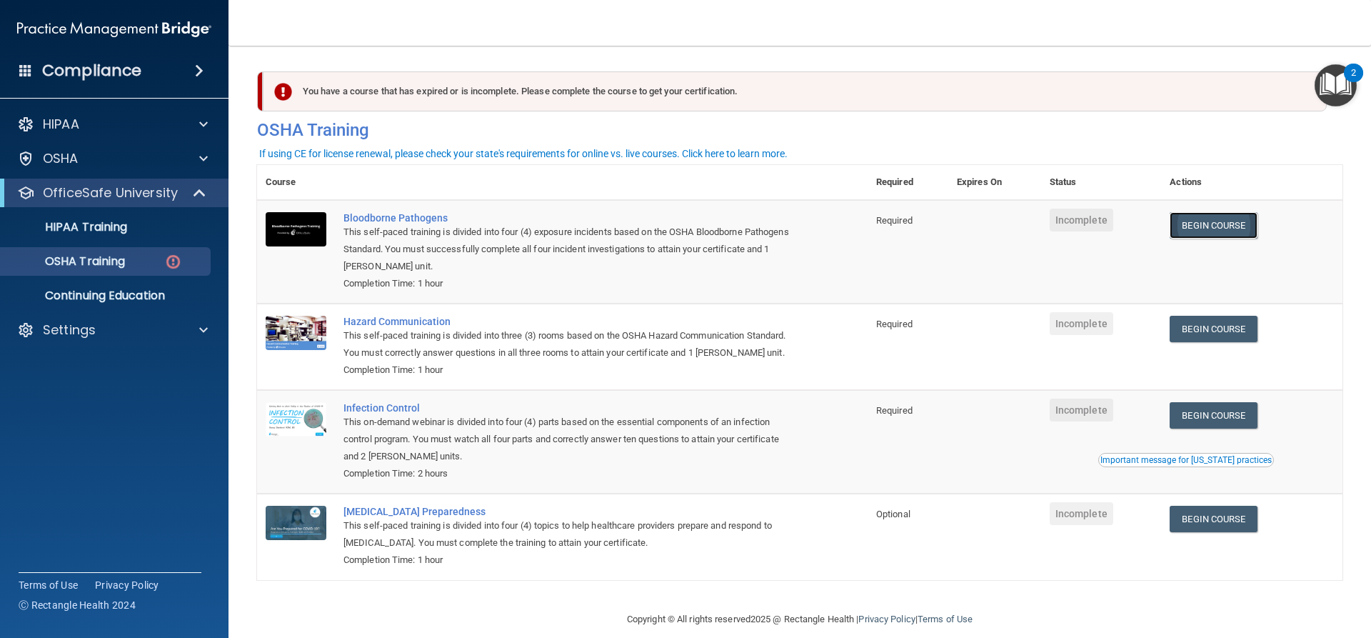
click at [1204, 229] on link "Begin Course" at bounding box center [1212, 225] width 87 height 26
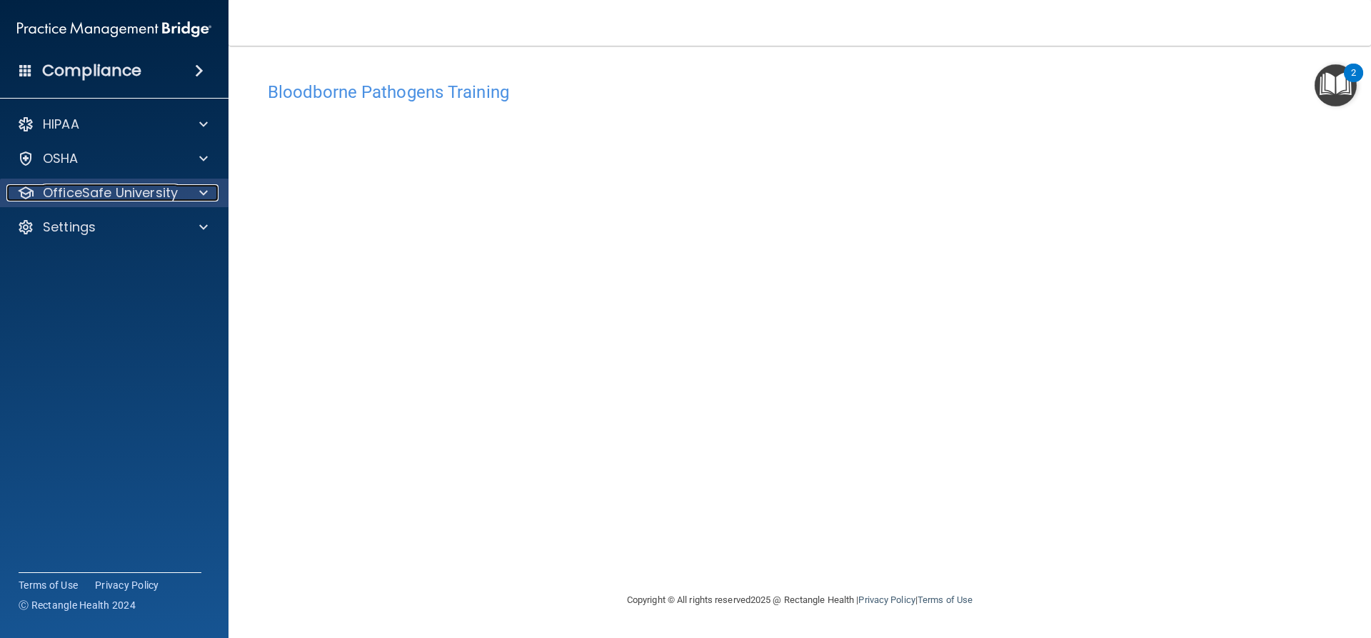
click at [183, 188] on div at bounding box center [201, 192] width 36 height 17
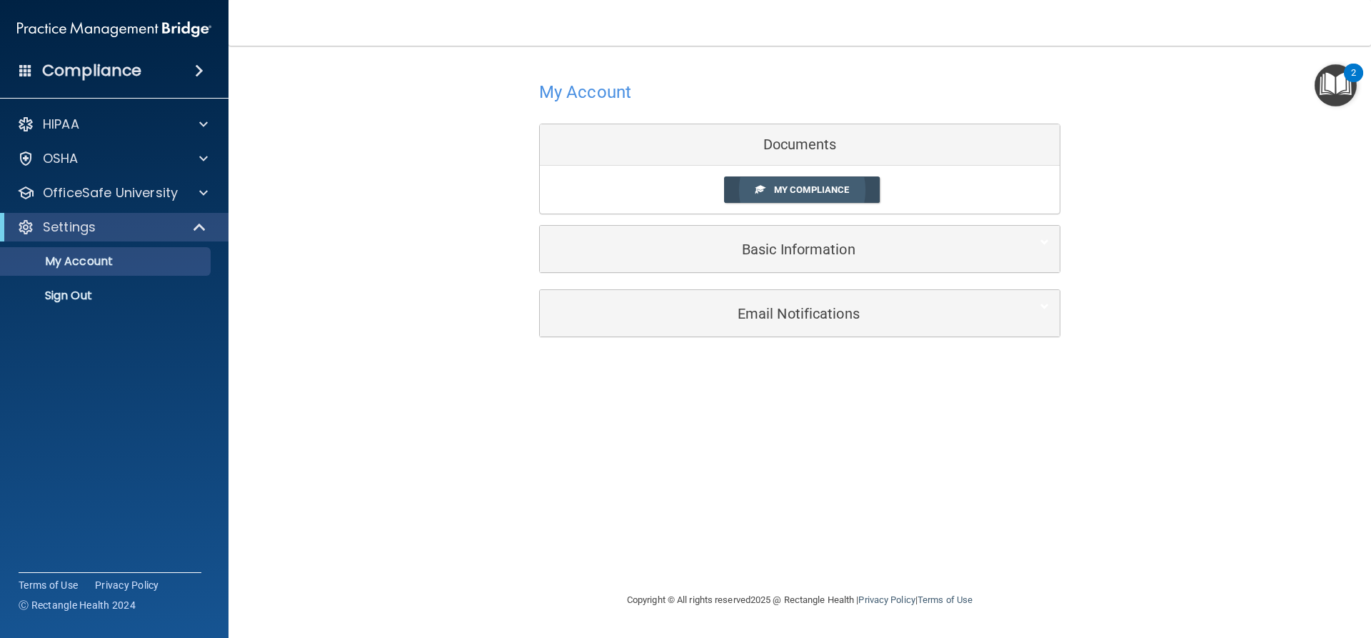
click at [814, 187] on span "My Compliance" at bounding box center [811, 189] width 75 height 11
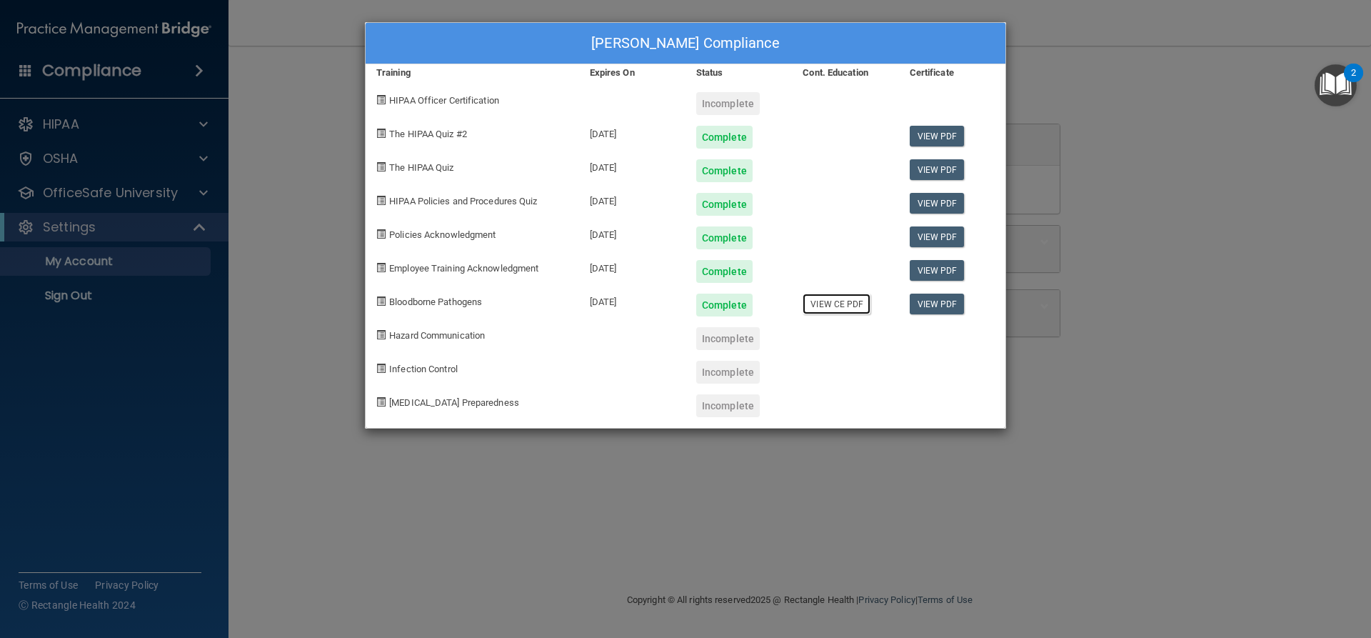
click at [852, 301] on link "View CE PDF" at bounding box center [836, 303] width 68 height 21
click at [251, 271] on div "Danica Swanson's Compliance Training Expires On Status Cont. Education Certific…" at bounding box center [685, 319] width 1371 height 638
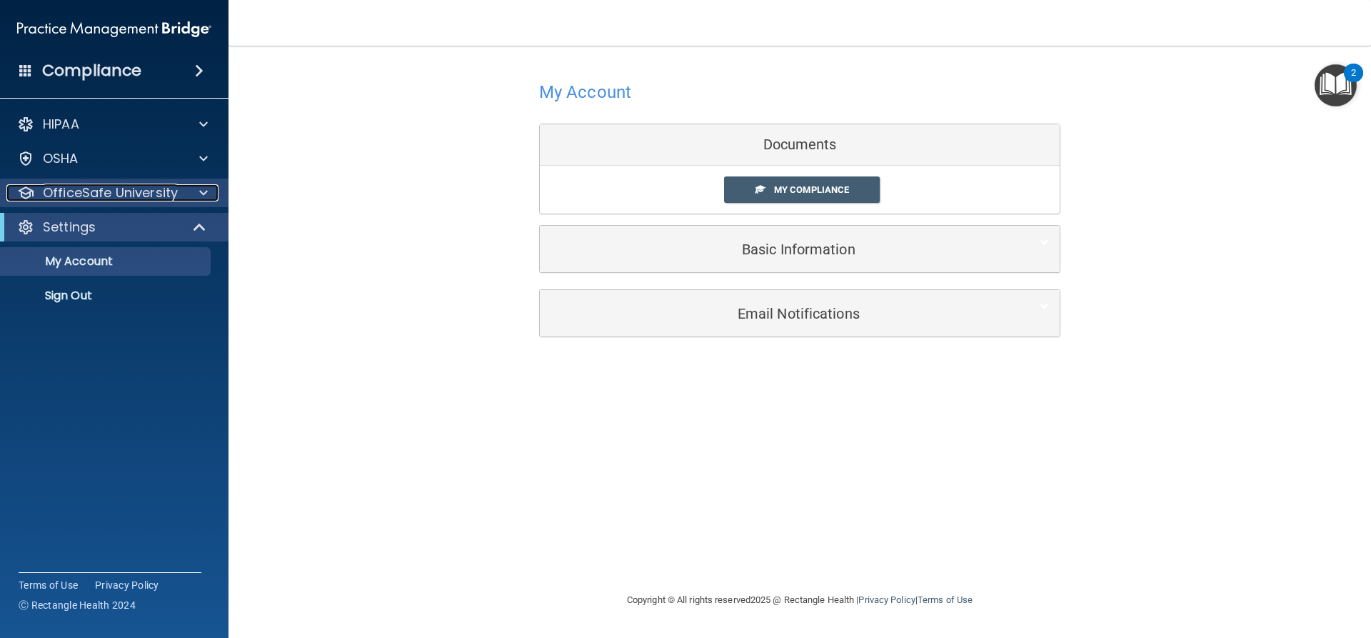
click at [201, 187] on span at bounding box center [203, 192] width 9 height 17
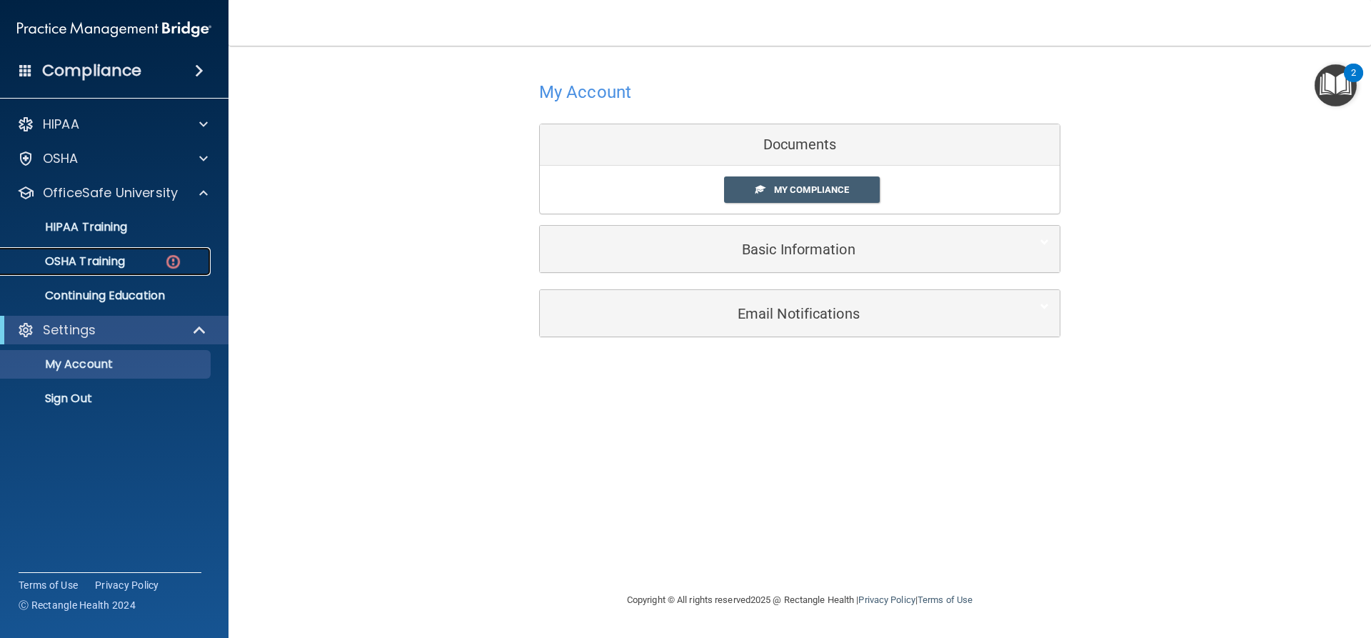
click at [98, 260] on p "OSHA Training" at bounding box center [67, 261] width 116 height 14
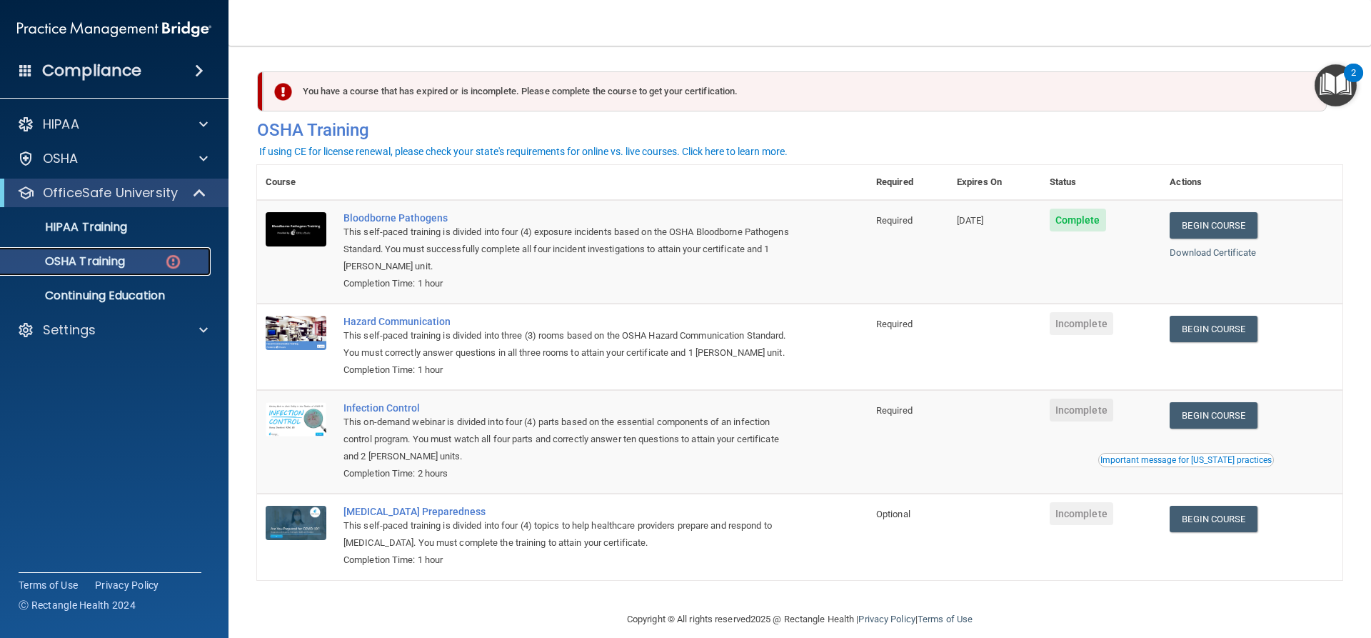
scroll to position [36, 0]
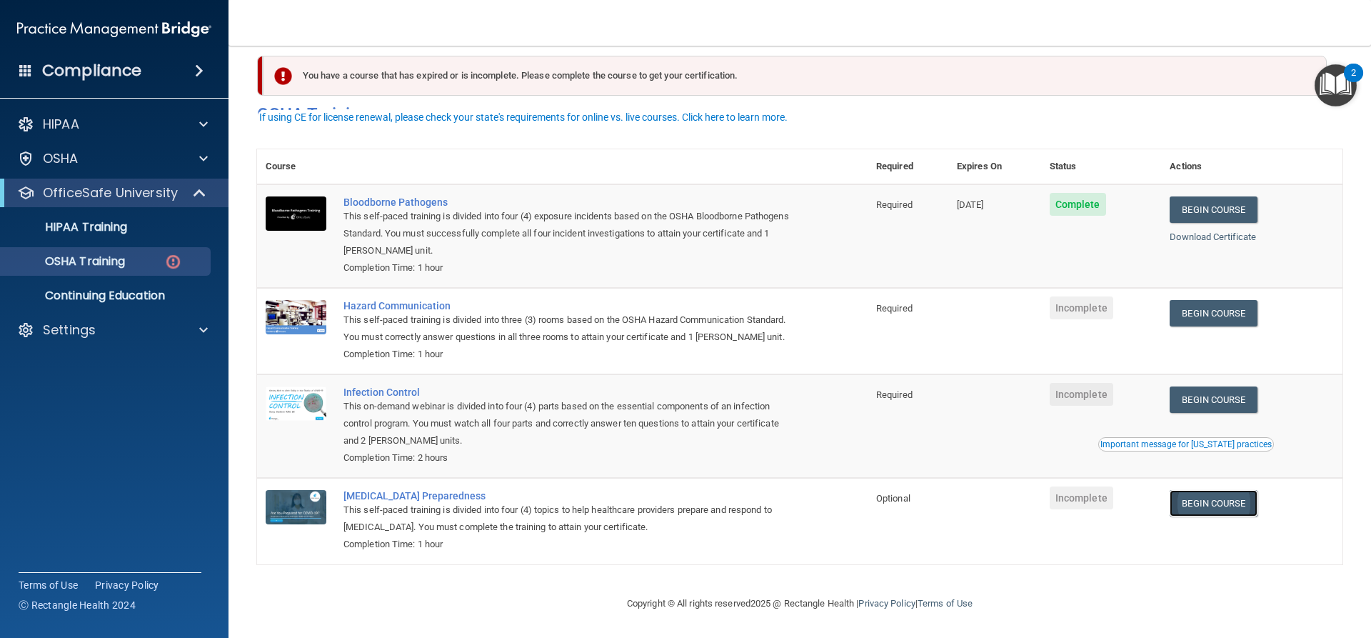
click at [1208, 498] on link "Begin Course" at bounding box center [1212, 503] width 87 height 26
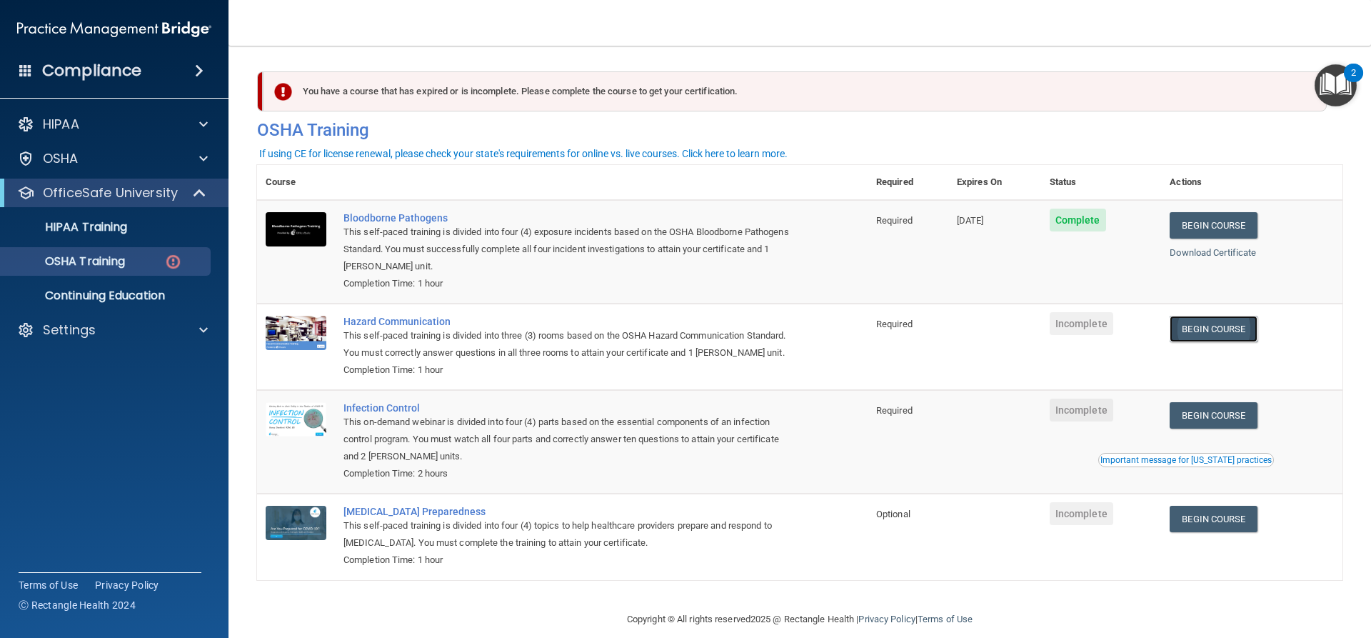
click at [1201, 332] on link "Begin Course" at bounding box center [1212, 329] width 87 height 26
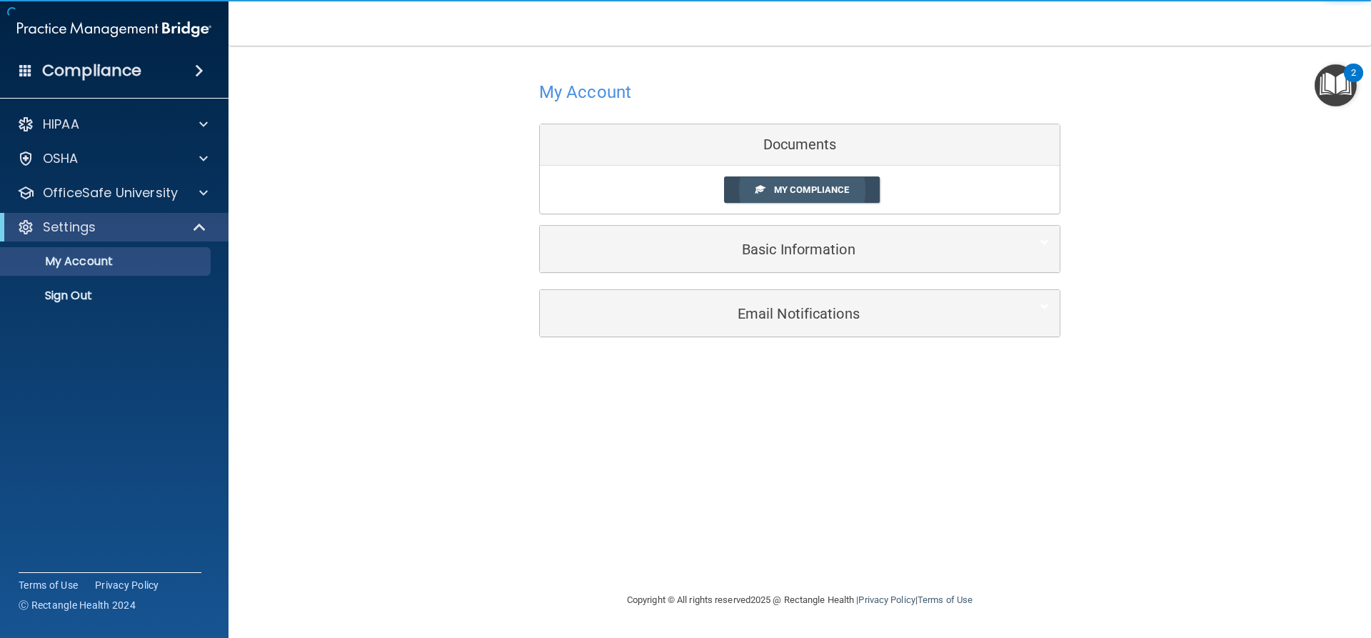
click at [840, 193] on span "My Compliance" at bounding box center [811, 189] width 75 height 11
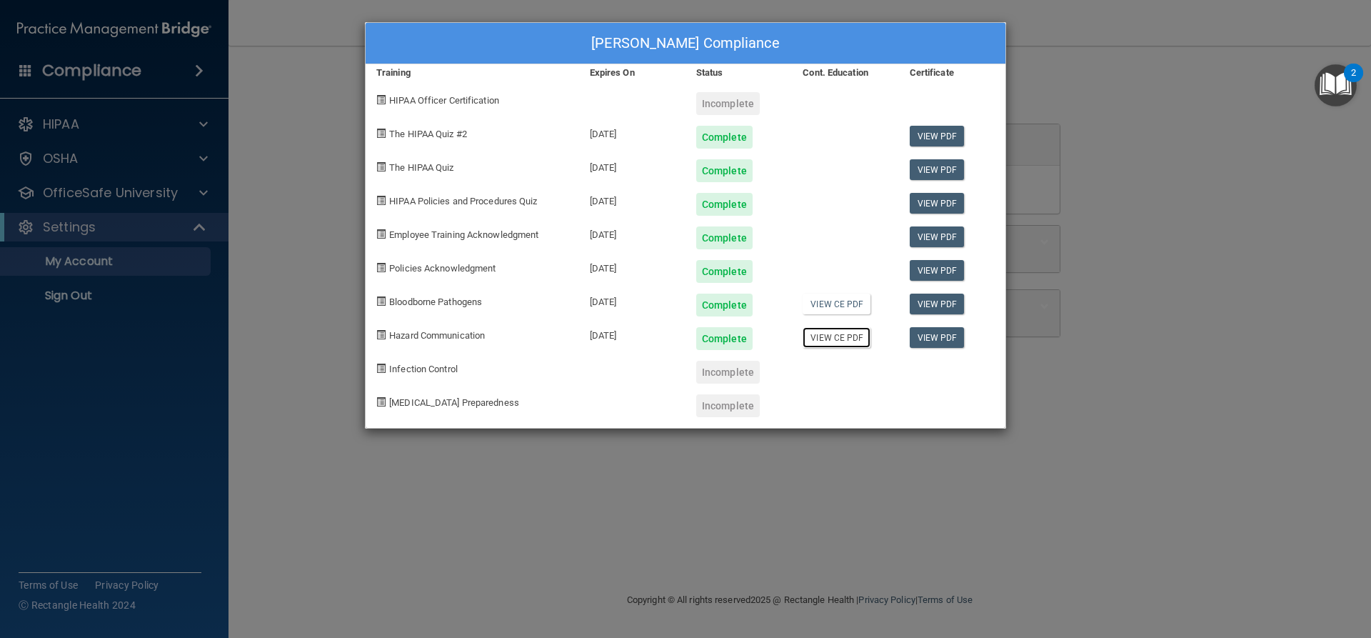
click at [851, 338] on link "View CE PDF" at bounding box center [836, 337] width 68 height 21
